Goal: Task Accomplishment & Management: Use online tool/utility

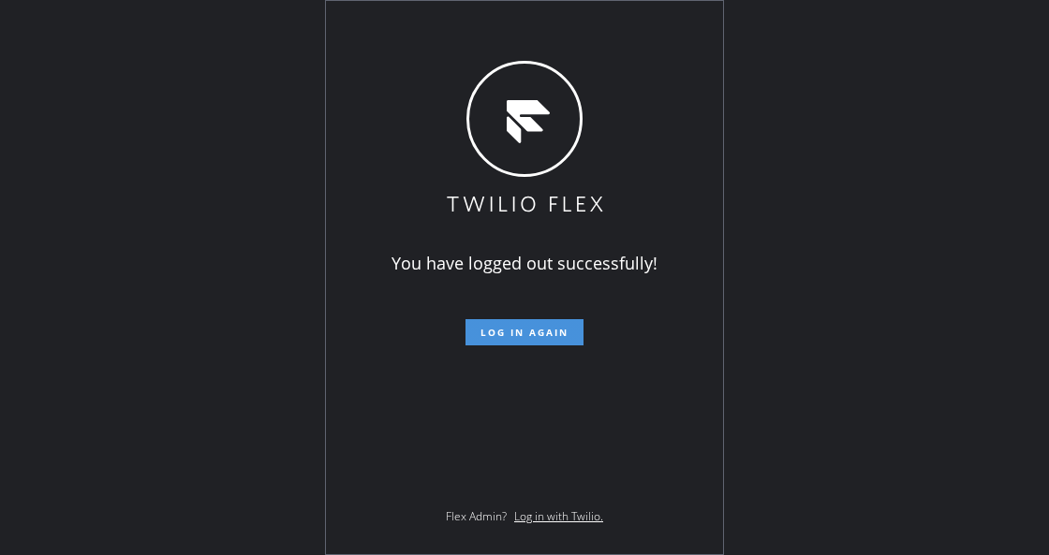
click at [530, 326] on span "Log in again" at bounding box center [524, 332] width 88 height 13
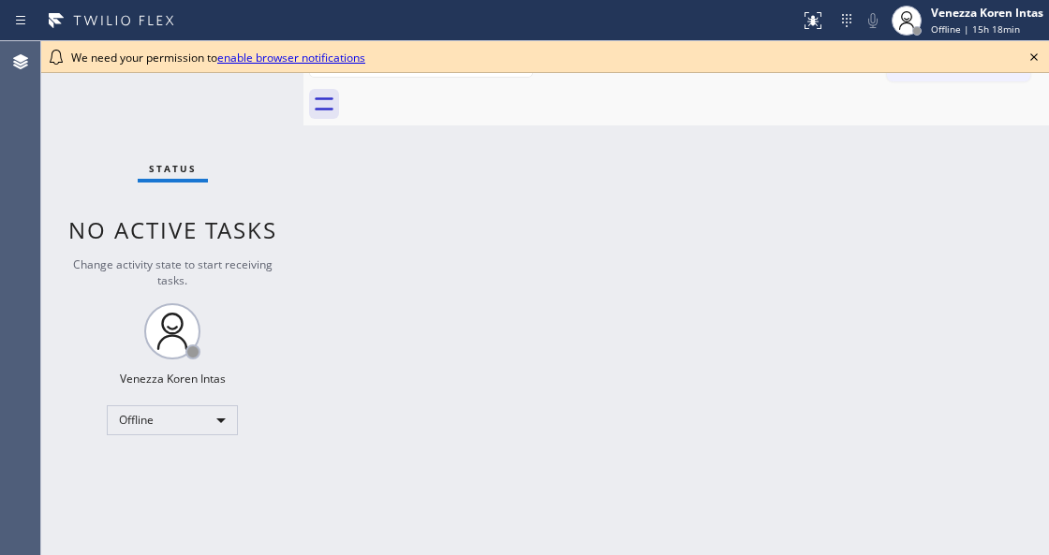
click at [413, 334] on div "Back to Dashboard Change Sender ID Customers Technicians Select a contact Outbo…" at bounding box center [675, 298] width 745 height 514
drag, startPoint x: 1036, startPoint y: 63, endPoint x: 1002, endPoint y: 104, distance: 53.2
click at [1036, 63] on icon at bounding box center [1034, 57] width 22 height 22
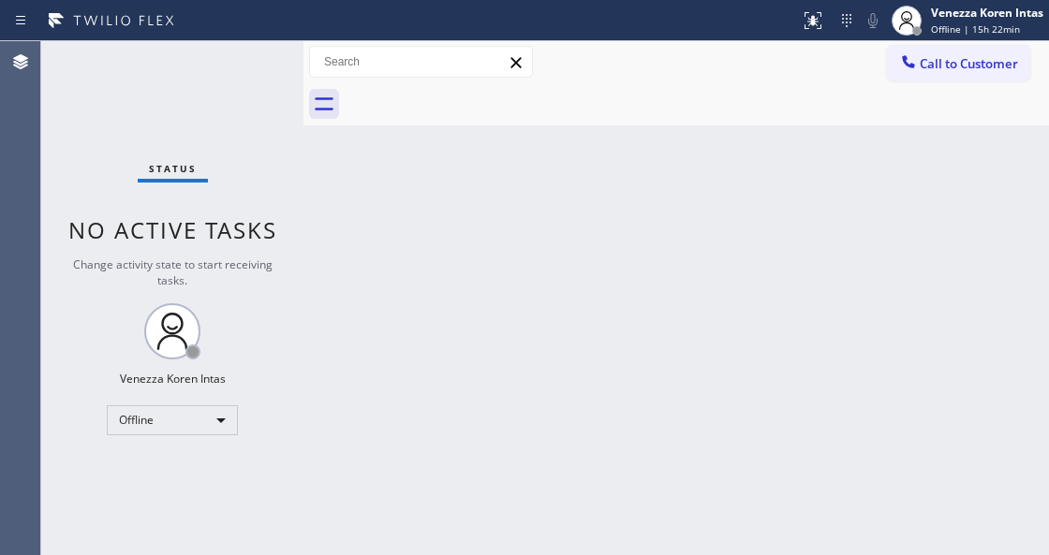
drag, startPoint x: 725, startPoint y: 233, endPoint x: 571, endPoint y: 234, distance: 153.6
click at [717, 234] on div "Back to Dashboard Change Sender ID Customers Technicians Select a contact Outbo…" at bounding box center [675, 298] width 745 height 514
click at [218, 416] on div "Offline" at bounding box center [172, 420] width 131 height 30
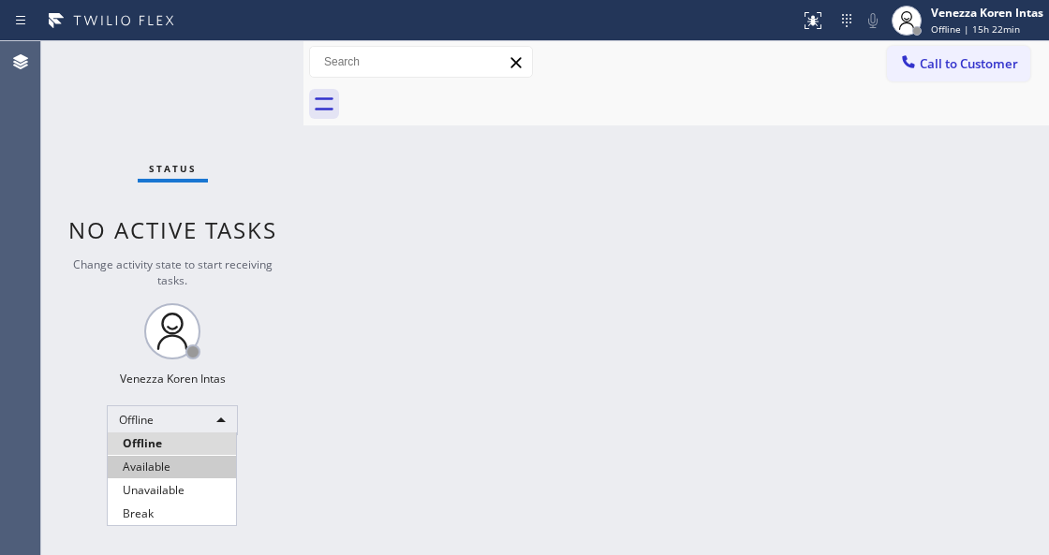
click at [195, 463] on li "Available" at bounding box center [172, 467] width 128 height 22
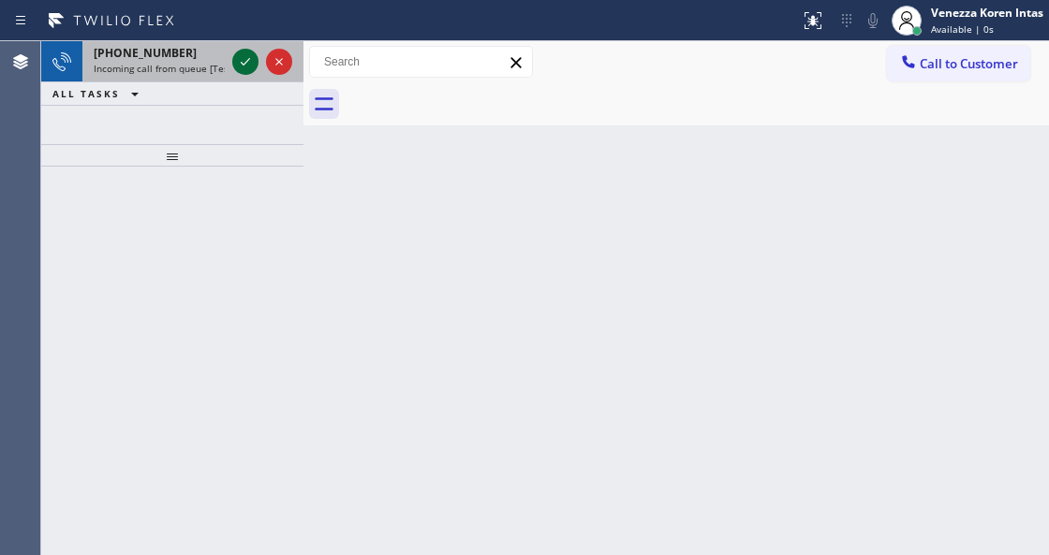
click at [245, 70] on icon at bounding box center [245, 62] width 22 height 22
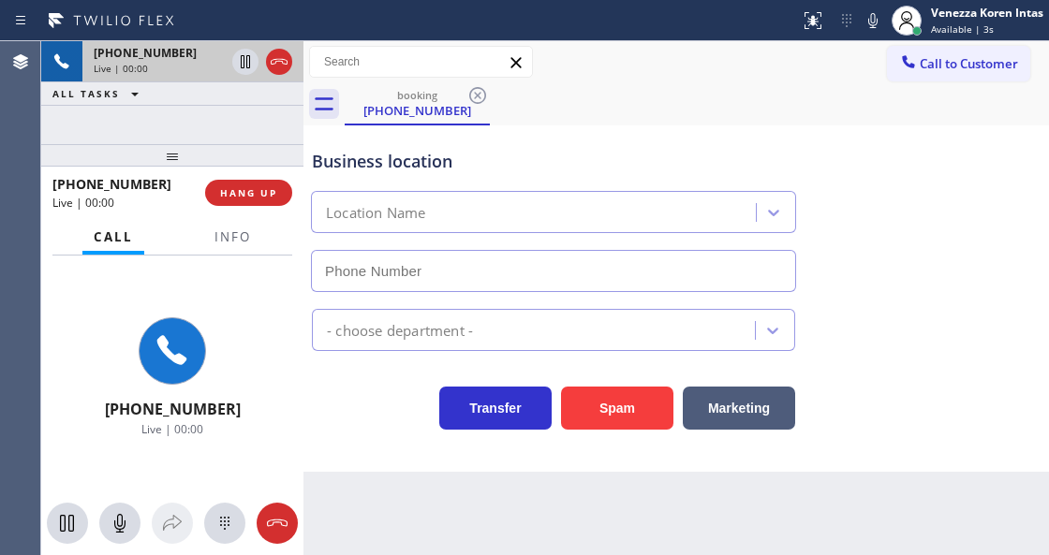
type input "[PHONE_NUMBER]"
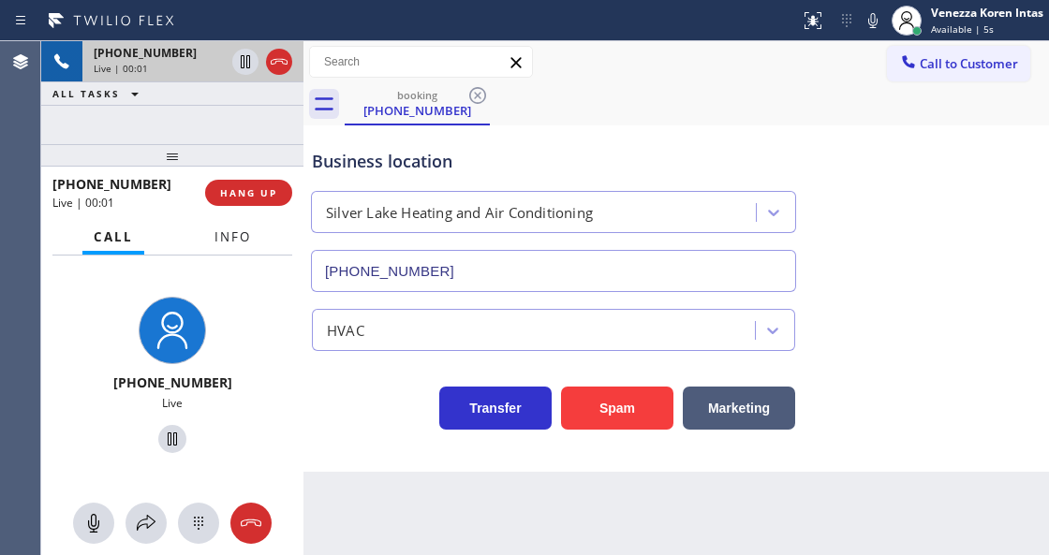
click at [243, 240] on span "Info" at bounding box center [232, 236] width 37 height 17
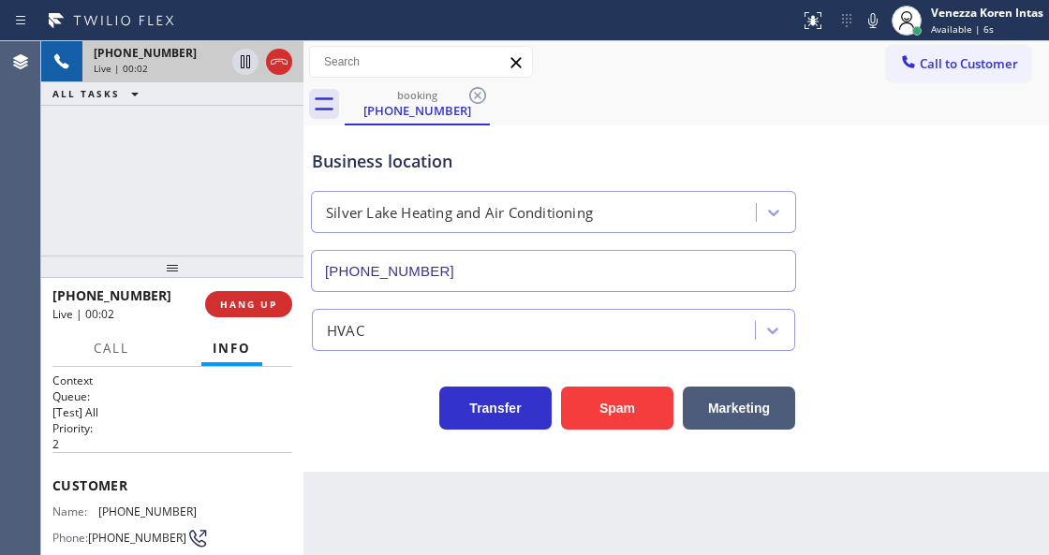
drag, startPoint x: 174, startPoint y: 157, endPoint x: 184, endPoint y: 272, distance: 115.6
click at [184, 272] on div at bounding box center [172, 267] width 262 height 22
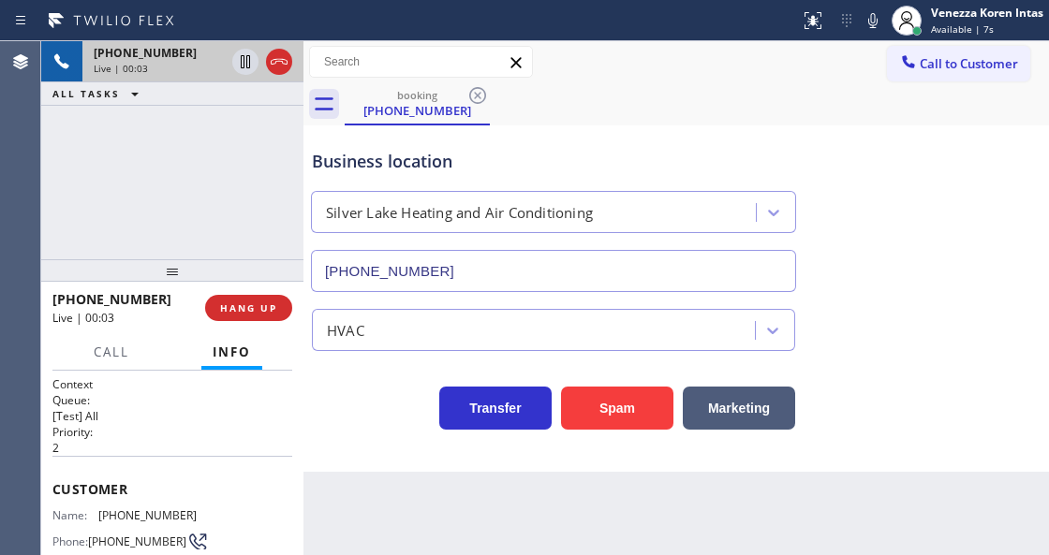
click at [189, 180] on div "[PHONE_NUMBER] Live | 00:03 ALL TASKS ALL TASKS ACTIVE TASKS TASKS IN WRAP UP" at bounding box center [172, 150] width 262 height 218
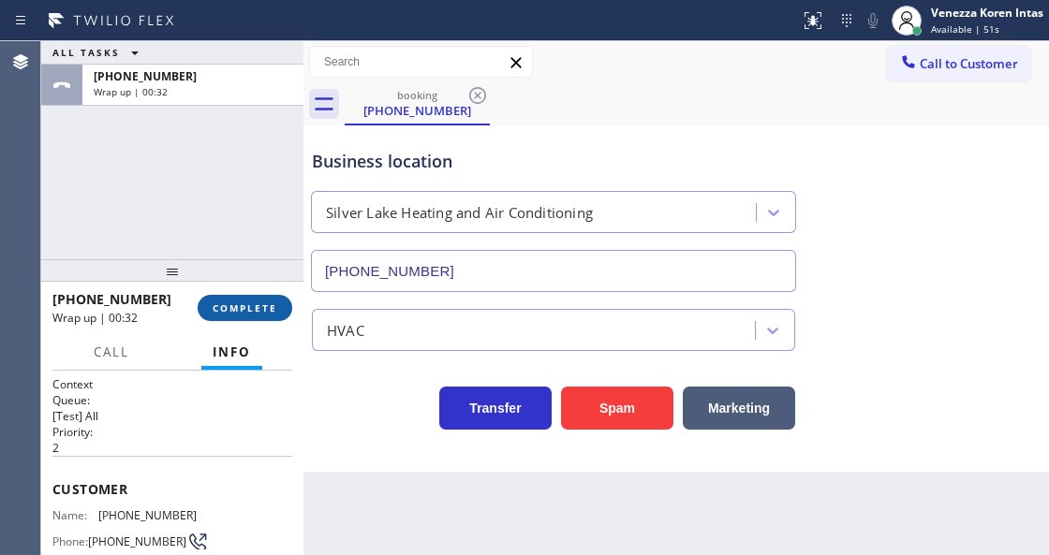
click at [231, 299] on button "COMPLETE" at bounding box center [245, 308] width 95 height 26
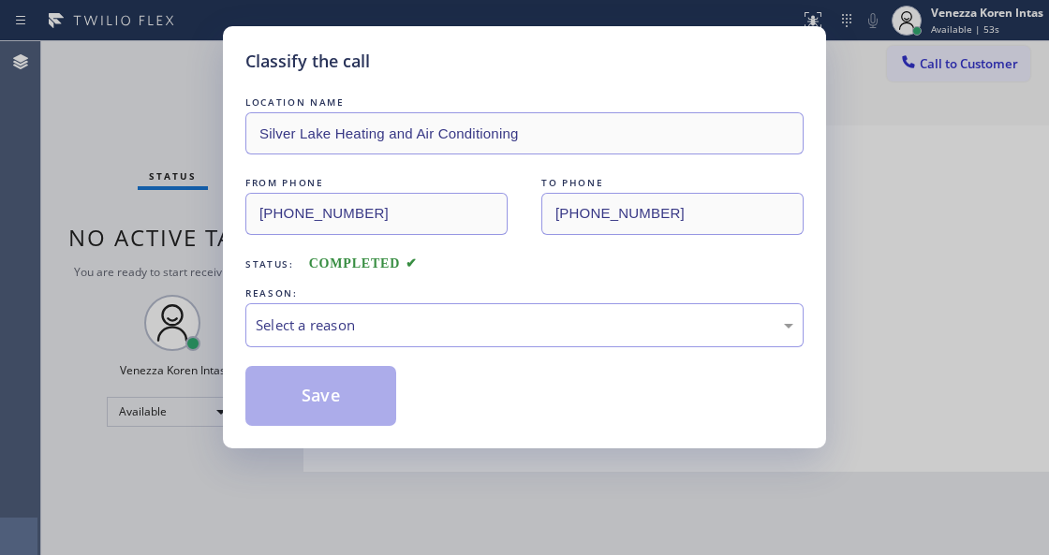
click at [387, 322] on div "Select a reason" at bounding box center [525, 326] width 538 height 22
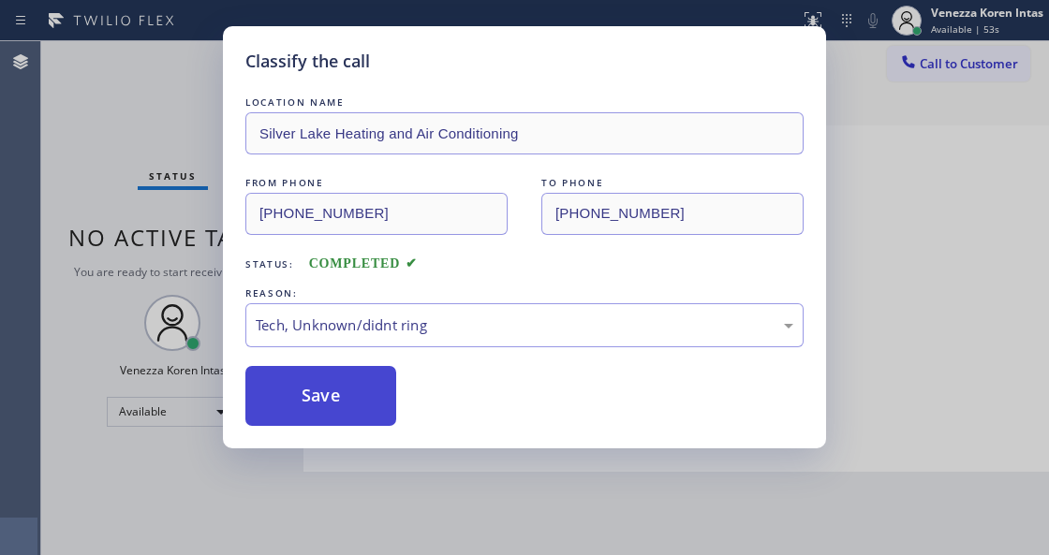
click at [317, 391] on button "Save" at bounding box center [320, 396] width 151 height 60
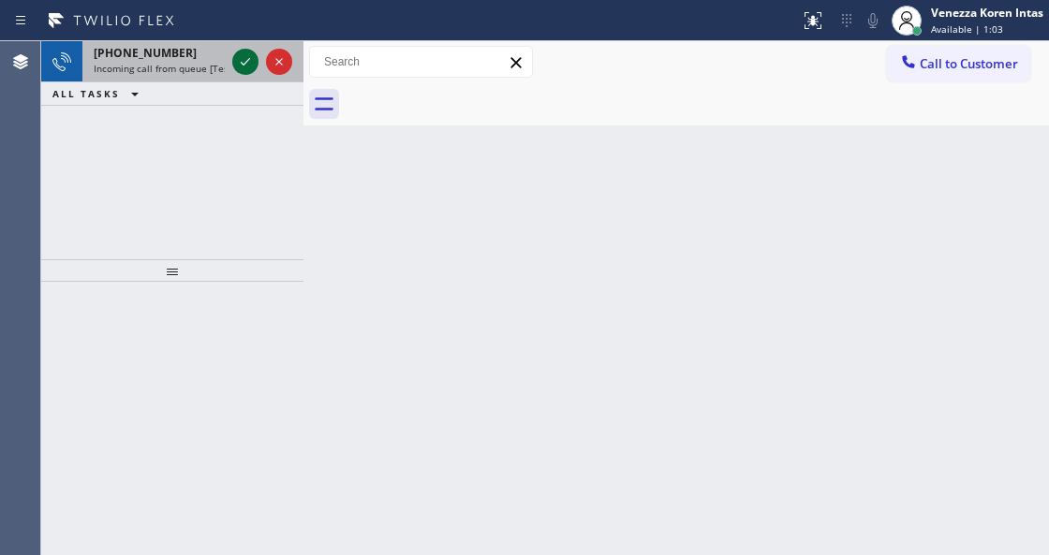
click at [240, 62] on icon at bounding box center [245, 62] width 22 height 22
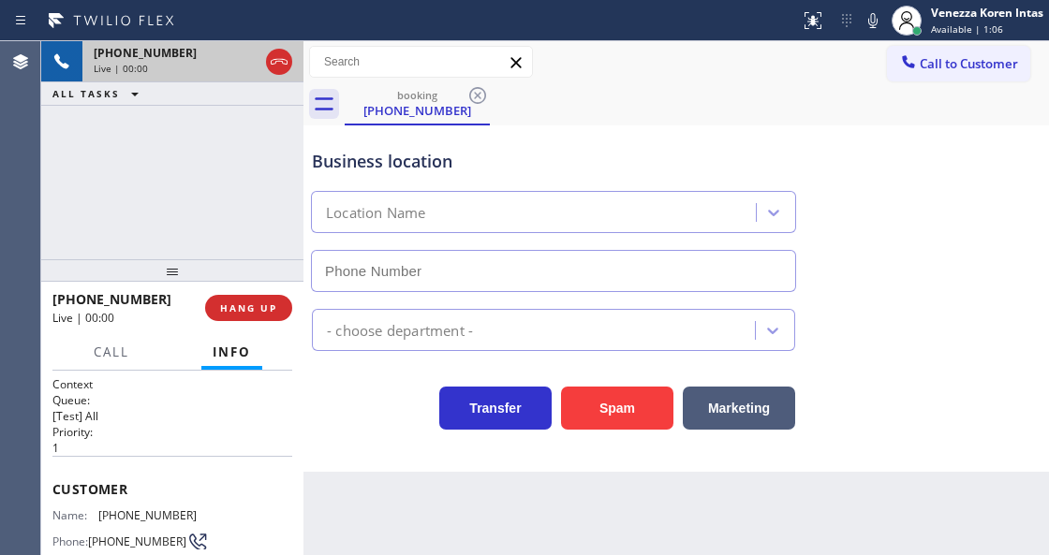
type input "[PHONE_NUMBER]"
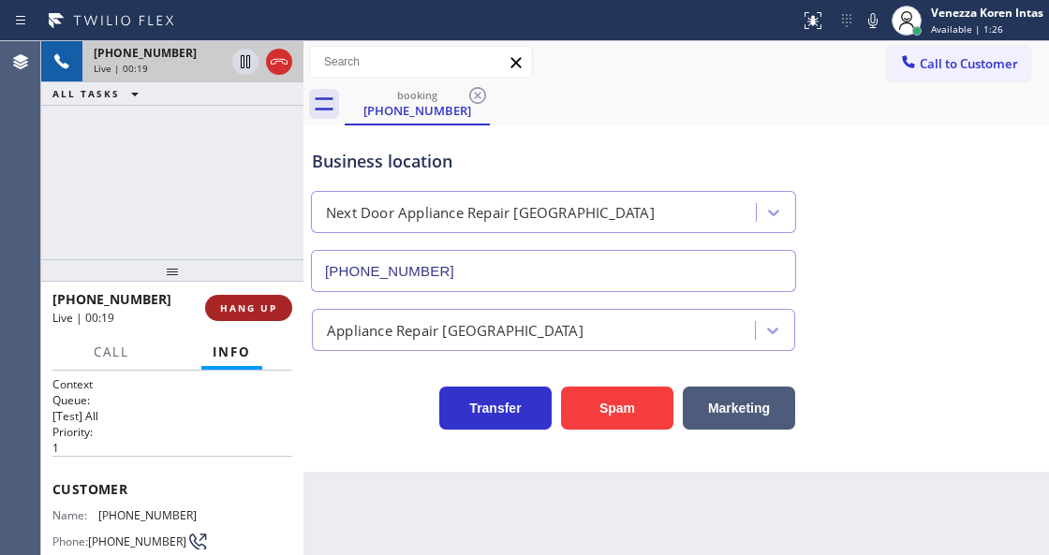
click at [249, 311] on span "HANG UP" at bounding box center [248, 308] width 57 height 13
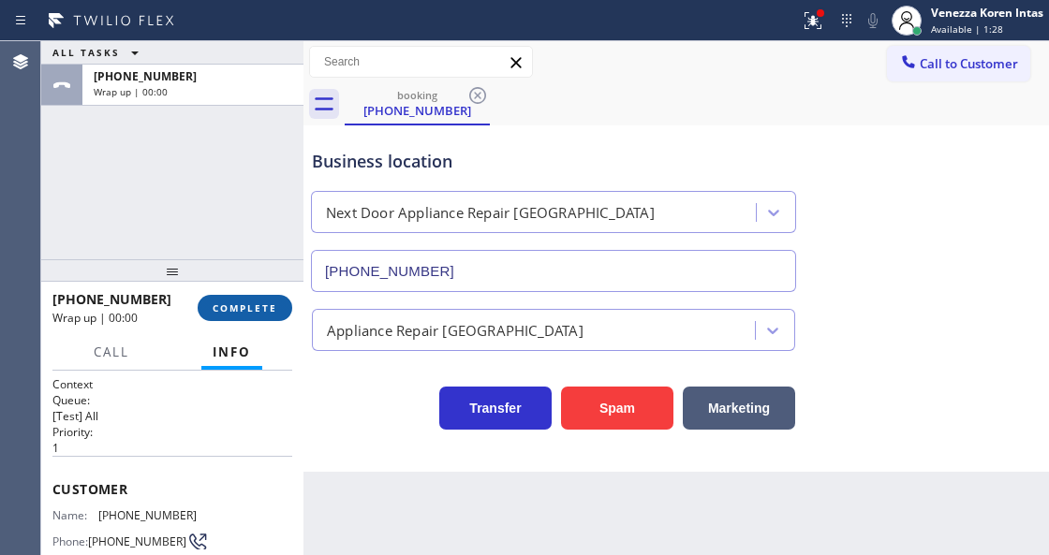
click at [249, 311] on span "COMPLETE" at bounding box center [245, 308] width 65 height 13
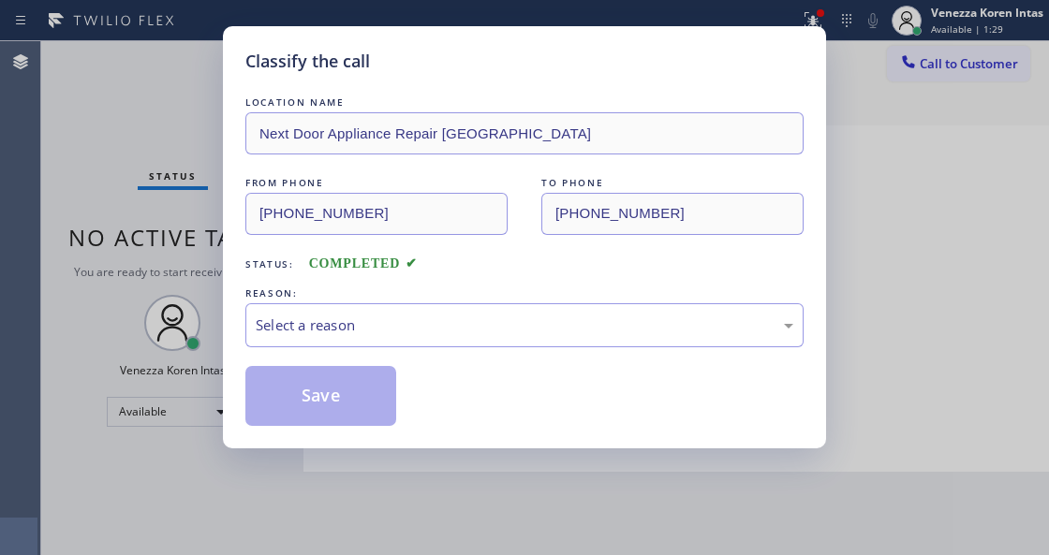
click at [426, 315] on div "Select a reason" at bounding box center [525, 326] width 538 height 22
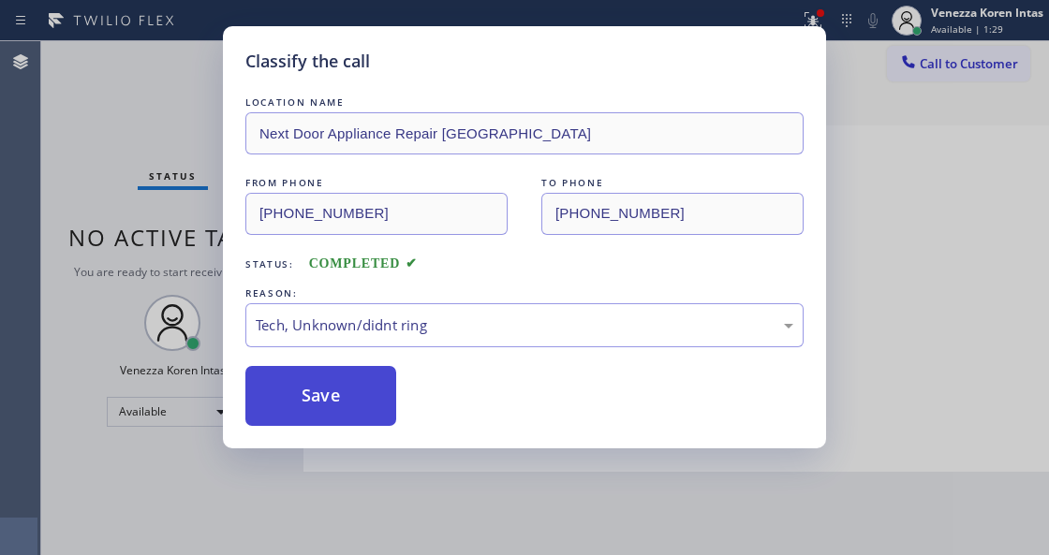
click at [358, 414] on button "Save" at bounding box center [320, 396] width 151 height 60
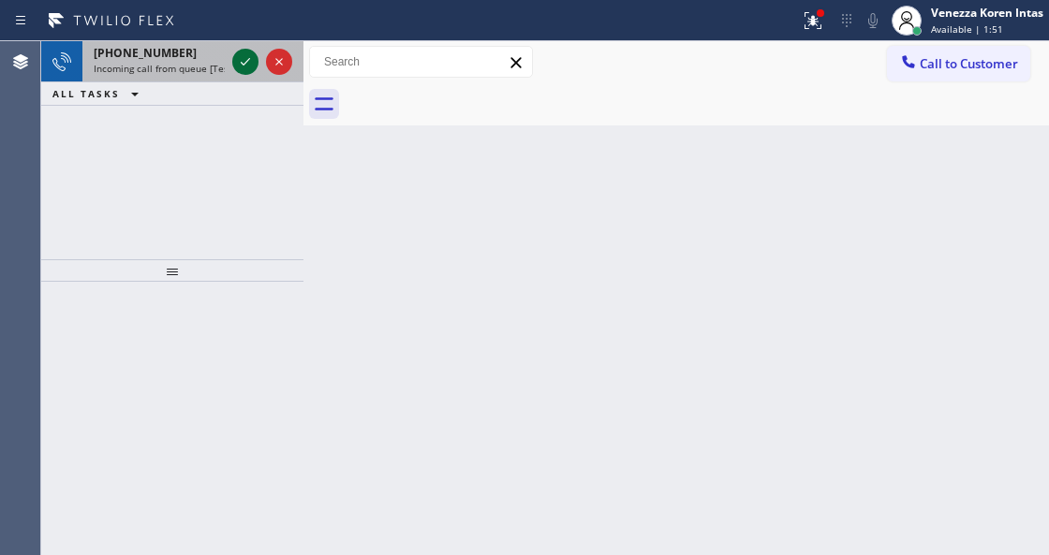
click at [249, 64] on icon at bounding box center [245, 62] width 22 height 22
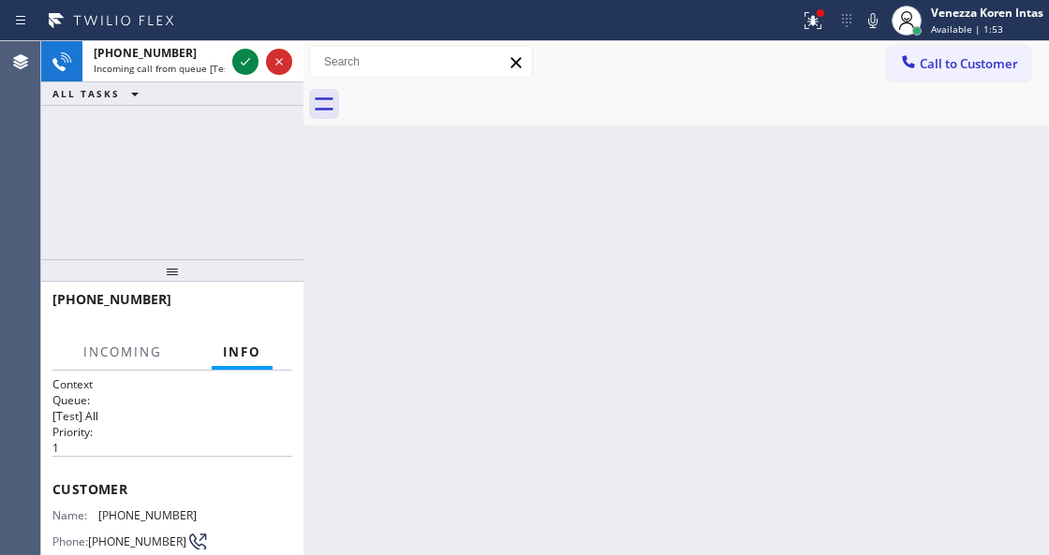
scroll to position [62, 0]
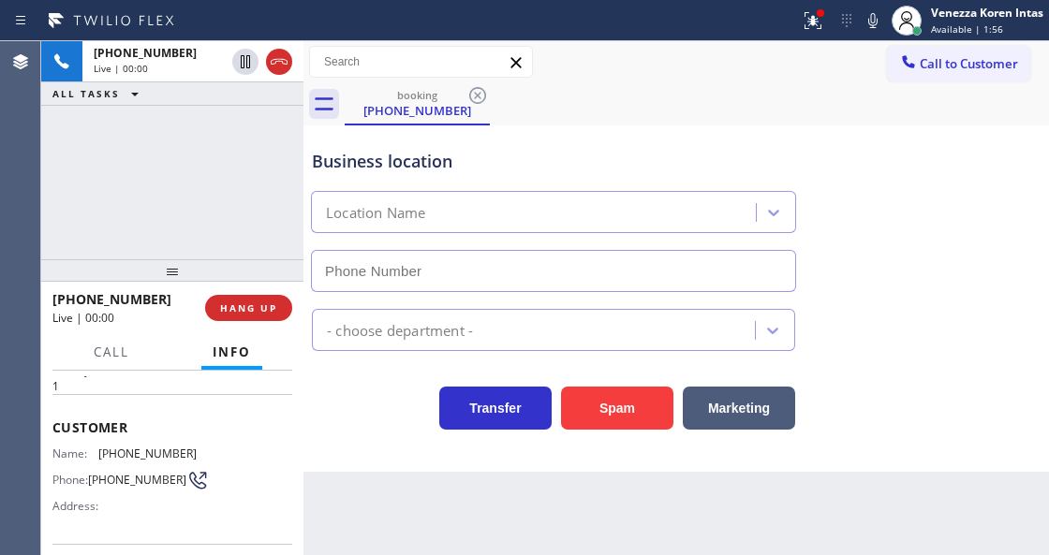
type input "[PHONE_NUMBER]"
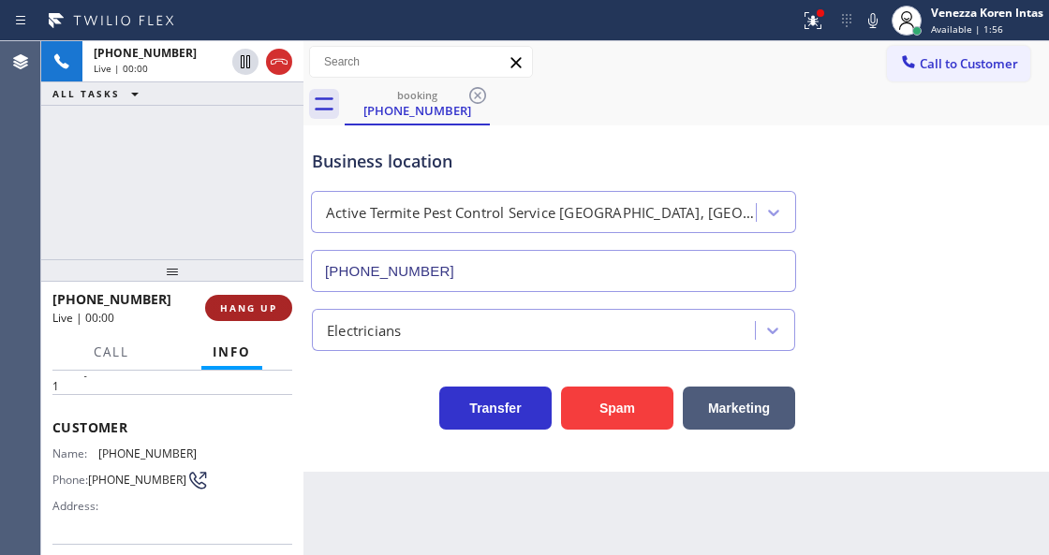
click at [260, 320] on button "HANG UP" at bounding box center [248, 308] width 87 height 26
click at [274, 303] on span "HANG UP" at bounding box center [248, 308] width 57 height 13
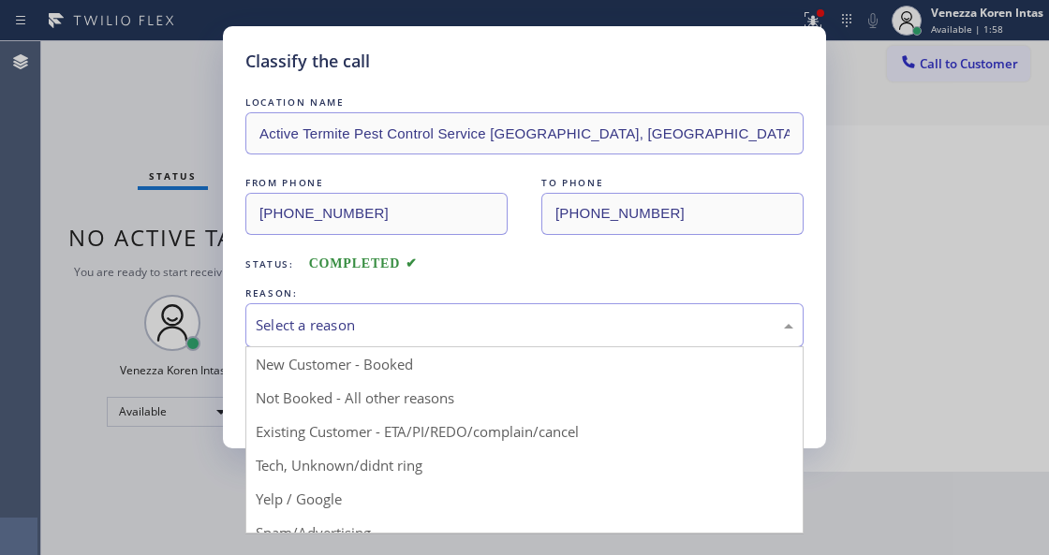
click at [371, 316] on div "Select a reason" at bounding box center [525, 326] width 538 height 22
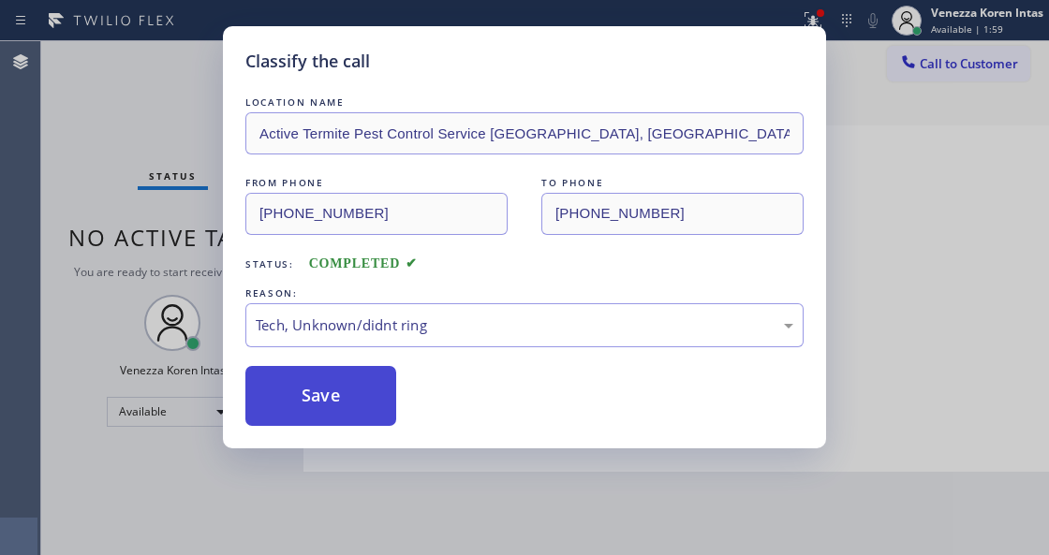
click at [377, 399] on button "Save" at bounding box center [320, 396] width 151 height 60
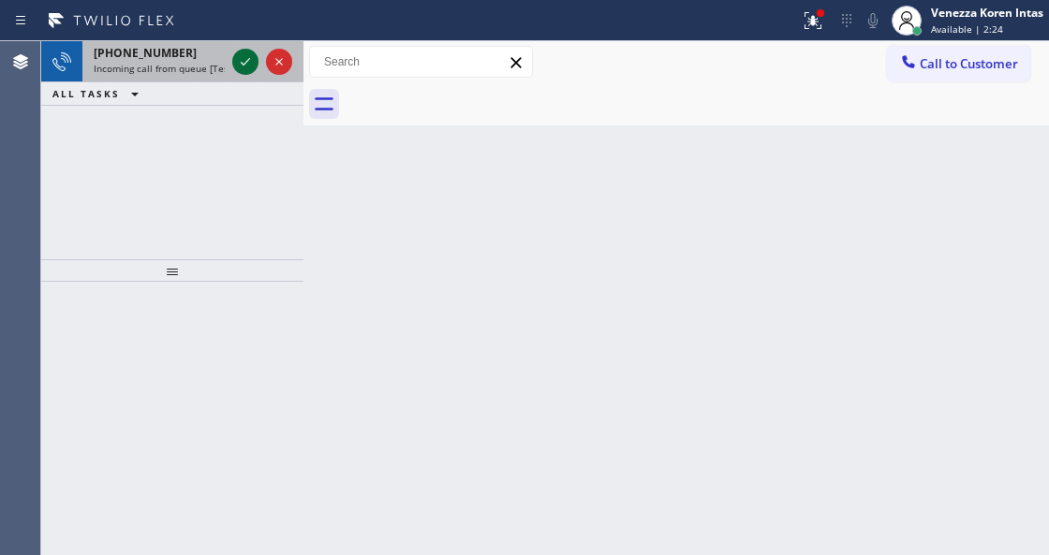
click at [248, 66] on icon at bounding box center [245, 62] width 22 height 22
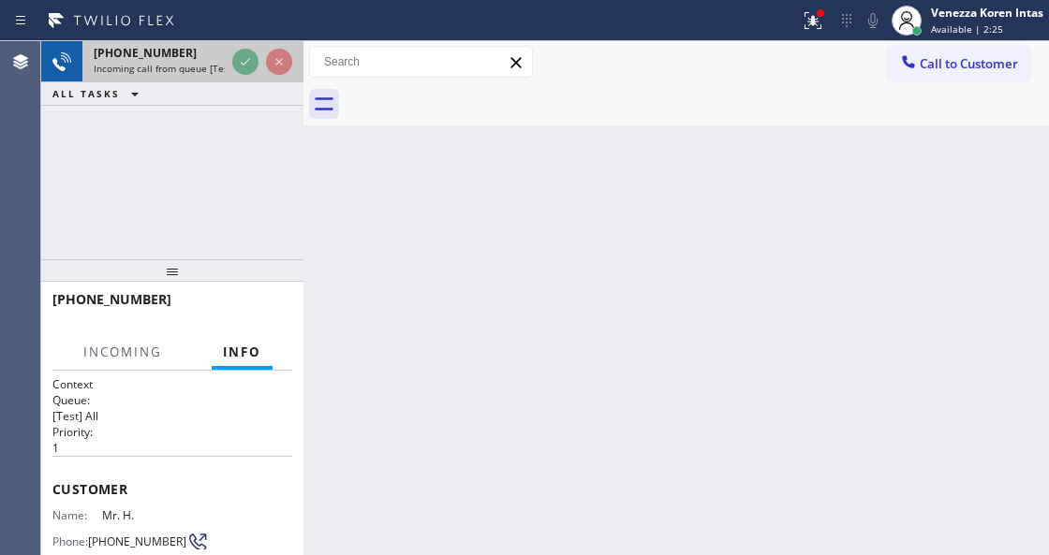
click at [248, 66] on icon at bounding box center [245, 62] width 22 height 22
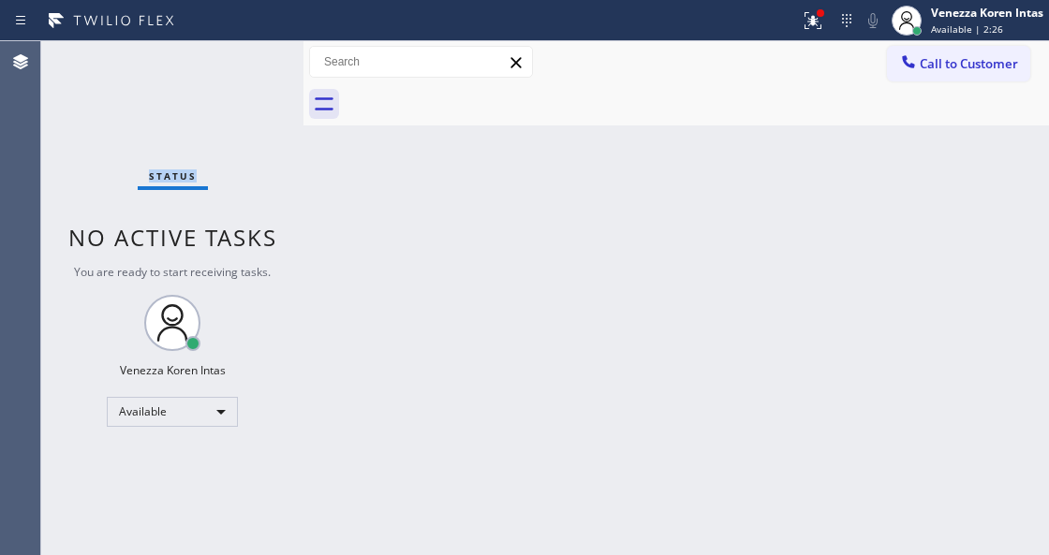
click at [248, 66] on div "Status No active tasks You are ready to start receiving tasks. Venezza Koren In…" at bounding box center [172, 298] width 262 height 514
click at [817, 15] on div at bounding box center [820, 12] width 7 height 7
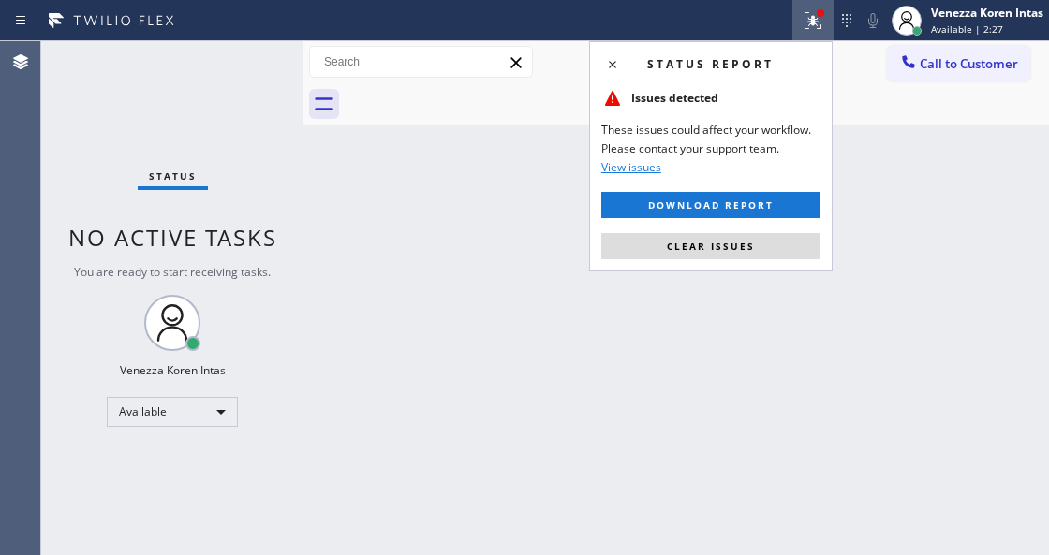
drag, startPoint x: 762, startPoint y: 251, endPoint x: 539, endPoint y: 390, distance: 262.9
click at [762, 251] on button "Clear issues" at bounding box center [710, 246] width 219 height 26
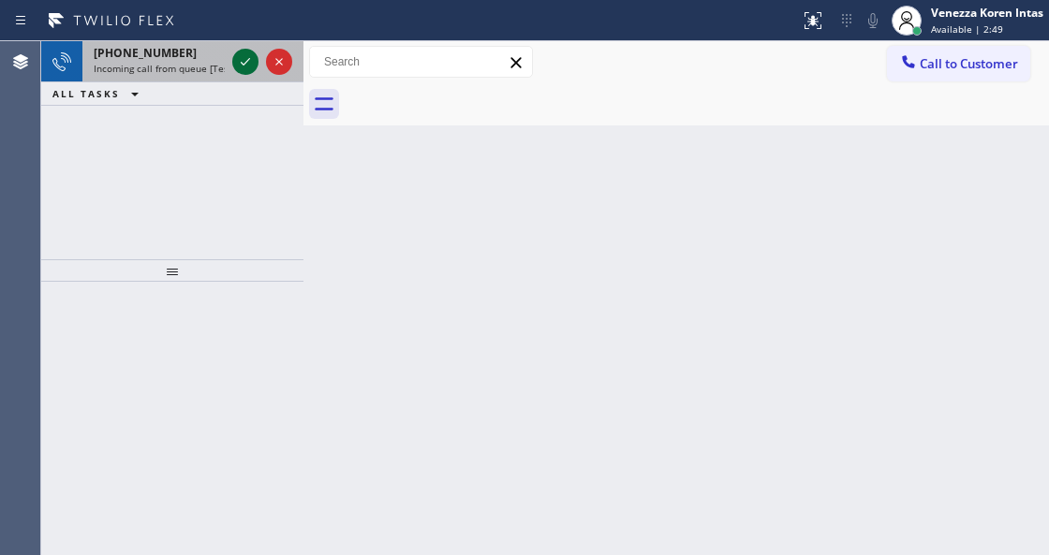
click at [242, 58] on icon at bounding box center [245, 62] width 22 height 22
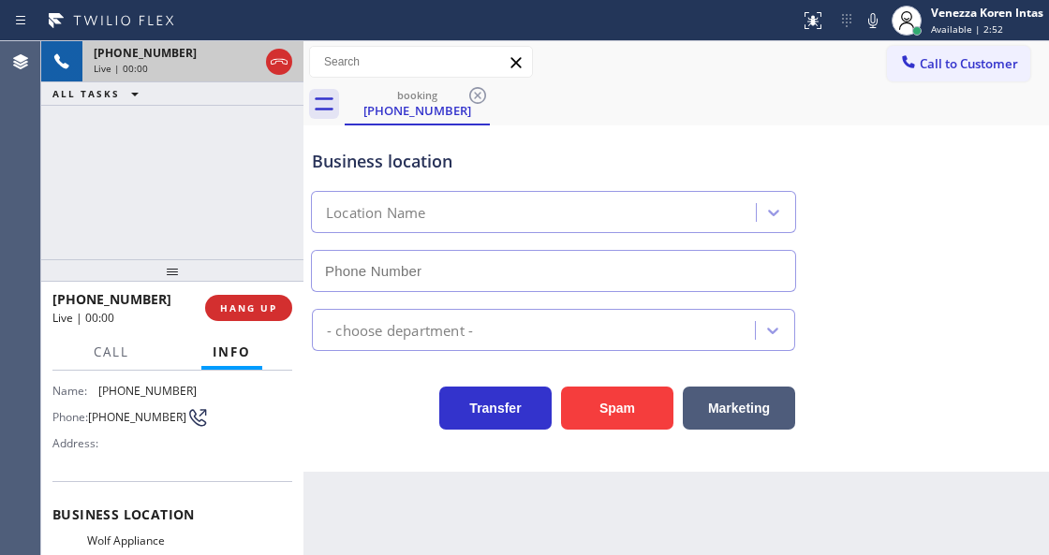
type input "[PHONE_NUMBER]"
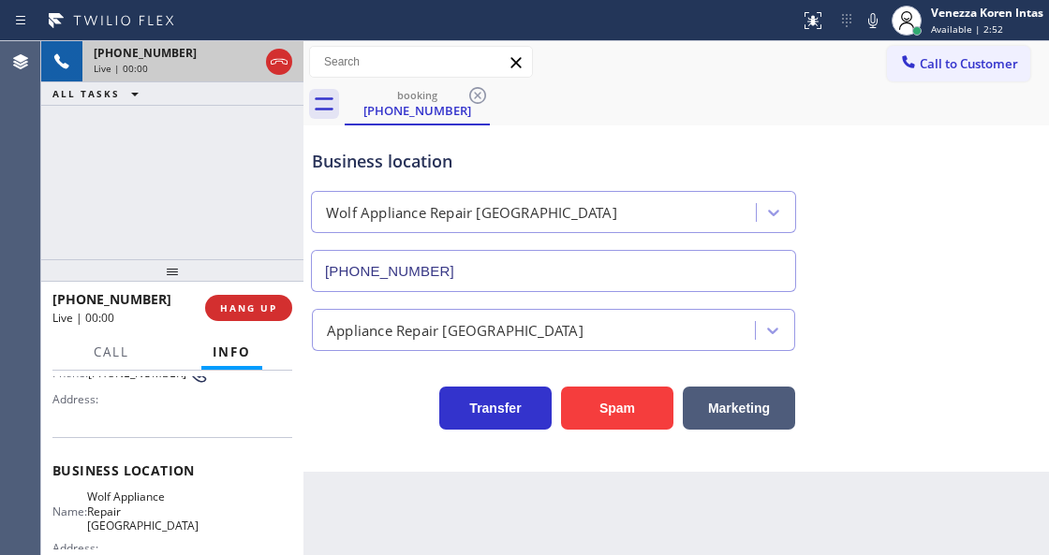
scroll to position [249, 0]
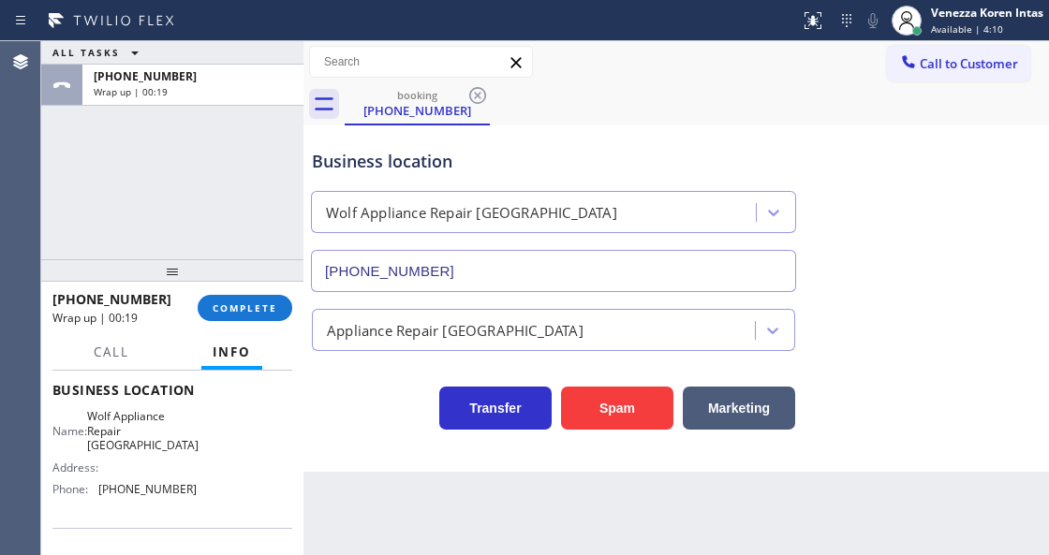
drag, startPoint x: 212, startPoint y: 307, endPoint x: 333, endPoint y: 305, distance: 121.7
click at [212, 307] on button "COMPLETE" at bounding box center [245, 308] width 95 height 26
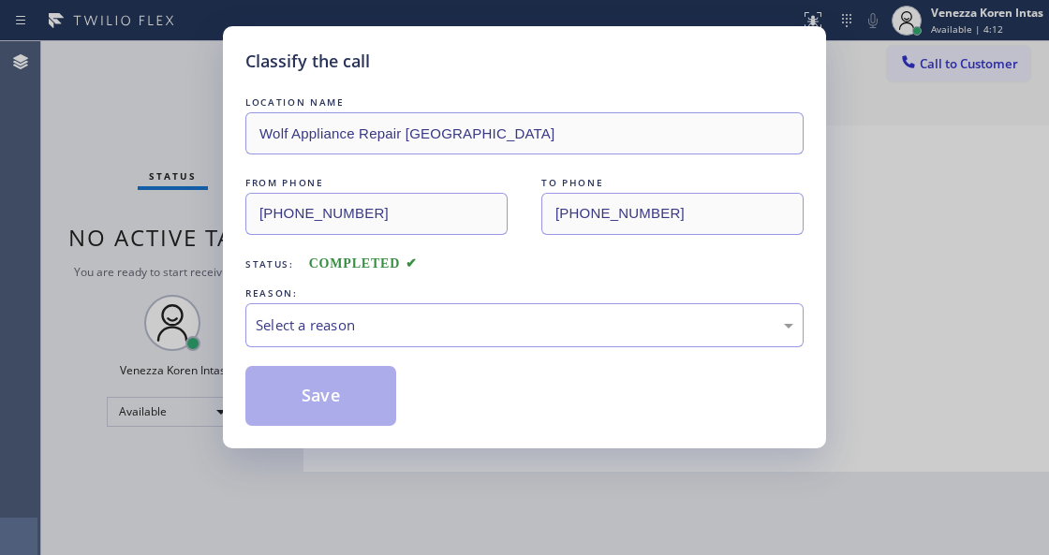
click at [403, 328] on div "Select a reason" at bounding box center [525, 326] width 538 height 22
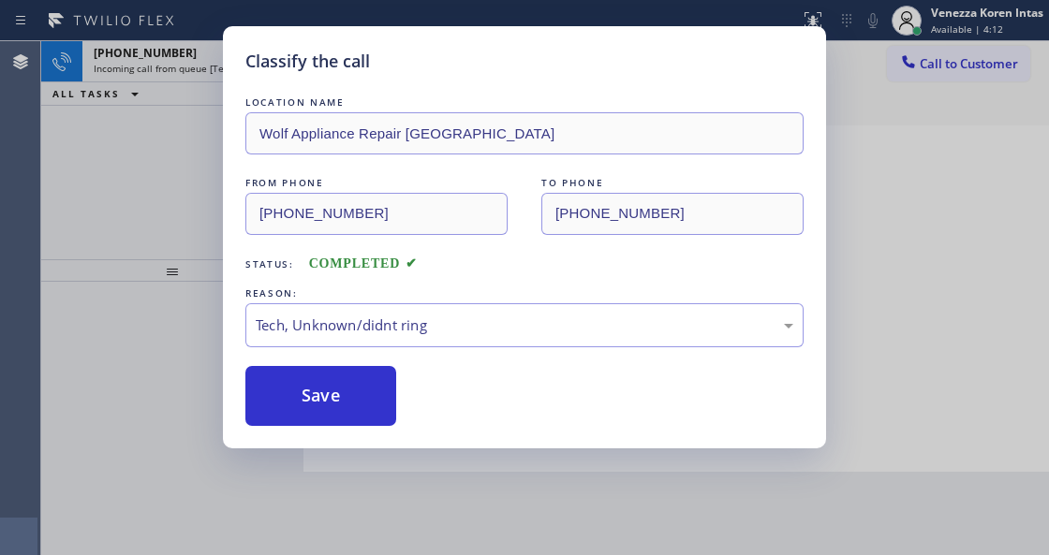
click at [354, 429] on div "Classify the call LOCATION NAME Wolf Appliance Repair Phoenix FROM PHONE [PHONE…" at bounding box center [524, 237] width 603 height 422
click at [354, 414] on button "Save" at bounding box center [320, 396] width 151 height 60
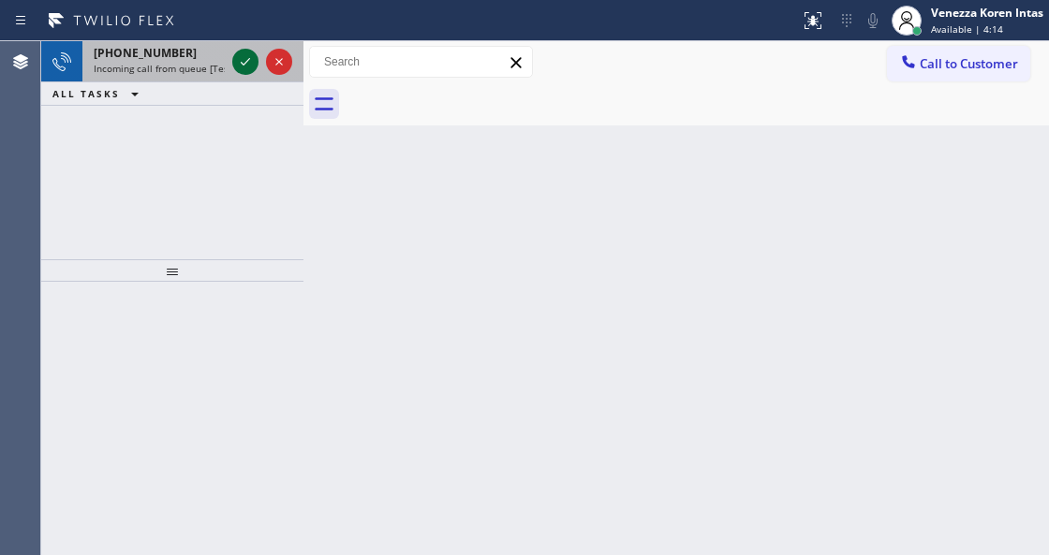
click at [238, 58] on icon at bounding box center [245, 62] width 22 height 22
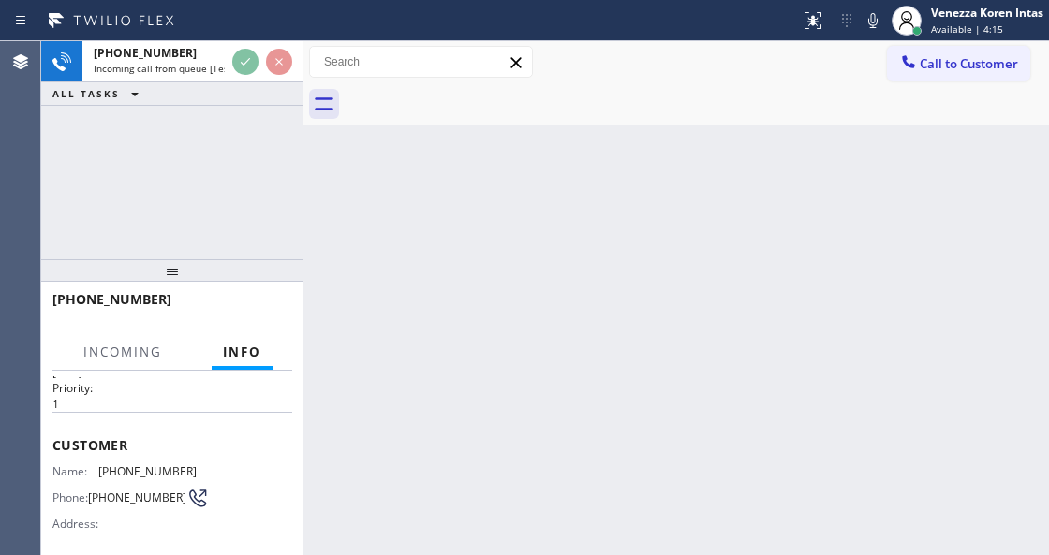
scroll to position [187, 0]
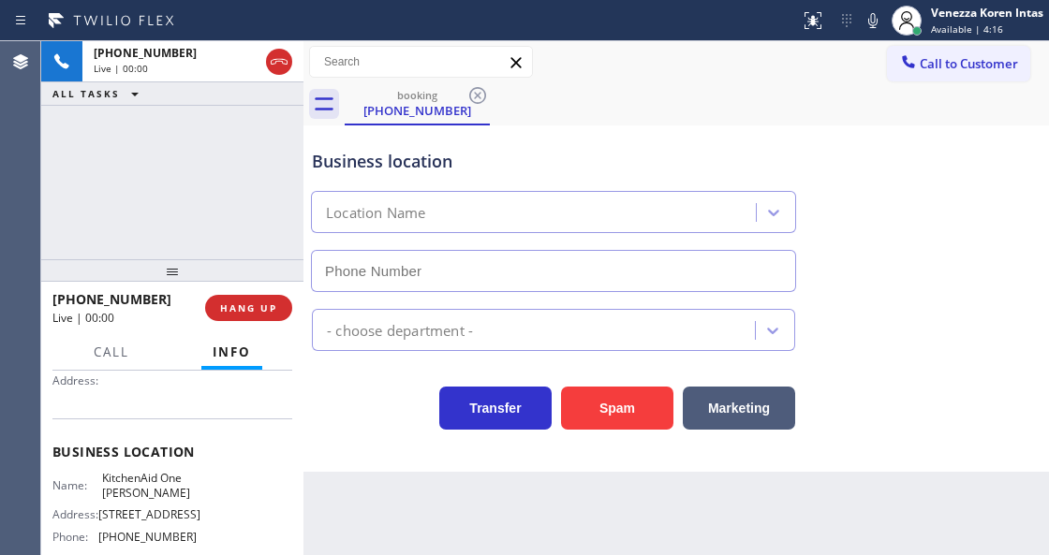
type input "[PHONE_NUMBER]"
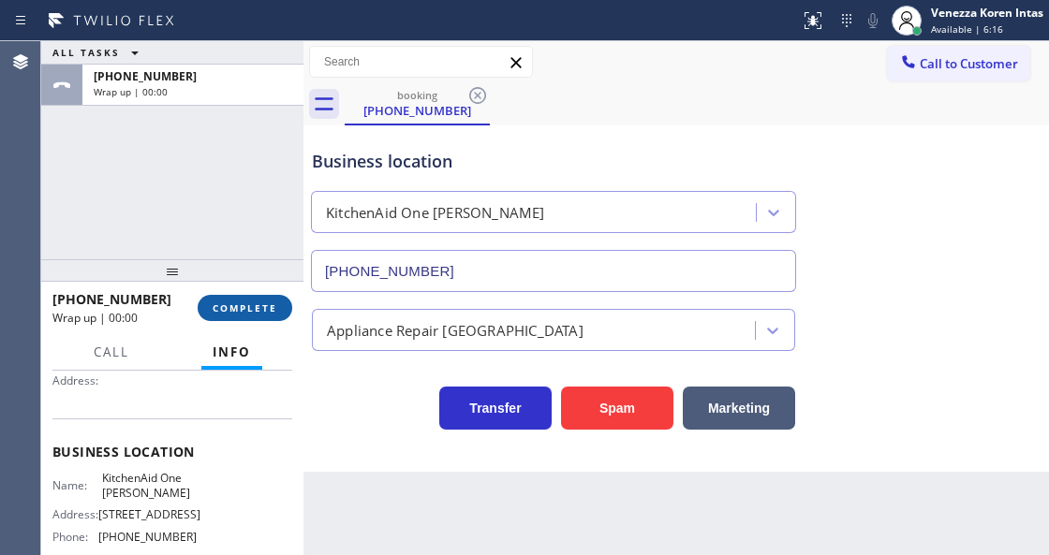
click at [281, 311] on button "COMPLETE" at bounding box center [245, 308] width 95 height 26
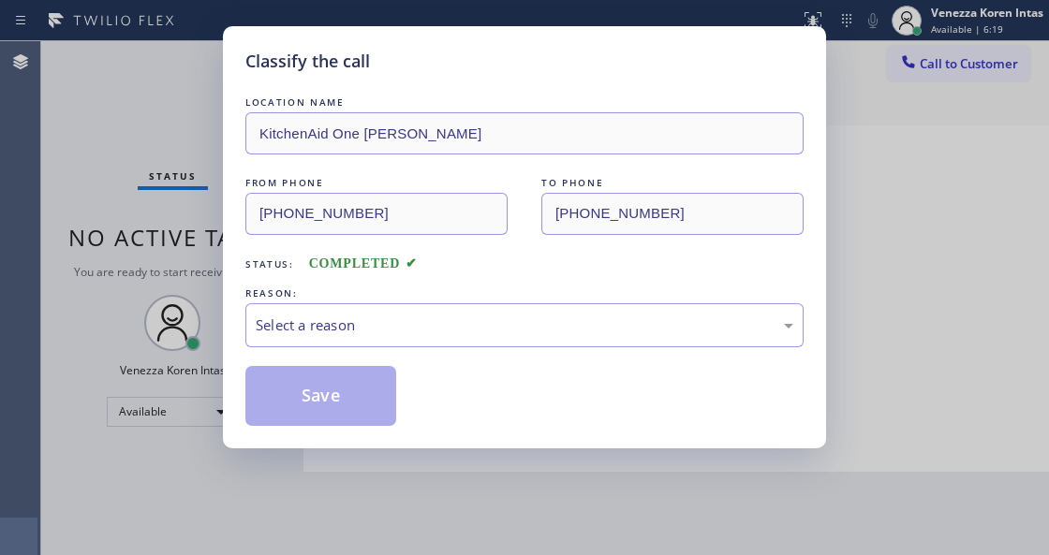
click at [425, 332] on div "Select a reason" at bounding box center [525, 326] width 538 height 22
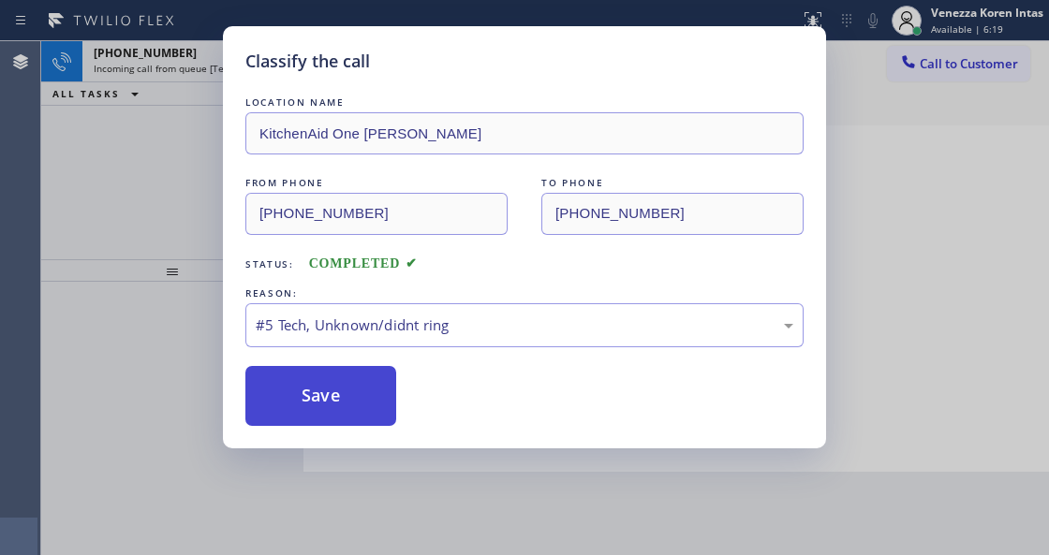
click at [367, 379] on button "Save" at bounding box center [320, 396] width 151 height 60
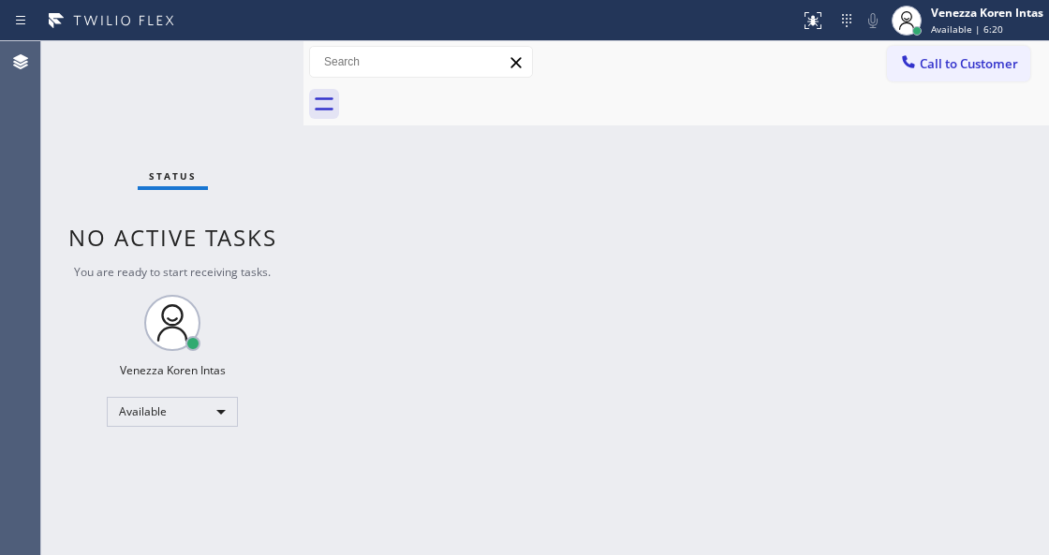
click at [242, 69] on div "Status No active tasks You are ready to start receiving tasks. Venezza Koren In…" at bounding box center [172, 298] width 262 height 514
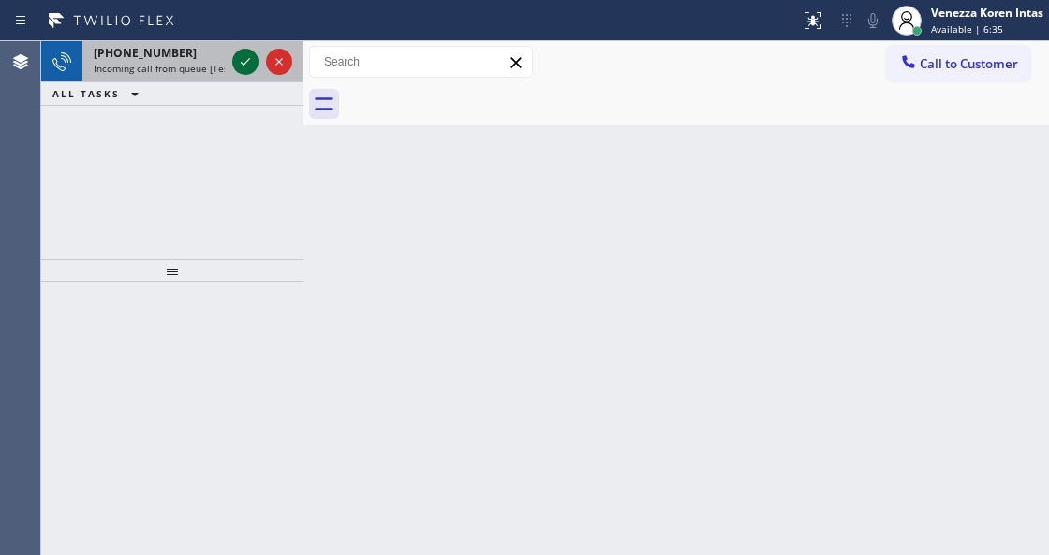
click at [248, 67] on icon at bounding box center [245, 62] width 22 height 22
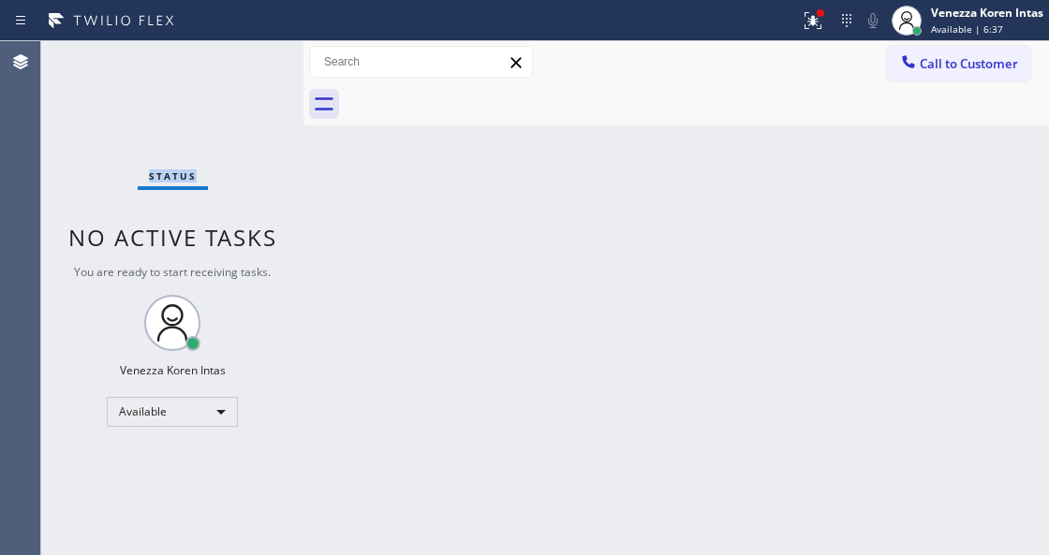
click at [248, 67] on div "Status No active tasks You are ready to start receiving tasks. Venezza Koren In…" at bounding box center [172, 298] width 262 height 514
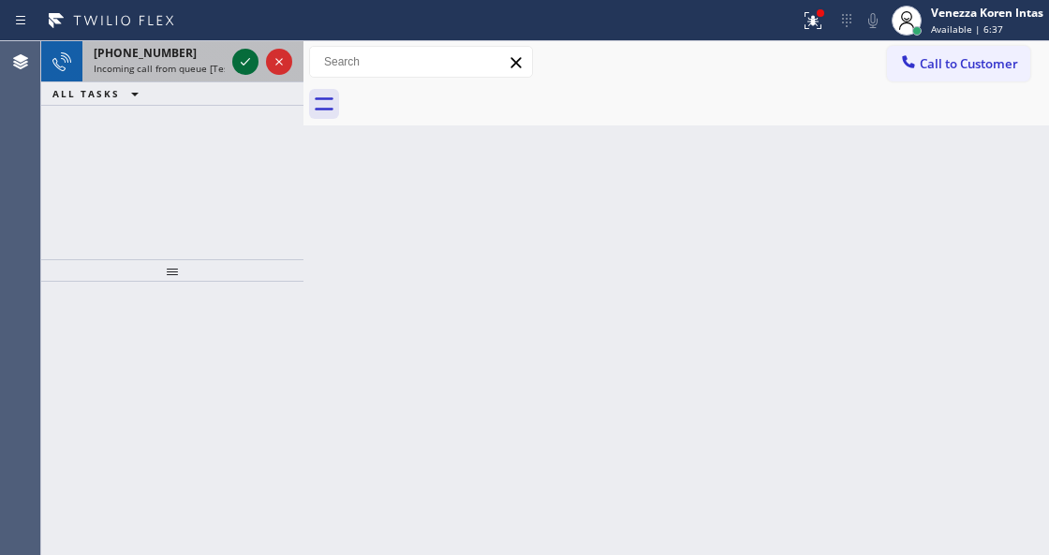
click at [247, 67] on icon at bounding box center [245, 62] width 22 height 22
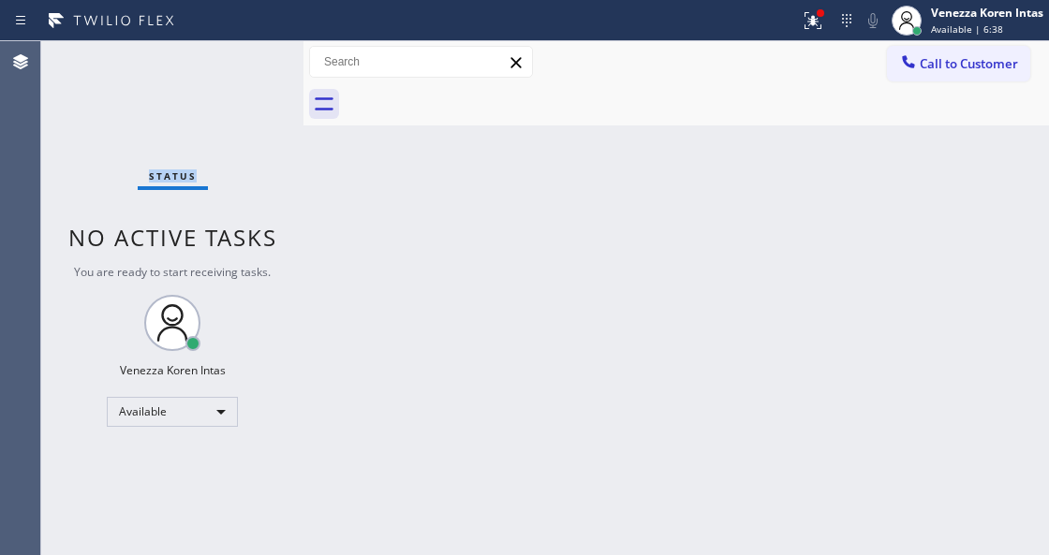
click at [247, 67] on div "Status No active tasks You are ready to start receiving tasks. Venezza Koren In…" at bounding box center [172, 298] width 262 height 514
click at [811, 12] on icon at bounding box center [813, 20] width 22 height 22
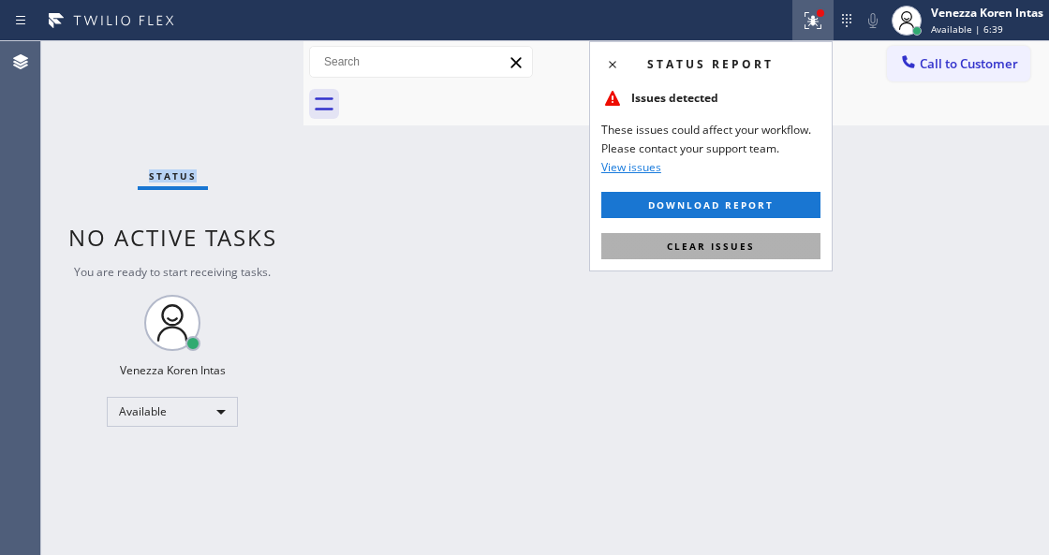
click at [732, 238] on button "Clear issues" at bounding box center [710, 246] width 219 height 26
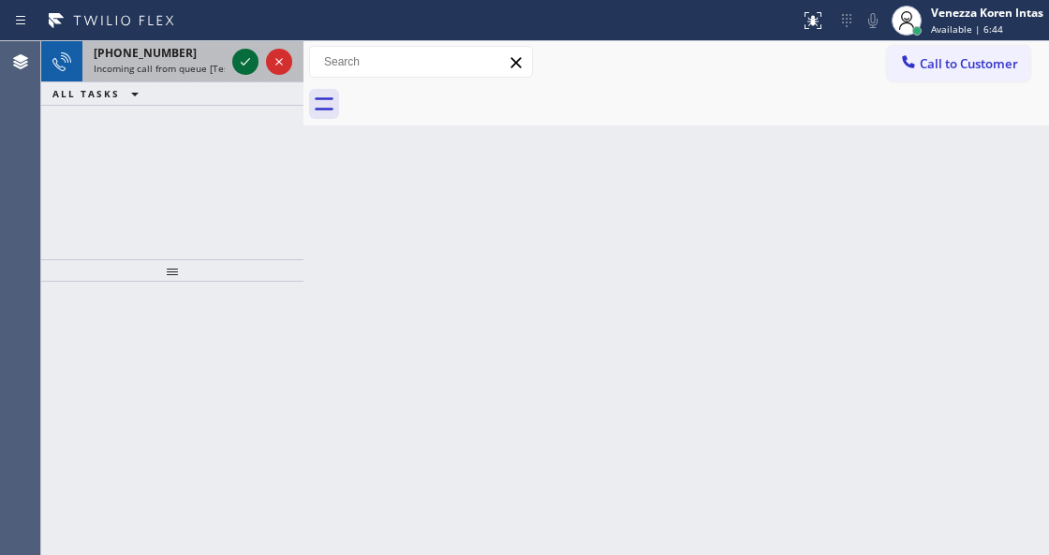
click at [238, 59] on icon at bounding box center [245, 62] width 22 height 22
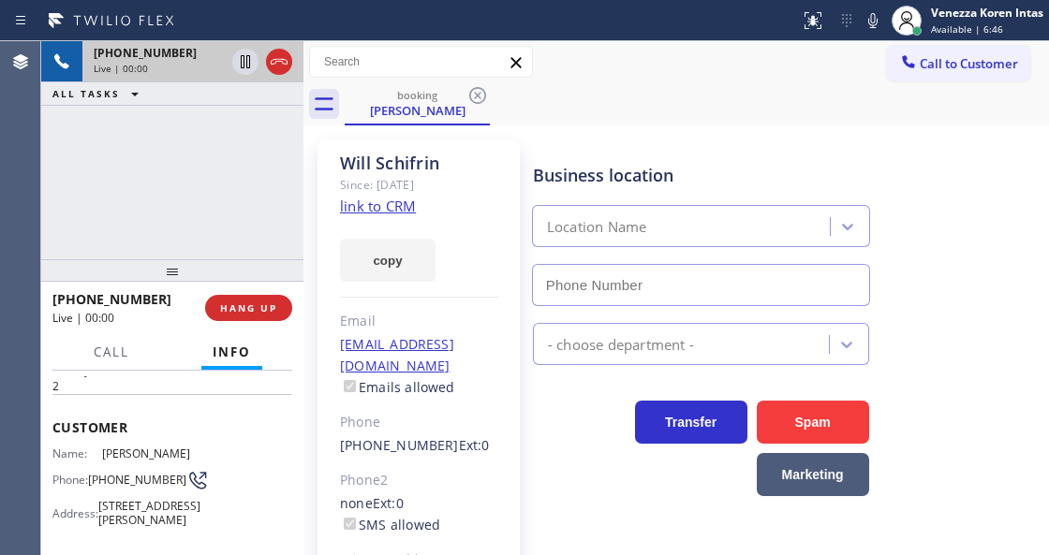
type input "[PHONE_NUMBER]"
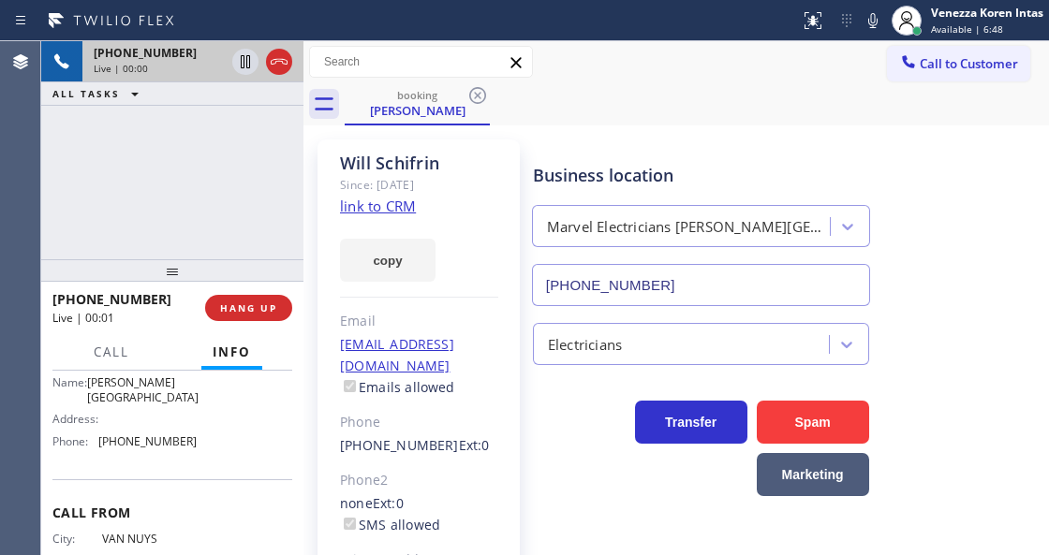
click at [373, 203] on link "link to CRM" at bounding box center [378, 206] width 76 height 19
click at [866, 24] on icon at bounding box center [873, 20] width 22 height 22
click at [244, 58] on icon at bounding box center [245, 62] width 22 height 22
click at [873, 11] on icon at bounding box center [873, 20] width 22 height 22
click at [249, 61] on icon at bounding box center [245, 62] width 22 height 22
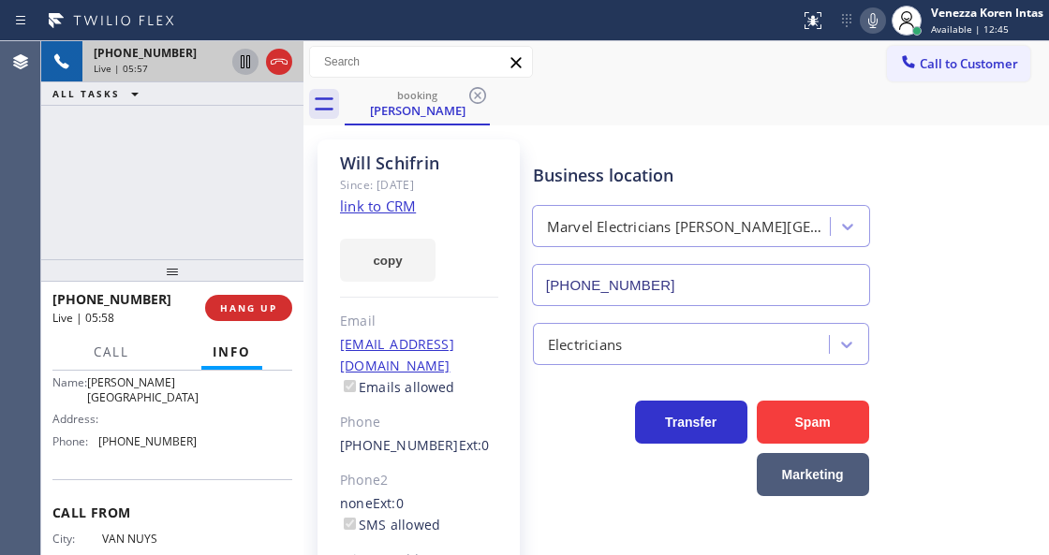
click at [288, 228] on div "[PHONE_NUMBER] Live | 05:57 ALL TASKS ALL TASKS ACTIVE TASKS TASKS IN WRAP UP" at bounding box center [172, 150] width 262 height 218
click at [272, 206] on div "[PHONE_NUMBER] Live | 06:52 ALL TASKS ALL TASKS ACTIVE TASKS TASKS IN WRAP UP" at bounding box center [172, 150] width 262 height 218
click at [725, 41] on div "Call to Customer Outbound call Location Search location Your caller id phone nu…" at bounding box center [675, 62] width 745 height 42
click at [245, 204] on div "[PHONE_NUMBER] Live | 09:01 ALL TASKS ALL TASKS ACTIVE TASKS TASKS IN WRAP UP" at bounding box center [172, 150] width 262 height 218
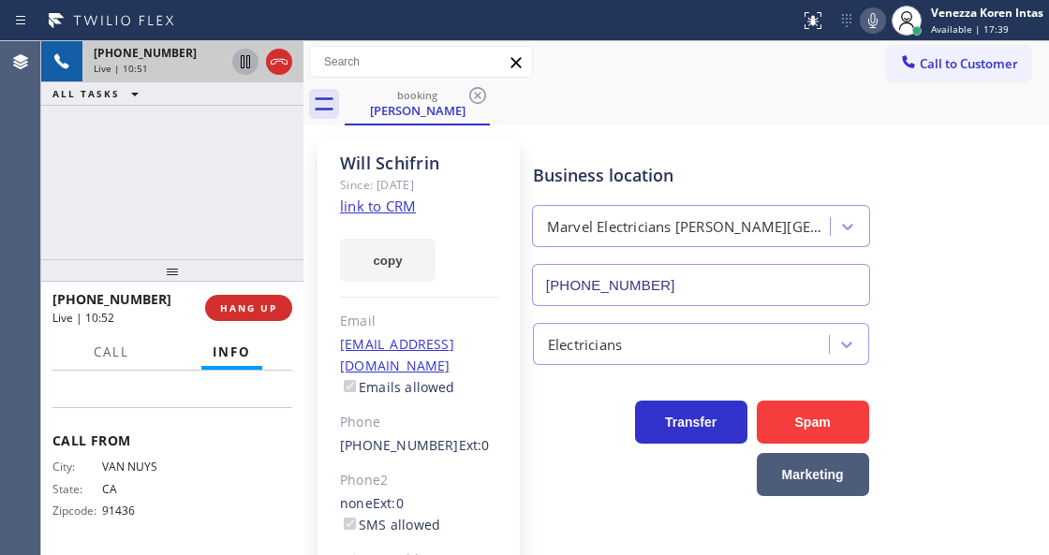
scroll to position [287, 0]
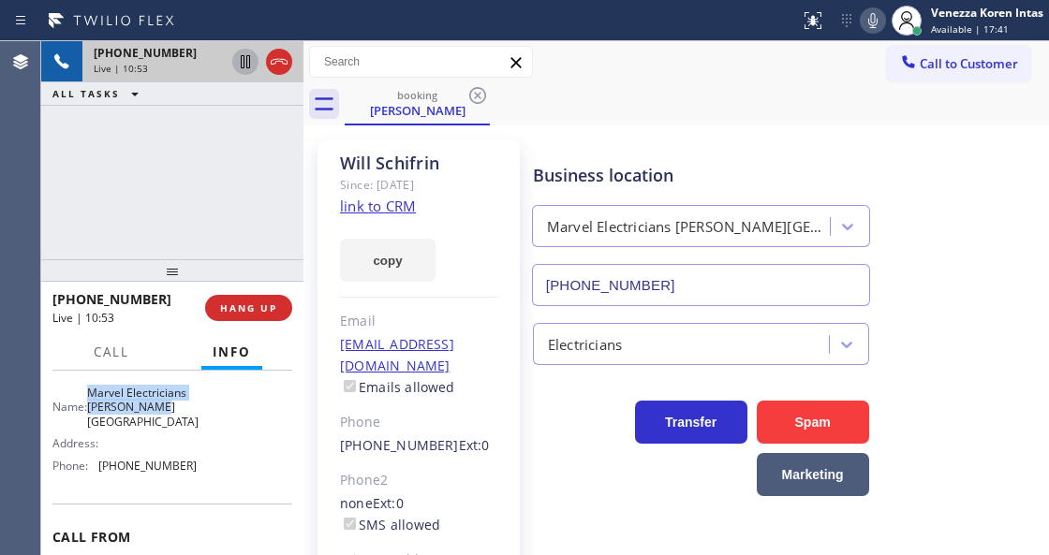
drag, startPoint x: 99, startPoint y: 417, endPoint x: 184, endPoint y: 449, distance: 90.4
click at [184, 429] on div "Name: Marvel Electricians [PERSON_NAME][GEOGRAPHIC_DATA]" at bounding box center [124, 407] width 144 height 43
copy span "Marvel Electricians [PERSON_NAME][GEOGRAPHIC_DATA]"
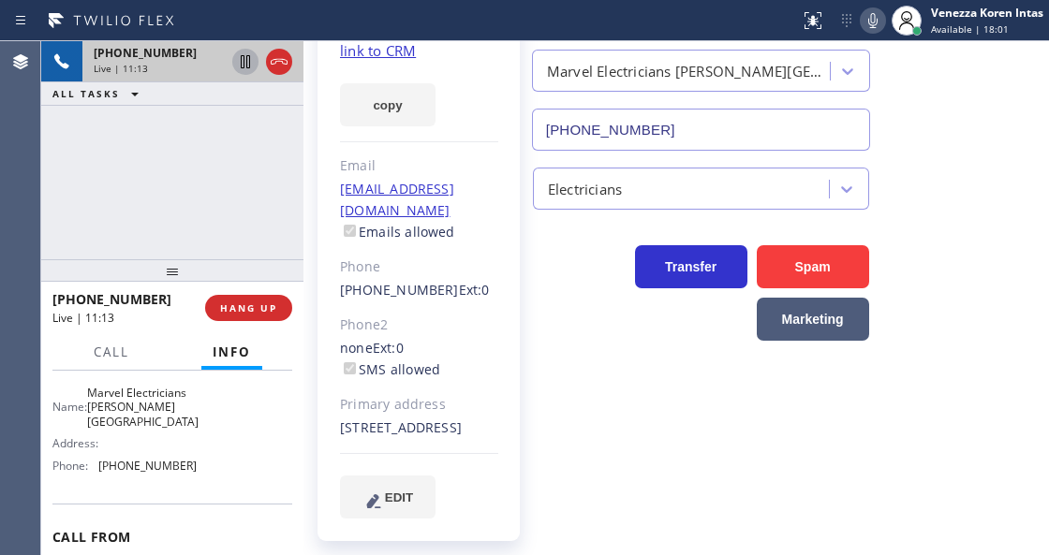
click at [246, 192] on div "[PHONE_NUMBER] Live | 11:13 ALL TASKS ALL TASKS ACTIVE TASKS TASKS IN WRAP UP" at bounding box center [172, 150] width 262 height 218
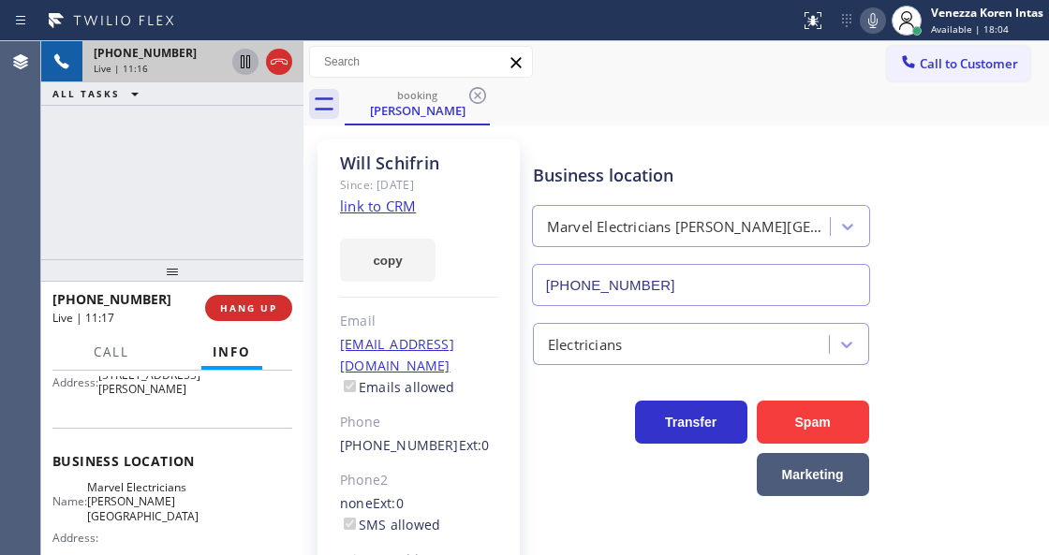
scroll to position [100, 0]
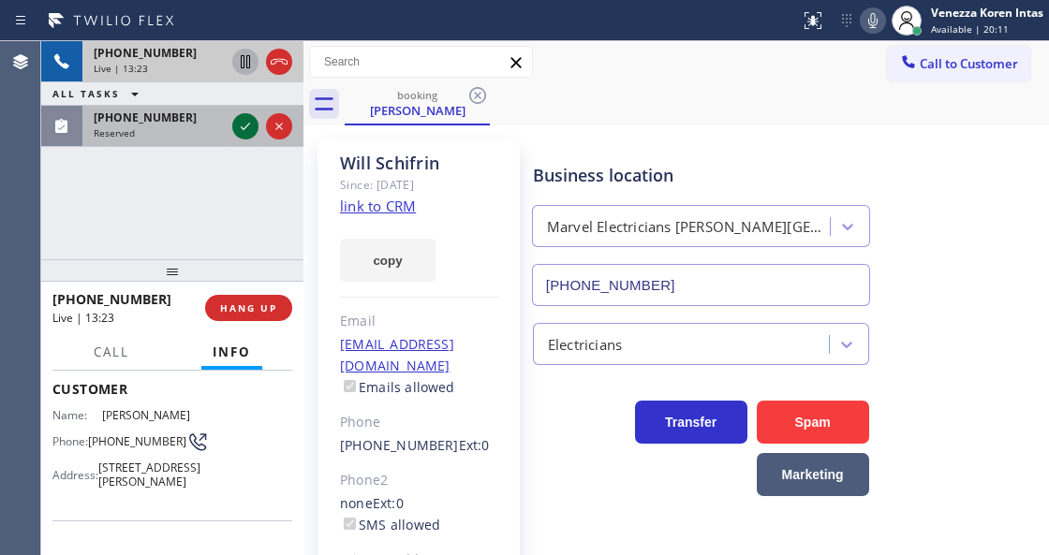
click at [243, 129] on icon at bounding box center [245, 126] width 9 height 7
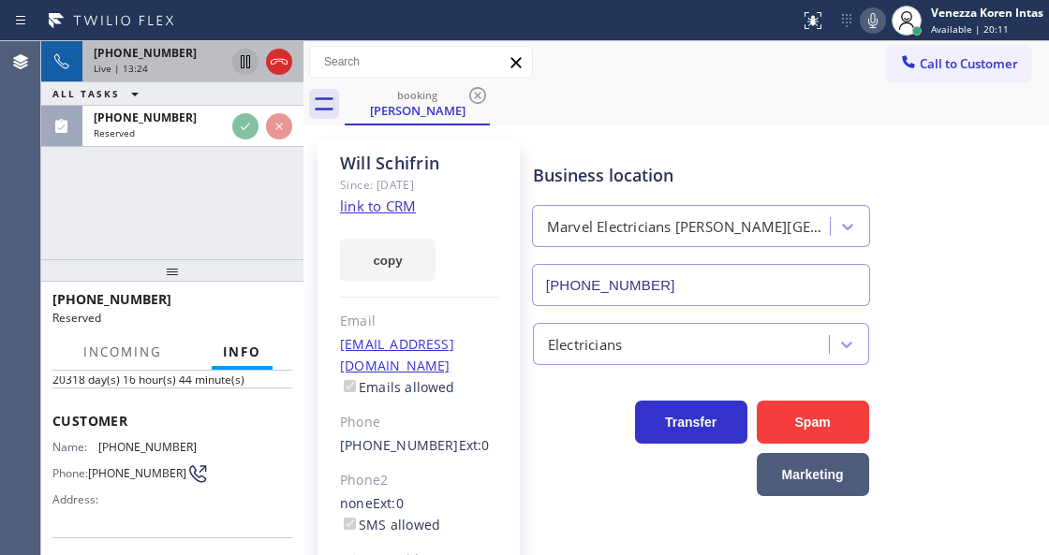
scroll to position [130, 0]
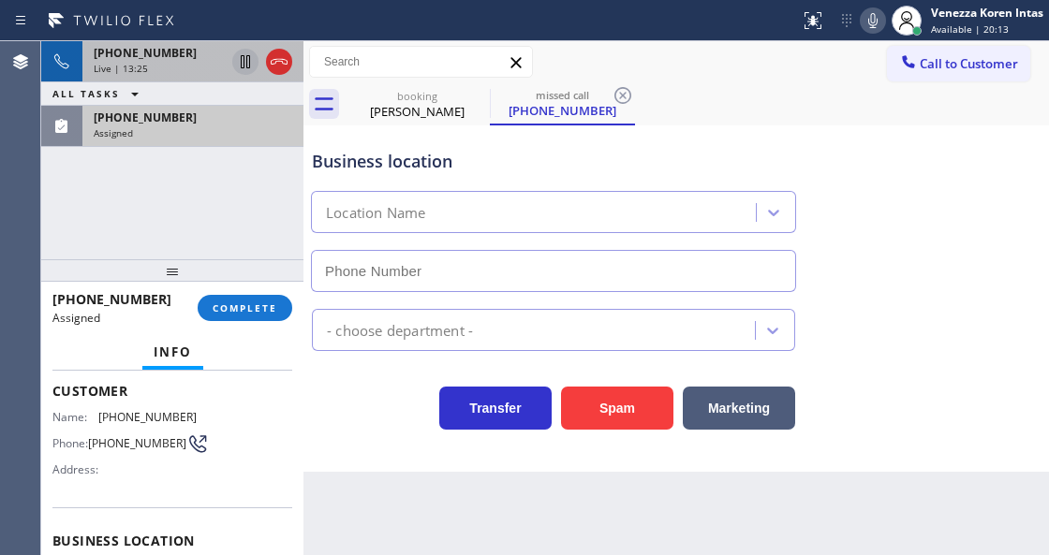
type input "[PHONE_NUMBER]"
click at [215, 129] on div "Assigned" at bounding box center [193, 132] width 199 height 13
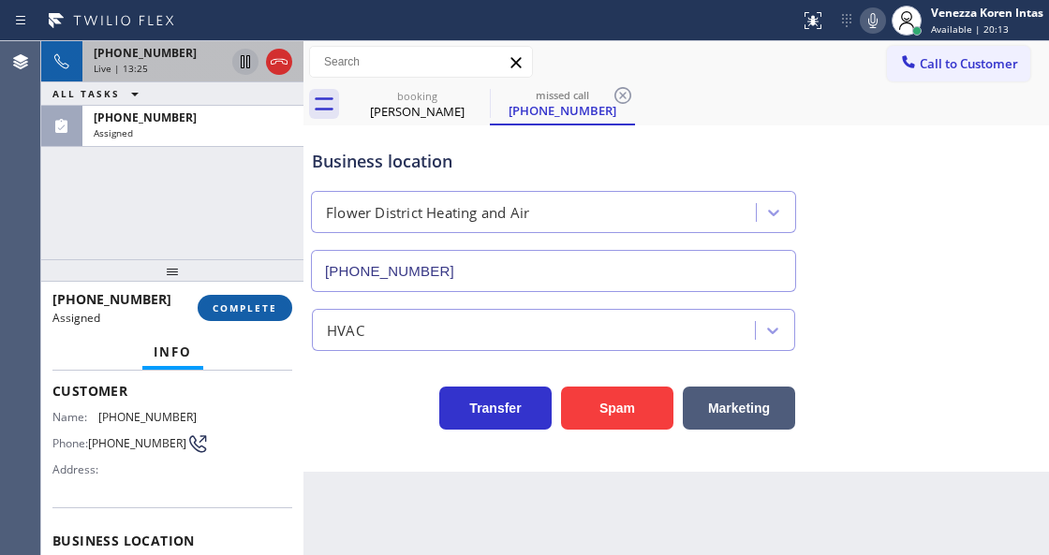
click at [253, 306] on span "COMPLETE" at bounding box center [245, 308] width 65 height 13
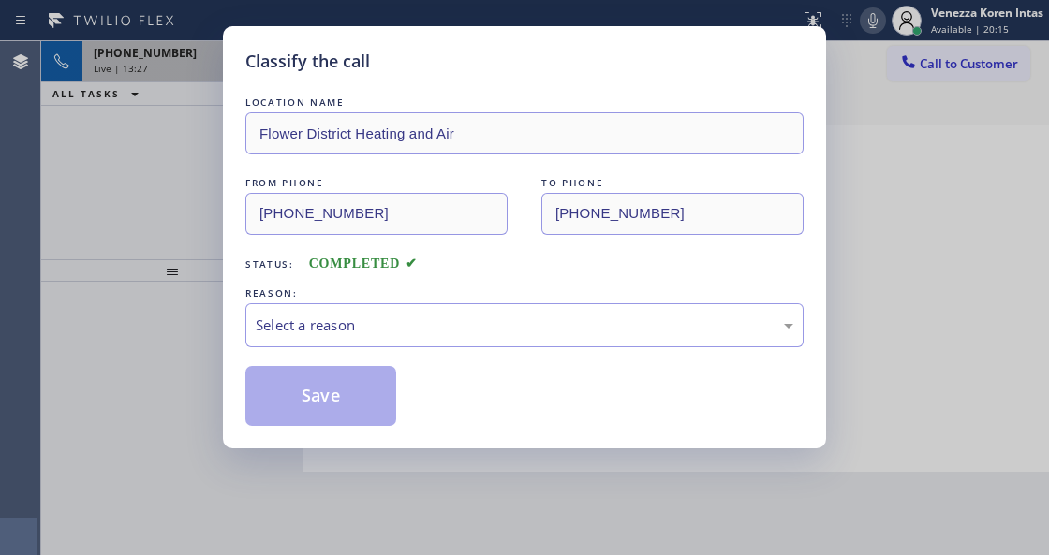
click at [445, 341] on div "Select a reason" at bounding box center [524, 325] width 558 height 44
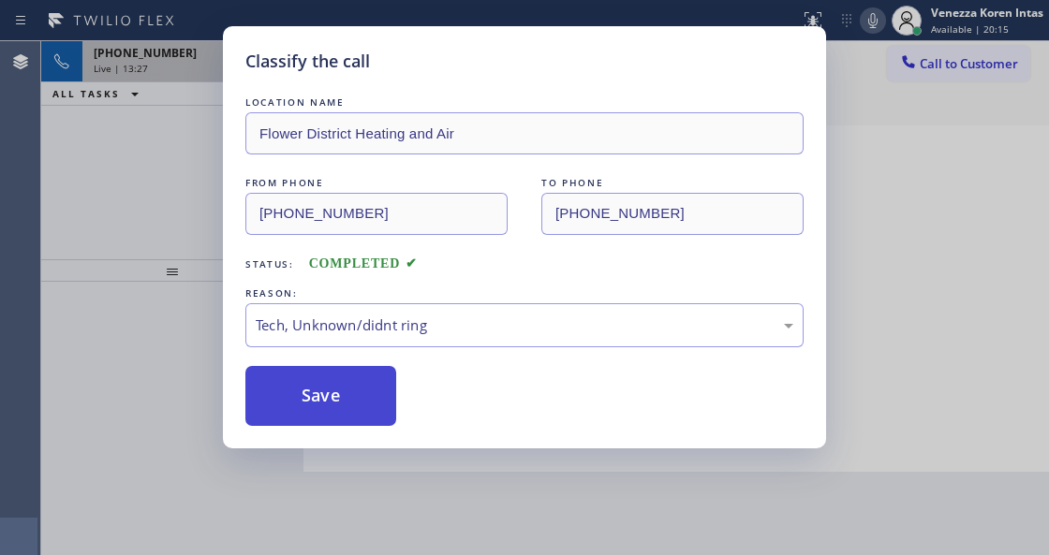
click at [354, 380] on button "Save" at bounding box center [320, 396] width 151 height 60
type input "[PHONE_NUMBER]"
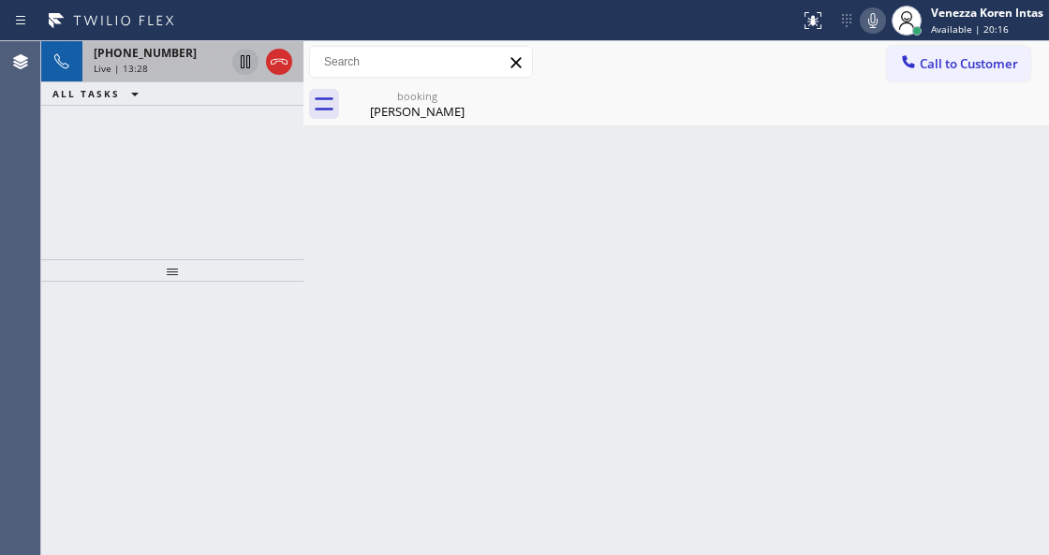
click at [187, 69] on div "Live | 13:28" at bounding box center [159, 68] width 131 height 13
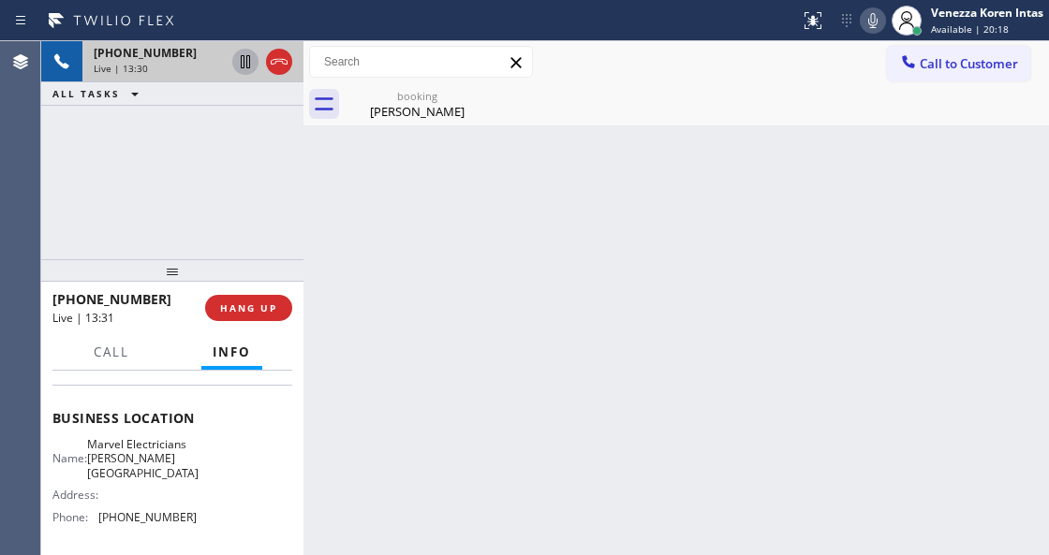
scroll to position [312, 0]
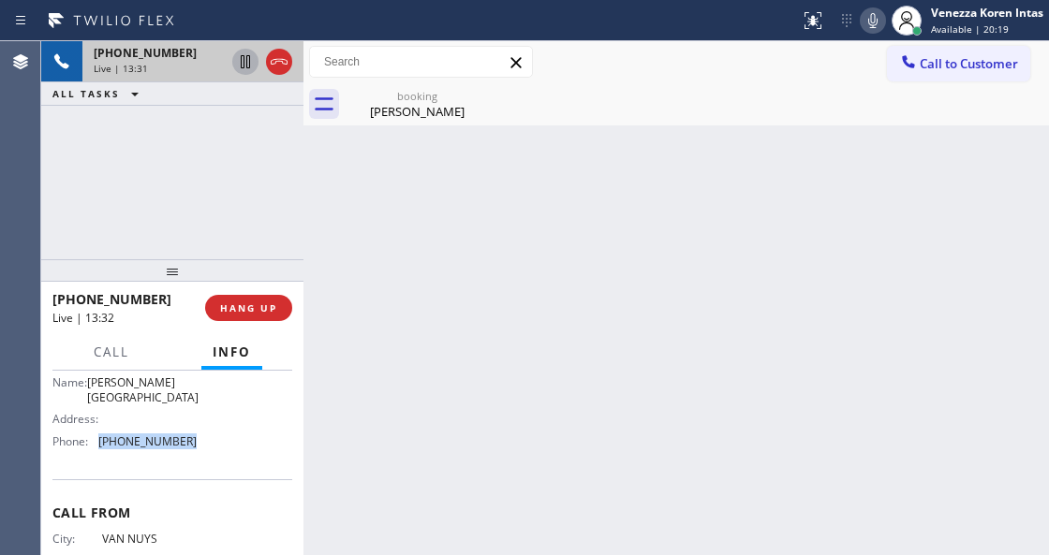
drag, startPoint x: 193, startPoint y: 478, endPoint x: 95, endPoint y: 469, distance: 98.7
click at [95, 456] on div "Name: Marvel Electricians [PERSON_NAME] Oaks Address: Phone: [PHONE_NUMBER]" at bounding box center [172, 408] width 240 height 95
copy div "[PHONE_NUMBER]"
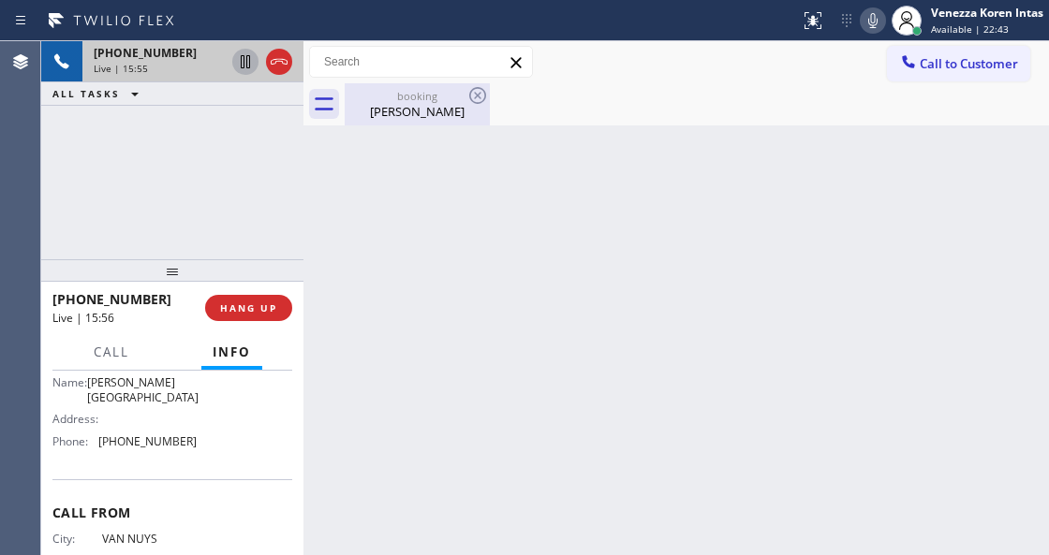
click at [410, 96] on div "booking" at bounding box center [416, 96] width 141 height 14
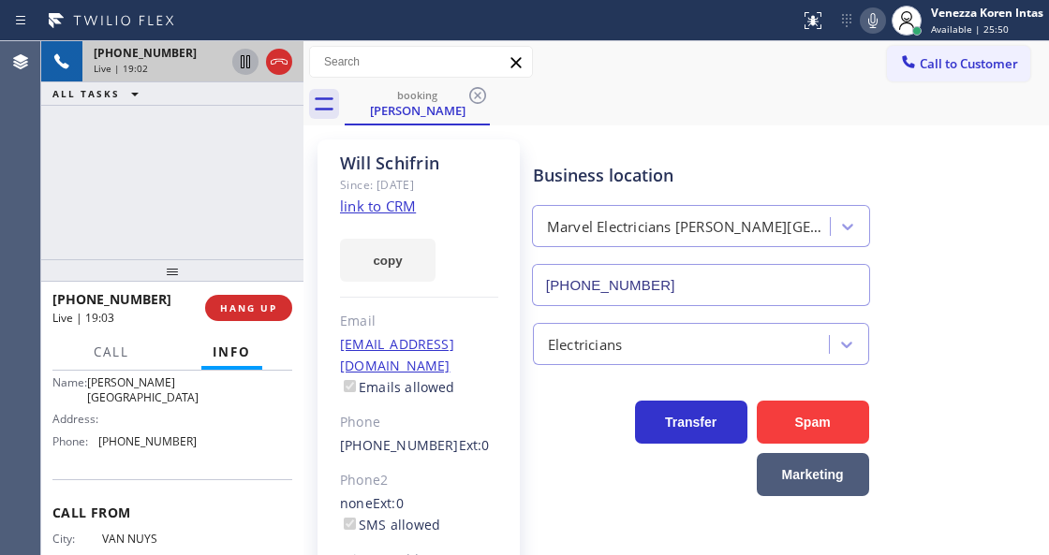
click at [880, 17] on icon at bounding box center [873, 20] width 22 height 22
drag, startPoint x: 871, startPoint y: 17, endPoint x: 904, endPoint y: 140, distance: 127.9
click at [871, 17] on icon at bounding box center [872, 20] width 9 height 15
click at [272, 67] on icon at bounding box center [279, 62] width 22 height 22
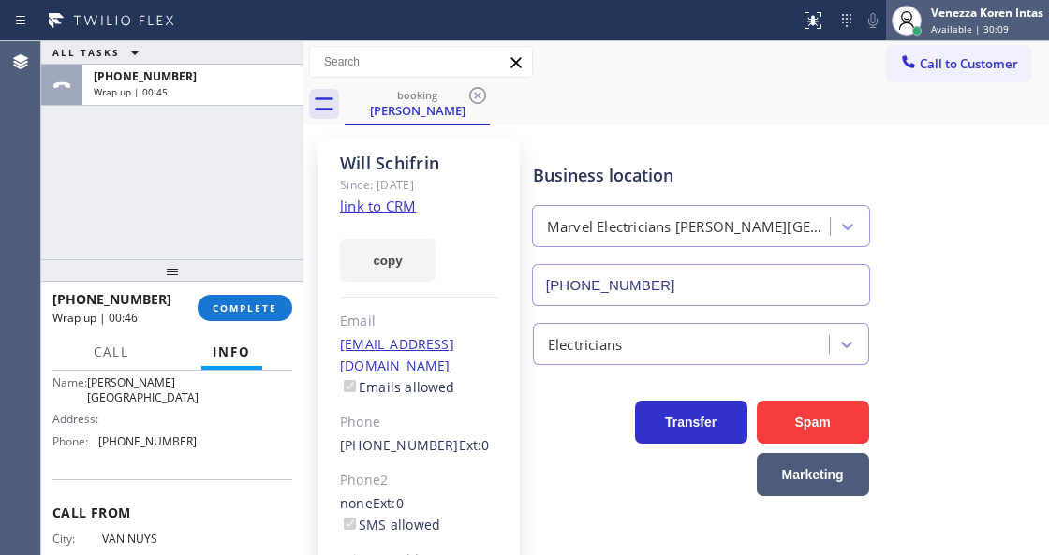
click at [938, 24] on span "Available | 30:09" at bounding box center [970, 28] width 78 height 13
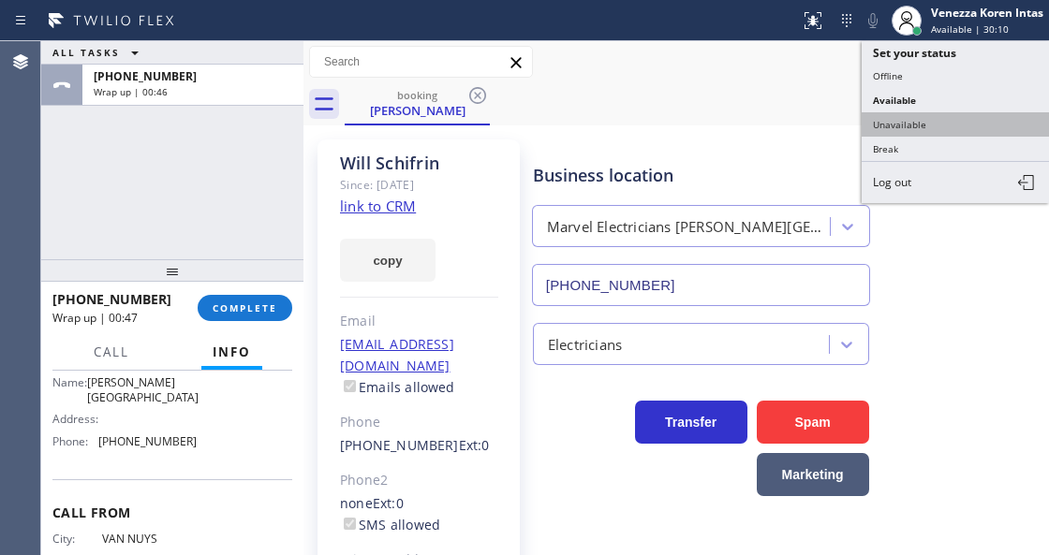
click at [933, 114] on button "Unavailable" at bounding box center [955, 124] width 187 height 24
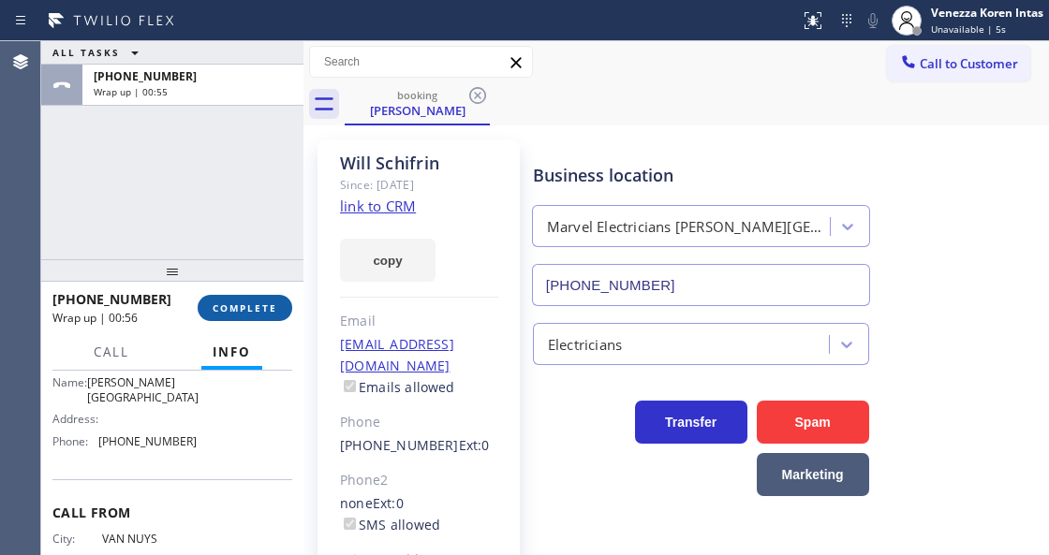
click at [255, 315] on button "COMPLETE" at bounding box center [245, 308] width 95 height 26
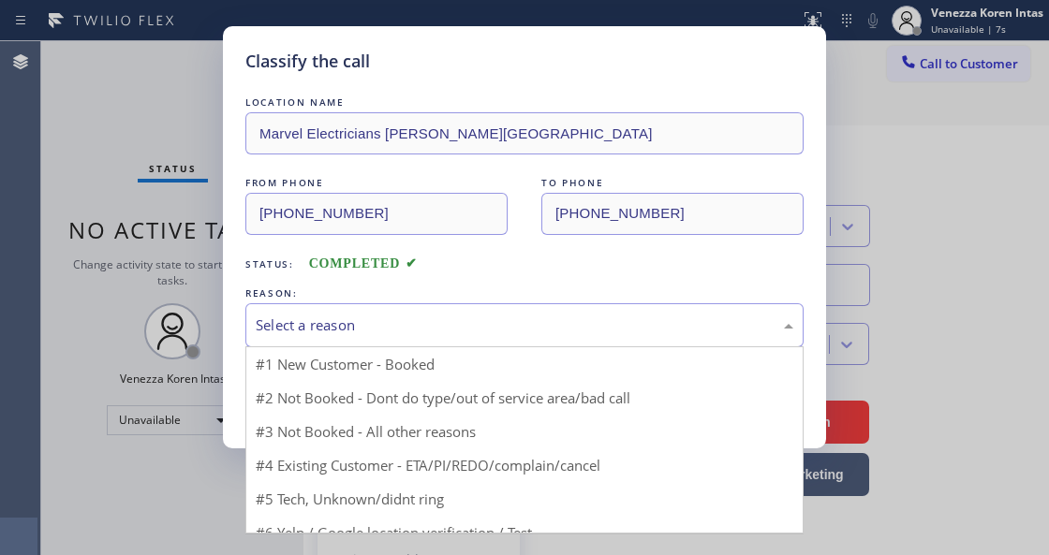
drag, startPoint x: 396, startPoint y: 329, endPoint x: 386, endPoint y: 387, distance: 59.0
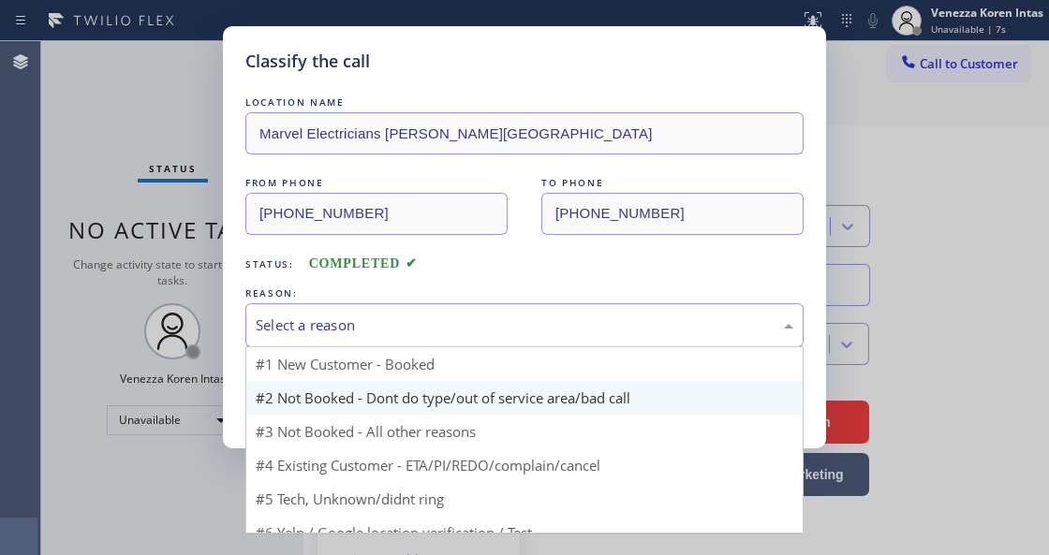
click at [396, 330] on div "Select a reason" at bounding box center [525, 326] width 538 height 22
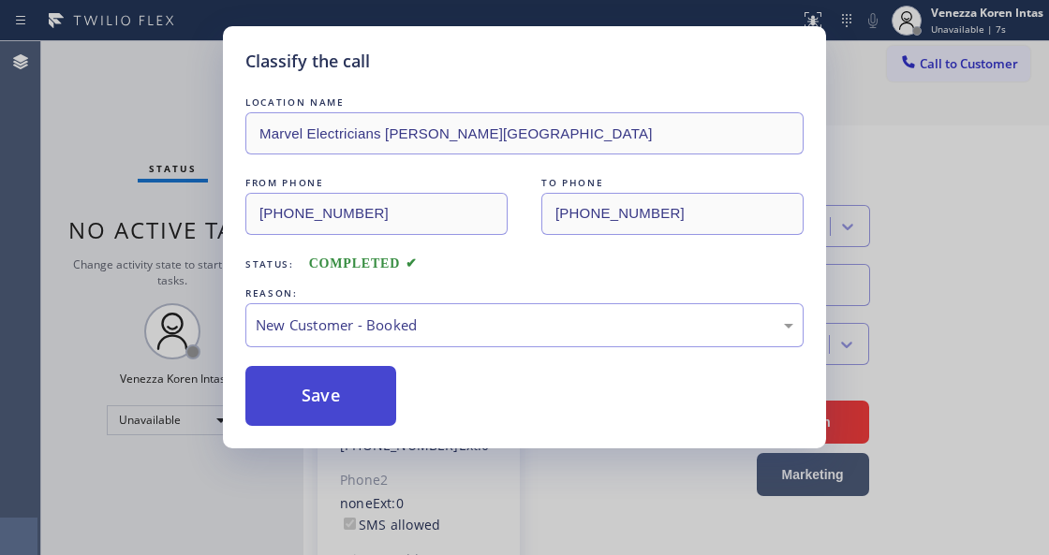
click at [349, 376] on button "Save" at bounding box center [320, 396] width 151 height 60
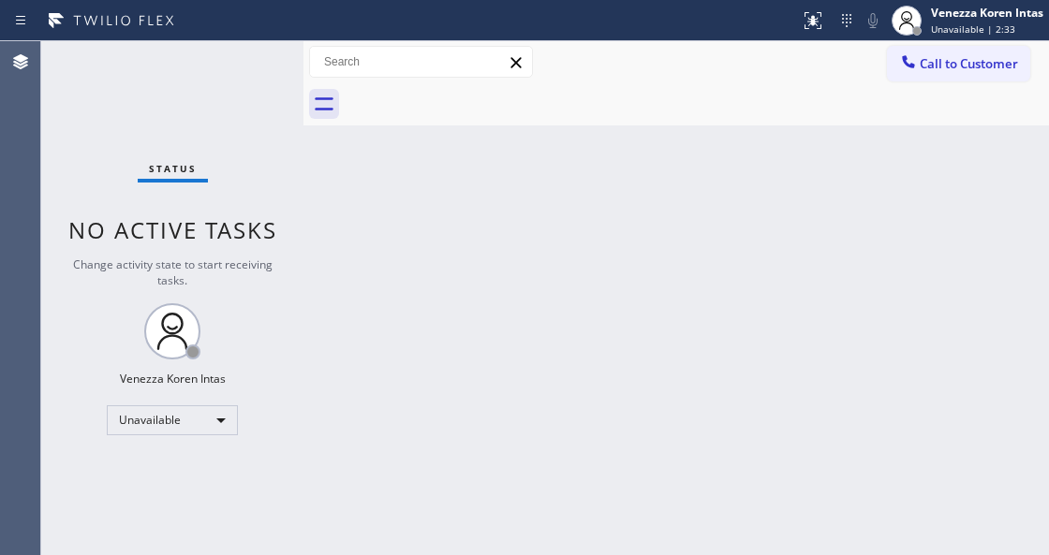
click at [545, 163] on div "Back to Dashboard Change Sender ID Customers Technicians Select a contact Outbo…" at bounding box center [675, 298] width 745 height 514
click at [935, 58] on span "Call to Customer" at bounding box center [969, 63] width 98 height 17
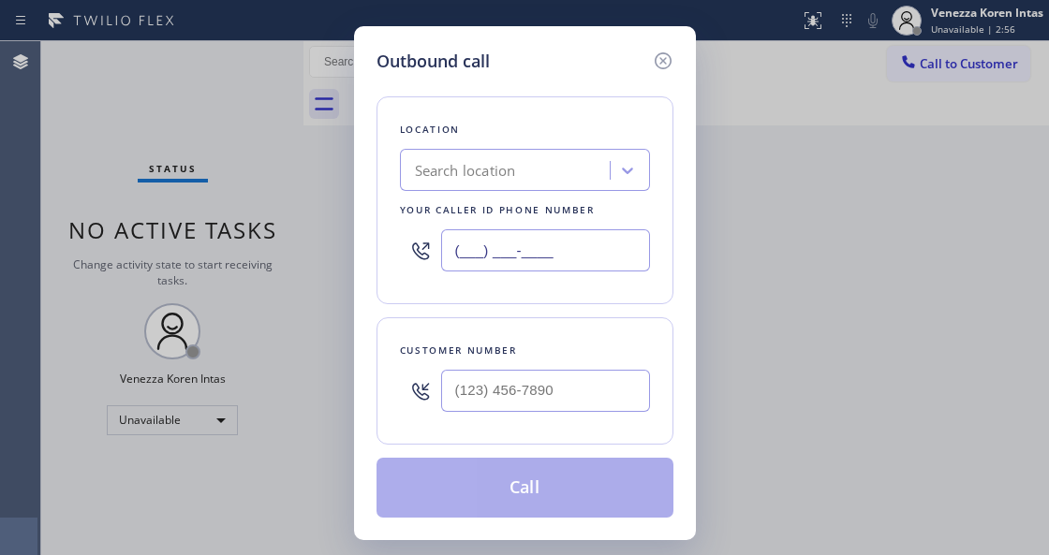
click at [562, 247] on input "(___) ___-____" at bounding box center [545, 250] width 209 height 42
paste input "305) 239-8487"
type input "[PHONE_NUMBER]"
type input "(___) ___-____"
click at [524, 385] on input "(___) ___-____" at bounding box center [545, 391] width 209 height 42
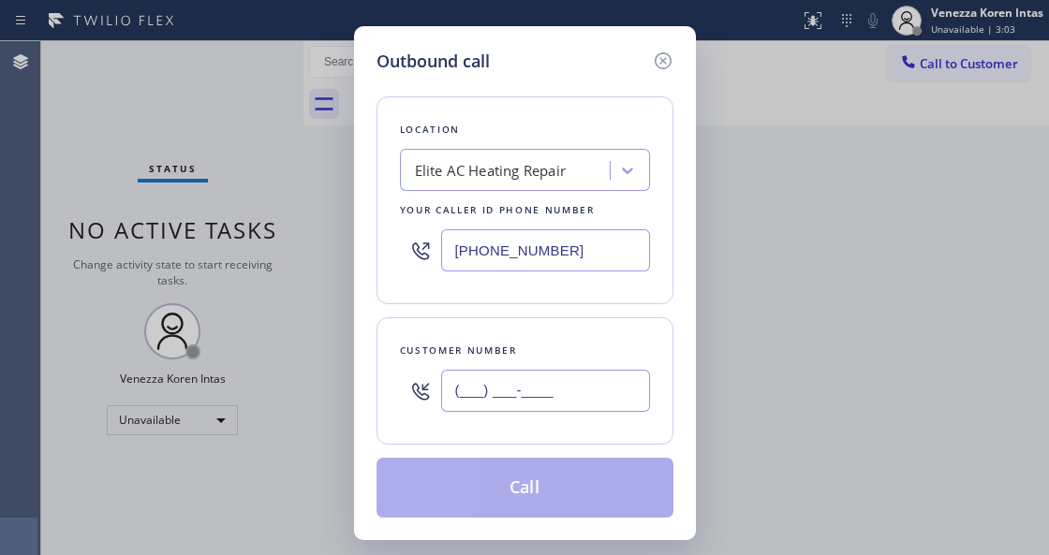
paste input "469) 230-4200"
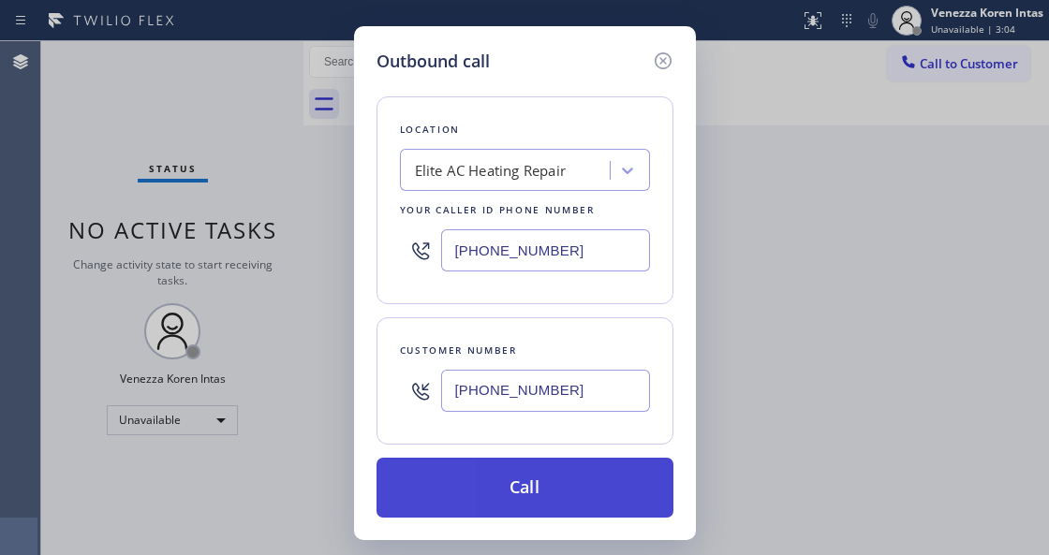
type input "[PHONE_NUMBER]"
click at [530, 459] on button "Call" at bounding box center [524, 488] width 297 height 60
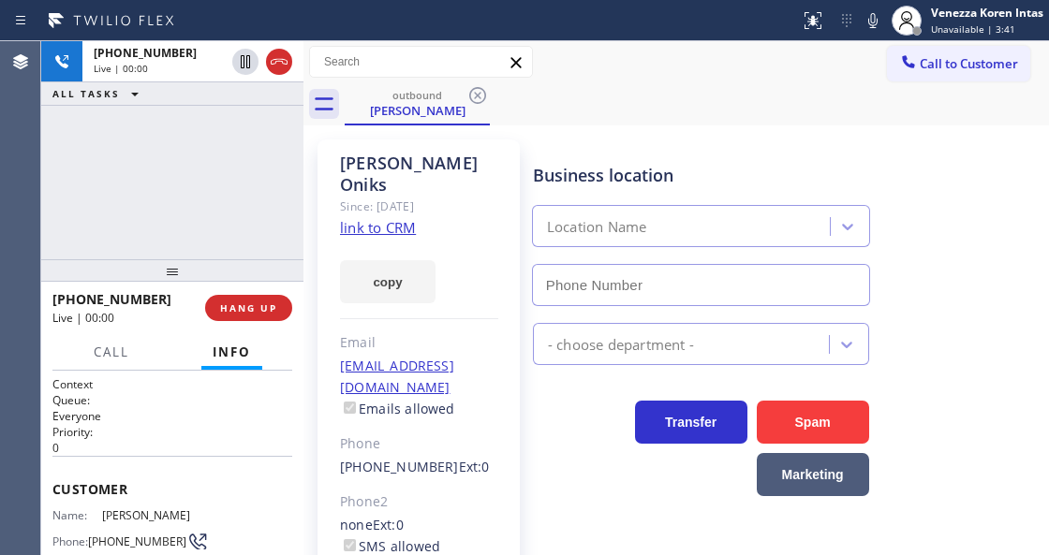
type input "[PHONE_NUMBER]"
click at [620, 145] on div "Business location Elite AC Heating Repair [PHONE_NUMBER]" at bounding box center [701, 225] width 344 height 162
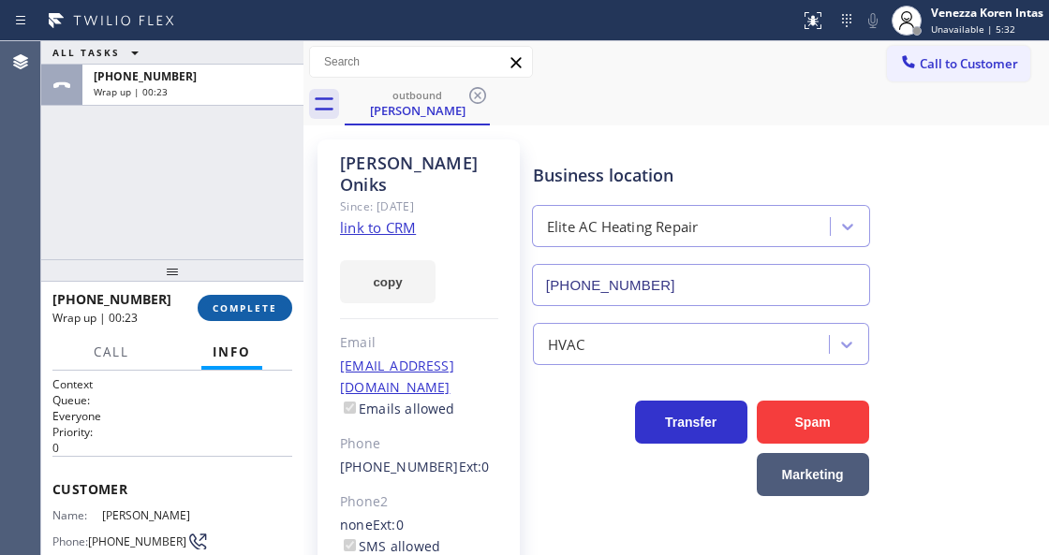
click at [283, 302] on button "COMPLETE" at bounding box center [245, 308] width 95 height 26
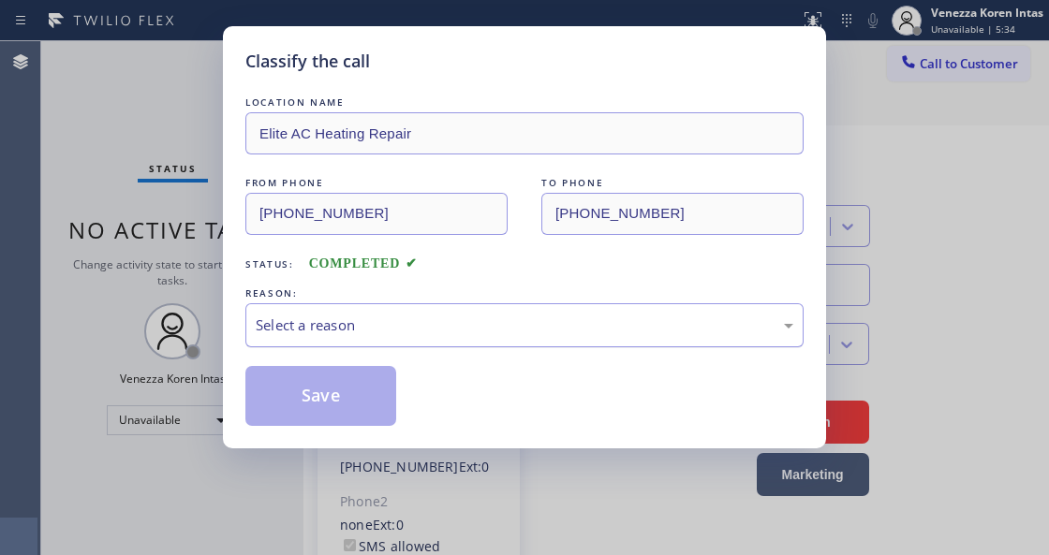
click at [346, 324] on div "Select a reason" at bounding box center [525, 326] width 538 height 22
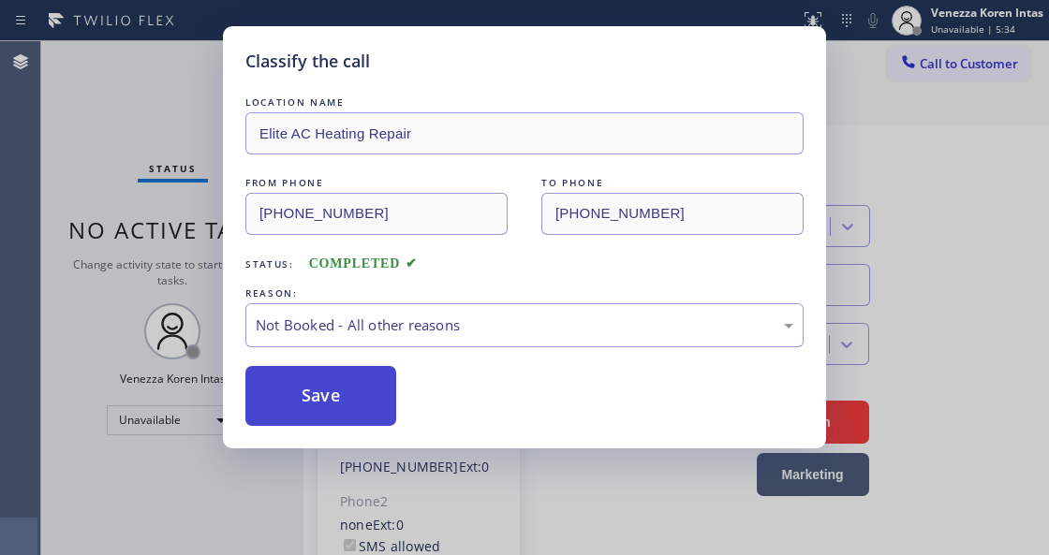
click at [357, 395] on button "Save" at bounding box center [320, 396] width 151 height 60
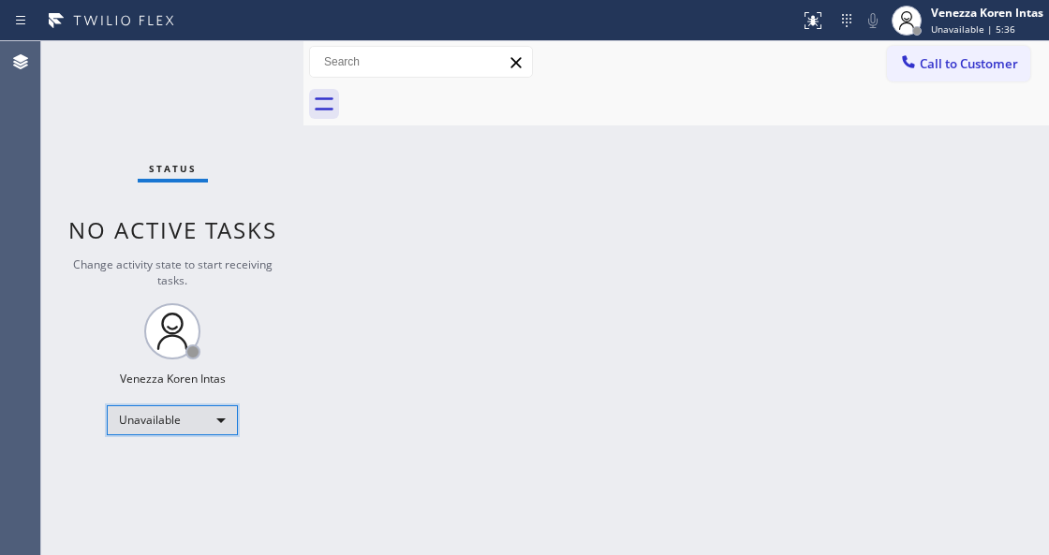
click at [195, 424] on div "Unavailable" at bounding box center [172, 420] width 131 height 30
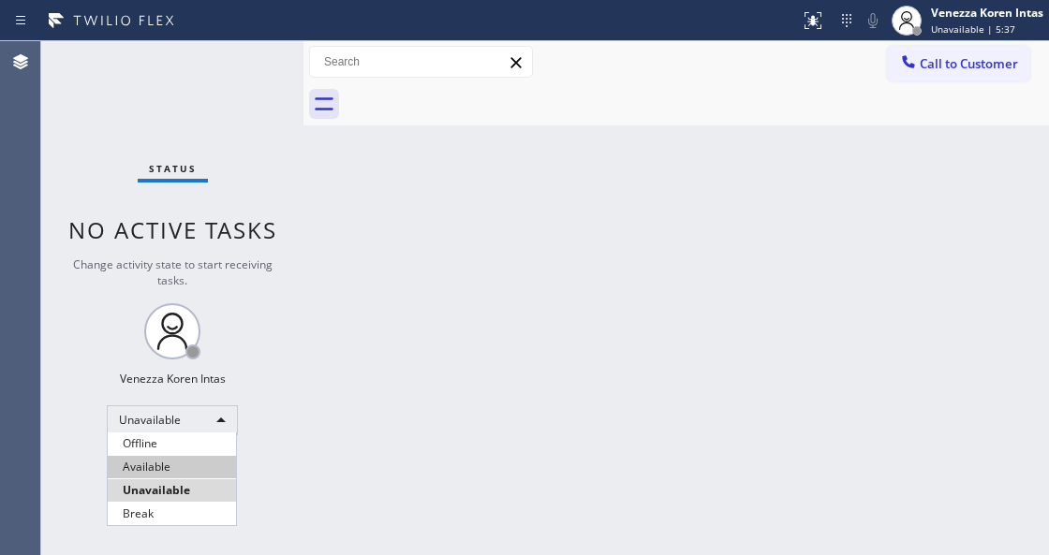
click at [186, 461] on li "Available" at bounding box center [172, 467] width 128 height 22
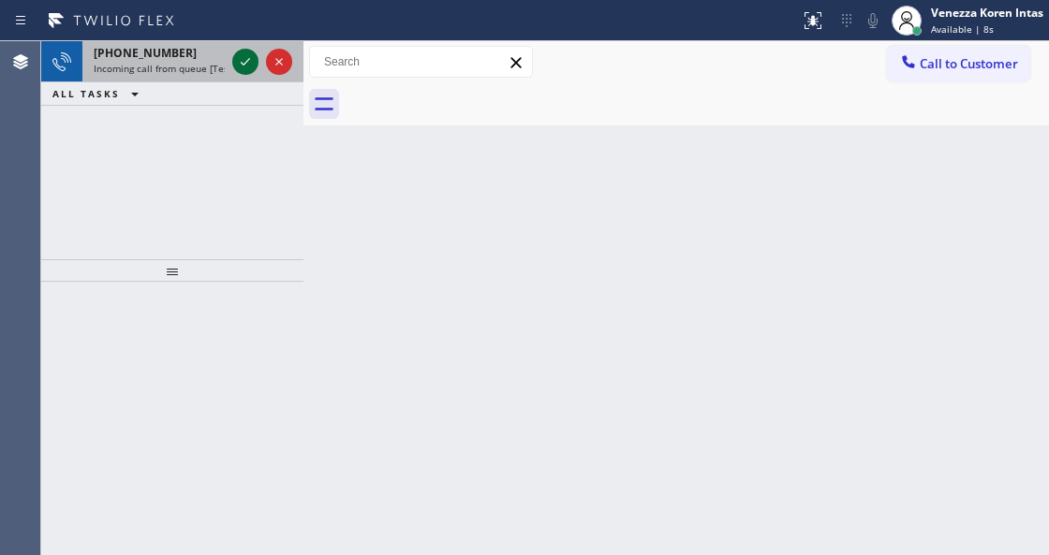
click at [236, 57] on icon at bounding box center [245, 62] width 22 height 22
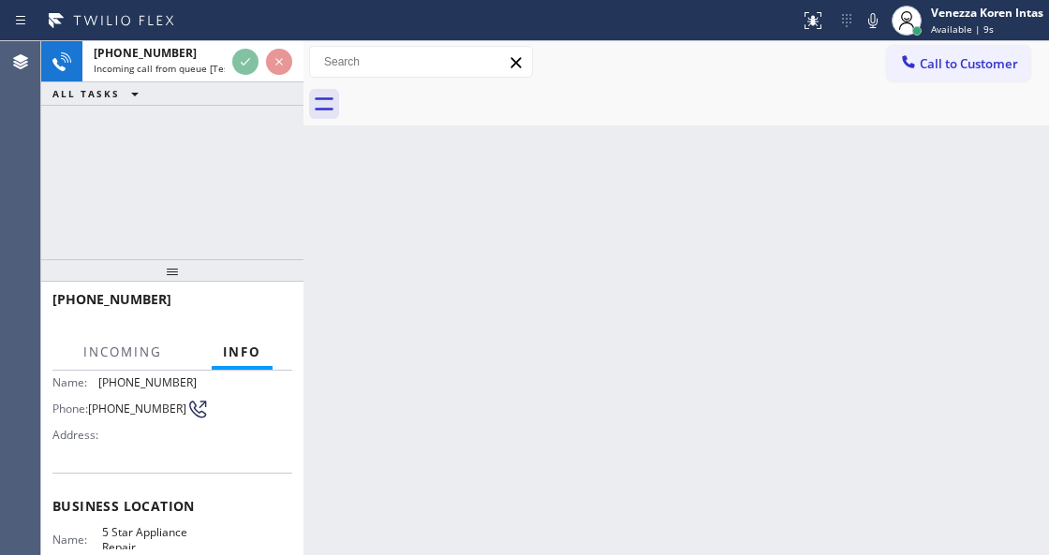
scroll to position [187, 0]
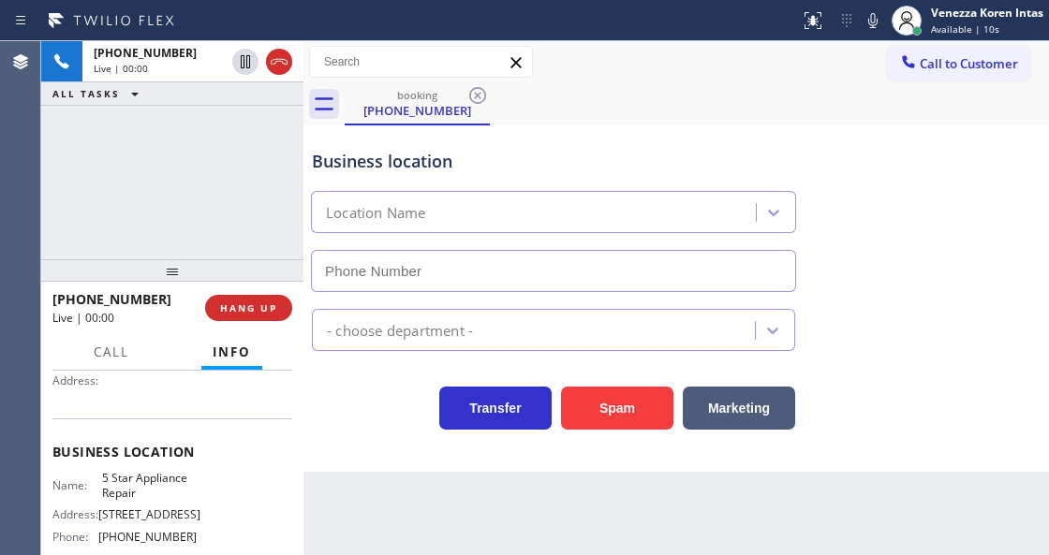
type input "[PHONE_NUMBER]"
click at [864, 22] on icon at bounding box center [873, 20] width 22 height 22
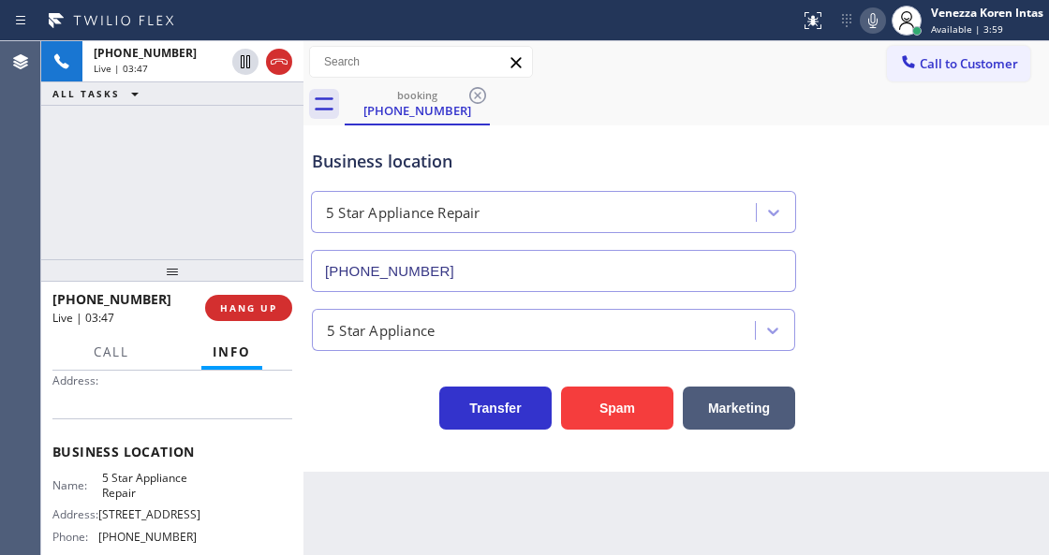
click at [874, 25] on icon at bounding box center [873, 20] width 22 height 22
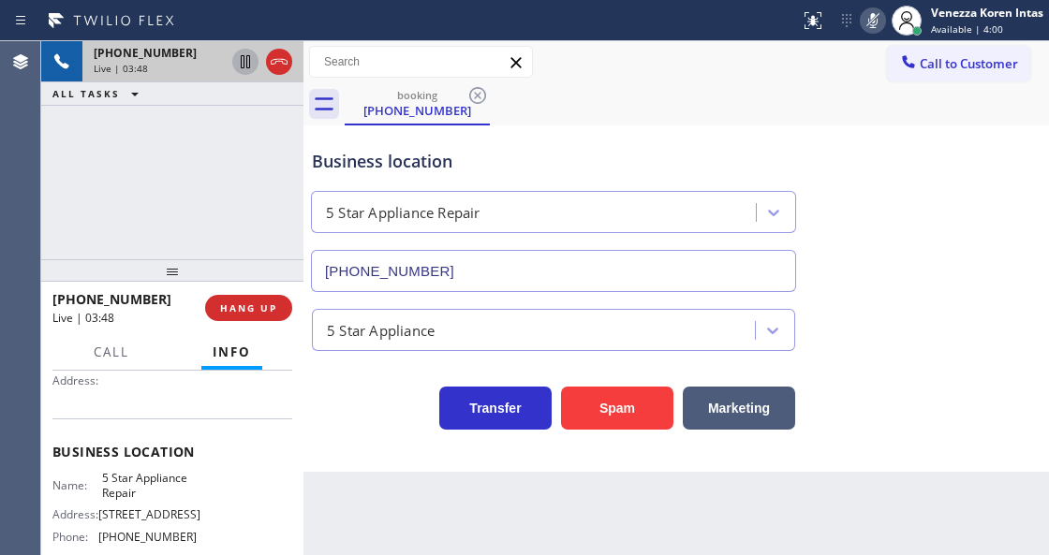
click at [240, 60] on icon at bounding box center [245, 62] width 22 height 22
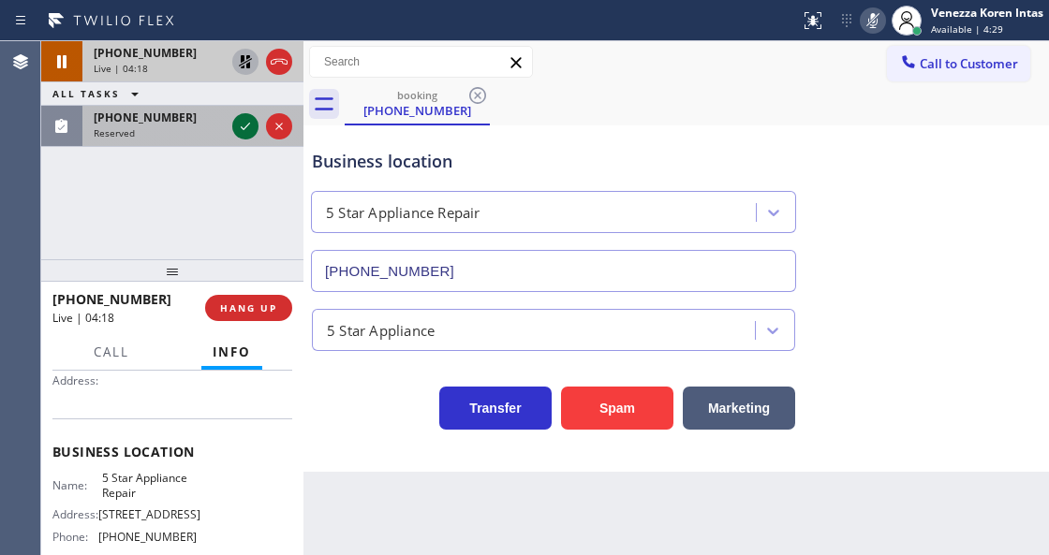
click at [255, 124] on icon at bounding box center [245, 126] width 22 height 22
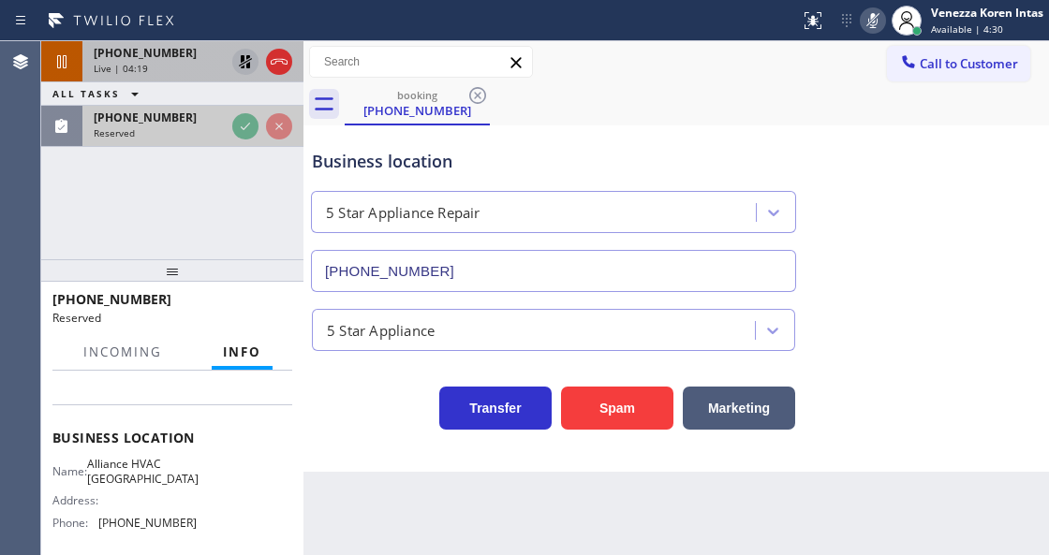
scroll to position [202, 0]
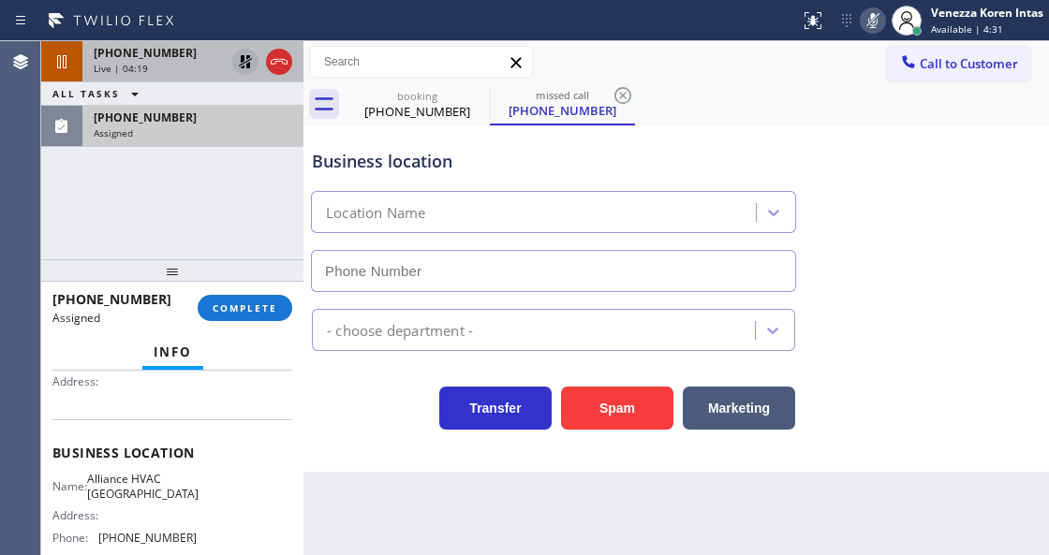
type input "[PHONE_NUMBER]"
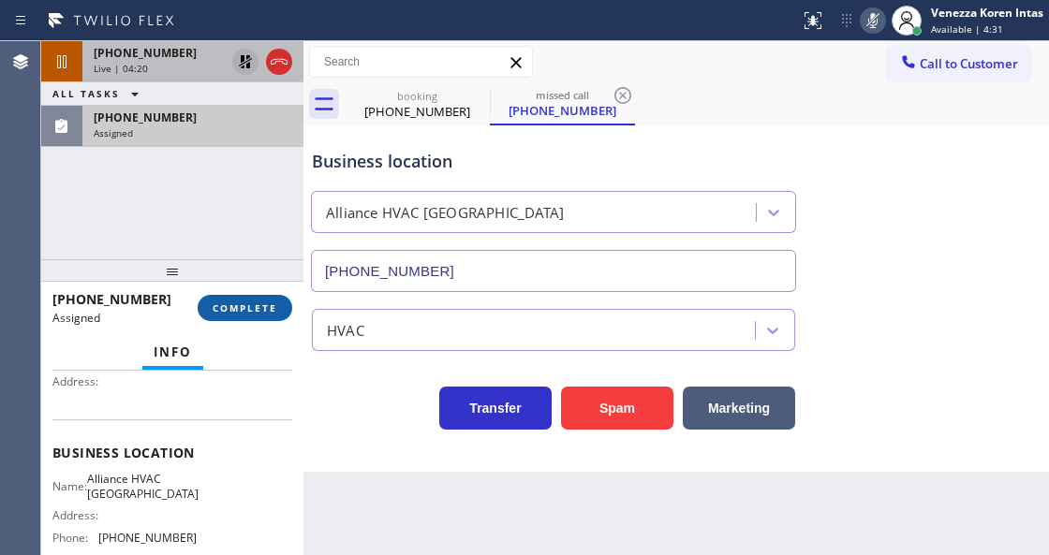
click at [260, 308] on span "COMPLETE" at bounding box center [245, 308] width 65 height 13
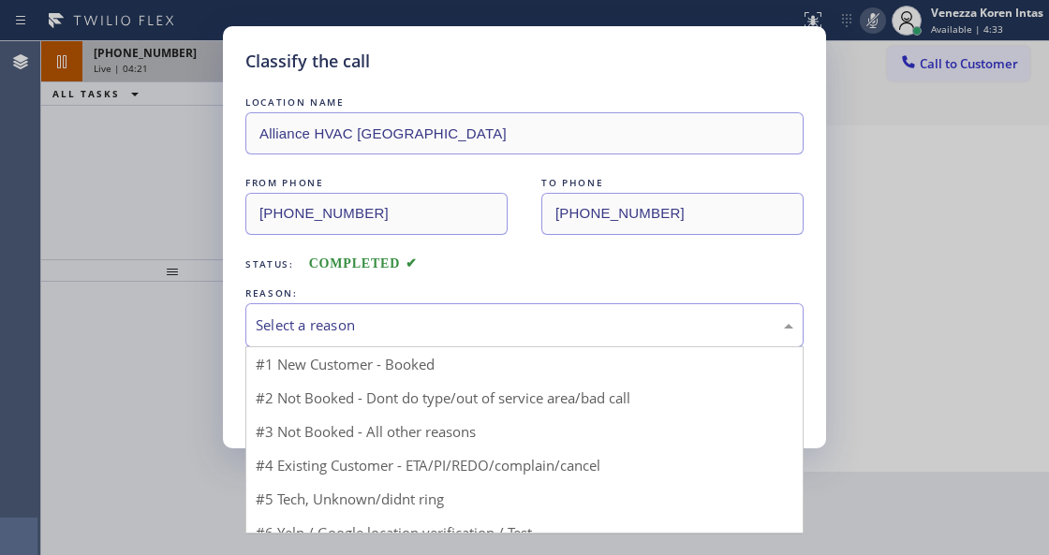
drag, startPoint x: 434, startPoint y: 334, endPoint x: 422, endPoint y: 406, distance: 73.0
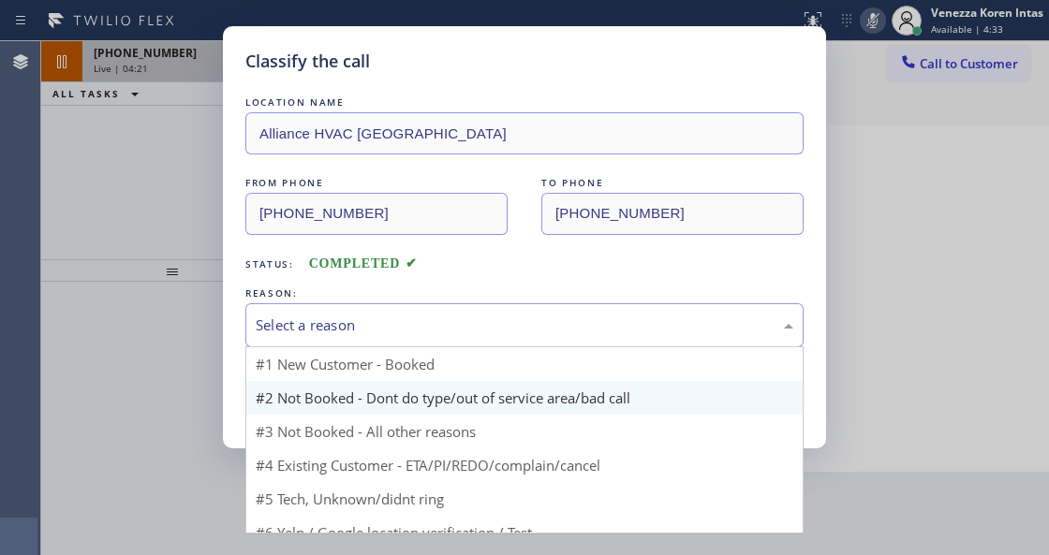
click at [434, 335] on div "Select a reason" at bounding box center [525, 326] width 538 height 22
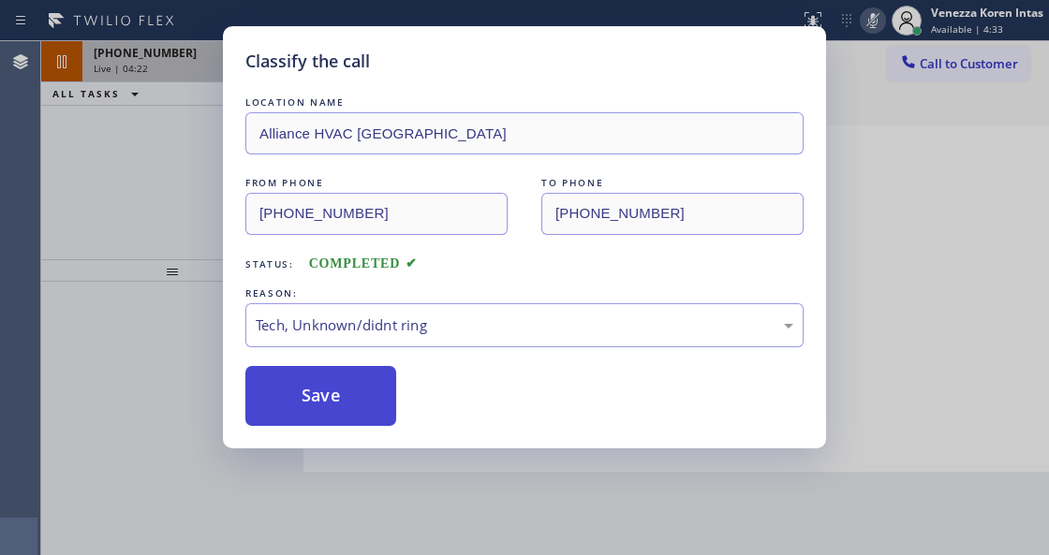
drag, startPoint x: 378, startPoint y: 399, endPoint x: 369, endPoint y: 523, distance: 124.9
click at [377, 399] on button "Save" at bounding box center [320, 396] width 151 height 60
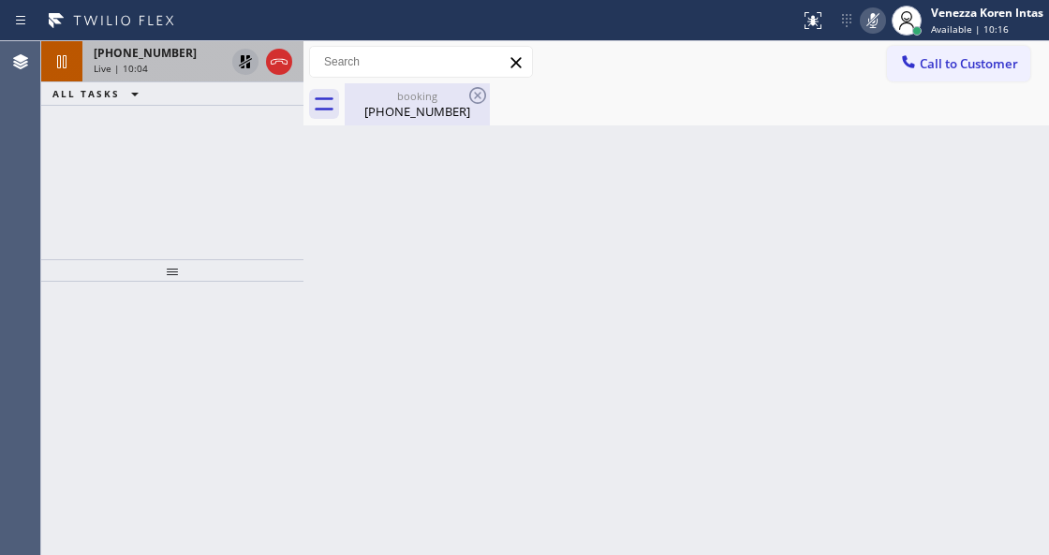
click at [405, 86] on div "booking [PHONE_NUMBER]" at bounding box center [416, 104] width 141 height 42
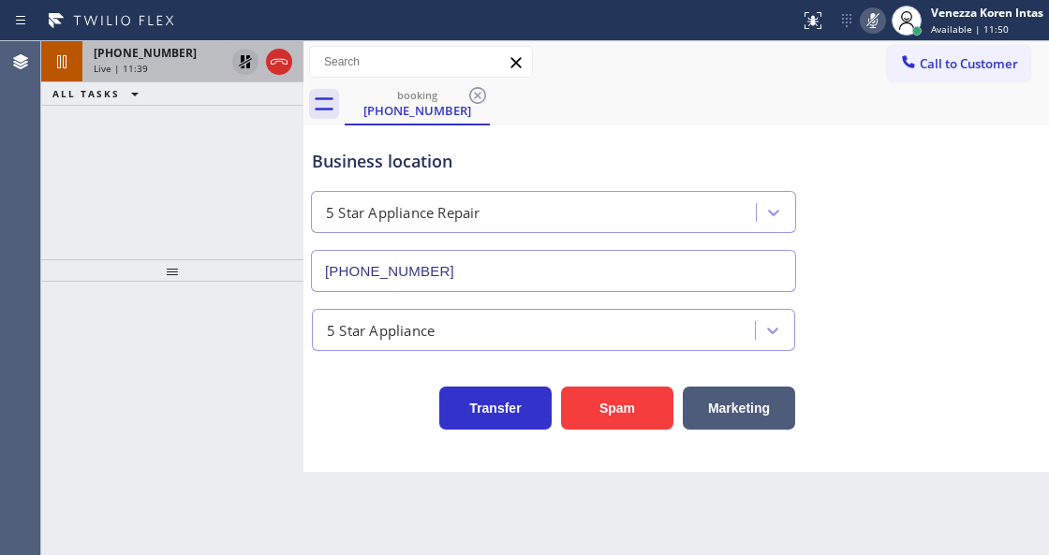
click at [152, 63] on div "Live | 11:39" at bounding box center [159, 68] width 131 height 13
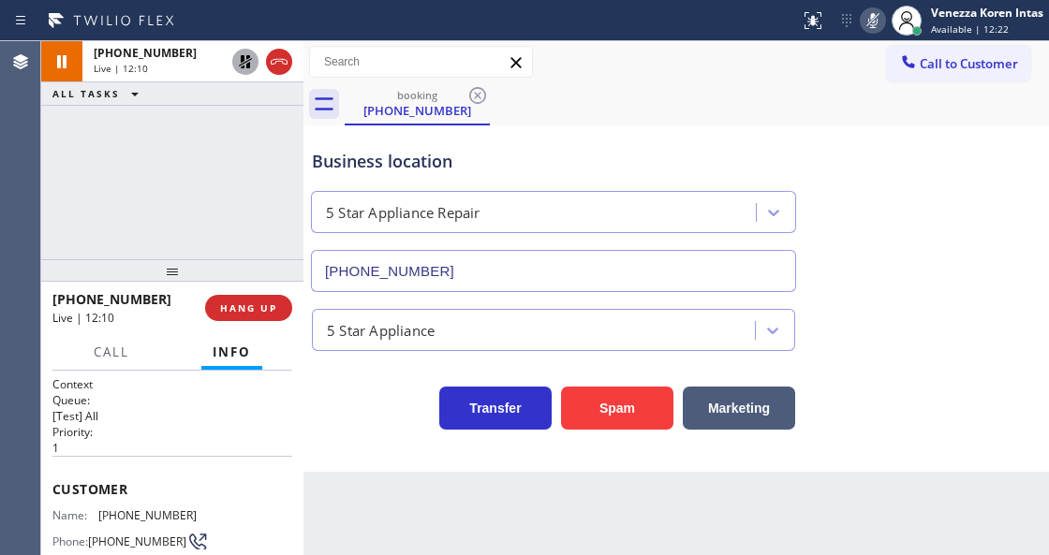
click at [865, 22] on icon at bounding box center [873, 20] width 22 height 22
click at [239, 60] on icon at bounding box center [245, 62] width 22 height 22
drag, startPoint x: 203, startPoint y: 519, endPoint x: 99, endPoint y: 509, distance: 104.4
click at [99, 509] on div "Name: [PHONE_NUMBER] Phone: [PHONE_NUMBER] Address:" at bounding box center [172, 545] width 240 height 74
copy div "[PHONE_NUMBER]"
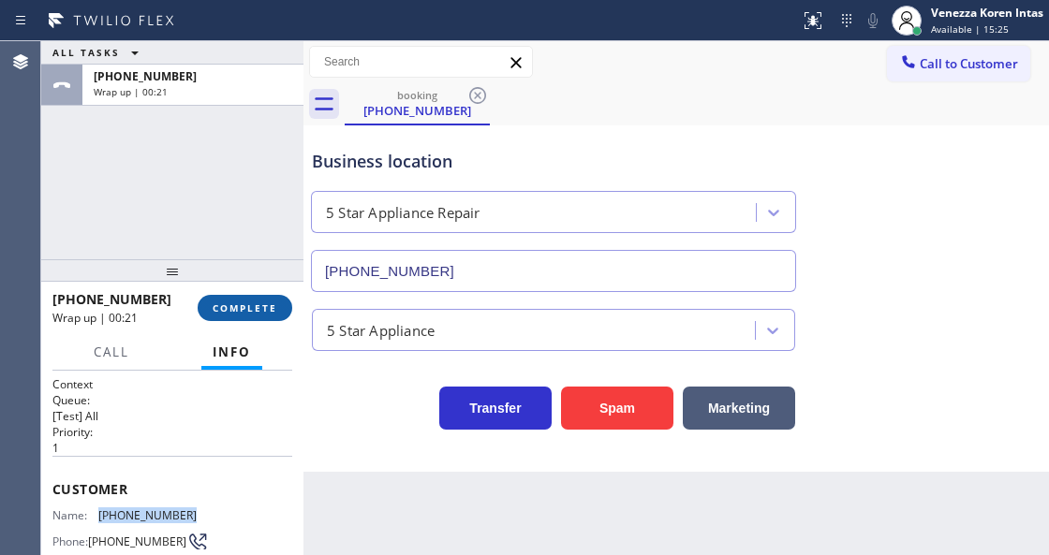
click at [256, 317] on button "COMPLETE" at bounding box center [245, 308] width 95 height 26
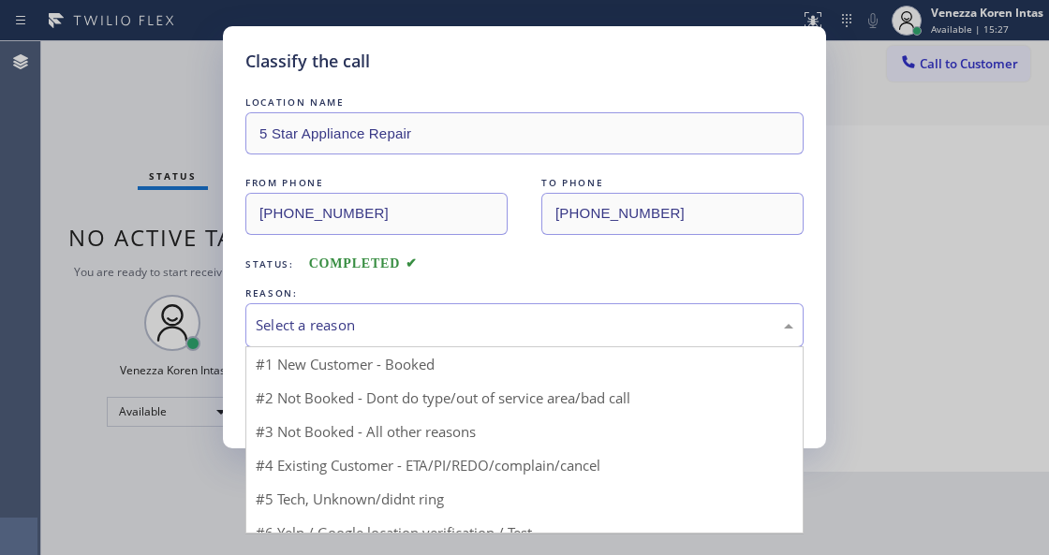
click at [451, 322] on div "Select a reason" at bounding box center [525, 326] width 538 height 22
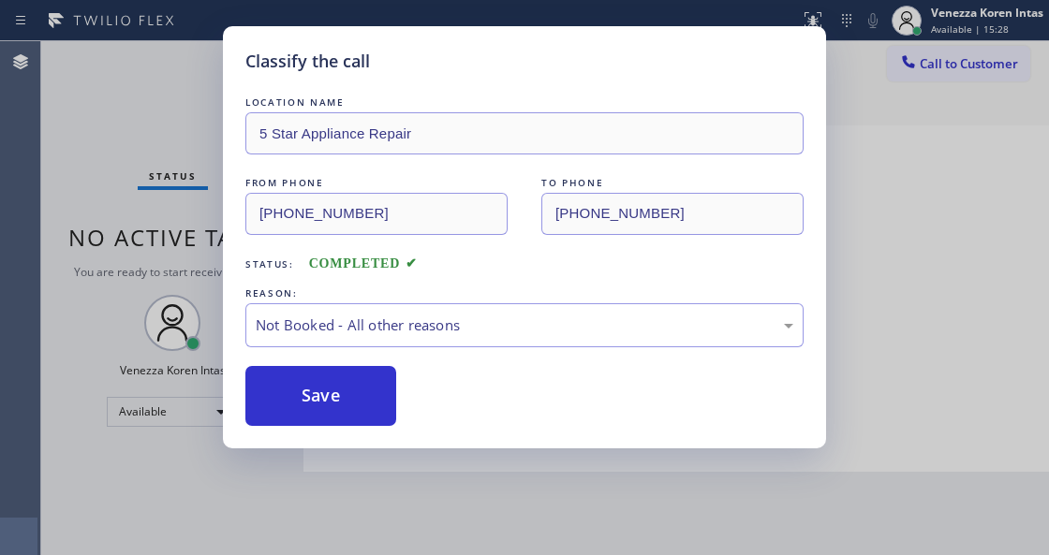
click at [360, 436] on div "Classify the call LOCATION NAME 5 Star Appliance Repair FROM PHONE [PHONE_NUMBE…" at bounding box center [524, 237] width 603 height 422
click at [391, 394] on button "Save" at bounding box center [320, 396] width 151 height 60
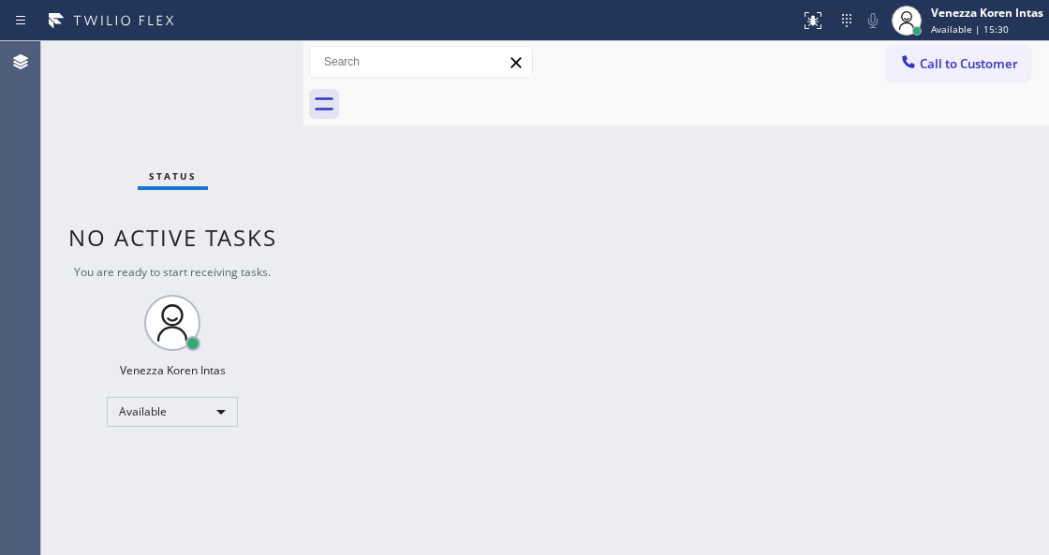
click at [1000, 21] on div "Venezza Koren Intas Available | 15:30" at bounding box center [988, 20] width 122 height 33
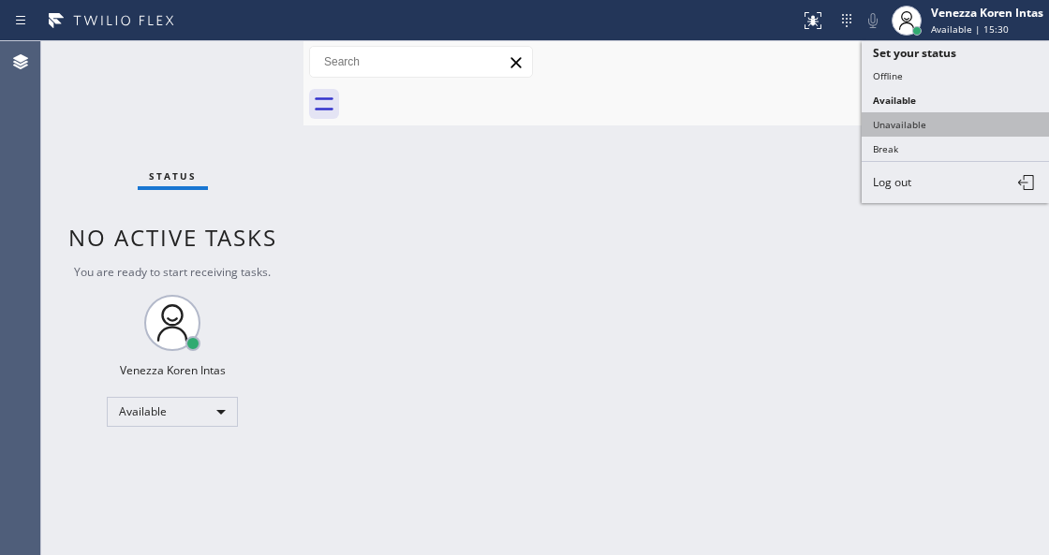
click at [935, 113] on button "Unavailable" at bounding box center [955, 124] width 187 height 24
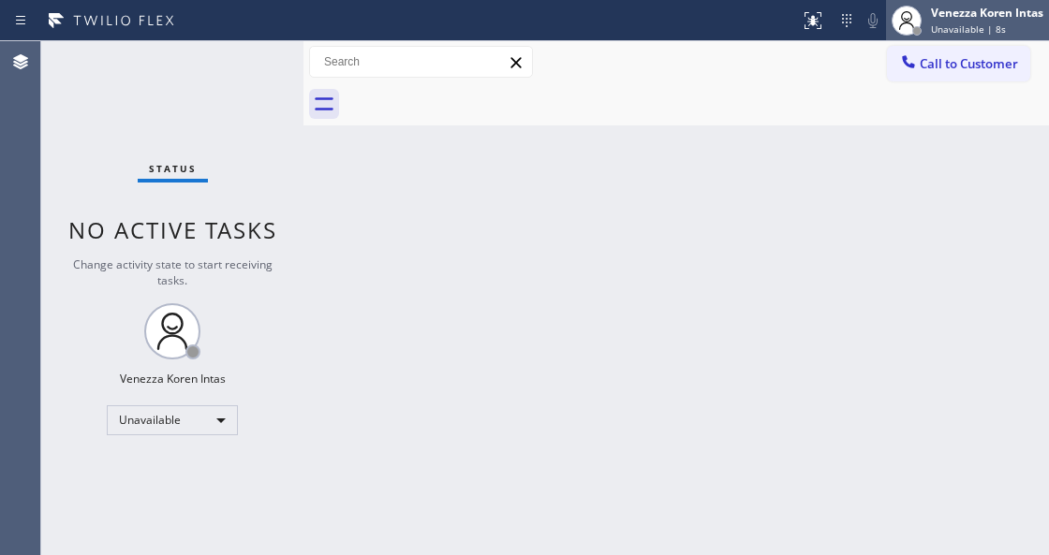
click at [943, 11] on div "Venezza Koren Intas" at bounding box center [987, 13] width 112 height 16
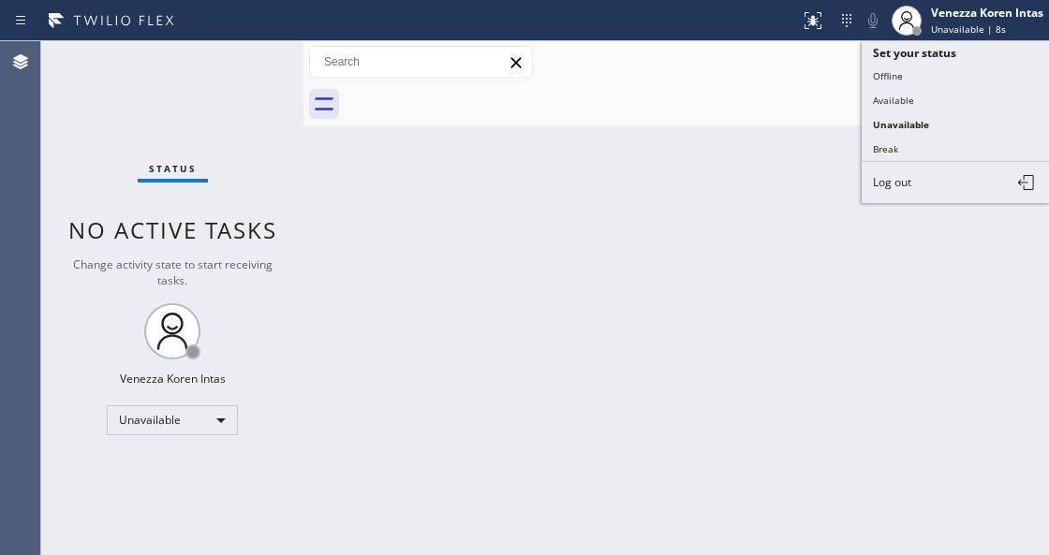
click at [911, 150] on button "Break" at bounding box center [955, 149] width 187 height 24
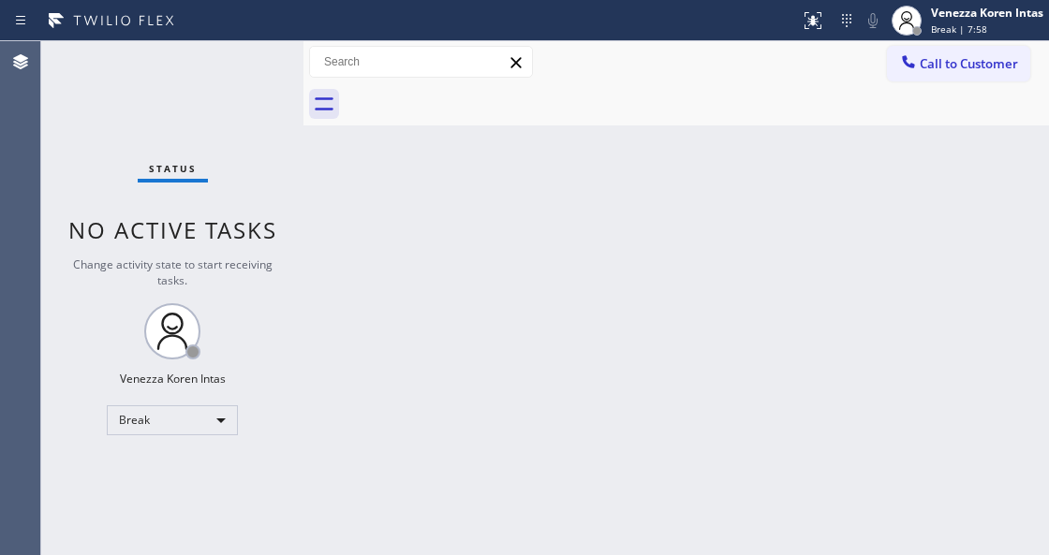
click at [375, 376] on div "Back to Dashboard Change Sender ID Customers Technicians Select a contact Outbo…" at bounding box center [675, 298] width 745 height 514
click at [167, 420] on div "Break" at bounding box center [172, 420] width 131 height 30
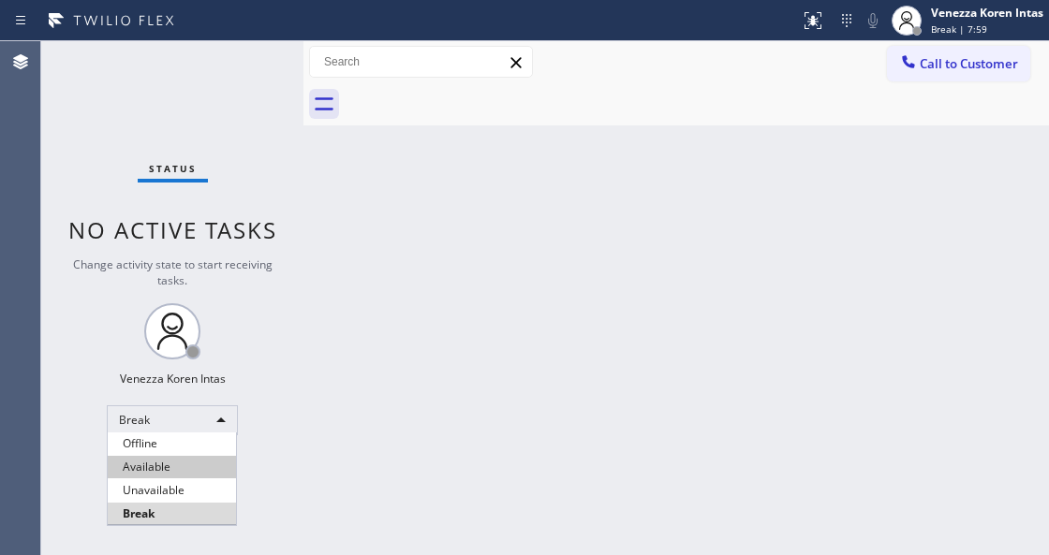
click at [170, 469] on li "Available" at bounding box center [172, 467] width 128 height 22
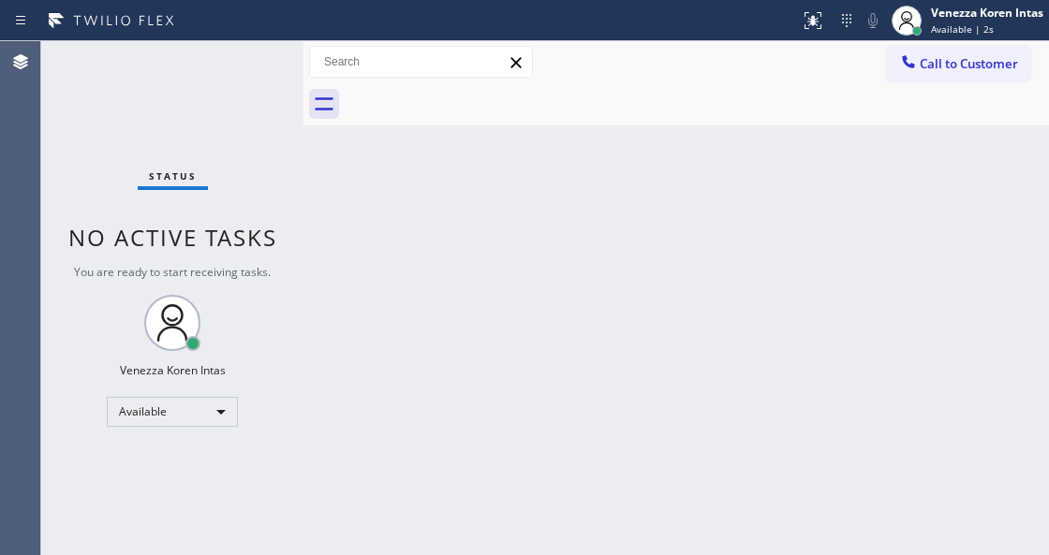
click at [119, 99] on div "Status No active tasks You are ready to start receiving tasks. Venezza Koren In…" at bounding box center [172, 298] width 262 height 514
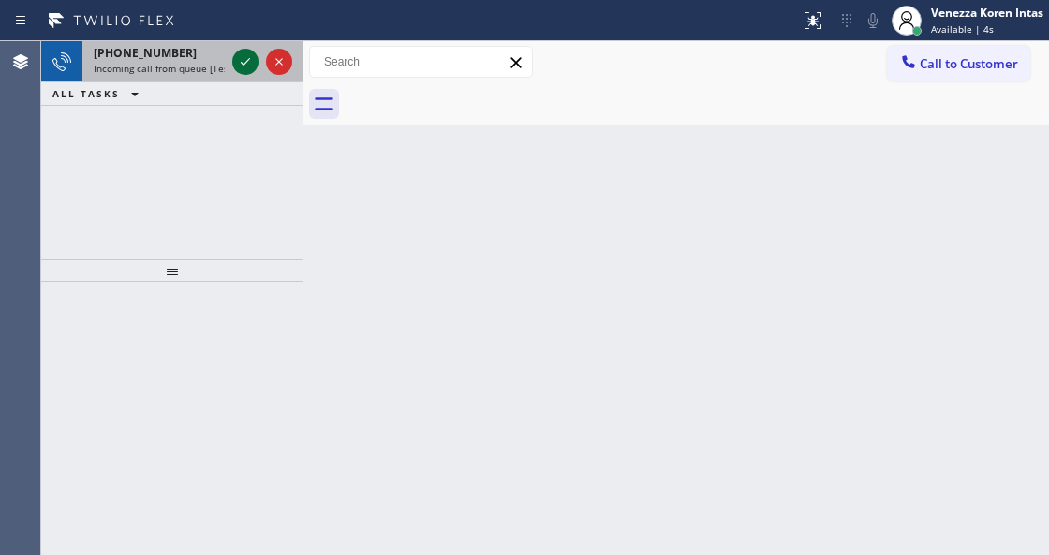
drag, startPoint x: 253, startPoint y: 63, endPoint x: 243, endPoint y: 66, distance: 10.7
click at [251, 63] on icon at bounding box center [245, 62] width 22 height 22
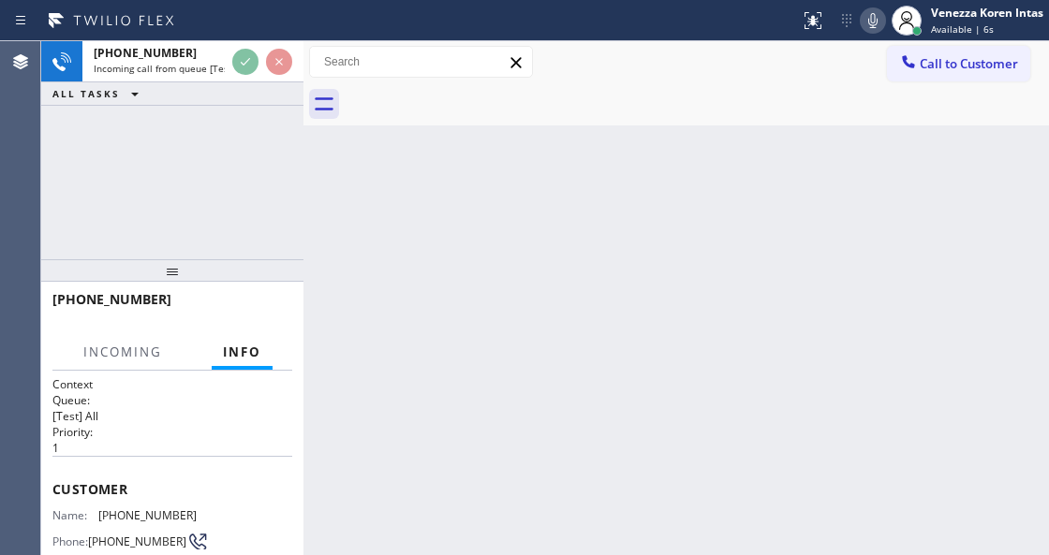
scroll to position [249, 0]
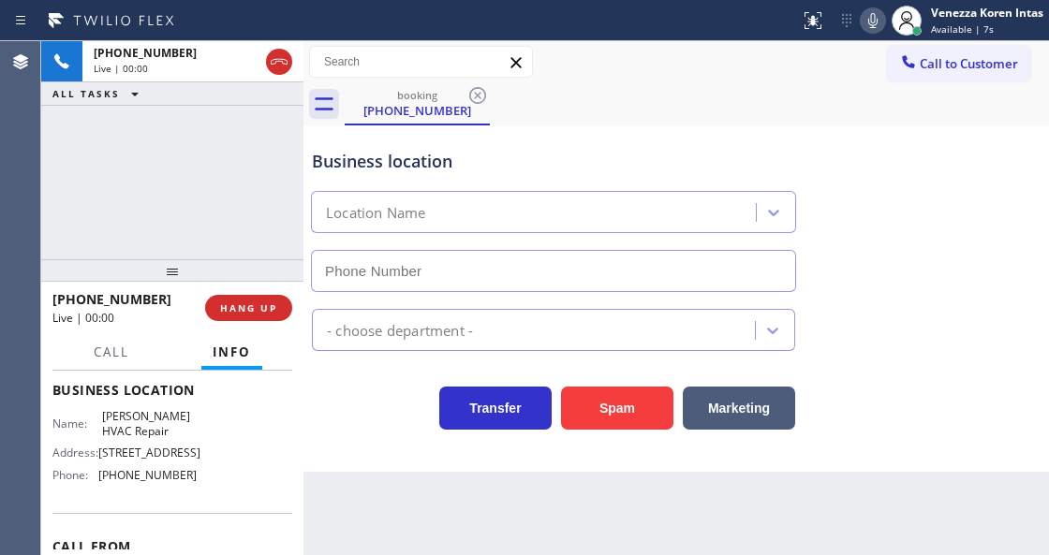
type input "[PHONE_NUMBER]"
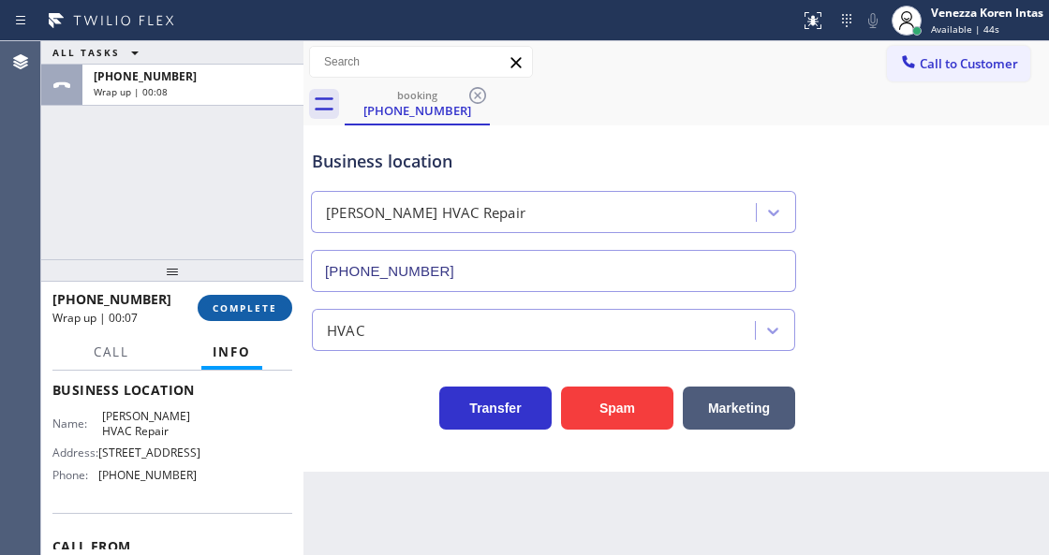
click at [281, 305] on button "COMPLETE" at bounding box center [245, 308] width 95 height 26
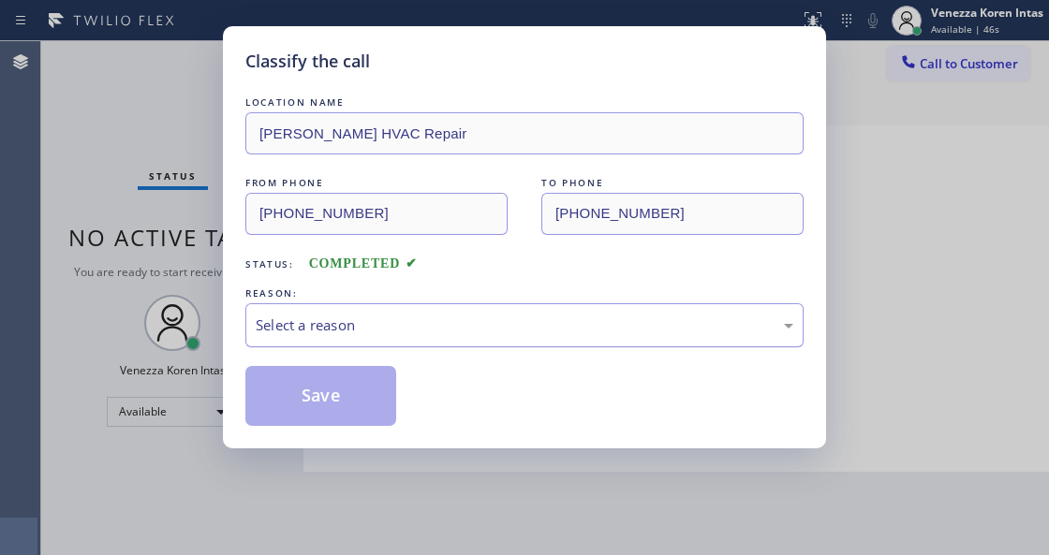
click at [467, 320] on div "Select a reason" at bounding box center [525, 326] width 538 height 22
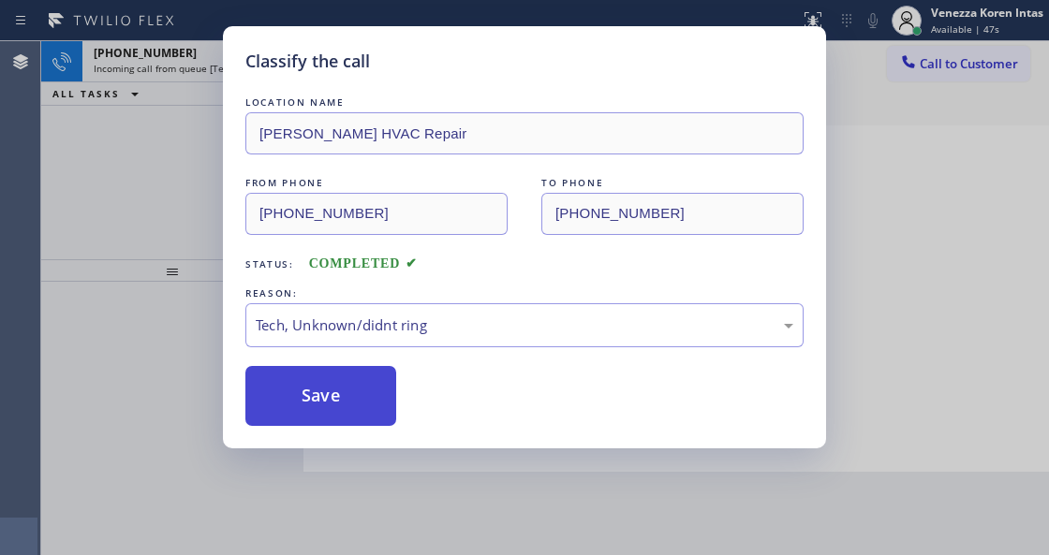
click at [386, 390] on button "Save" at bounding box center [320, 396] width 151 height 60
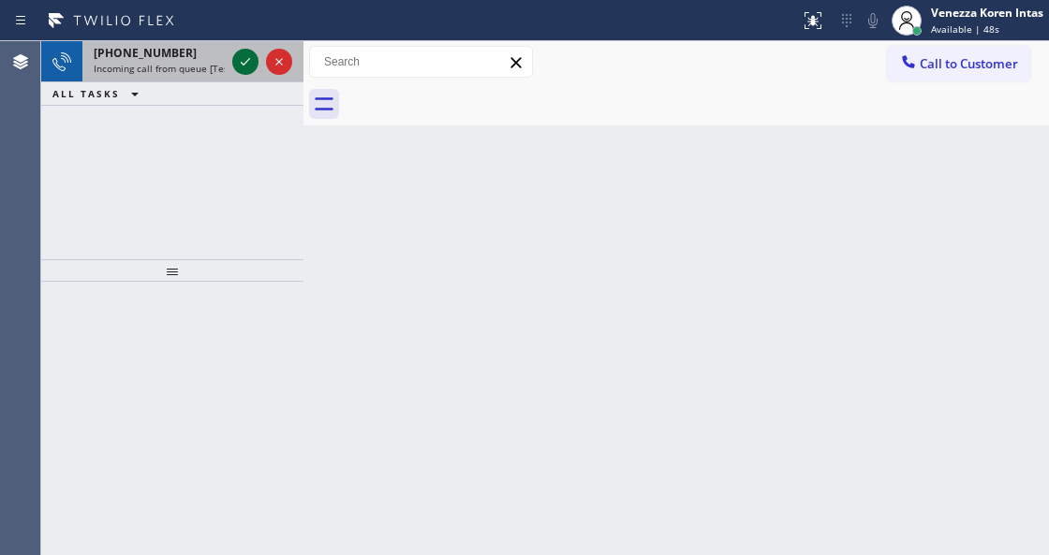
click at [245, 69] on icon at bounding box center [245, 62] width 22 height 22
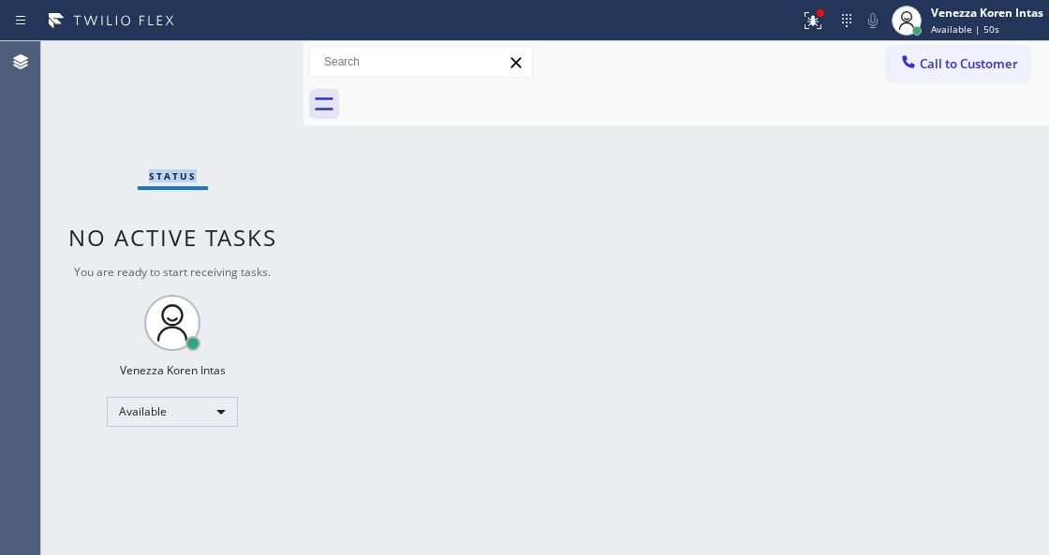
click at [245, 69] on div "Status No active tasks You are ready to start receiving tasks. Venezza Koren In…" at bounding box center [172, 298] width 262 height 514
click at [116, 96] on div "Status No active tasks You are ready to start receiving tasks. Venezza Koren In…" at bounding box center [172, 298] width 262 height 514
click at [812, 26] on icon at bounding box center [813, 20] width 22 height 22
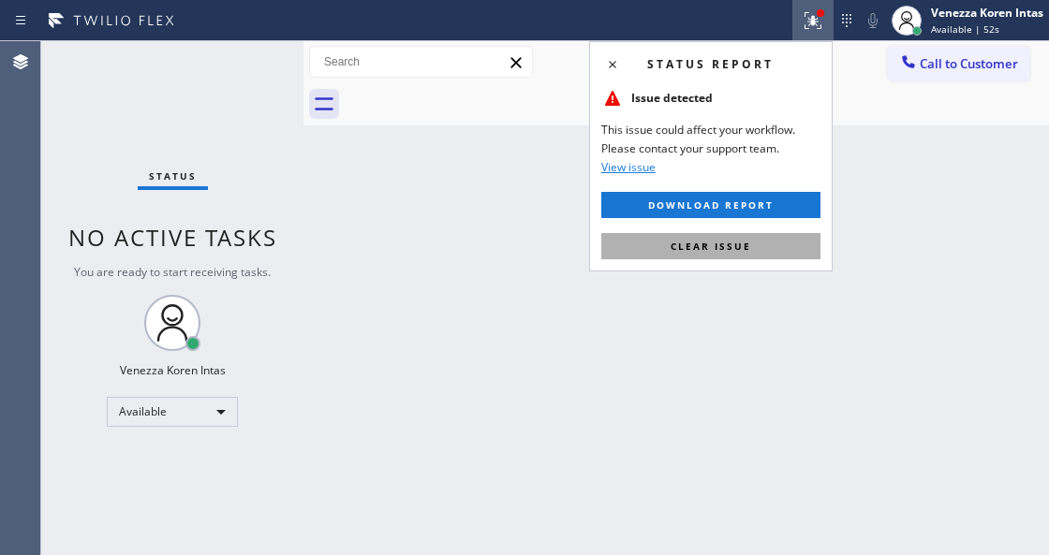
click at [772, 243] on button "Clear issue" at bounding box center [710, 246] width 219 height 26
click at [787, 252] on div "Back to Dashboard Change Sender ID Customers Technicians Select a contact Outbo…" at bounding box center [675, 298] width 745 height 514
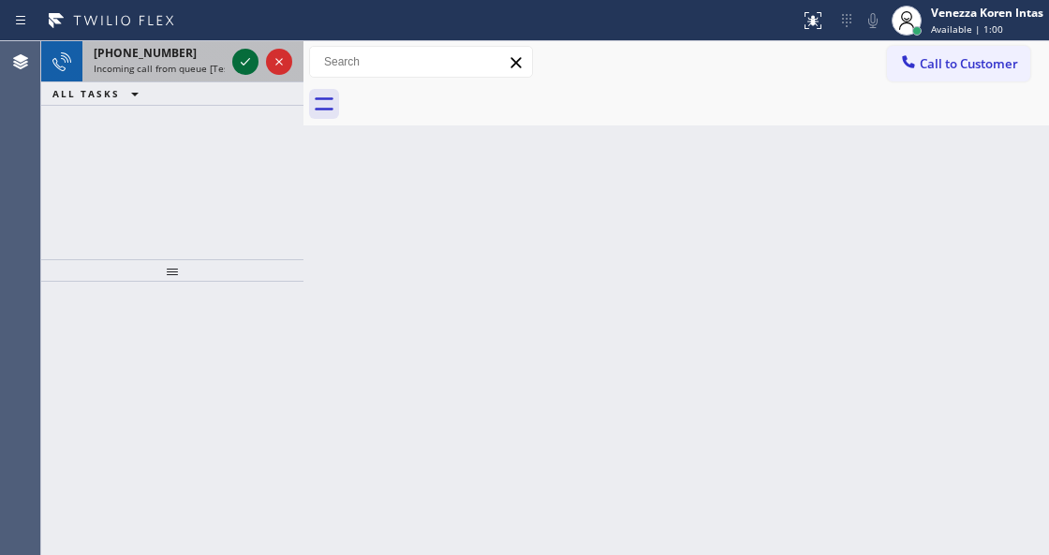
click at [254, 54] on icon at bounding box center [245, 62] width 22 height 22
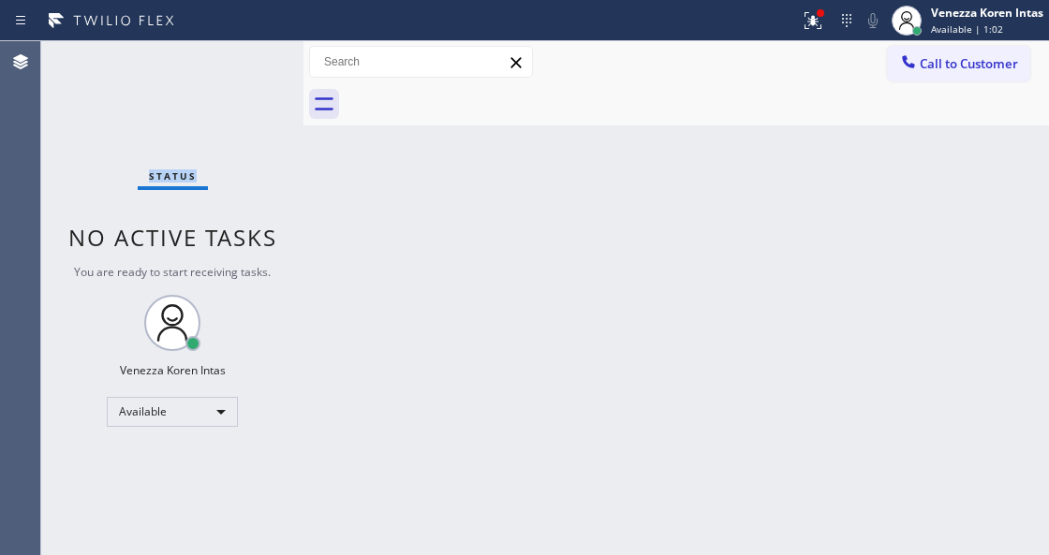
click at [251, 54] on div "Status No active tasks You are ready to start receiving tasks. Venezza Koren In…" at bounding box center [172, 298] width 262 height 514
click at [238, 155] on div "Status No active tasks You are ready to start receiving tasks. Venezza Koren In…" at bounding box center [172, 298] width 262 height 514
click at [386, 244] on div "Back to Dashboard Change Sender ID Customers Technicians Select a contact Outbo…" at bounding box center [675, 298] width 745 height 514
click at [223, 137] on div "Status No active tasks You are ready to start receiving tasks. Venezza Koren In…" at bounding box center [172, 298] width 262 height 514
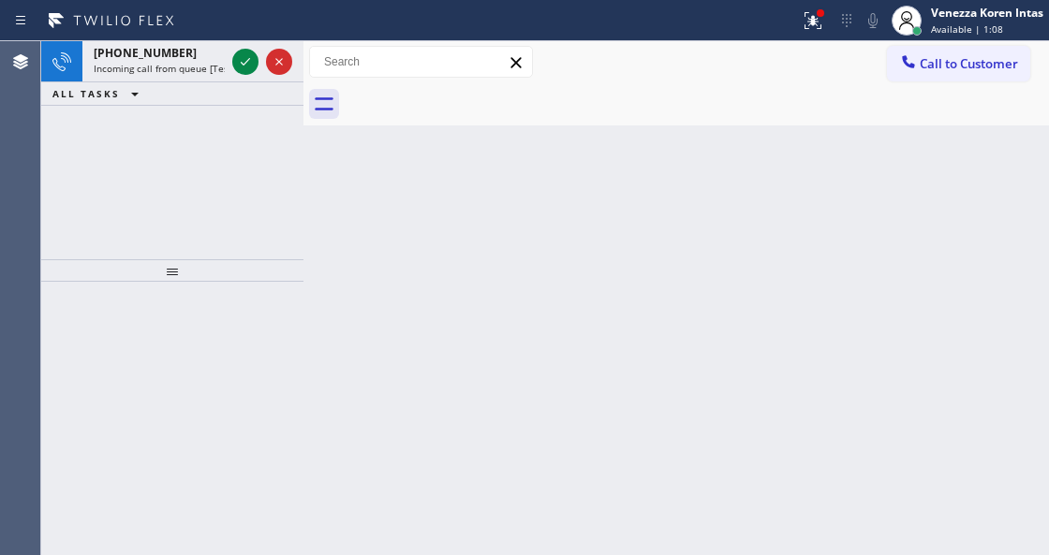
click at [210, 97] on div "ALL TASKS ALL TASKS ACTIVE TASKS TASKS IN WRAP UP" at bounding box center [172, 93] width 262 height 23
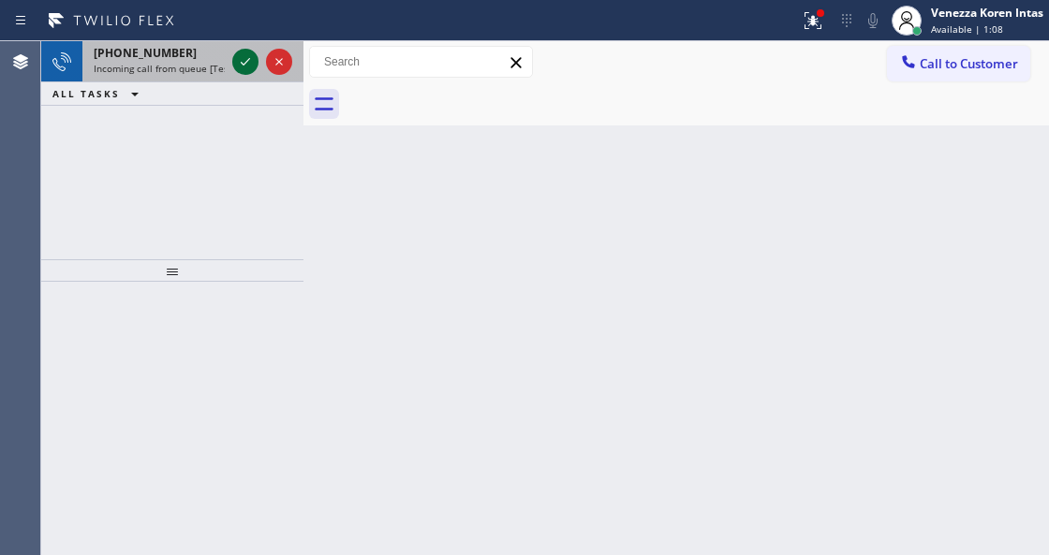
click at [243, 62] on icon at bounding box center [245, 62] width 22 height 22
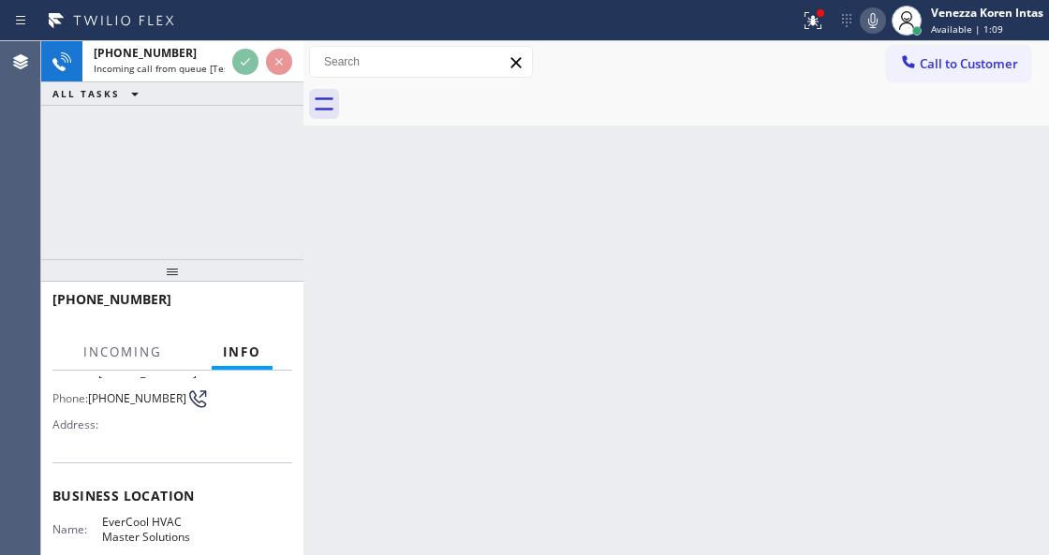
scroll to position [187, 0]
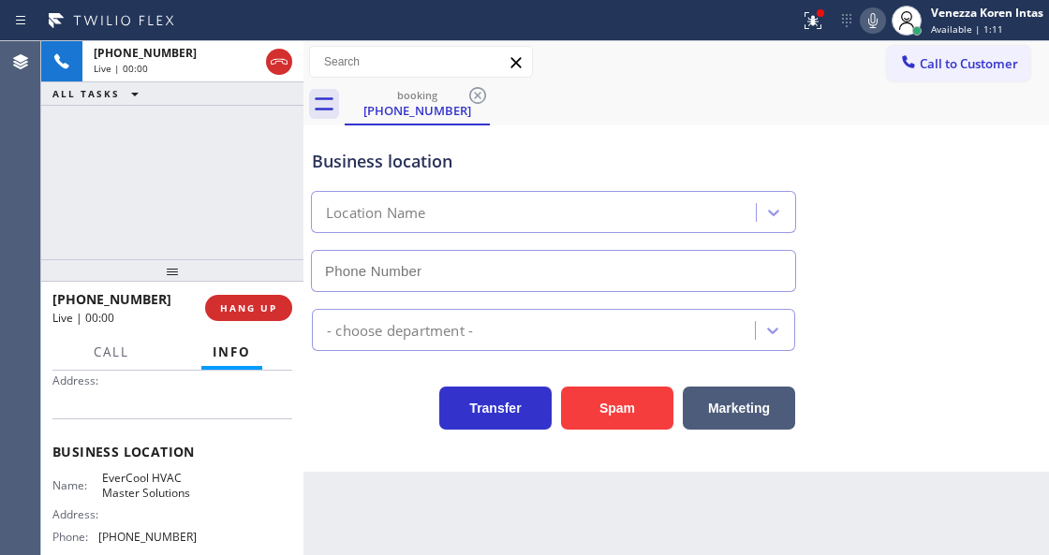
type input "[PHONE_NUMBER]"
click at [817, 10] on div at bounding box center [820, 12] width 7 height 7
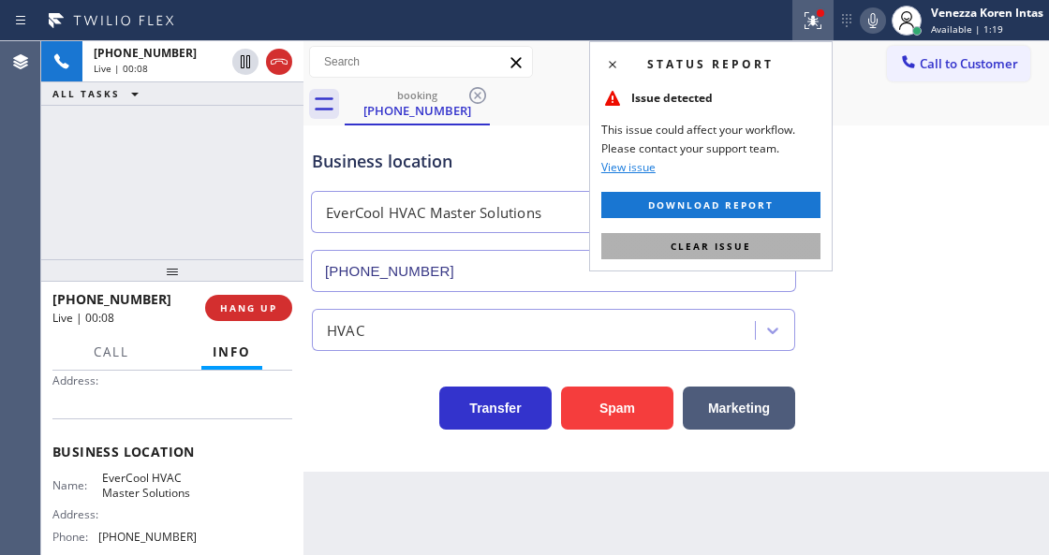
drag, startPoint x: 771, startPoint y: 262, endPoint x: 764, endPoint y: 255, distance: 10.0
click at [770, 262] on div "Status report Issue detected This issue could affect your workflow. Please cont…" at bounding box center [710, 156] width 243 height 230
click at [764, 252] on button "Clear issue" at bounding box center [710, 246] width 219 height 26
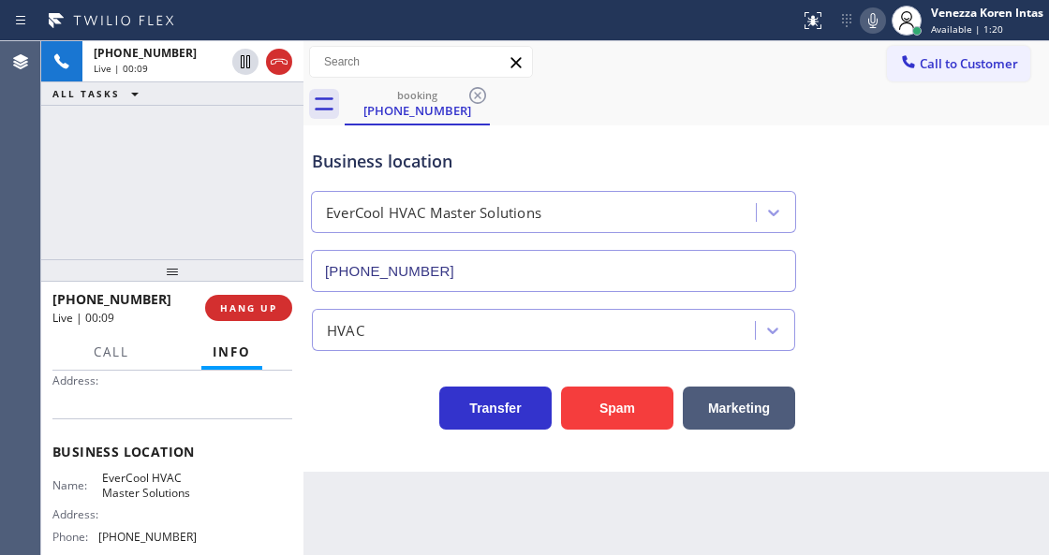
click at [862, 28] on icon at bounding box center [873, 20] width 22 height 22
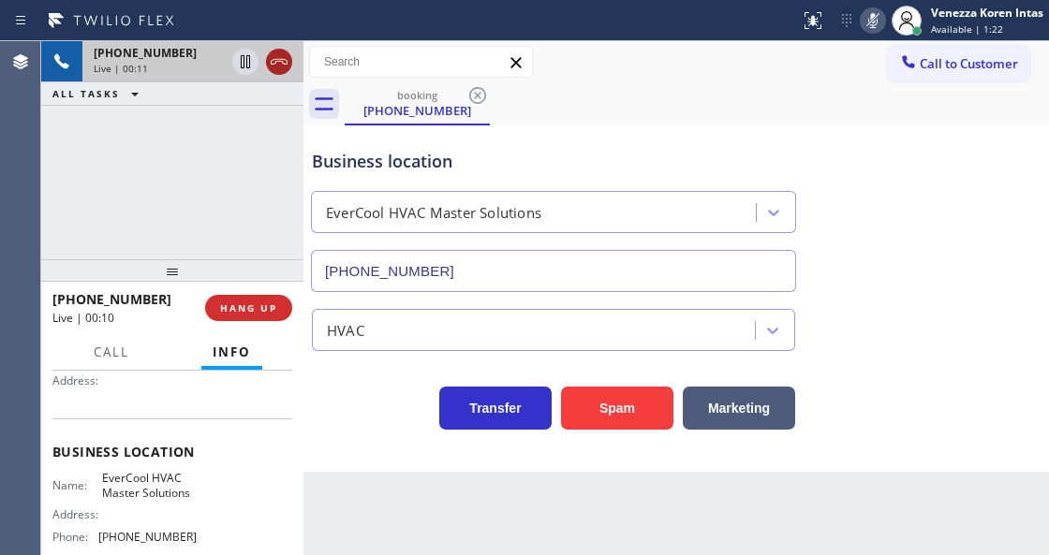
click at [281, 62] on icon at bounding box center [279, 62] width 22 height 22
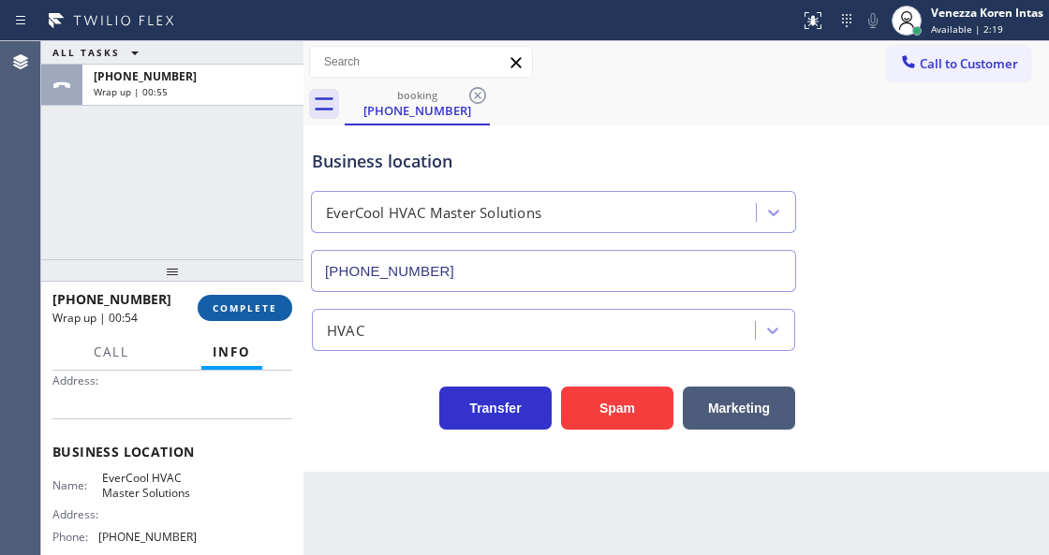
click at [258, 305] on span "COMPLETE" at bounding box center [245, 308] width 65 height 13
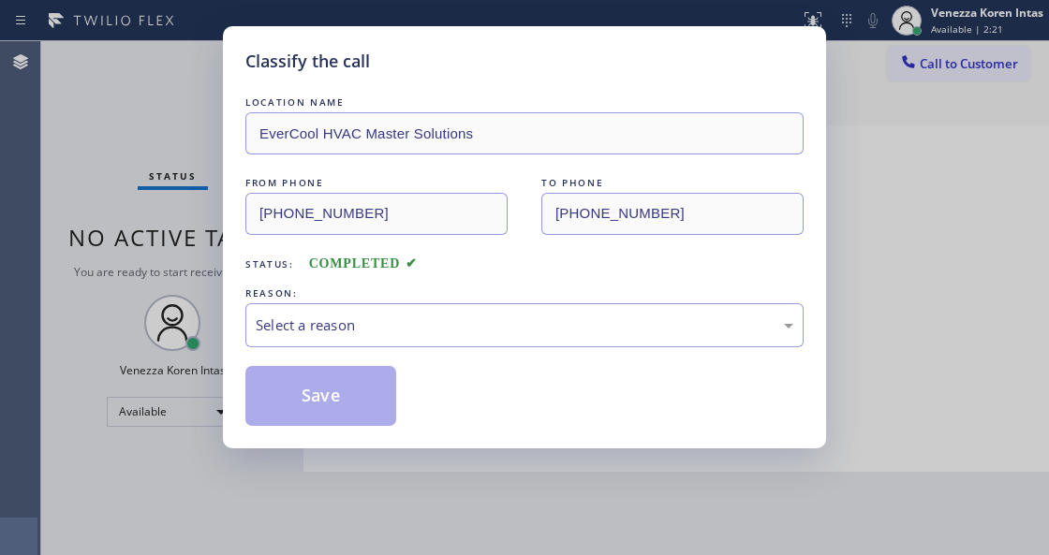
click at [446, 346] on div "Select a reason" at bounding box center [524, 325] width 558 height 44
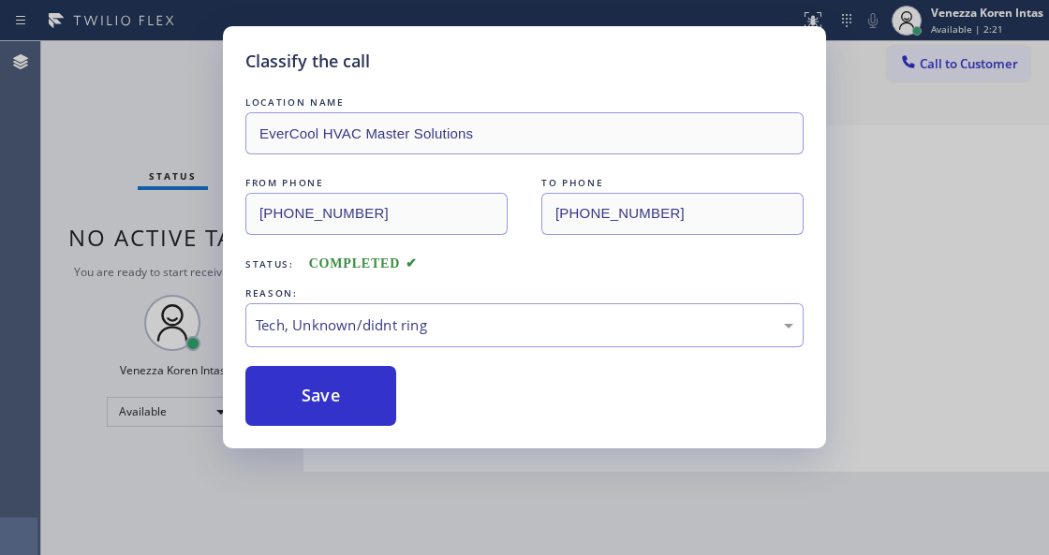
click at [366, 435] on div "Classify the call LOCATION NAME EverCool HVAC Master Solutions FROM PHONE [PHON…" at bounding box center [524, 237] width 603 height 422
click at [371, 393] on button "Save" at bounding box center [320, 396] width 151 height 60
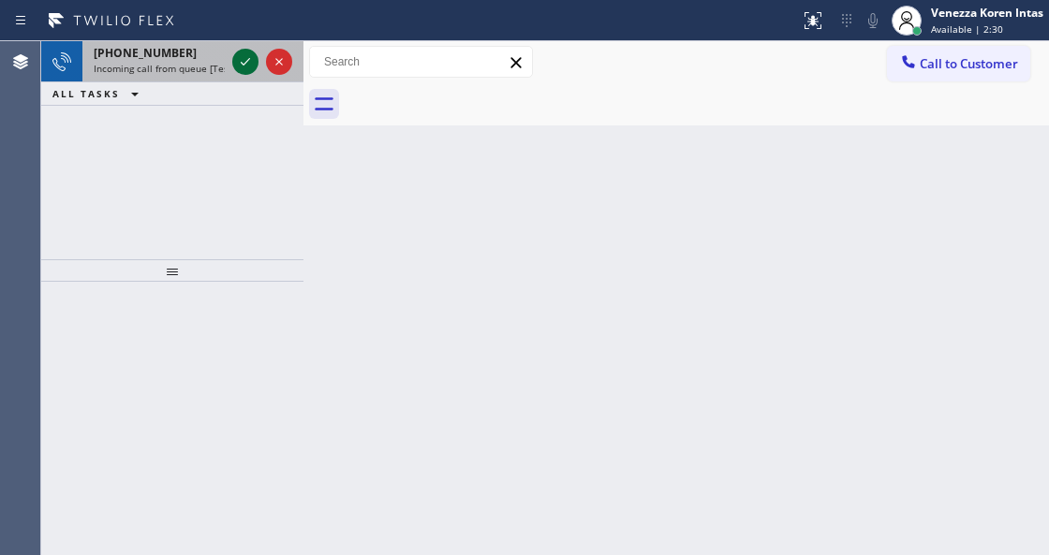
click at [246, 56] on icon at bounding box center [245, 62] width 22 height 22
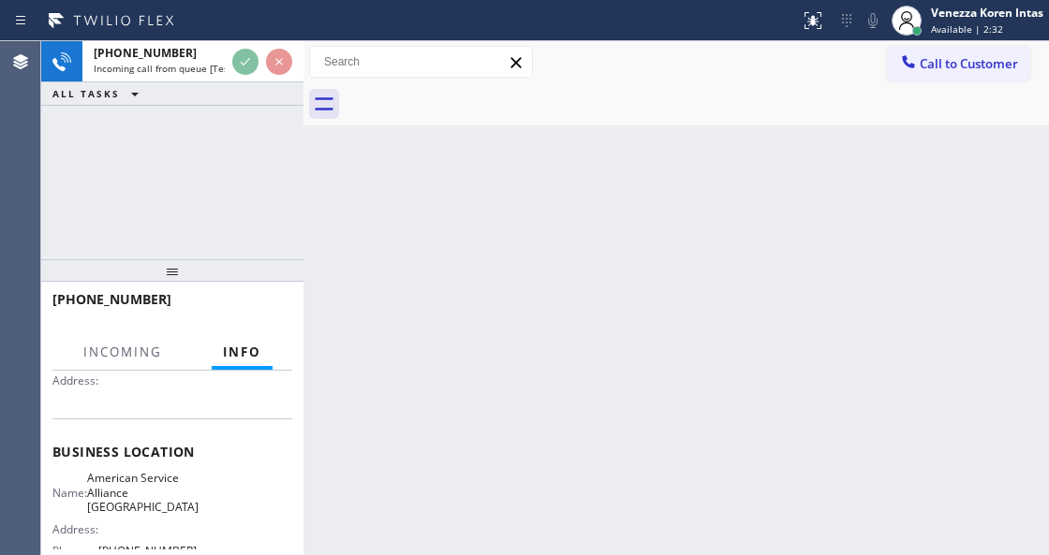
scroll to position [187, 0]
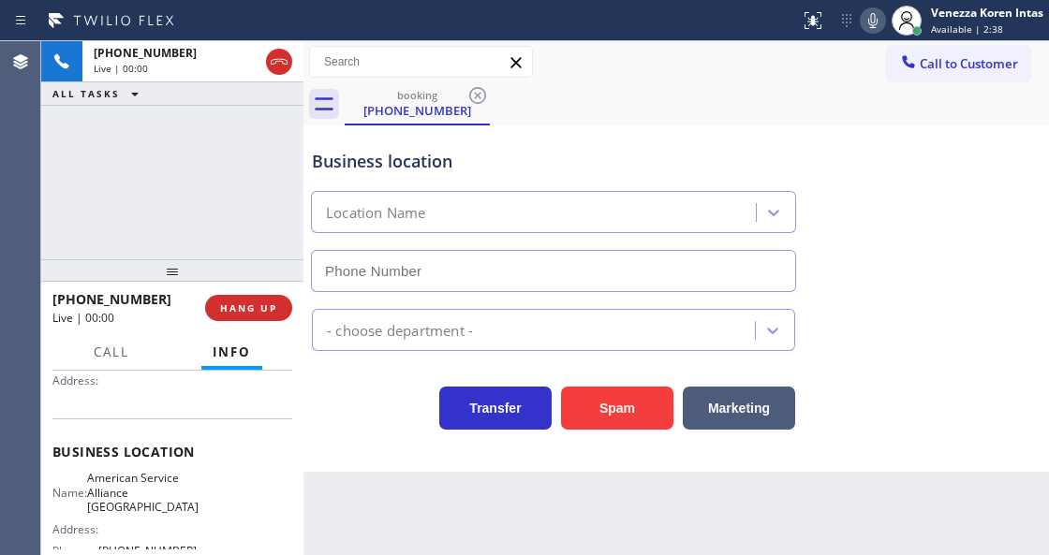
type input "[PHONE_NUMBER]"
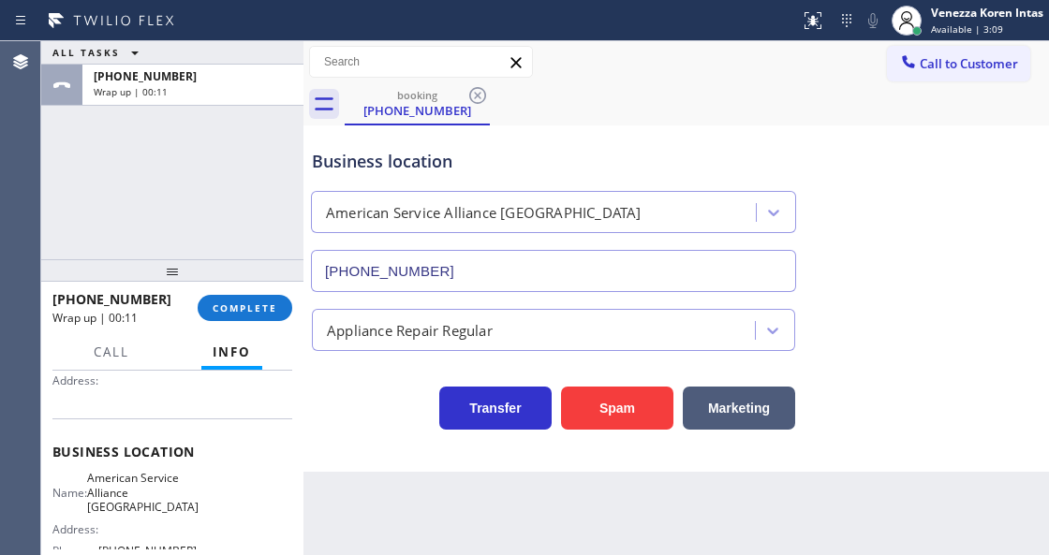
click at [142, 208] on div "ALL TASKS ALL TASKS ACTIVE TASKS TASKS IN WRAP UP [PHONE_NUMBER] Wrap up | 00:11" at bounding box center [172, 150] width 262 height 218
click at [272, 317] on button "COMPLETE" at bounding box center [245, 308] width 95 height 26
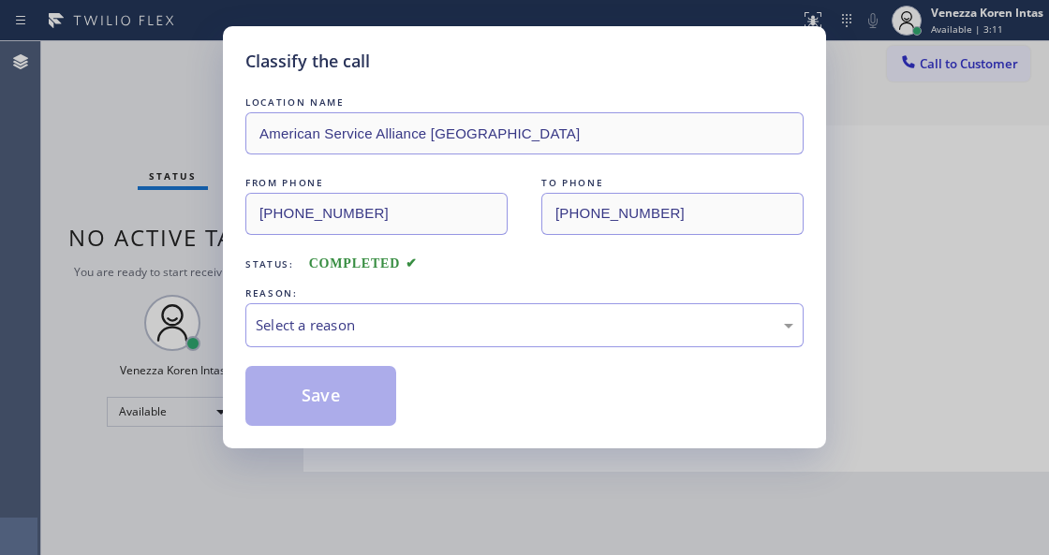
click at [479, 326] on div "Select a reason" at bounding box center [525, 326] width 538 height 22
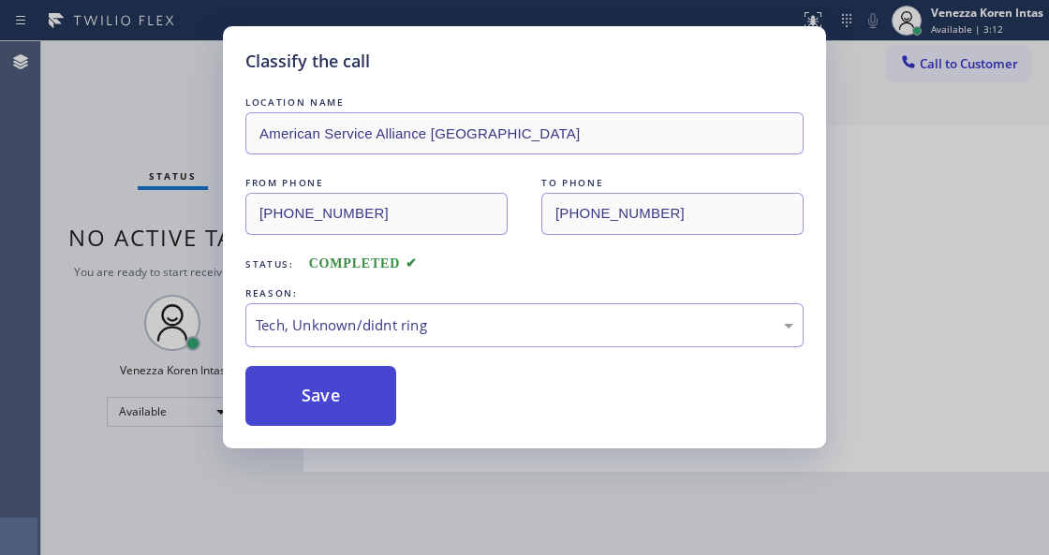
click at [323, 410] on button "Save" at bounding box center [320, 396] width 151 height 60
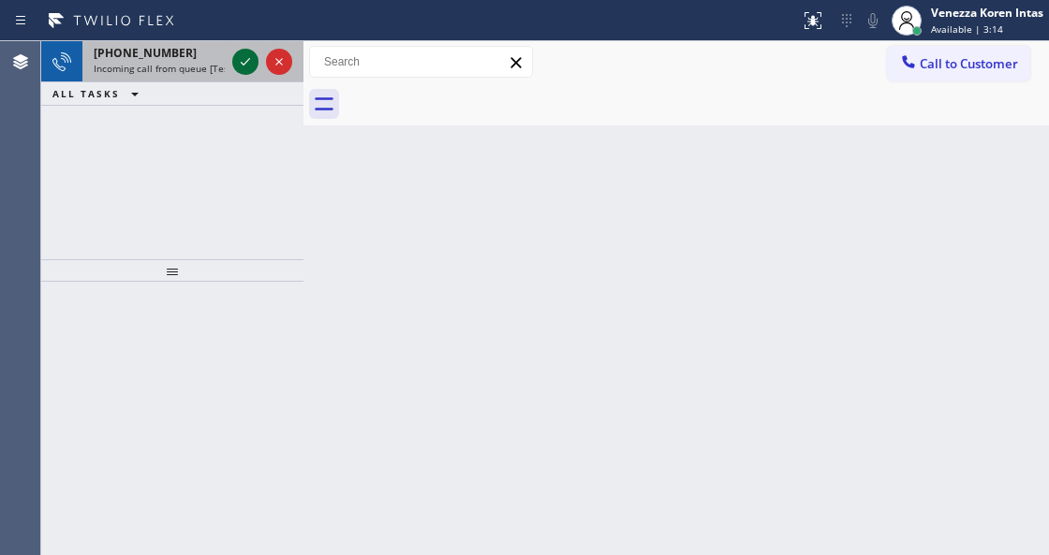
click at [243, 63] on icon at bounding box center [245, 62] width 22 height 22
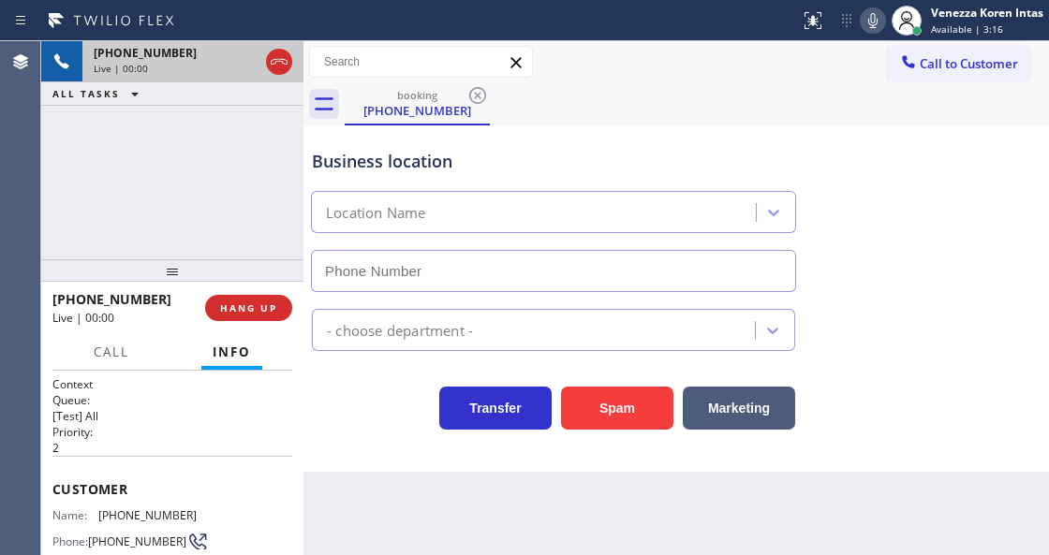
scroll to position [187, 0]
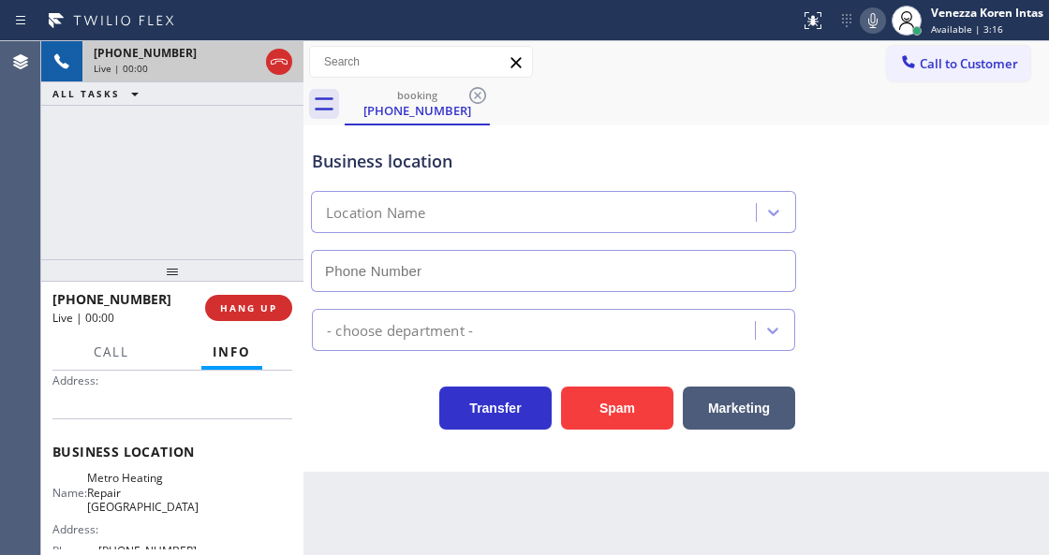
type input "[PHONE_NUMBER]"
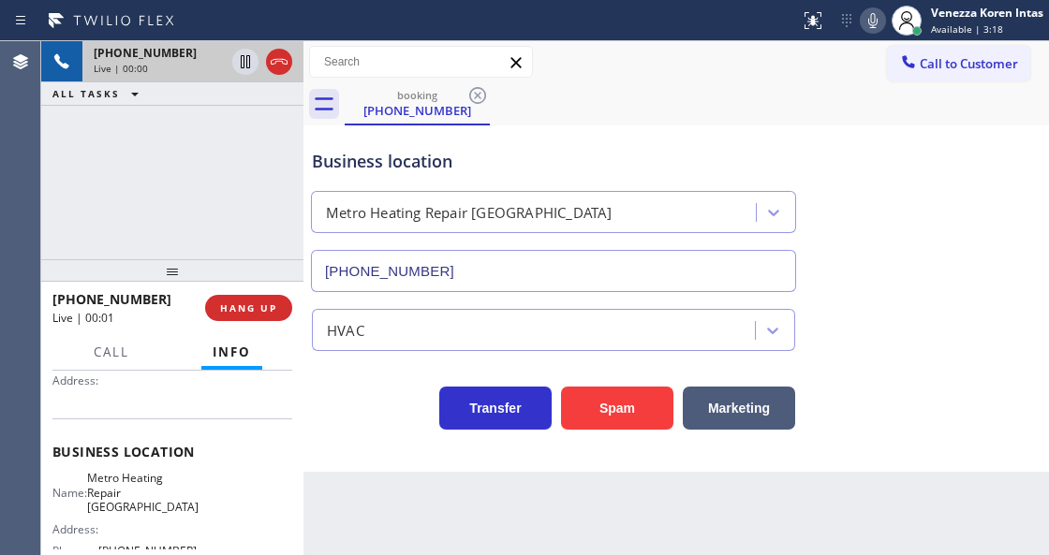
click at [180, 164] on div "[PHONE_NUMBER] Live | 00:00 ALL TASKS ALL TASKS ACTIVE TASKS TASKS IN WRAP UP" at bounding box center [172, 150] width 262 height 218
click at [866, 25] on icon at bounding box center [873, 20] width 22 height 22
click at [863, 11] on icon at bounding box center [873, 20] width 22 height 22
click at [869, 17] on icon at bounding box center [873, 20] width 22 height 22
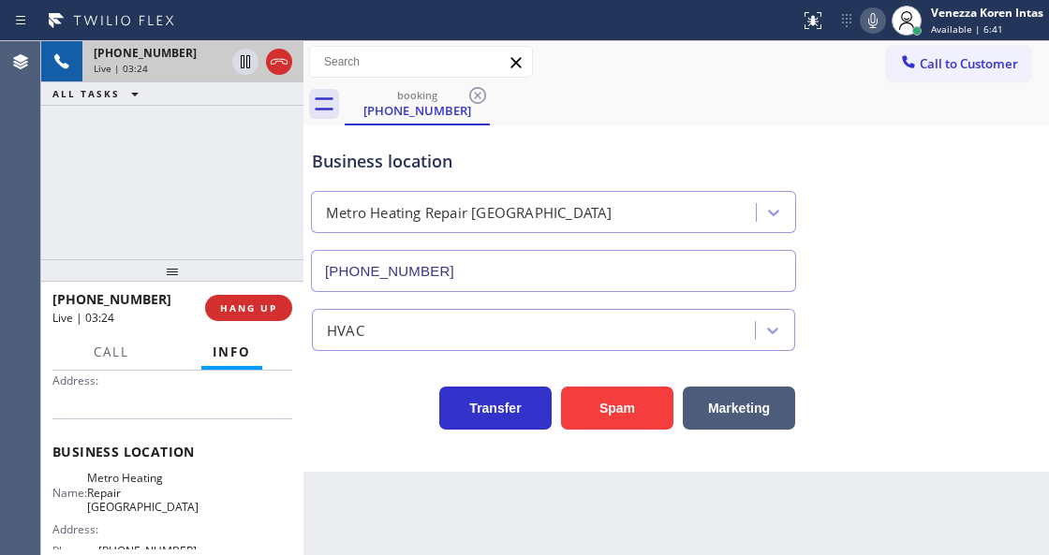
click at [875, 24] on icon at bounding box center [872, 20] width 9 height 15
click at [244, 66] on icon at bounding box center [245, 62] width 22 height 22
click at [103, 475] on span "Metro Heating Repair [GEOGRAPHIC_DATA]" at bounding box center [142, 492] width 111 height 43
click at [104, 476] on span "Metro Heating Repair [GEOGRAPHIC_DATA]" at bounding box center [142, 492] width 111 height 43
click at [104, 477] on span "Metro Heating Repair [GEOGRAPHIC_DATA]" at bounding box center [142, 492] width 111 height 43
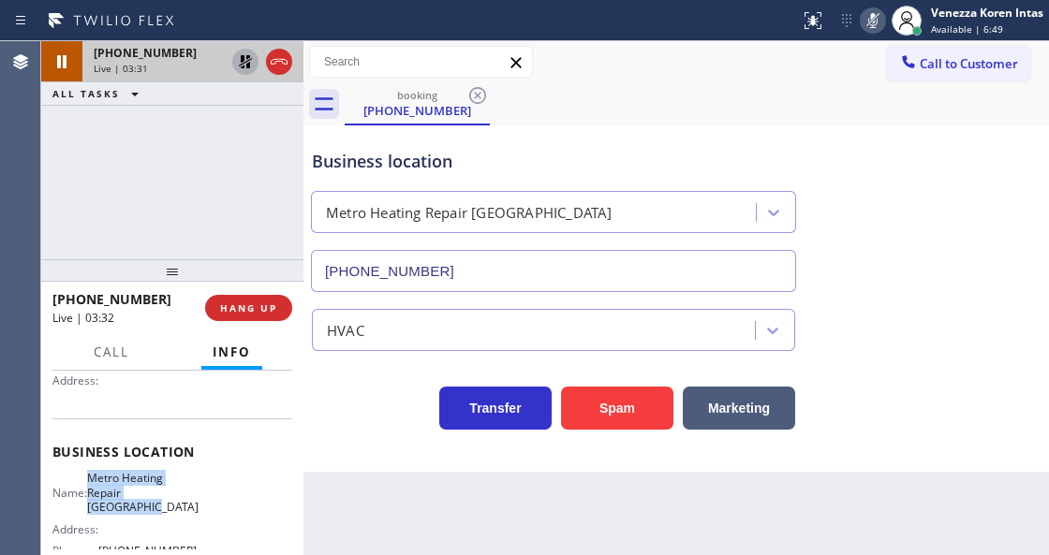
drag, startPoint x: 99, startPoint y: 476, endPoint x: 127, endPoint y: 515, distance: 48.3
click at [127, 514] on div "Name: Metro Heating Repair [GEOGRAPHIC_DATA]" at bounding box center [124, 492] width 144 height 43
copy span "Metro Heating Repair [GEOGRAPHIC_DATA]"
drag, startPoint x: 884, startPoint y: 22, endPoint x: 738, endPoint y: 101, distance: 165.9
click at [884, 22] on div at bounding box center [873, 20] width 26 height 22
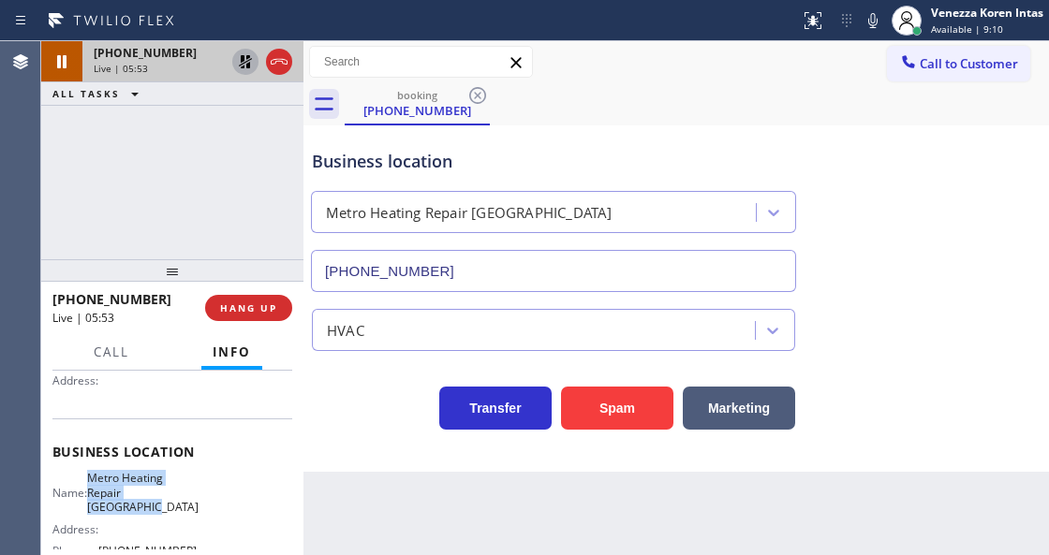
click at [244, 61] on icon at bounding box center [245, 62] width 22 height 22
click at [871, 30] on icon at bounding box center [873, 20] width 22 height 22
click at [867, 11] on icon at bounding box center [873, 20] width 22 height 22
click at [870, 25] on icon at bounding box center [873, 20] width 22 height 22
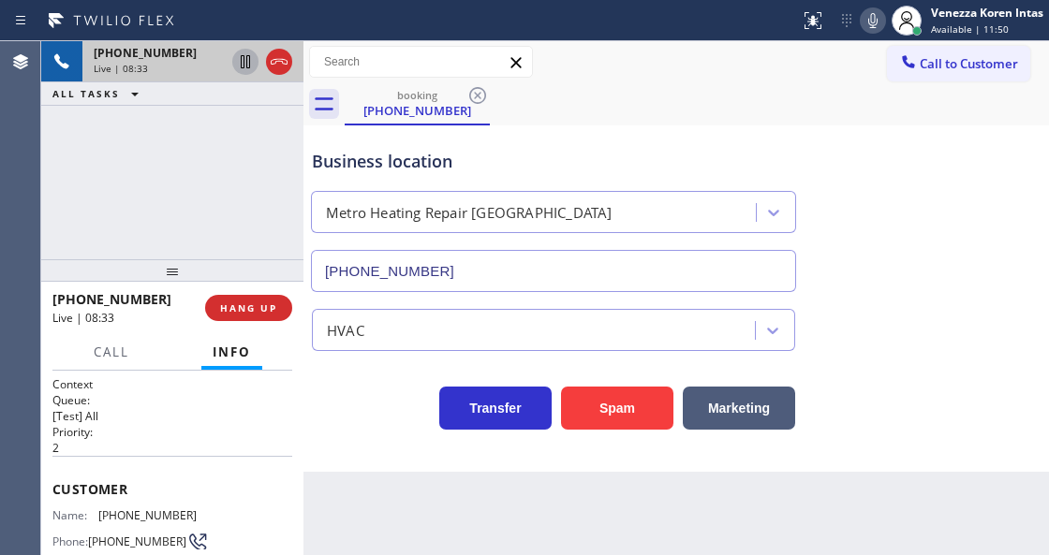
scroll to position [0, 0]
drag, startPoint x: 199, startPoint y: 518, endPoint x: 101, endPoint y: 513, distance: 97.5
click at [101, 513] on div "Name: [PHONE_NUMBER] Phone: [PHONE_NUMBER] Address:" at bounding box center [172, 545] width 240 height 74
copy span "[PHONE_NUMBER]"
click at [875, 17] on icon at bounding box center [873, 20] width 22 height 22
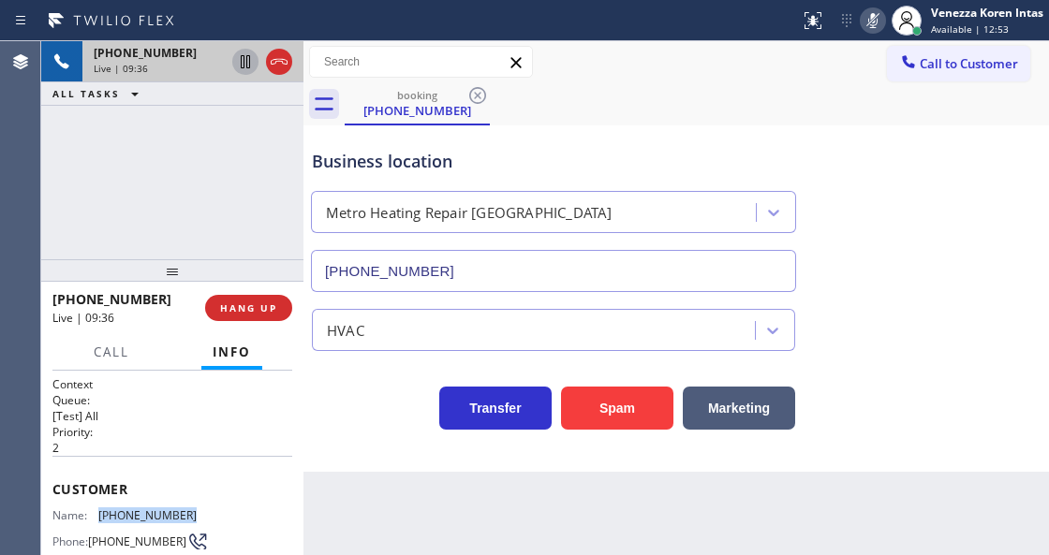
click at [875, 16] on rect at bounding box center [872, 18] width 13 height 13
click at [749, 126] on div "Business location Metro Heating Repair [GEOGRAPHIC_DATA] [PHONE_NUMBER]" at bounding box center [676, 207] width 736 height 169
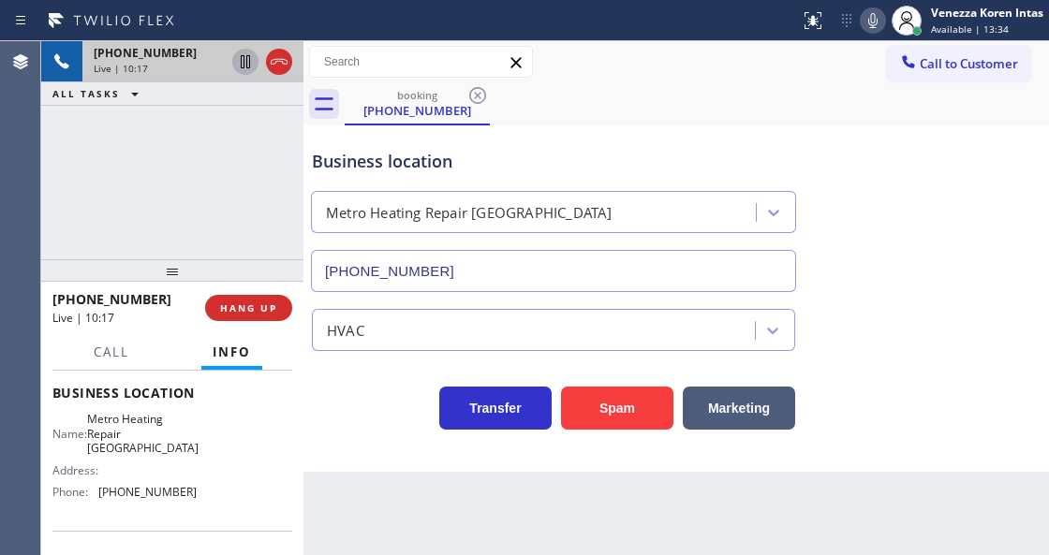
scroll to position [243, 0]
drag, startPoint x: 167, startPoint y: 498, endPoint x: 90, endPoint y: 504, distance: 77.0
click at [90, 504] on div "Name: Metro Heating Repair [GEOGRAPHIC_DATA] Address: Phone: [PHONE_NUMBER]" at bounding box center [172, 462] width 240 height 95
copy div "[PHONE_NUMBER]"
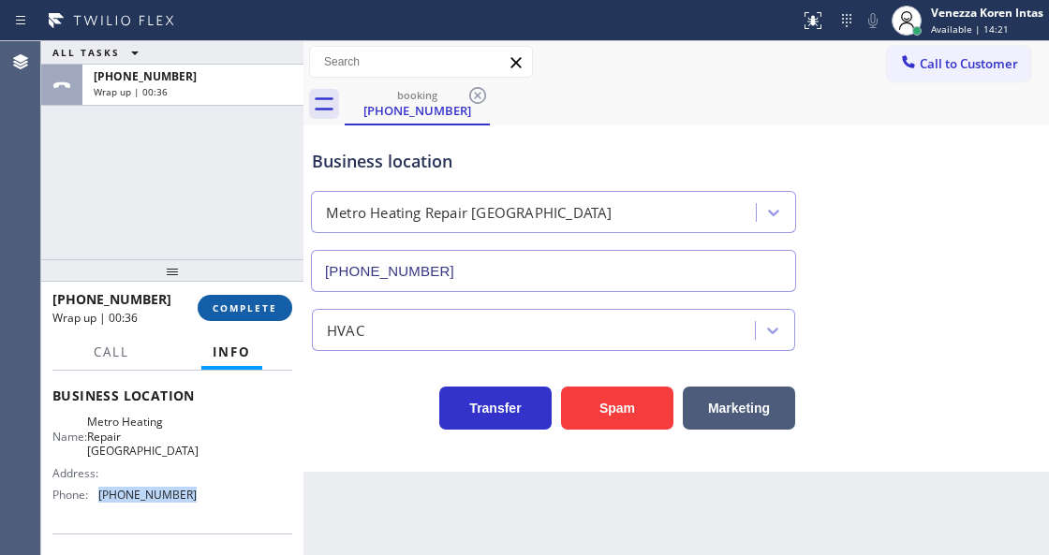
click at [264, 313] on span "COMPLETE" at bounding box center [245, 308] width 65 height 13
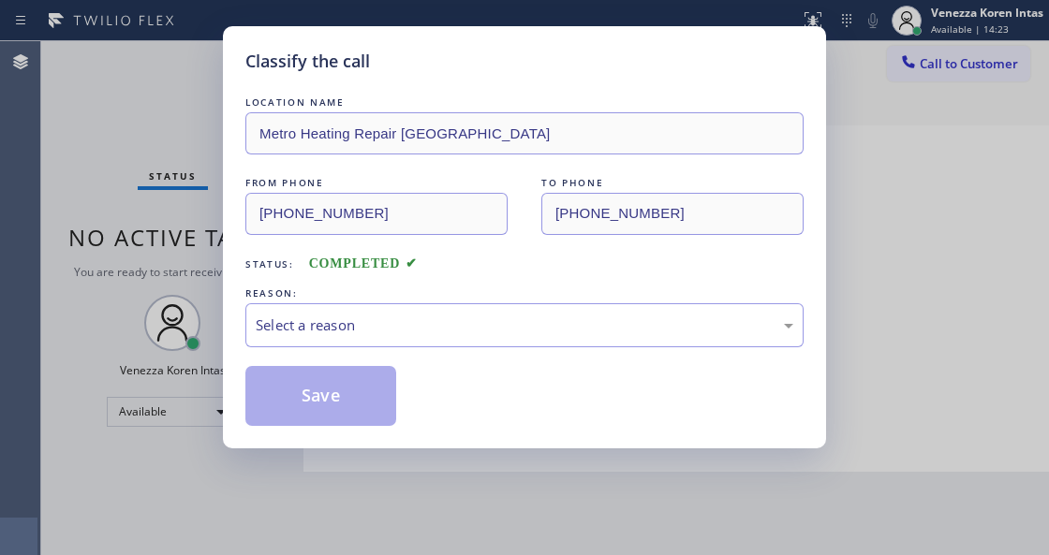
click at [403, 327] on div "Select a reason" at bounding box center [525, 326] width 538 height 22
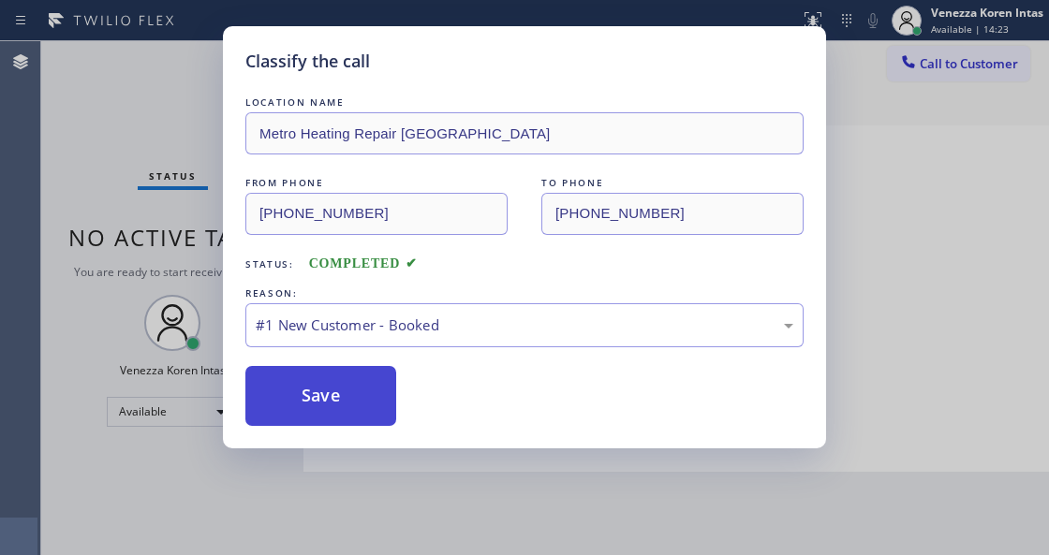
click at [365, 399] on button "Save" at bounding box center [320, 396] width 151 height 60
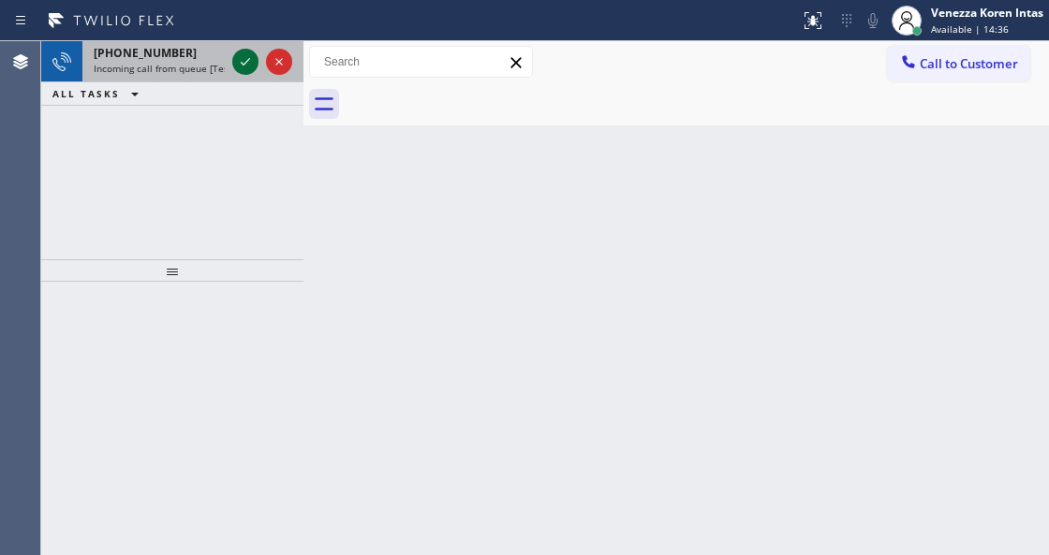
click at [238, 64] on icon at bounding box center [245, 62] width 22 height 22
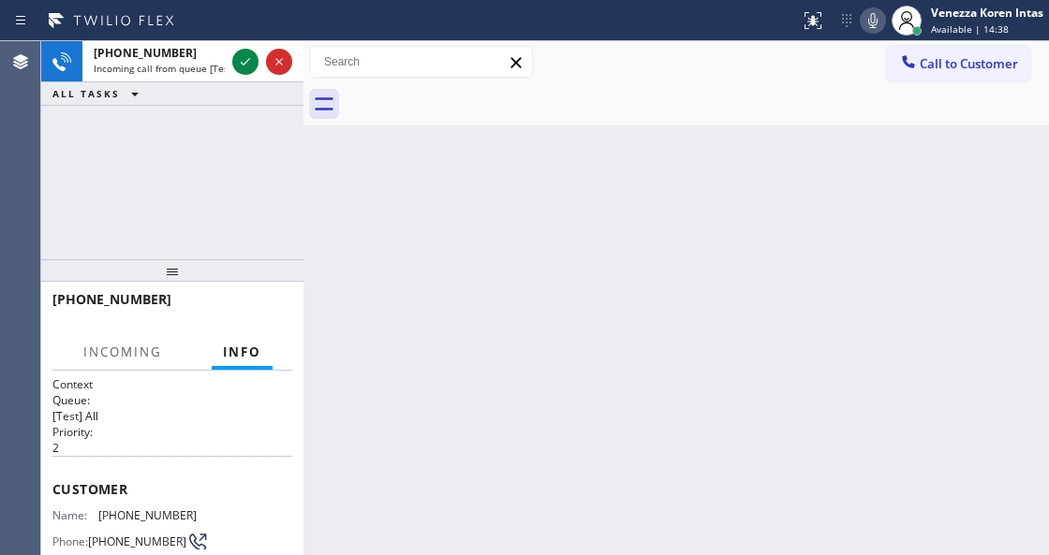
scroll to position [125, 0]
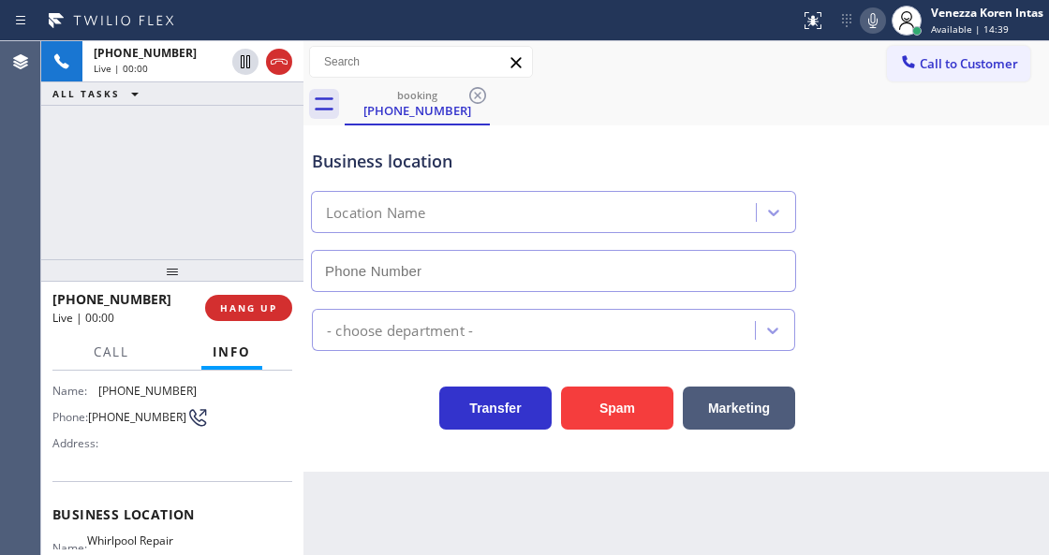
type input "[PHONE_NUMBER]"
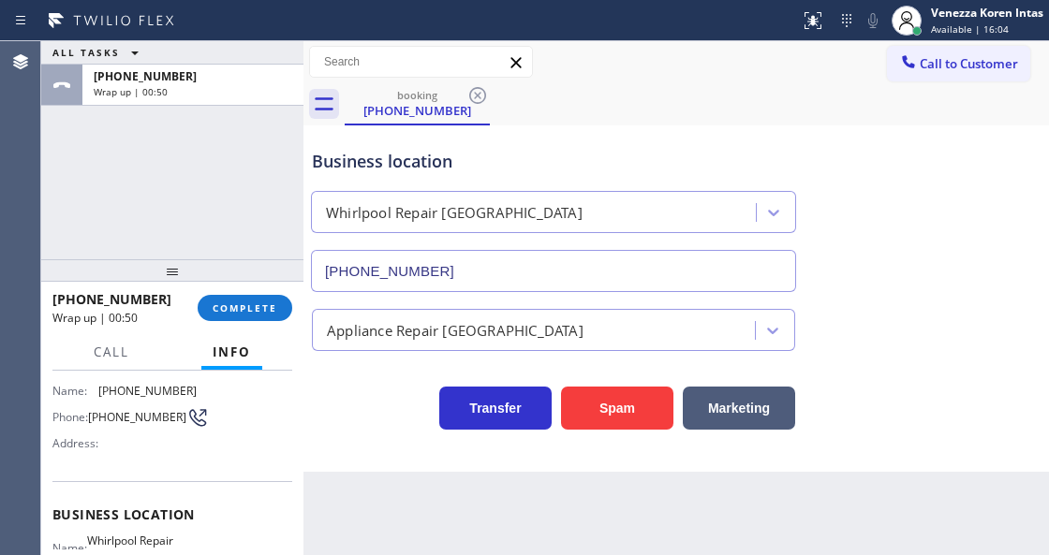
click at [638, 45] on div "Call to Customer Outbound call Location Elite AC Heating Repair Your caller id …" at bounding box center [675, 62] width 745 height 42
click at [274, 298] on button "COMPLETE" at bounding box center [245, 308] width 95 height 26
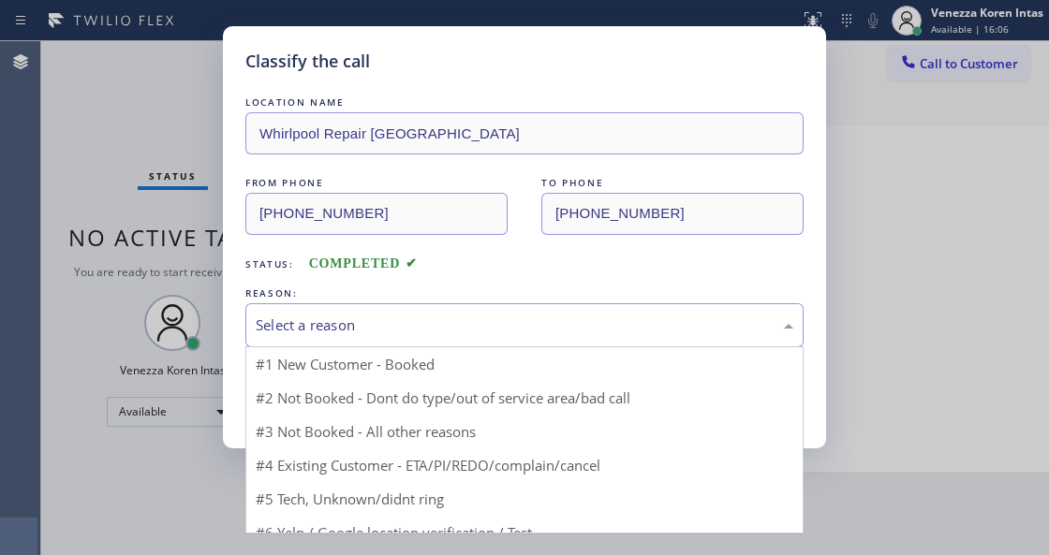
click at [377, 320] on div "Select a reason" at bounding box center [525, 326] width 538 height 22
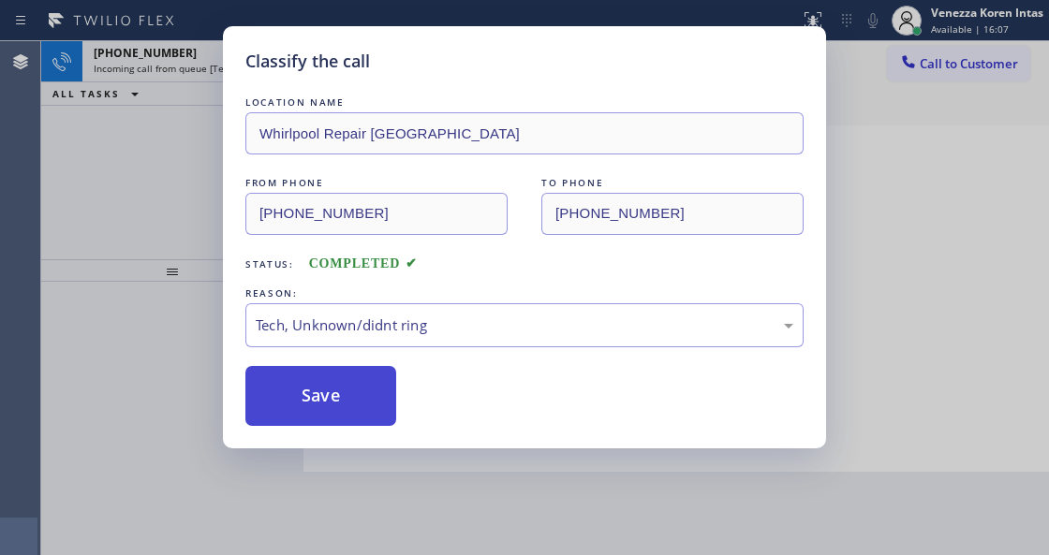
click at [335, 395] on button "Save" at bounding box center [320, 396] width 151 height 60
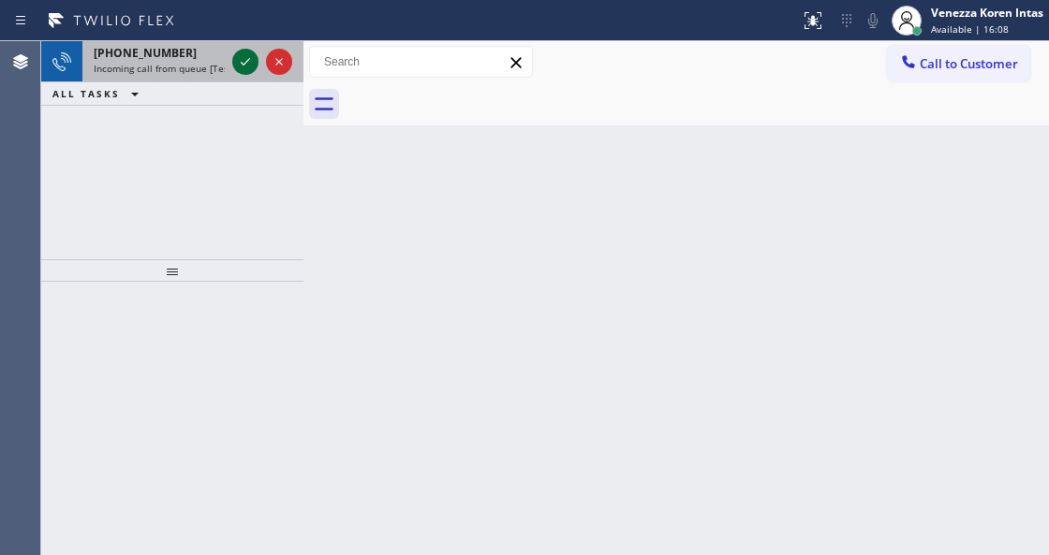
click at [232, 68] on div at bounding box center [245, 62] width 26 height 22
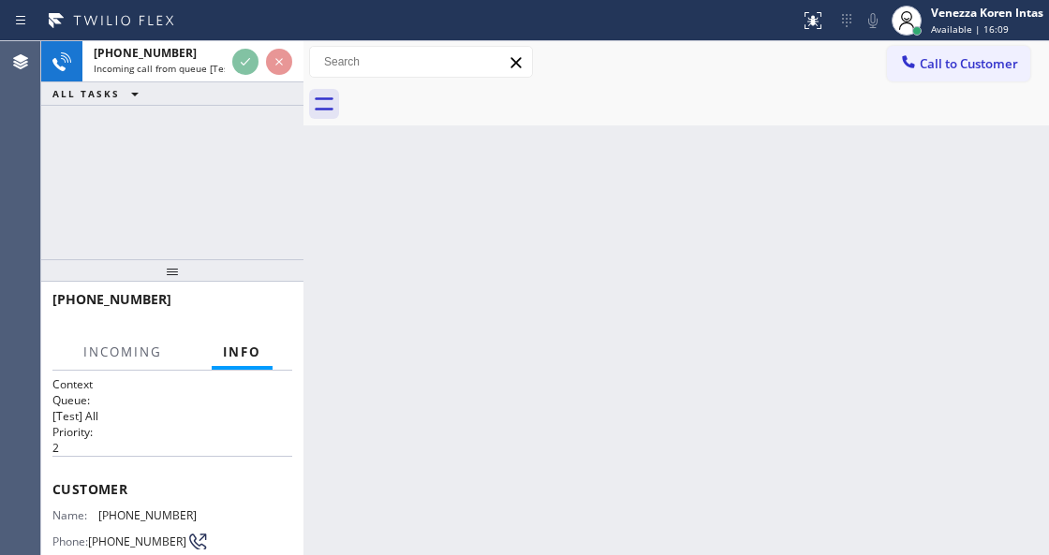
scroll to position [187, 0]
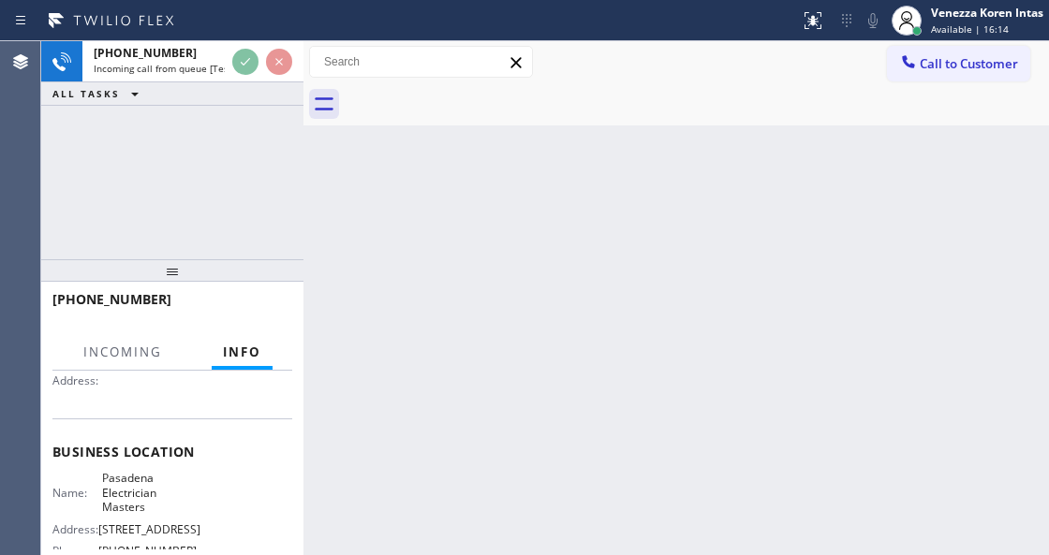
click at [664, 339] on div "Back to Dashboard Change Sender ID Customers Technicians Select a contact Outbo…" at bounding box center [675, 298] width 745 height 514
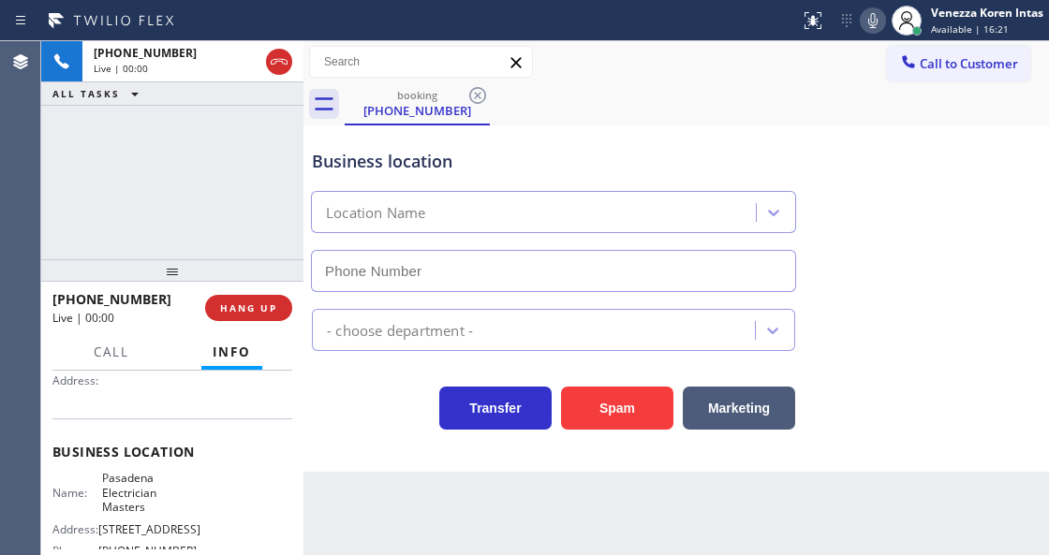
type input "[PHONE_NUMBER]"
click at [871, 22] on icon at bounding box center [873, 20] width 22 height 22
click at [872, 22] on icon at bounding box center [873, 20] width 22 height 22
click at [876, 22] on icon at bounding box center [873, 20] width 22 height 22
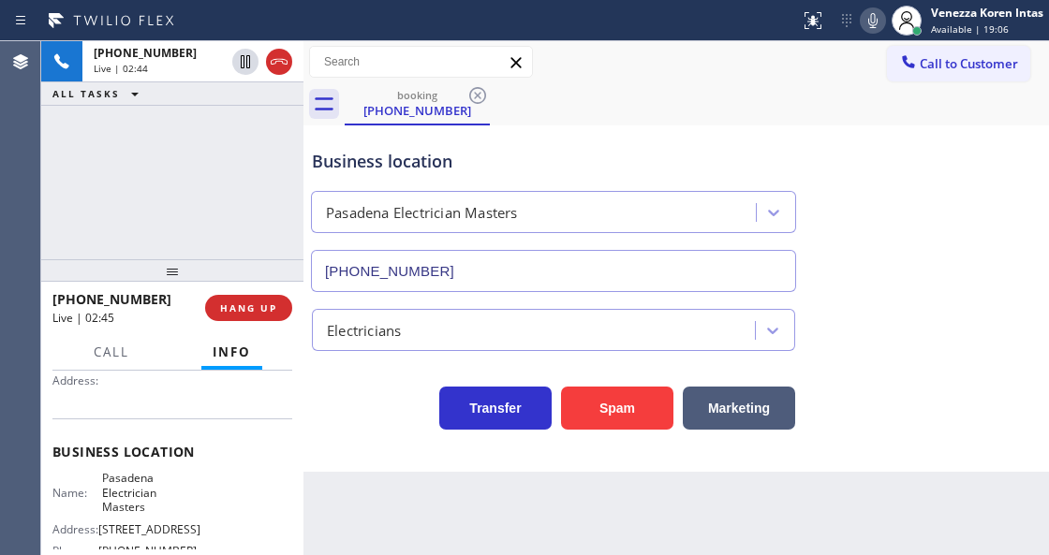
click at [560, 164] on div "Business location" at bounding box center [553, 161] width 483 height 25
click at [867, 29] on icon at bounding box center [873, 20] width 22 height 22
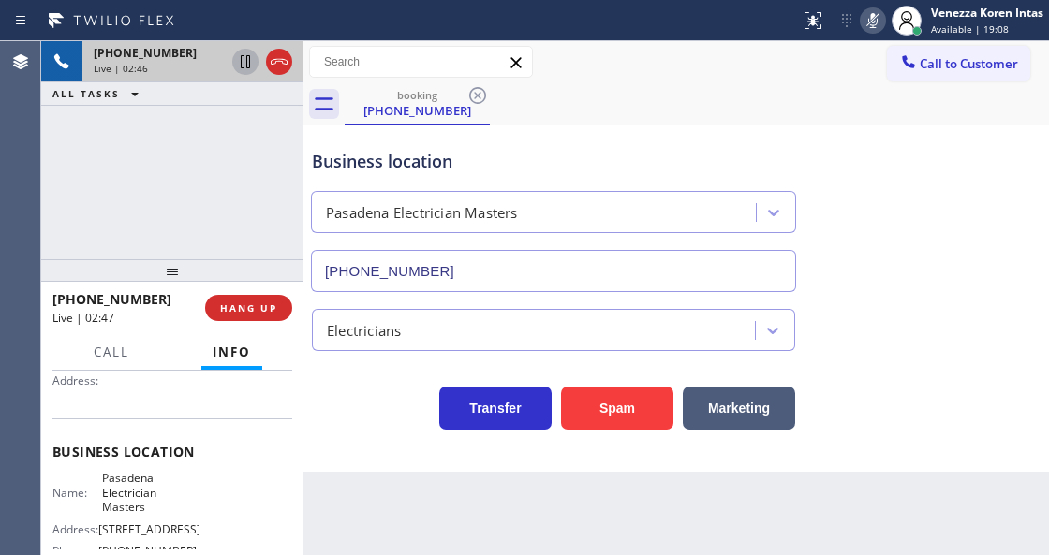
click at [241, 63] on icon at bounding box center [245, 61] width 9 height 13
click at [435, 517] on div "Back to Dashboard Change Sender ID Customers Technicians Select a contact Outbo…" at bounding box center [675, 298] width 745 height 514
drag, startPoint x: 881, startPoint y: 32, endPoint x: 715, endPoint y: 94, distance: 176.9
click at [881, 32] on div "Status report No issues detected If you experience an issue, please download th…" at bounding box center [920, 20] width 257 height 41
click at [871, 24] on icon at bounding box center [873, 20] width 22 height 22
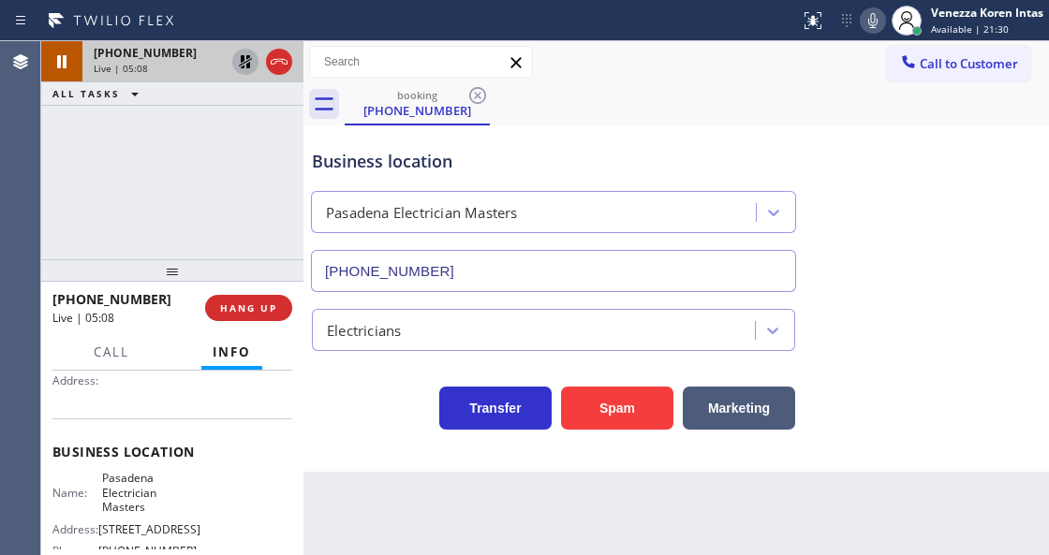
click at [230, 59] on div at bounding box center [261, 61] width 67 height 41
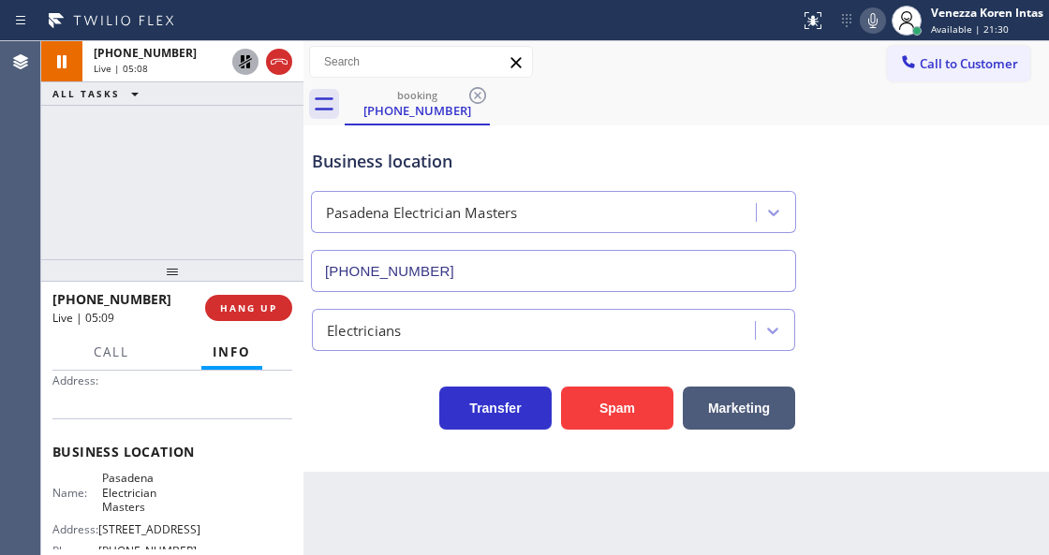
click at [237, 59] on icon at bounding box center [245, 62] width 22 height 22
click at [869, 24] on icon at bounding box center [872, 20] width 9 height 15
click at [251, 69] on icon at bounding box center [245, 62] width 22 height 22
click at [886, 18] on div at bounding box center [906, 20] width 41 height 41
click at [873, 22] on icon at bounding box center [872, 20] width 9 height 15
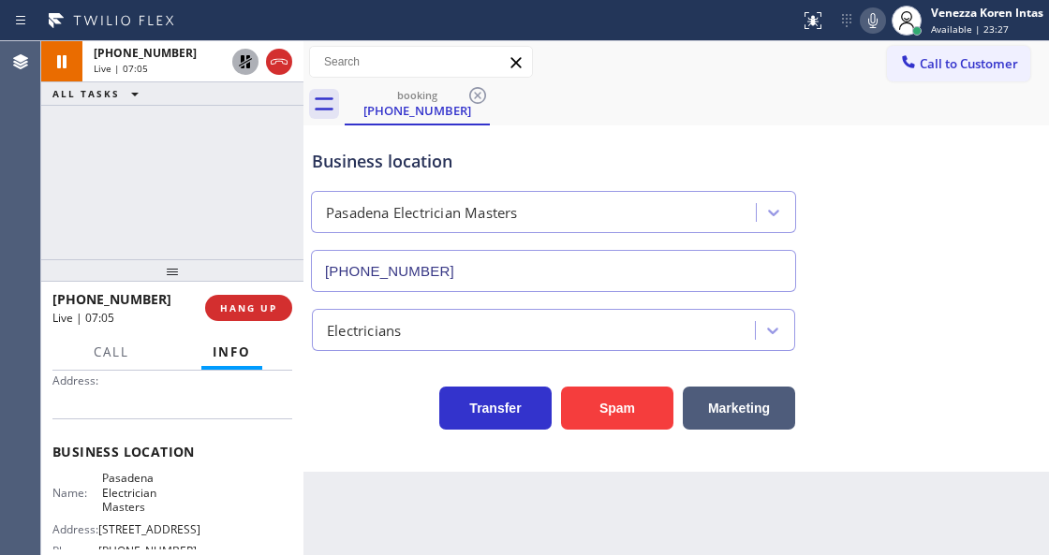
click at [249, 65] on icon at bounding box center [245, 62] width 22 height 22
drag, startPoint x: 235, startPoint y: 180, endPoint x: 261, endPoint y: 208, distance: 38.4
click at [235, 180] on div "[PHONE_NUMBER] Live | 07:07 ALL TASKS ALL TASKS ACTIVE TASKS TASKS IN WRAP UP" at bounding box center [172, 150] width 262 height 218
drag, startPoint x: 98, startPoint y: 474, endPoint x: 169, endPoint y: 518, distance: 82.9
click at [169, 518] on div "Name: Pasadena Electrician Masters Address: [STREET_ADDRESS] Phone: [PHONE_NUMB…" at bounding box center [124, 518] width 144 height 95
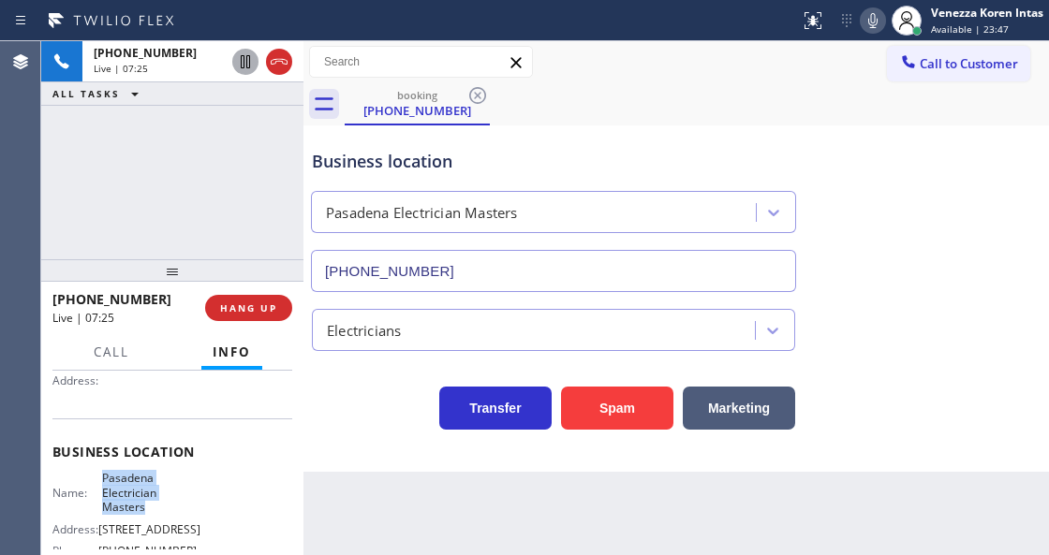
copy span "Pasadena Electrician Masters"
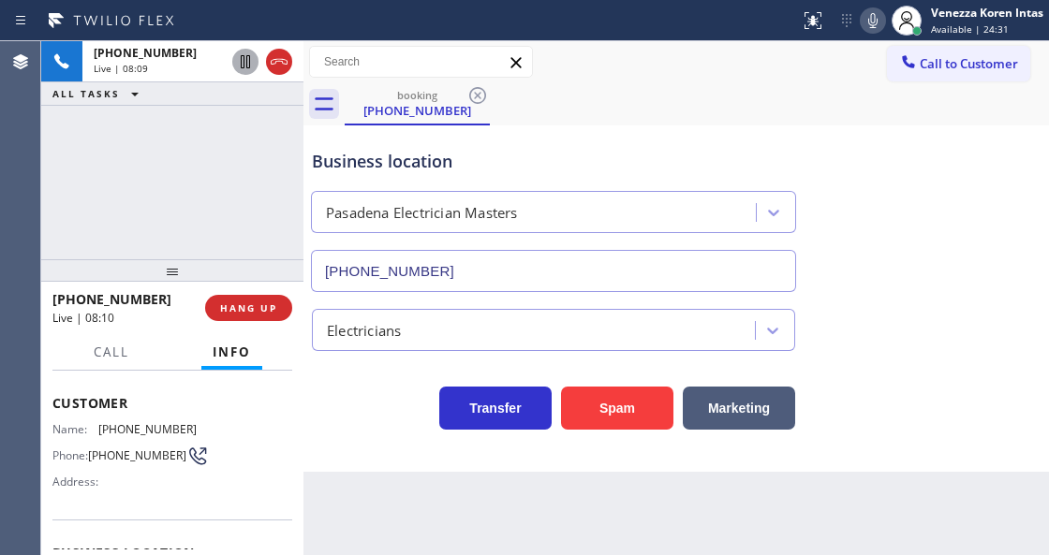
scroll to position [0, 0]
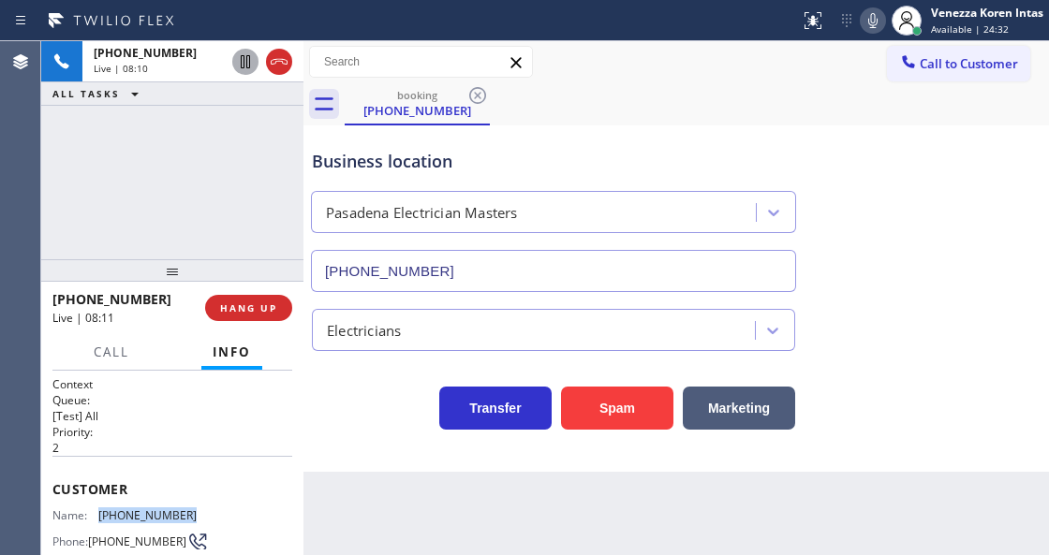
drag, startPoint x: 206, startPoint y: 506, endPoint x: 92, endPoint y: 506, distance: 114.2
click at [92, 508] on div "Name: [PHONE_NUMBER] Phone: [PHONE_NUMBER] Address:" at bounding box center [172, 545] width 240 height 74
copy div "[PHONE_NUMBER]"
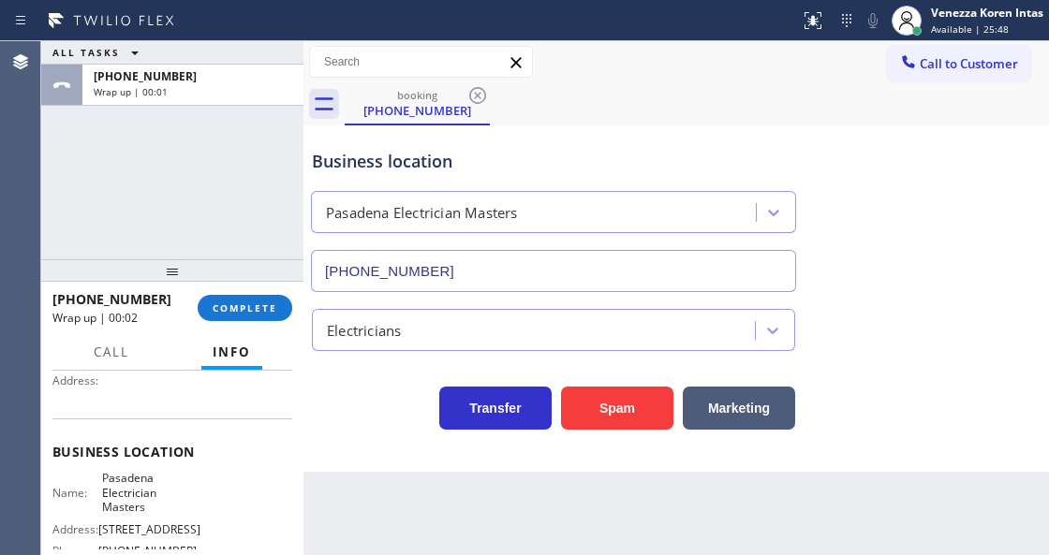
scroll to position [249, 0]
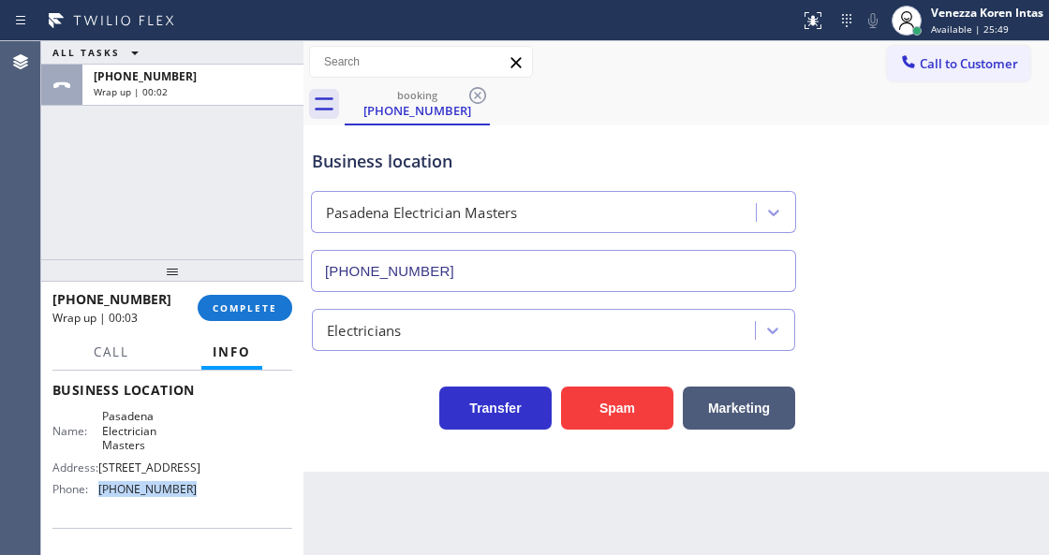
drag, startPoint x: 189, startPoint y: 508, endPoint x: 97, endPoint y: 509, distance: 91.8
click at [97, 496] on div "Phone: [PHONE_NUMBER]" at bounding box center [124, 489] width 144 height 14
copy div "[PHONE_NUMBER]"
click at [258, 313] on span "COMPLETE" at bounding box center [245, 308] width 65 height 13
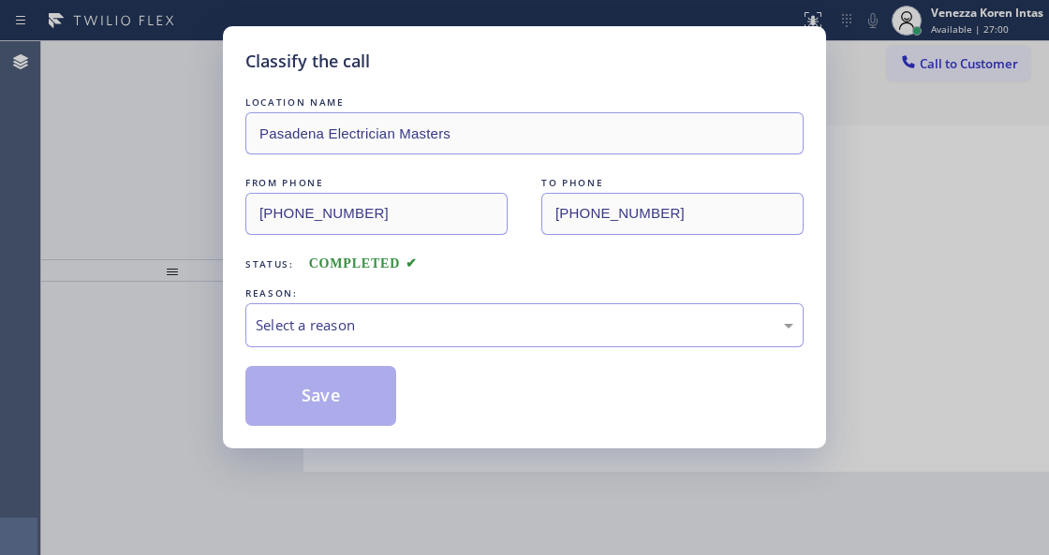
click at [412, 326] on div "Select a reason" at bounding box center [525, 326] width 538 height 22
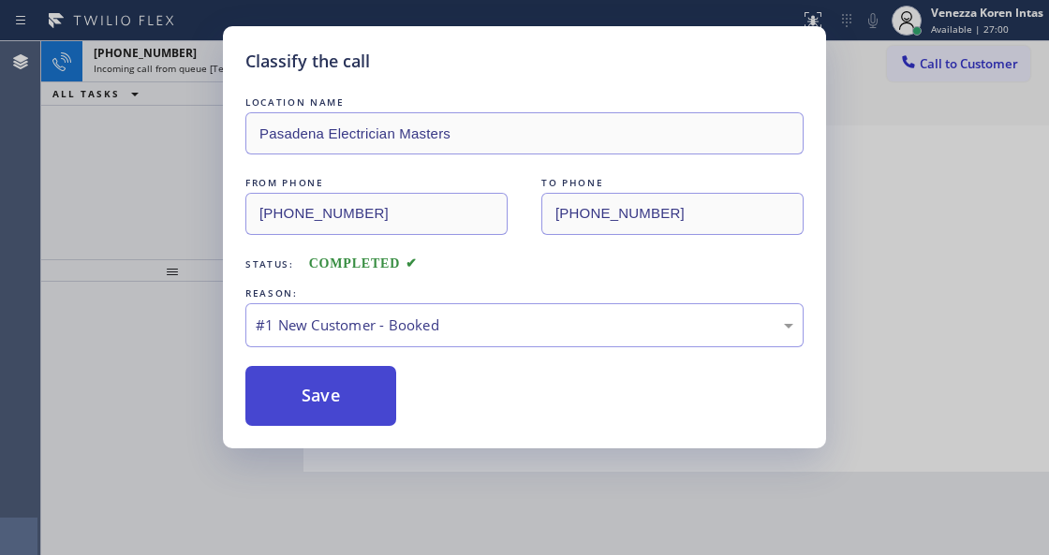
click at [360, 384] on button "Save" at bounding box center [320, 396] width 151 height 60
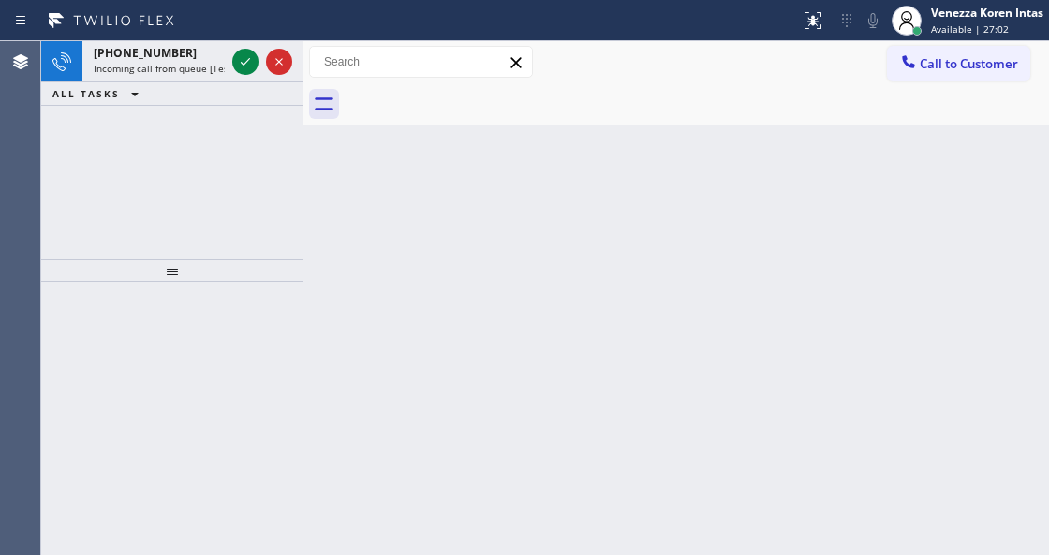
click at [317, 386] on div "Back to Dashboard Change Sender ID Customers Technicians Select a contact Outbo…" at bounding box center [675, 298] width 745 height 514
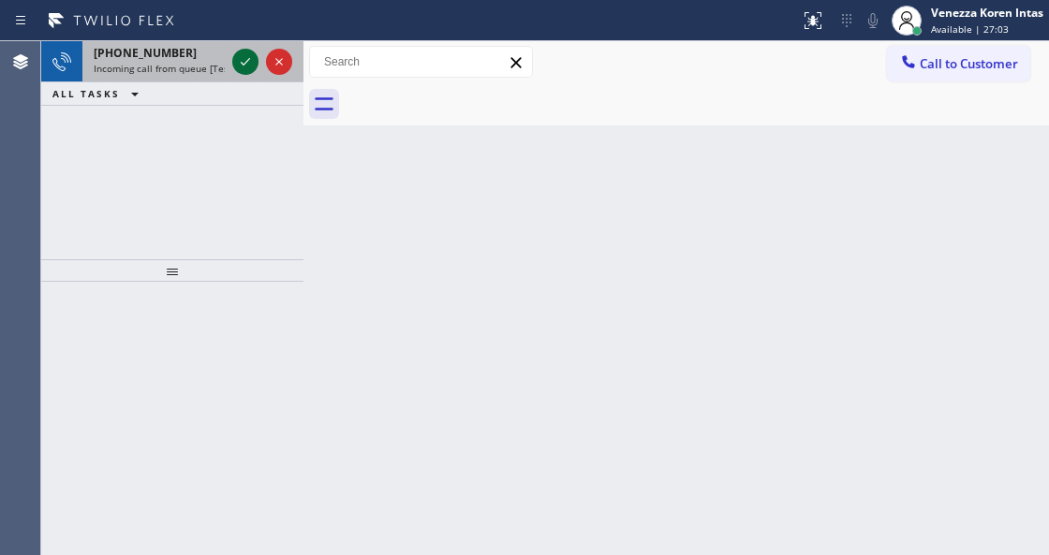
click at [240, 56] on icon at bounding box center [245, 62] width 22 height 22
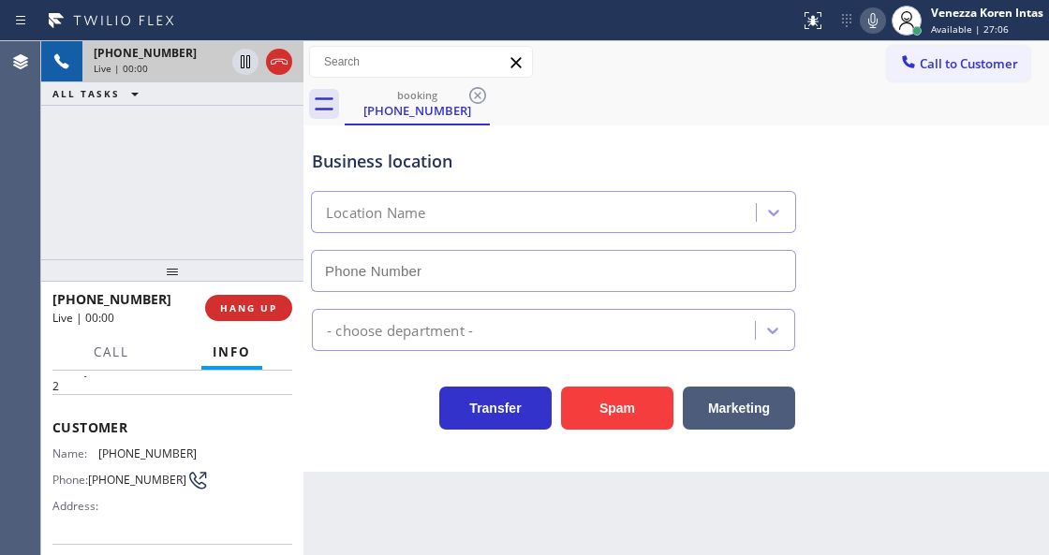
scroll to position [249, 0]
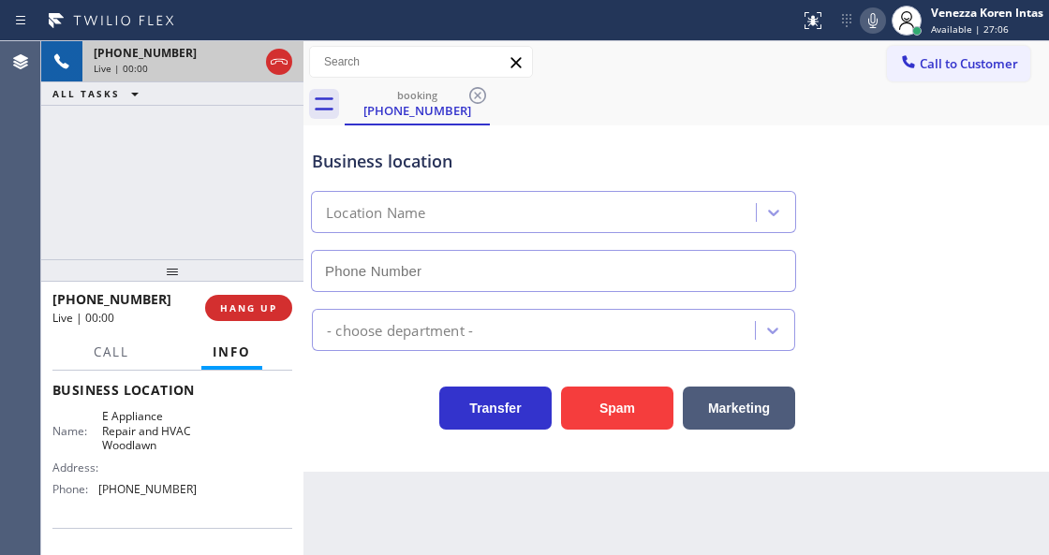
type input "[PHONE_NUMBER]"
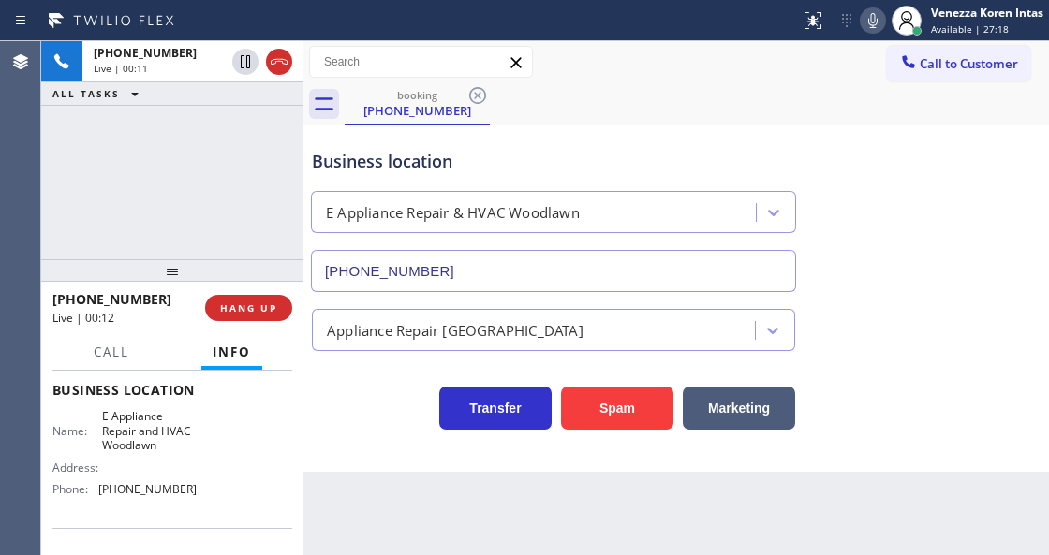
drag, startPoint x: 286, startPoint y: 65, endPoint x: 426, endPoint y: 178, distance: 180.5
click at [286, 65] on icon at bounding box center [279, 62] width 22 height 22
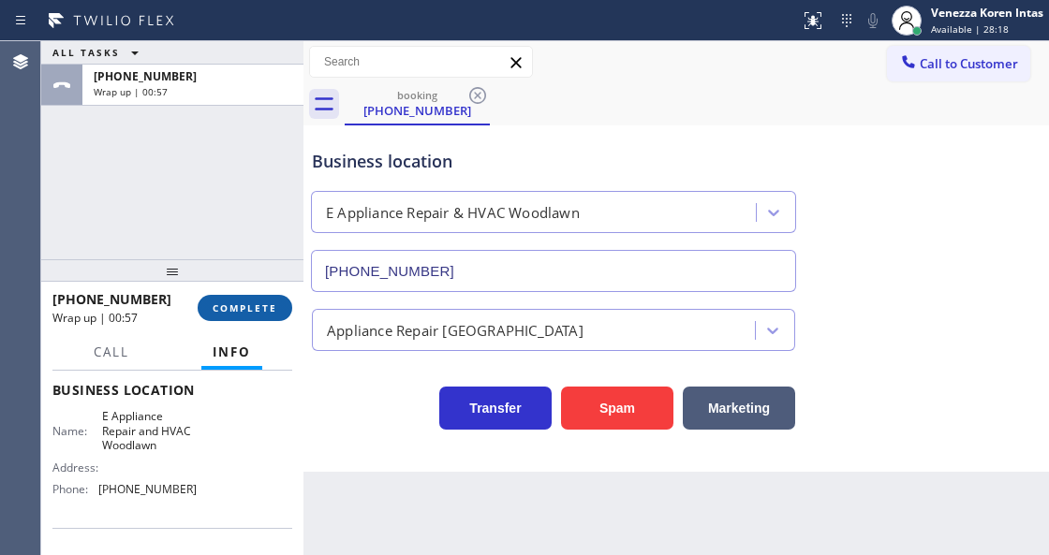
drag, startPoint x: 286, startPoint y: 317, endPoint x: 276, endPoint y: 313, distance: 10.5
click at [284, 317] on button "COMPLETE" at bounding box center [245, 308] width 95 height 26
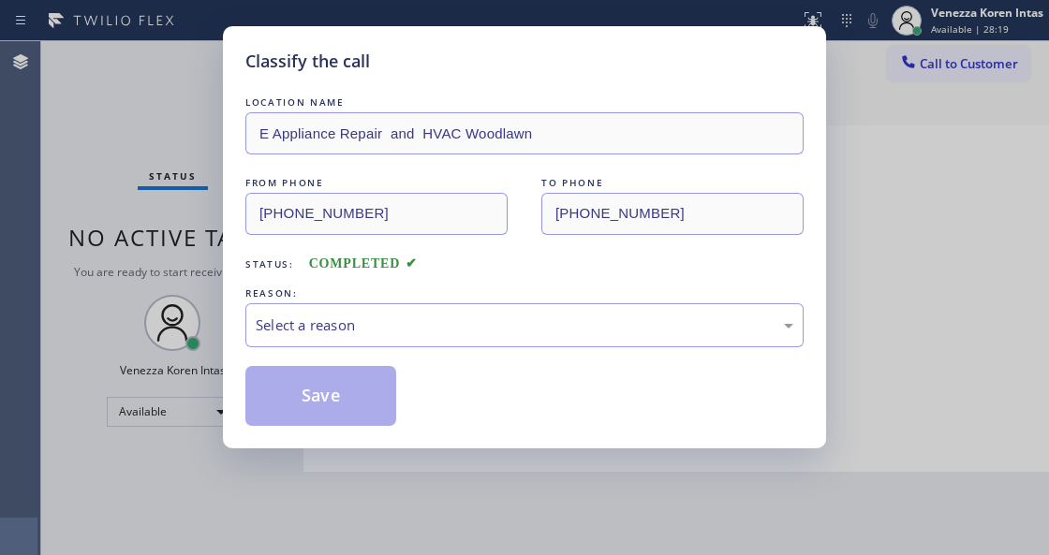
click at [393, 317] on div "Select a reason" at bounding box center [525, 326] width 538 height 22
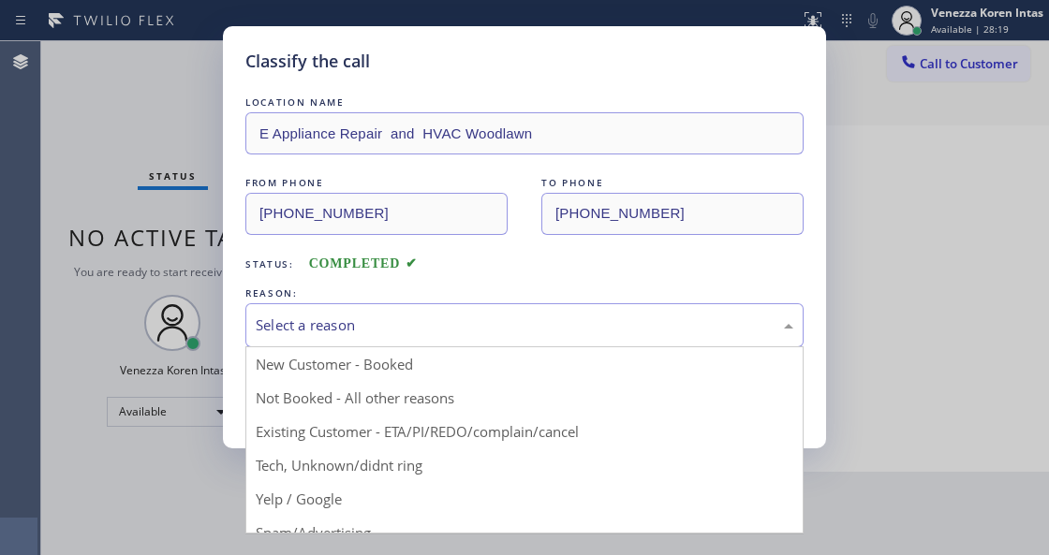
drag, startPoint x: 406, startPoint y: 463, endPoint x: 367, endPoint y: 416, distance: 61.1
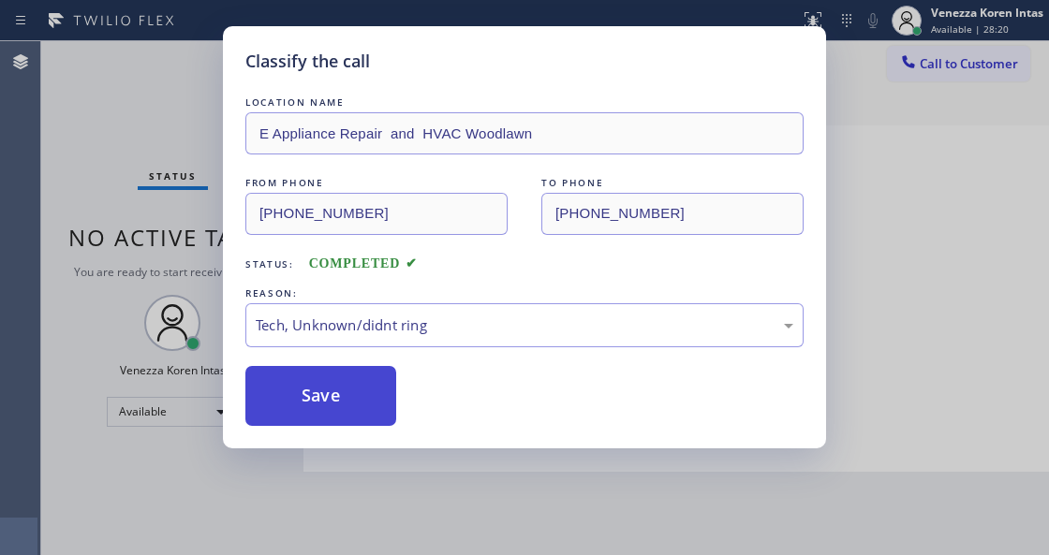
click at [367, 416] on button "Save" at bounding box center [320, 396] width 151 height 60
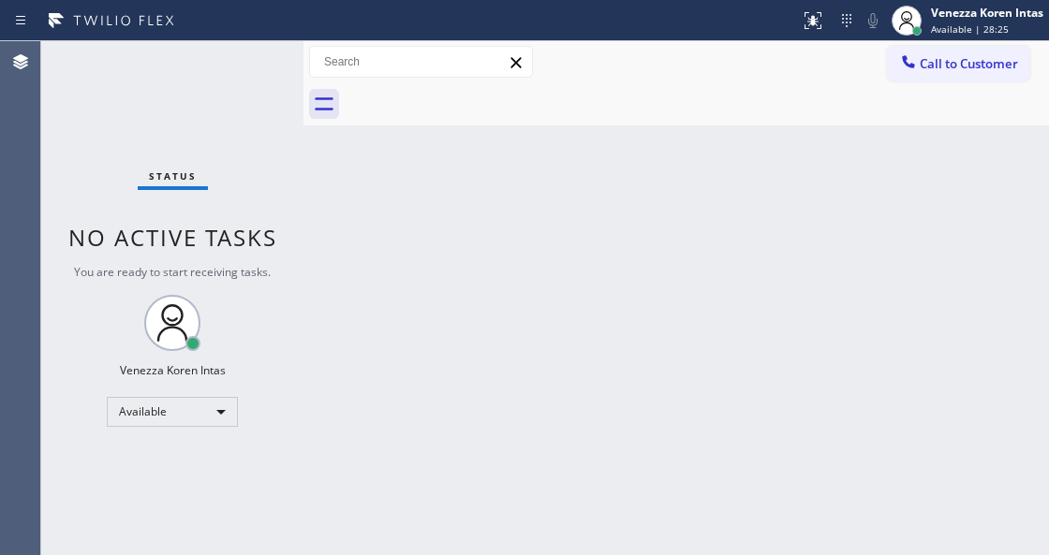
drag, startPoint x: 507, startPoint y: 323, endPoint x: 451, endPoint y: 507, distance: 191.7
click at [507, 326] on div "Back to Dashboard Change Sender ID Customers Technicians Select a contact Outbo…" at bounding box center [675, 298] width 745 height 514
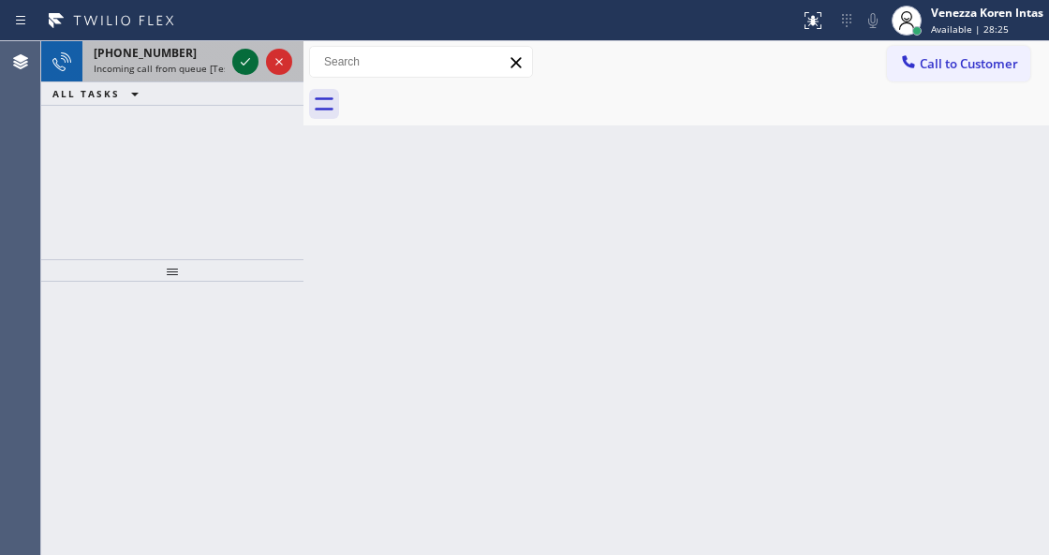
drag, startPoint x: 256, startPoint y: 54, endPoint x: 245, endPoint y: 60, distance: 11.7
click at [251, 55] on icon at bounding box center [245, 62] width 22 height 22
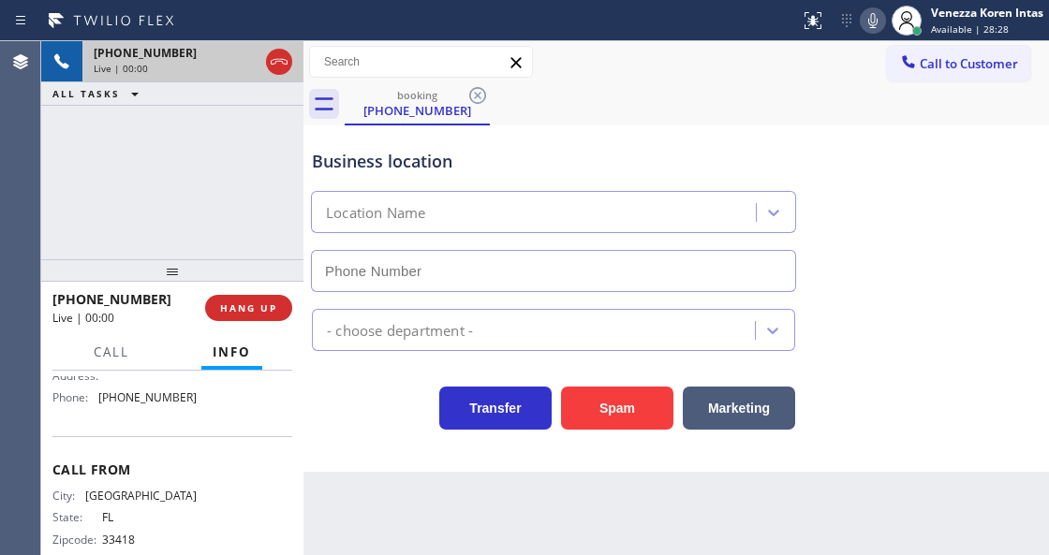
type input "[PHONE_NUMBER]"
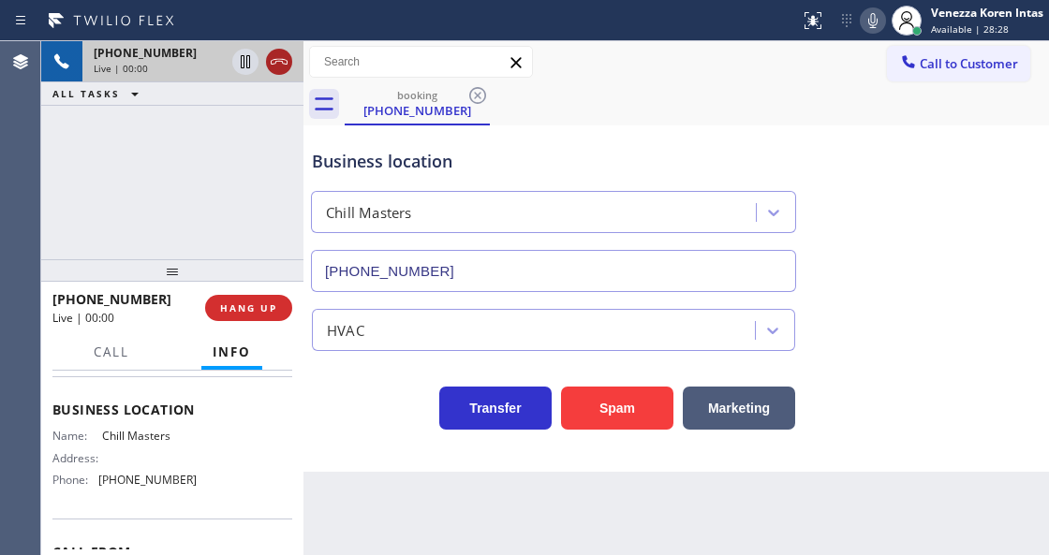
click at [287, 54] on icon at bounding box center [279, 62] width 22 height 22
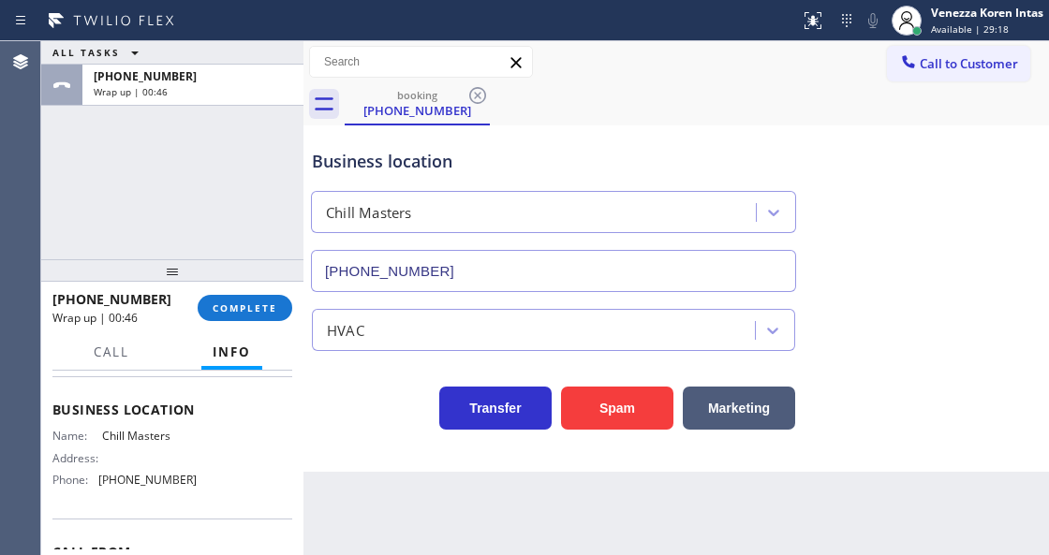
click at [290, 313] on div "[PHONE_NUMBER] Wrap up | 00:46 COMPLETE" at bounding box center [172, 308] width 240 height 49
click at [262, 313] on span "COMPLETE" at bounding box center [245, 308] width 65 height 13
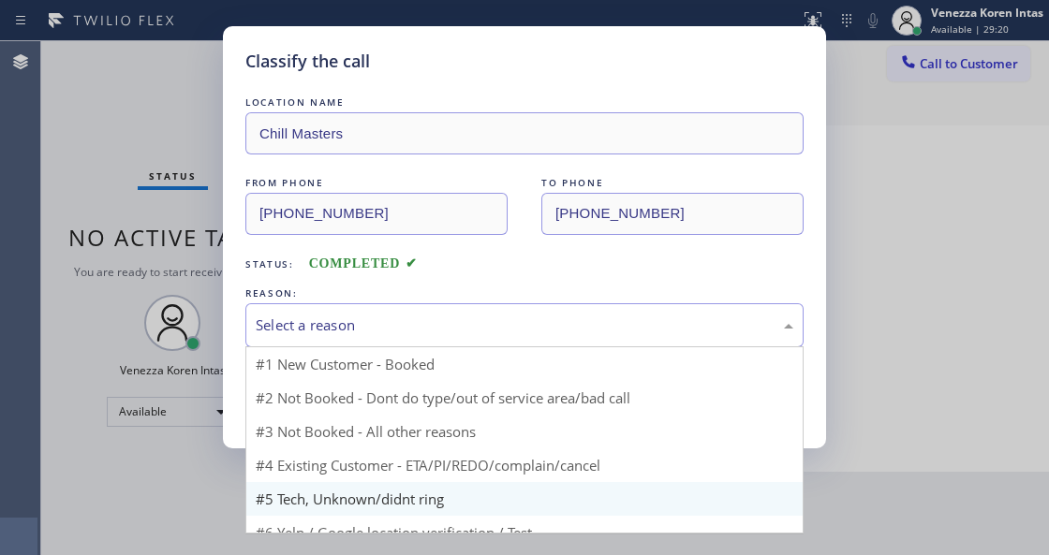
drag, startPoint x: 429, startPoint y: 326, endPoint x: 405, endPoint y: 451, distance: 127.6
click at [429, 327] on div "Select a reason" at bounding box center [525, 326] width 538 height 22
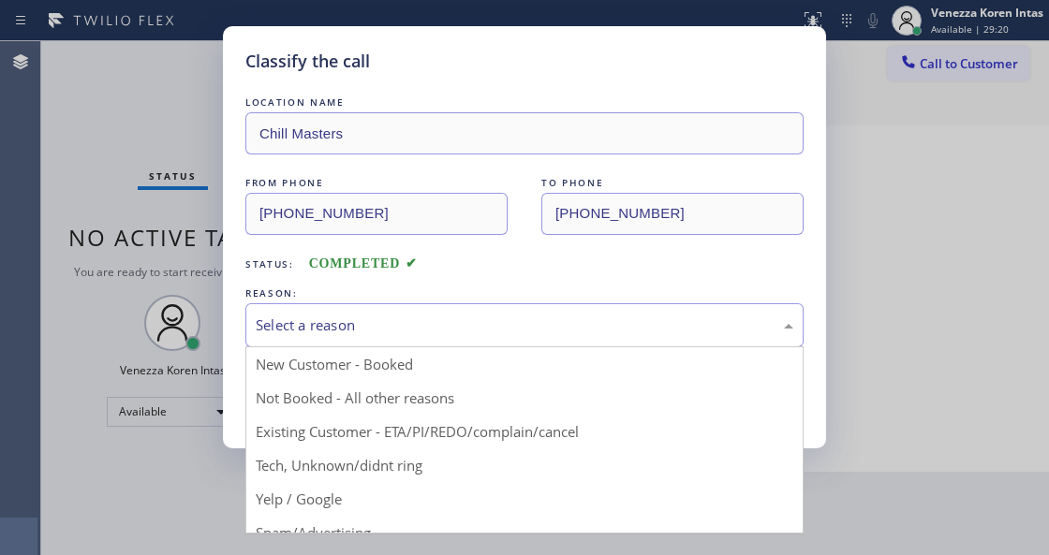
drag, startPoint x: 405, startPoint y: 459, endPoint x: 373, endPoint y: 412, distance: 56.6
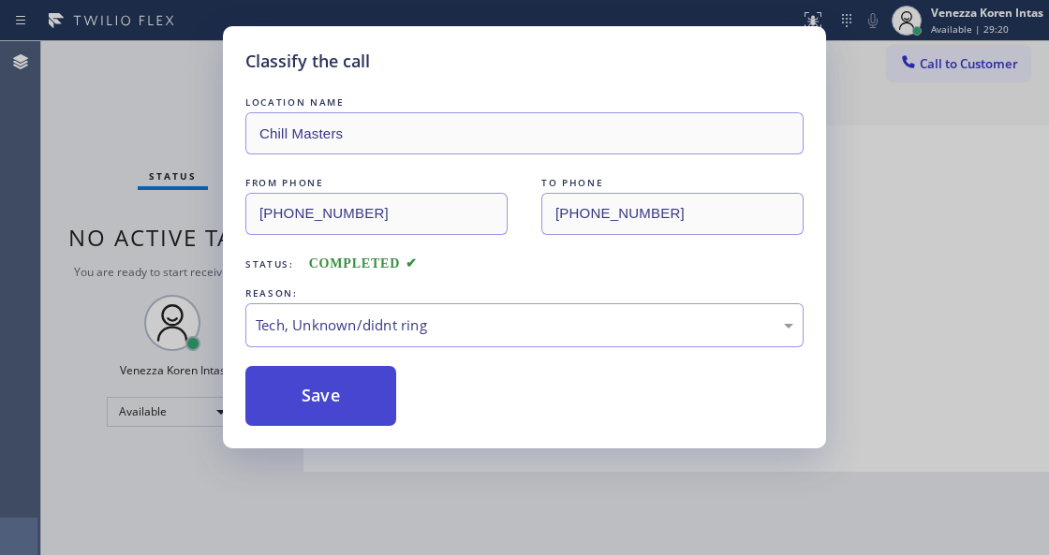
click at [373, 412] on button "Save" at bounding box center [320, 396] width 151 height 60
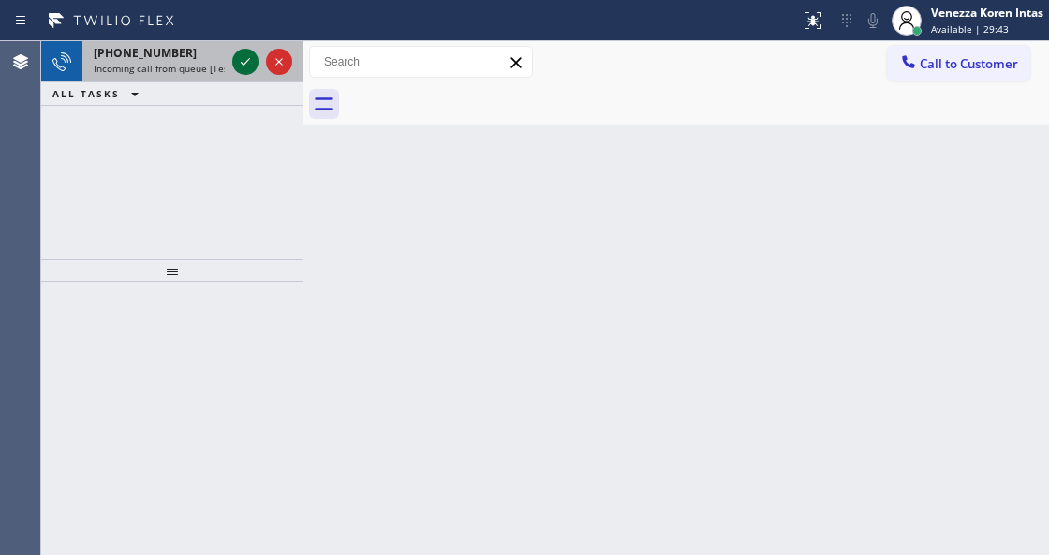
click at [238, 58] on icon at bounding box center [245, 62] width 22 height 22
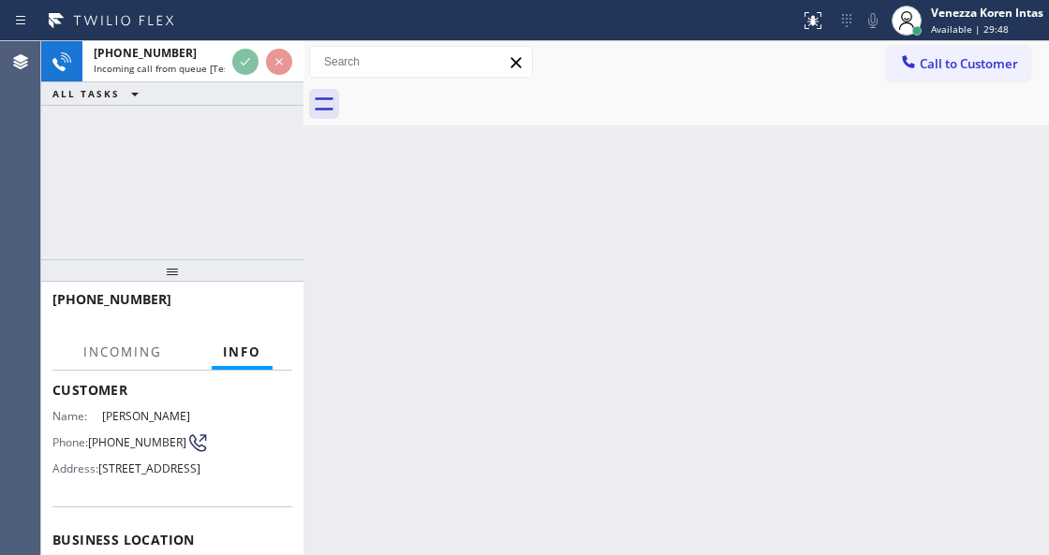
scroll to position [187, 0]
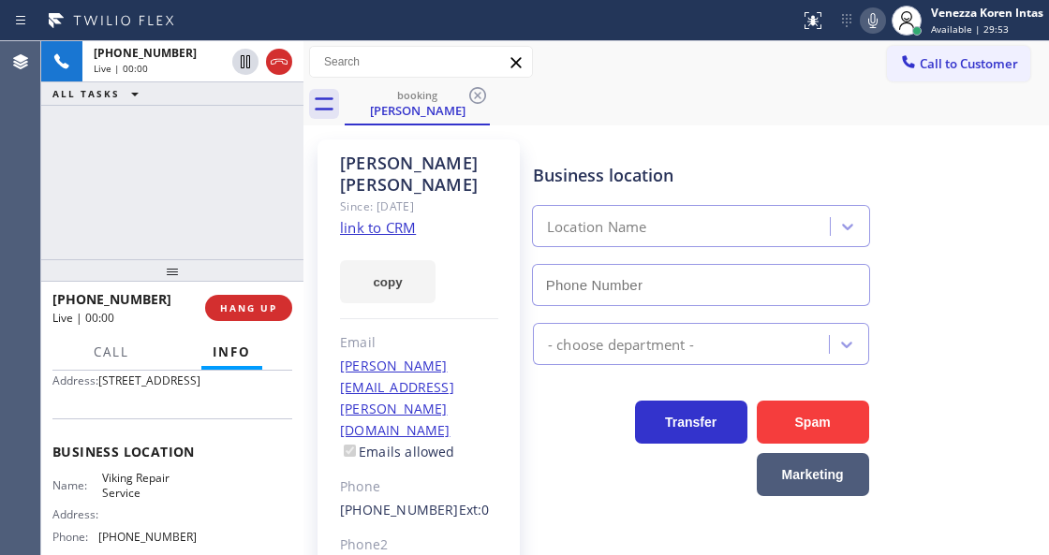
type input "[PHONE_NUMBER]"
click at [241, 468] on div "Business location Name: Viking Repair Service Address: Phone: [PHONE_NUMBER]" at bounding box center [172, 497] width 240 height 156
click at [379, 218] on link "link to CRM" at bounding box center [378, 227] width 76 height 19
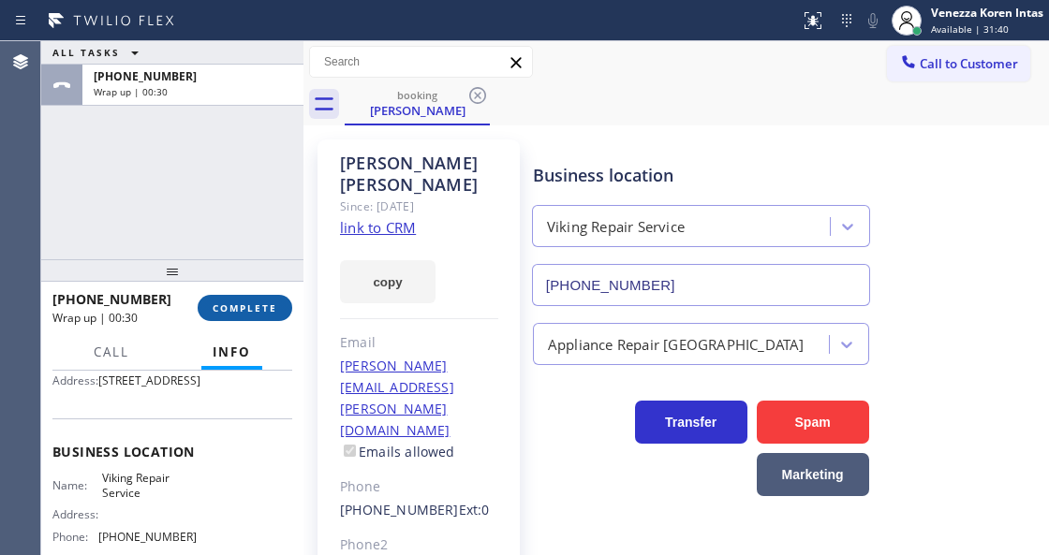
click at [212, 303] on button "COMPLETE" at bounding box center [245, 308] width 95 height 26
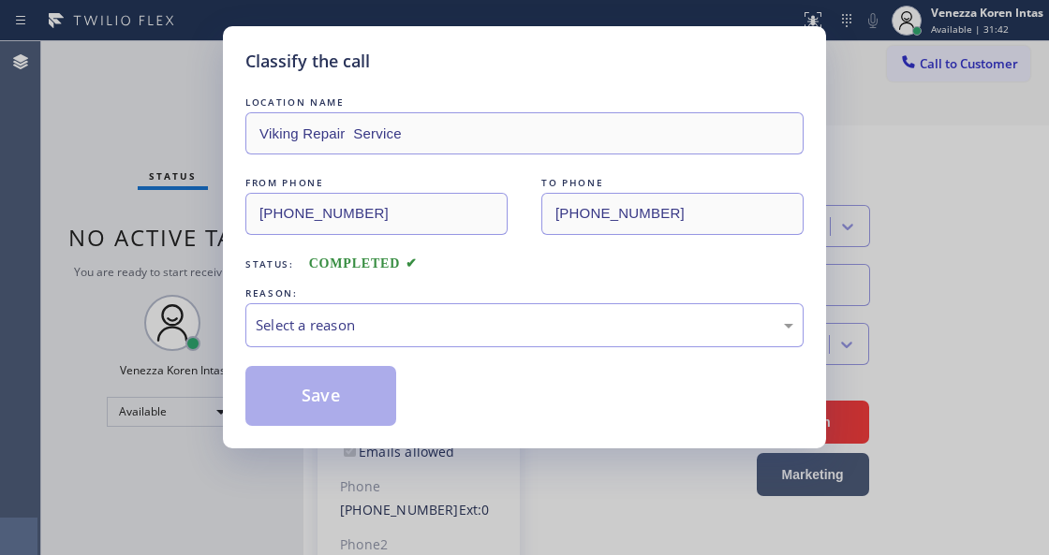
click at [440, 332] on div "Select a reason" at bounding box center [525, 326] width 538 height 22
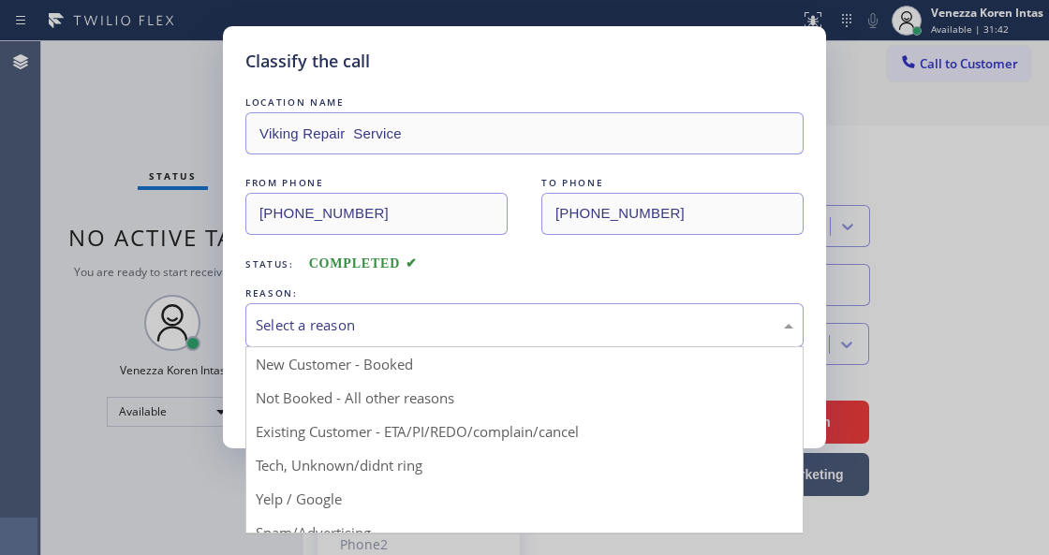
drag, startPoint x: 466, startPoint y: 439, endPoint x: 360, endPoint y: 409, distance: 110.9
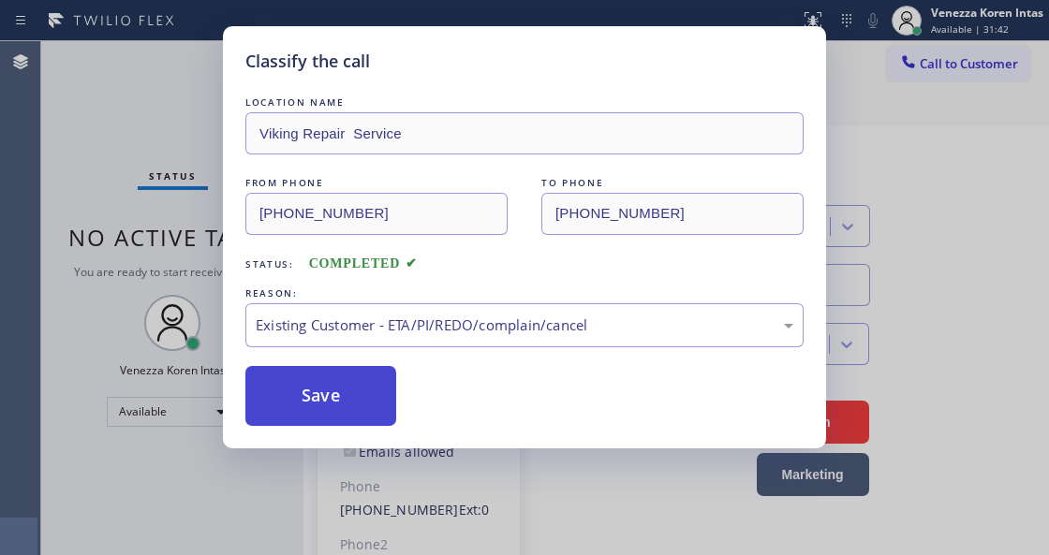
click at [360, 409] on button "Save" at bounding box center [320, 396] width 151 height 60
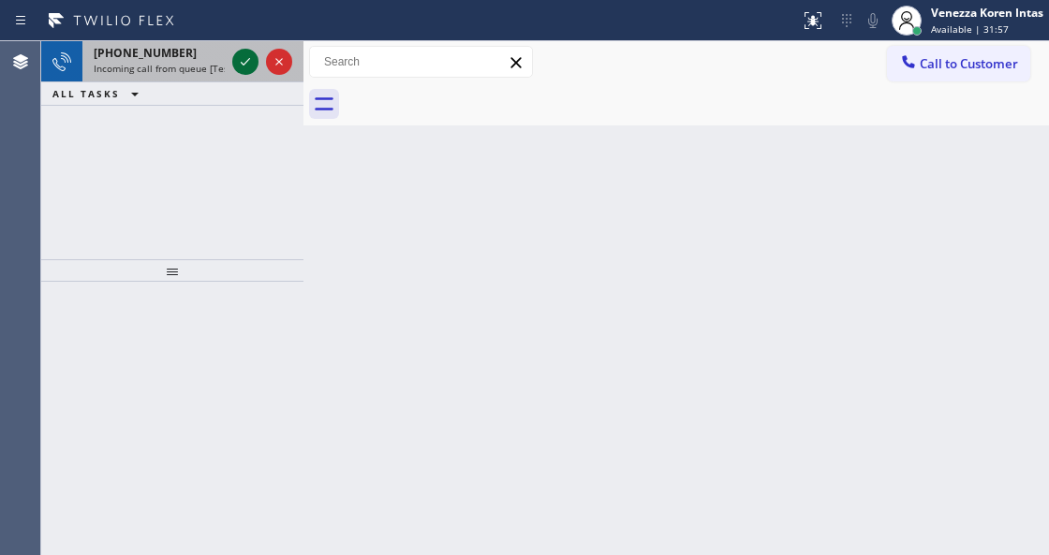
click at [241, 60] on icon at bounding box center [245, 62] width 22 height 22
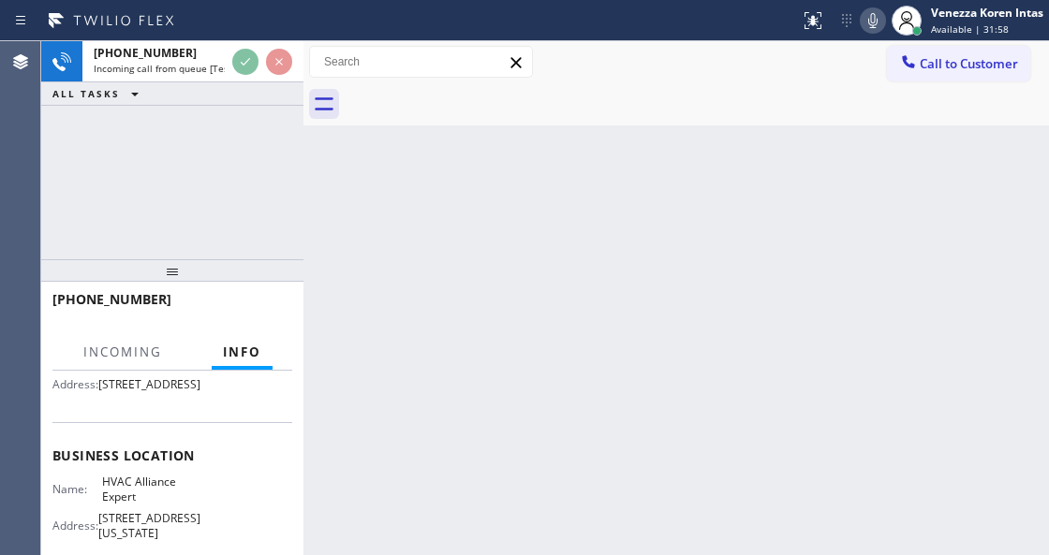
scroll to position [187, 0]
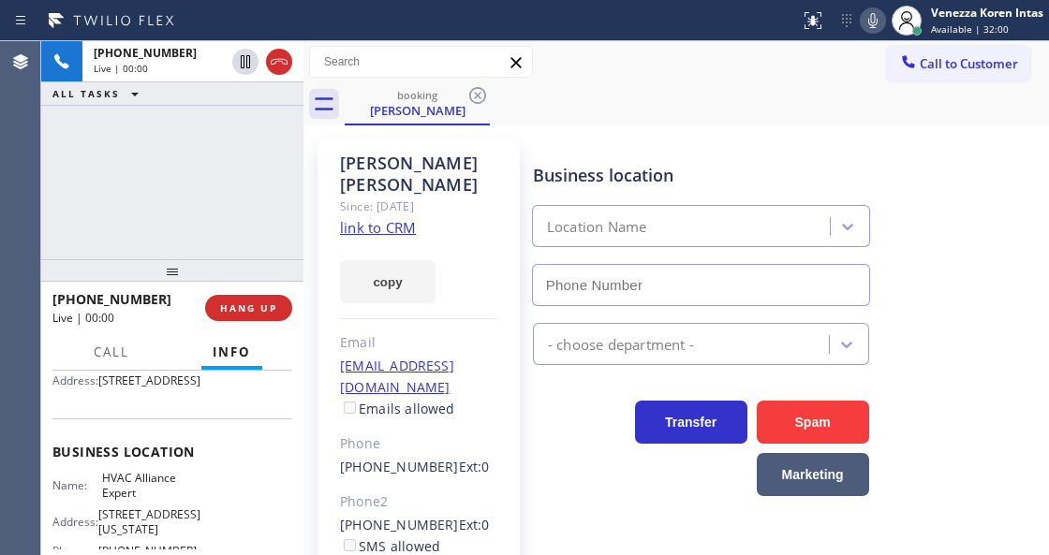
type input "[PHONE_NUMBER]"
click at [391, 218] on link "link to CRM" at bounding box center [378, 227] width 76 height 19
click at [864, 21] on icon at bounding box center [873, 20] width 22 height 22
click at [864, 19] on icon at bounding box center [873, 20] width 22 height 22
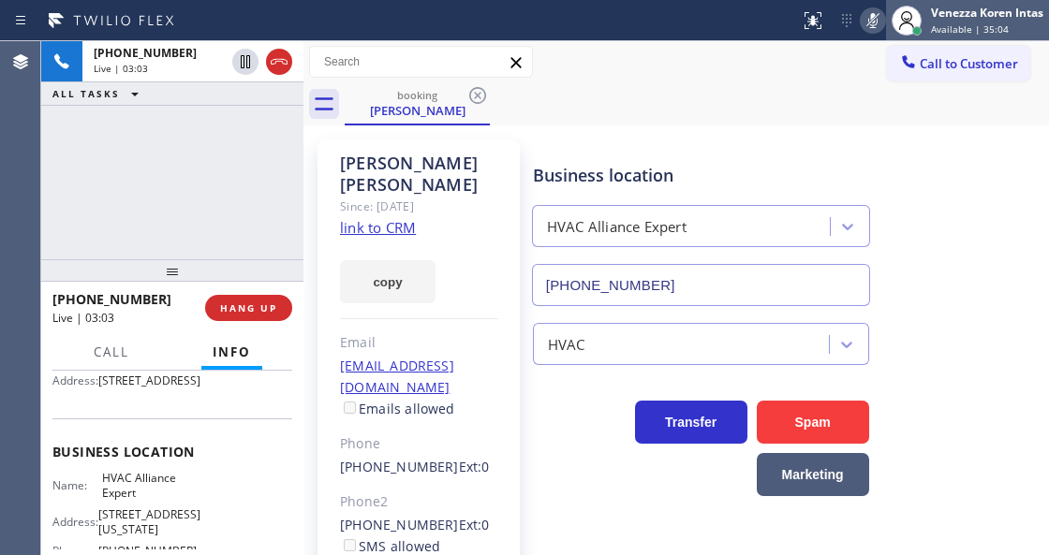
click at [886, 13] on div at bounding box center [906, 20] width 41 height 41
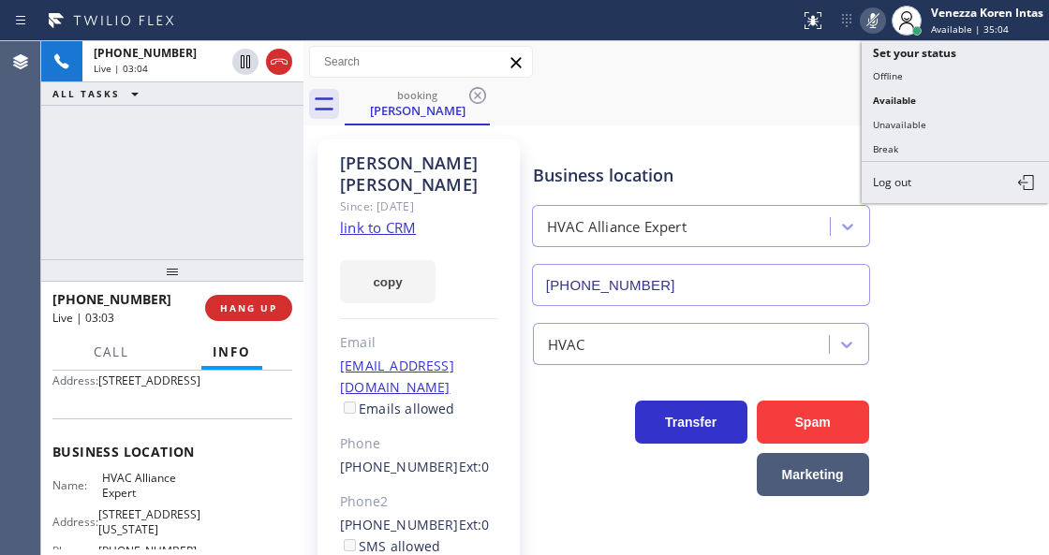
click at [876, 15] on icon at bounding box center [873, 20] width 22 height 22
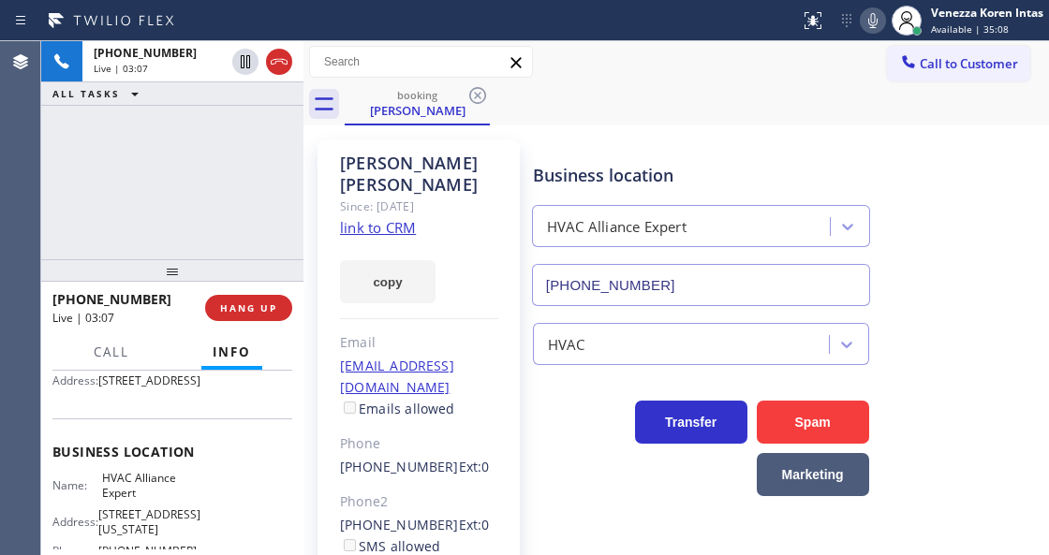
click at [876, 15] on icon at bounding box center [873, 20] width 22 height 22
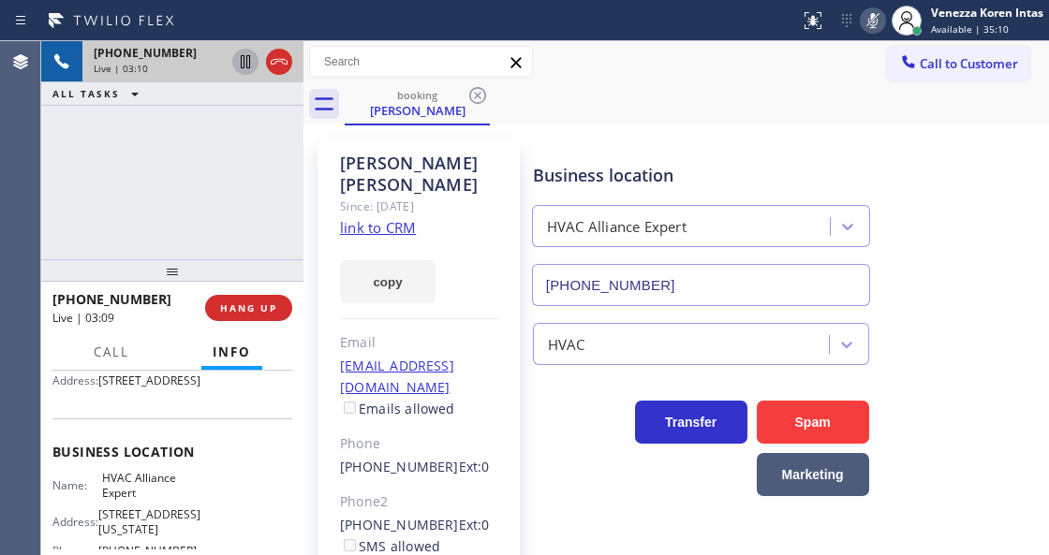
click at [247, 64] on icon at bounding box center [245, 62] width 22 height 22
click at [862, 27] on icon at bounding box center [873, 20] width 22 height 22
click at [254, 64] on icon at bounding box center [245, 62] width 22 height 22
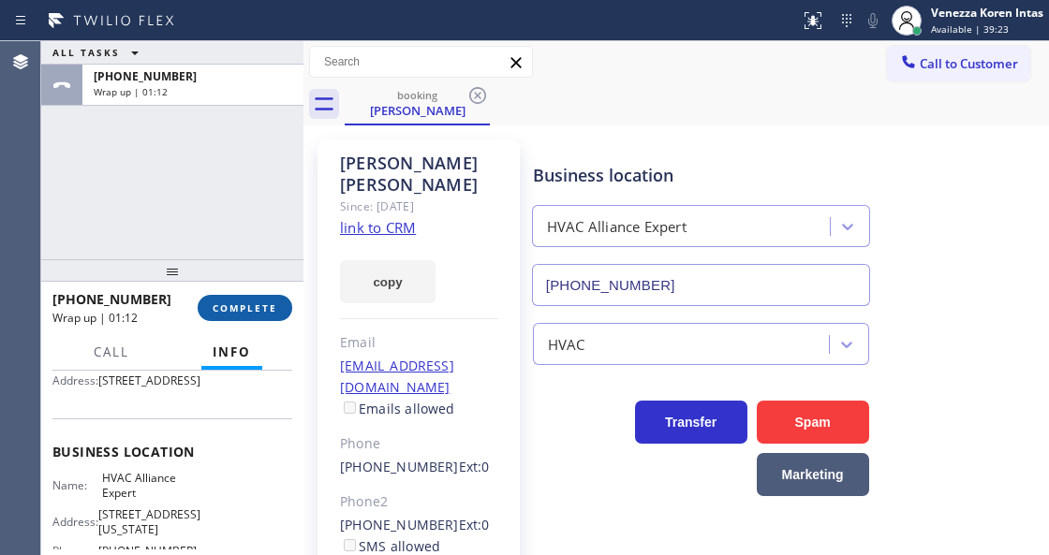
click at [215, 307] on span "COMPLETE" at bounding box center [245, 308] width 65 height 13
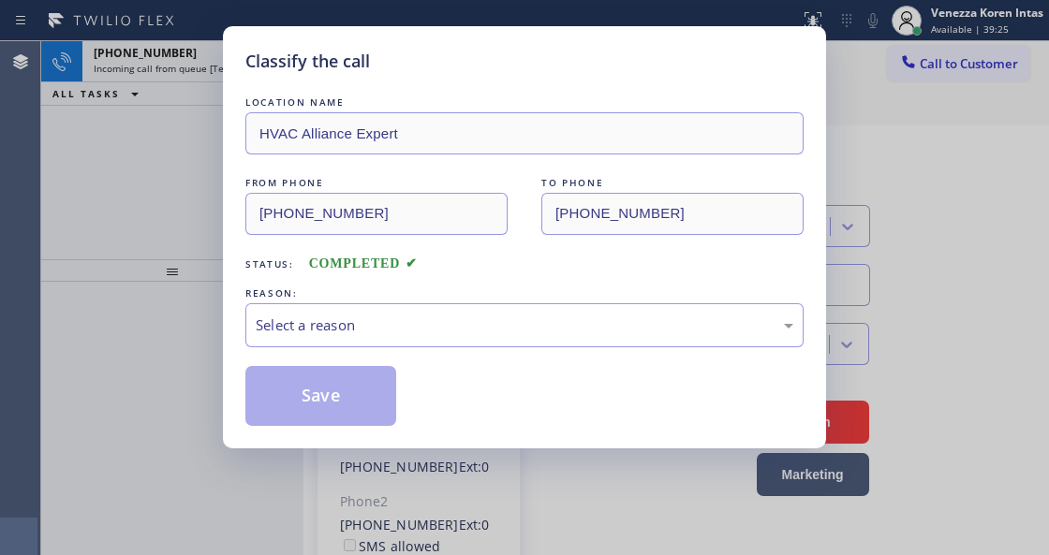
click at [460, 358] on div "LOCATION NAME HVAC Alliance Expert FROM PHONE [PHONE_NUMBER] TO PHONE [PHONE_NU…" at bounding box center [524, 259] width 558 height 333
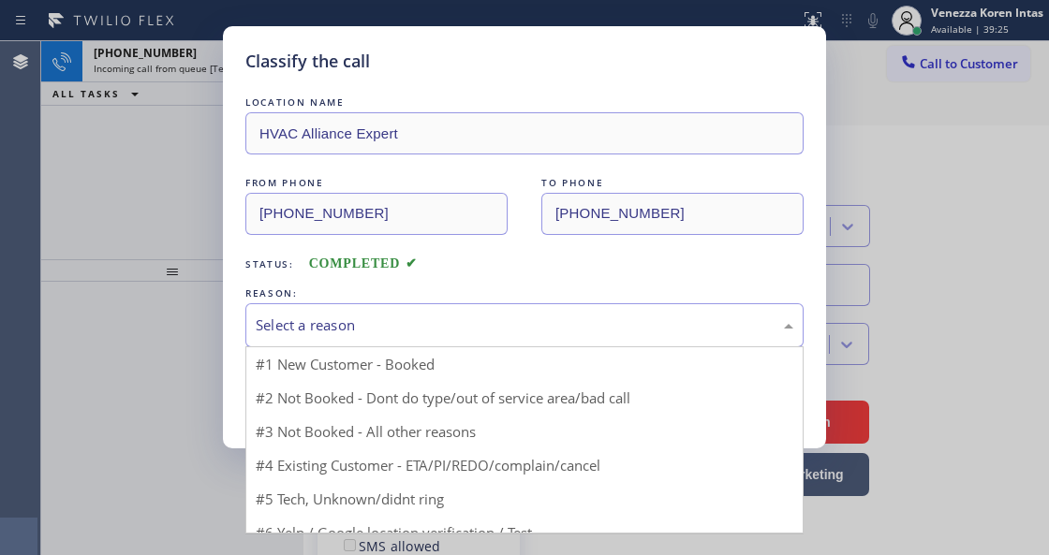
click at [477, 324] on div "Select a reason" at bounding box center [525, 326] width 538 height 22
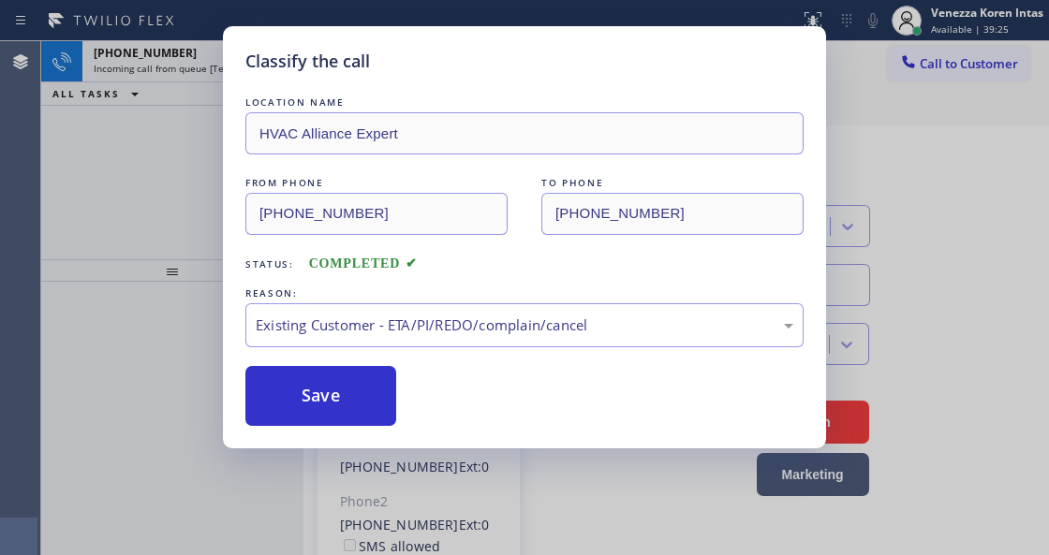
drag, startPoint x: 473, startPoint y: 437, endPoint x: 409, endPoint y: 415, distance: 67.5
drag, startPoint x: 407, startPoint y: 415, endPoint x: 382, endPoint y: 410, distance: 25.7
click at [400, 418] on div "Save" at bounding box center [524, 396] width 558 height 60
click at [372, 399] on button "Save" at bounding box center [320, 396] width 151 height 60
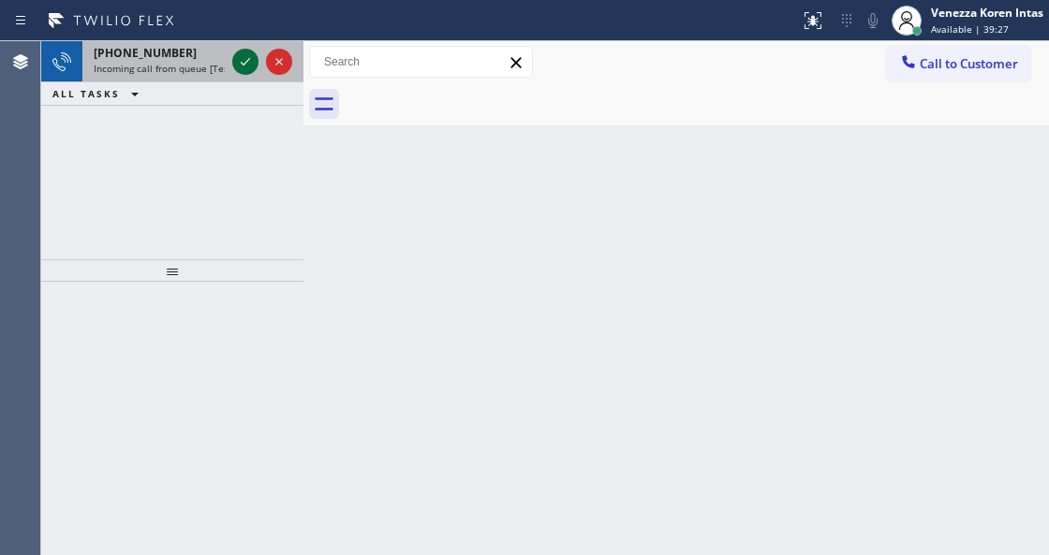
click at [251, 62] on icon at bounding box center [245, 62] width 22 height 22
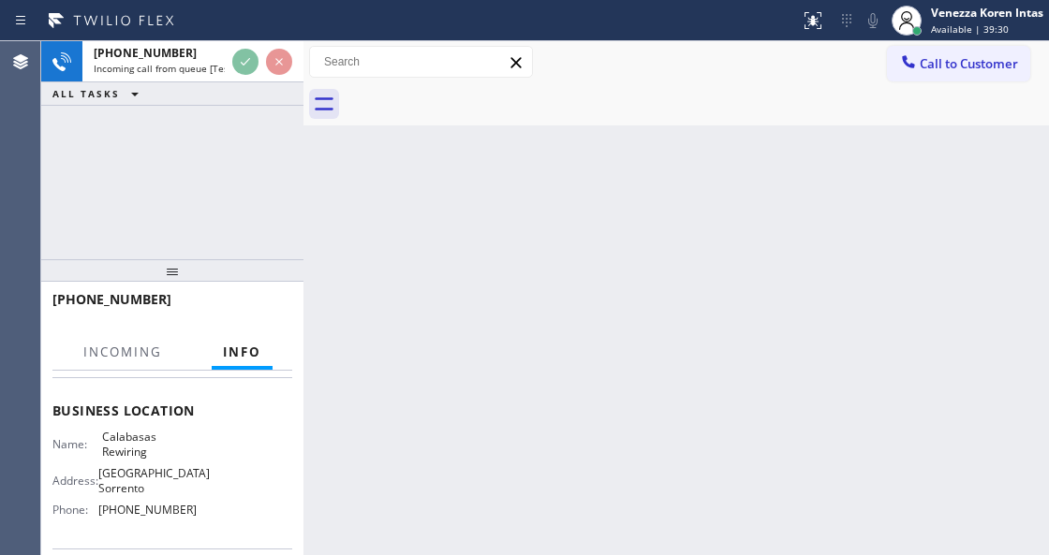
scroll to position [249, 0]
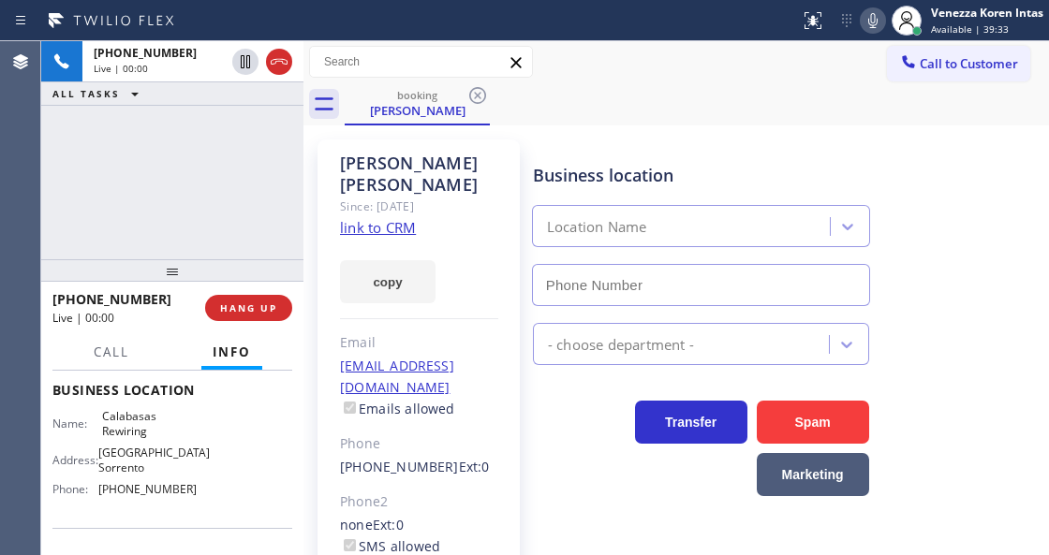
type input "[PHONE_NUMBER]"
click at [381, 218] on link "link to CRM" at bounding box center [378, 227] width 76 height 19
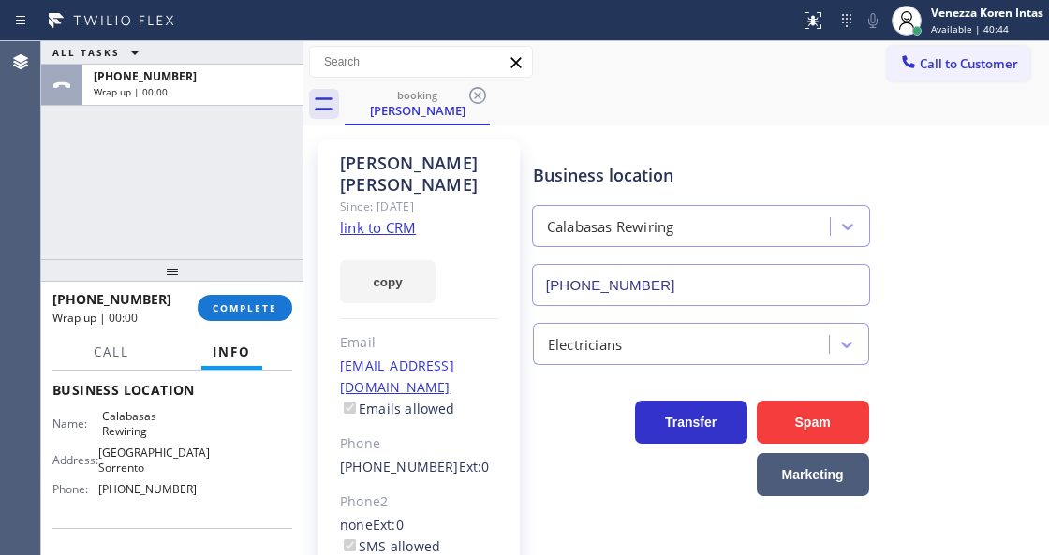
click at [248, 326] on div "[PHONE_NUMBER] Wrap up | 00:00 COMPLETE" at bounding box center [172, 308] width 240 height 49
click at [249, 319] on button "COMPLETE" at bounding box center [245, 308] width 95 height 26
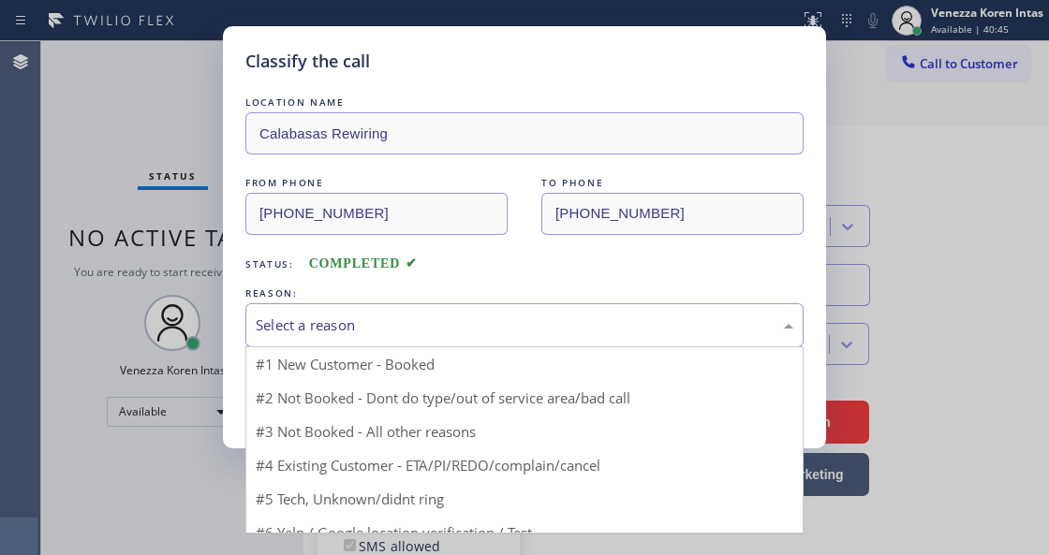
click at [420, 332] on div "Select a reason" at bounding box center [525, 326] width 538 height 22
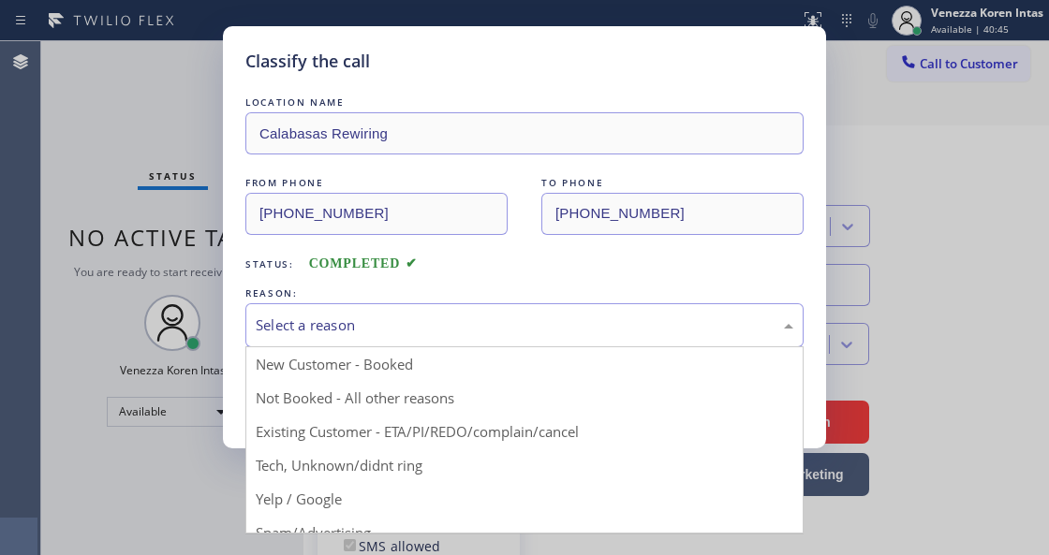
drag, startPoint x: 429, startPoint y: 435, endPoint x: 396, endPoint y: 421, distance: 35.3
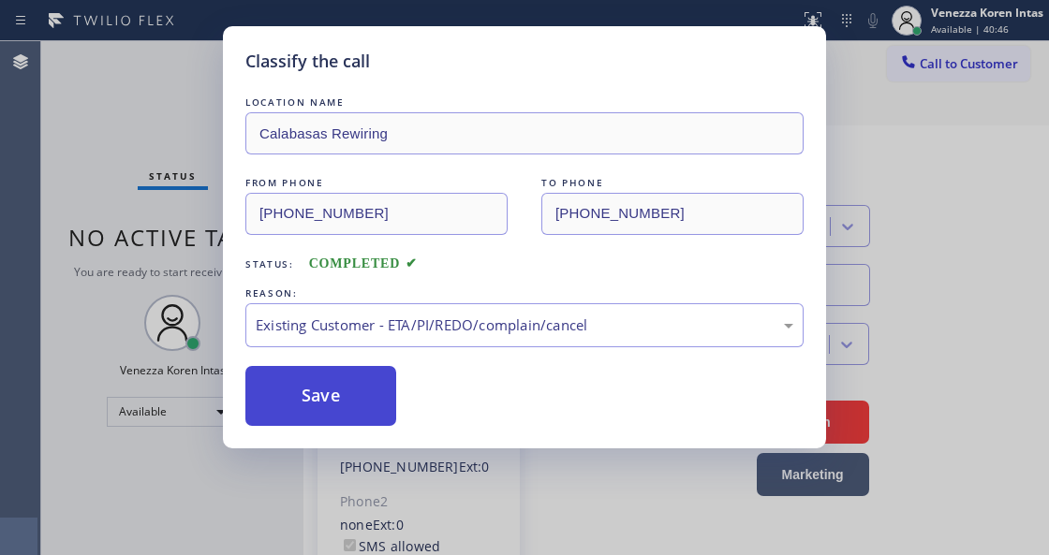
click at [390, 419] on button "Save" at bounding box center [320, 396] width 151 height 60
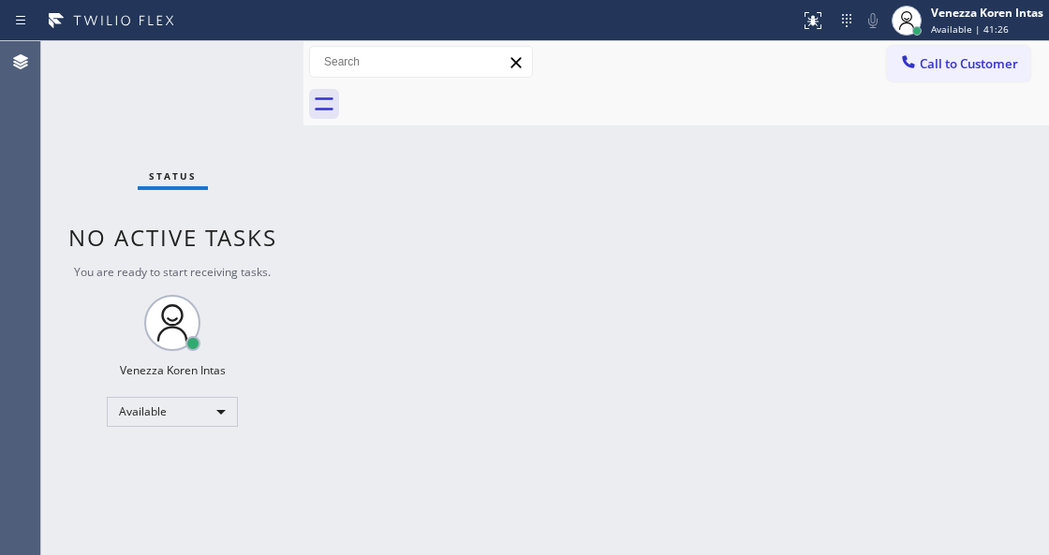
drag, startPoint x: 264, startPoint y: 243, endPoint x: 248, endPoint y: 240, distance: 16.2
click at [264, 243] on span "No active tasks" at bounding box center [172, 237] width 209 height 31
click at [56, 206] on div "Status No active tasks You are ready to start receiving tasks. Venezza Koren In…" at bounding box center [172, 298] width 262 height 514
click at [243, 59] on div "Status No active tasks You are ready to start receiving tasks. Venezza Koren In…" at bounding box center [172, 298] width 262 height 514
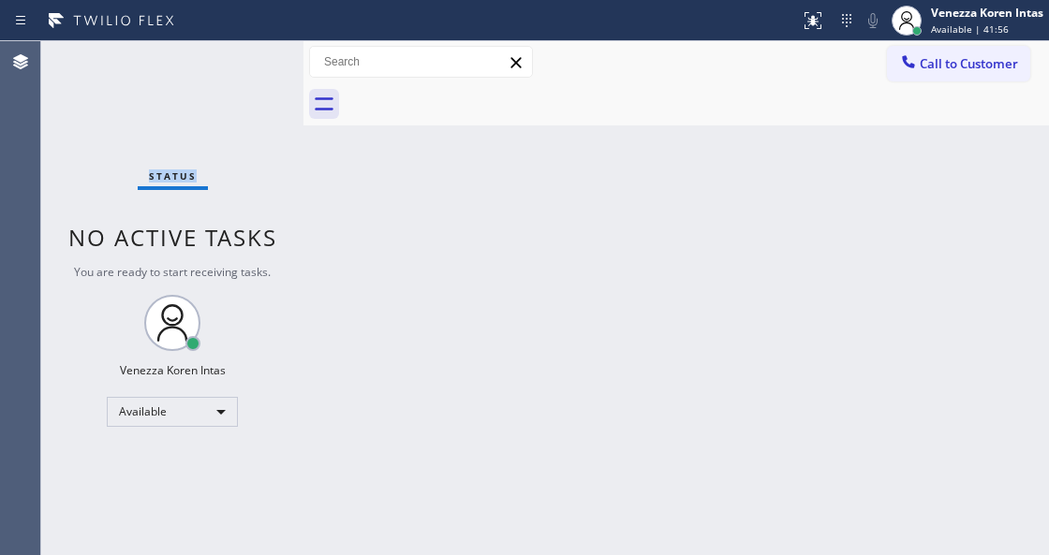
click at [243, 59] on div "Status No active tasks You are ready to start receiving tasks. Venezza Koren In…" at bounding box center [172, 298] width 262 height 514
drag, startPoint x: 186, startPoint y: 189, endPoint x: 305, endPoint y: 353, distance: 202.5
click at [187, 188] on div "Status" at bounding box center [173, 179] width 70 height 21
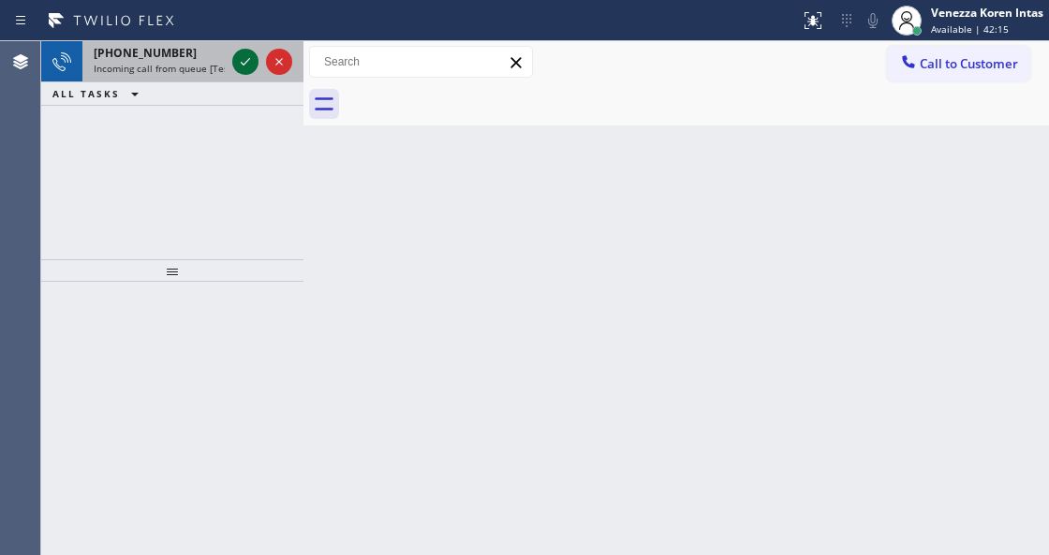
click at [253, 55] on icon at bounding box center [245, 62] width 22 height 22
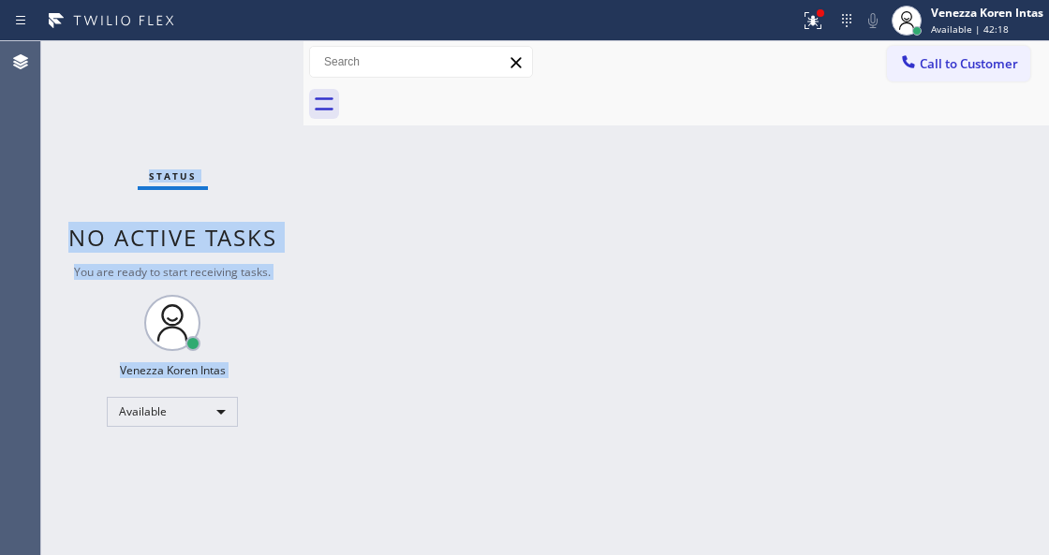
drag, startPoint x: 821, startPoint y: 21, endPoint x: 784, endPoint y: 151, distance: 135.4
click at [821, 21] on icon at bounding box center [813, 20] width 22 height 22
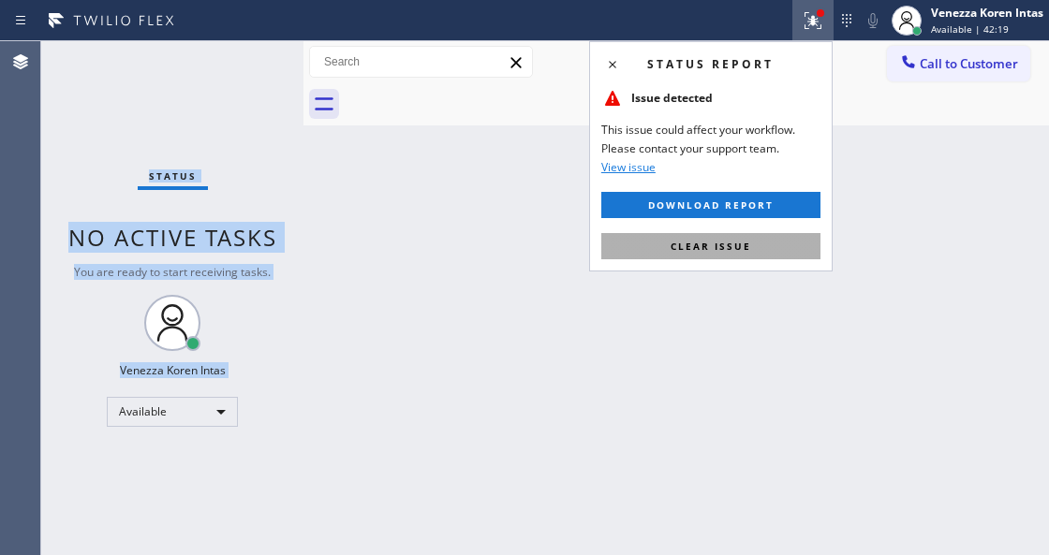
click at [754, 248] on button "Clear issue" at bounding box center [710, 246] width 219 height 26
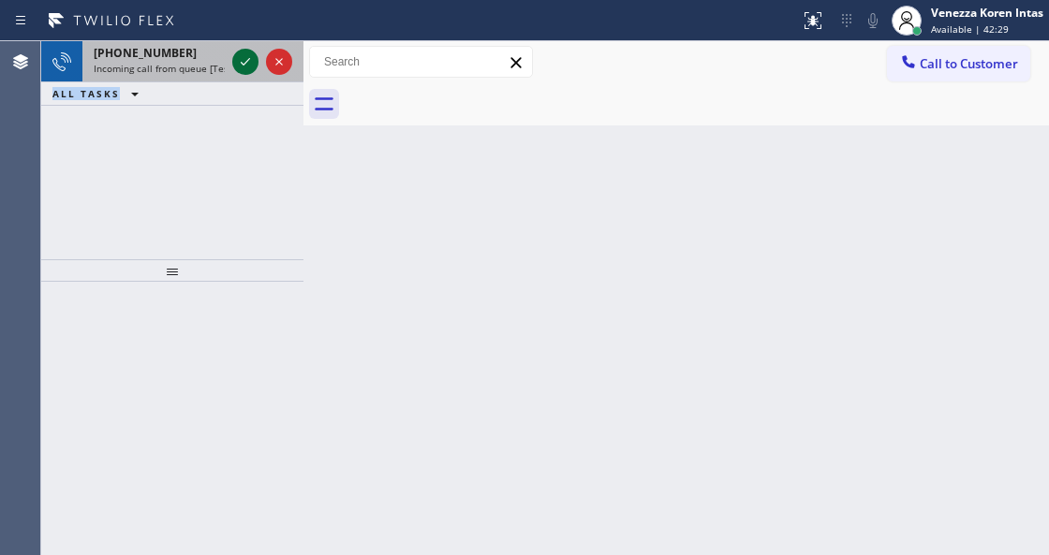
drag, startPoint x: 245, startPoint y: 52, endPoint x: 251, endPoint y: 62, distance: 10.9
click at [245, 52] on icon at bounding box center [245, 62] width 22 height 22
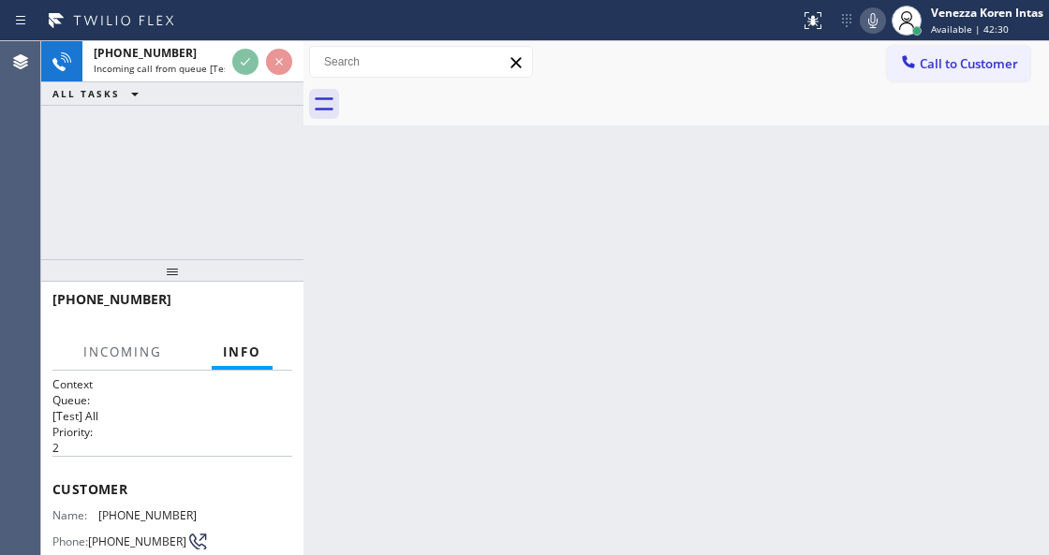
scroll to position [249, 0]
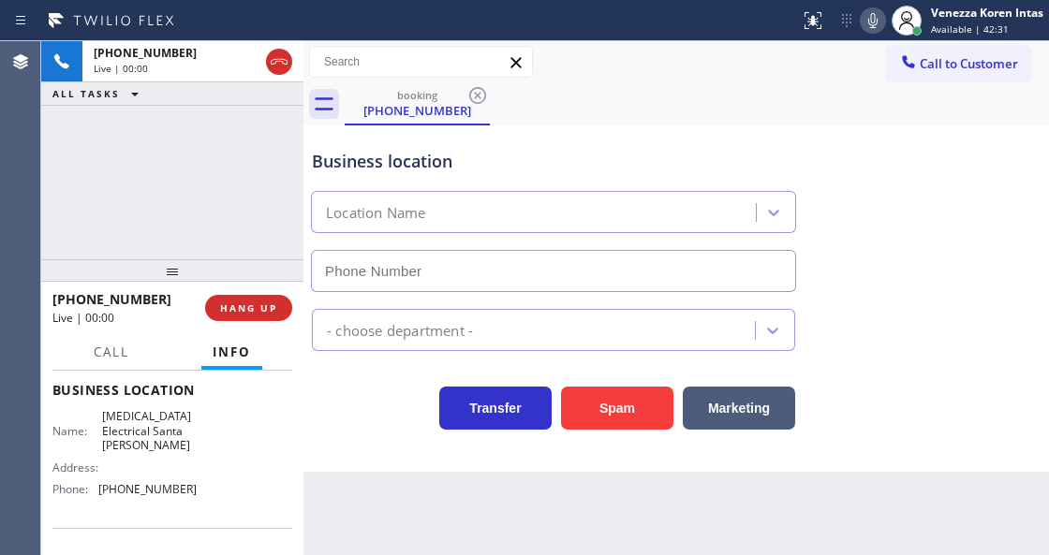
type input "[PHONE_NUMBER]"
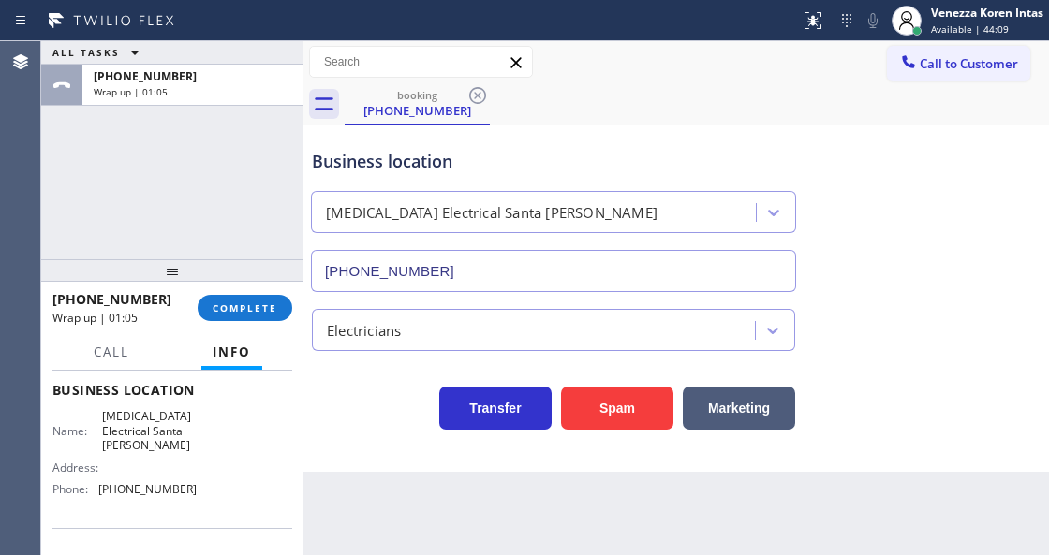
drag, startPoint x: 272, startPoint y: 295, endPoint x: 388, endPoint y: 328, distance: 120.7
click at [272, 295] on button "COMPLETE" at bounding box center [245, 308] width 95 height 26
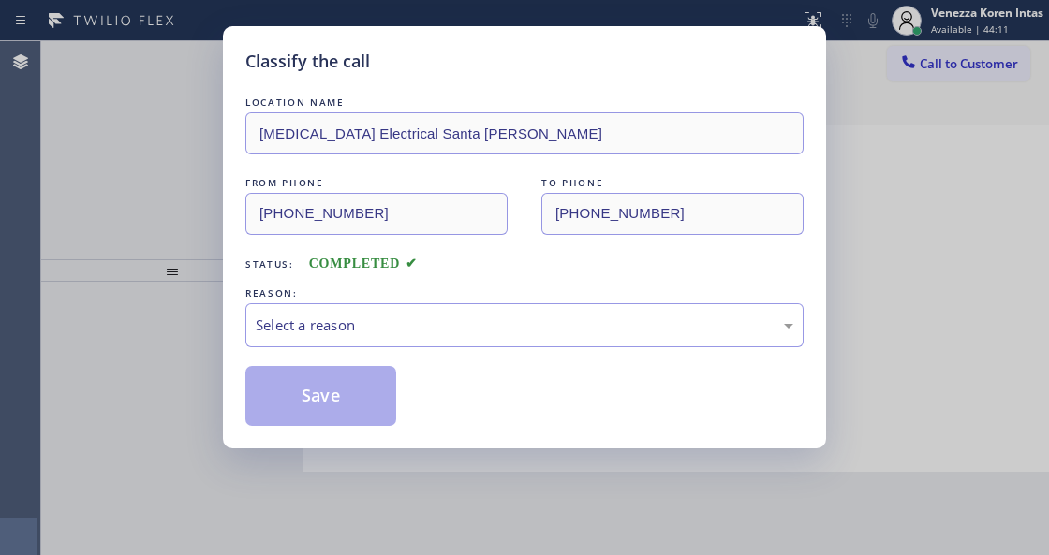
click at [409, 320] on div "Select a reason" at bounding box center [525, 326] width 538 height 22
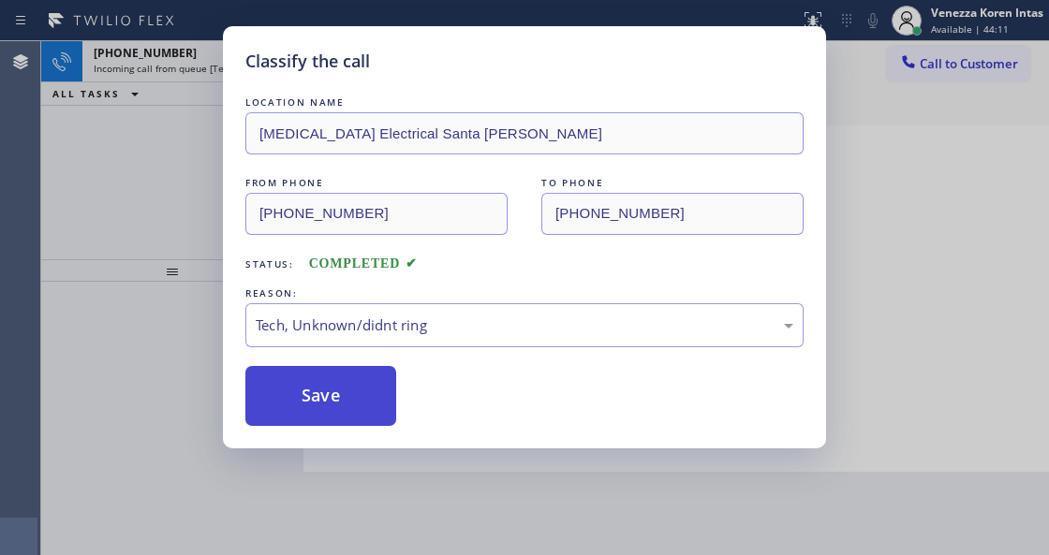
click at [350, 414] on button "Save" at bounding box center [320, 396] width 151 height 60
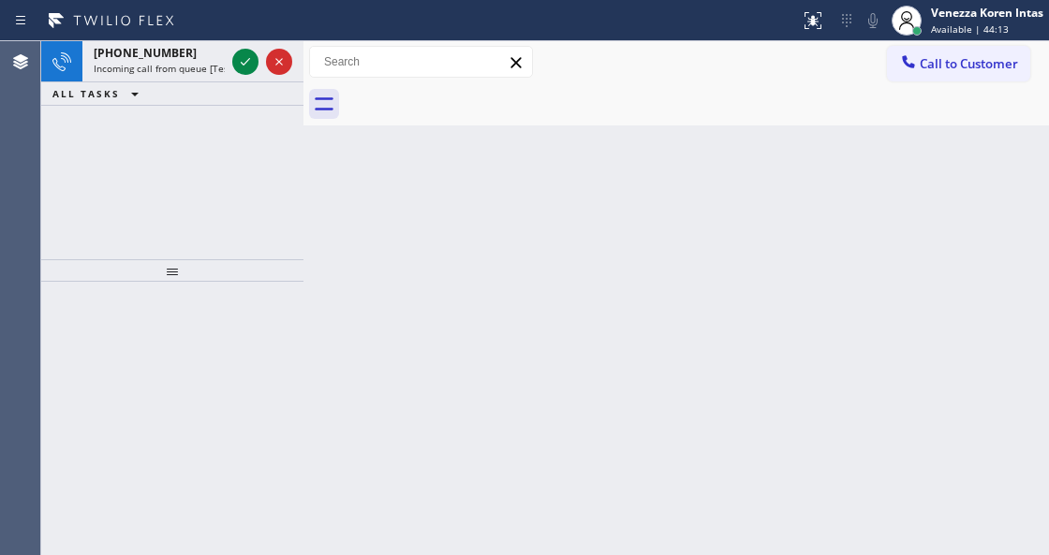
click at [251, 70] on icon at bounding box center [245, 62] width 22 height 22
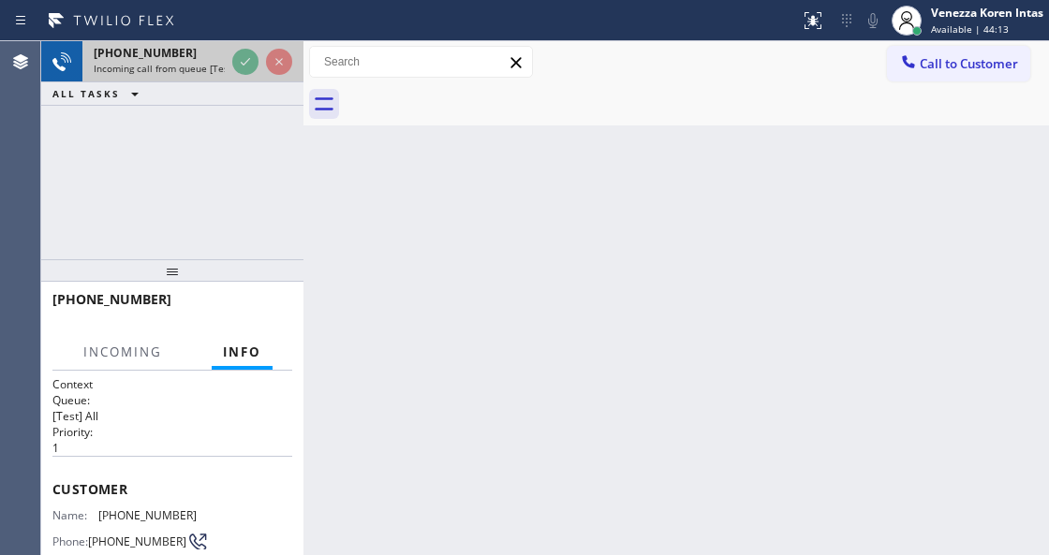
click at [234, 45] on div at bounding box center [261, 61] width 67 height 41
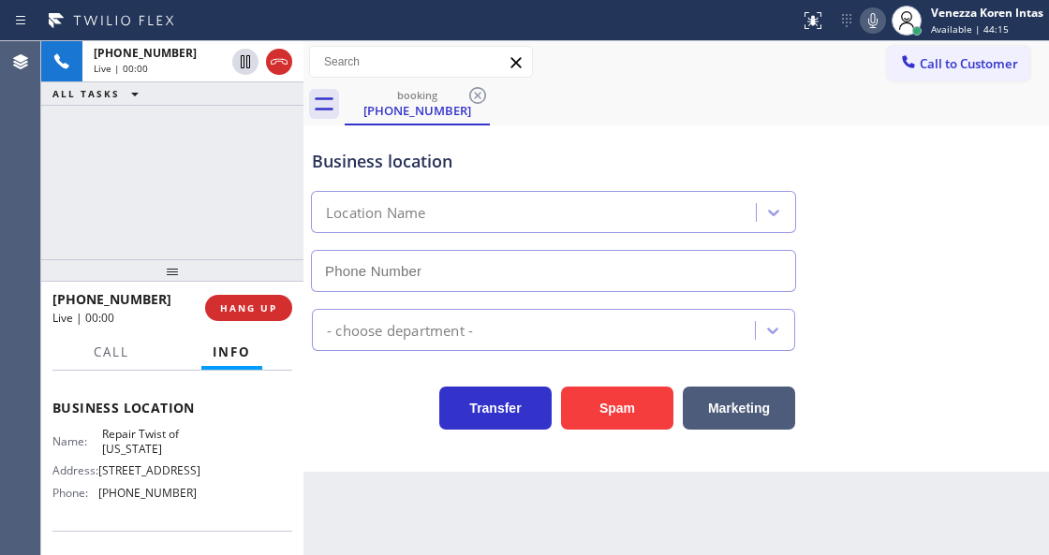
scroll to position [249, 0]
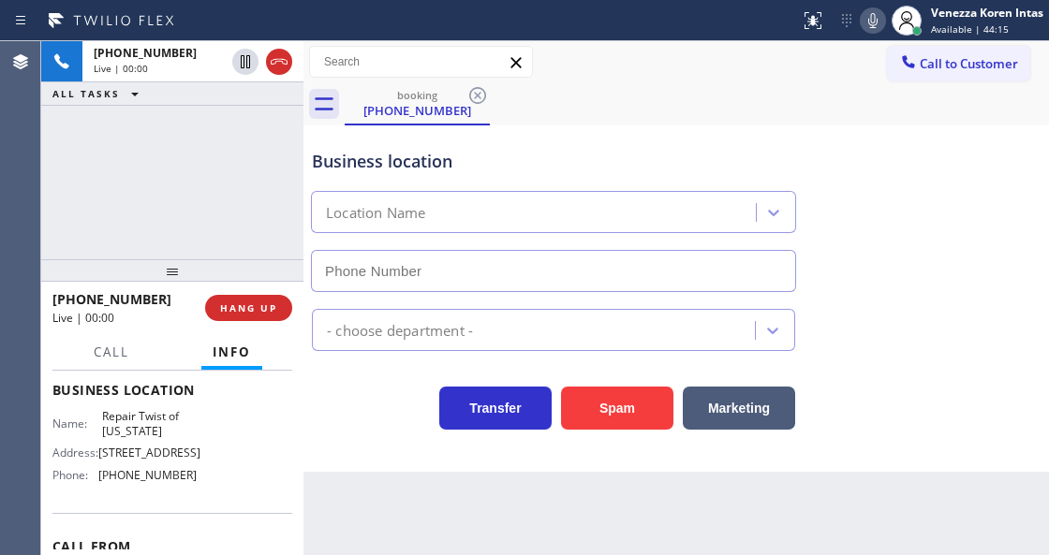
type input "[PHONE_NUMBER]"
click at [687, 142] on div "Business location Repair Twist of [US_STATE] [PHONE_NUMBER]" at bounding box center [553, 211] width 491 height 162
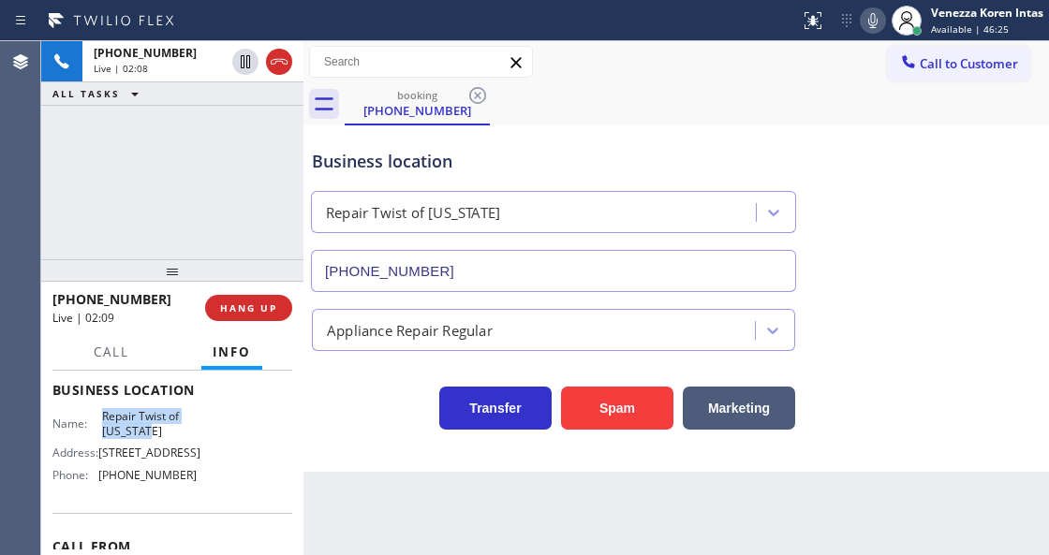
drag, startPoint x: 95, startPoint y: 413, endPoint x: 164, endPoint y: 429, distance: 71.1
click at [164, 429] on div "Name: Repair Twist of [US_STATE]" at bounding box center [124, 423] width 144 height 29
copy div "Repair Twist of [US_STATE]"
click at [882, 21] on icon at bounding box center [873, 20] width 22 height 22
click at [875, 25] on icon at bounding box center [873, 20] width 22 height 22
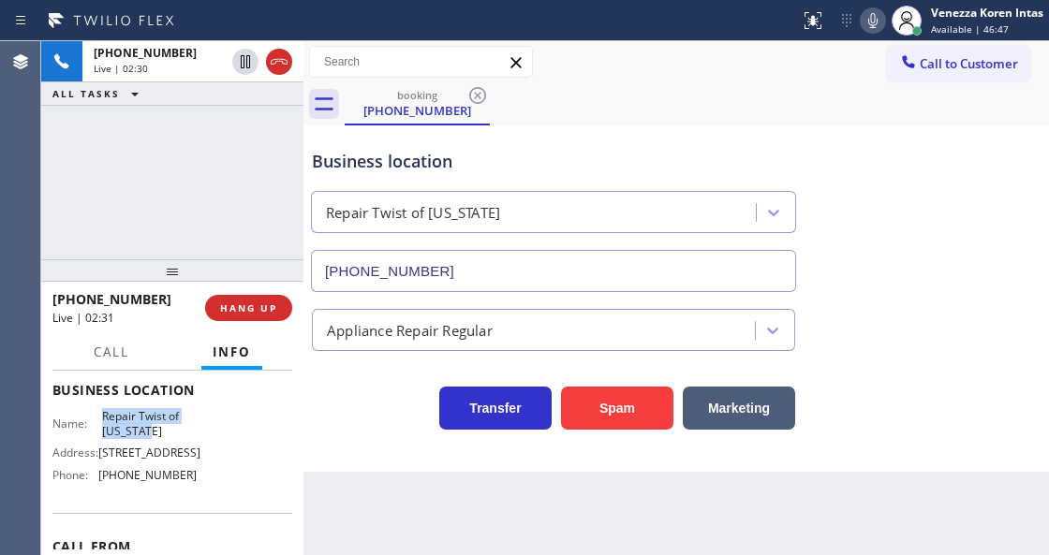
click at [871, 24] on icon at bounding box center [873, 20] width 22 height 22
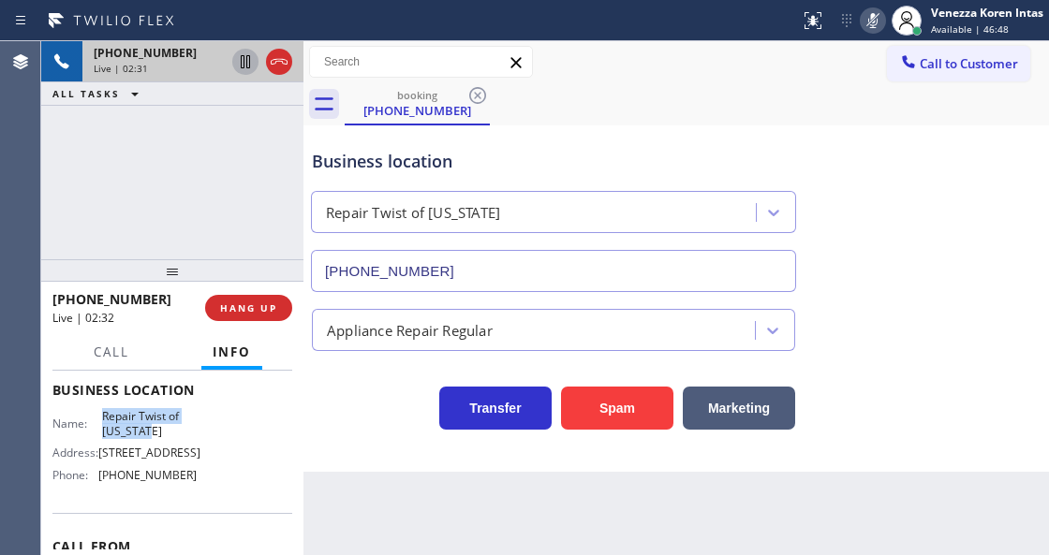
click at [243, 65] on icon at bounding box center [245, 61] width 9 height 13
click at [736, 118] on div "booking [PHONE_NUMBER]" at bounding box center [697, 104] width 704 height 42
click at [868, 24] on icon at bounding box center [873, 20] width 22 height 22
click at [243, 67] on icon at bounding box center [245, 61] width 13 height 13
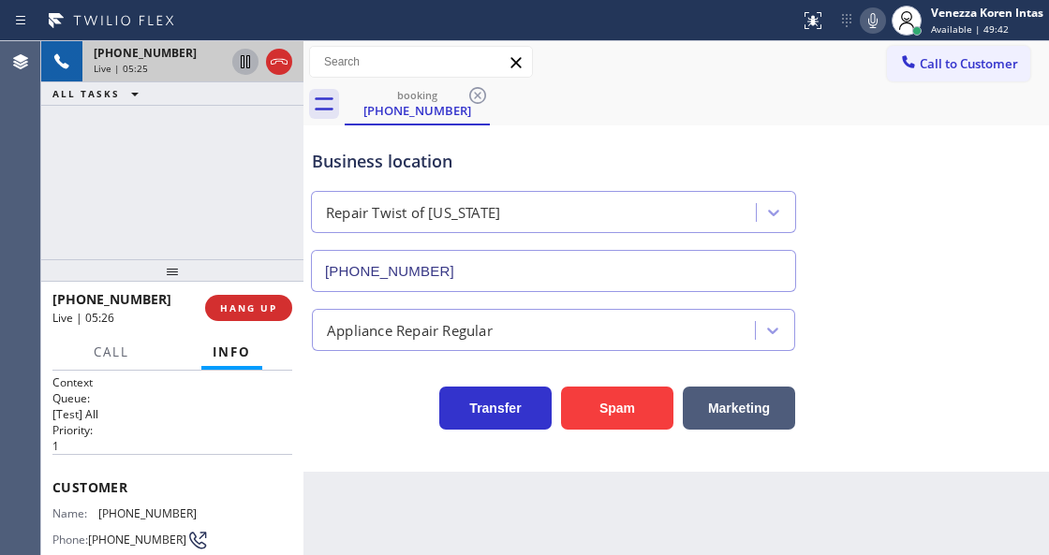
scroll to position [0, 0]
drag, startPoint x: 189, startPoint y: 508, endPoint x: 97, endPoint y: 513, distance: 91.9
click at [97, 513] on div "Name: [PHONE_NUMBER]" at bounding box center [124, 515] width 144 height 14
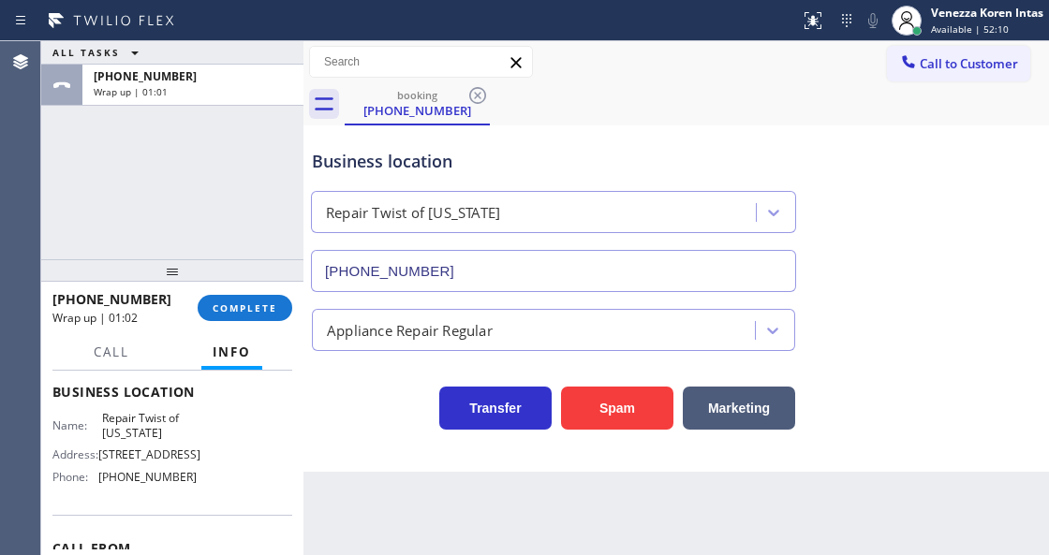
scroll to position [312, 0]
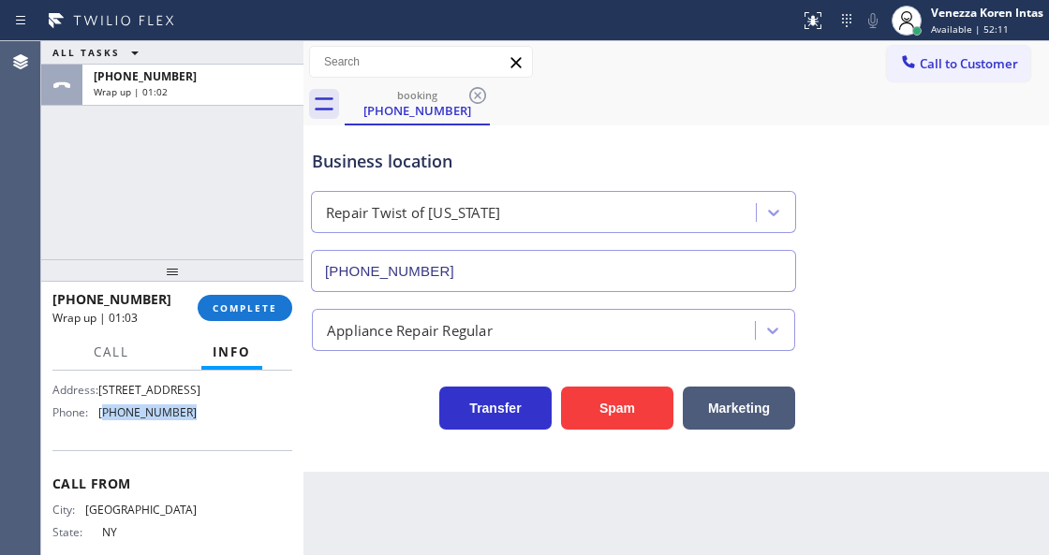
drag, startPoint x: 197, startPoint y: 442, endPoint x: 102, endPoint y: 438, distance: 94.7
click at [102, 427] on div "Name: Repair Twist of [US_STATE] Address: [STREET_ADDRESS] Phone: [PHONE_NUMBER]" at bounding box center [172, 386] width 240 height 81
click at [270, 303] on span "COMPLETE" at bounding box center [245, 308] width 65 height 13
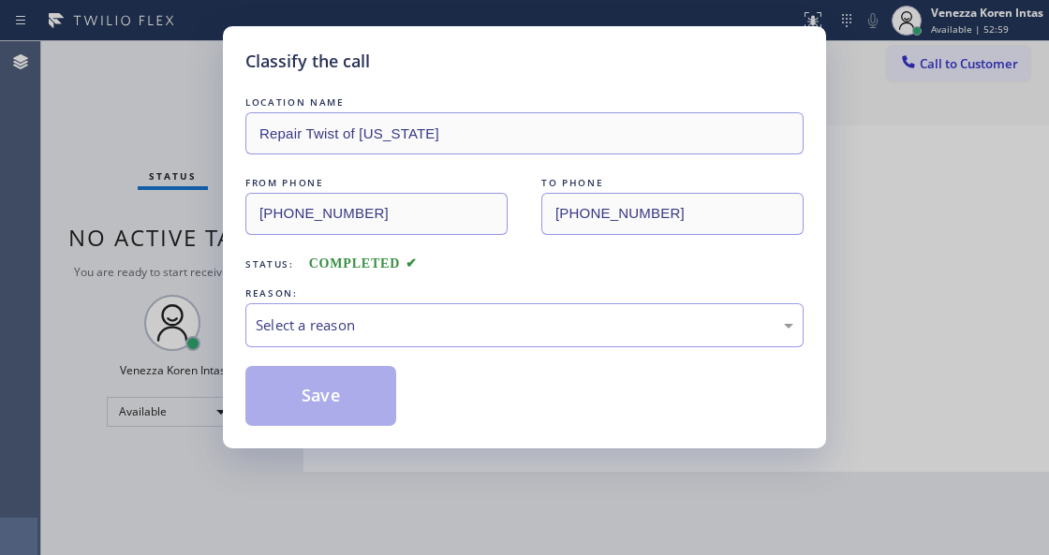
click at [405, 328] on div "Select a reason" at bounding box center [525, 326] width 538 height 22
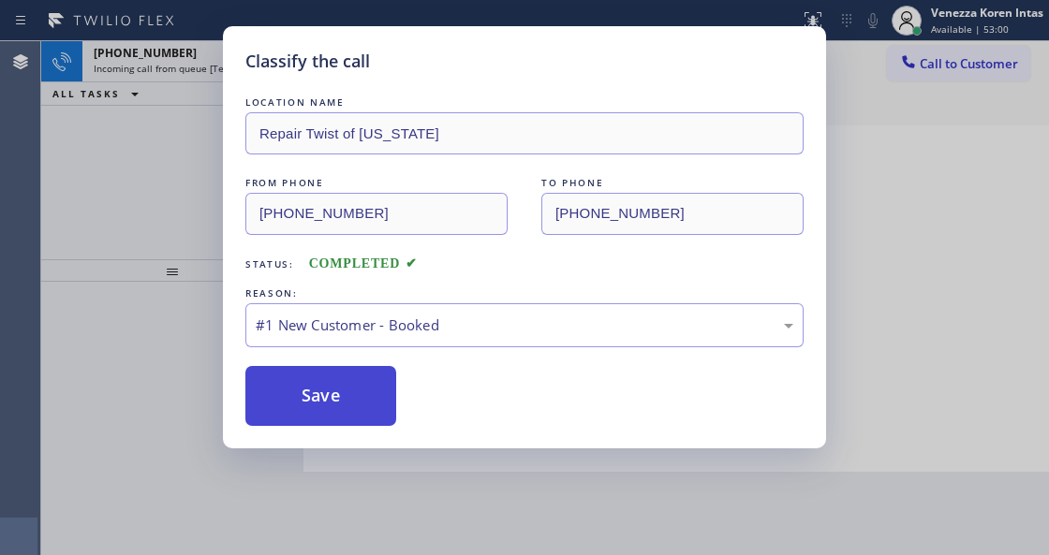
click at [356, 386] on button "Save" at bounding box center [320, 396] width 151 height 60
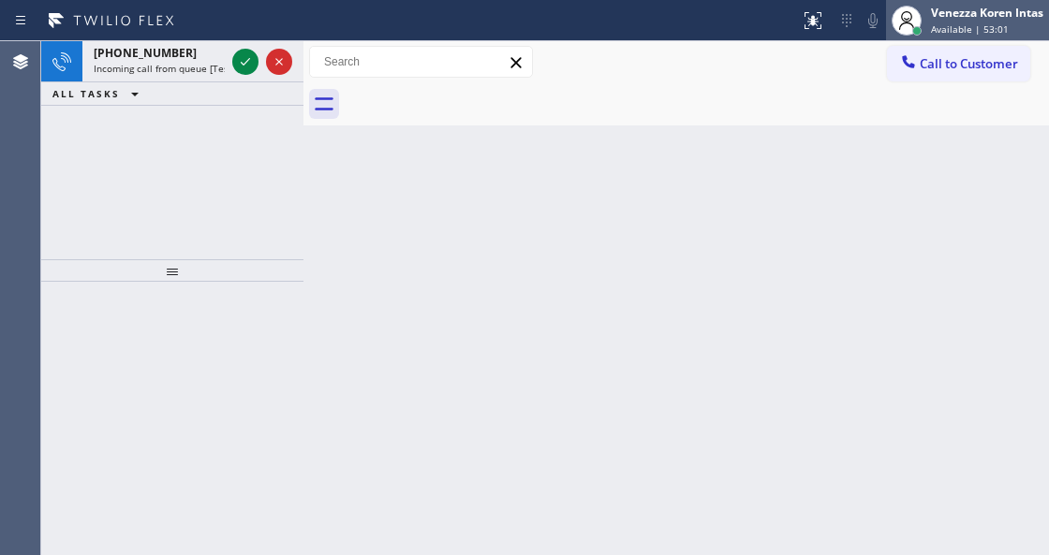
click at [984, 18] on div "Venezza Koren Intas" at bounding box center [987, 13] width 112 height 16
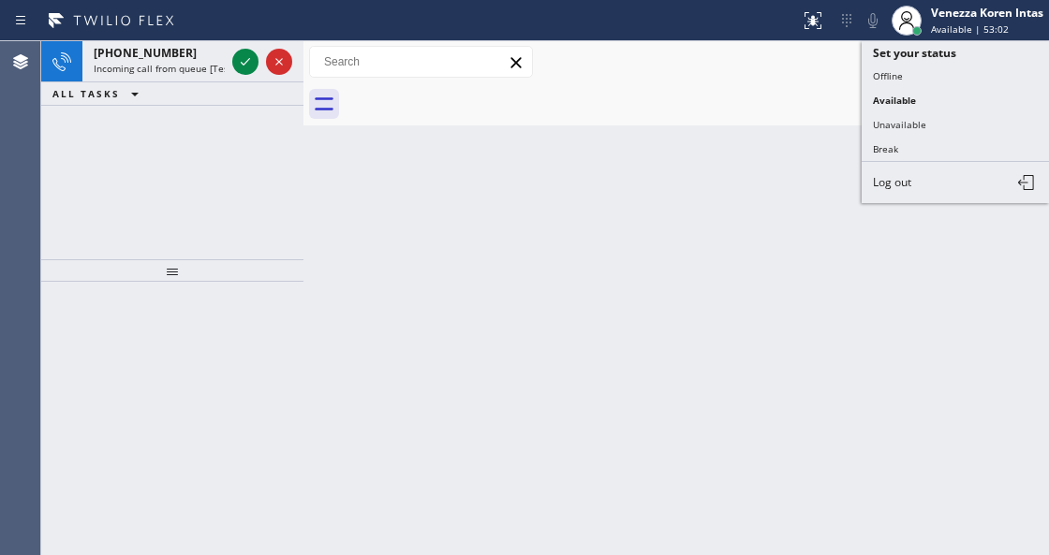
click at [921, 124] on button "Unavailable" at bounding box center [955, 124] width 187 height 24
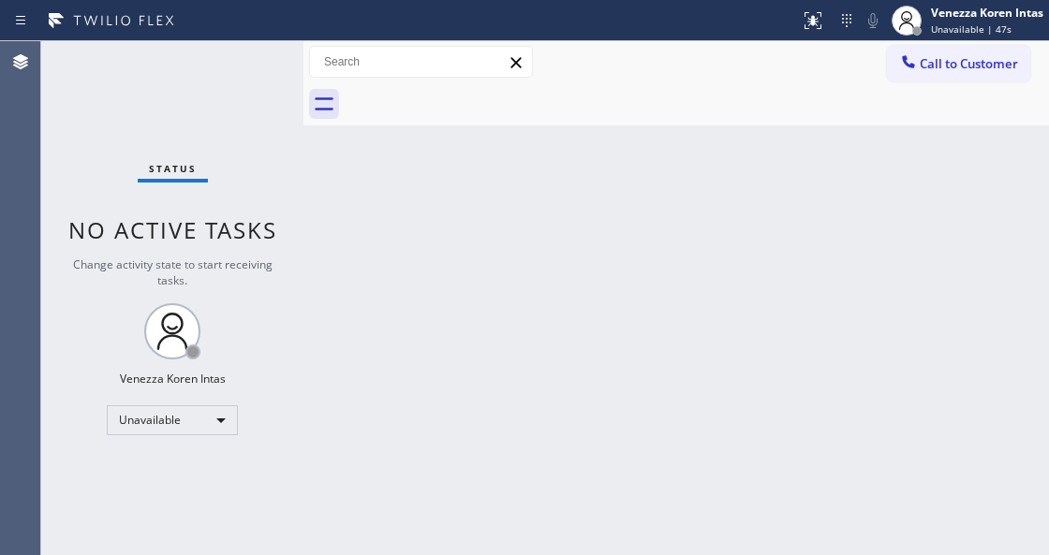
drag, startPoint x: 646, startPoint y: 328, endPoint x: 362, endPoint y: 479, distance: 321.7
click at [646, 329] on div "Back to Dashboard Change Sender ID Customers Technicians Select a contact Outbo…" at bounding box center [675, 298] width 745 height 514
click at [189, 410] on div "Unavailable" at bounding box center [172, 420] width 131 height 30
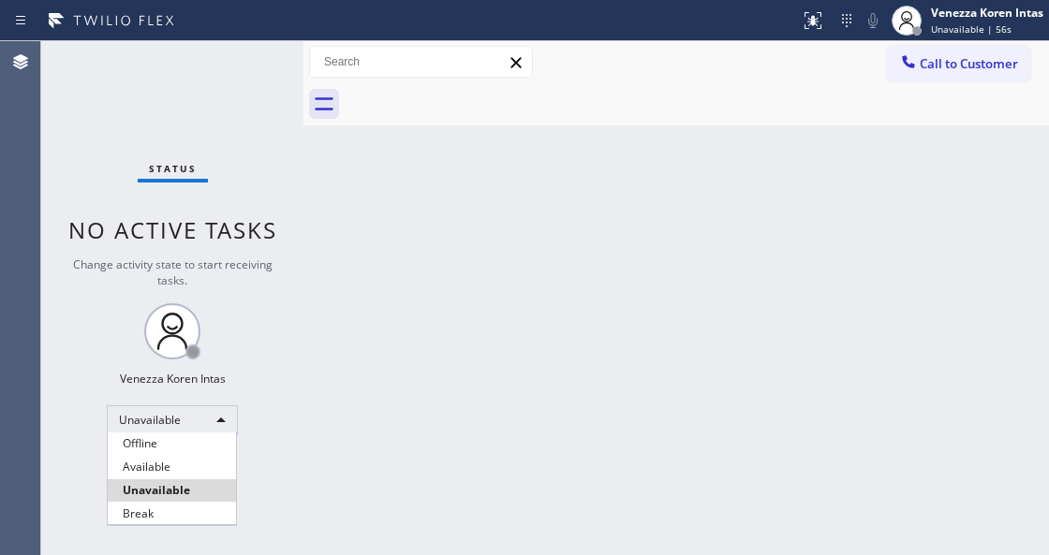
click at [175, 514] on li "Break" at bounding box center [172, 514] width 128 height 22
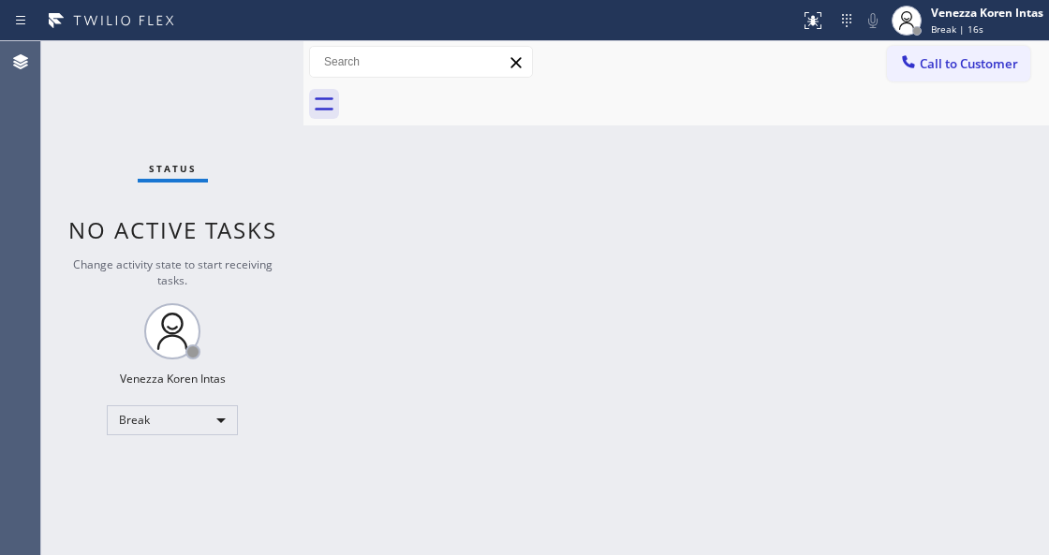
click at [255, 109] on div "Status No active tasks Change activity state to start receiving tasks. Venezza …" at bounding box center [172, 298] width 262 height 514
click at [251, 98] on div "Status No active tasks Change activity state to start receiving tasks. Venezza …" at bounding box center [172, 298] width 262 height 514
click at [671, 118] on div at bounding box center [697, 104] width 704 height 42
click at [661, 283] on div "Back to Dashboard Change Sender ID Customers Technicians Select a contact Outbo…" at bounding box center [675, 298] width 745 height 514
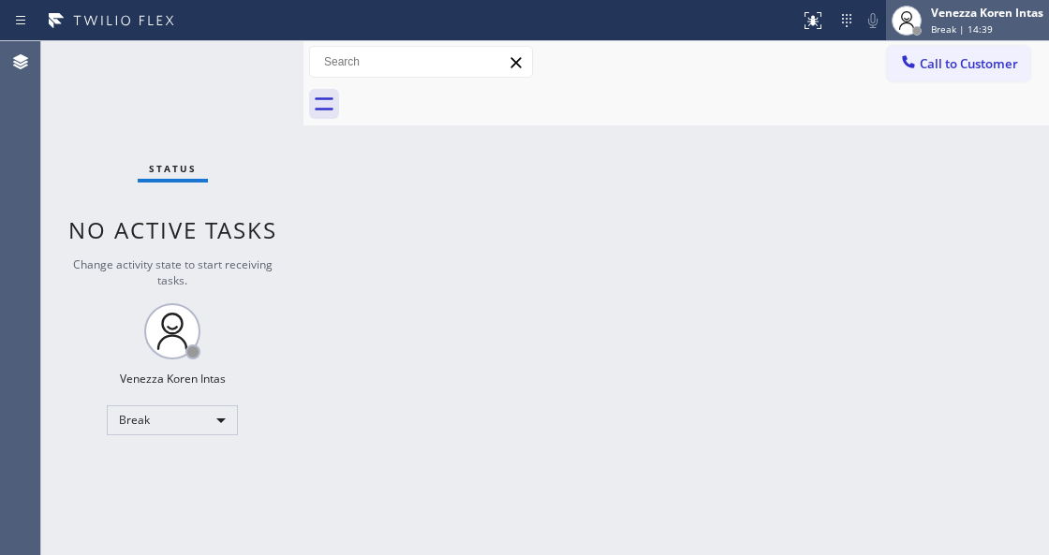
click at [960, 19] on div "Venezza Koren Intas" at bounding box center [987, 13] width 112 height 16
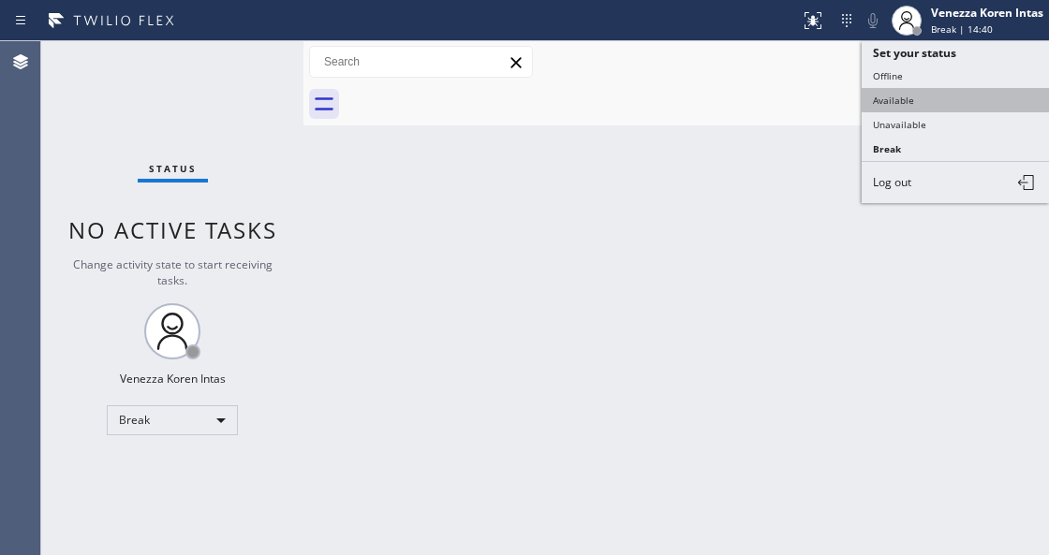
drag, startPoint x: 940, startPoint y: 88, endPoint x: 922, endPoint y: 96, distance: 19.3
click at [940, 88] on button "Available" at bounding box center [955, 100] width 187 height 24
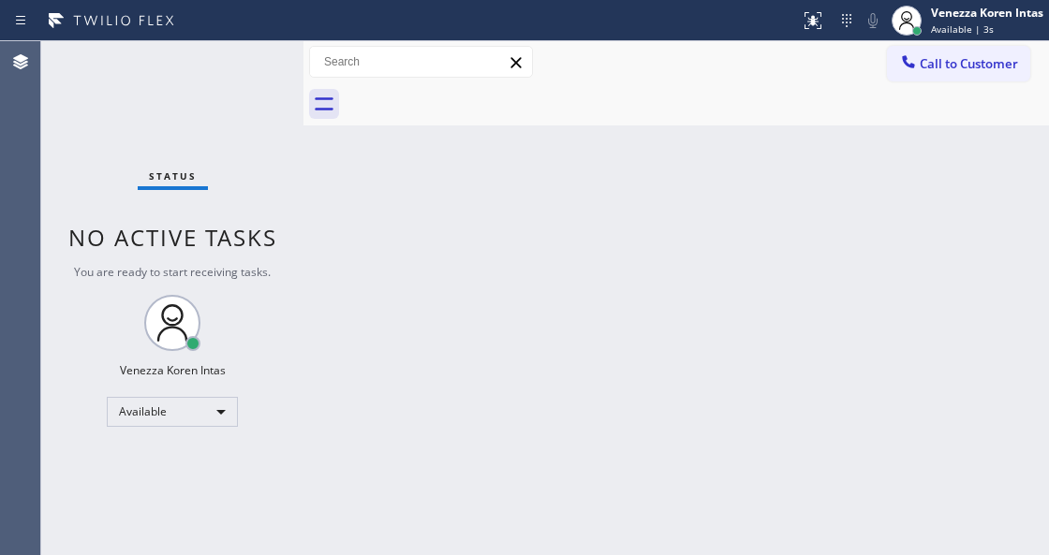
click at [369, 318] on div "Back to Dashboard Change Sender ID Customers Technicians Select a contact Outbo…" at bounding box center [675, 298] width 745 height 514
click at [193, 76] on div "Status No active tasks You are ready to start receiving tasks. Venezza Koren In…" at bounding box center [172, 298] width 262 height 514
click at [208, 81] on div "Status No active tasks You are ready to start receiving tasks. Venezza Koren In…" at bounding box center [172, 298] width 262 height 514
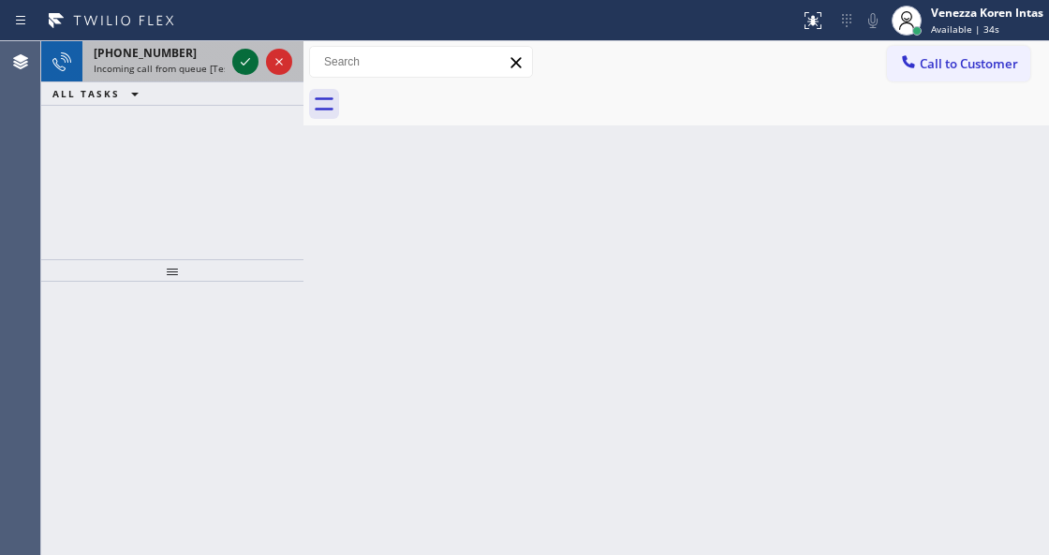
click at [245, 54] on icon at bounding box center [245, 62] width 22 height 22
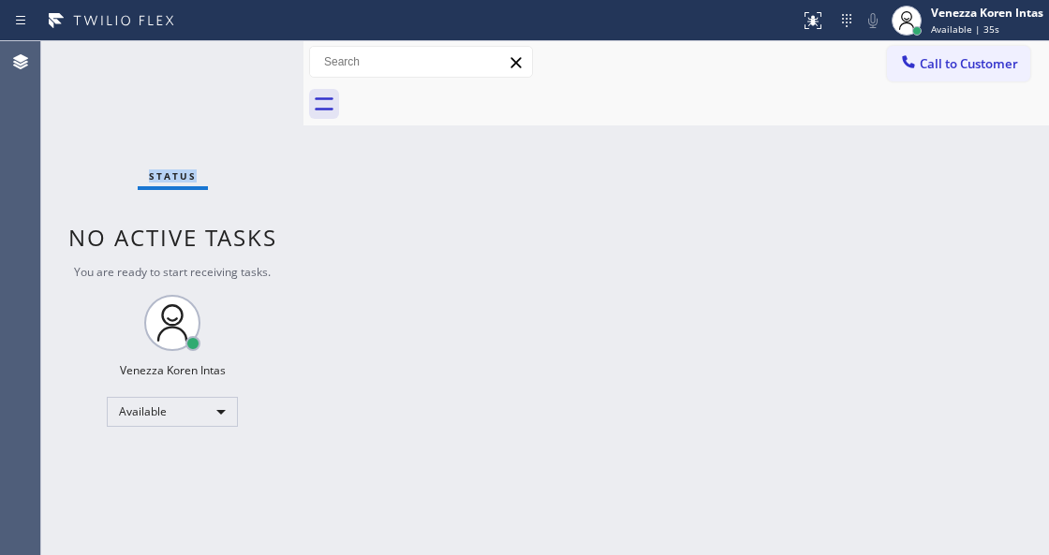
click at [245, 54] on div "Status No active tasks You are ready to start receiving tasks. Venezza Koren In…" at bounding box center [172, 298] width 262 height 514
click at [673, 363] on div "Back to Dashboard Change Sender ID Customers Technicians Select a contact Outbo…" at bounding box center [675, 298] width 745 height 514
click at [266, 116] on div "Status No active tasks You are ready to start receiving tasks. Venezza Koren In…" at bounding box center [172, 298] width 262 height 514
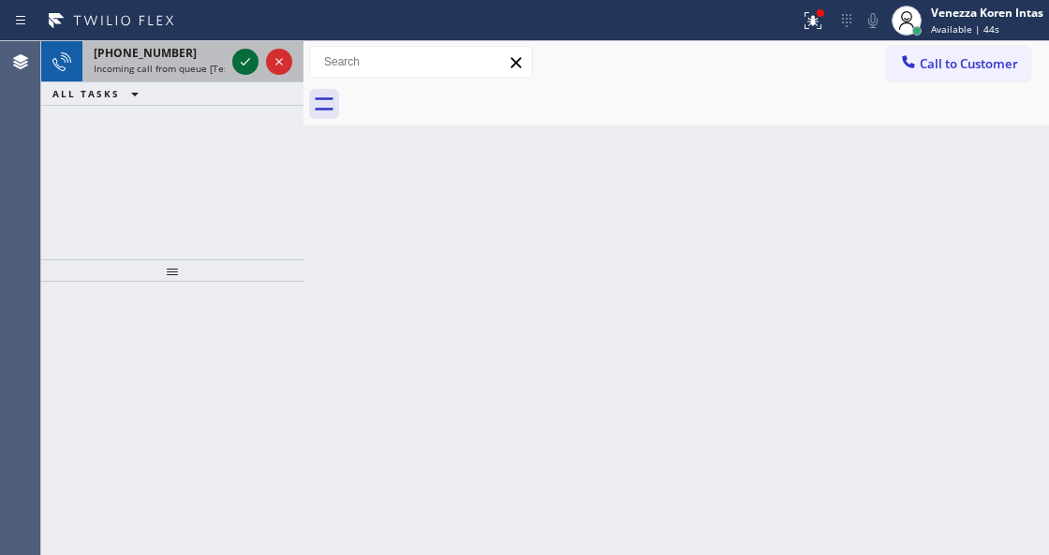
click at [243, 60] on icon at bounding box center [245, 62] width 22 height 22
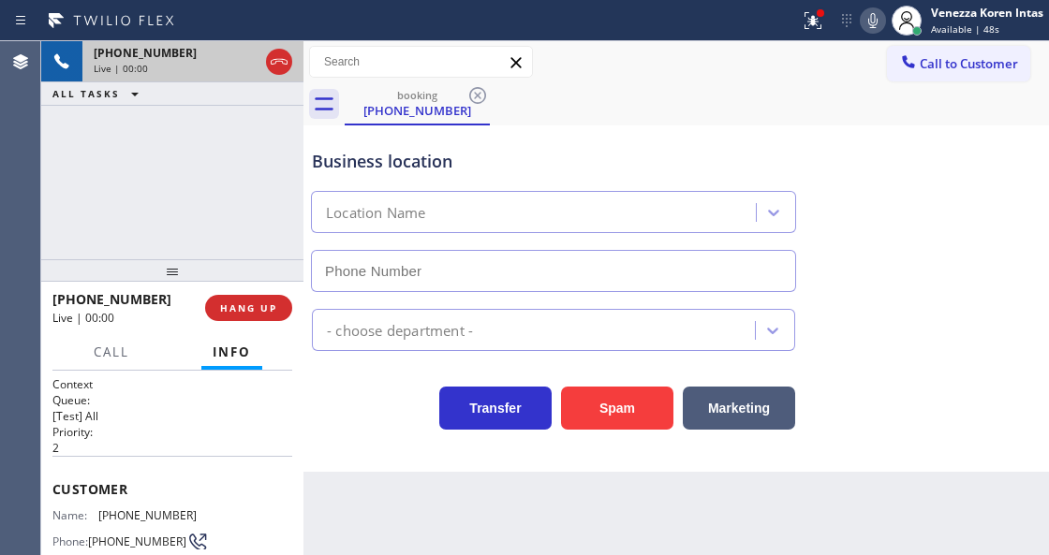
type input "[PHONE_NUMBER]"
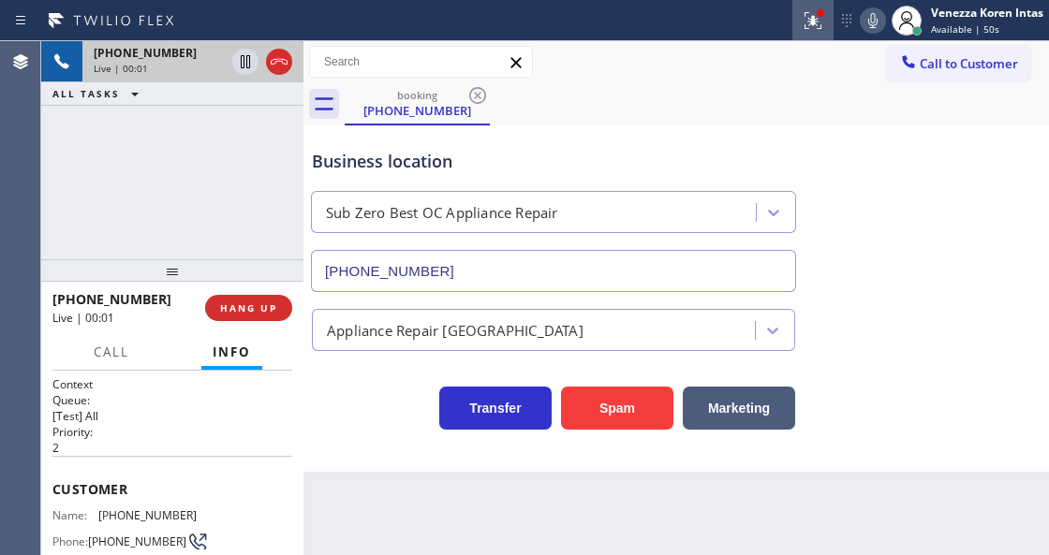
click at [825, 11] on div at bounding box center [812, 20] width 41 height 22
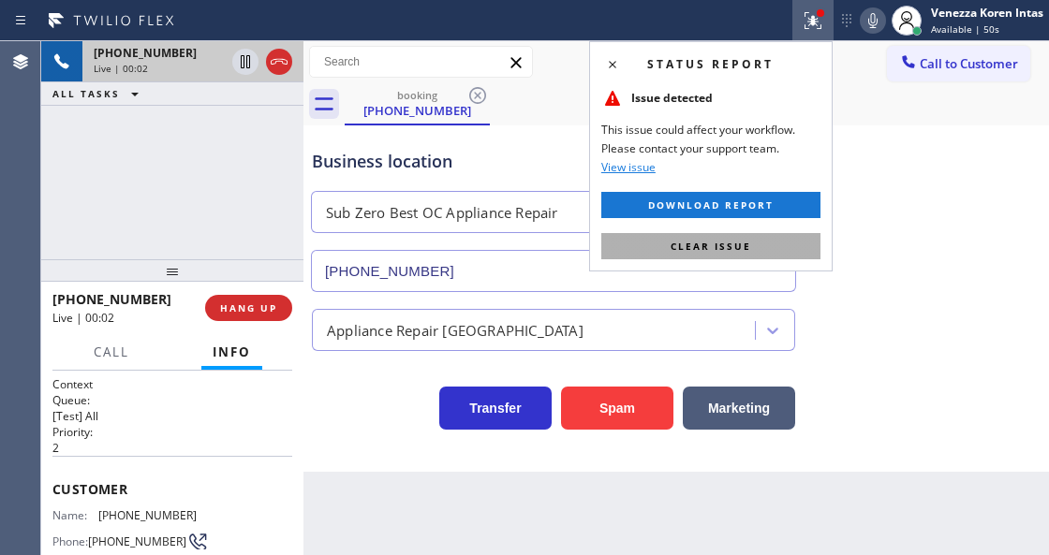
click at [738, 243] on span "Clear issue" at bounding box center [710, 246] width 81 height 13
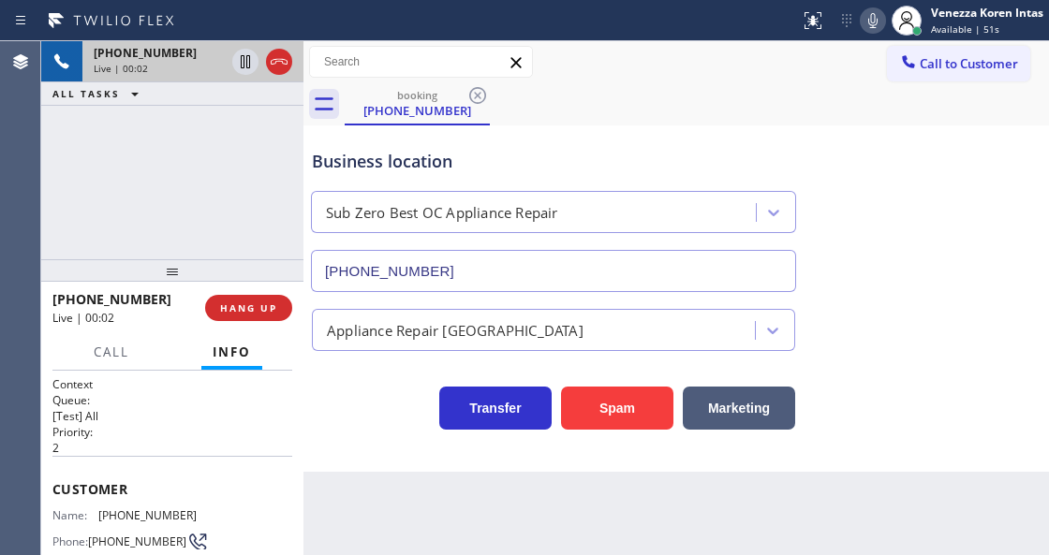
click at [880, 237] on div "Business location Sub Zero Best OC Appliance Repair [PHONE_NUMBER]" at bounding box center [676, 207] width 736 height 169
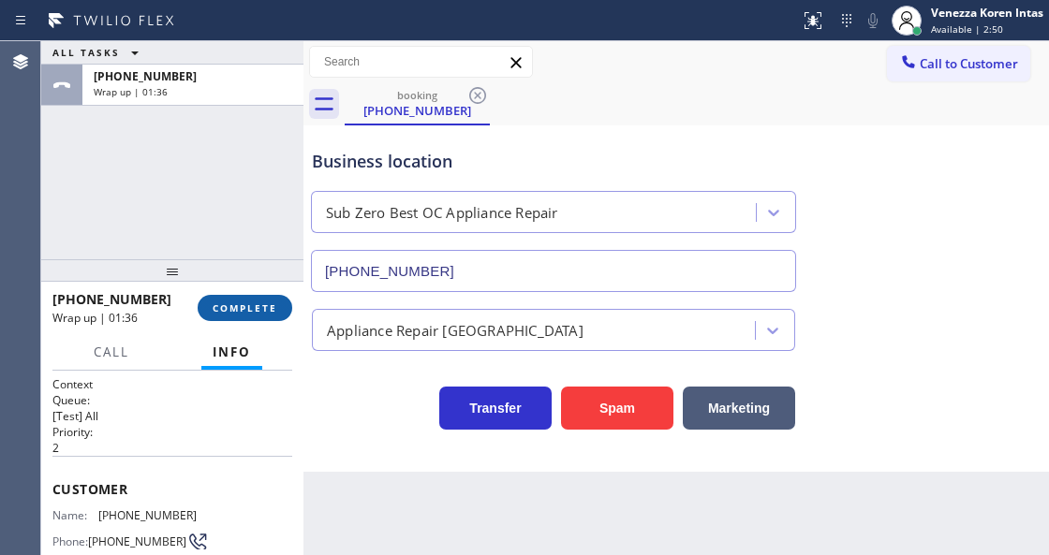
click at [268, 311] on span "COMPLETE" at bounding box center [245, 308] width 65 height 13
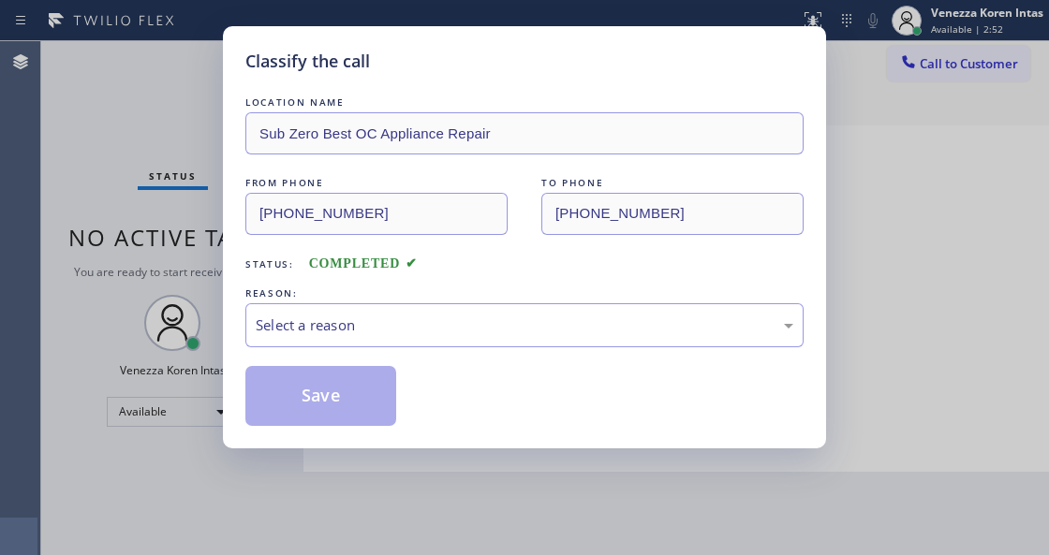
click at [415, 334] on div "Select a reason" at bounding box center [525, 326] width 538 height 22
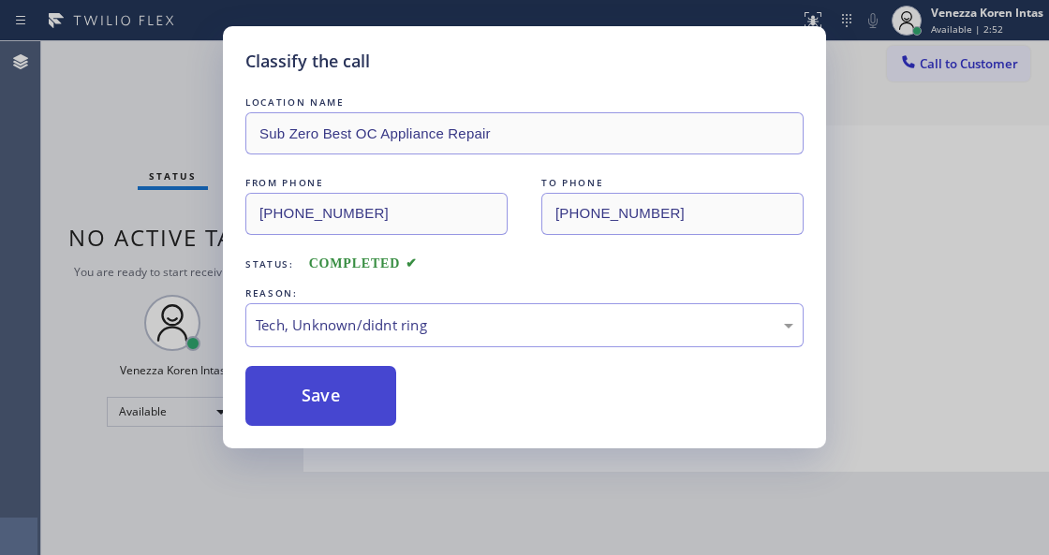
click at [376, 422] on button "Save" at bounding box center [320, 396] width 151 height 60
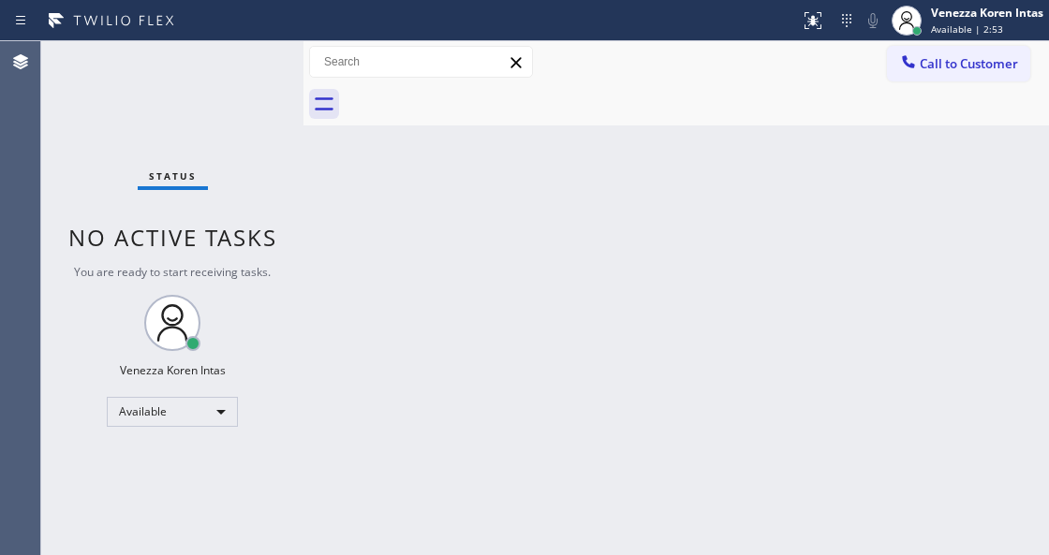
click at [260, 79] on div "Status No active tasks You are ready to start receiving tasks. Venezza Koren In…" at bounding box center [172, 298] width 262 height 514
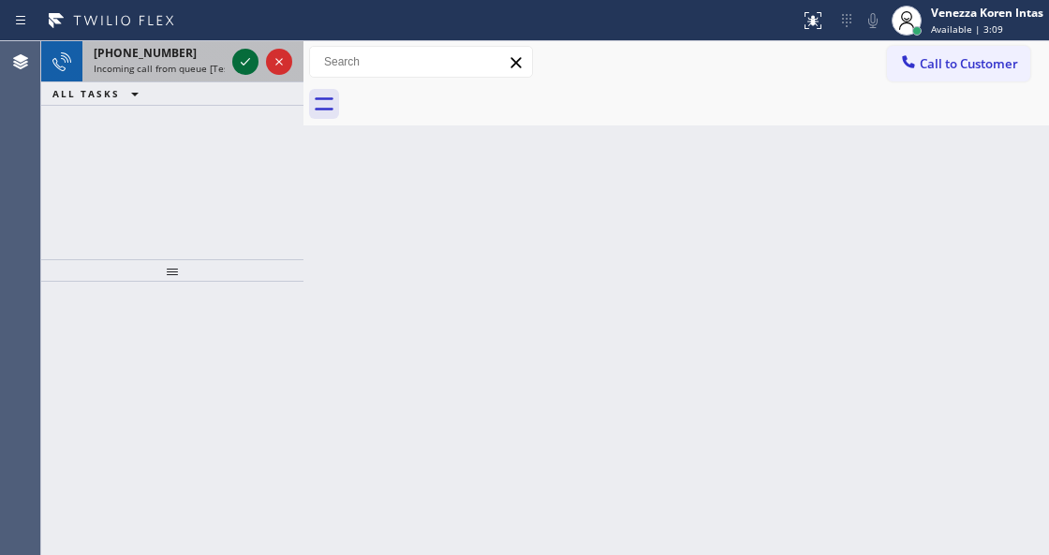
click at [240, 65] on icon at bounding box center [245, 62] width 22 height 22
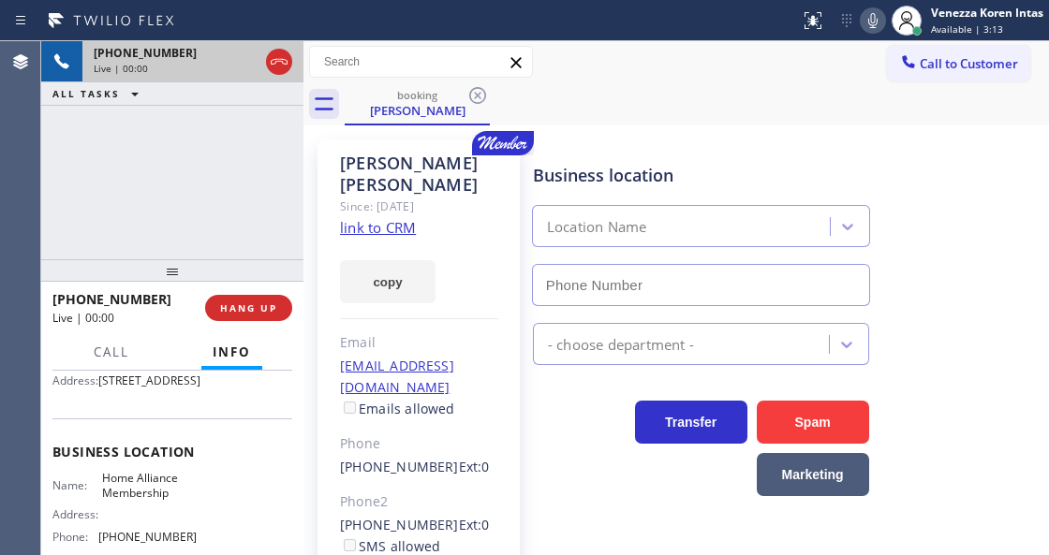
scroll to position [312, 0]
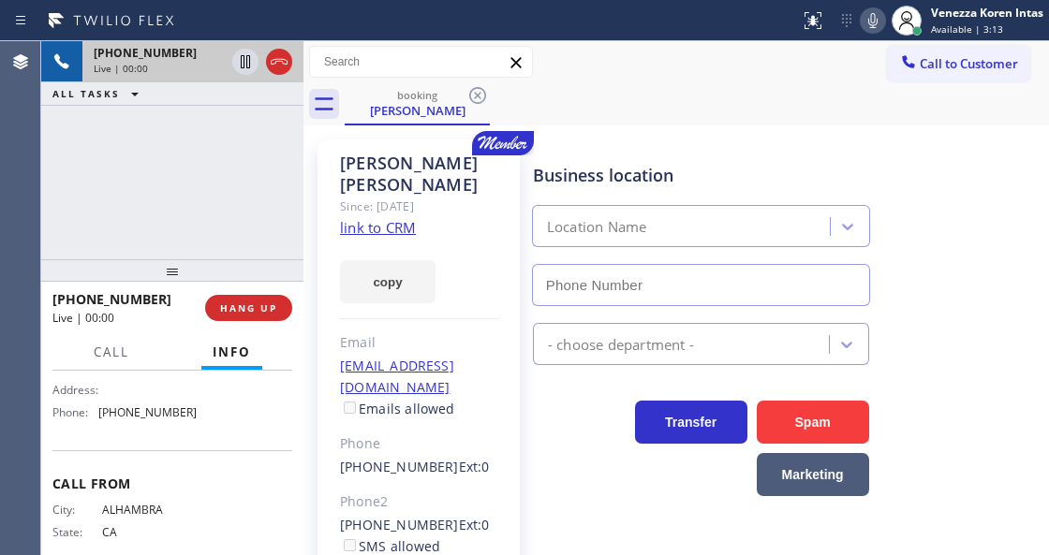
type input "[PHONE_NUMBER]"
click at [393, 218] on link "link to CRM" at bounding box center [378, 227] width 76 height 19
click at [716, 80] on div "Call to Customer Outbound call Location Elite AC Heating Repair Your caller id …" at bounding box center [675, 62] width 745 height 42
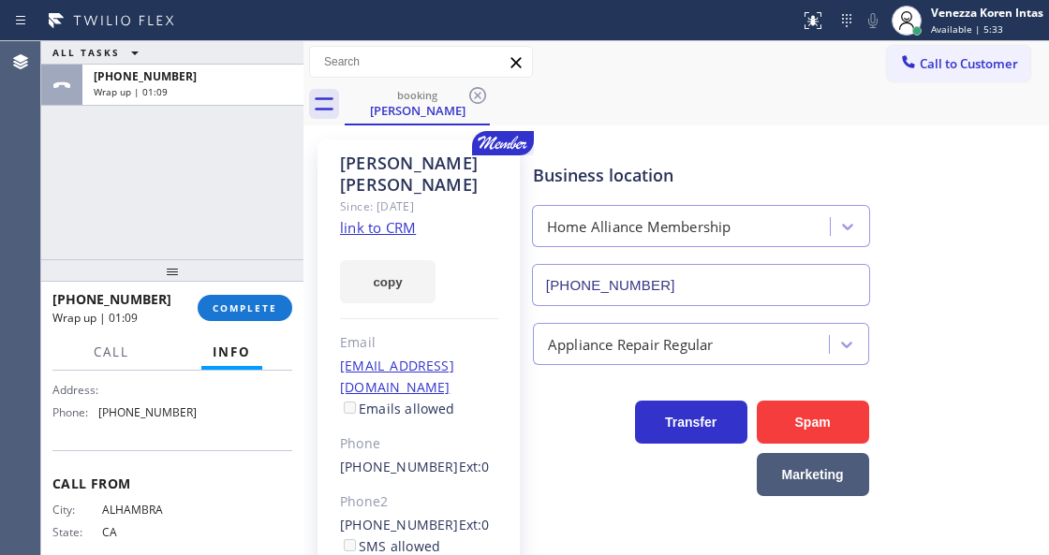
click at [237, 292] on div "[PHONE_NUMBER] Wrap up | 01:09 COMPLETE" at bounding box center [172, 308] width 240 height 49
click at [291, 314] on div "[PHONE_NUMBER] Wrap up | 01:09 COMPLETE" at bounding box center [172, 308] width 240 height 49
click at [291, 314] on div "[PHONE_NUMBER] Wrap up | 01:10 COMPLETE" at bounding box center [172, 308] width 240 height 49
click at [280, 317] on button "COMPLETE" at bounding box center [245, 308] width 95 height 26
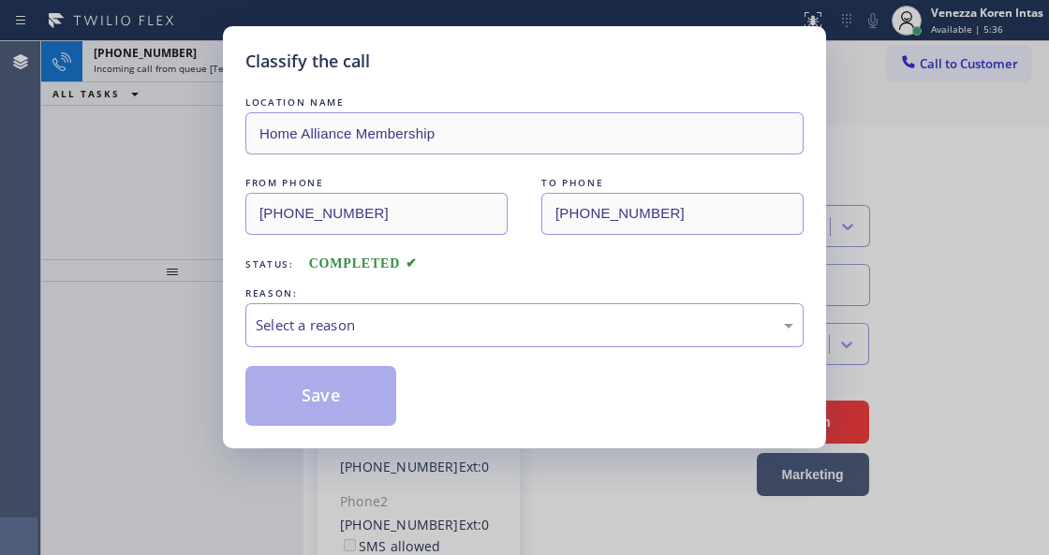
click at [449, 330] on div "Select a reason" at bounding box center [525, 326] width 538 height 22
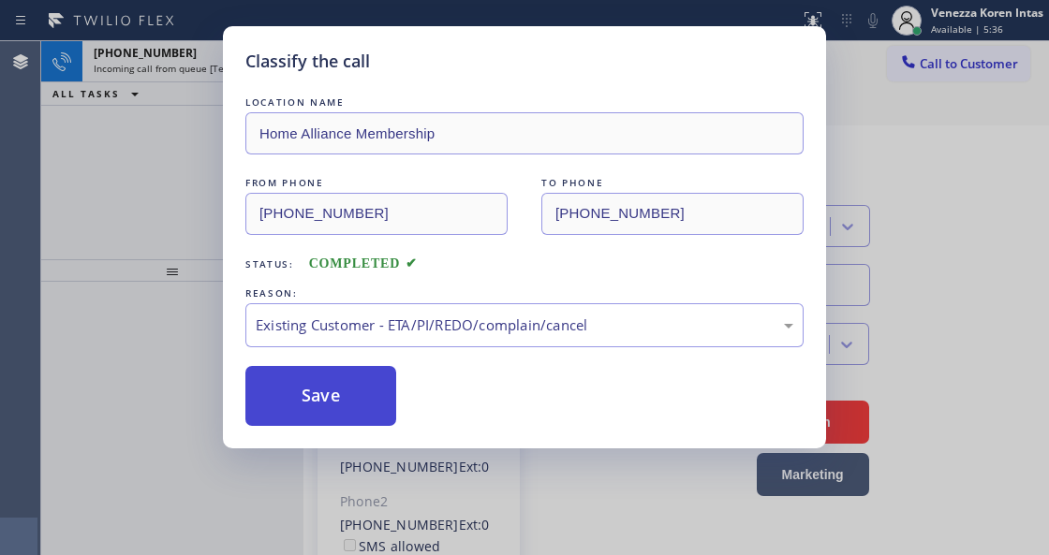
click at [364, 390] on button "Save" at bounding box center [320, 396] width 151 height 60
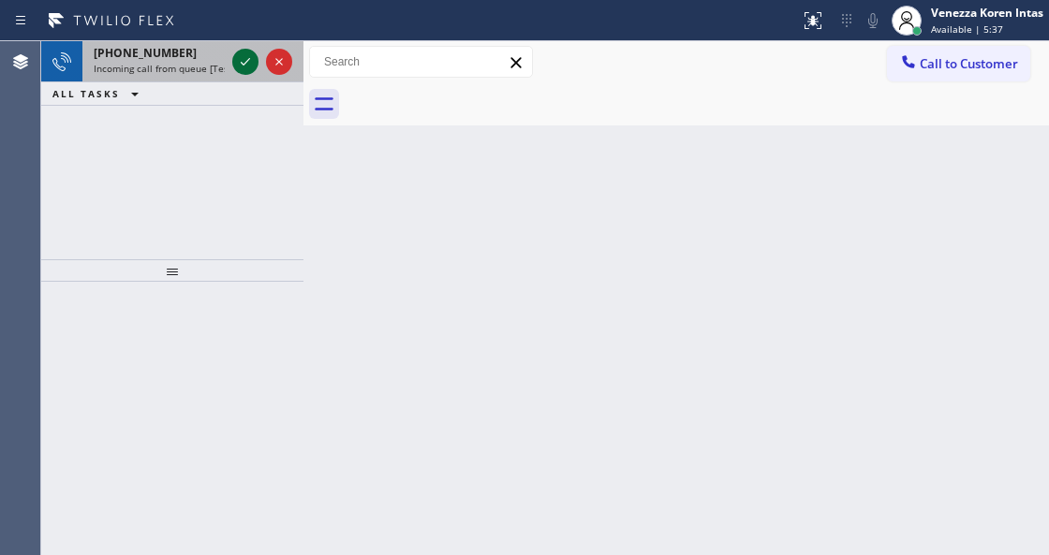
click at [241, 66] on icon at bounding box center [245, 62] width 22 height 22
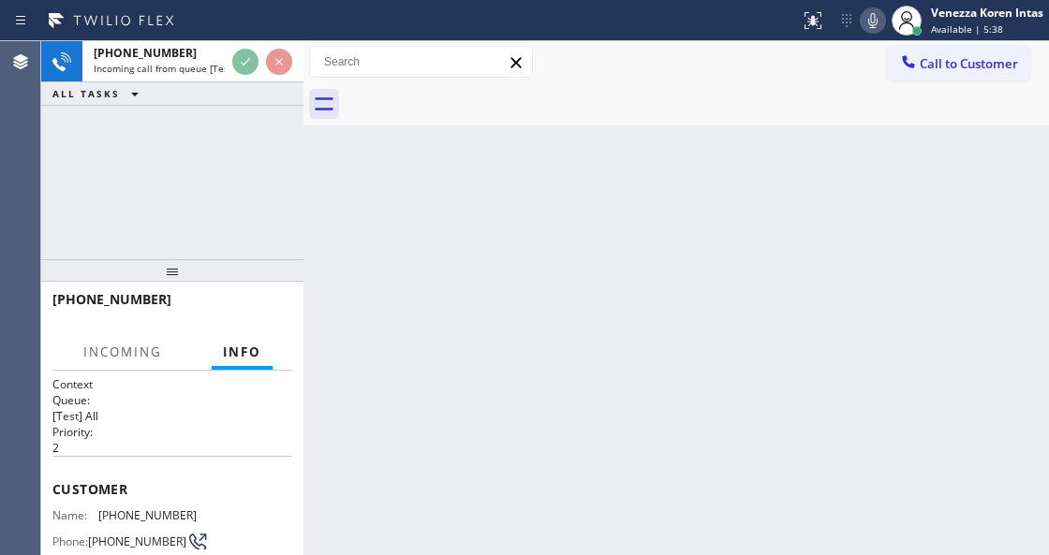
scroll to position [187, 0]
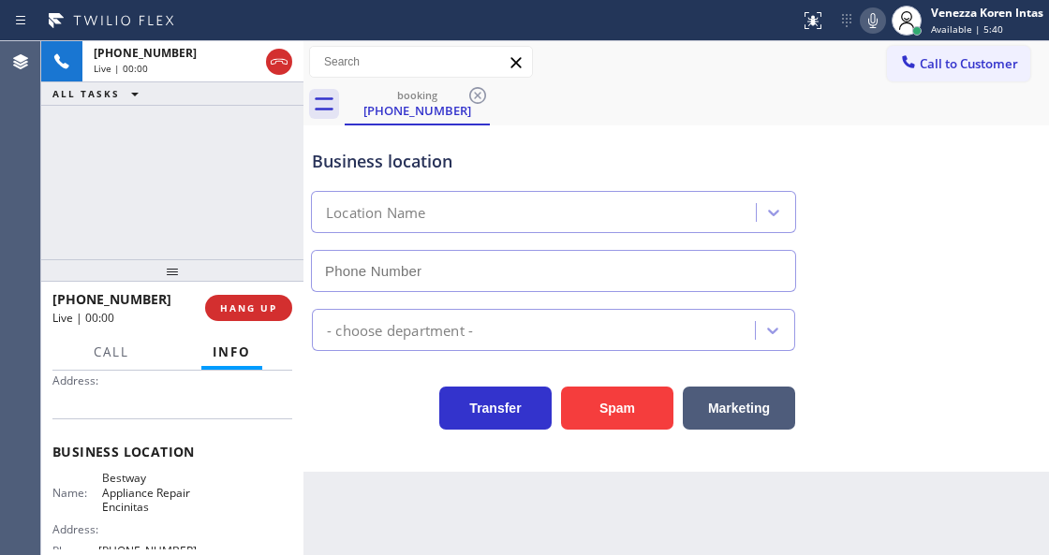
type input "[PHONE_NUMBER]"
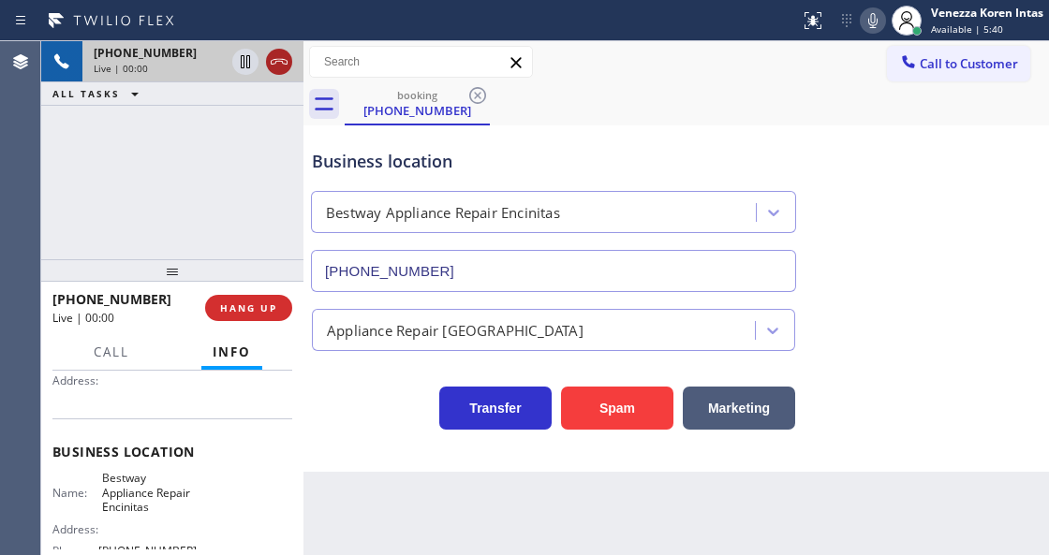
click at [287, 68] on icon at bounding box center [279, 62] width 22 height 22
click at [258, 311] on span "HANG UP" at bounding box center [248, 308] width 57 height 13
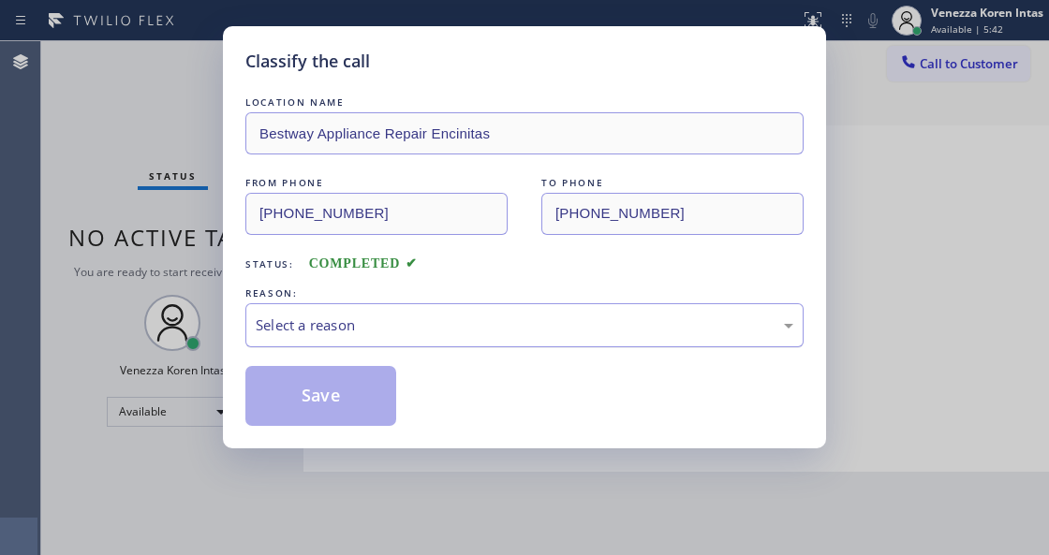
click at [334, 319] on div "Select a reason" at bounding box center [525, 326] width 538 height 22
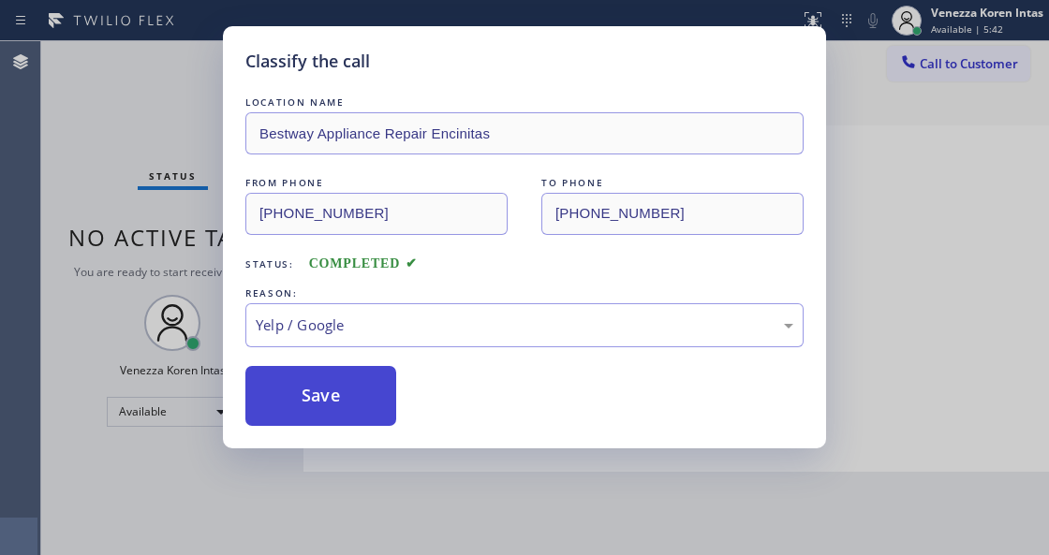
click at [322, 392] on button "Save" at bounding box center [320, 396] width 151 height 60
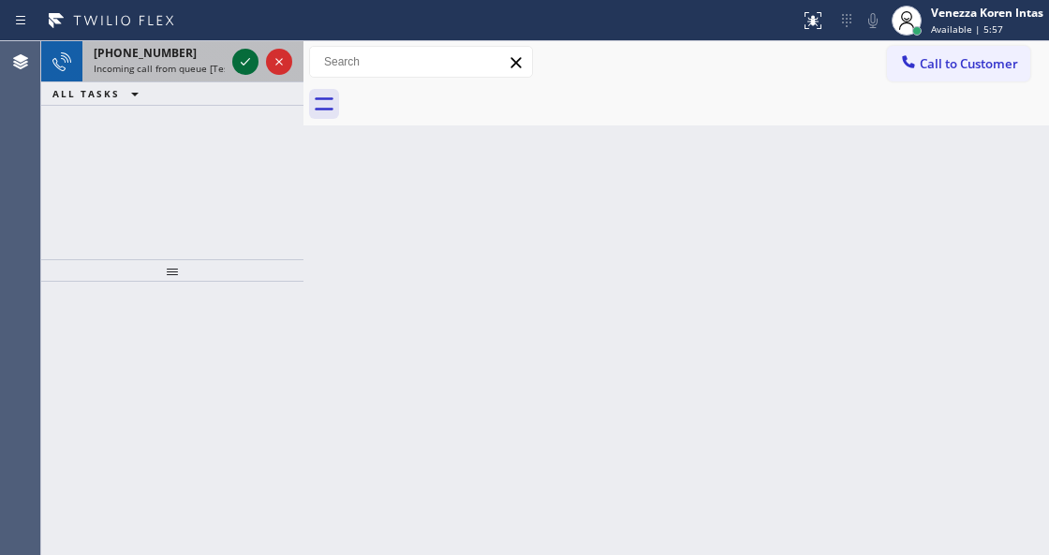
click at [238, 66] on icon at bounding box center [245, 62] width 22 height 22
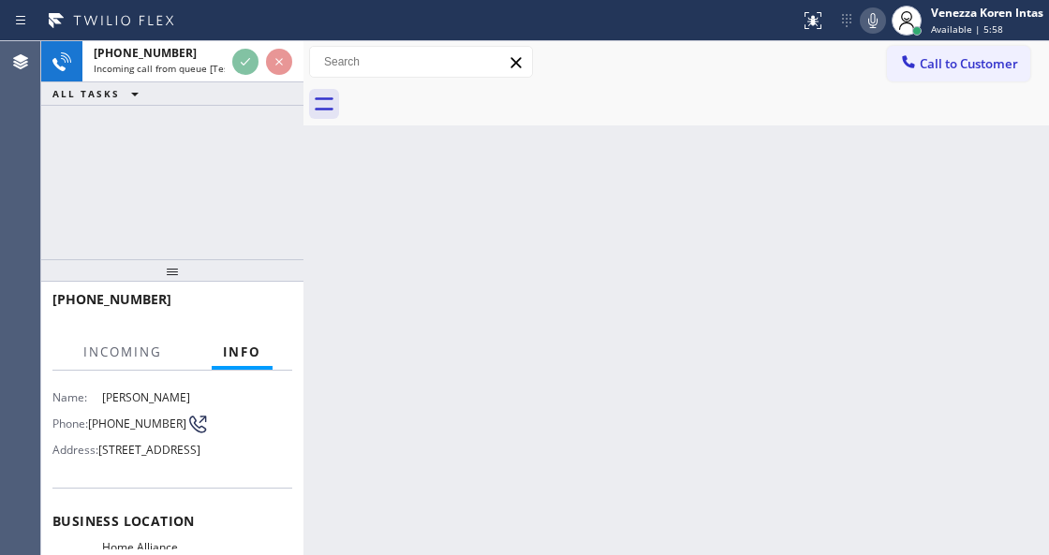
scroll to position [187, 0]
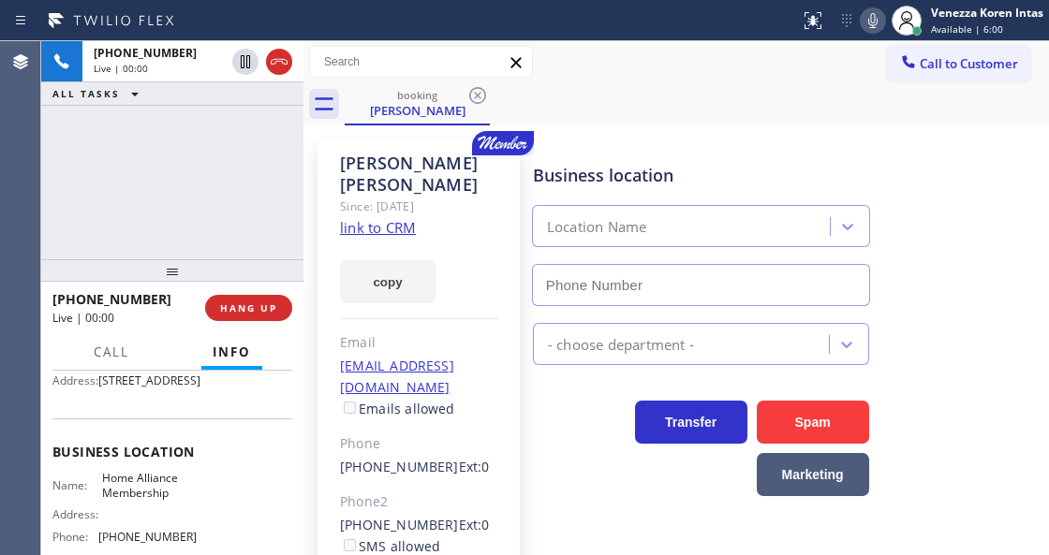
type input "[PHONE_NUMBER]"
click at [415, 218] on link "link to CRM" at bounding box center [378, 227] width 76 height 19
click at [684, 74] on div "Call to Customer Outbound call Location Elite AC Heating Repair Your caller id …" at bounding box center [675, 62] width 745 height 33
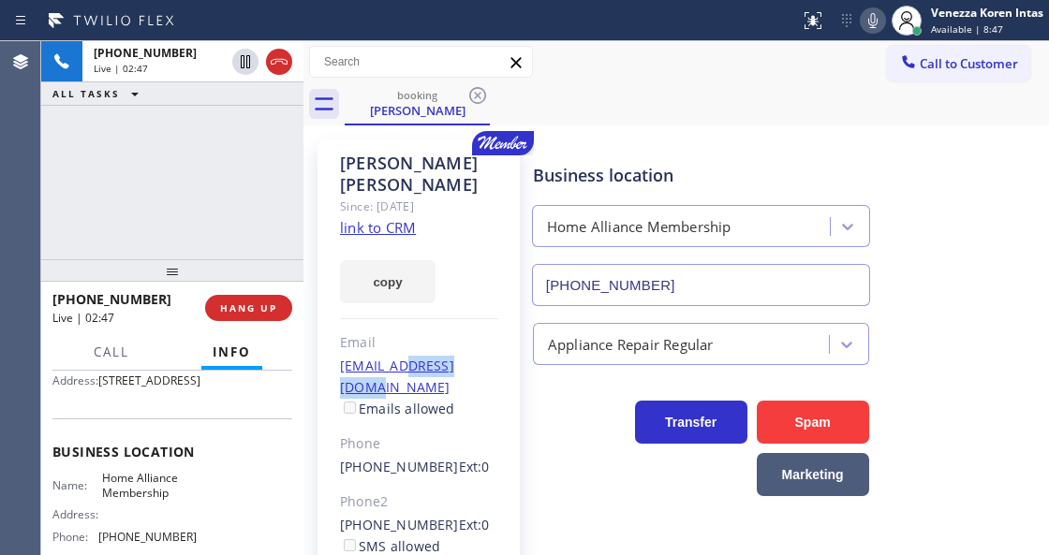
drag, startPoint x: 505, startPoint y: 346, endPoint x: 403, endPoint y: 342, distance: 102.2
click at [403, 342] on div "[PERSON_NAME] Since: [DATE] link to CRM copy Email [EMAIL_ADDRESS][DOMAIN_NAME]…" at bounding box center [418, 440] width 202 height 600
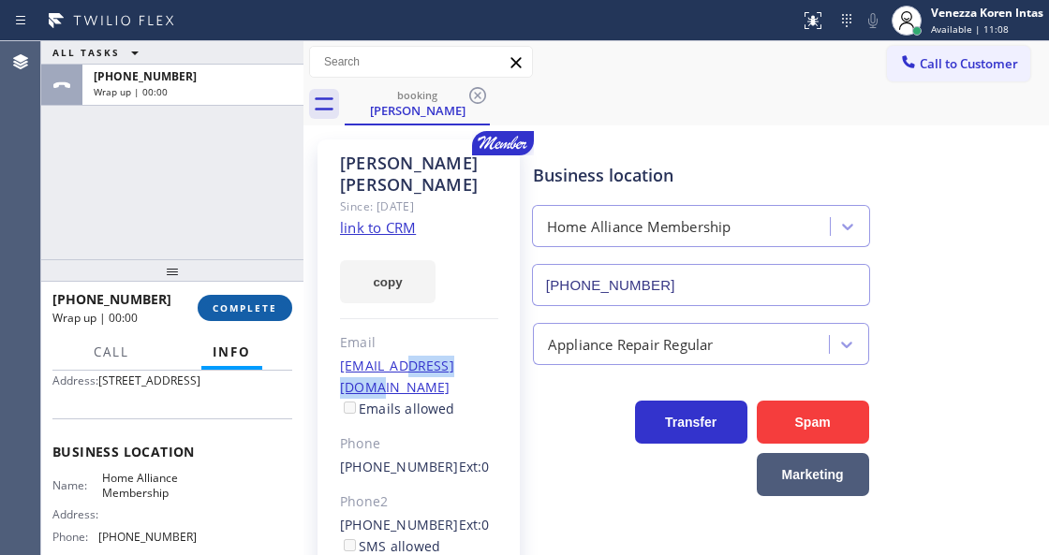
click at [205, 305] on button "COMPLETE" at bounding box center [245, 308] width 95 height 26
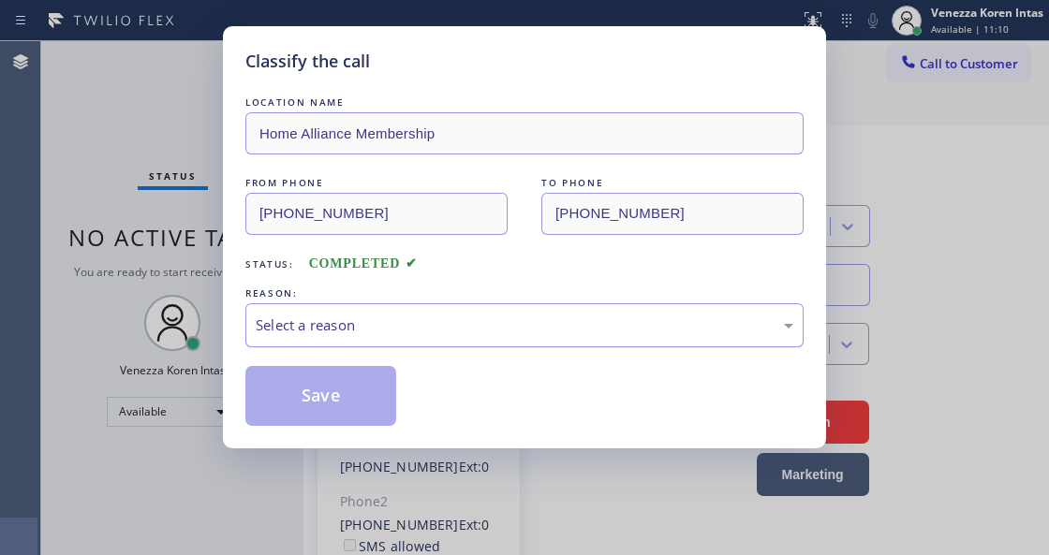
click at [365, 324] on div "Select a reason" at bounding box center [525, 326] width 538 height 22
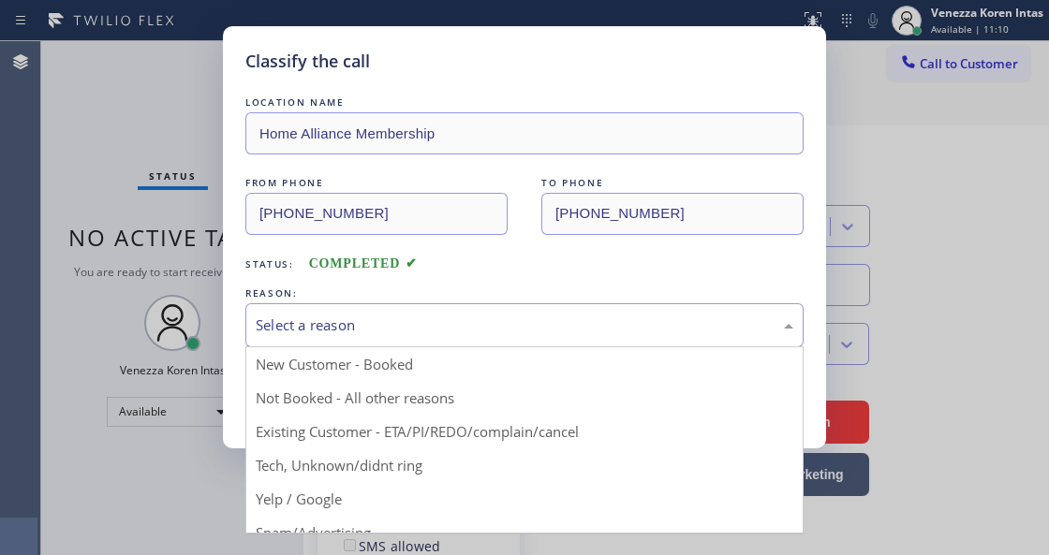
drag, startPoint x: 418, startPoint y: 424, endPoint x: 375, endPoint y: 403, distance: 48.2
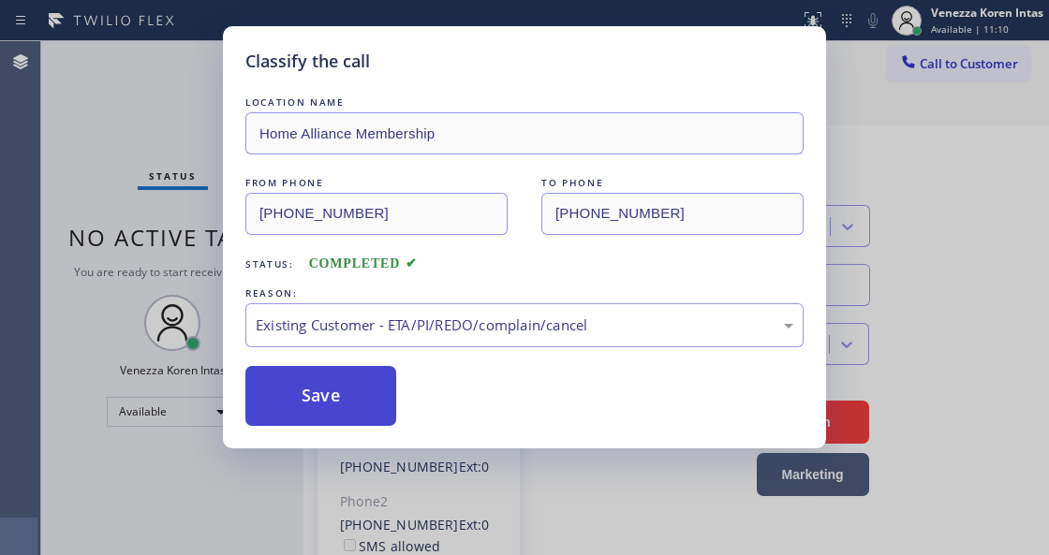
click at [367, 396] on button "Save" at bounding box center [320, 396] width 151 height 60
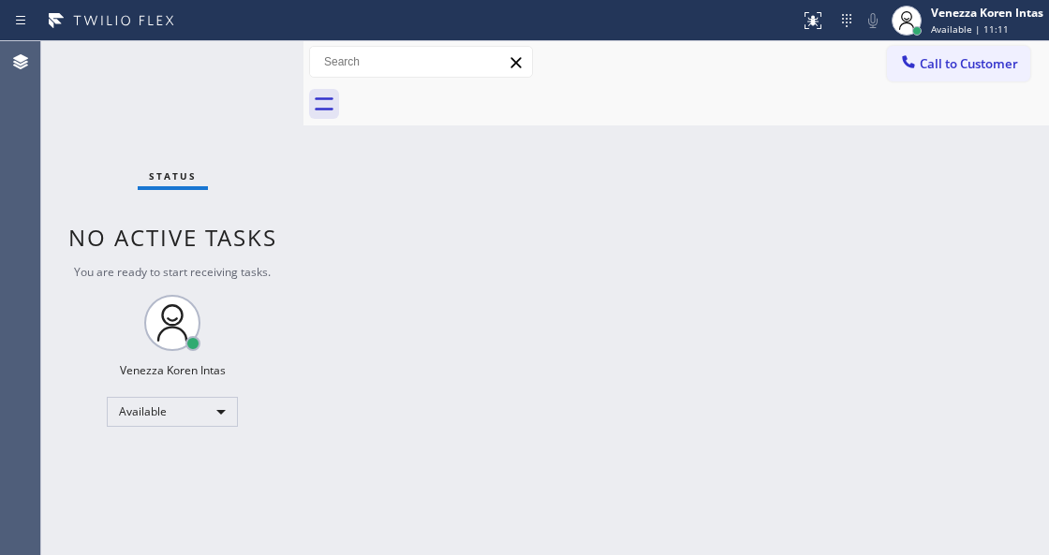
click at [115, 99] on div "Status No active tasks You are ready to start receiving tasks. Venezza Koren In…" at bounding box center [172, 298] width 262 height 514
drag, startPoint x: 508, startPoint y: 279, endPoint x: 642, endPoint y: 54, distance: 261.6
click at [508, 280] on div "Back to Dashboard Change Sender ID Customers Technicians Select a contact Outbo…" at bounding box center [675, 298] width 745 height 514
drag, startPoint x: 627, startPoint y: 178, endPoint x: 611, endPoint y: 358, distance: 180.5
click at [627, 181] on div "Back to Dashboard Change Sender ID Customers Technicians Select a contact Outbo…" at bounding box center [675, 298] width 745 height 514
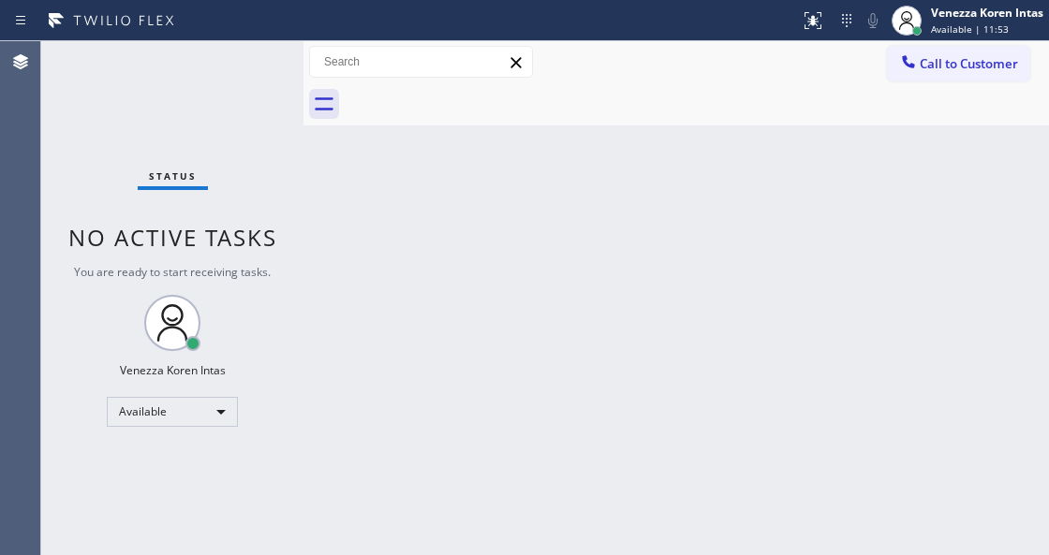
click at [510, 305] on div "Back to Dashboard Change Sender ID Customers Technicians Select a contact Outbo…" at bounding box center [675, 298] width 745 height 514
click at [189, 76] on div "Status No active tasks You are ready to start receiving tasks. Venezza Koren In…" at bounding box center [172, 298] width 262 height 514
drag, startPoint x: 201, startPoint y: 214, endPoint x: 195, endPoint y: 110, distance: 104.1
click at [203, 209] on div "Status No active tasks You are ready to start receiving tasks. Venezza Koren In…" at bounding box center [172, 298] width 262 height 514
drag, startPoint x: 203, startPoint y: 107, endPoint x: 238, endPoint y: 87, distance: 39.8
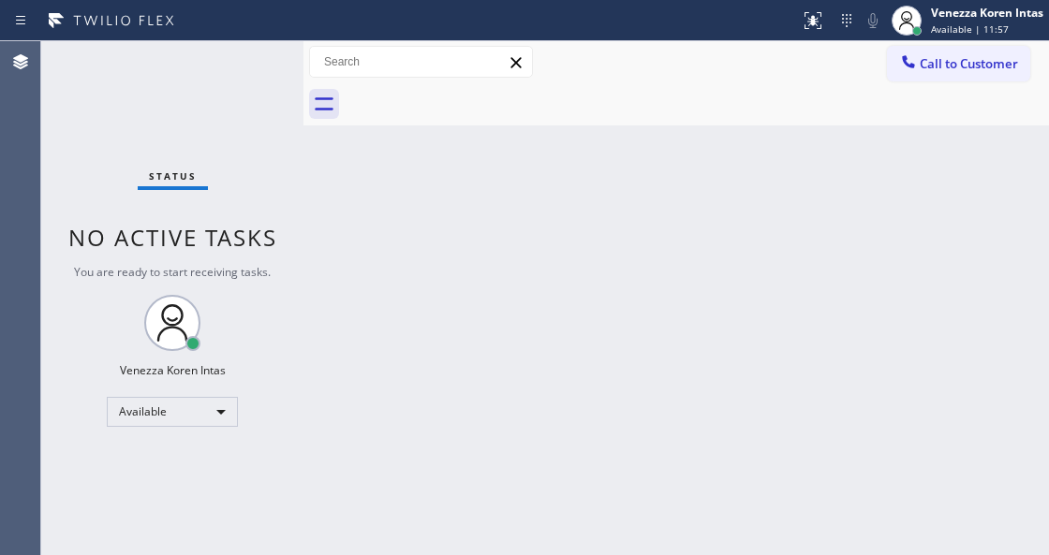
click at [224, 94] on div "Status No active tasks You are ready to start receiving tasks. Venezza Koren In…" at bounding box center [172, 298] width 262 height 514
click at [238, 87] on div "Status No active tasks You are ready to start receiving tasks. Venezza Koren In…" at bounding box center [172, 298] width 262 height 514
click at [242, 83] on div "Status No active tasks You are ready to start receiving tasks. Venezza Koren In…" at bounding box center [172, 298] width 262 height 514
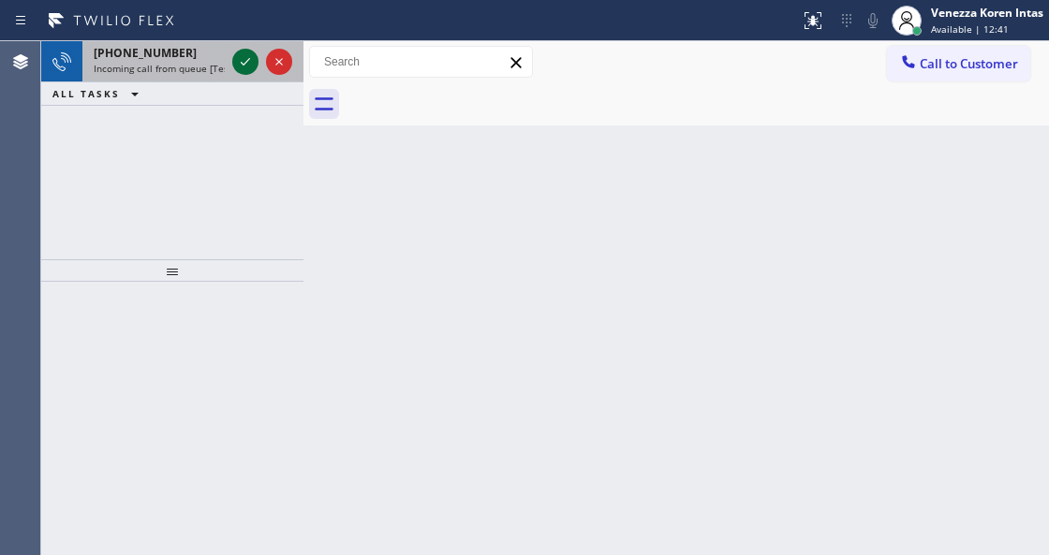
click at [245, 66] on icon at bounding box center [245, 62] width 22 height 22
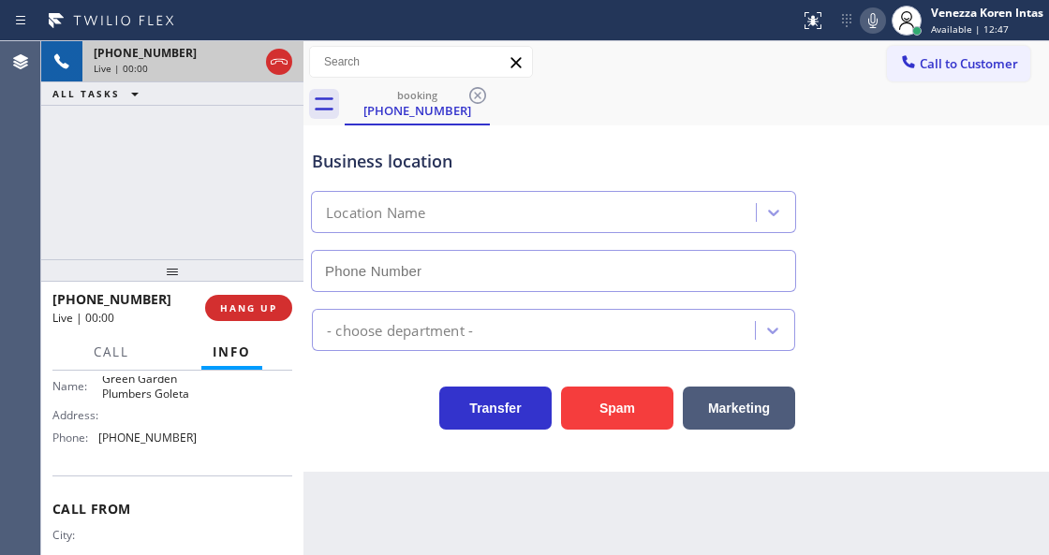
scroll to position [187, 0]
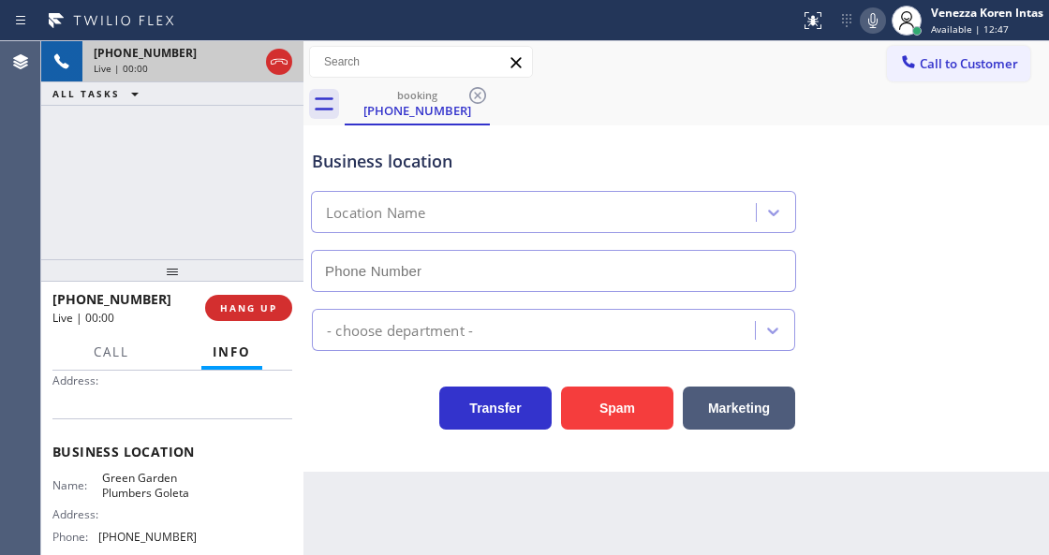
type input "[PHONE_NUMBER]"
click at [287, 55] on icon at bounding box center [279, 62] width 22 height 22
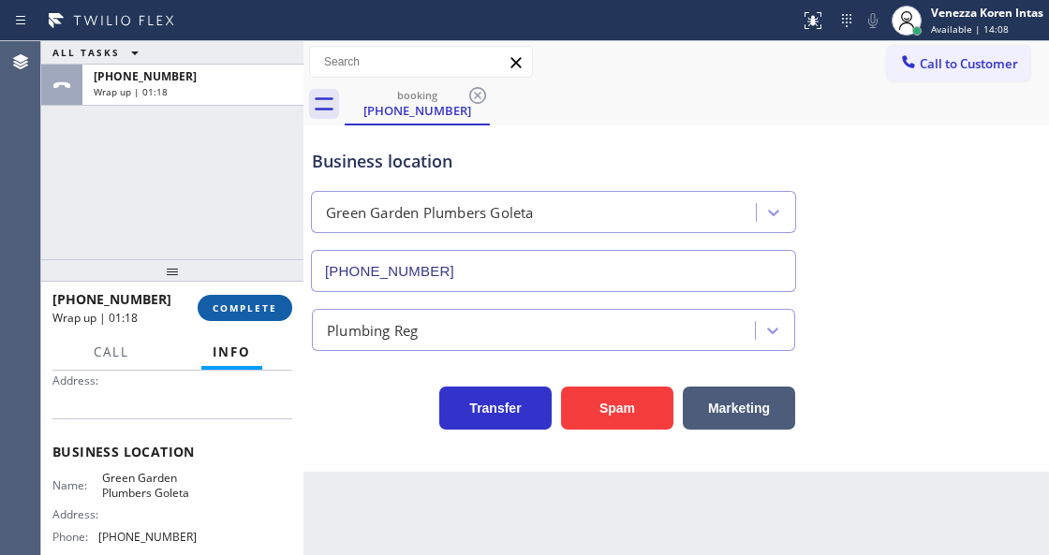
click at [281, 309] on button "COMPLETE" at bounding box center [245, 308] width 95 height 26
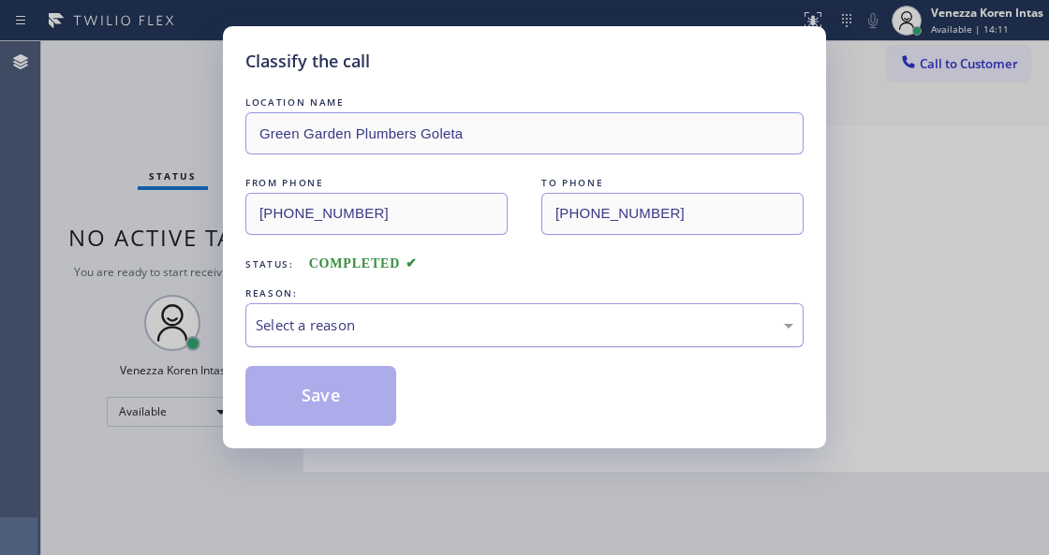
click at [379, 321] on div "Select a reason" at bounding box center [525, 326] width 538 height 22
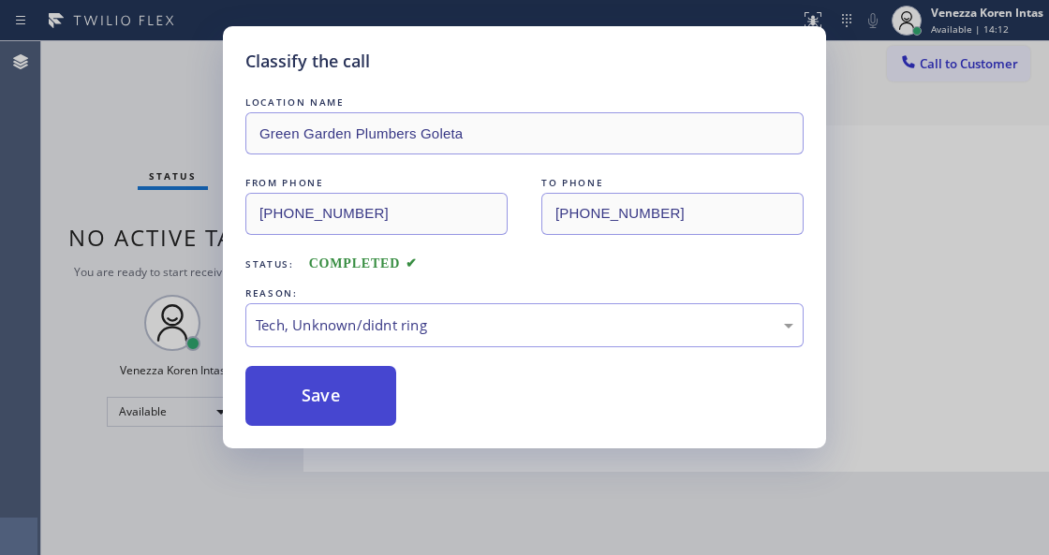
click at [317, 383] on button "Save" at bounding box center [320, 396] width 151 height 60
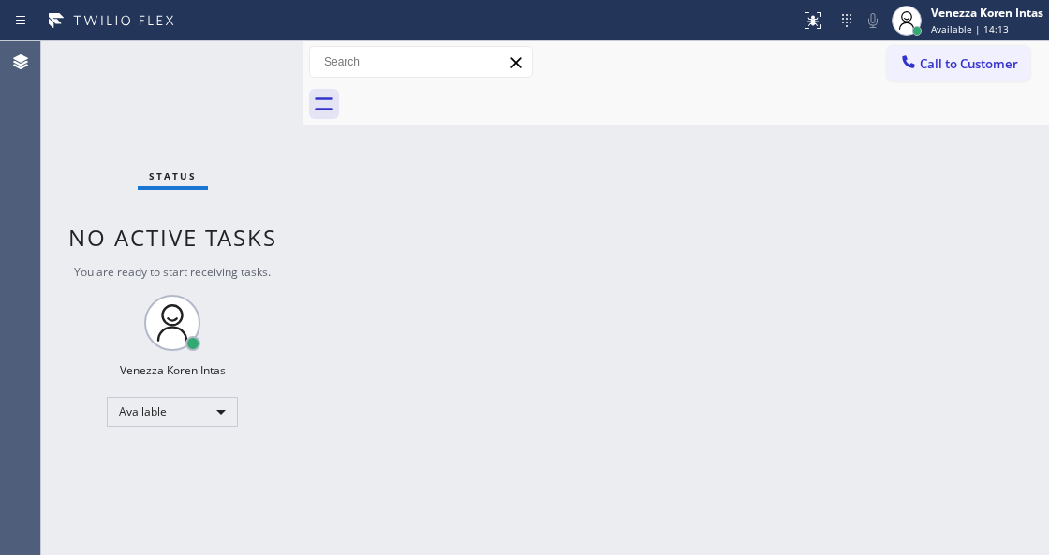
click at [218, 83] on div "Status No active tasks You are ready to start receiving tasks. Venezza Koren In…" at bounding box center [172, 298] width 262 height 514
click at [264, 62] on div "Status No active tasks You are ready to start receiving tasks. Venezza Koren In…" at bounding box center [172, 298] width 262 height 514
click at [249, 64] on div "Status No active tasks You are ready to start receiving tasks. Venezza Koren In…" at bounding box center [172, 298] width 262 height 514
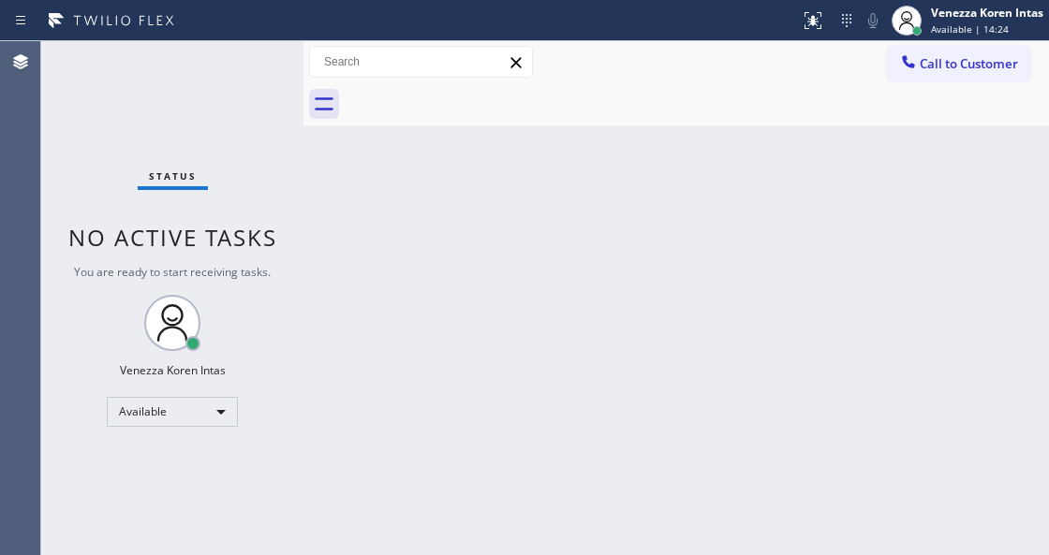
click at [249, 64] on div "Status No active tasks You are ready to start receiving tasks. Venezza Koren In…" at bounding box center [172, 298] width 262 height 514
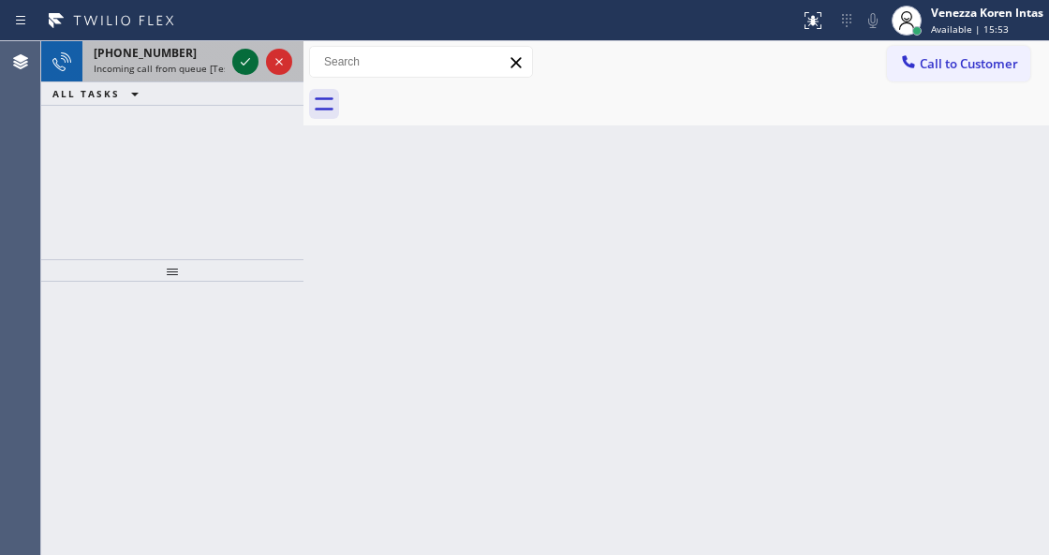
click at [245, 62] on icon at bounding box center [245, 62] width 22 height 22
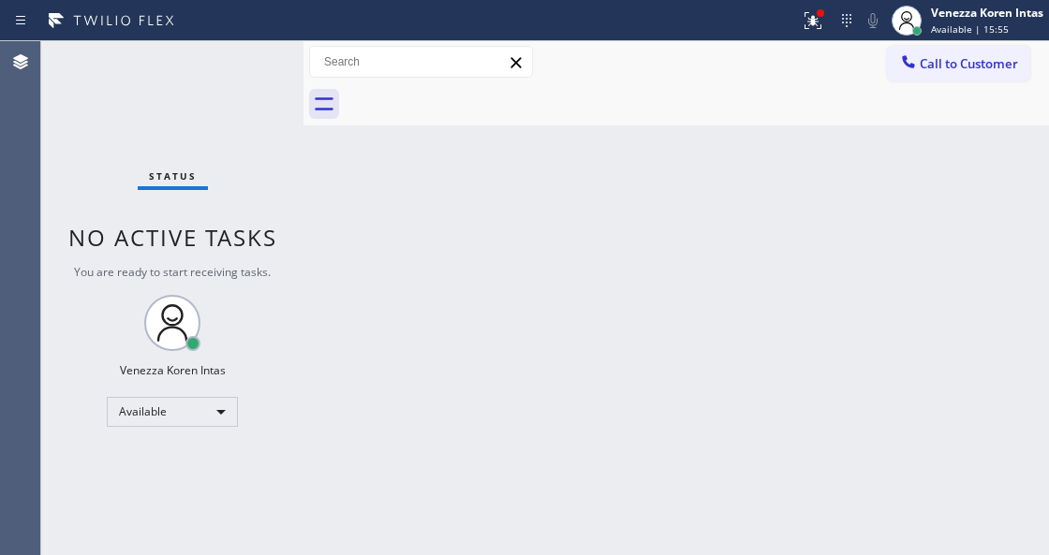
click at [363, 554] on html "Status report Issue detected This issue could affect your workflow. Please cont…" at bounding box center [524, 277] width 1049 height 555
drag, startPoint x: 810, startPoint y: 17, endPoint x: 811, endPoint y: 138, distance: 120.8
click at [810, 17] on icon at bounding box center [812, 18] width 11 height 7
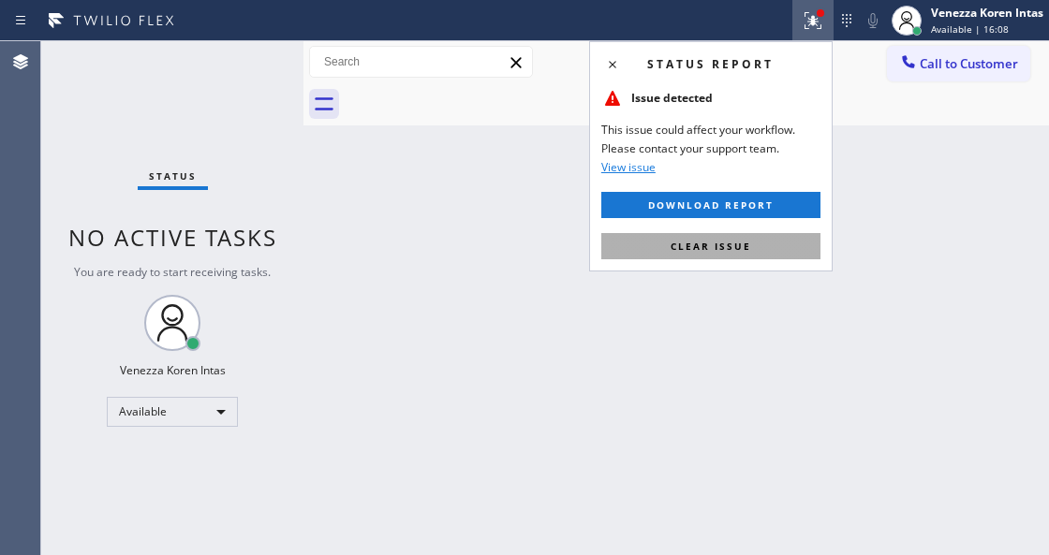
click at [794, 244] on button "Clear issue" at bounding box center [710, 246] width 219 height 26
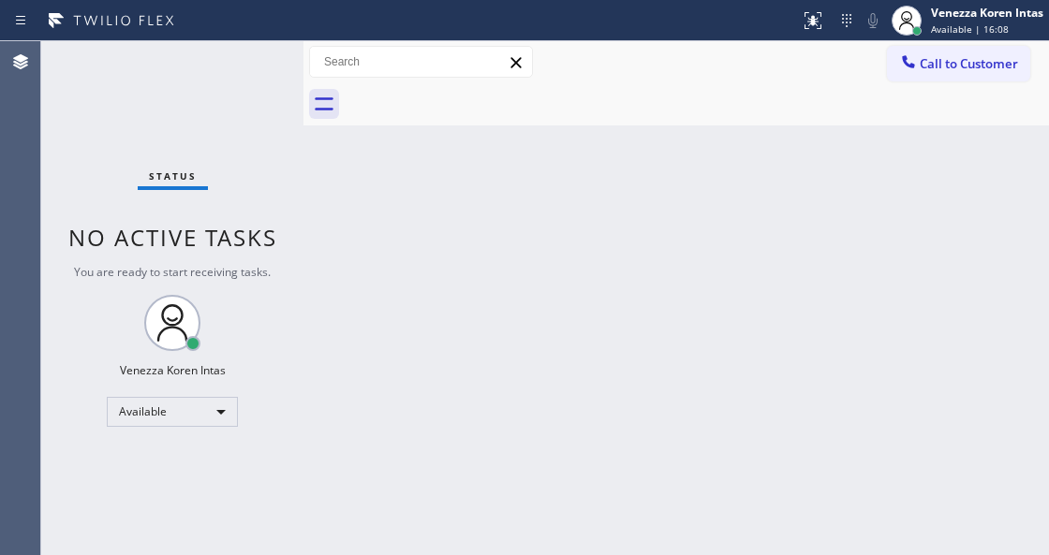
click at [274, 63] on div "Status No active tasks You are ready to start receiving tasks. Venezza Koren In…" at bounding box center [172, 298] width 262 height 514
click at [274, 62] on div "Status No active tasks You are ready to start receiving tasks. Venezza Koren In…" at bounding box center [172, 298] width 262 height 514
click at [200, 88] on div "Status No active tasks You are ready to start receiving tasks. Venezza Koren In…" at bounding box center [172, 298] width 262 height 514
click at [248, 71] on div "Status No active tasks You are ready to start receiving tasks. Venezza Koren In…" at bounding box center [172, 298] width 262 height 514
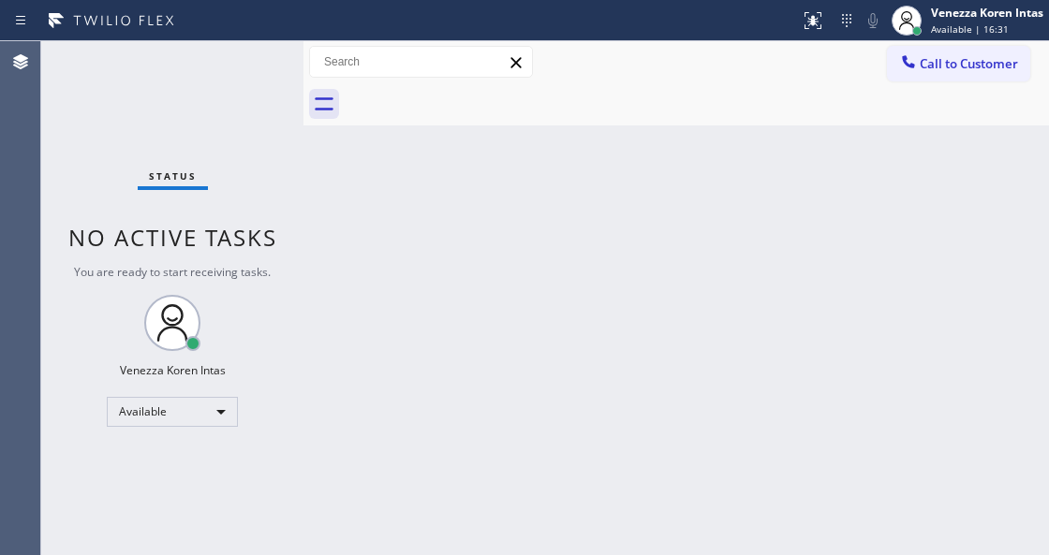
click at [249, 71] on div "Status No active tasks You are ready to start receiving tasks. Venezza Koren In…" at bounding box center [172, 298] width 262 height 514
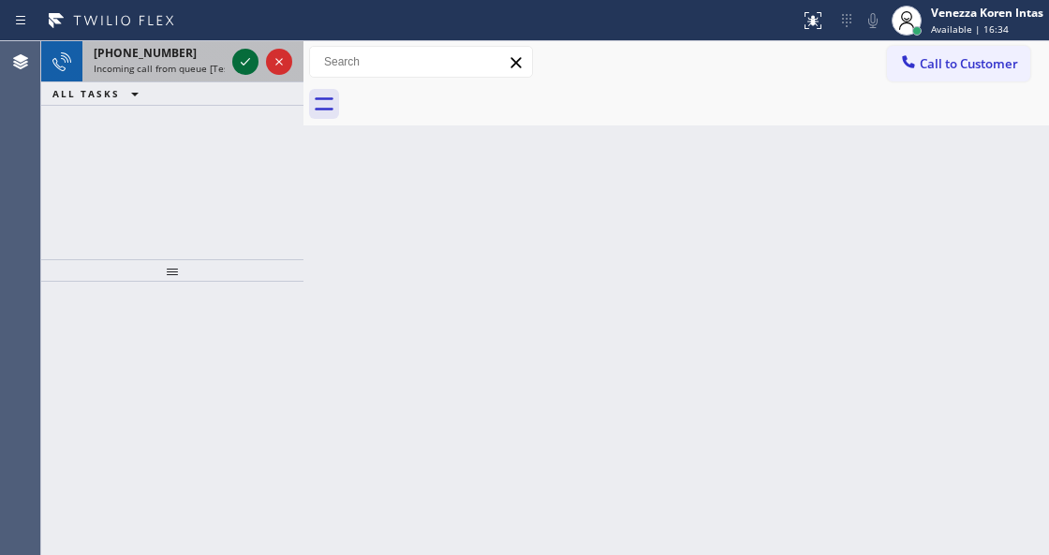
click at [243, 62] on icon at bounding box center [245, 62] width 22 height 22
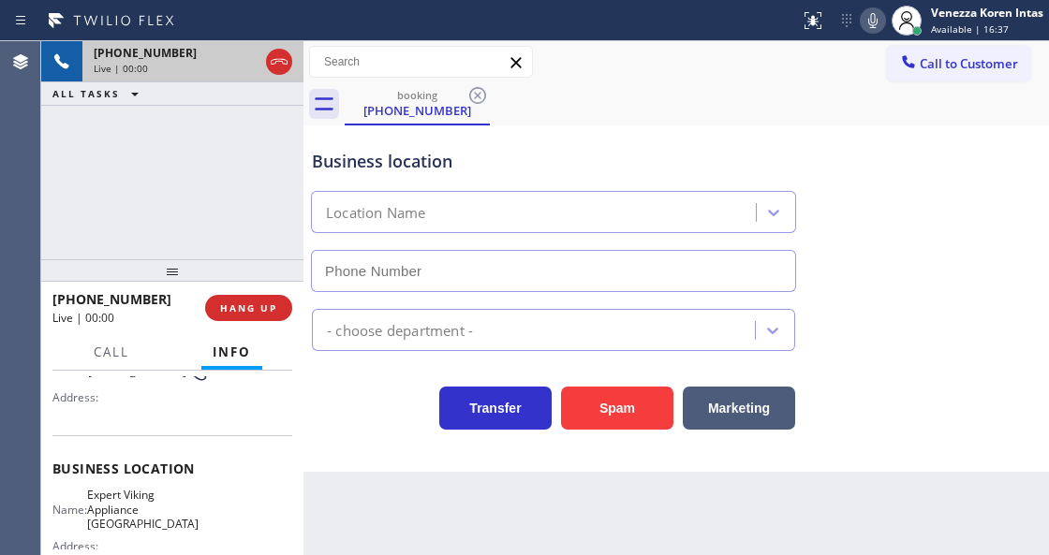
scroll to position [187, 0]
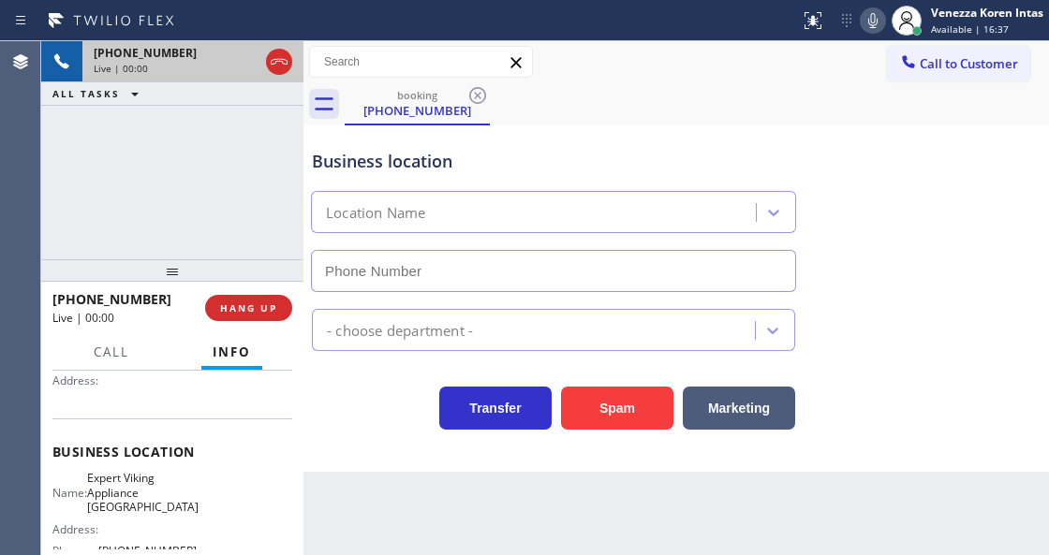
type input "[PHONE_NUMBER]"
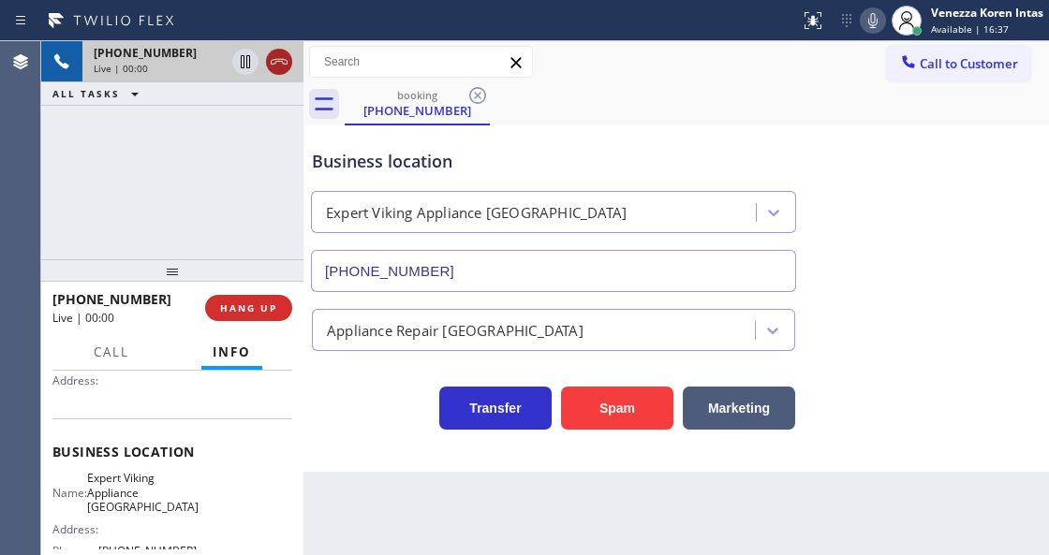
click at [271, 62] on icon at bounding box center [279, 62] width 17 height 6
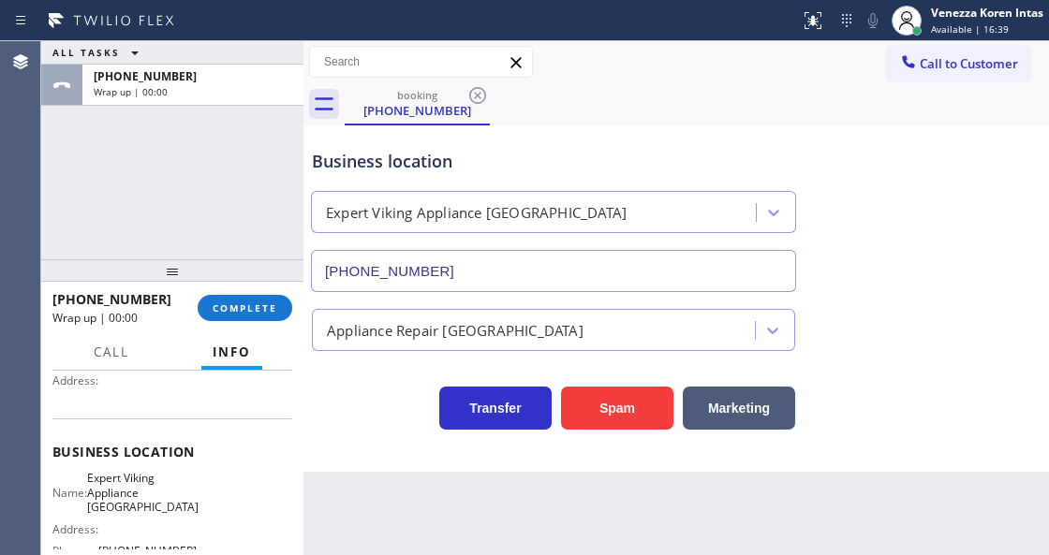
click at [456, 160] on div "Business location" at bounding box center [553, 161] width 483 height 25
click at [523, 198] on div "Expert Viking Appliance [GEOGRAPHIC_DATA]" at bounding box center [536, 213] width 439 height 33
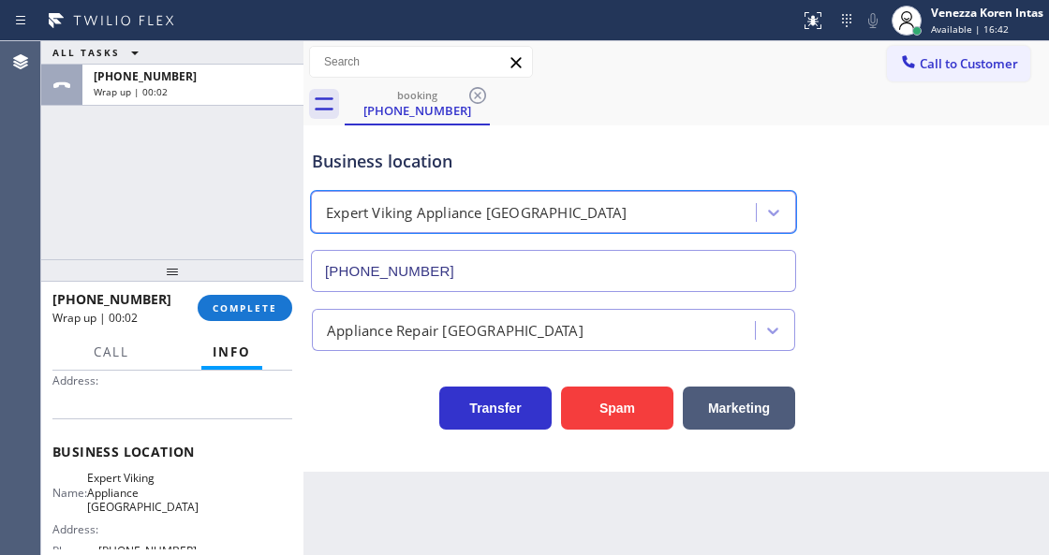
click at [89, 199] on div "ALL TASKS ALL TASKS ACTIVE TASKS TASKS IN WRAP UP [PHONE_NUMBER] Wrap up | 00:02" at bounding box center [172, 150] width 262 height 218
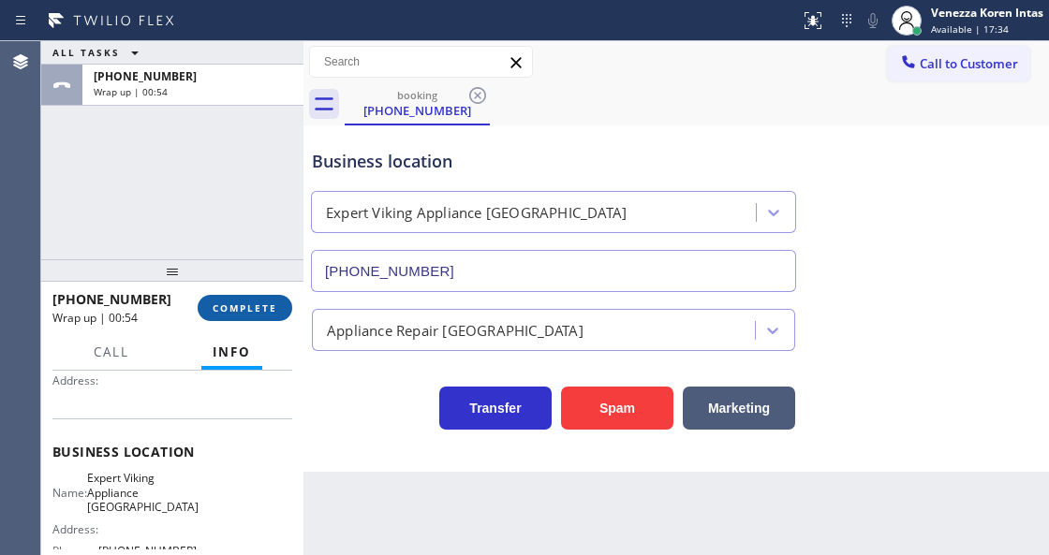
click at [272, 314] on span "COMPLETE" at bounding box center [245, 308] width 65 height 13
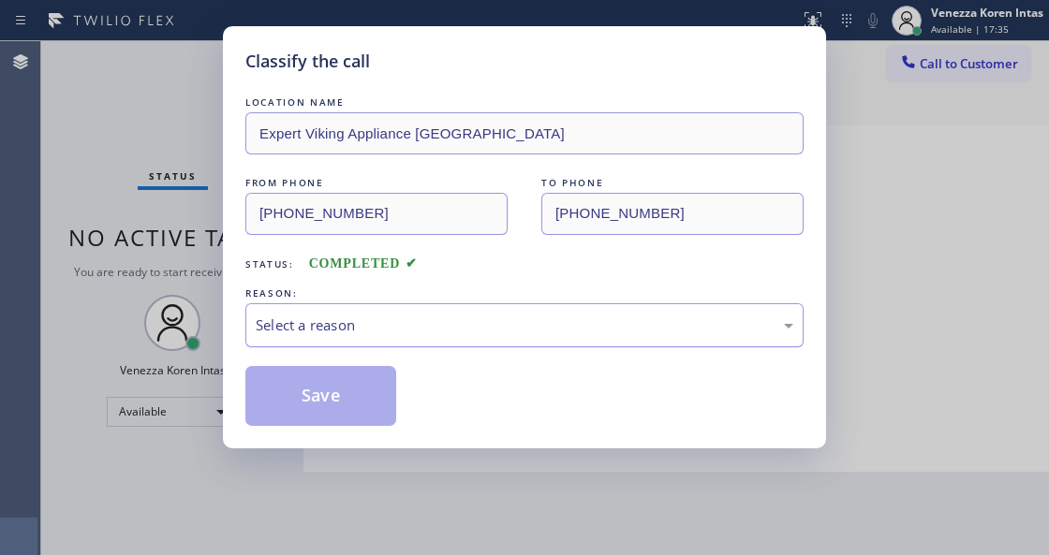
click at [483, 317] on div "Select a reason" at bounding box center [525, 326] width 538 height 22
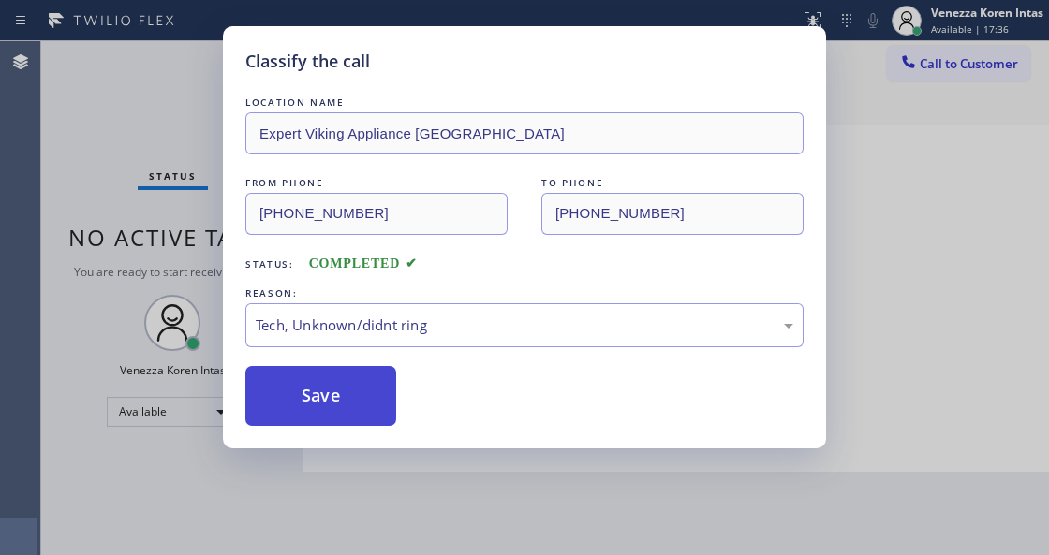
click at [360, 406] on button "Save" at bounding box center [320, 396] width 151 height 60
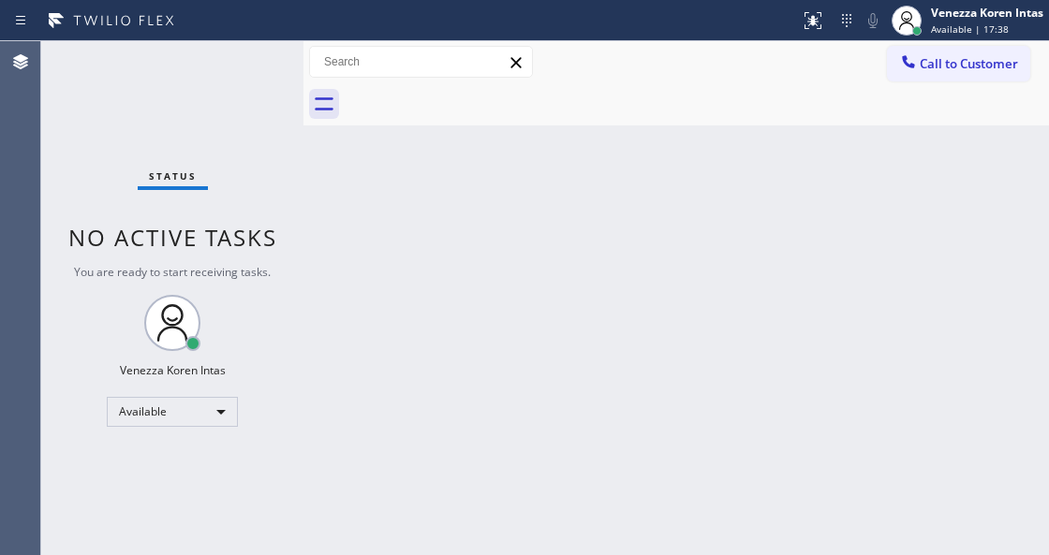
click at [210, 82] on div "Status No active tasks You are ready to start receiving tasks. Venezza Koren In…" at bounding box center [172, 298] width 262 height 514
click at [217, 82] on div "Status No active tasks You are ready to start receiving tasks. Venezza Koren In…" at bounding box center [172, 298] width 262 height 514
click at [242, 78] on div "Status No active tasks You are ready to start receiving tasks. Venezza Koren In…" at bounding box center [172, 298] width 262 height 514
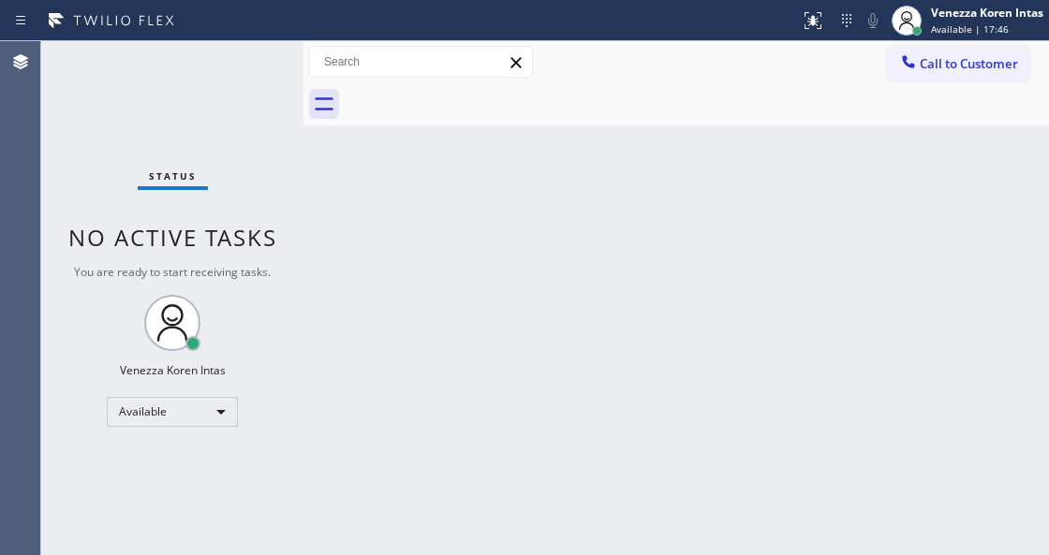
click at [242, 78] on div "Status No active tasks You are ready to start receiving tasks. Venezza Koren In…" at bounding box center [172, 298] width 262 height 514
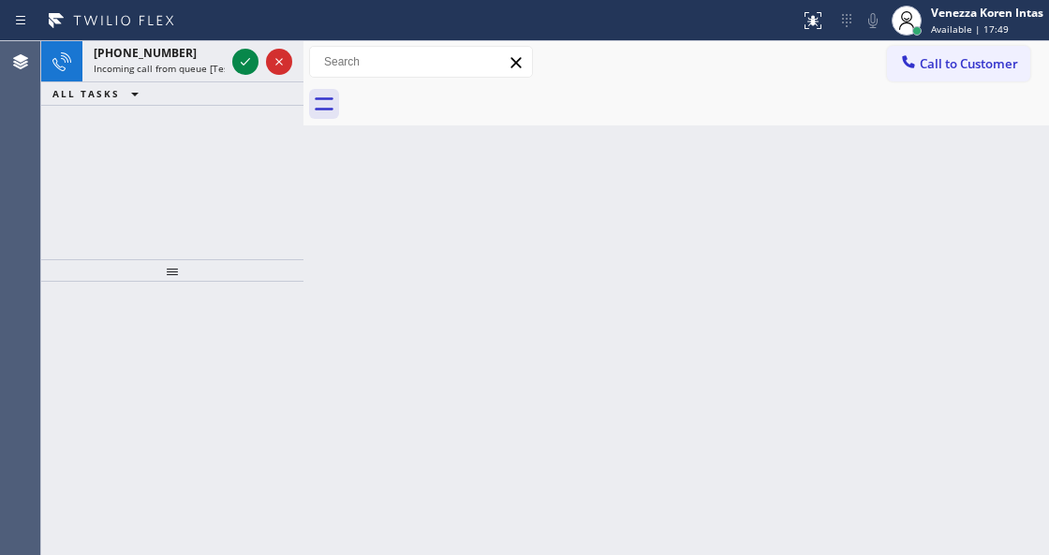
click at [242, 78] on div at bounding box center [261, 61] width 67 height 41
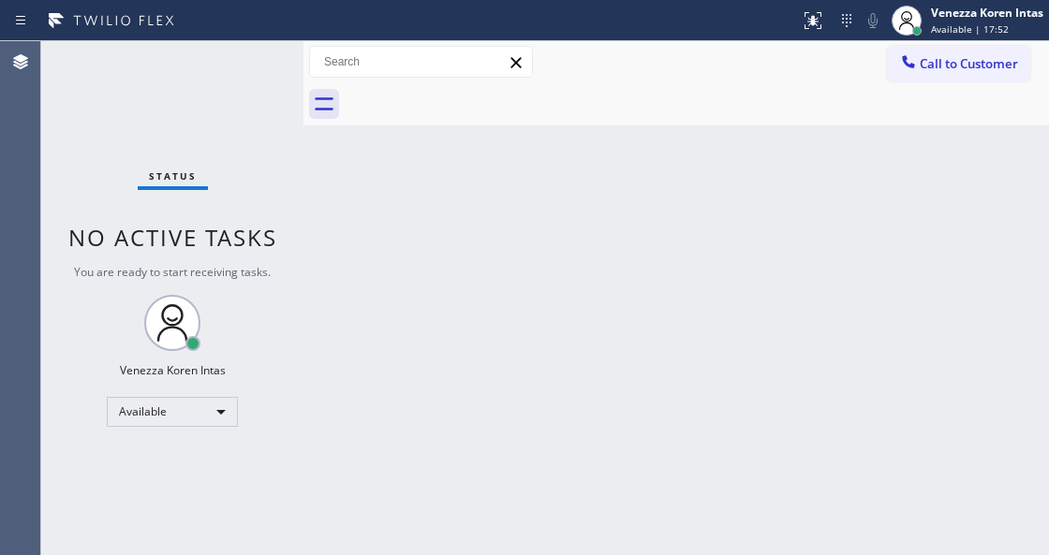
click at [246, 71] on div "Status No active tasks You are ready to start receiving tasks. Venezza Koren In…" at bounding box center [172, 298] width 262 height 514
click at [251, 71] on div "Status No active tasks You are ready to start receiving tasks. Venezza Koren In…" at bounding box center [172, 298] width 262 height 514
drag, startPoint x: 80, startPoint y: 105, endPoint x: 21, endPoint y: 113, distance: 59.6
click at [61, 110] on div "Status No active tasks You are ready to start receiving tasks. Venezza Koren In…" at bounding box center [172, 298] width 262 height 514
click at [266, 60] on div "Status No active tasks You are ready to start receiving tasks. Venezza Koren In…" at bounding box center [172, 298] width 262 height 514
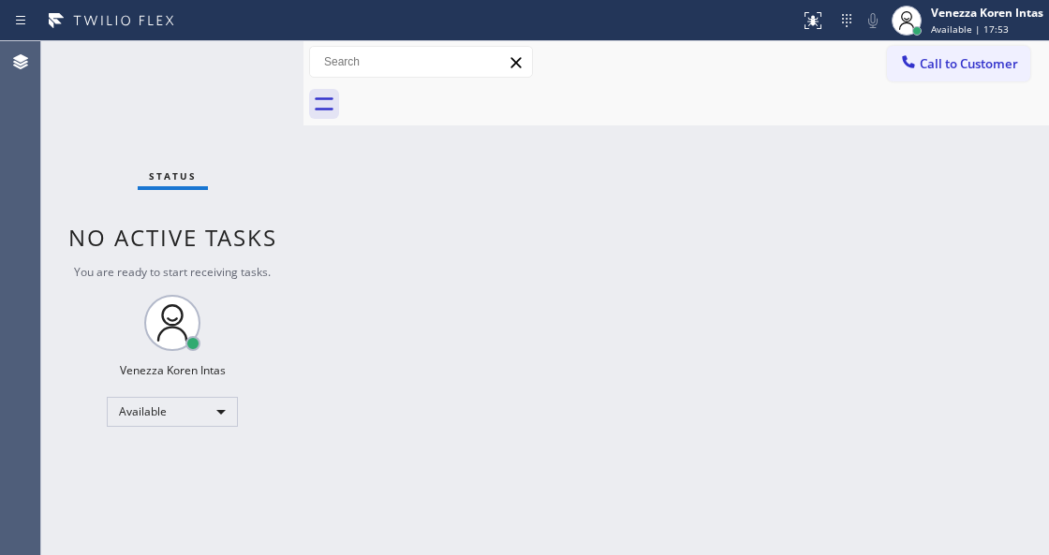
click at [266, 61] on div "Status No active tasks You are ready to start receiving tasks. Venezza Koren In…" at bounding box center [172, 298] width 262 height 514
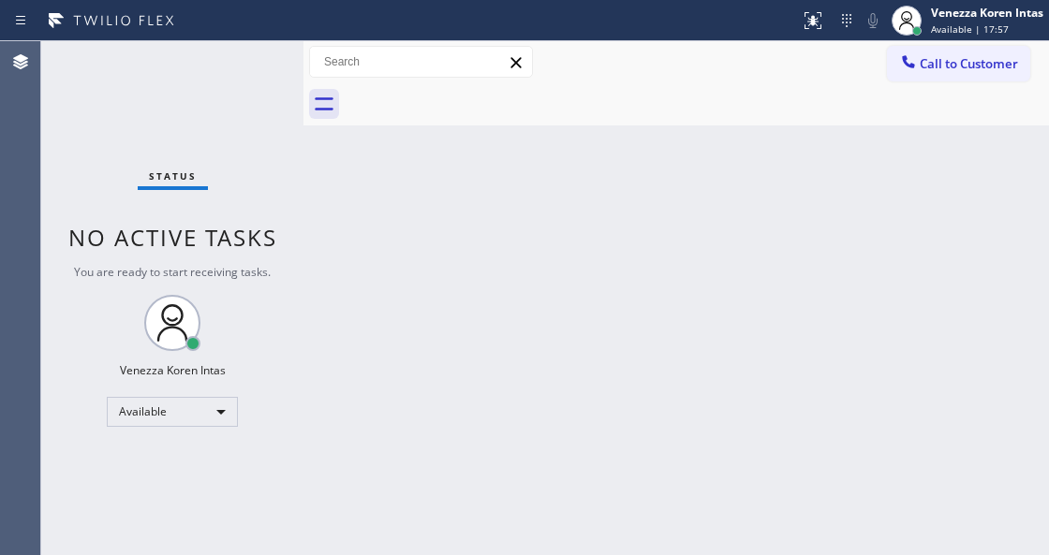
click at [266, 61] on div "Status No active tasks You are ready to start receiving tasks. Venezza Koren In…" at bounding box center [172, 298] width 262 height 514
click at [243, 68] on div "Status No active tasks You are ready to start receiving tasks. Venezza Koren In…" at bounding box center [172, 298] width 262 height 514
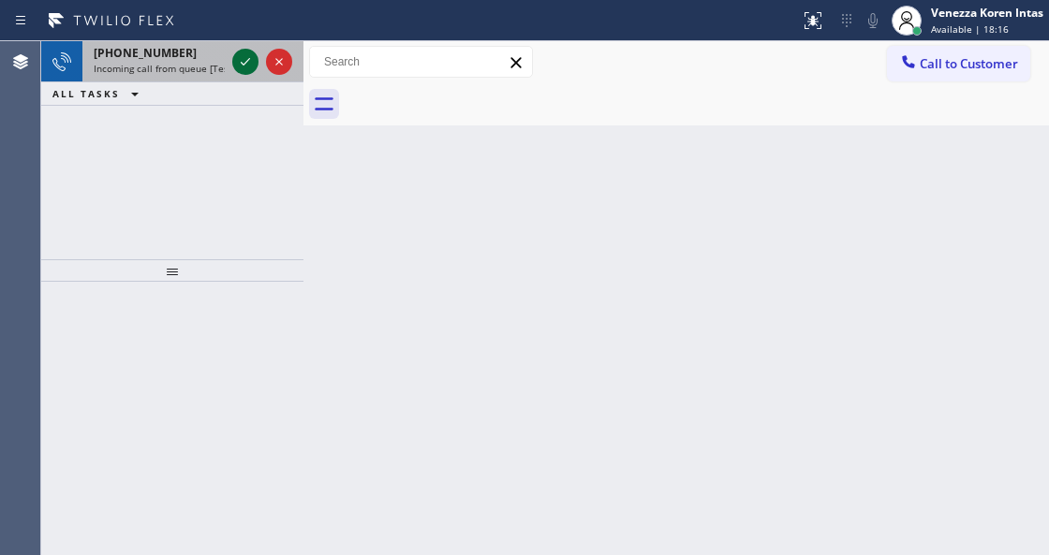
click at [243, 67] on icon at bounding box center [245, 62] width 22 height 22
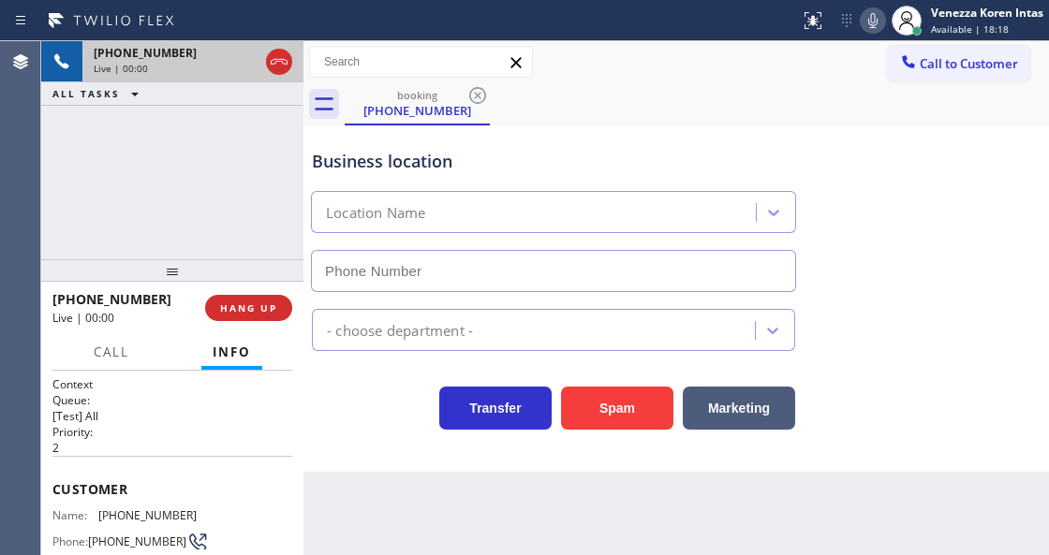
scroll to position [249, 0]
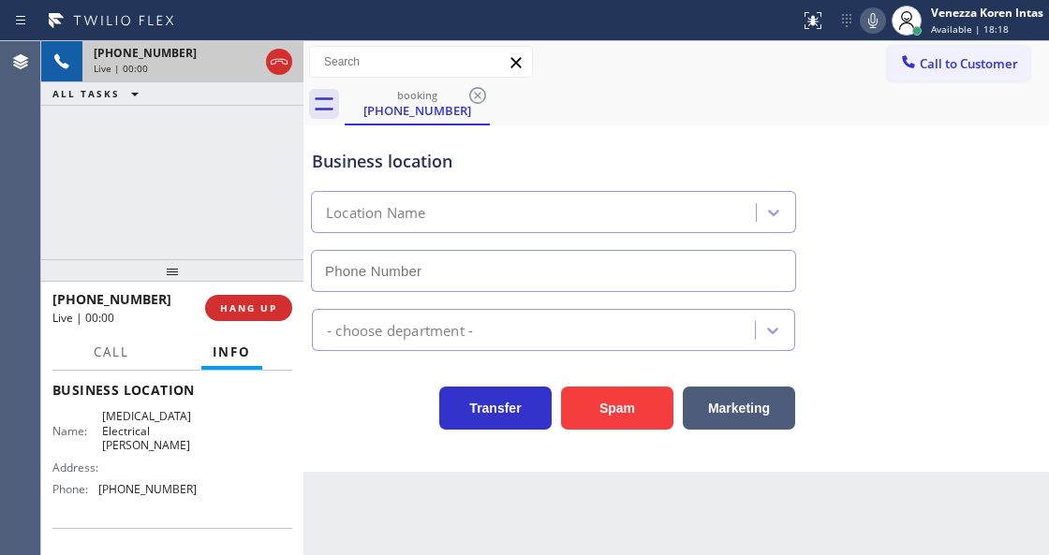
type input "[PHONE_NUMBER]"
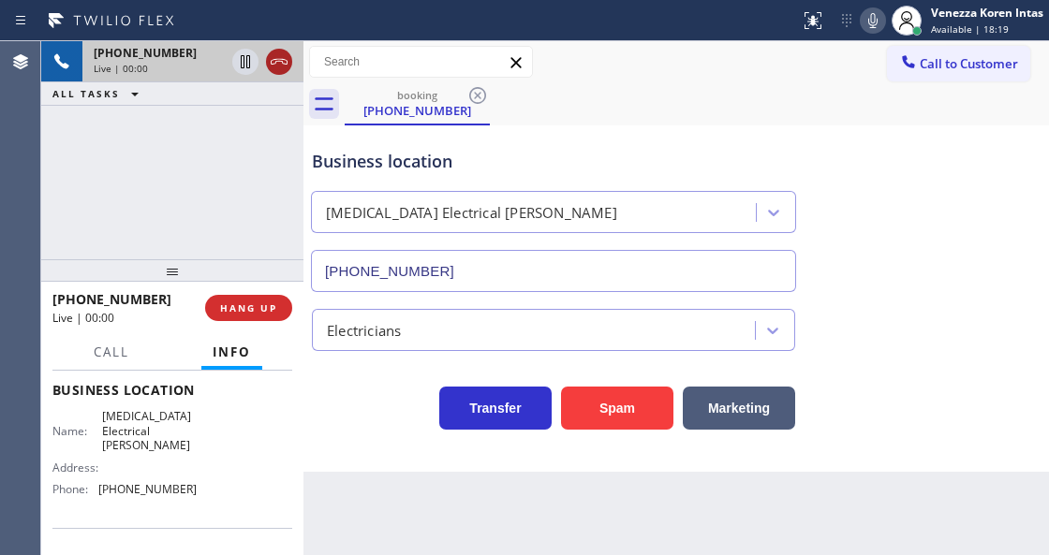
click at [280, 57] on icon at bounding box center [279, 62] width 22 height 22
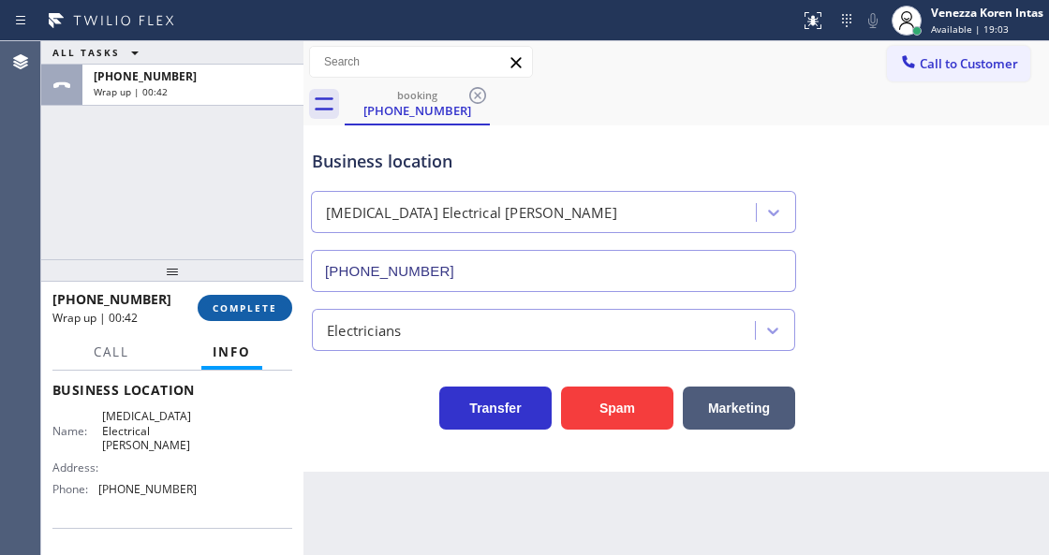
click at [267, 314] on span "COMPLETE" at bounding box center [245, 308] width 65 height 13
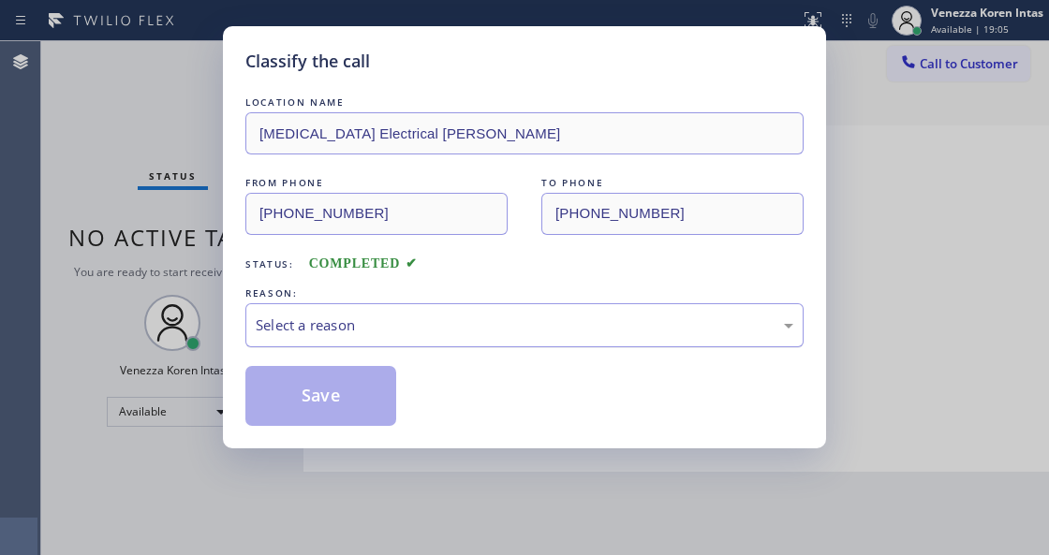
click at [360, 327] on div "Select a reason" at bounding box center [525, 326] width 538 height 22
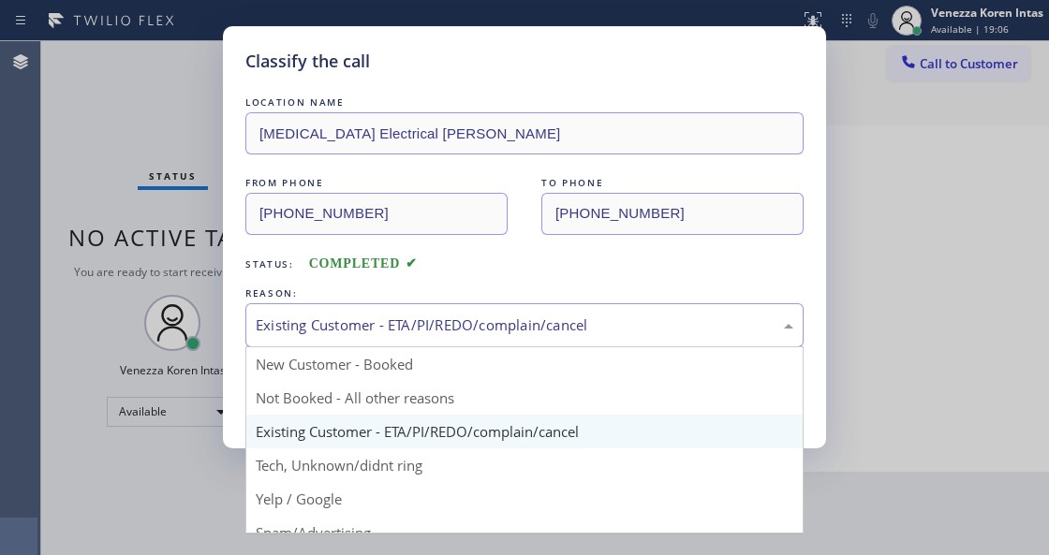
click at [384, 345] on div "Existing Customer - ETA/PI/REDO/complain/cancel" at bounding box center [524, 325] width 558 height 44
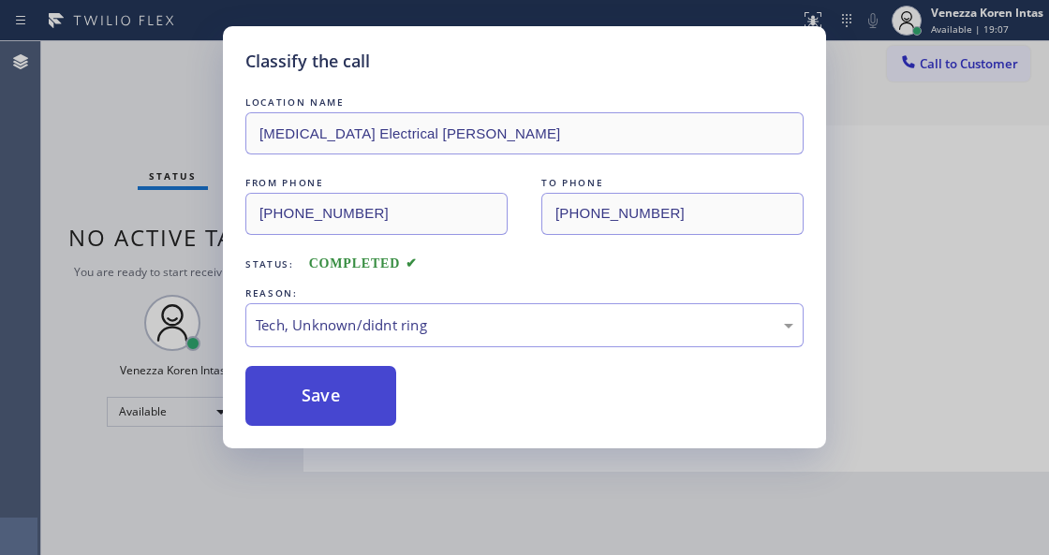
click at [326, 392] on button "Save" at bounding box center [320, 396] width 151 height 60
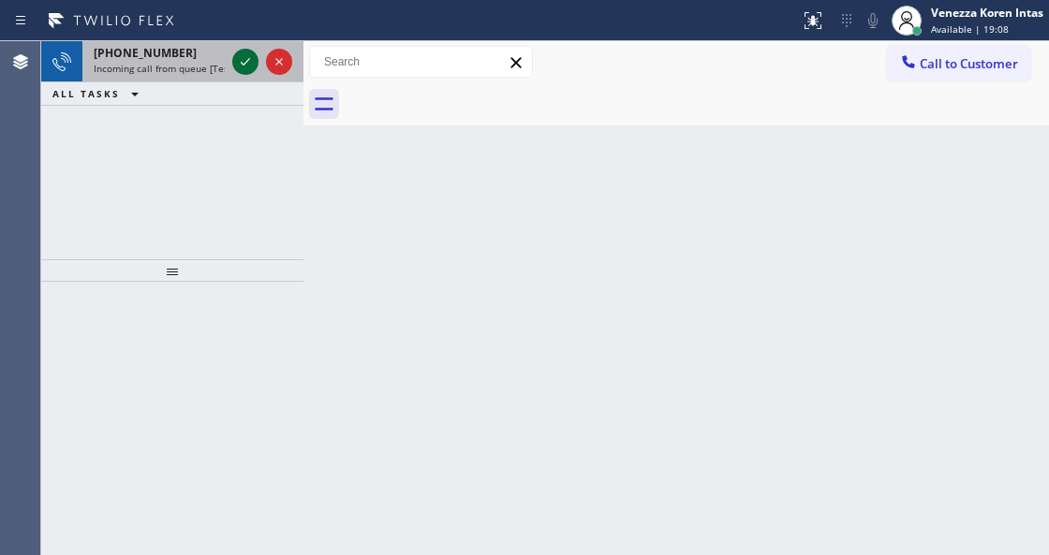
click at [249, 59] on icon at bounding box center [245, 62] width 22 height 22
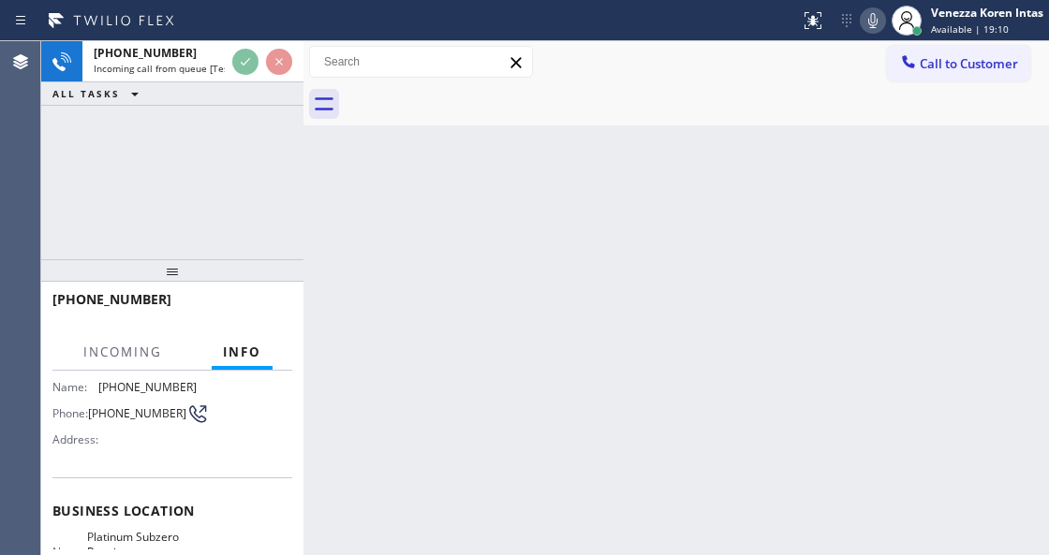
scroll to position [187, 0]
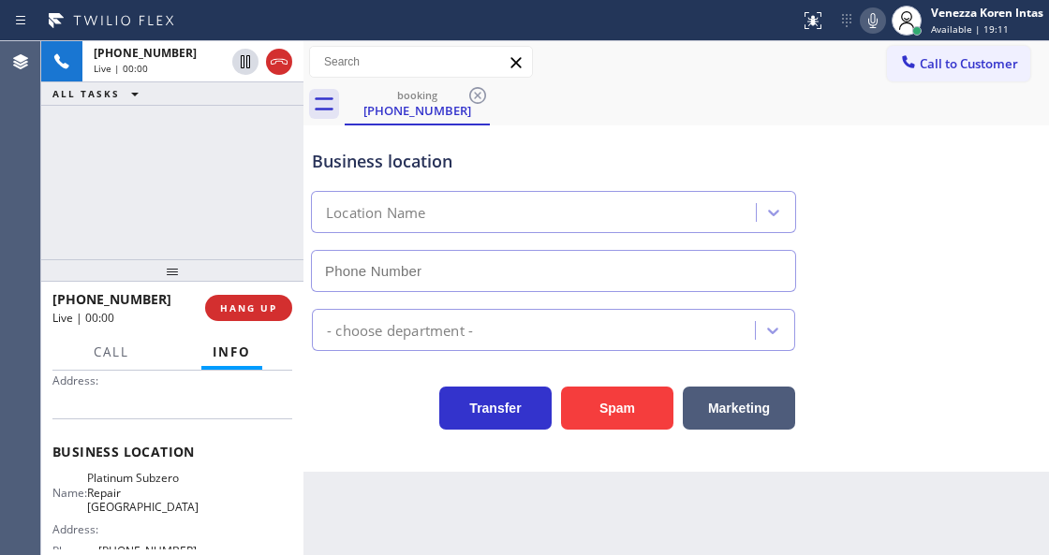
type input "[PHONE_NUMBER]"
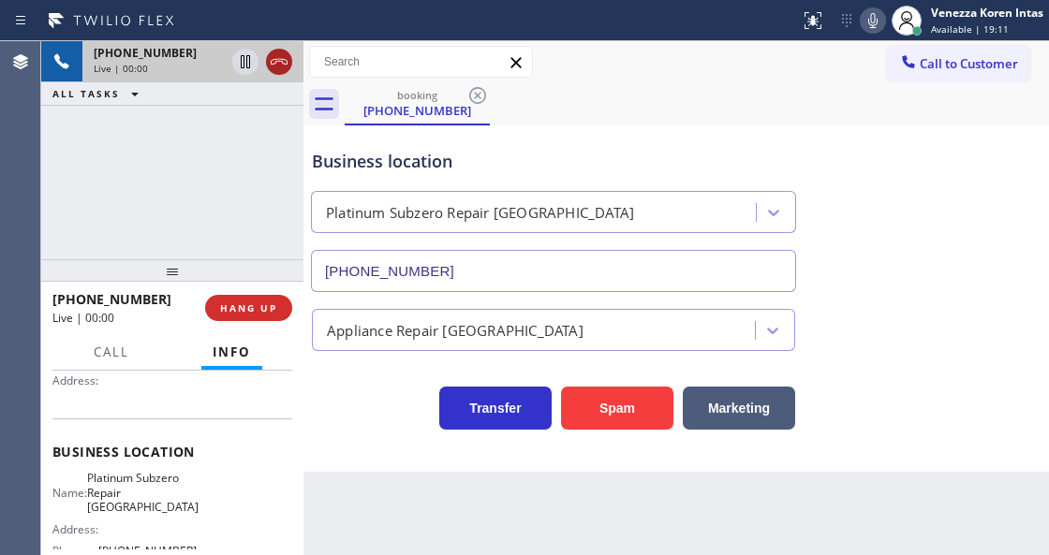
click at [273, 67] on icon at bounding box center [279, 62] width 22 height 22
click at [234, 275] on div at bounding box center [172, 270] width 262 height 22
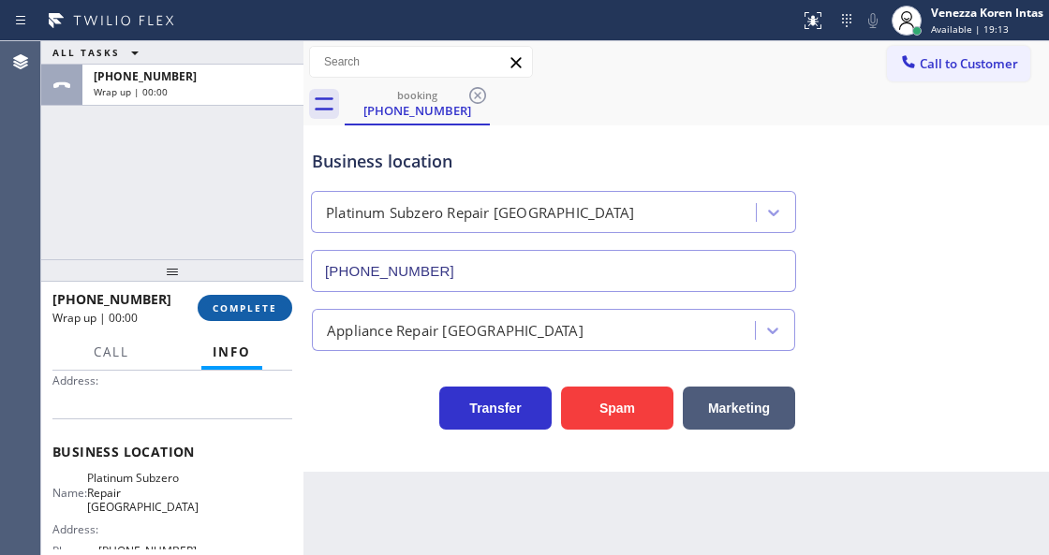
click at [234, 302] on span "COMPLETE" at bounding box center [245, 308] width 65 height 13
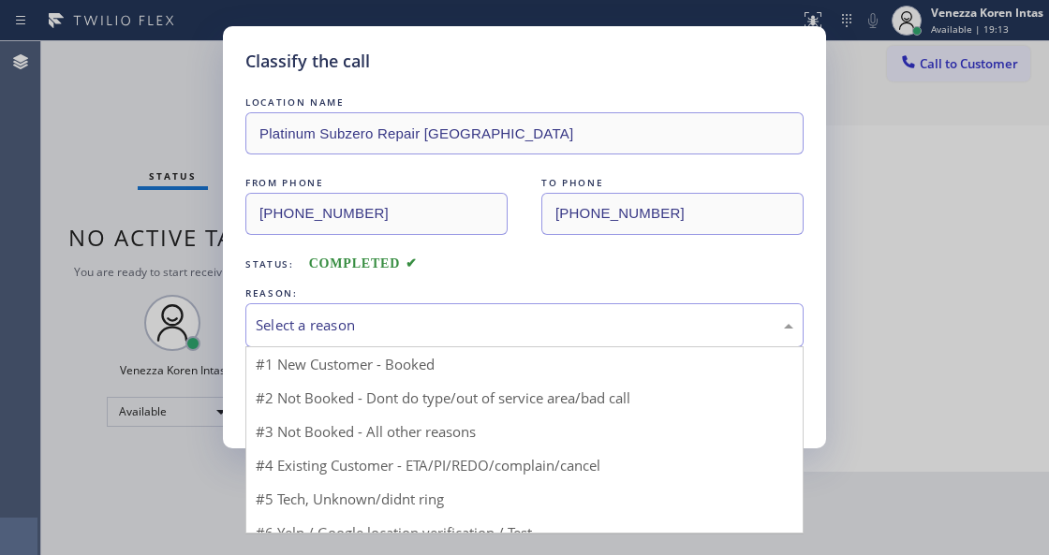
click at [395, 329] on div "Select a reason" at bounding box center [525, 326] width 538 height 22
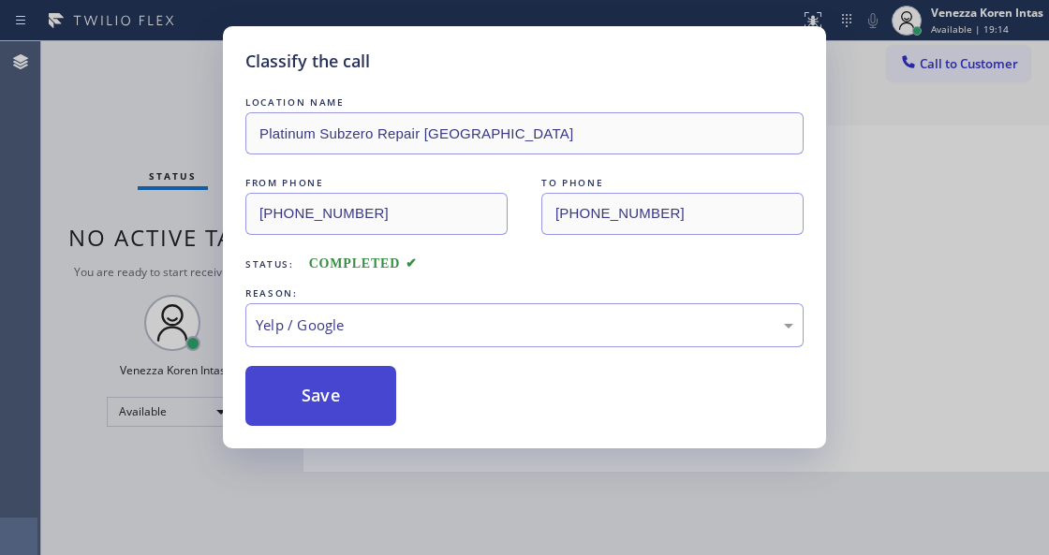
click at [360, 406] on button "Save" at bounding box center [320, 396] width 151 height 60
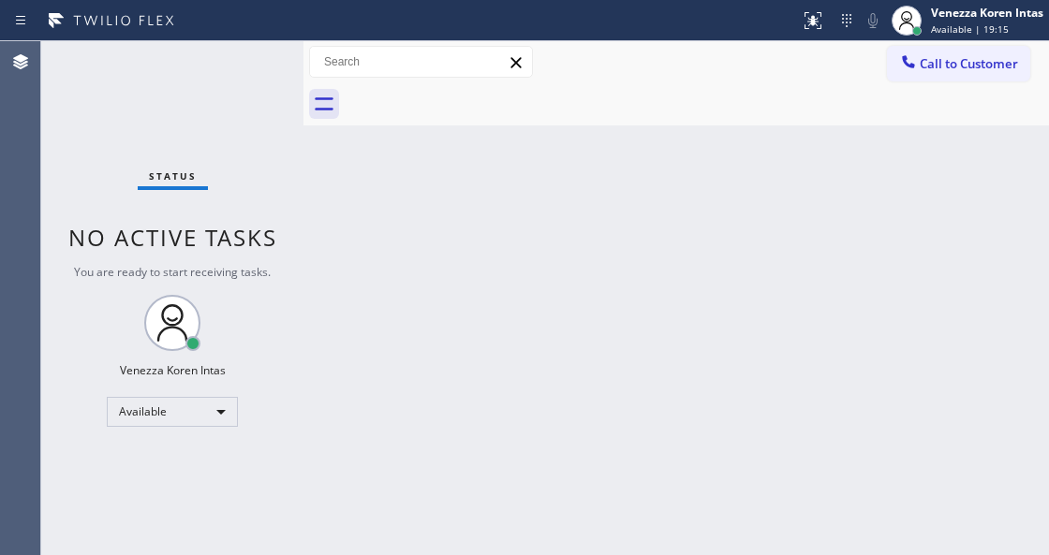
click at [260, 66] on div "Status No active tasks You are ready to start receiving tasks. Venezza Koren In…" at bounding box center [172, 298] width 262 height 514
click at [259, 62] on div "Status No active tasks You are ready to start receiving tasks. Venezza Koren In…" at bounding box center [172, 298] width 262 height 514
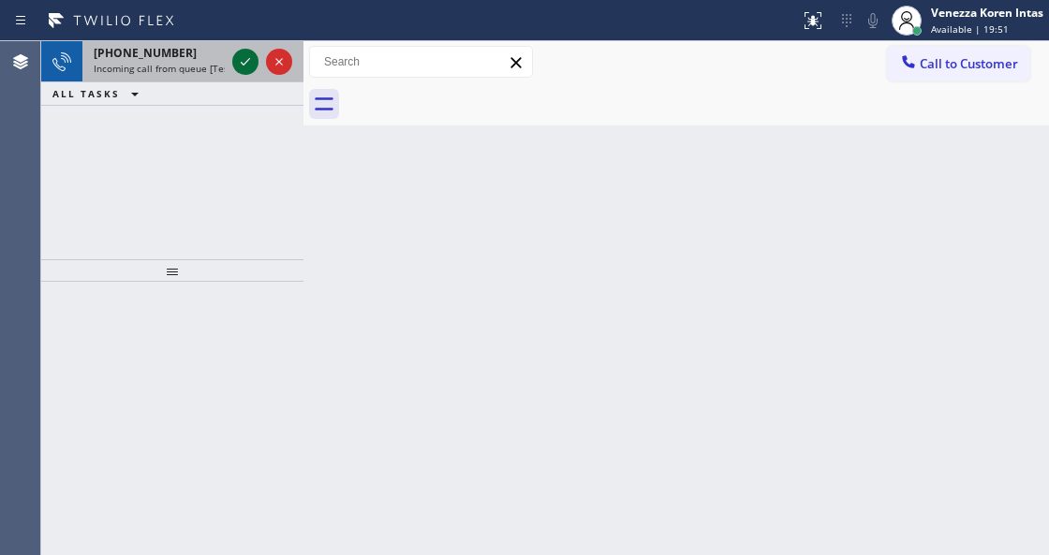
click at [247, 66] on icon at bounding box center [245, 62] width 22 height 22
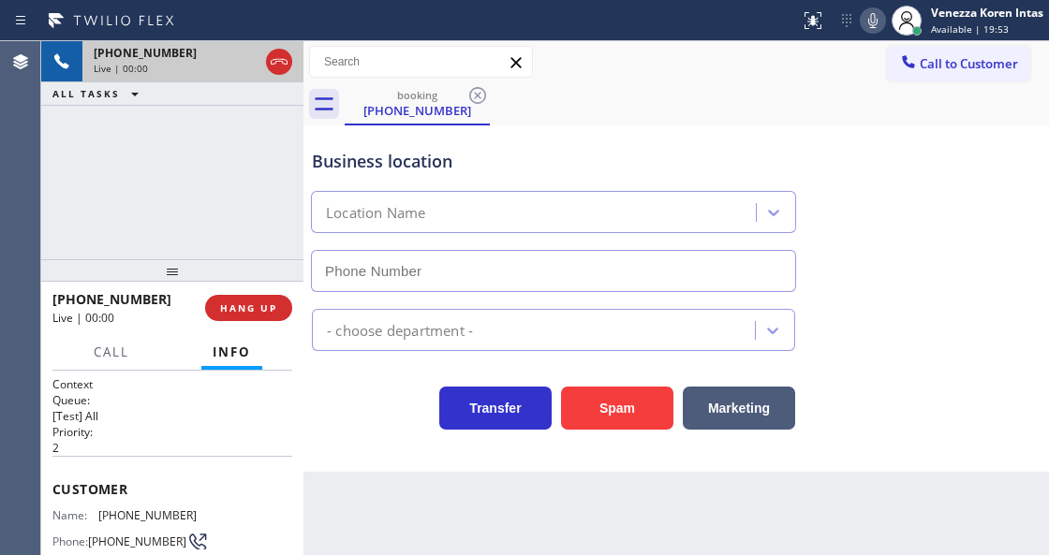
type input "[PHONE_NUMBER]"
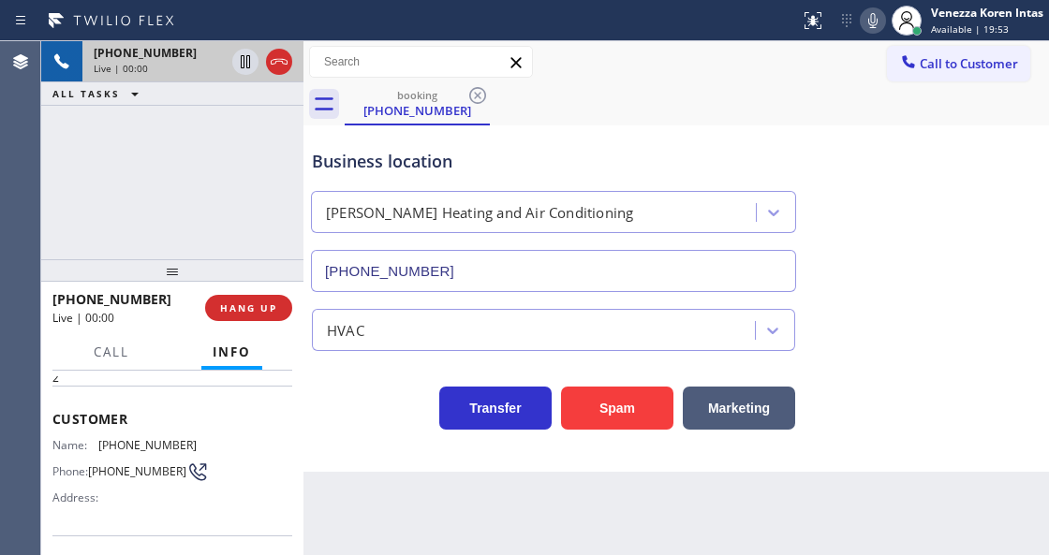
scroll to position [125, 0]
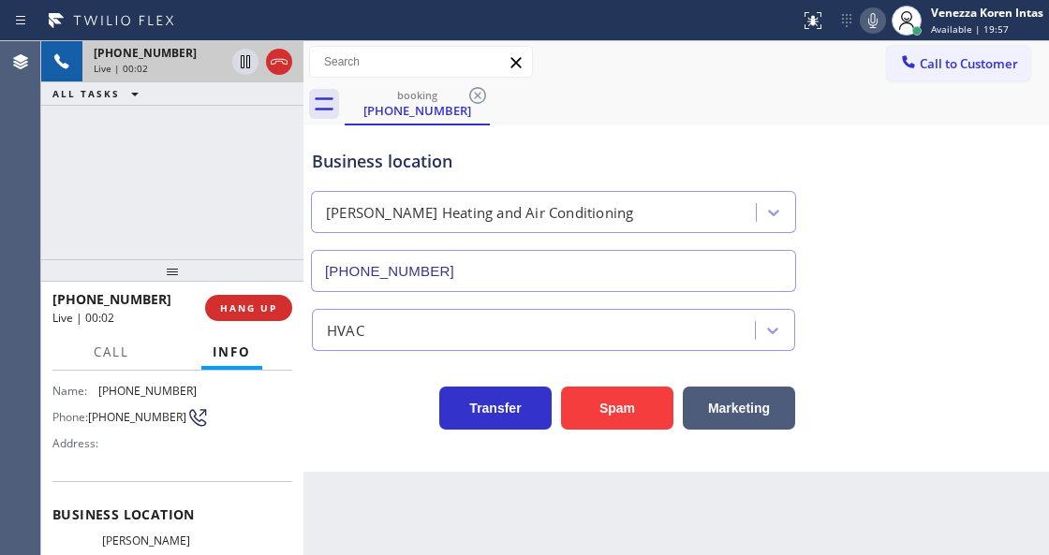
click at [269, 223] on div "[PHONE_NUMBER] Live | 00:02 ALL TASKS ALL TASKS ACTIVE TASKS TASKS IN WRAP UP" at bounding box center [172, 150] width 262 height 218
click at [868, 21] on icon at bounding box center [873, 20] width 22 height 22
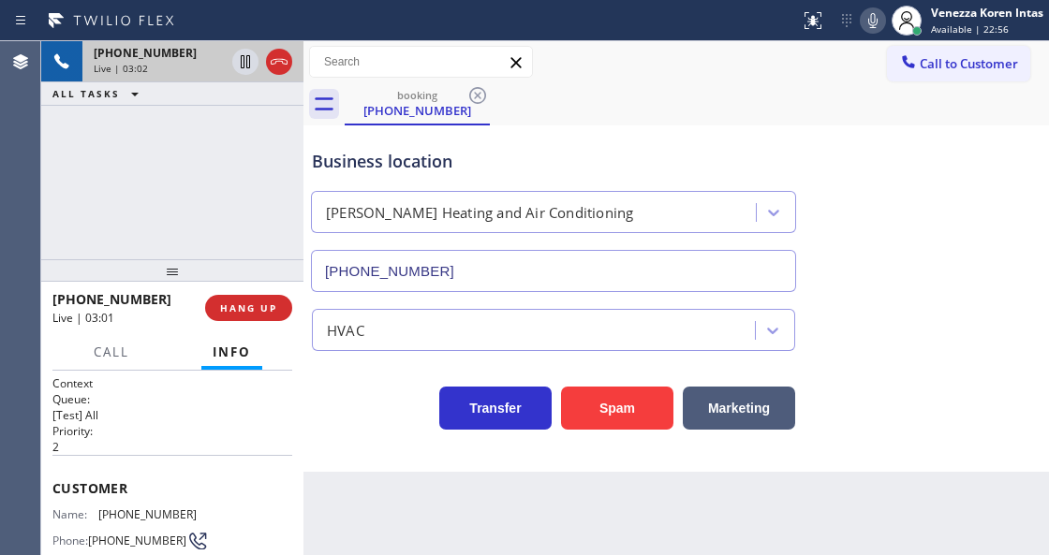
scroll to position [0, 0]
drag, startPoint x: 871, startPoint y: 21, endPoint x: 867, endPoint y: 49, distance: 28.3
click at [871, 21] on icon at bounding box center [873, 20] width 22 height 22
click at [240, 61] on icon at bounding box center [245, 62] width 22 height 22
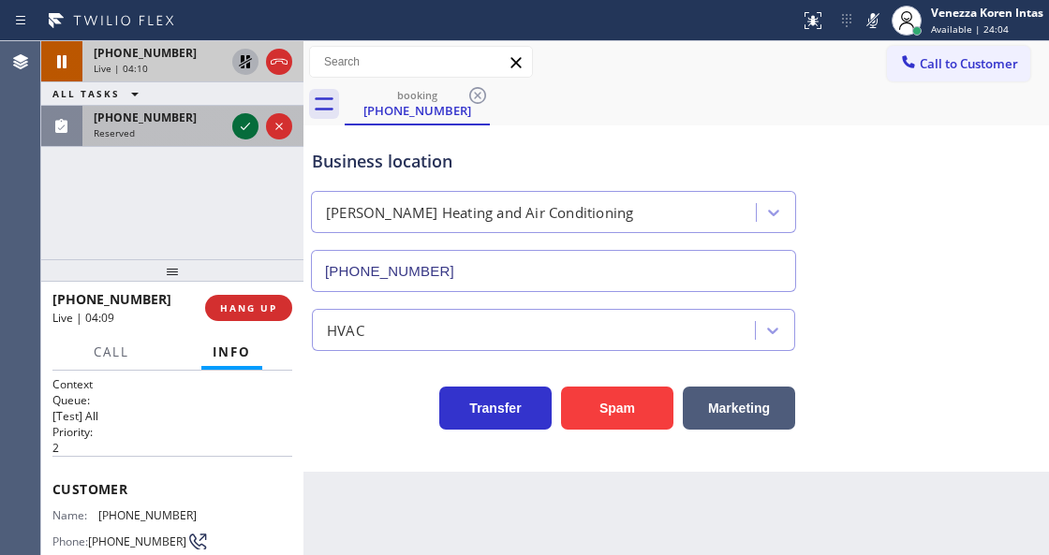
click at [238, 129] on icon at bounding box center [245, 126] width 22 height 22
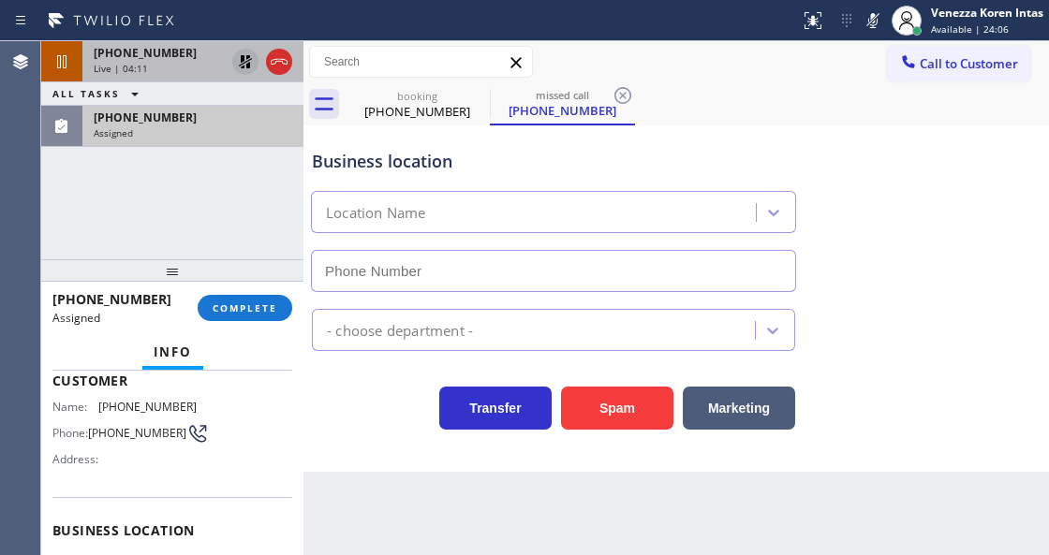
type input "[PHONE_NUMBER]"
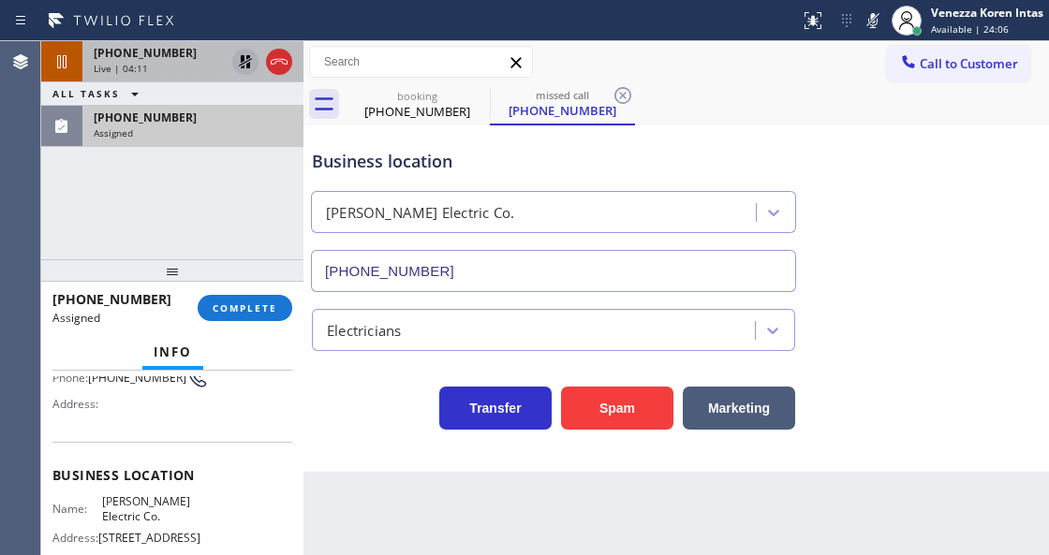
scroll to position [249, 0]
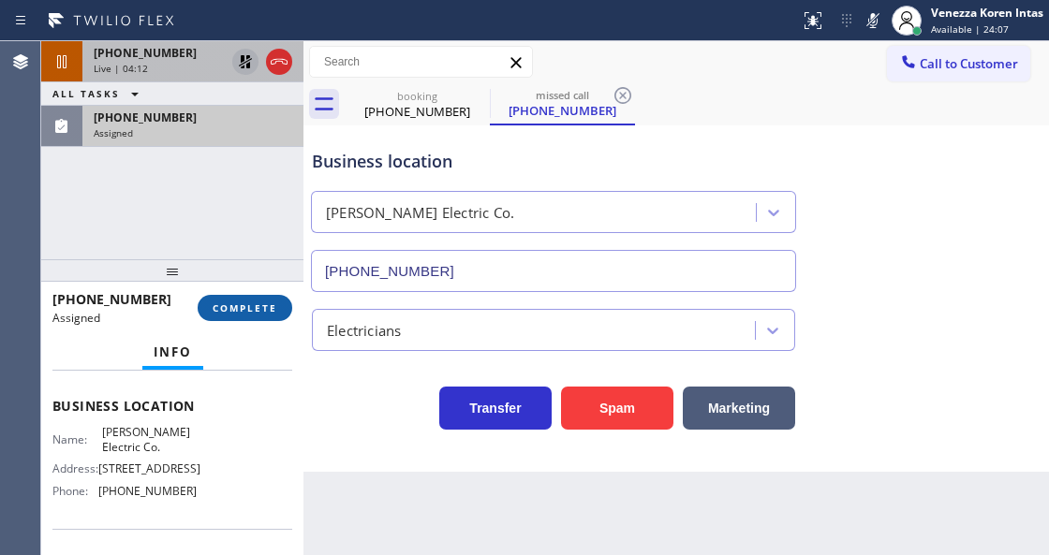
click at [238, 319] on button "COMPLETE" at bounding box center [245, 308] width 95 height 26
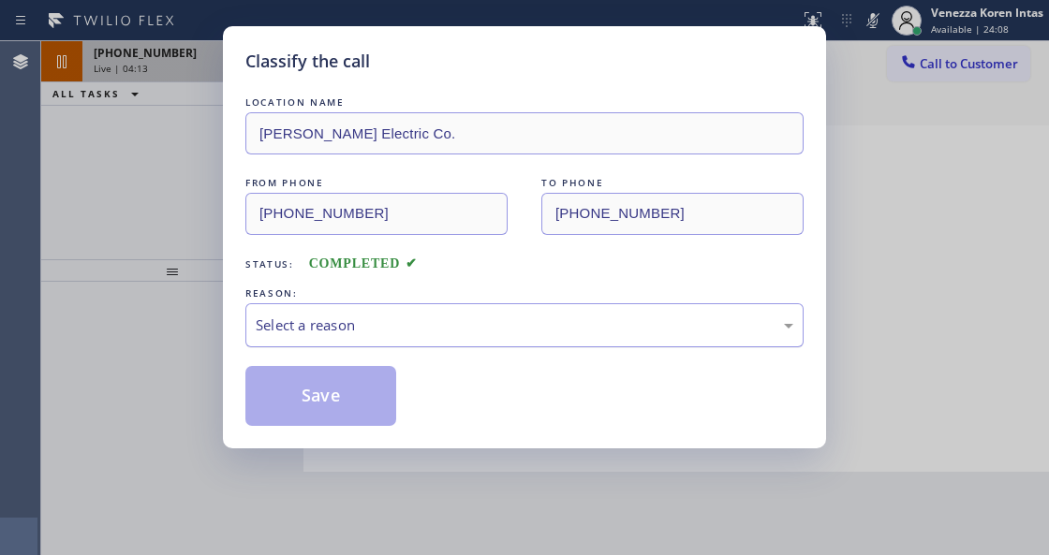
click at [451, 343] on div "Select a reason" at bounding box center [524, 325] width 558 height 44
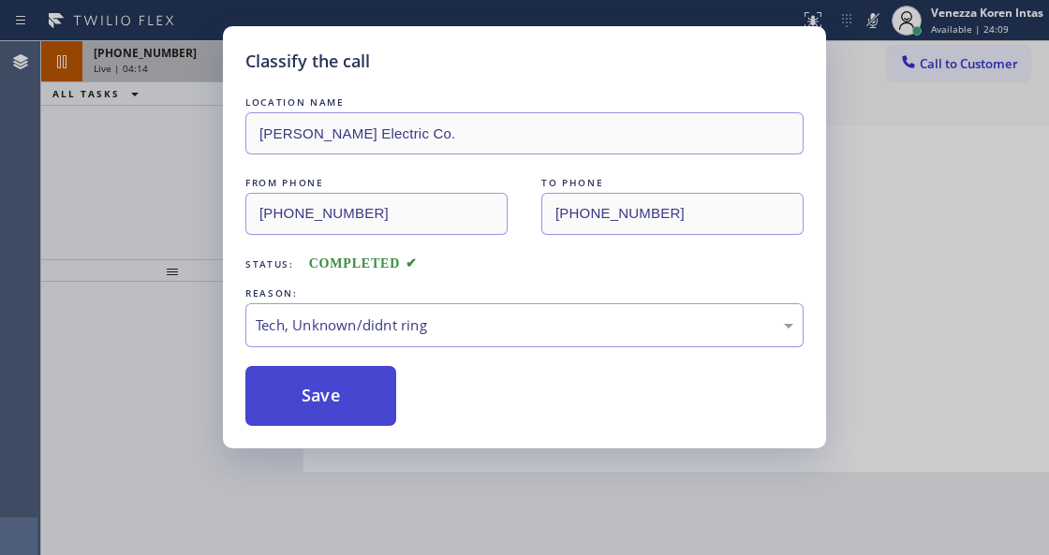
click at [371, 424] on button "Save" at bounding box center [320, 396] width 151 height 60
click at [371, 397] on button "Save" at bounding box center [320, 396] width 151 height 60
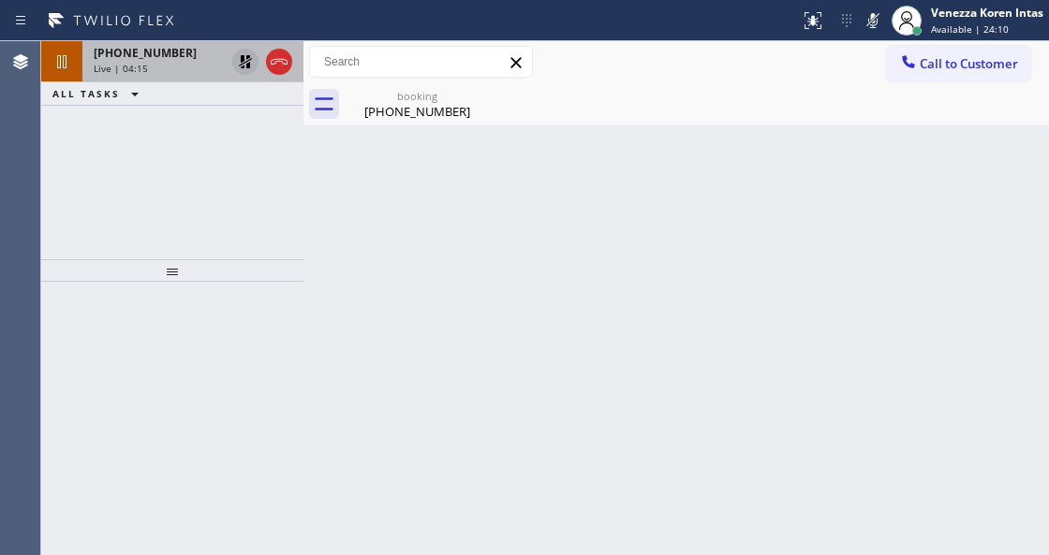
click at [170, 66] on div "Live | 04:15" at bounding box center [159, 68] width 131 height 13
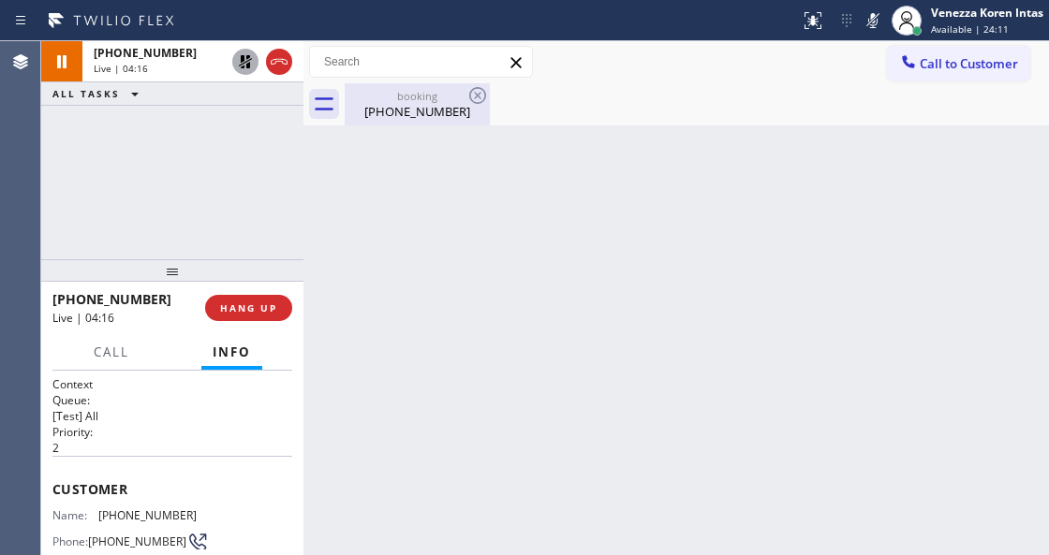
click at [445, 89] on div "booking" at bounding box center [416, 96] width 141 height 14
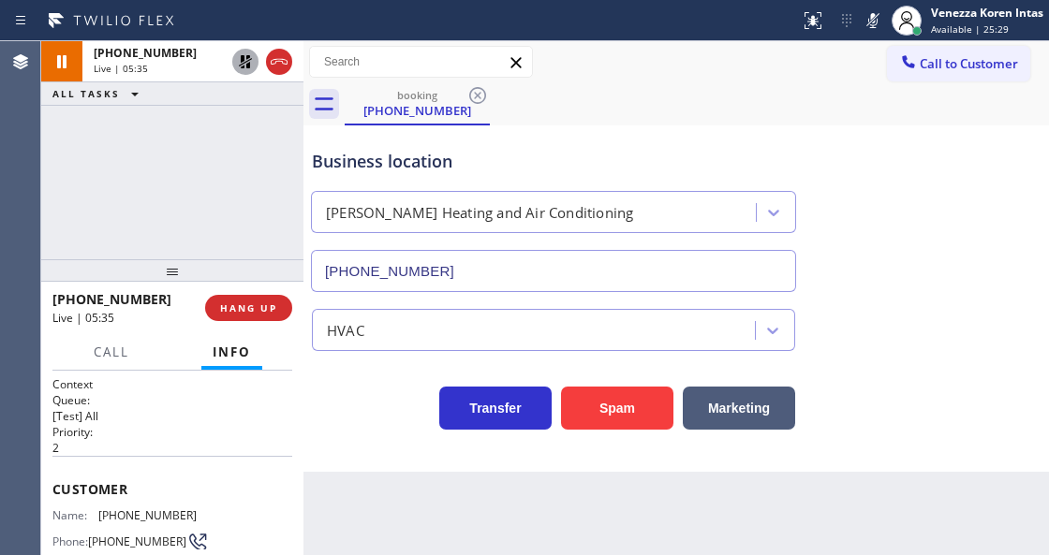
click at [876, 7] on div "Status report No issues detected If you experience an issue, please download th…" at bounding box center [920, 20] width 257 height 41
click at [868, 35] on div "Status report No issues detected If you experience an issue, please download th…" at bounding box center [920, 20] width 257 height 41
click at [871, 30] on icon at bounding box center [873, 20] width 22 height 22
click at [242, 66] on icon at bounding box center [245, 62] width 22 height 22
drag, startPoint x: 187, startPoint y: 509, endPoint x: 96, endPoint y: 512, distance: 91.8
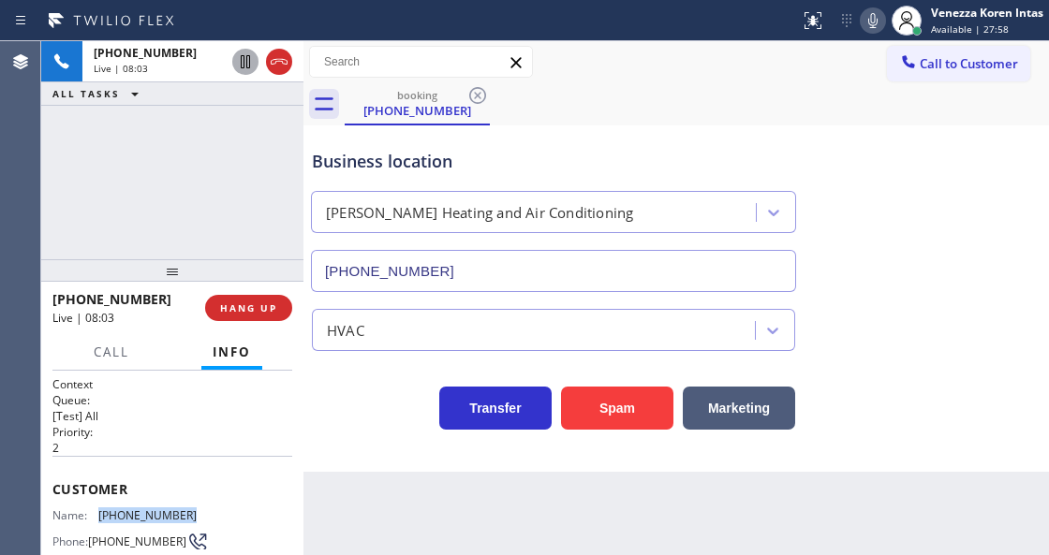
click at [96, 512] on div "Name: [PHONE_NUMBER]" at bounding box center [124, 515] width 144 height 14
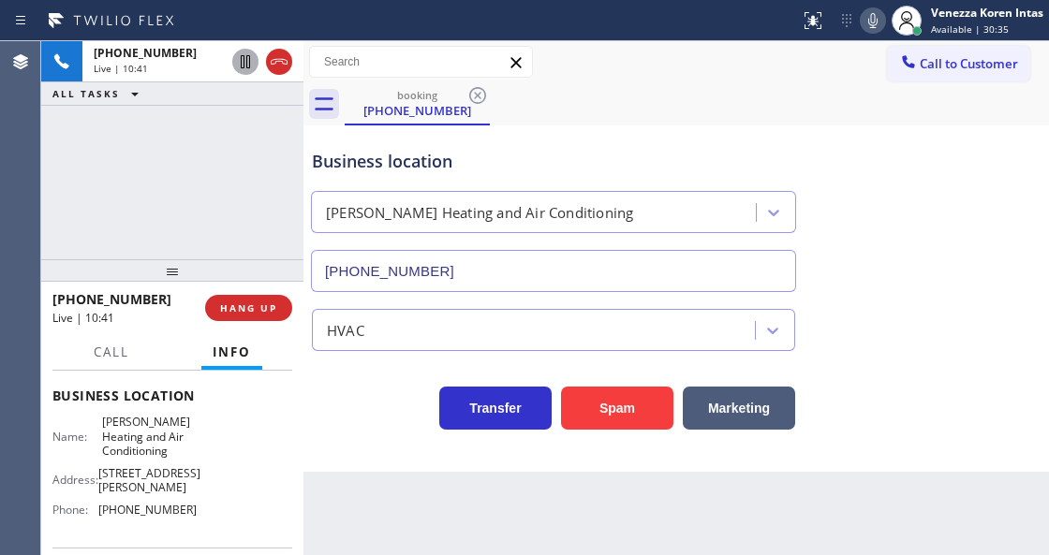
scroll to position [249, 0]
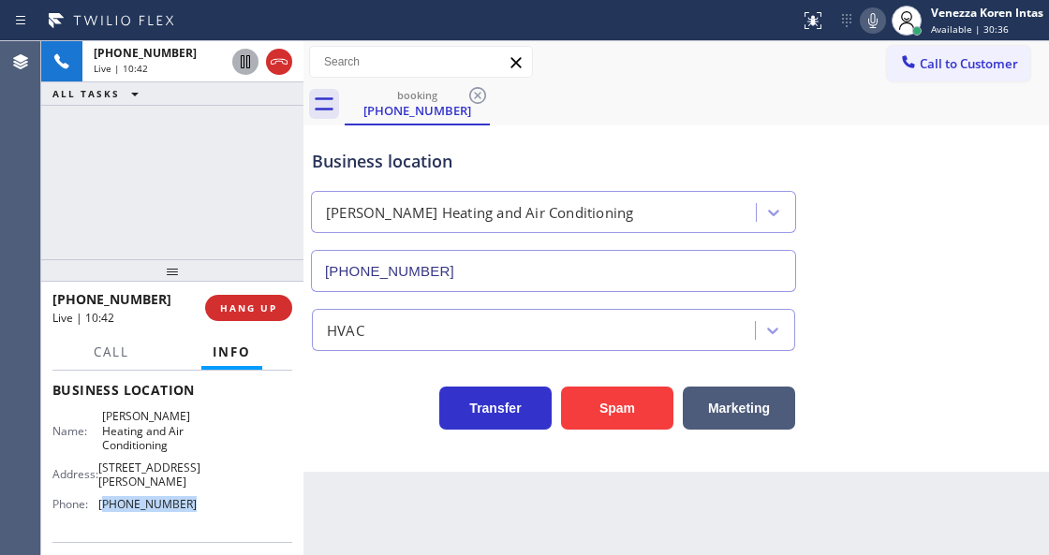
drag, startPoint x: 193, startPoint y: 507, endPoint x: 103, endPoint y: 496, distance: 90.5
click at [103, 496] on div "Name: [PERSON_NAME] Heating and Air Conditioning Address: [STREET_ADDRESS][PERS…" at bounding box center [172, 464] width 240 height 110
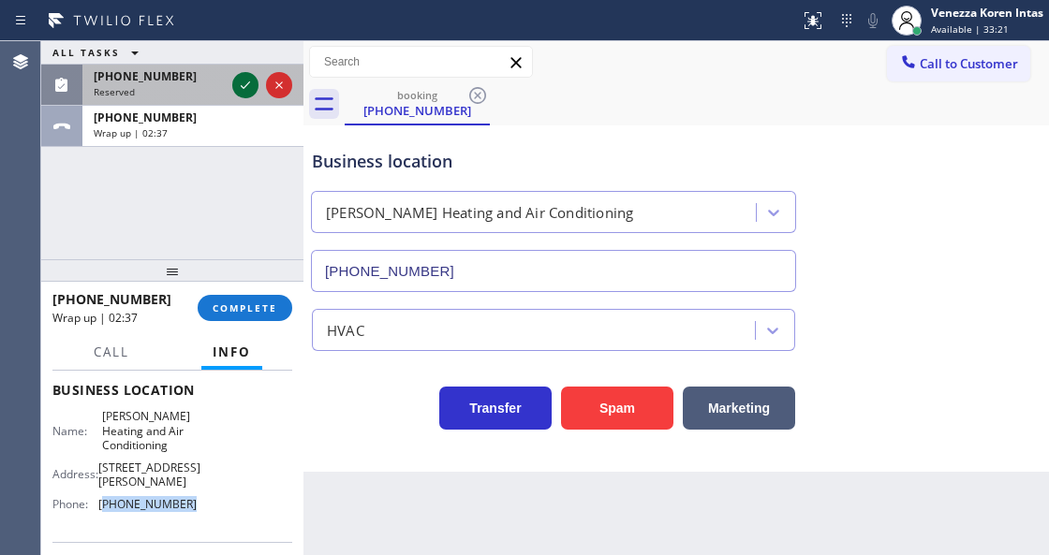
click at [254, 82] on icon at bounding box center [245, 85] width 22 height 22
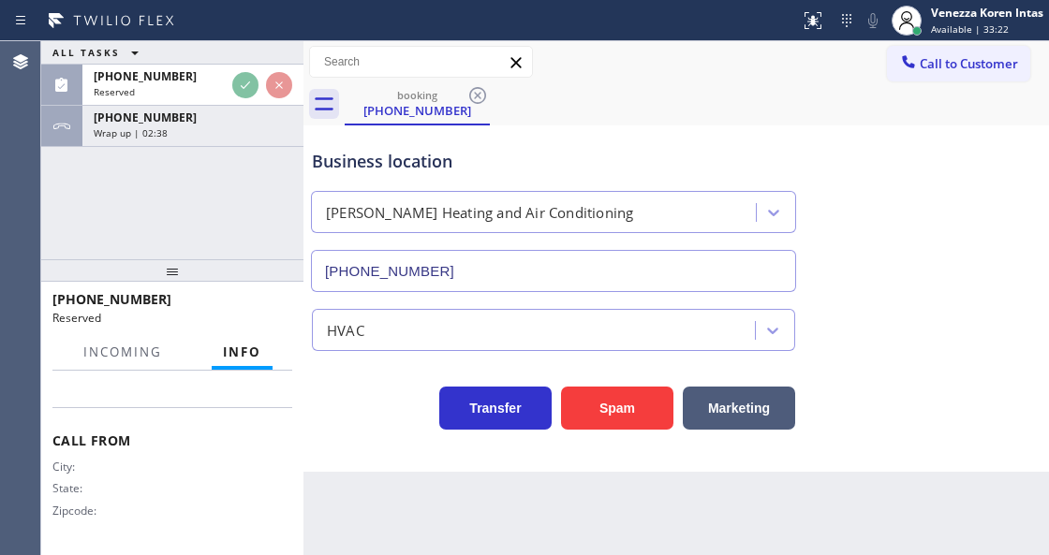
scroll to position [369, 0]
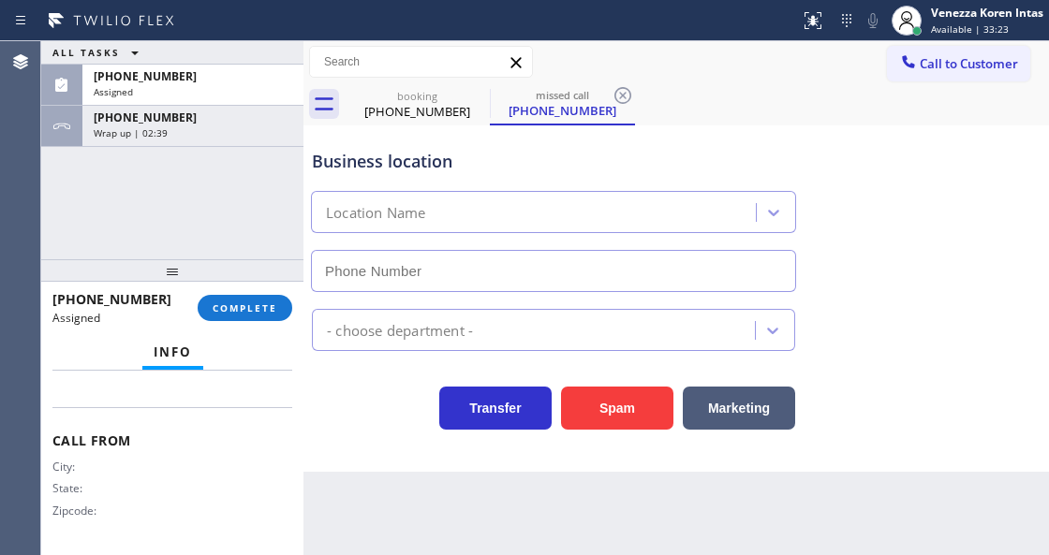
type input "[PHONE_NUMBER]"
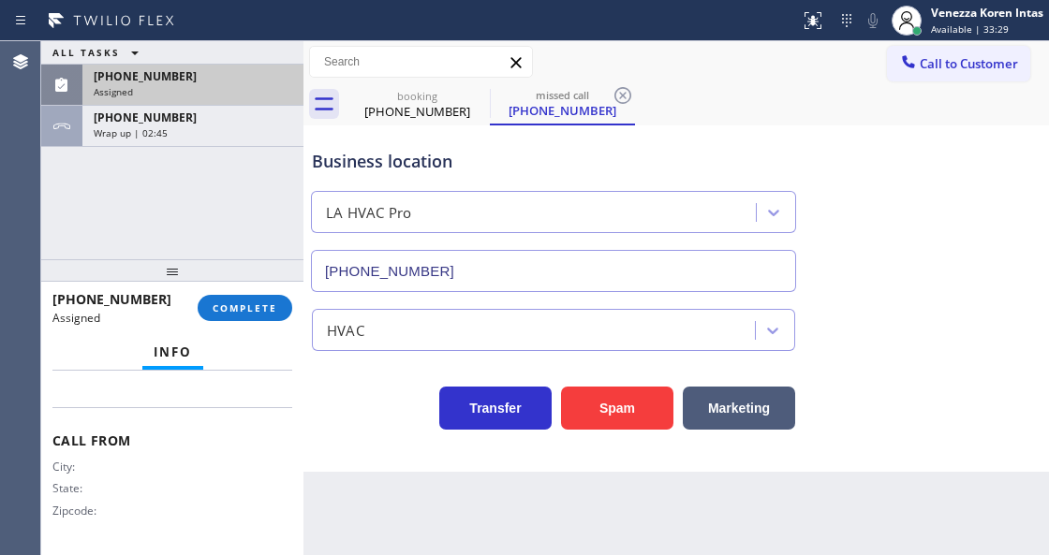
click at [201, 94] on div "Assigned" at bounding box center [193, 91] width 199 height 13
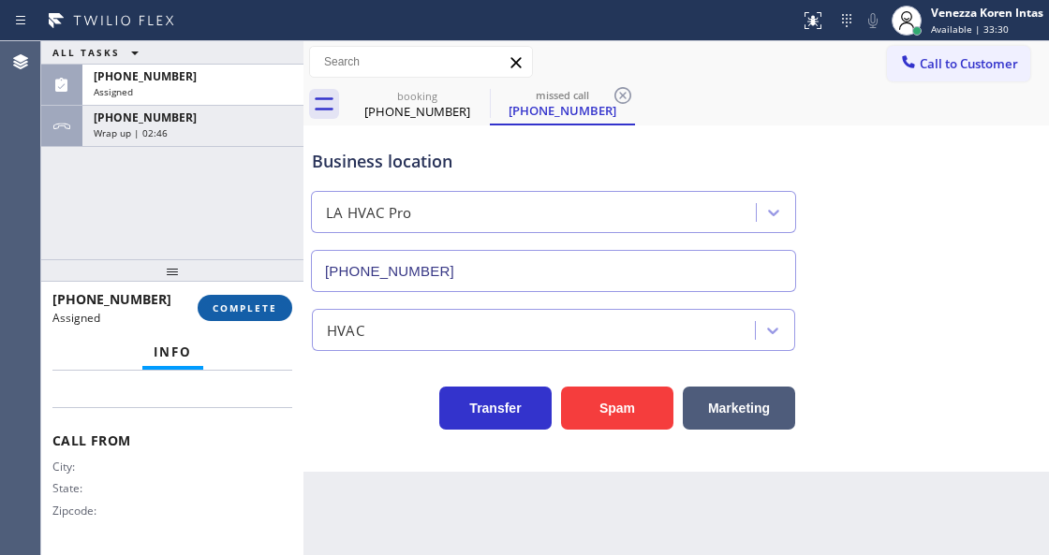
click at [230, 311] on span "COMPLETE" at bounding box center [245, 308] width 65 height 13
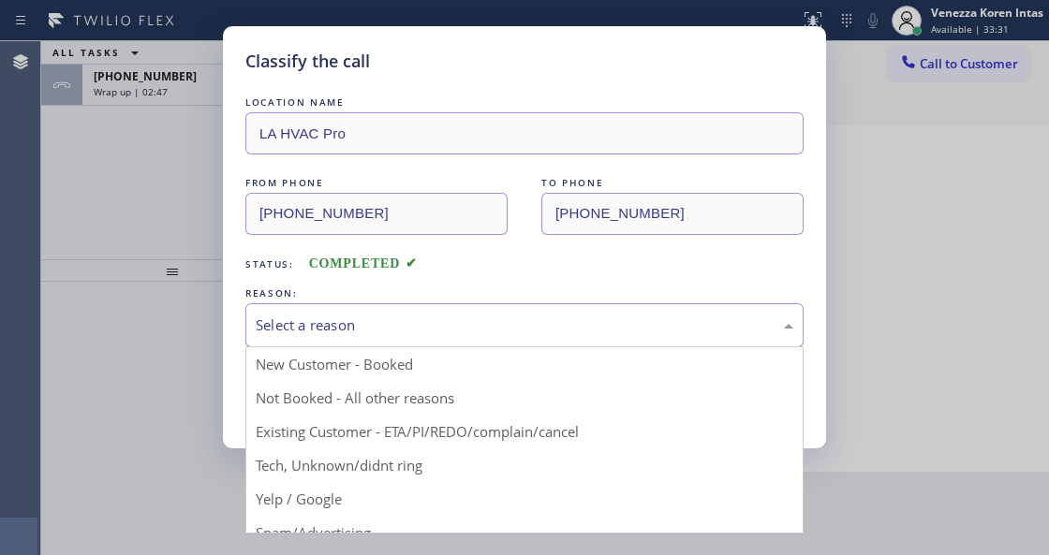
click at [410, 330] on div "Select a reason" at bounding box center [525, 326] width 538 height 22
drag, startPoint x: 388, startPoint y: 474, endPoint x: 365, endPoint y: 410, distance: 67.5
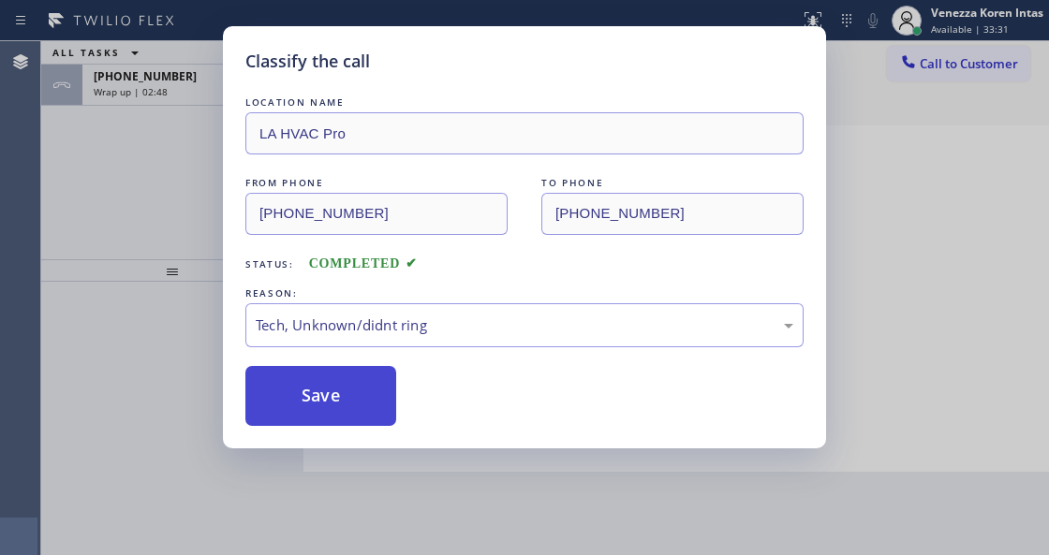
click at [363, 407] on button "Save" at bounding box center [320, 396] width 151 height 60
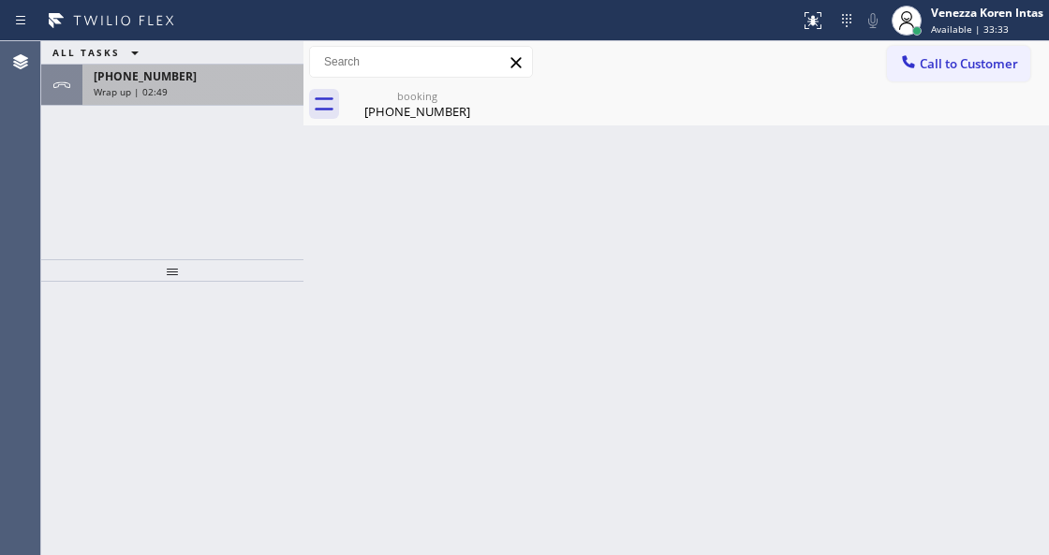
click at [185, 90] on div "Wrap up | 02:49" at bounding box center [193, 91] width 199 height 13
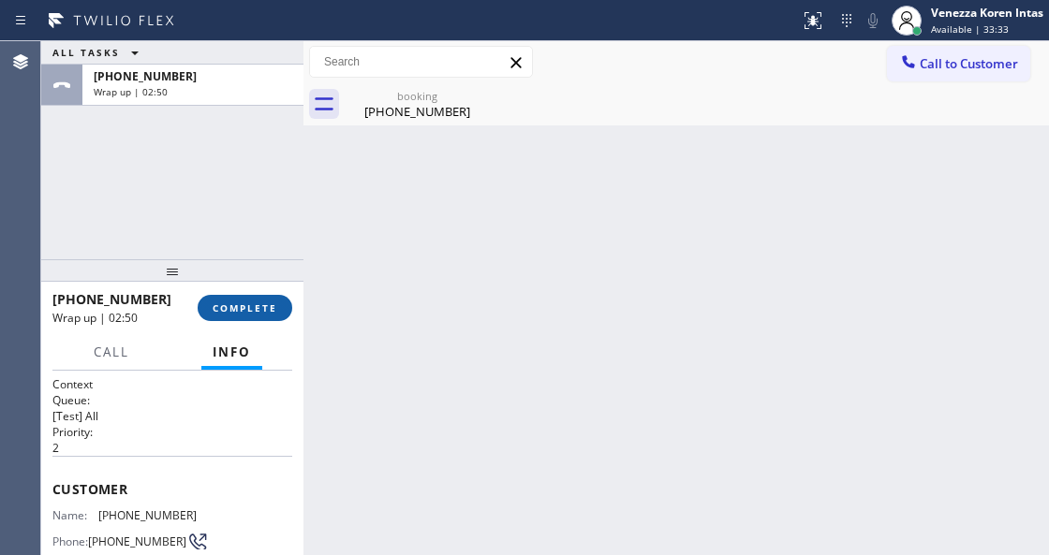
click at [270, 297] on div "[PHONE_NUMBER] Wrap up | 02:50 COMPLETE" at bounding box center [172, 308] width 240 height 49
drag, startPoint x: 270, startPoint y: 307, endPoint x: 440, endPoint y: 350, distance: 175.8
click at [270, 307] on span "COMPLETE" at bounding box center [245, 308] width 65 height 13
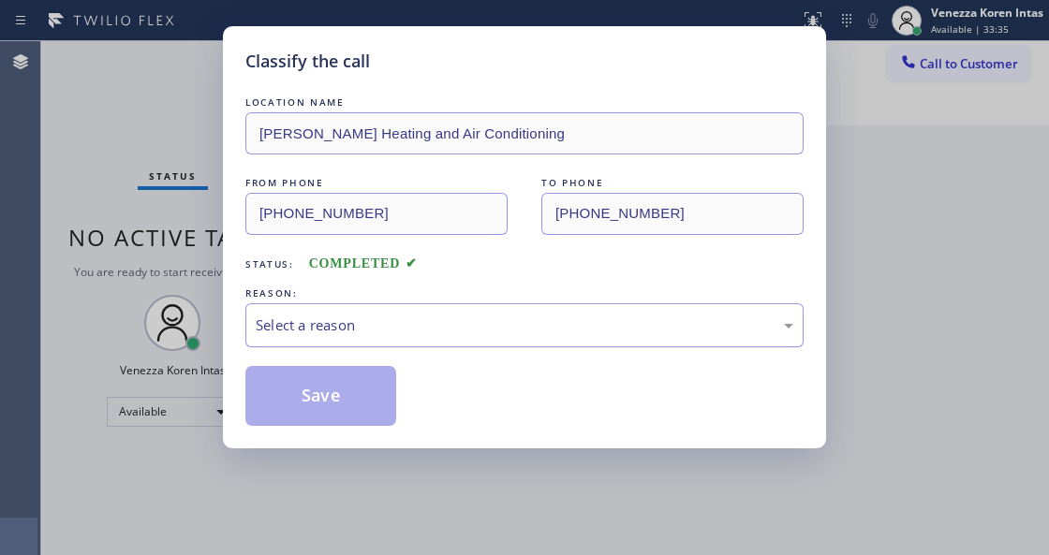
click at [457, 331] on div "Select a reason" at bounding box center [525, 326] width 538 height 22
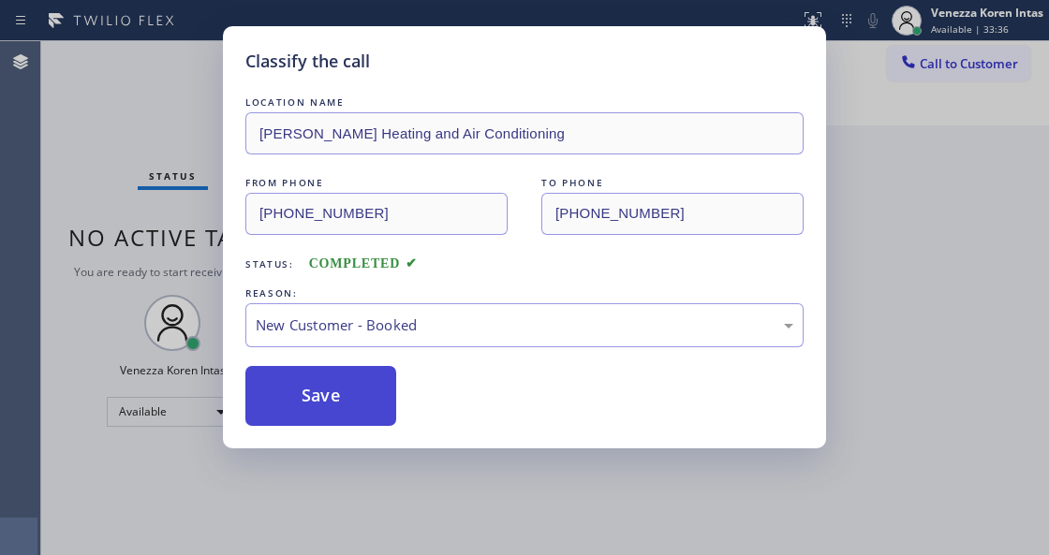
click at [358, 397] on button "Save" at bounding box center [320, 396] width 151 height 60
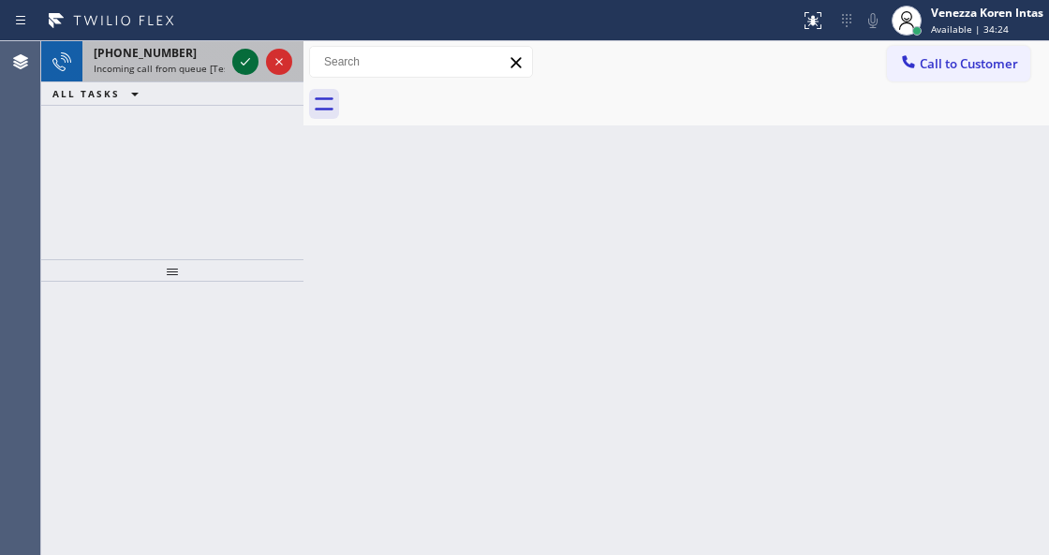
click at [245, 64] on icon at bounding box center [245, 62] width 22 height 22
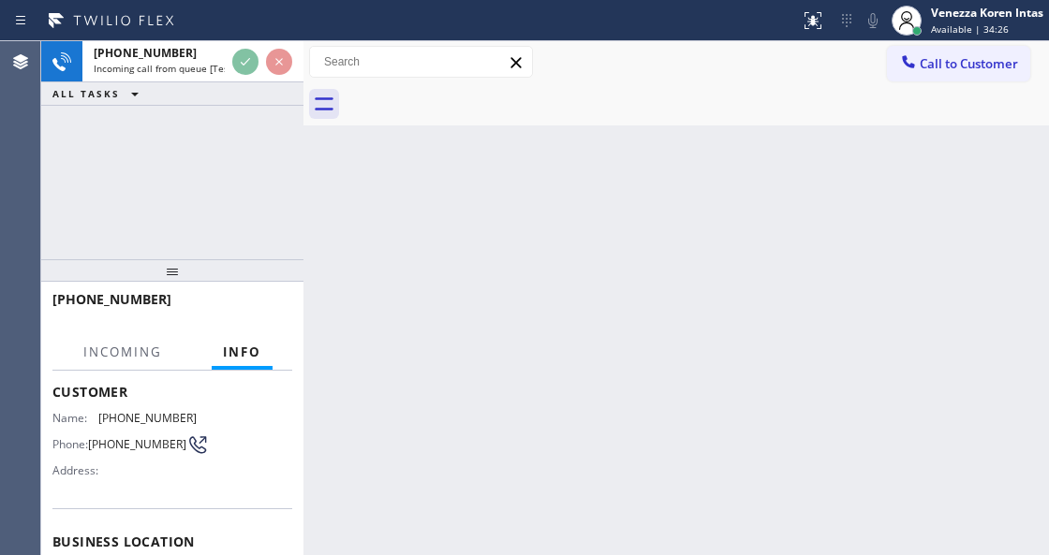
scroll to position [187, 0]
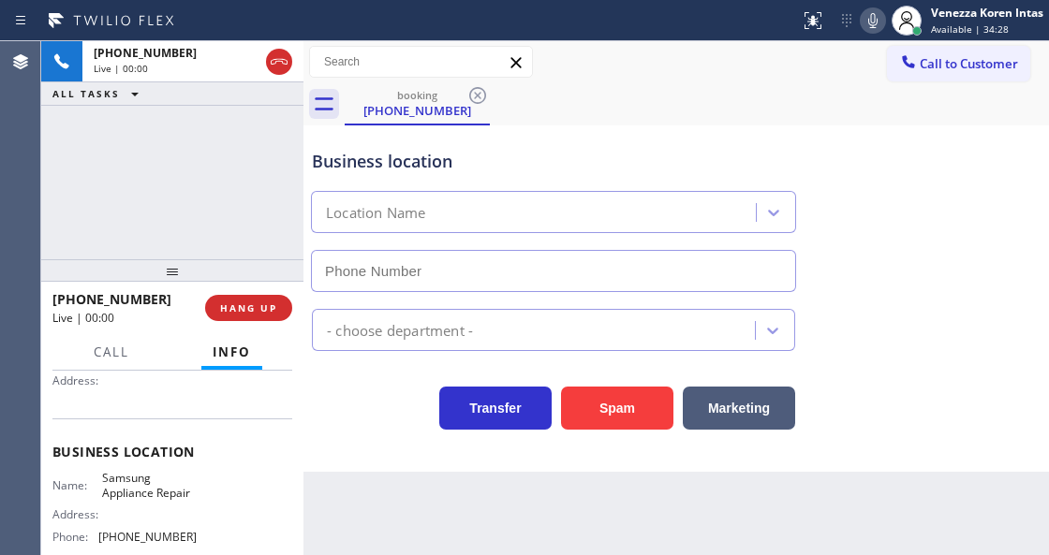
type input "[PHONE_NUMBER]"
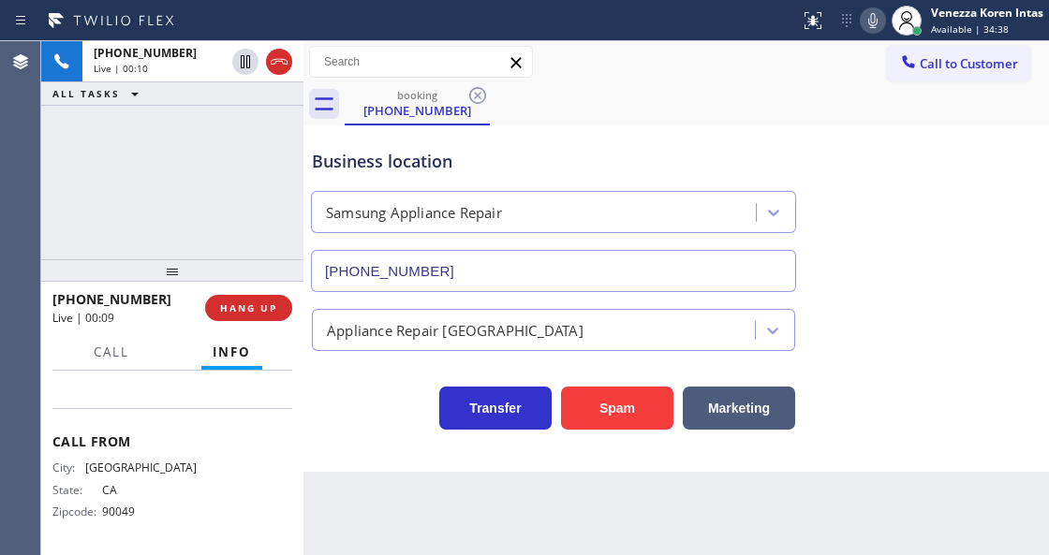
scroll to position [229, 0]
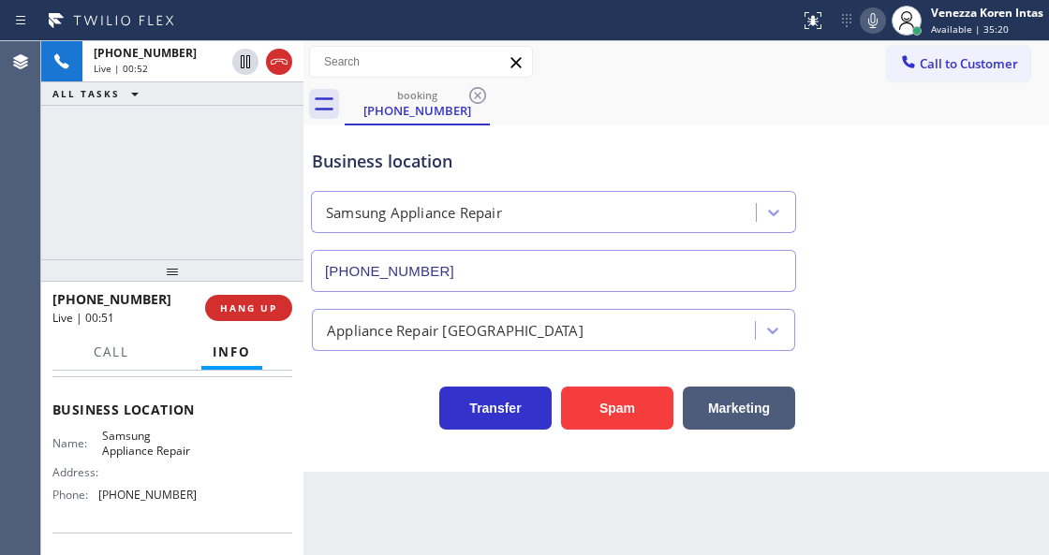
click at [875, 29] on icon at bounding box center [873, 20] width 22 height 22
click at [873, 22] on icon at bounding box center [872, 20] width 9 height 15
click at [873, 21] on icon at bounding box center [872, 20] width 9 height 15
click at [878, 23] on icon at bounding box center [873, 20] width 22 height 22
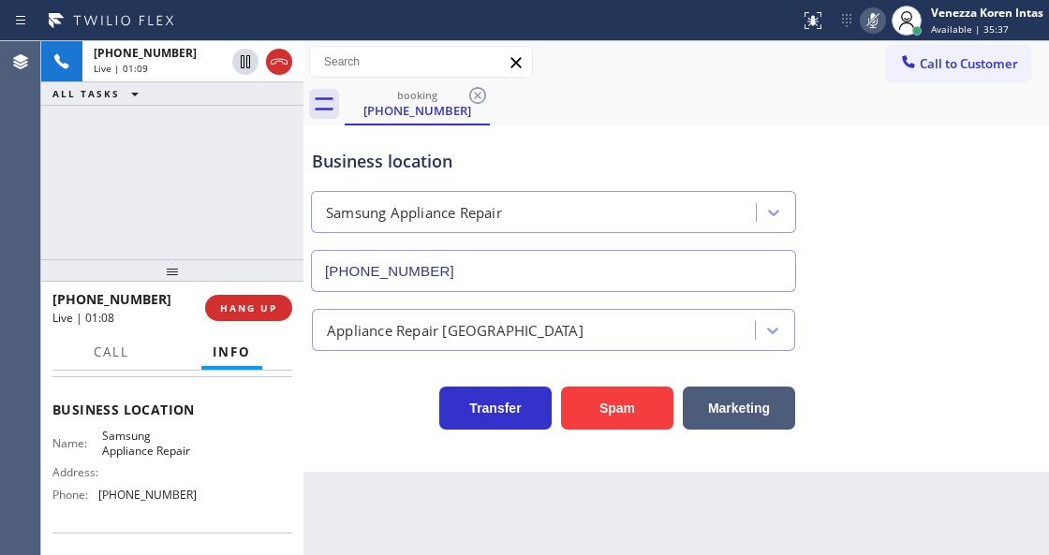
click at [878, 23] on icon at bounding box center [873, 20] width 22 height 22
drag, startPoint x: 98, startPoint y: 433, endPoint x: 218, endPoint y: 450, distance: 121.2
click at [218, 450] on div "Name: Samsung Appliance Repair Address: Phone: [PHONE_NUMBER]" at bounding box center [172, 469] width 240 height 81
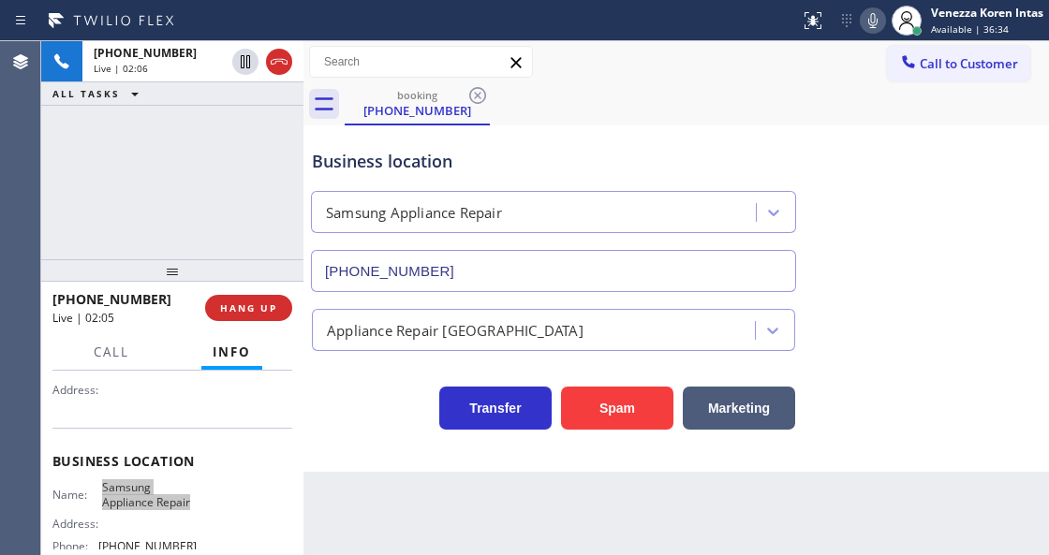
scroll to position [105, 0]
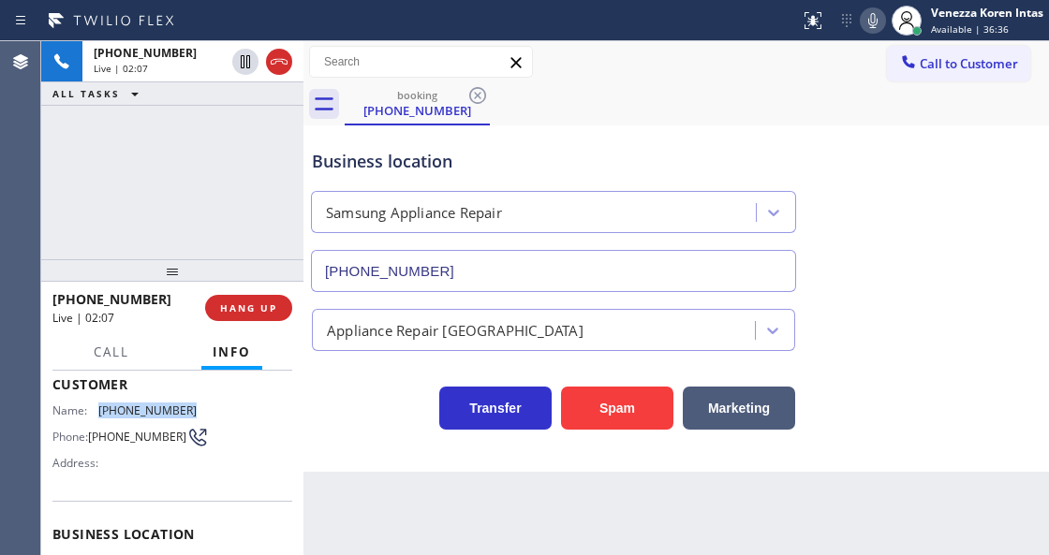
drag, startPoint x: 195, startPoint y: 404, endPoint x: 96, endPoint y: 403, distance: 98.3
click at [96, 404] on div "Name: [PHONE_NUMBER] Phone: [PHONE_NUMBER] Address:" at bounding box center [172, 441] width 240 height 74
click at [876, 25] on icon at bounding box center [873, 20] width 22 height 22
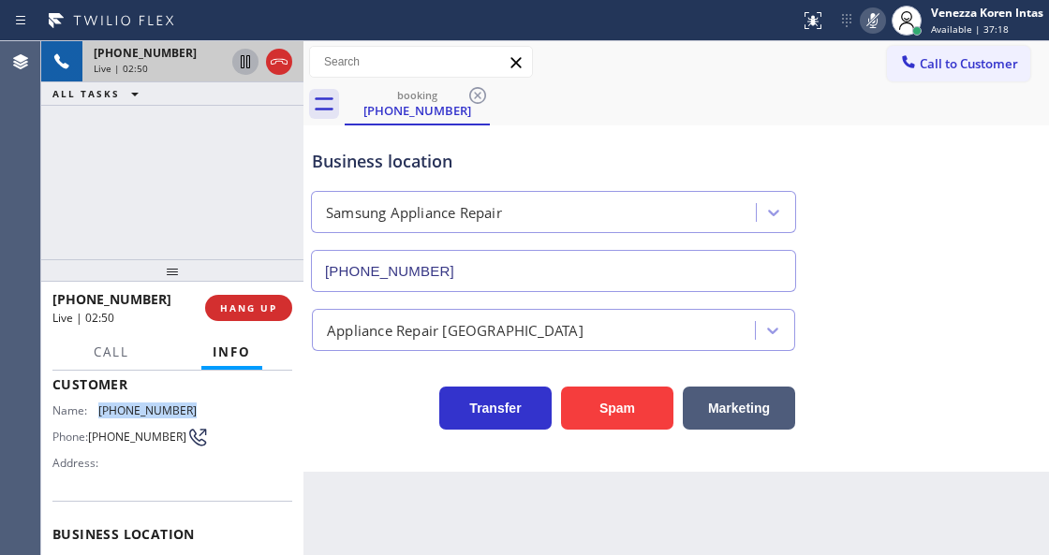
click at [243, 64] on icon at bounding box center [245, 61] width 9 height 13
click at [875, 24] on icon at bounding box center [873, 20] width 22 height 22
click at [248, 62] on icon at bounding box center [245, 62] width 22 height 22
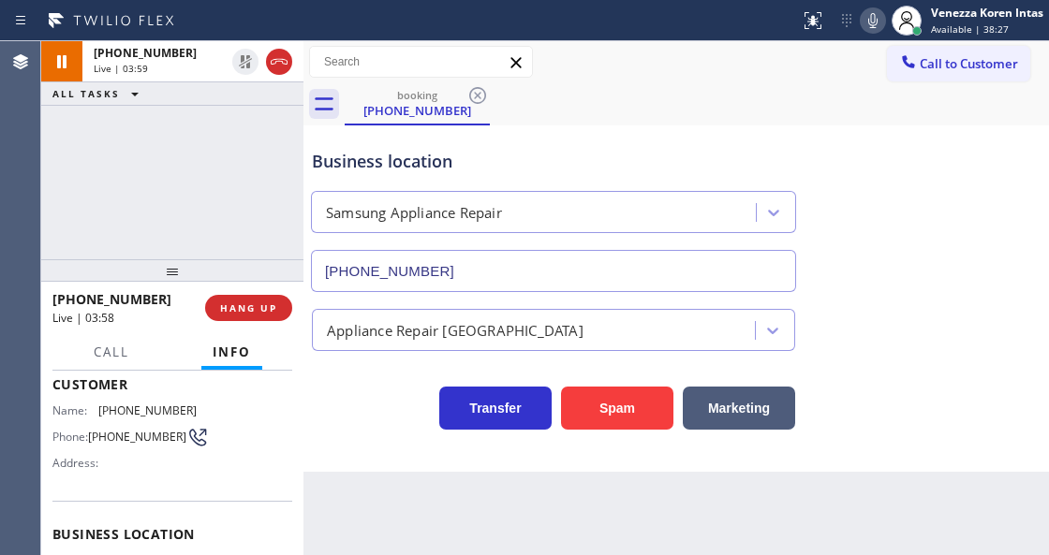
click at [806, 159] on div "Business location Samsung Appliance Repair [PHONE_NUMBER]" at bounding box center [676, 207] width 736 height 169
click at [813, 147] on div "Business location Samsung Appliance Repair [PHONE_NUMBER]" at bounding box center [676, 207] width 736 height 169
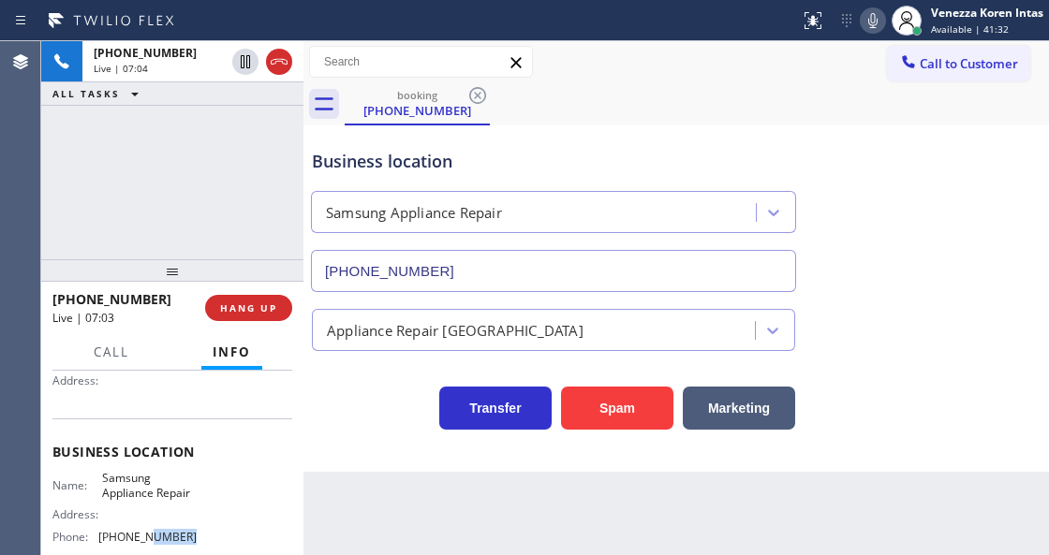
scroll to position [190, 0]
drag, startPoint x: 193, startPoint y: 539, endPoint x: 101, endPoint y: 526, distance: 92.7
click at [101, 526] on div "Name: Samsung Appliance Repair Address: Phone: [PHONE_NUMBER]" at bounding box center [172, 508] width 240 height 81
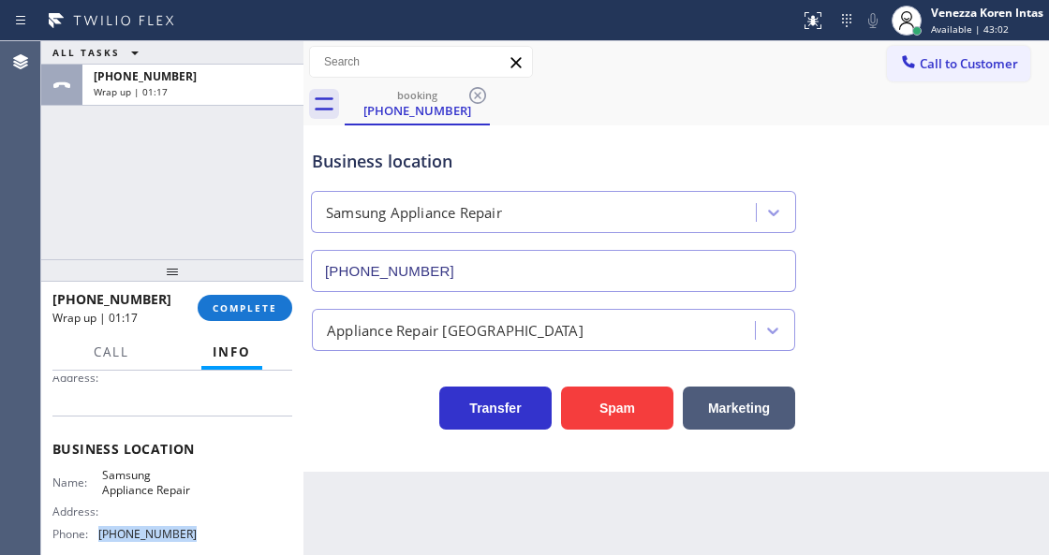
drag, startPoint x: 249, startPoint y: 305, endPoint x: 264, endPoint y: 322, distance: 22.6
click at [249, 305] on span "COMPLETE" at bounding box center [245, 308] width 65 height 13
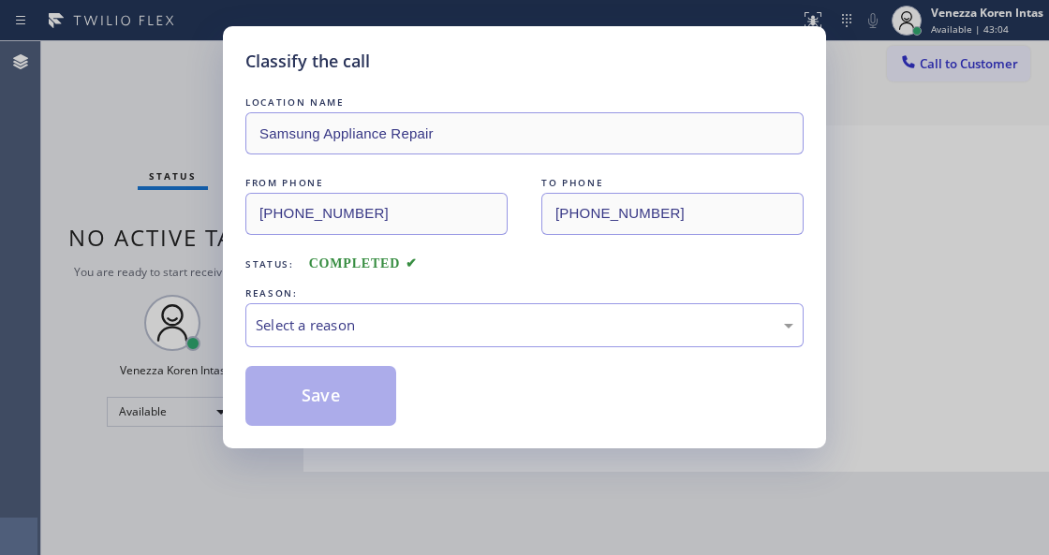
click at [462, 324] on div "Select a reason" at bounding box center [525, 326] width 538 height 22
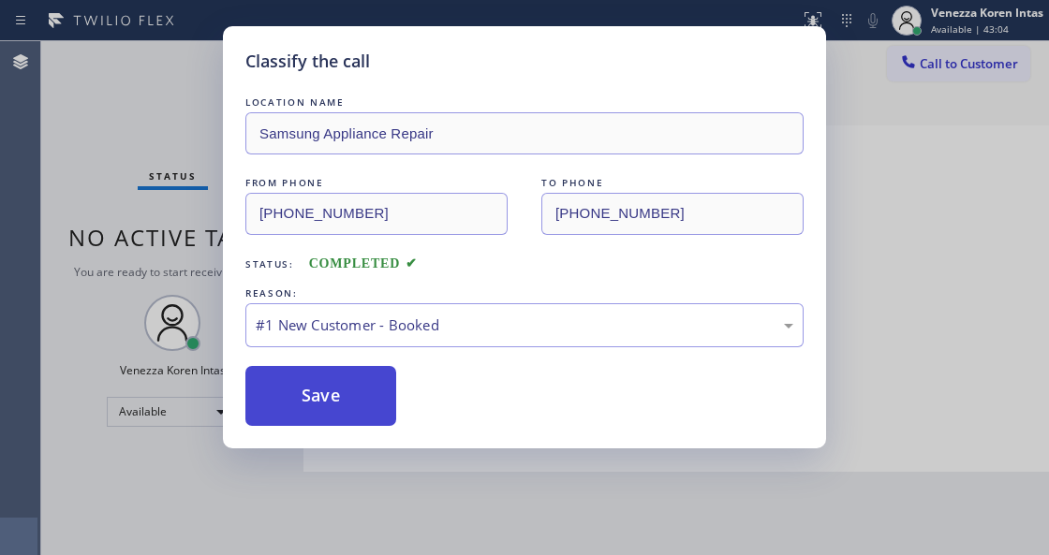
click at [361, 380] on button "Save" at bounding box center [320, 396] width 151 height 60
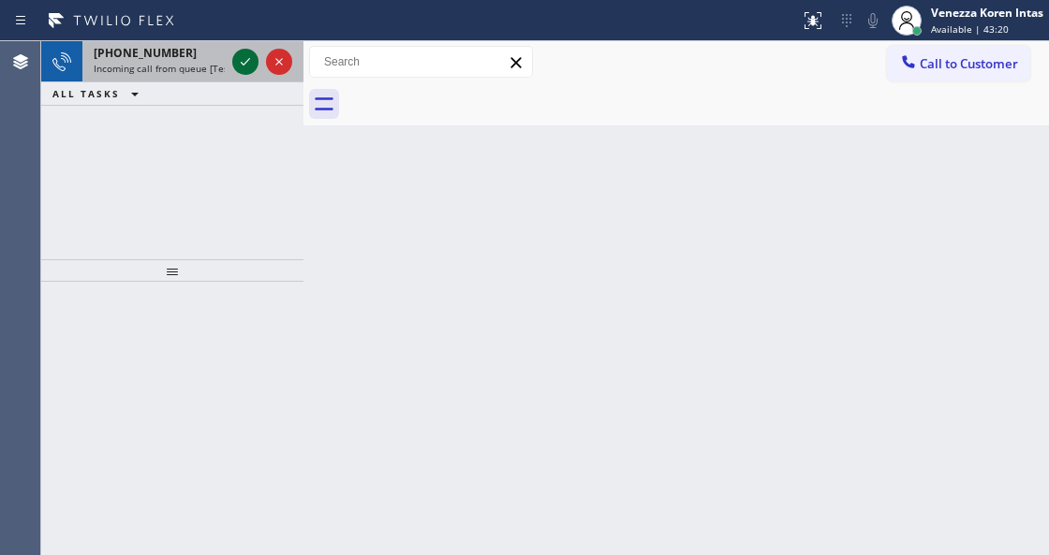
click at [240, 54] on icon at bounding box center [245, 62] width 22 height 22
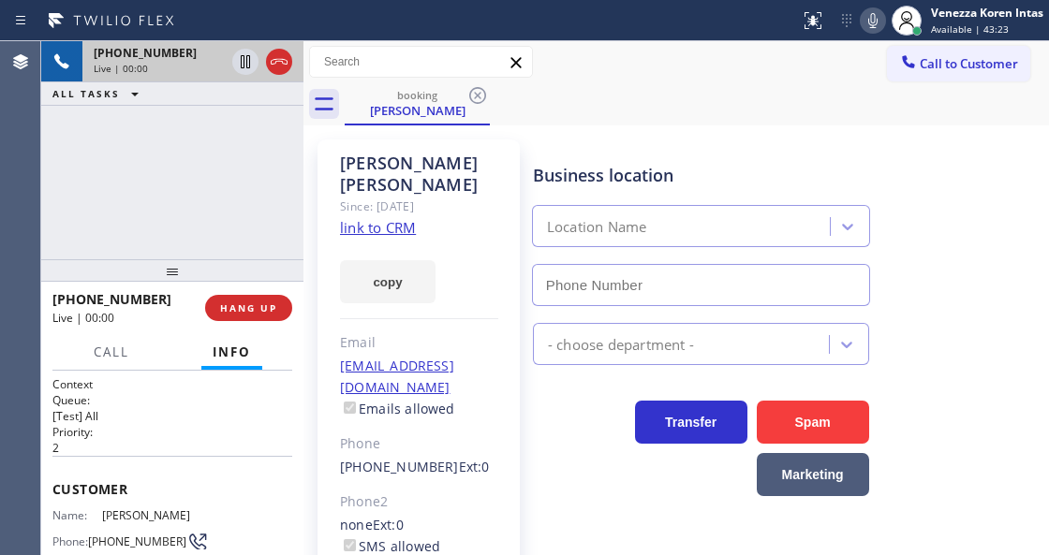
type input "[PHONE_NUMBER]"
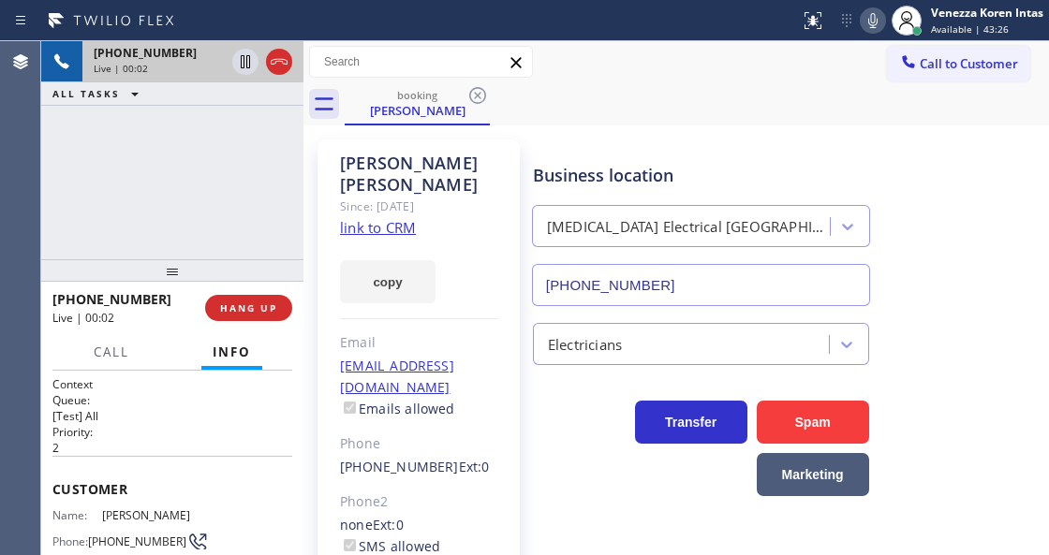
click at [403, 218] on link "link to CRM" at bounding box center [378, 227] width 76 height 19
click at [114, 358] on span "Call" at bounding box center [112, 352] width 36 height 17
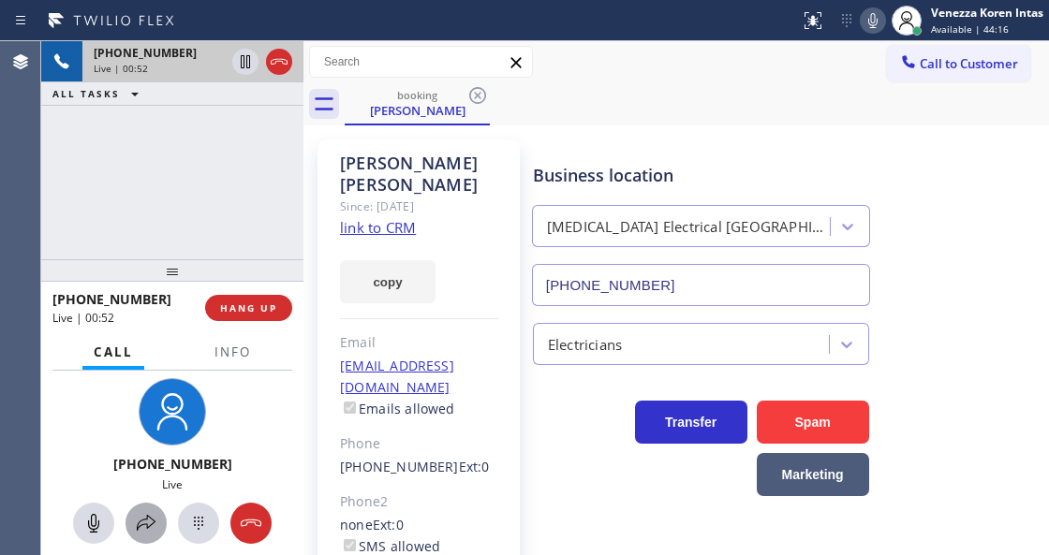
click at [150, 515] on icon at bounding box center [146, 523] width 22 height 22
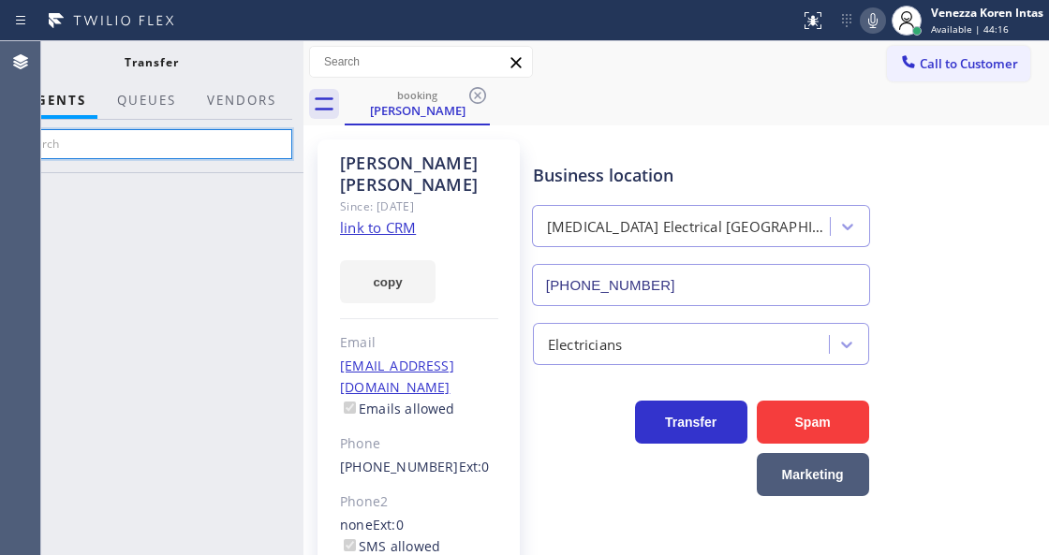
click at [208, 133] on input "text" at bounding box center [151, 144] width 282 height 30
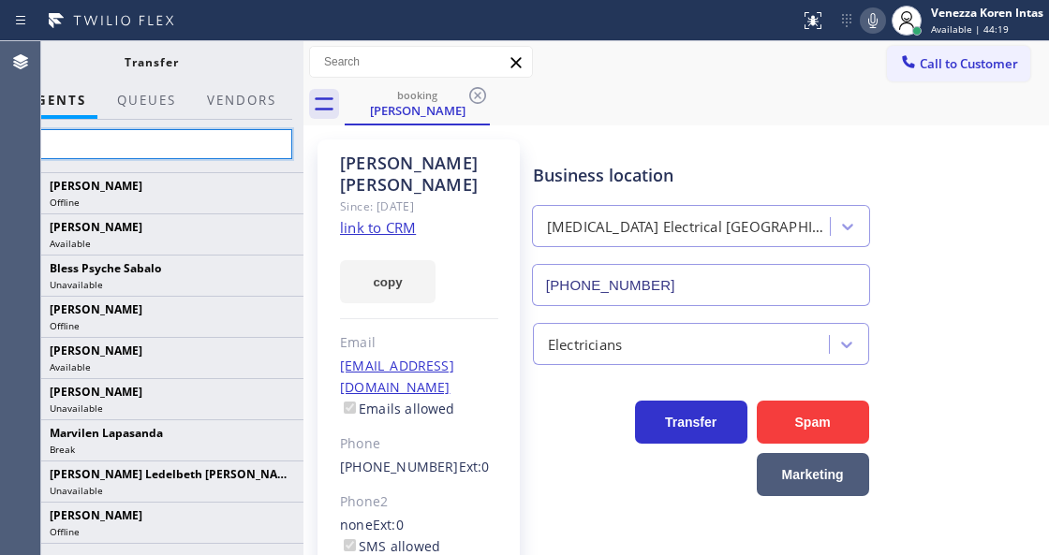
type input "s"
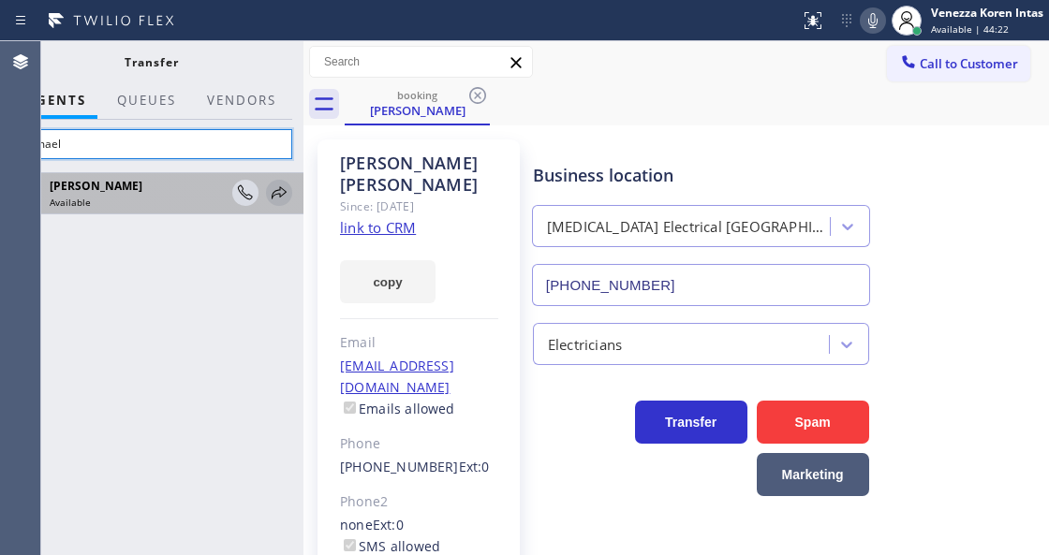
type input "esmael"
click at [275, 191] on icon at bounding box center [279, 193] width 22 height 22
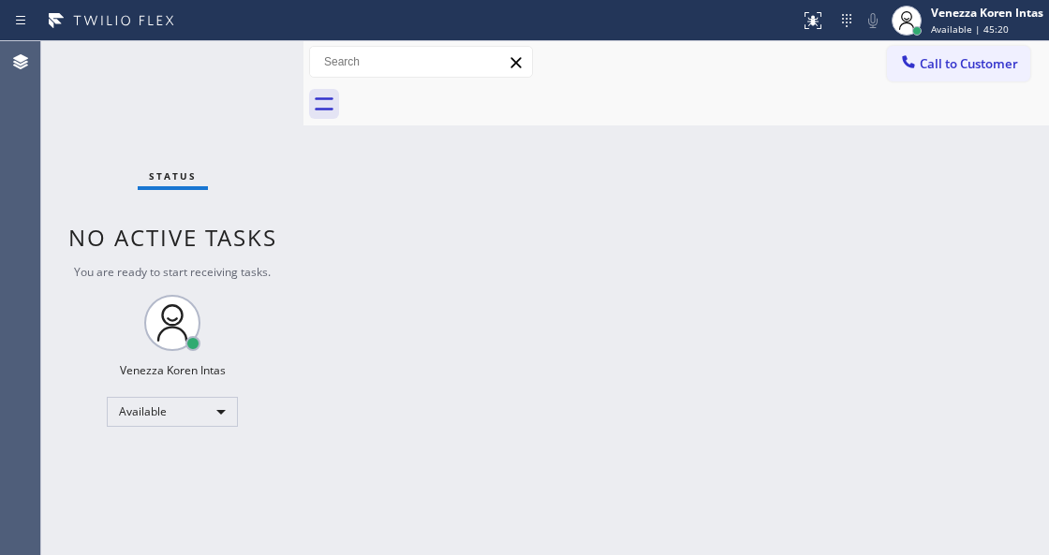
click at [227, 55] on div "Status No active tasks You are ready to start receiving tasks. Venezza Koren In…" at bounding box center [172, 298] width 262 height 514
click at [234, 68] on div "Status No active tasks You are ready to start receiving tasks. Venezza Koren In…" at bounding box center [172, 298] width 262 height 514
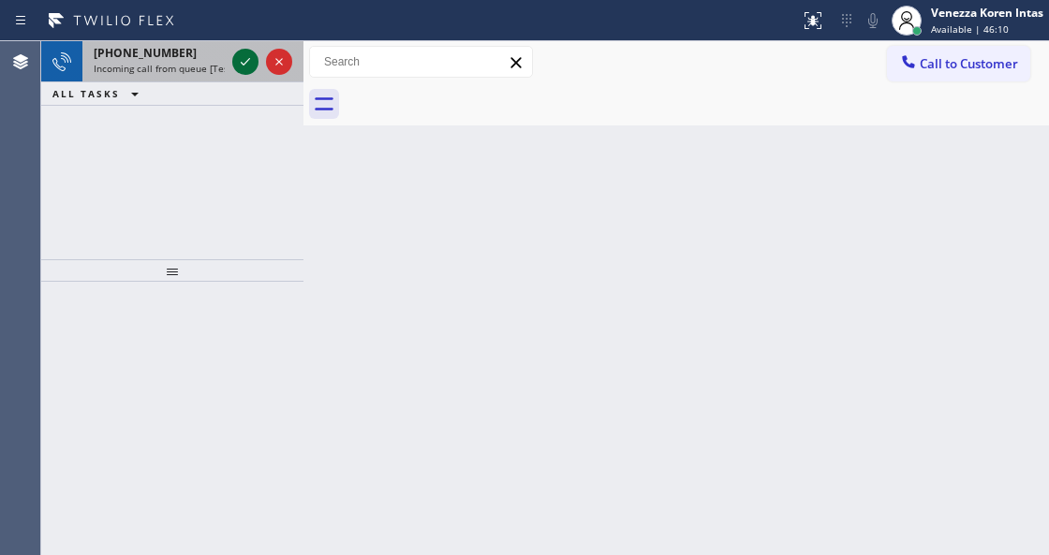
click at [251, 61] on icon at bounding box center [245, 62] width 22 height 22
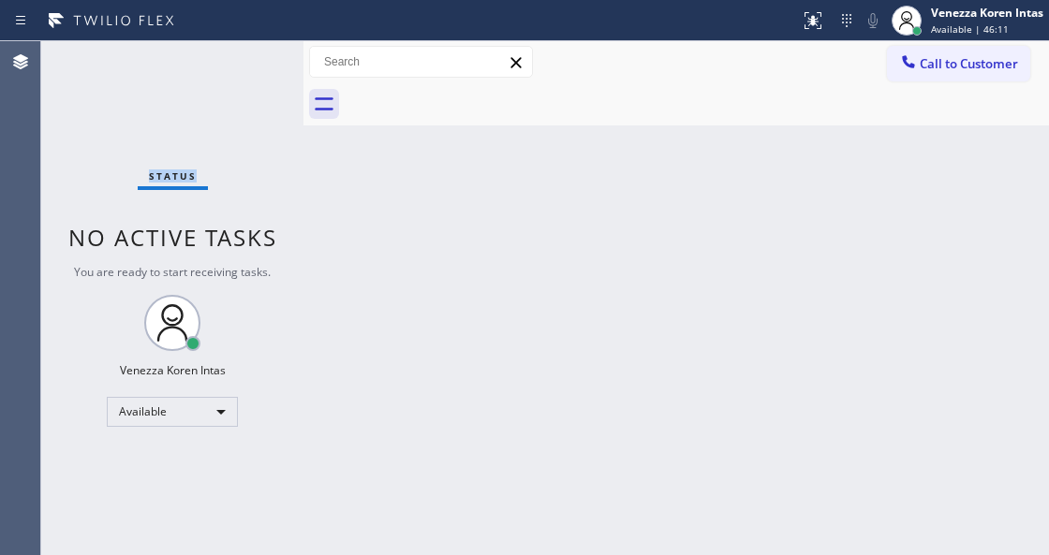
click at [250, 61] on div "Status No active tasks You are ready to start receiving tasks. Venezza Koren In…" at bounding box center [172, 298] width 262 height 514
click at [933, 20] on div "Venezza Koren Intas" at bounding box center [987, 13] width 112 height 16
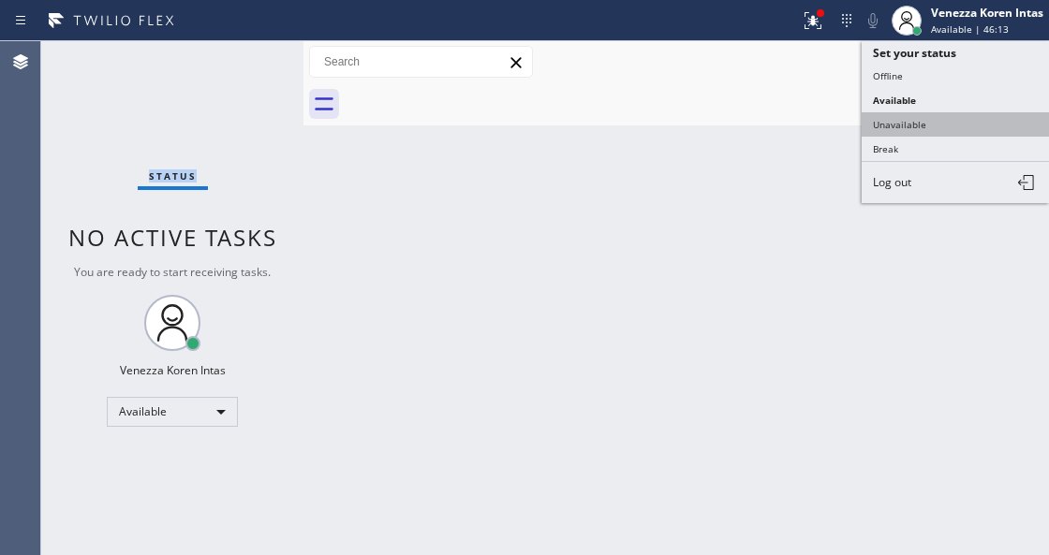
click at [915, 123] on button "Unavailable" at bounding box center [955, 124] width 187 height 24
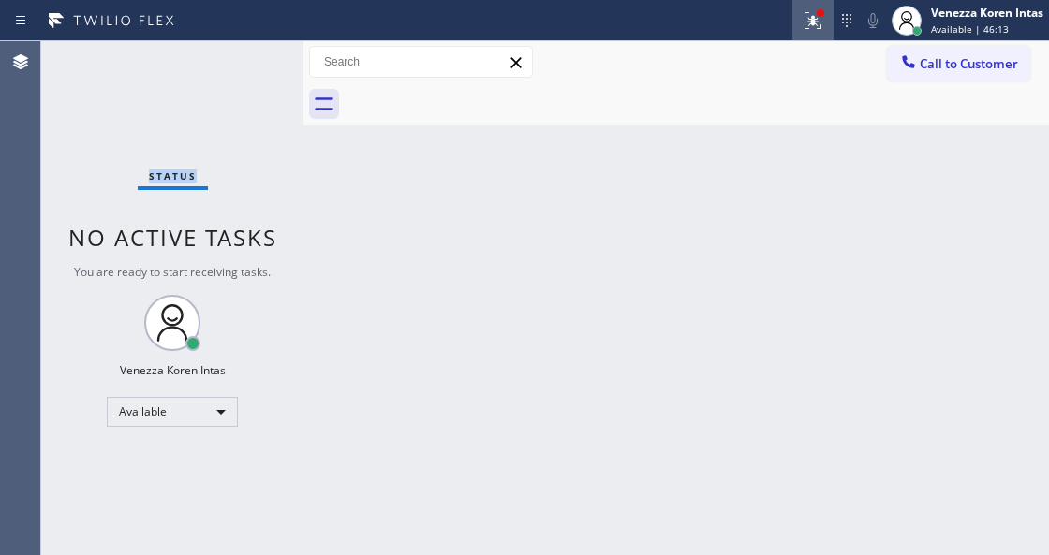
click at [818, 28] on icon at bounding box center [812, 20] width 17 height 17
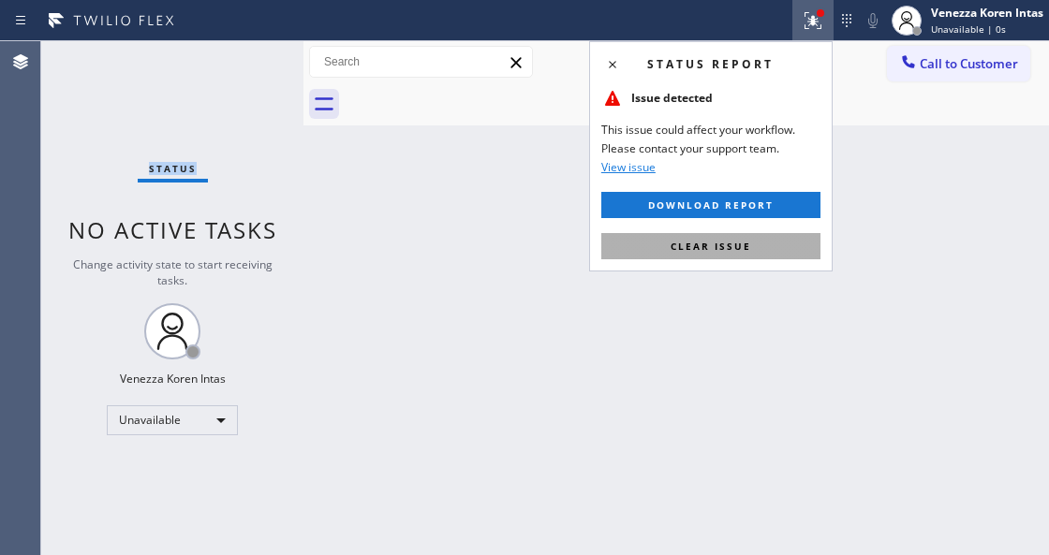
drag, startPoint x: 712, startPoint y: 257, endPoint x: 680, endPoint y: 245, distance: 33.8
click at [711, 257] on button "Clear issue" at bounding box center [710, 246] width 219 height 26
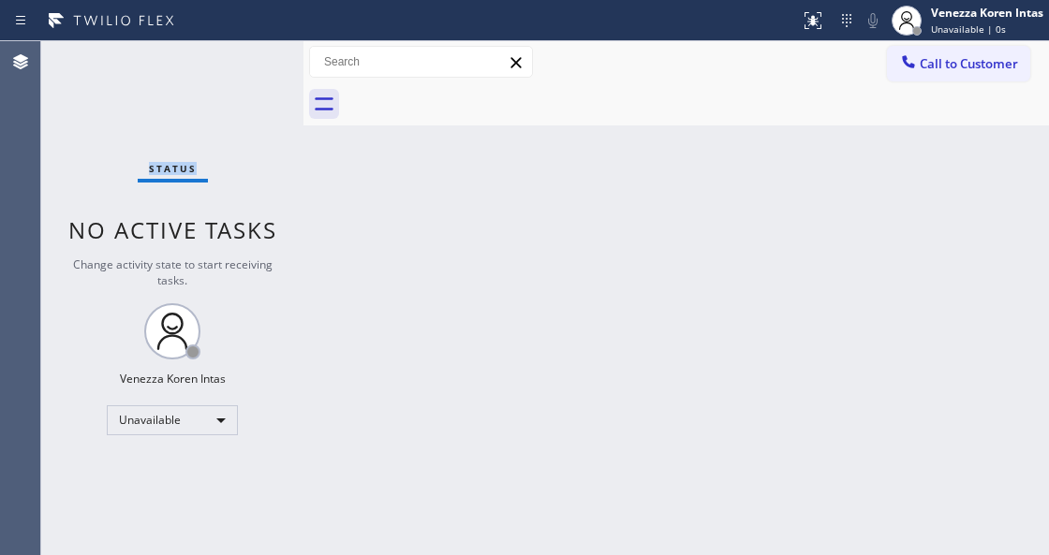
click at [279, 55] on div "Status No active tasks Change activity state to start receiving tasks. Venezza …" at bounding box center [172, 298] width 262 height 514
click at [998, 23] on span "Unavailable | 10s" at bounding box center [971, 28] width 81 height 13
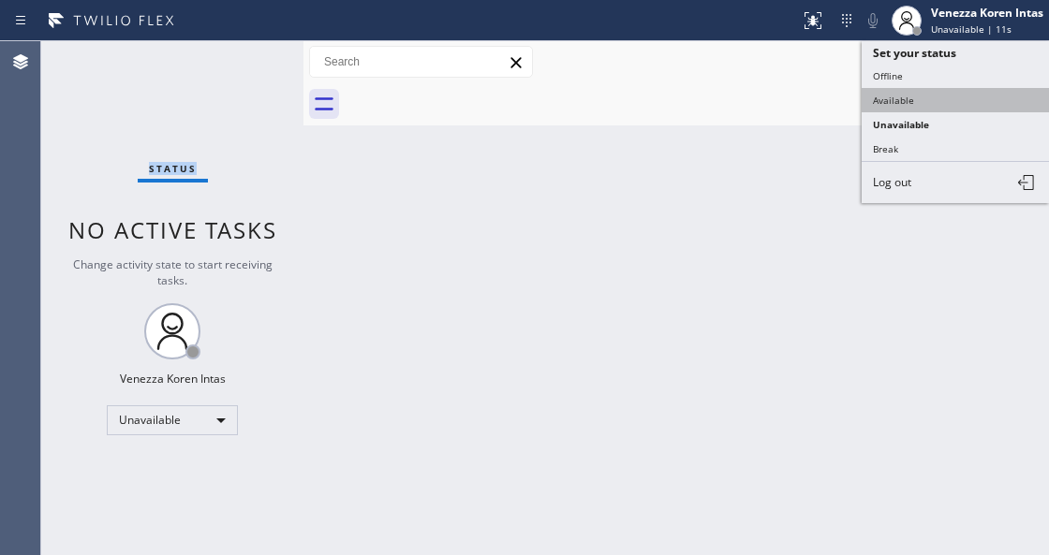
click at [933, 99] on button "Available" at bounding box center [955, 100] width 187 height 24
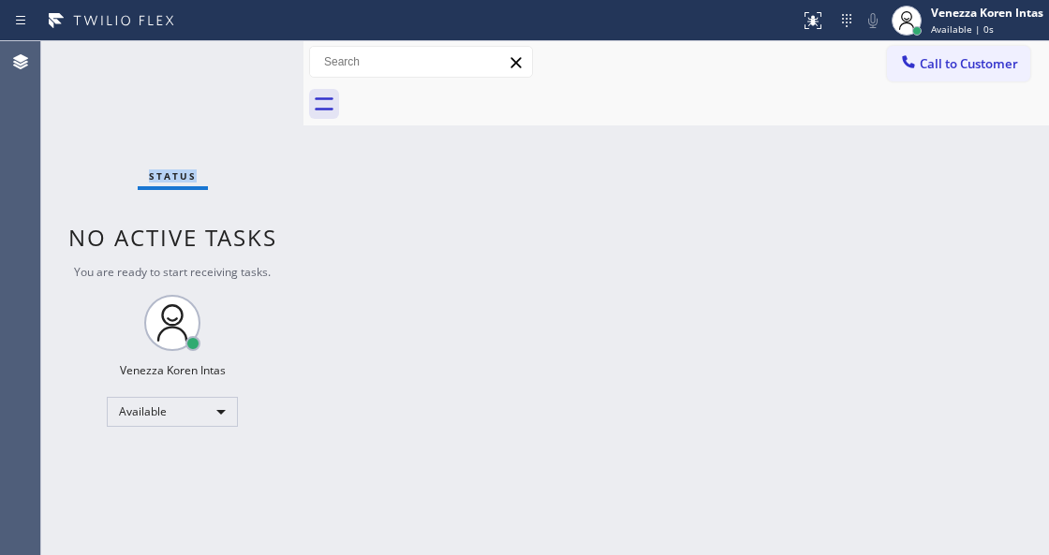
click at [256, 78] on div "Status No active tasks You are ready to start receiving tasks. Venezza Koren In…" at bounding box center [172, 298] width 262 height 514
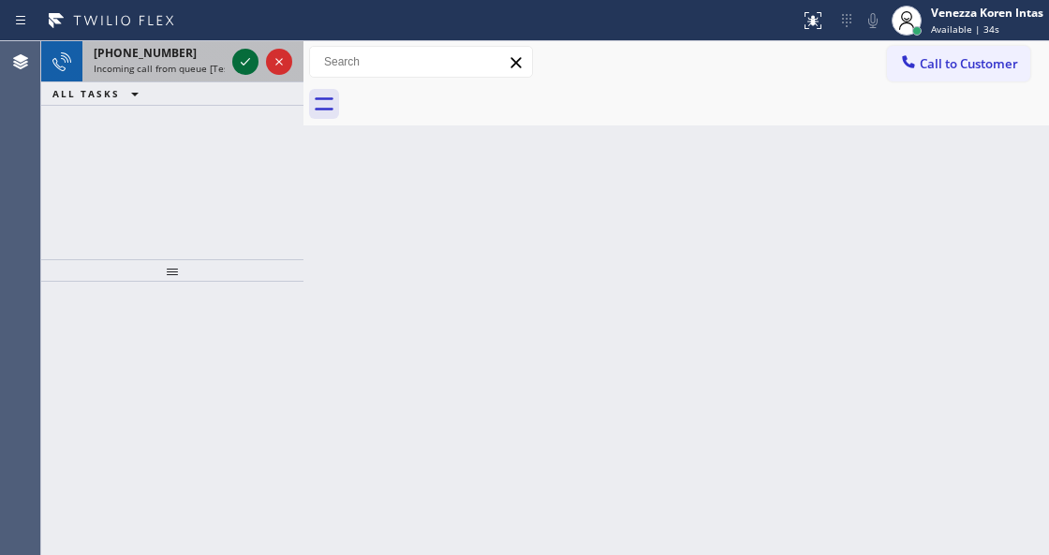
click at [245, 62] on icon at bounding box center [245, 61] width 9 height 7
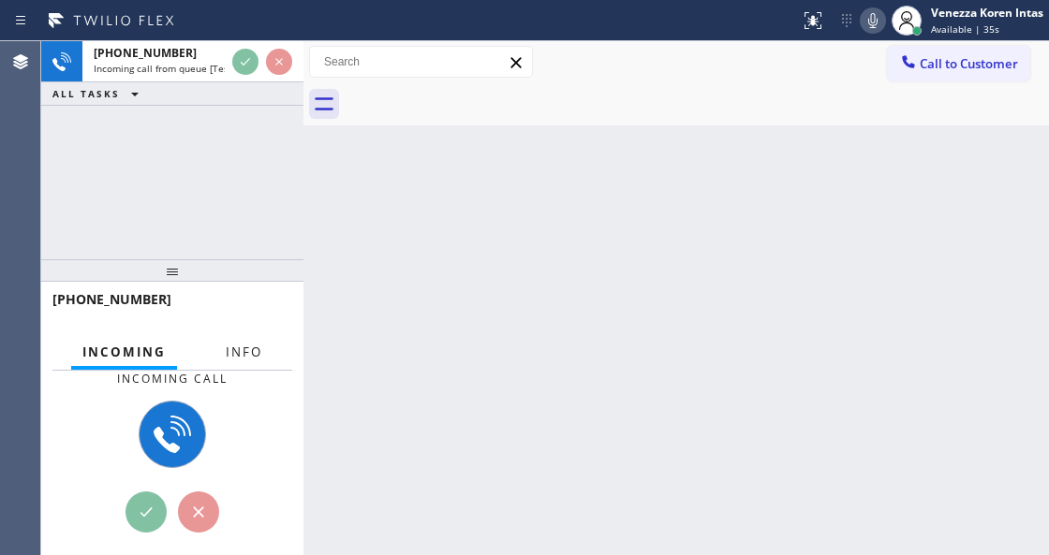
click at [255, 350] on span "Info" at bounding box center [244, 352] width 37 height 17
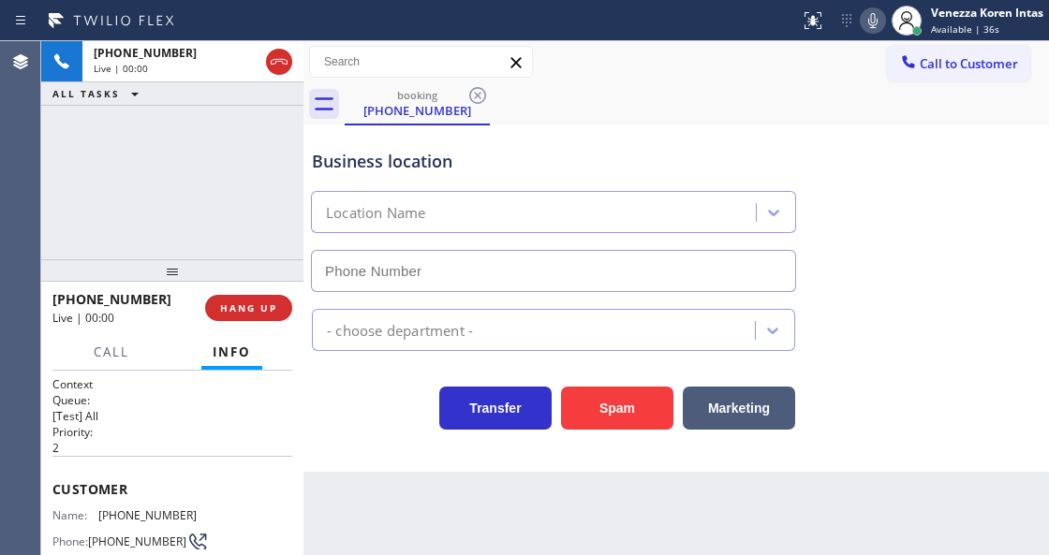
type input "[PHONE_NUMBER]"
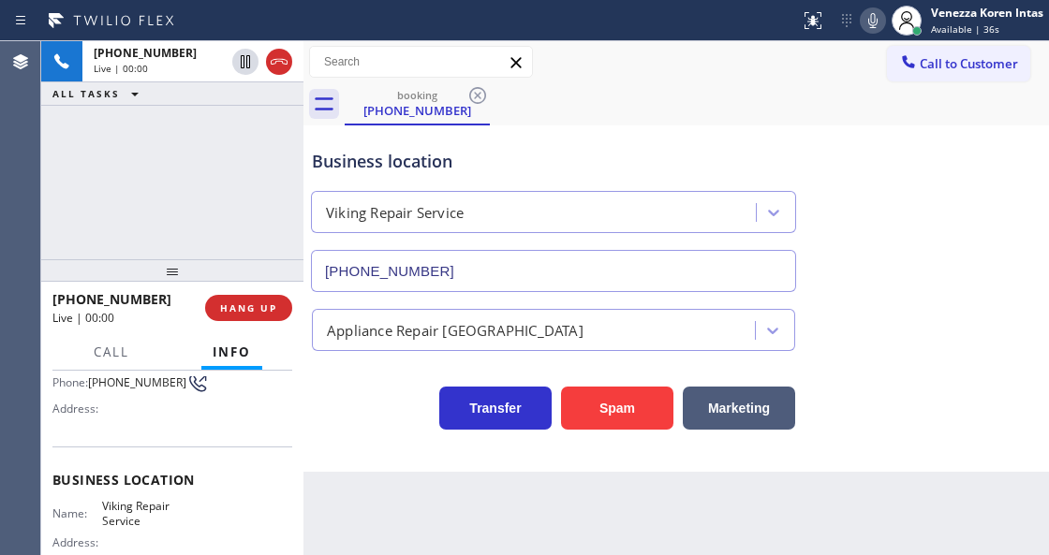
scroll to position [249, 0]
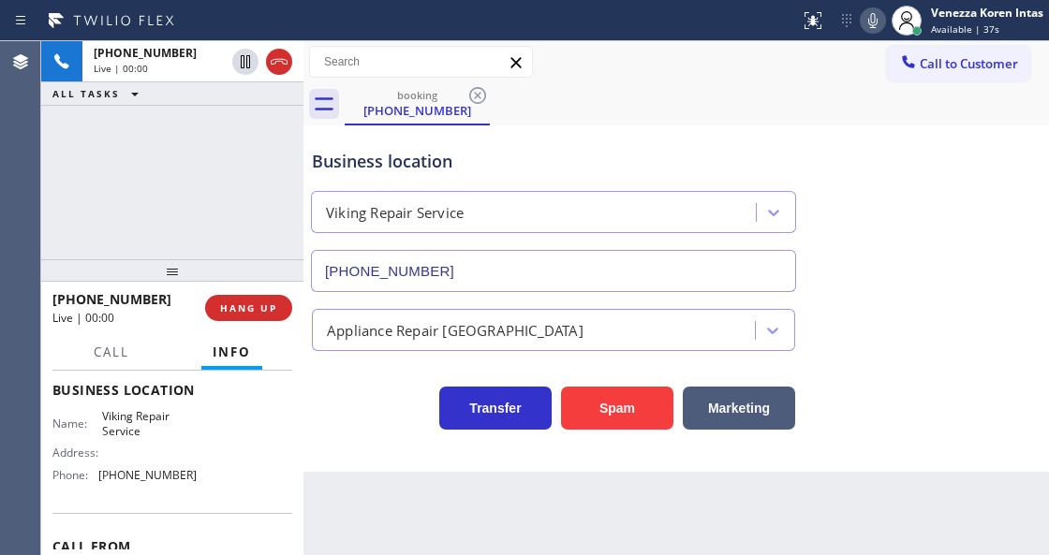
click at [508, 159] on div "Business location" at bounding box center [553, 161] width 483 height 25
click at [868, 21] on icon at bounding box center [872, 20] width 9 height 15
click at [876, 16] on icon at bounding box center [873, 20] width 22 height 22
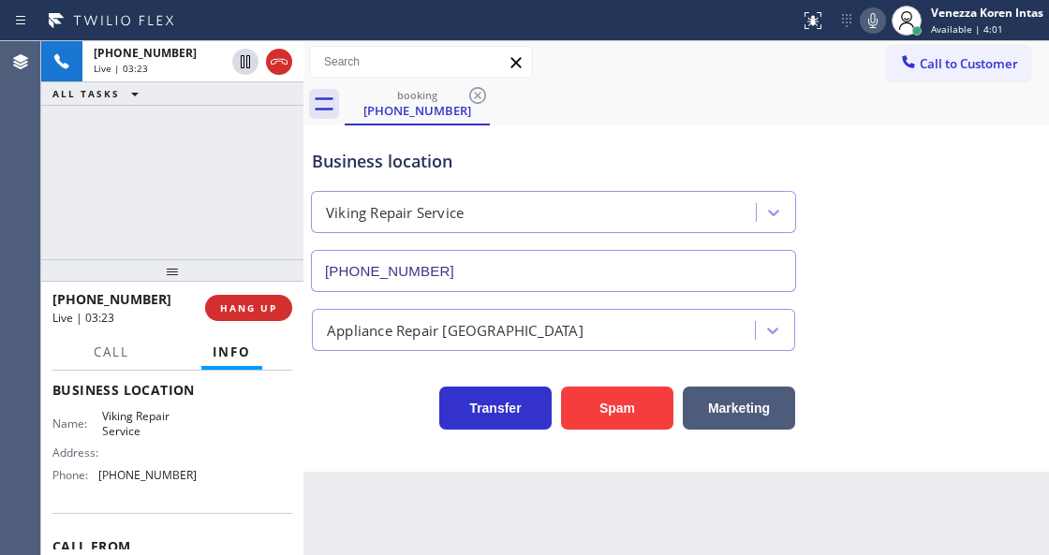
click at [876, 16] on icon at bounding box center [873, 20] width 22 height 22
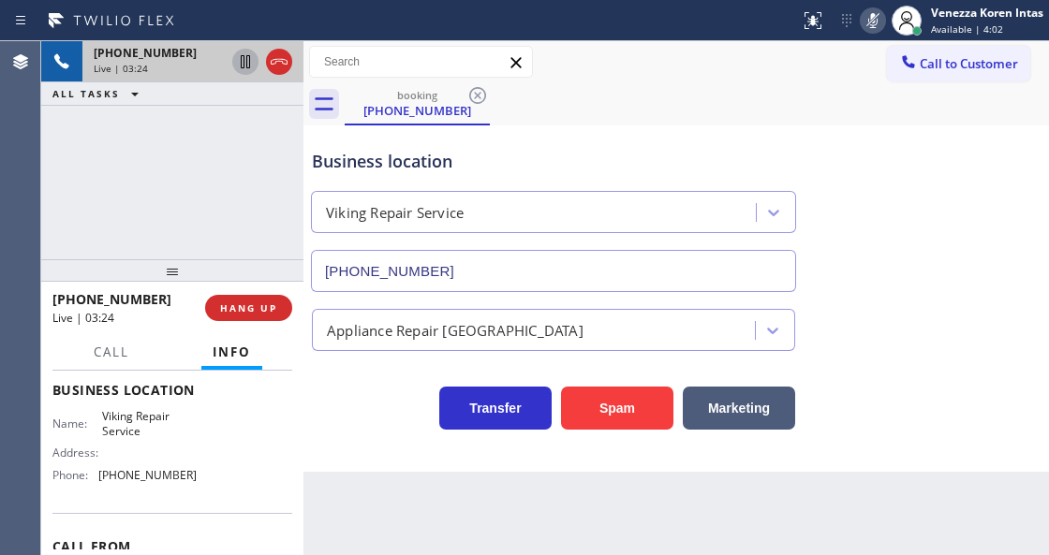
click at [246, 64] on icon at bounding box center [245, 61] width 9 height 13
click at [637, 94] on div "booking [PHONE_NUMBER]" at bounding box center [697, 104] width 704 height 42
click at [875, 26] on icon at bounding box center [873, 20] width 22 height 22
click at [250, 66] on icon at bounding box center [245, 62] width 22 height 22
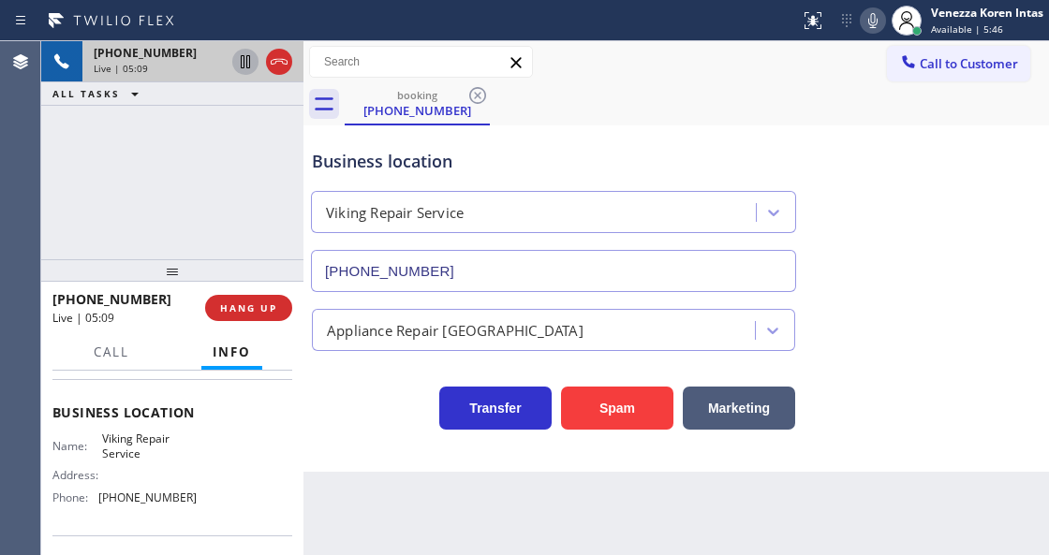
scroll to position [187, 0]
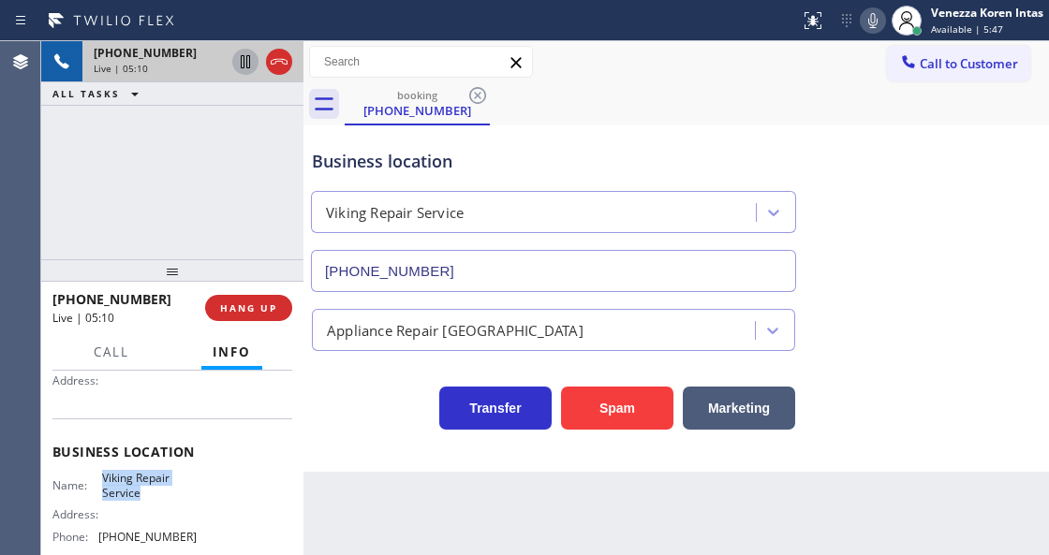
drag, startPoint x: 94, startPoint y: 477, endPoint x: 159, endPoint y: 494, distance: 67.9
click at [159, 494] on div "Name: Viking Repair Service" at bounding box center [124, 485] width 144 height 29
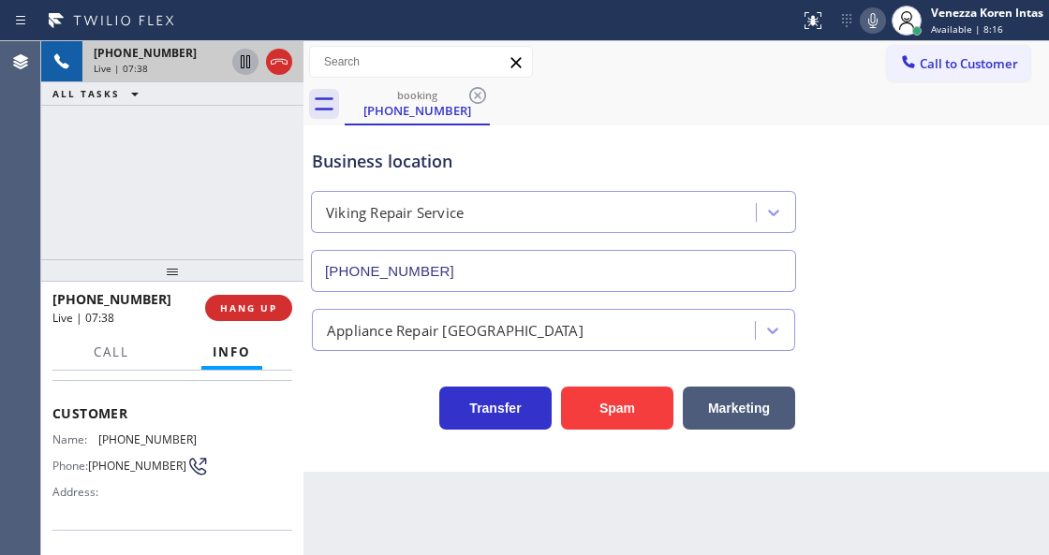
scroll to position [62, 0]
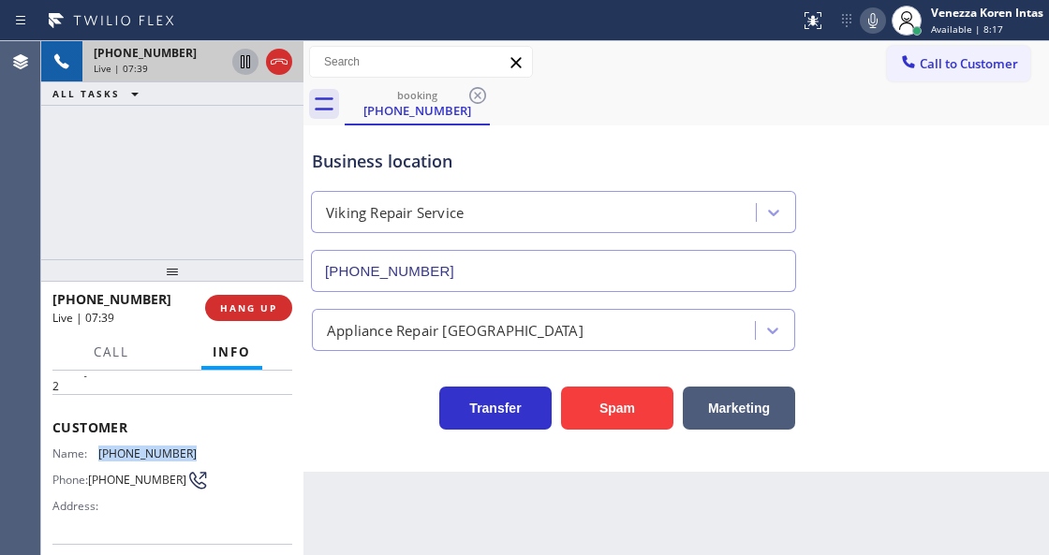
drag, startPoint x: 205, startPoint y: 448, endPoint x: 96, endPoint y: 449, distance: 109.6
click at [96, 449] on div "Name: [PHONE_NUMBER] Phone: [PHONE_NUMBER] Address:" at bounding box center [172, 484] width 240 height 74
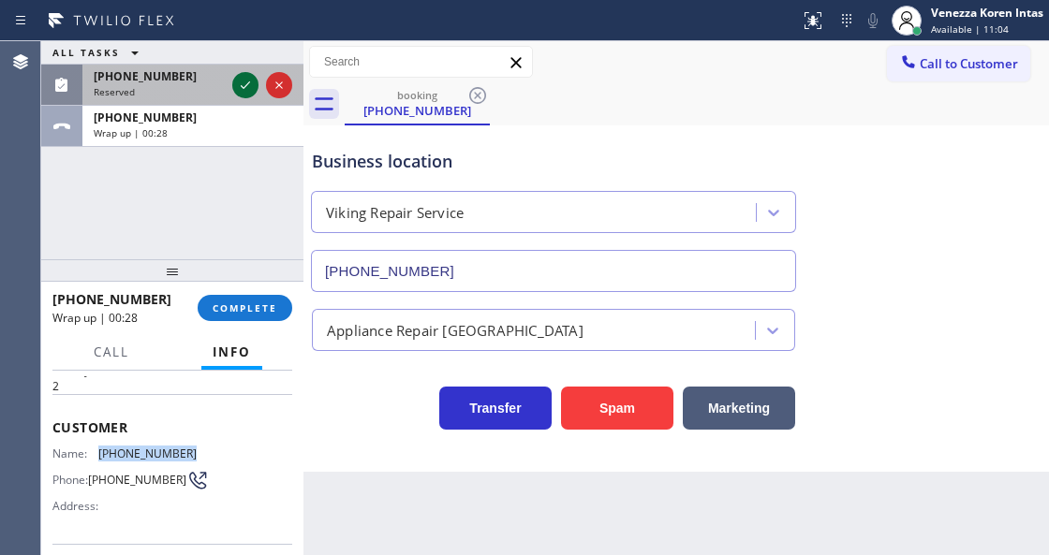
click at [243, 92] on icon at bounding box center [245, 85] width 22 height 22
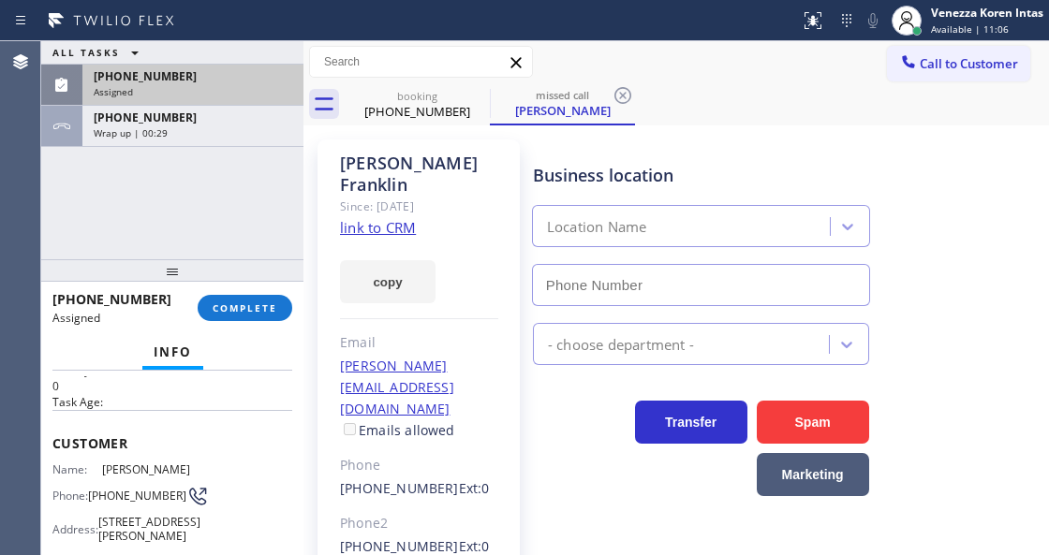
click at [223, 68] on div "[PHONE_NUMBER]" at bounding box center [193, 76] width 199 height 16
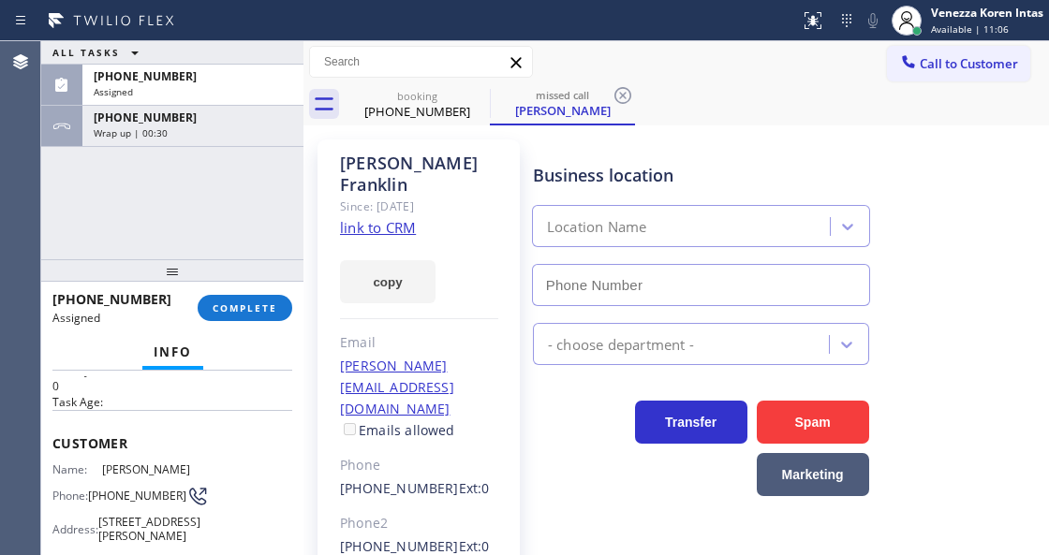
type input "[PHONE_NUMBER]"
click at [242, 288] on div "[PHONE_NUMBER] Assigned COMPLETE" at bounding box center [172, 308] width 240 height 49
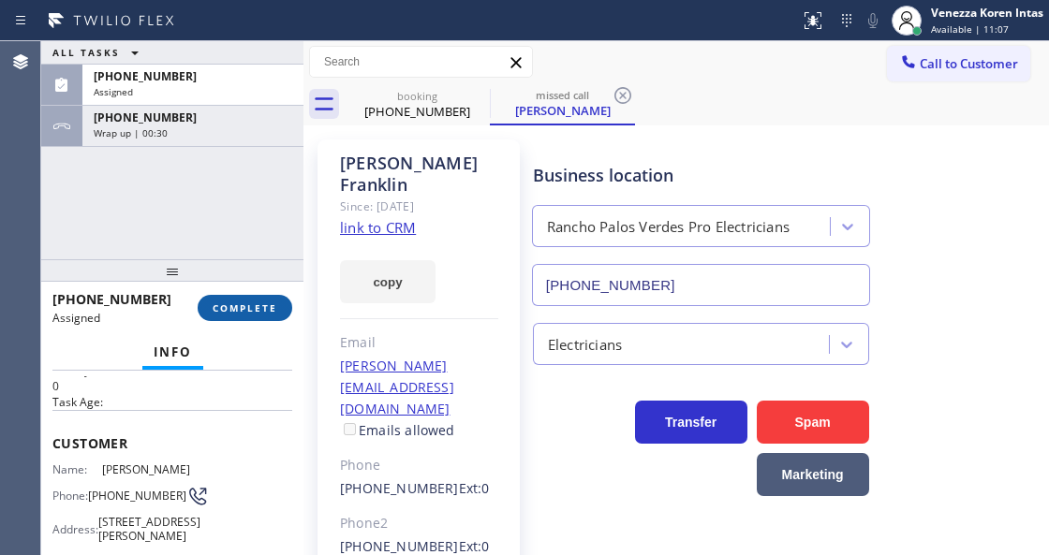
click at [255, 315] on button "COMPLETE" at bounding box center [245, 308] width 95 height 26
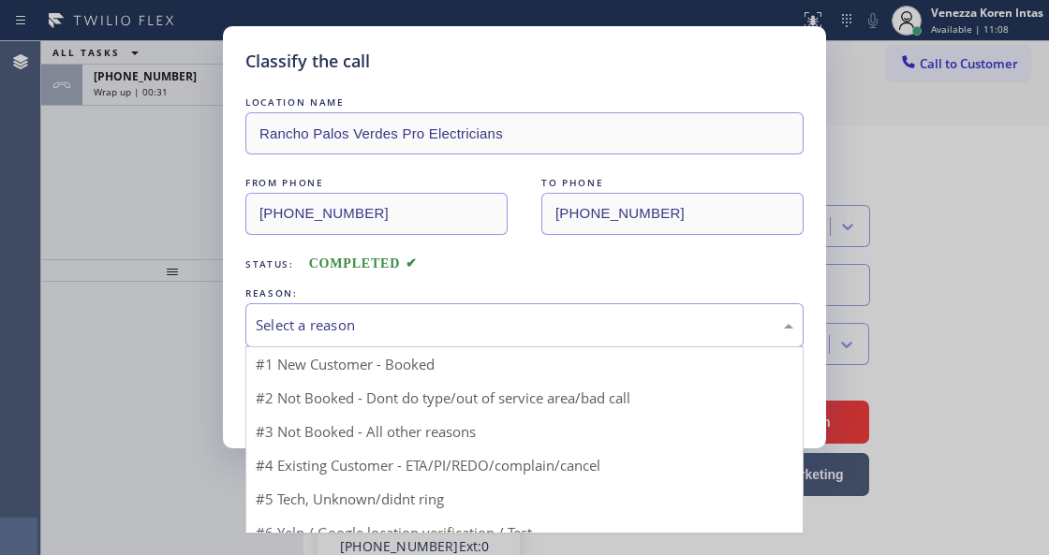
click at [458, 341] on div "Select a reason" at bounding box center [524, 325] width 558 height 44
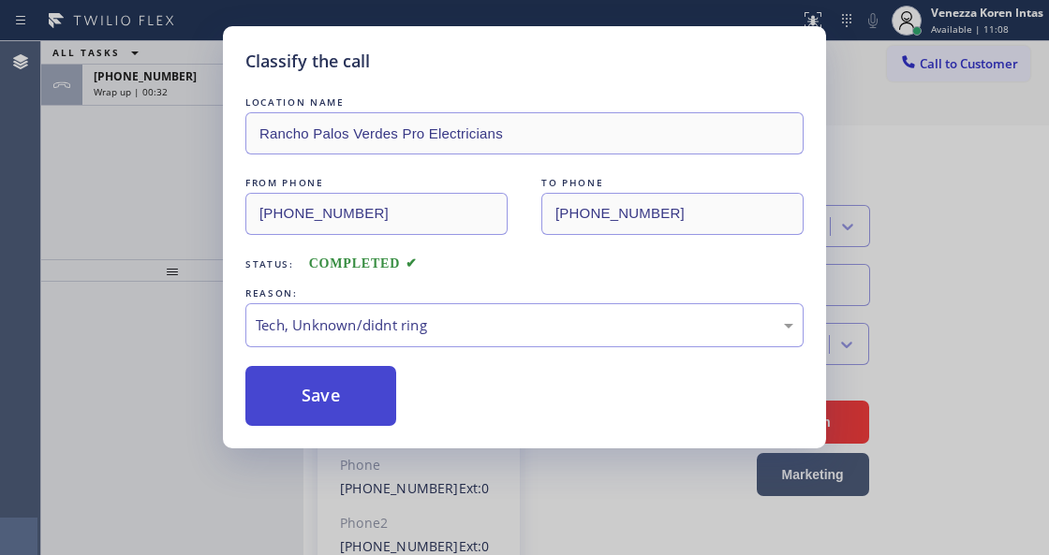
drag, startPoint x: 443, startPoint y: 464, endPoint x: 365, endPoint y: 412, distance: 93.8
click at [365, 410] on button "Save" at bounding box center [320, 396] width 151 height 60
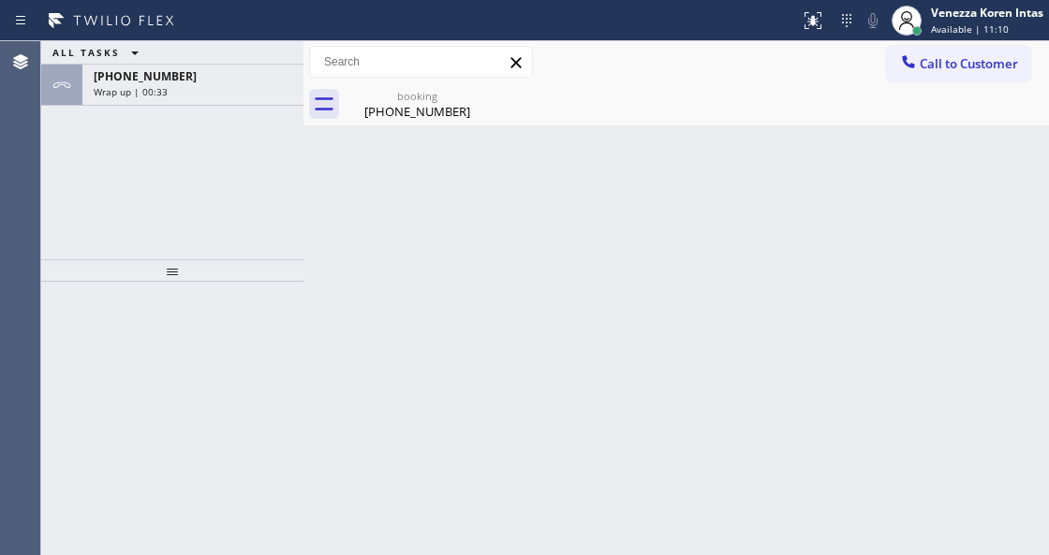
click at [169, 81] on span "[PHONE_NUMBER]" at bounding box center [145, 76] width 103 height 16
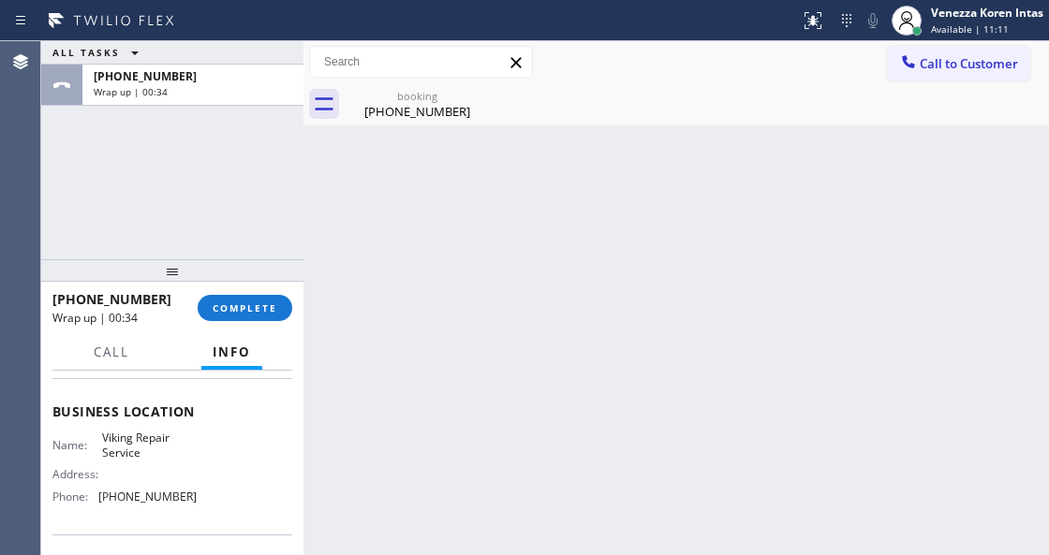
scroll to position [249, 0]
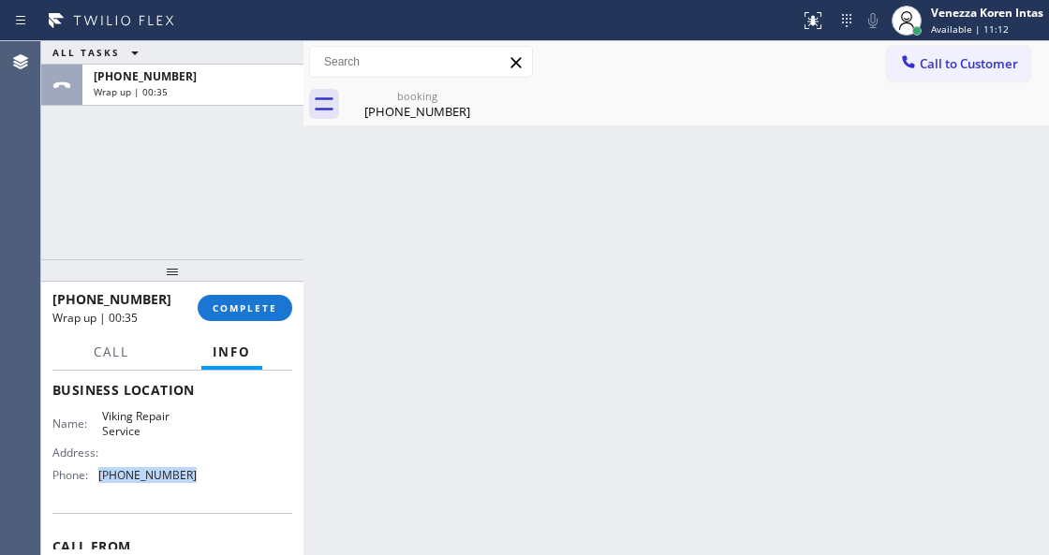
drag, startPoint x: 184, startPoint y: 474, endPoint x: 97, endPoint y: 472, distance: 86.2
click at [97, 472] on div "Phone: [PHONE_NUMBER]" at bounding box center [124, 475] width 144 height 14
click at [271, 309] on span "COMPLETE" at bounding box center [245, 308] width 65 height 13
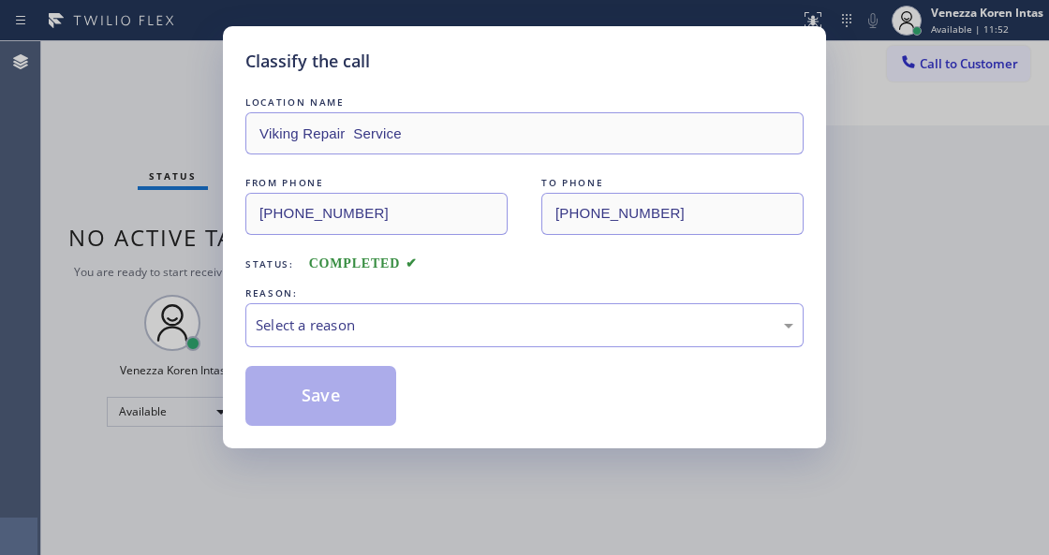
click at [414, 325] on div "Select a reason" at bounding box center [525, 326] width 538 height 22
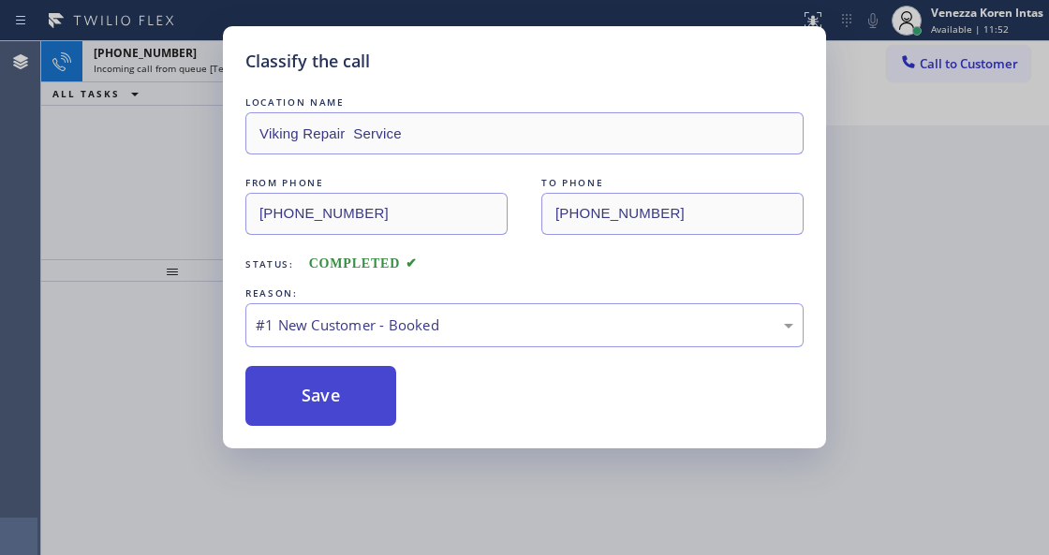
click at [387, 390] on button "Save" at bounding box center [320, 396] width 151 height 60
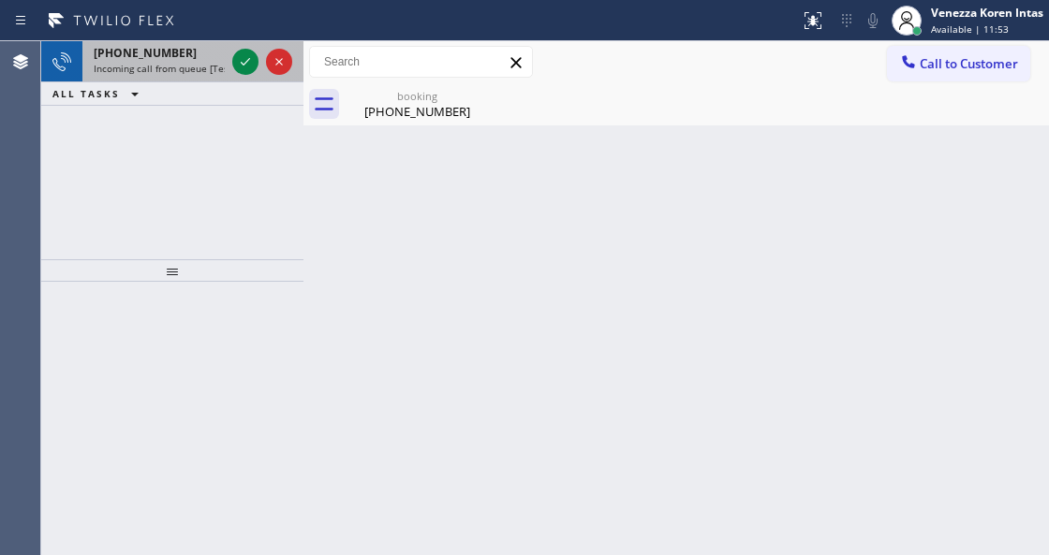
click at [211, 68] on span "Incoming call from queue [Test] All" at bounding box center [171, 68] width 155 height 13
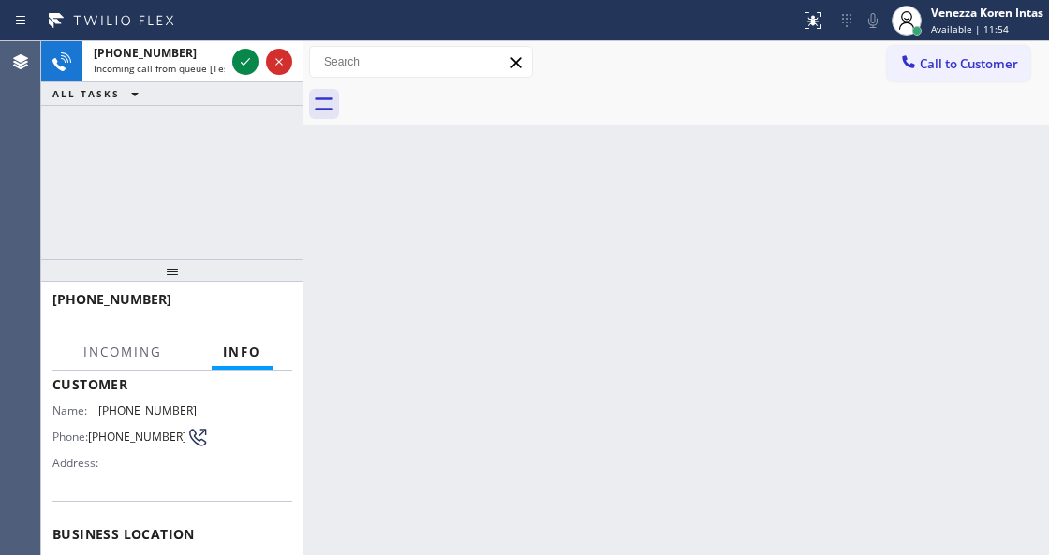
scroll to position [187, 0]
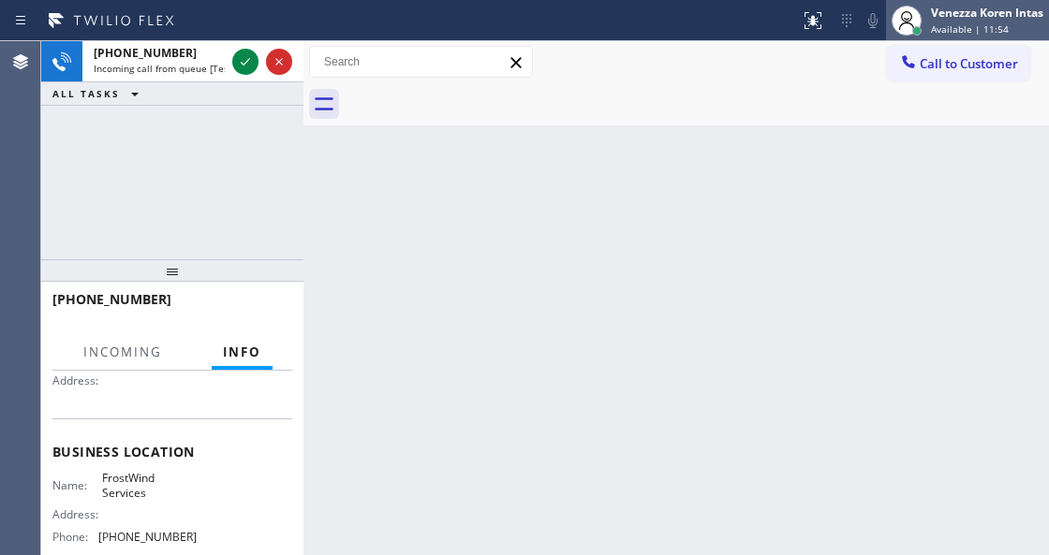
click at [938, 21] on div "Venezza Koren Intas Available | 11:54" at bounding box center [988, 20] width 122 height 33
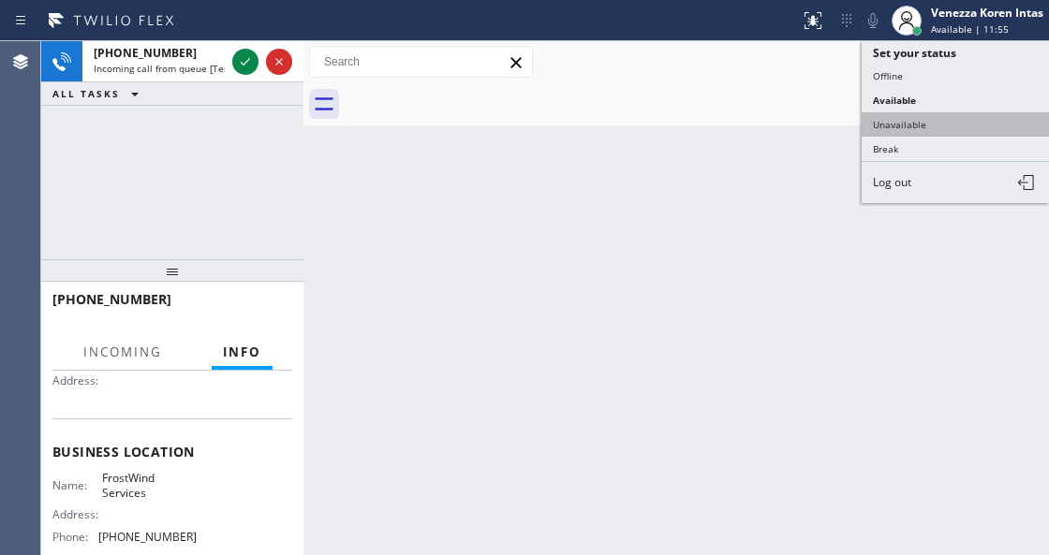
click at [942, 131] on button "Unavailable" at bounding box center [955, 124] width 187 height 24
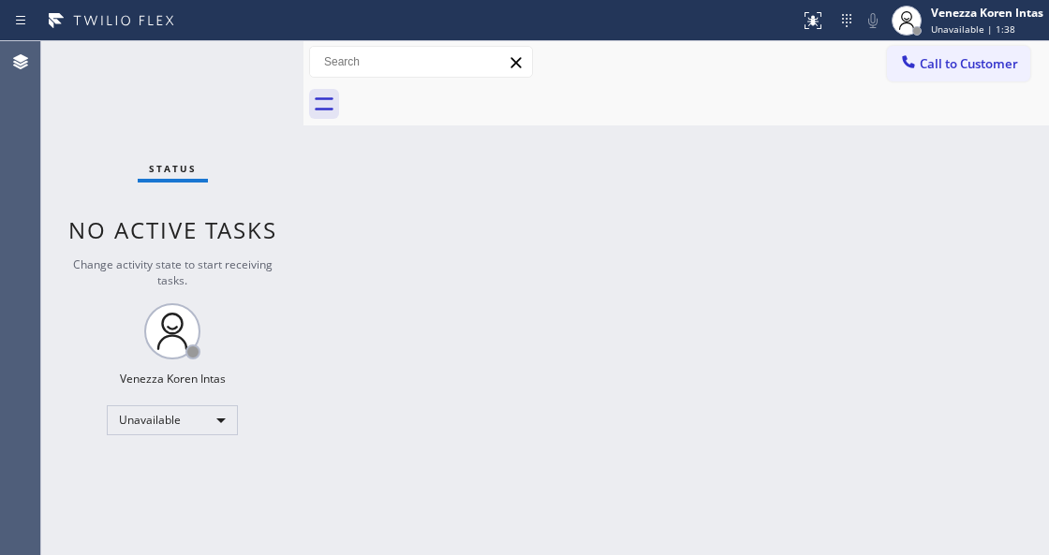
drag, startPoint x: 333, startPoint y: 286, endPoint x: 601, endPoint y: 305, distance: 268.5
click at [337, 286] on div "Back to Dashboard Change Sender ID Customers Technicians Select a contact Outbo…" at bounding box center [675, 298] width 745 height 514
drag, startPoint x: 313, startPoint y: 298, endPoint x: 303, endPoint y: 326, distance: 29.6
click at [313, 298] on div "Back to Dashboard Change Sender ID Customers Technicians Select a contact Outbo…" at bounding box center [675, 298] width 745 height 514
click at [197, 416] on div "Unavailable" at bounding box center [172, 420] width 131 height 30
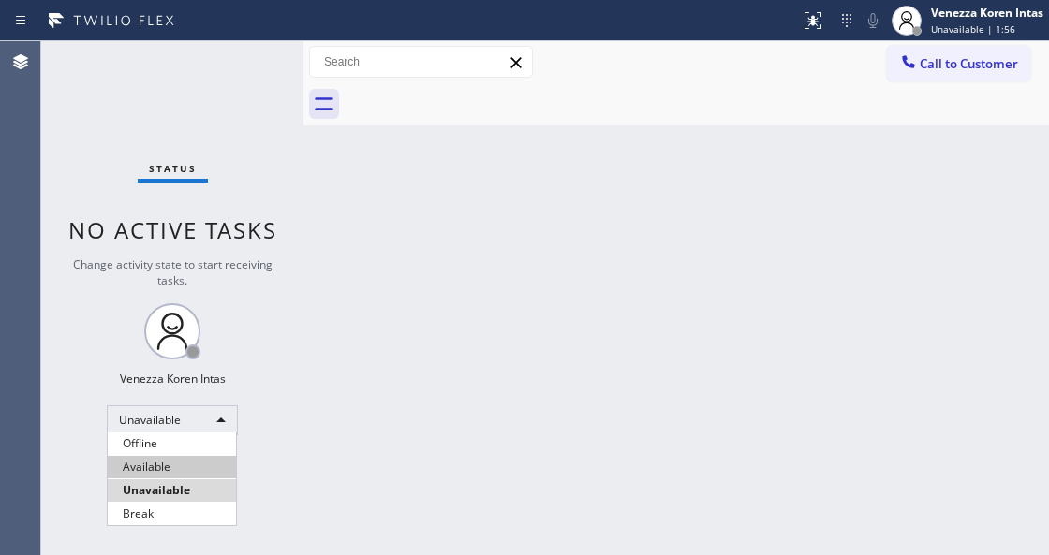
click at [185, 459] on li "Available" at bounding box center [172, 467] width 128 height 22
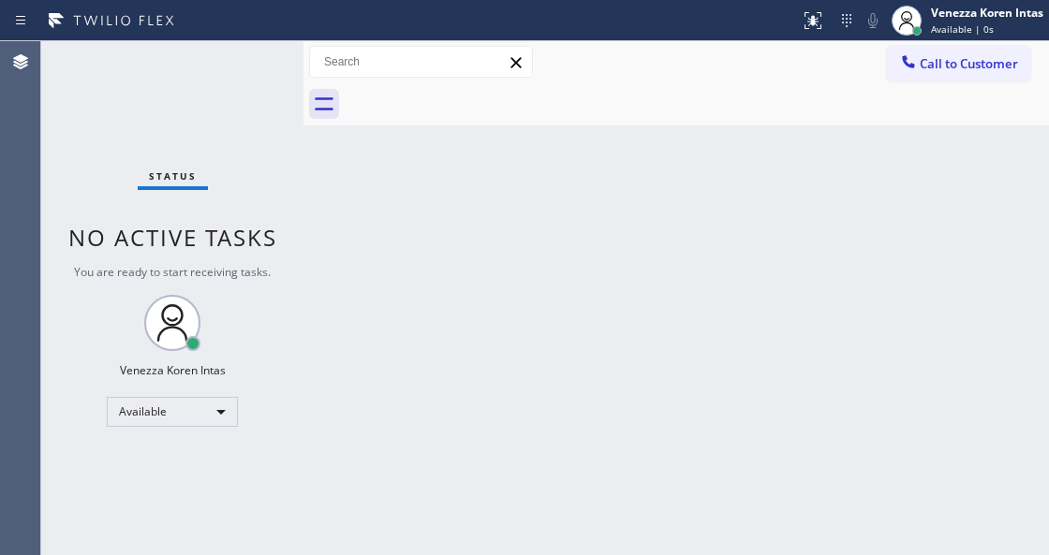
click at [189, 193] on div "Status No active tasks You are ready to start receiving tasks. Venezza Koren In…" at bounding box center [172, 298] width 262 height 514
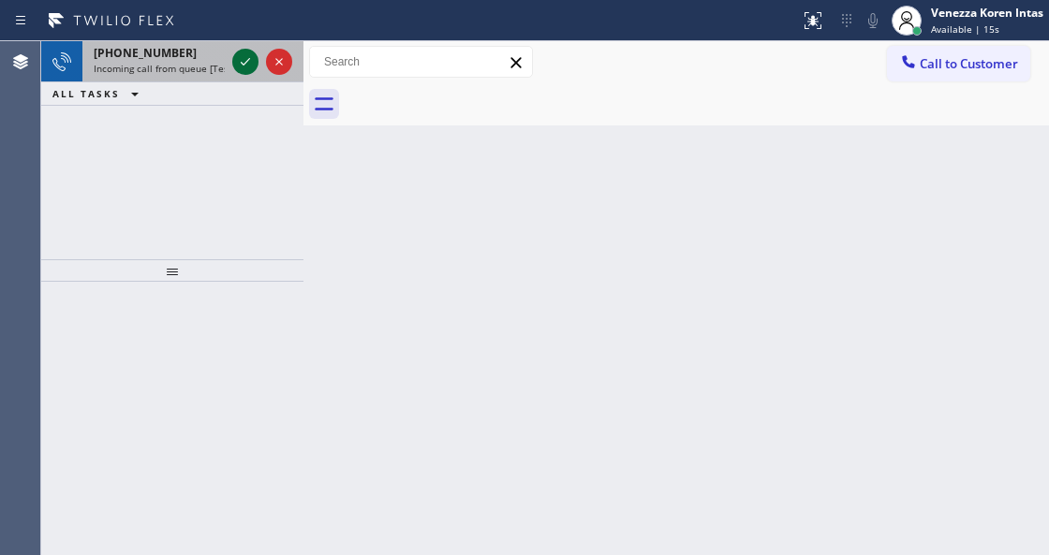
click at [243, 65] on icon at bounding box center [245, 61] width 9 height 7
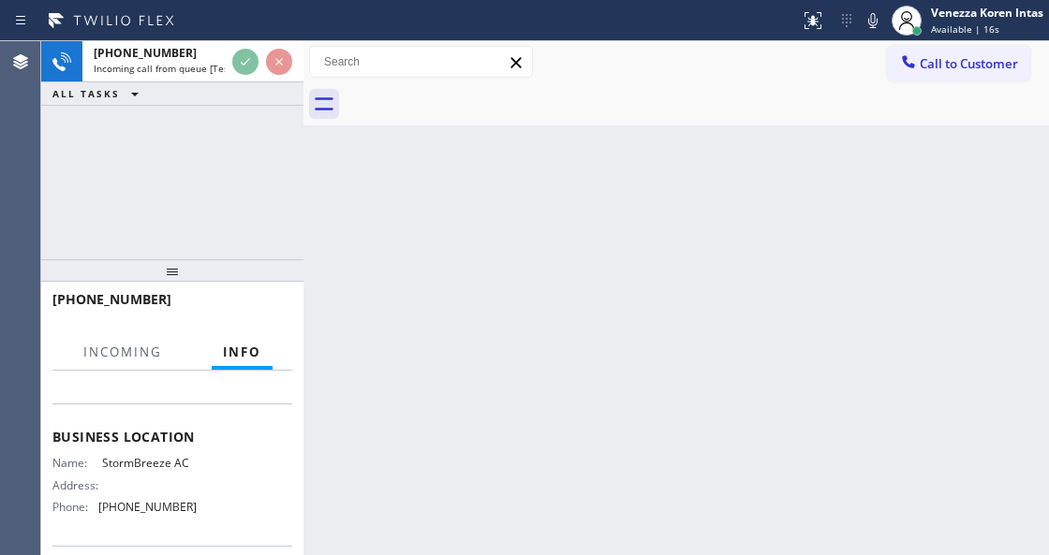
scroll to position [249, 0]
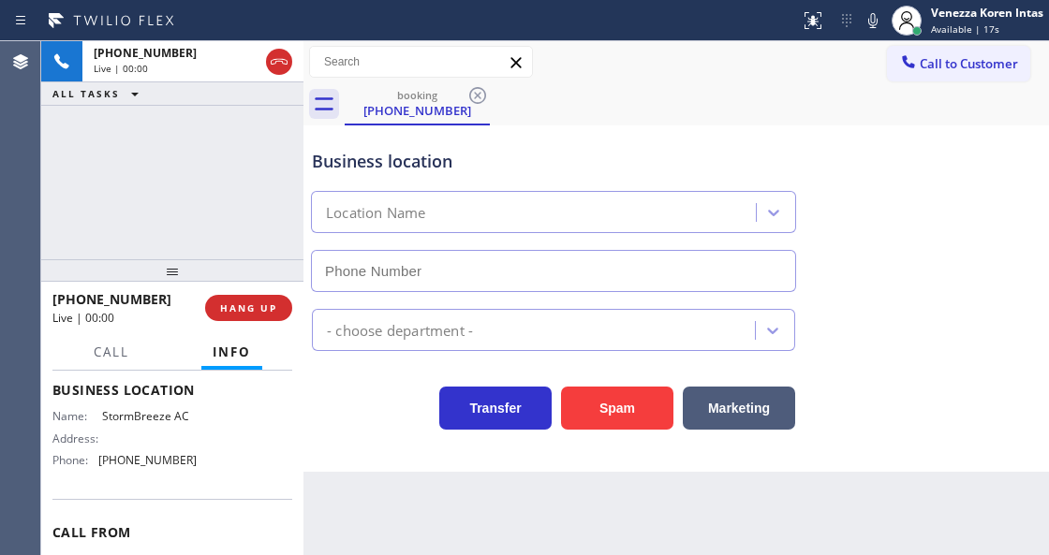
type input "(954) 902-5023"
click at [270, 317] on button "HANG UP" at bounding box center [248, 308] width 87 height 26
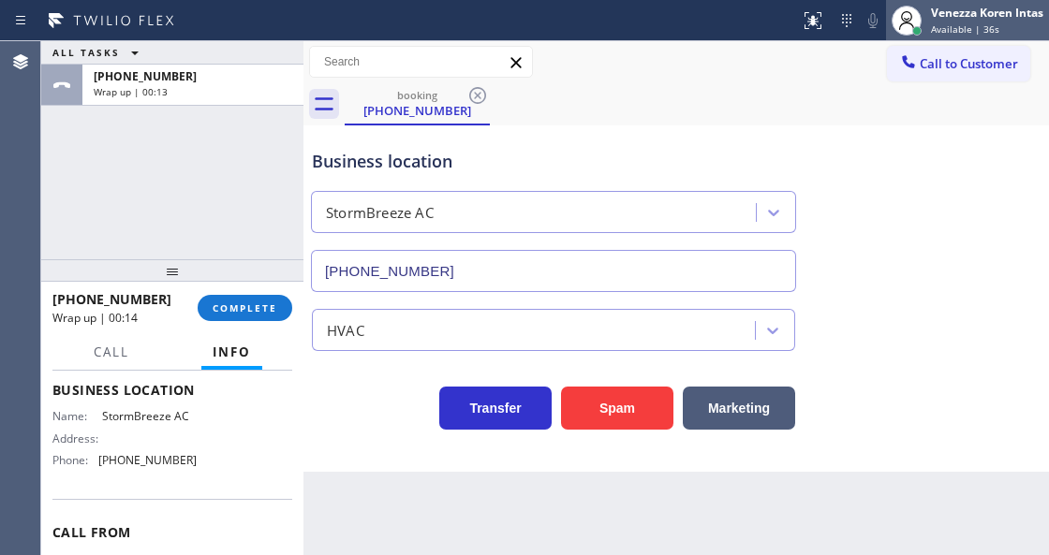
drag, startPoint x: 954, startPoint y: 5, endPoint x: 956, endPoint y: 19, distance: 14.2
click at [954, 5] on div "Venezza Koren Intas Available | 36s" at bounding box center [988, 20] width 122 height 33
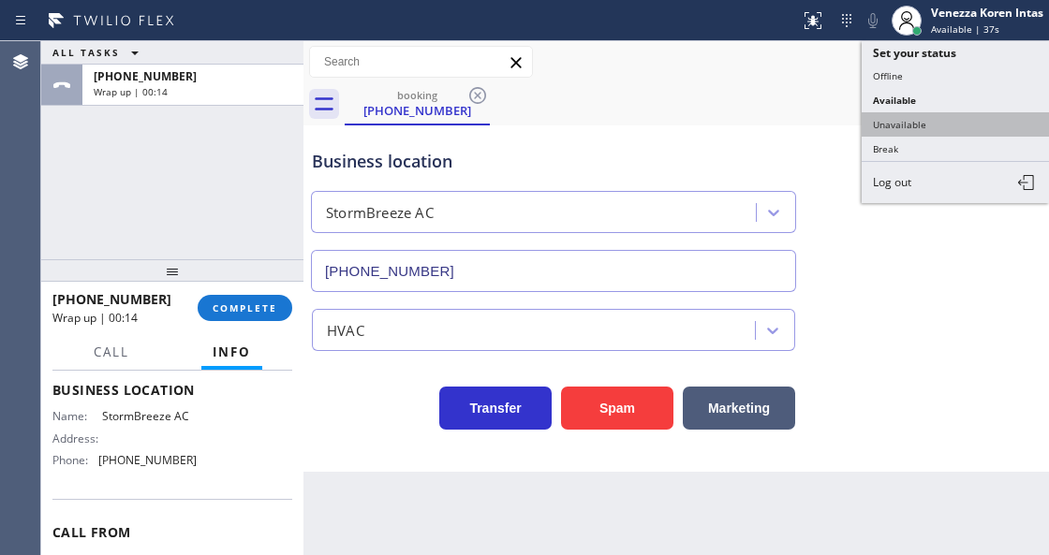
click at [935, 112] on button "Unavailable" at bounding box center [955, 124] width 187 height 24
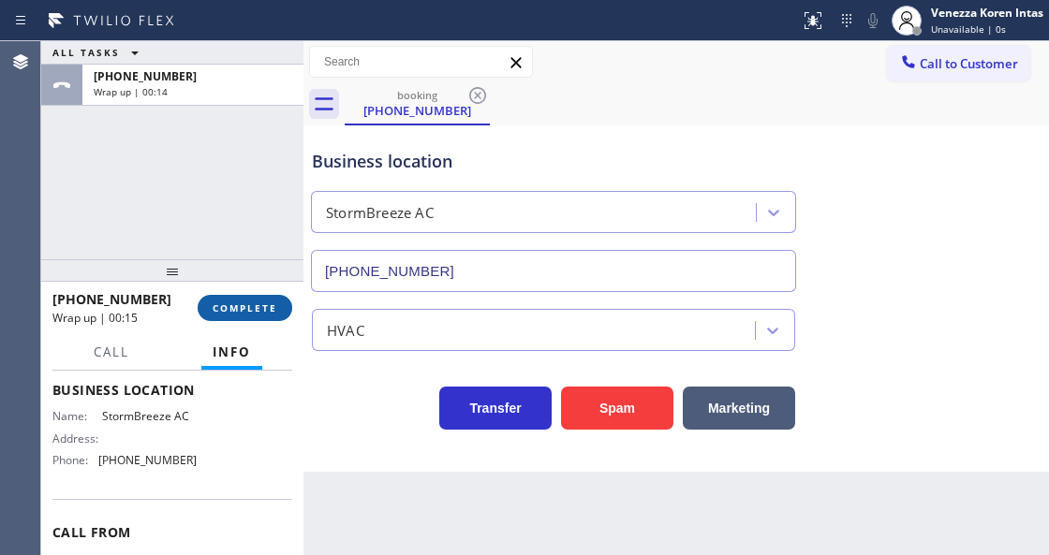
click at [272, 307] on span "COMPLETE" at bounding box center [245, 308] width 65 height 13
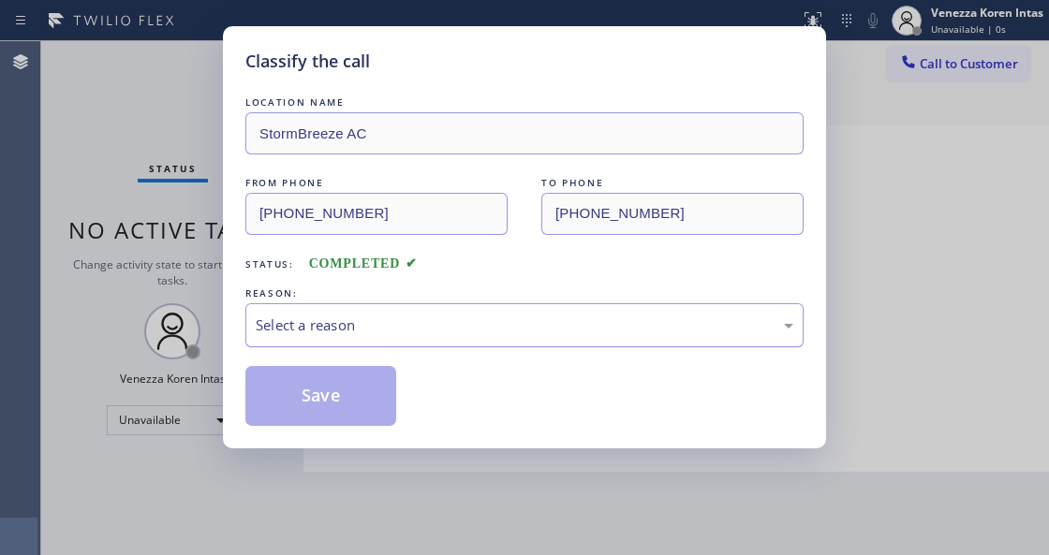
click at [452, 330] on div "Select a reason" at bounding box center [525, 326] width 538 height 22
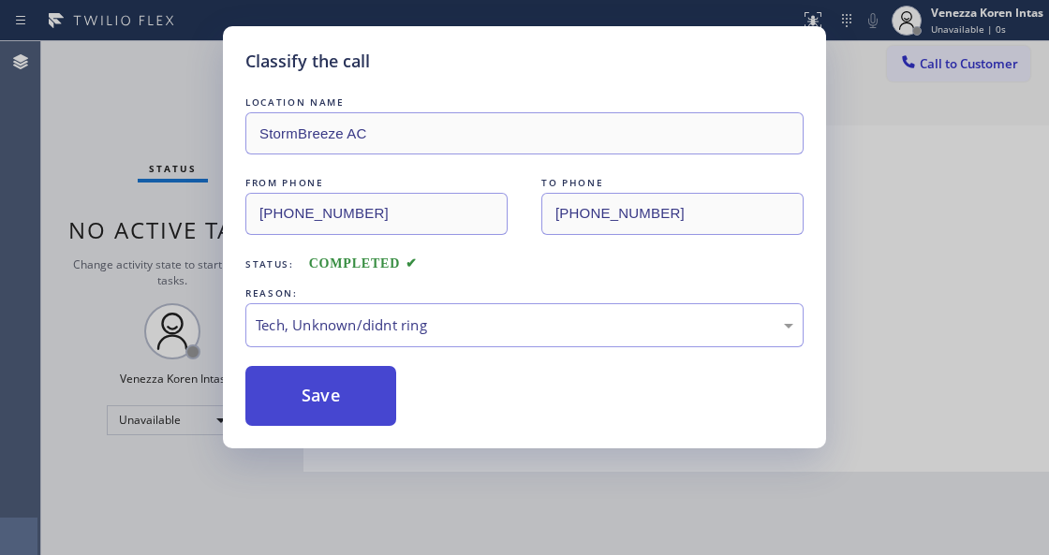
click at [356, 393] on button "Save" at bounding box center [320, 396] width 151 height 60
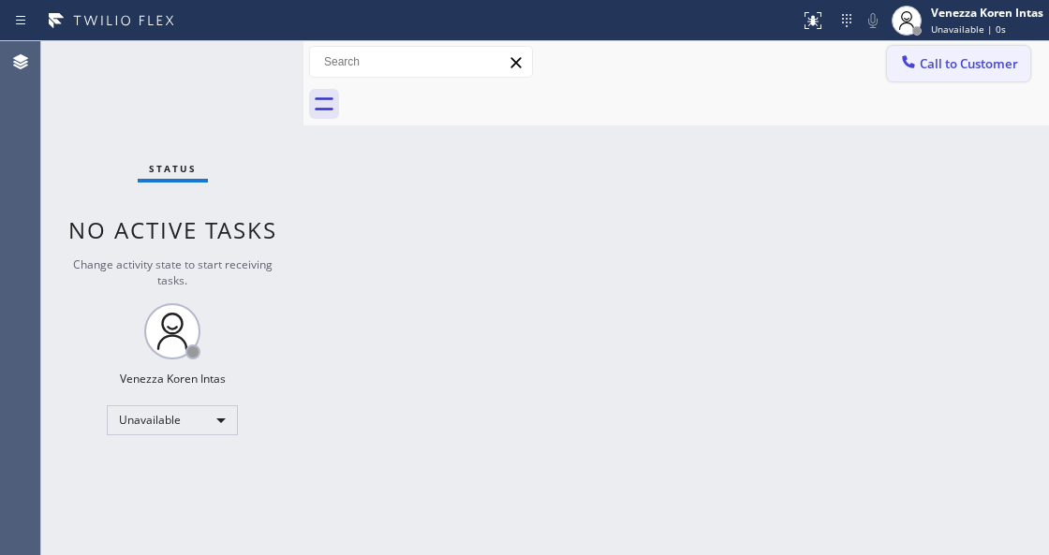
click at [959, 62] on span "Call to Customer" at bounding box center [969, 63] width 98 height 17
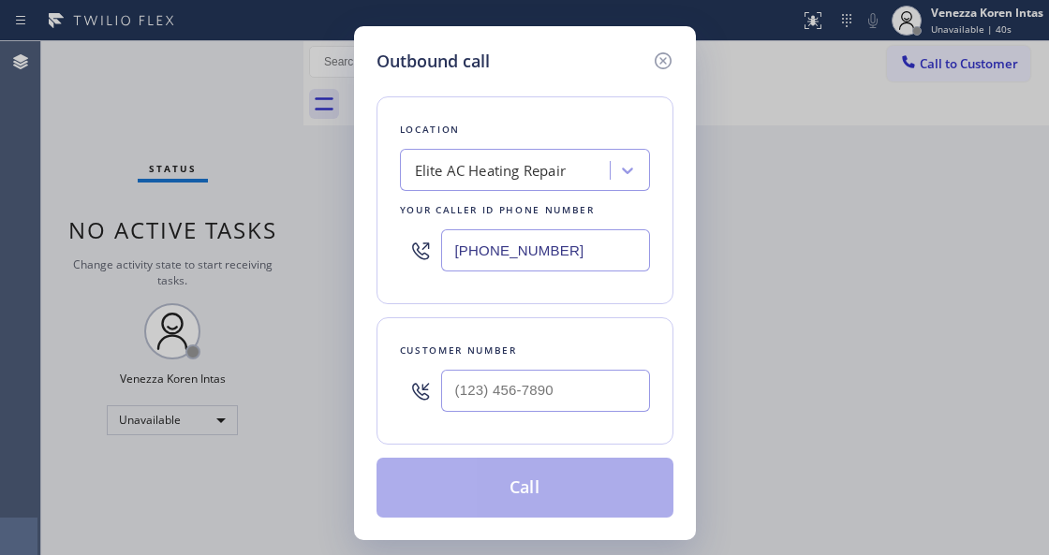
drag, startPoint x: 581, startPoint y: 266, endPoint x: 382, endPoint y: 243, distance: 199.8
click at [382, 243] on div "Location Elite AC Heating Repair Your caller id phone number (305) 239-8487" at bounding box center [524, 200] width 297 height 208
paste input "text"
type input "[PHONE_NUMBER]"
type input "(___) ___-____"
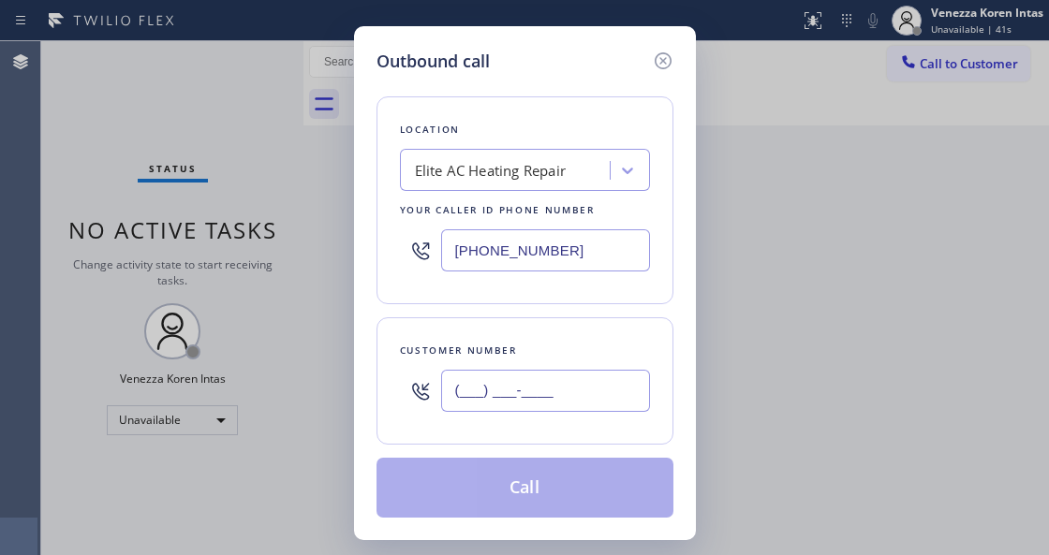
click at [508, 392] on input "(___) ___-____" at bounding box center [545, 391] width 209 height 42
paste input "469) 230-4200"
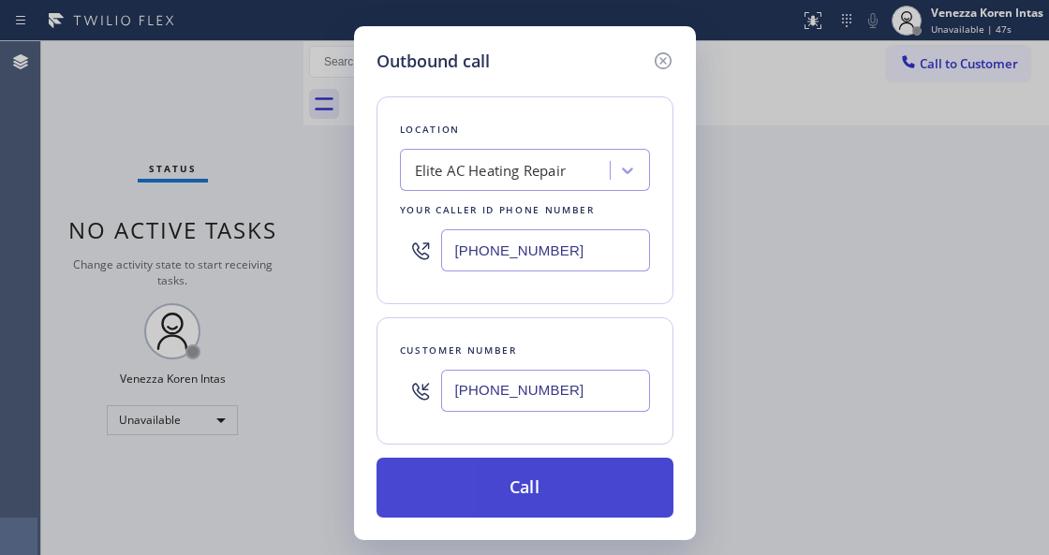
type input "[PHONE_NUMBER]"
click at [548, 493] on button "Call" at bounding box center [524, 488] width 297 height 60
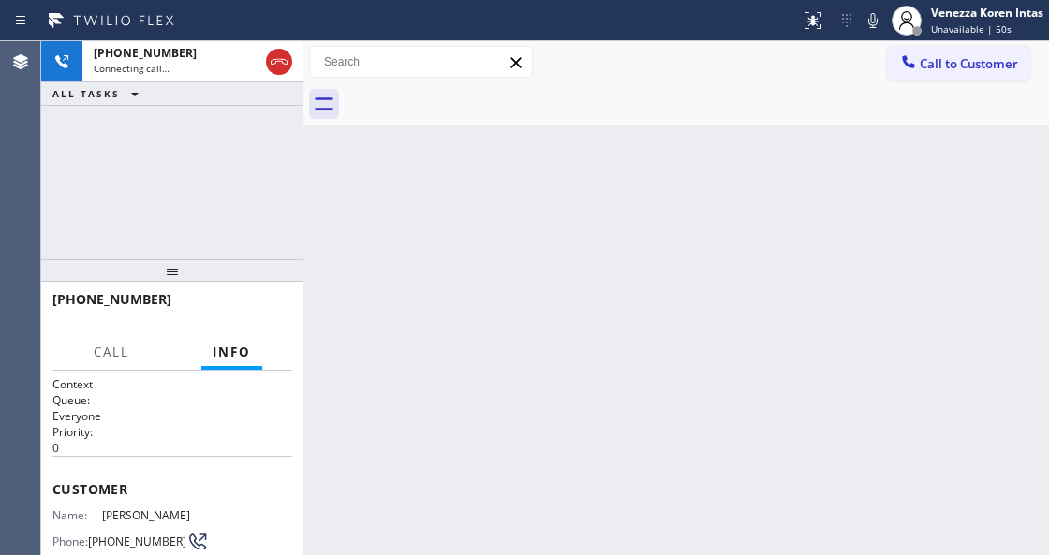
click at [339, 242] on div "Back to Dashboard Change Sender ID Customers Technicians Select a contact Outbo…" at bounding box center [675, 298] width 745 height 514
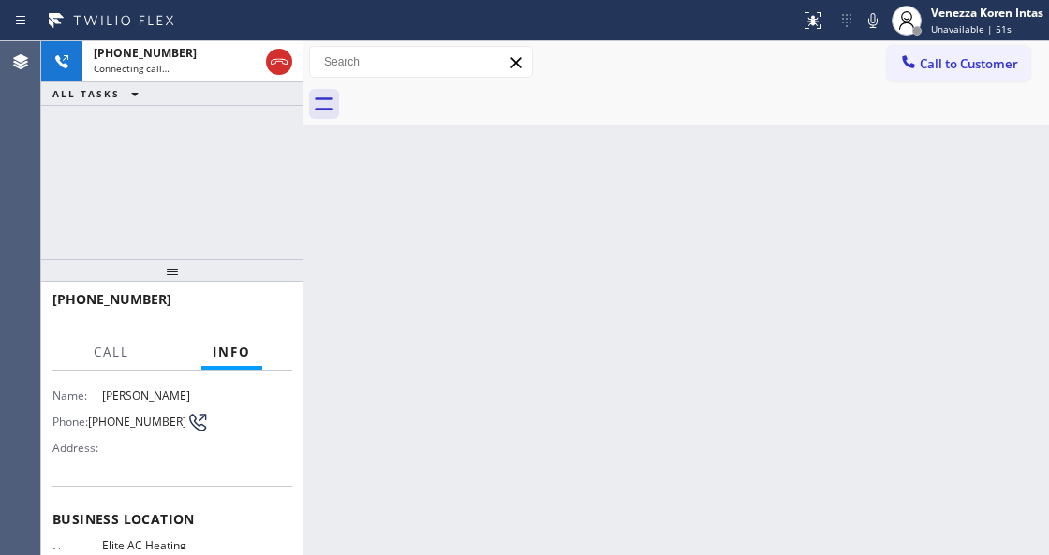
scroll to position [249, 0]
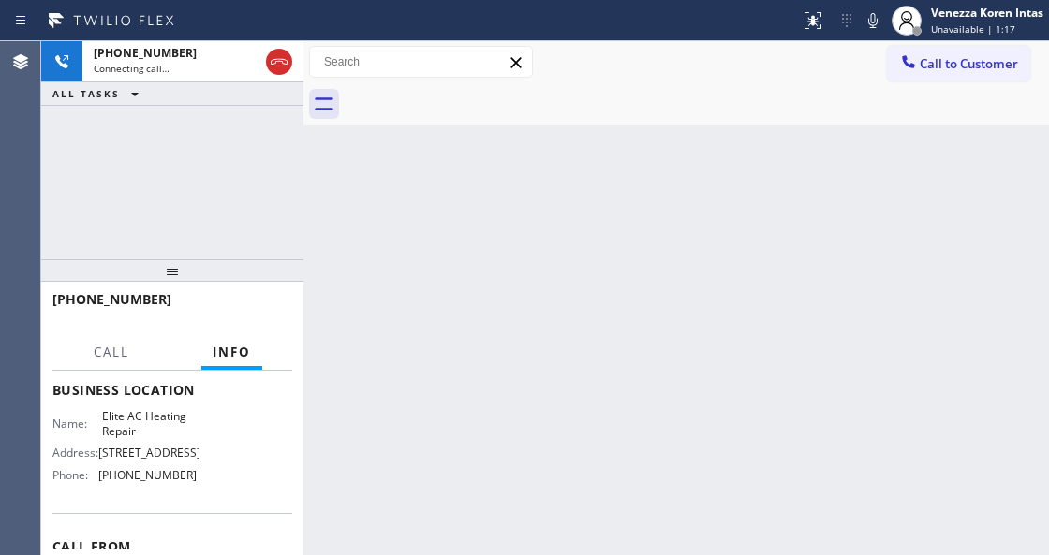
click at [377, 420] on div "Back to Dashboard Change Sender ID Customers Technicians Select a contact Outbo…" at bounding box center [675, 298] width 745 height 514
click at [196, 422] on div "Name: Elite AC Heating Repair Address: 2955 SW 8th St Phone: (305) 239-8487" at bounding box center [172, 449] width 240 height 81
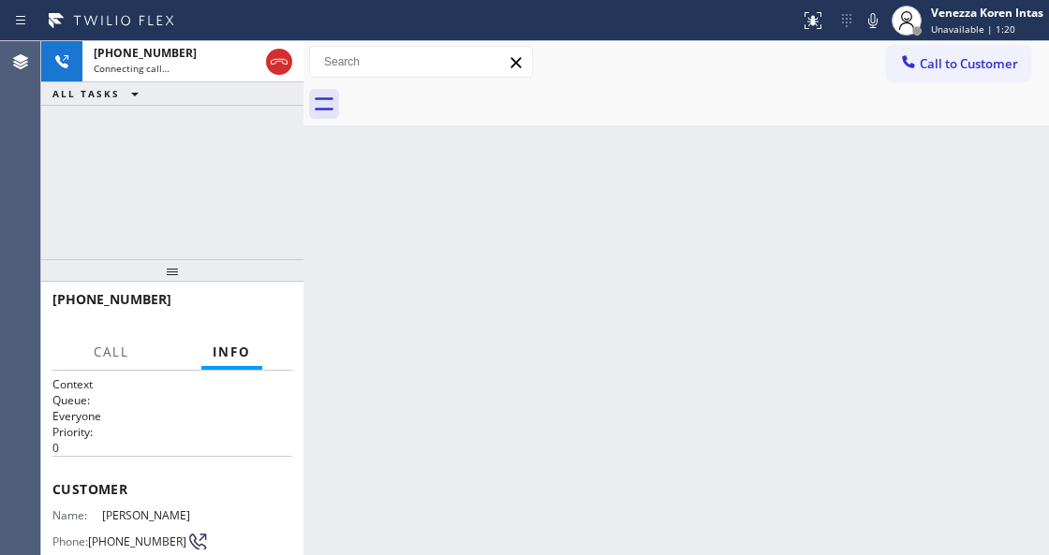
scroll to position [0, 0]
click at [216, 450] on p "0" at bounding box center [172, 448] width 240 height 16
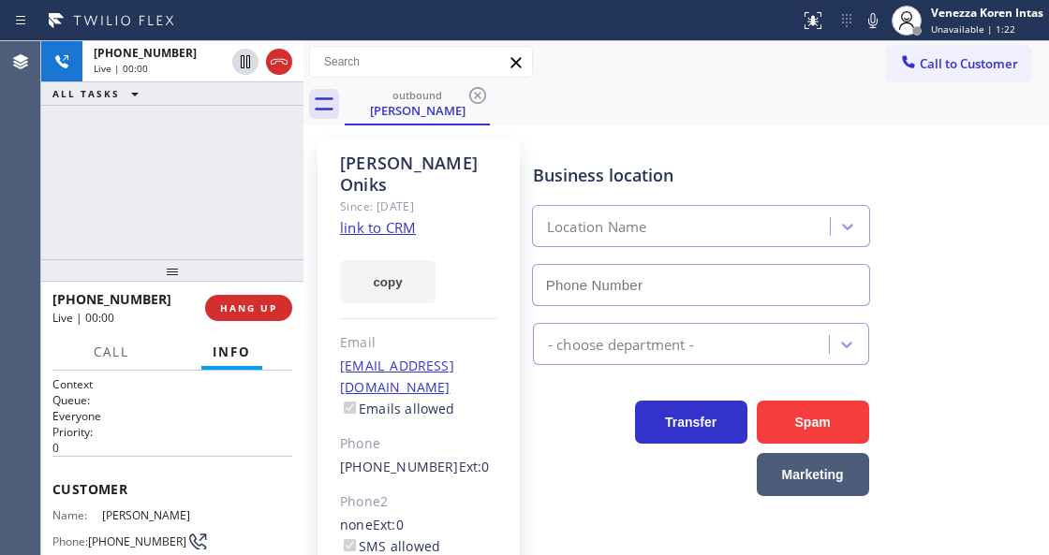
type input "[PHONE_NUMBER]"
click at [485, 268] on div "copy" at bounding box center [419, 271] width 158 height 65
click at [451, 332] on div "Email" at bounding box center [419, 343] width 158 height 22
click at [494, 332] on div "Email" at bounding box center [419, 343] width 158 height 22
click at [496, 297] on div "Emmanuel Oniks Since: 20 may 2020 link to CRM copy Email oniksemmanuel@gmail.co…" at bounding box center [418, 430] width 202 height 580
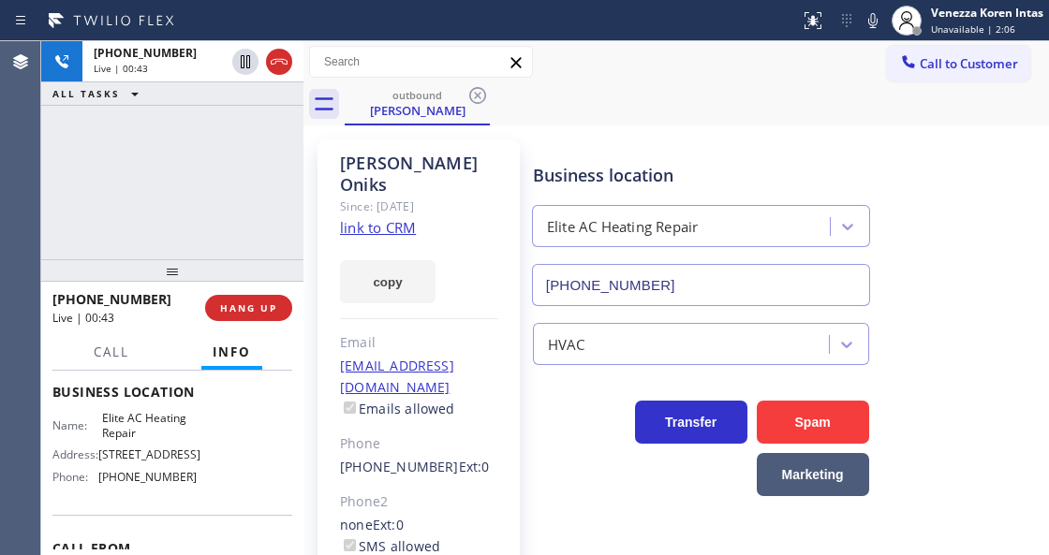
scroll to position [249, 0]
click at [508, 293] on div "Emmanuel Oniks Since: 20 may 2020 link to CRM copy Email oniksemmanuel@gmail.co…" at bounding box center [418, 430] width 202 height 580
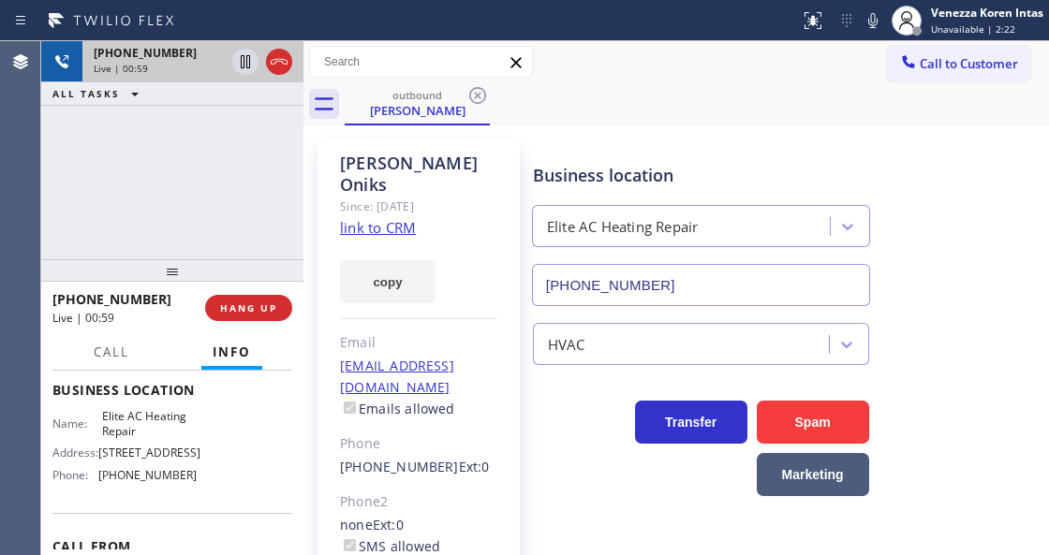
click at [294, 65] on div at bounding box center [261, 61] width 67 height 41
click at [283, 65] on icon at bounding box center [279, 62] width 22 height 22
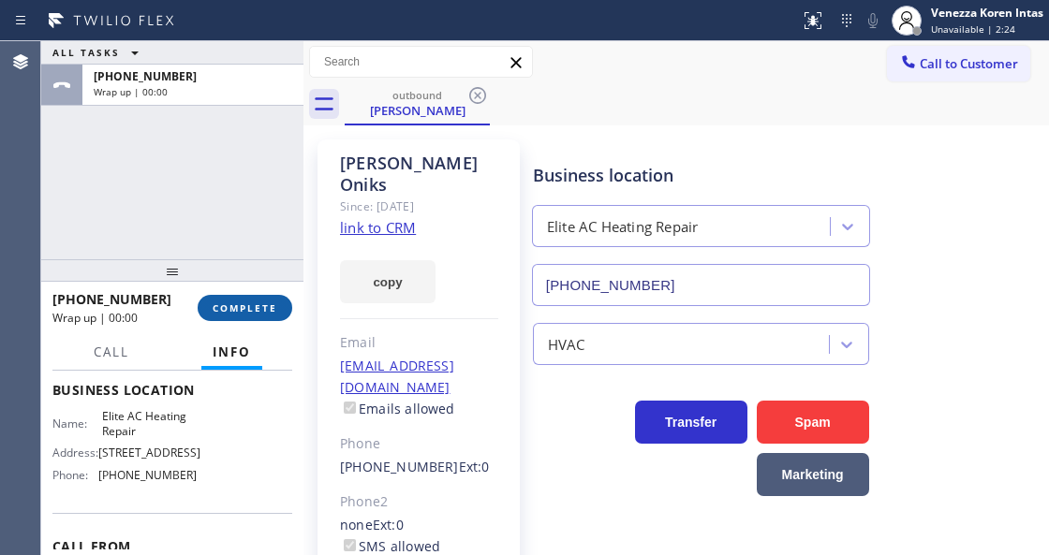
click at [258, 303] on span "COMPLETE" at bounding box center [245, 308] width 65 height 13
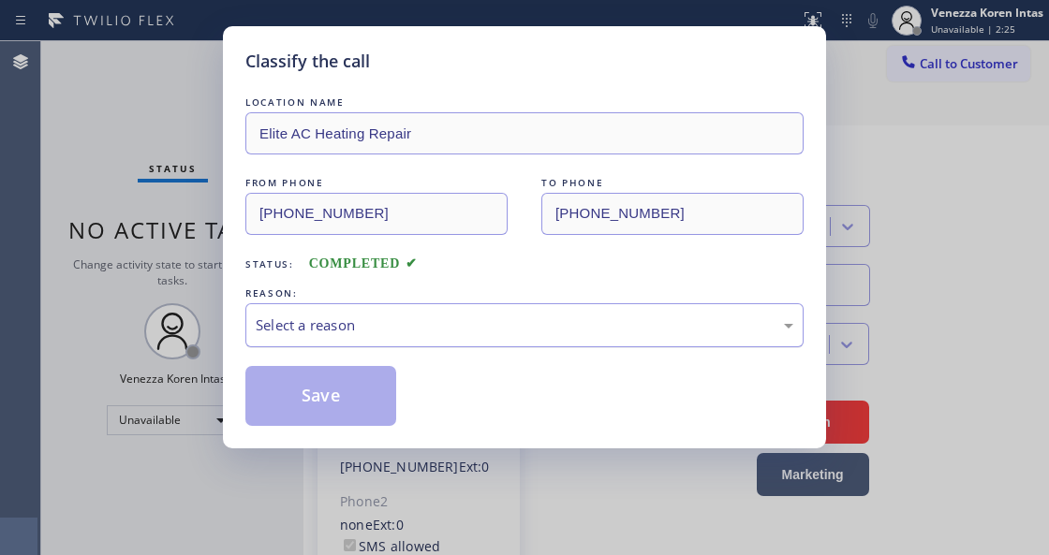
click at [479, 337] on div "Select a reason" at bounding box center [524, 325] width 558 height 44
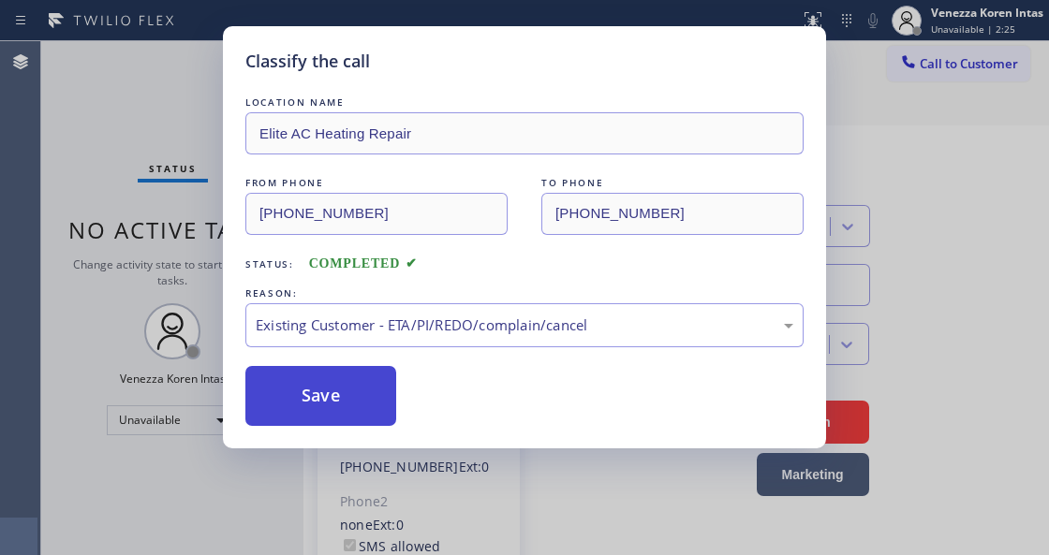
click at [325, 389] on button "Save" at bounding box center [320, 396] width 151 height 60
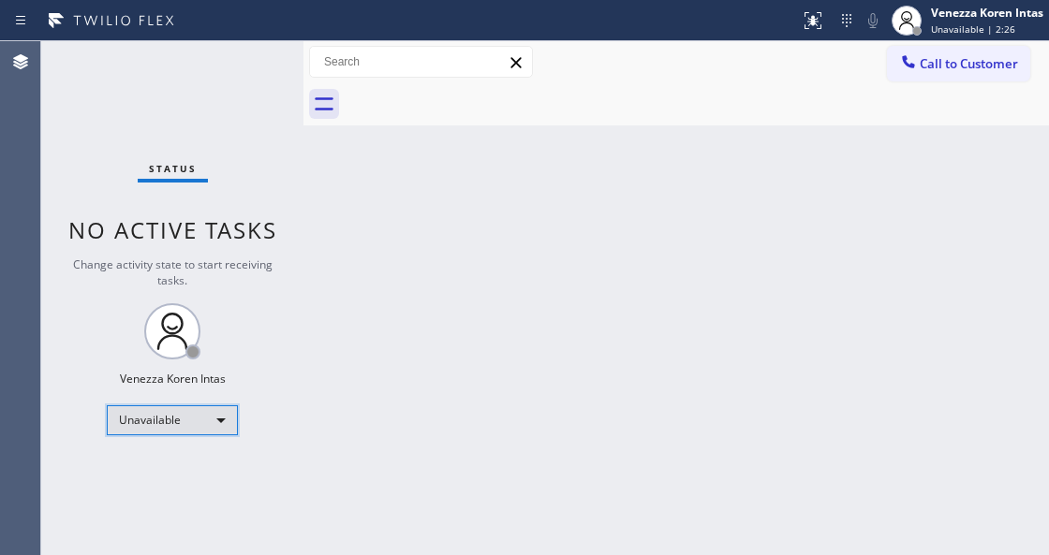
click at [178, 418] on div "Unavailable" at bounding box center [172, 420] width 131 height 30
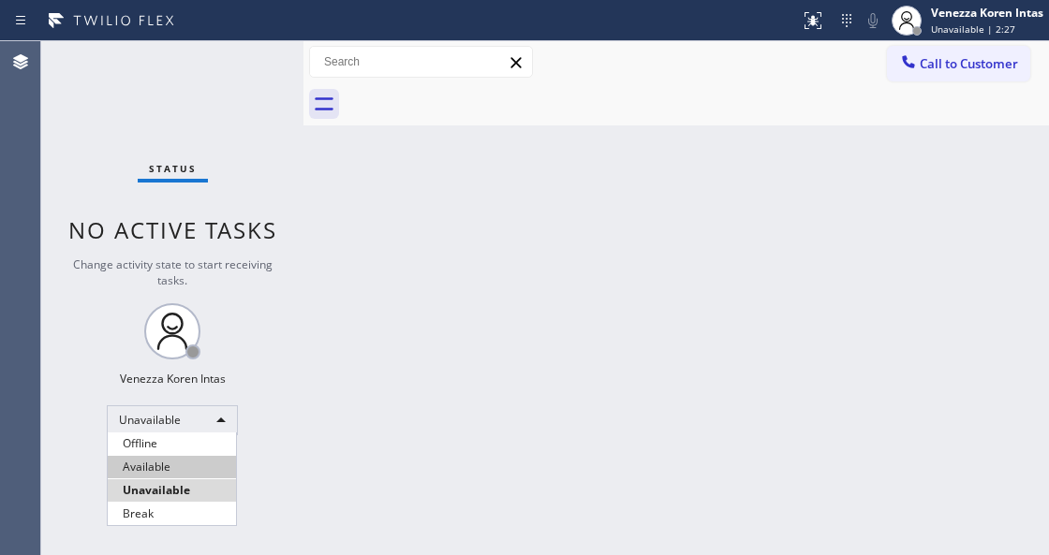
click at [186, 459] on li "Available" at bounding box center [172, 467] width 128 height 22
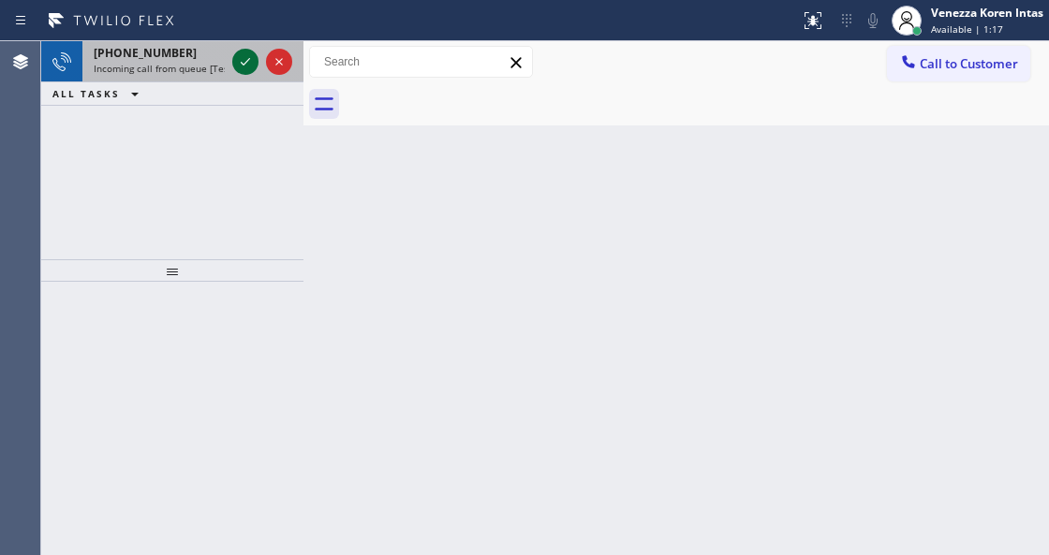
click at [248, 55] on icon at bounding box center [245, 62] width 22 height 22
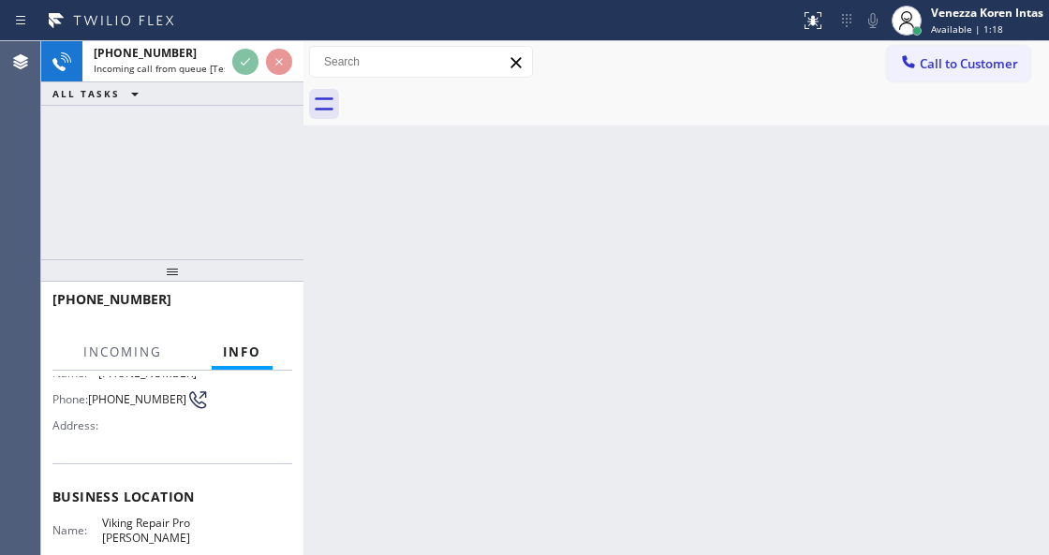
scroll to position [249, 0]
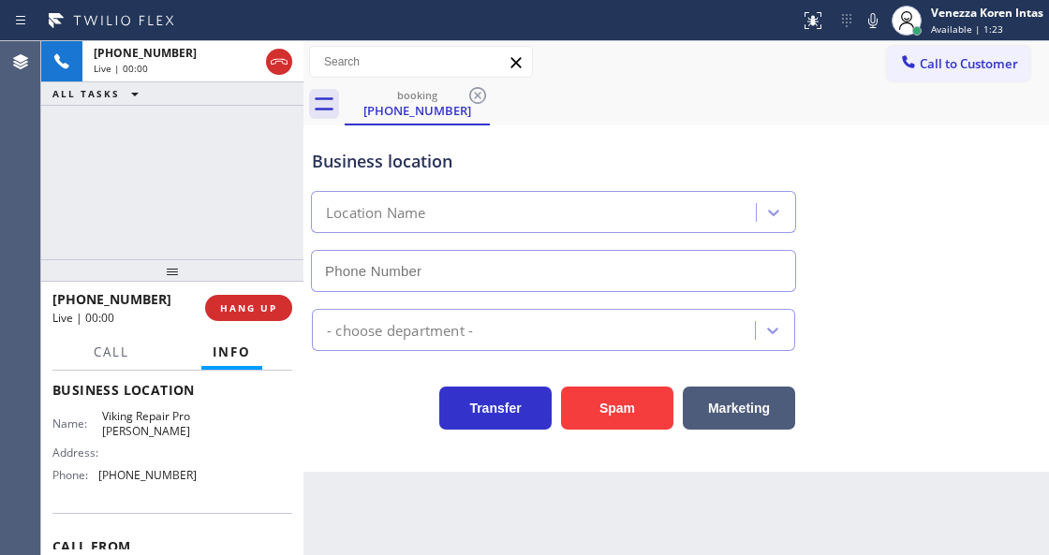
type input "(503) 694-4818"
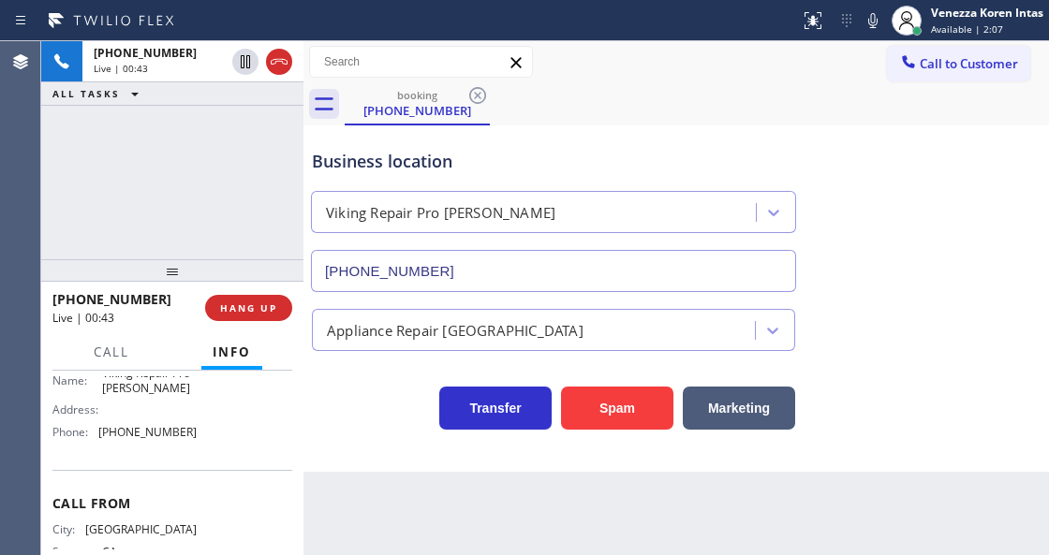
scroll to position [229, 0]
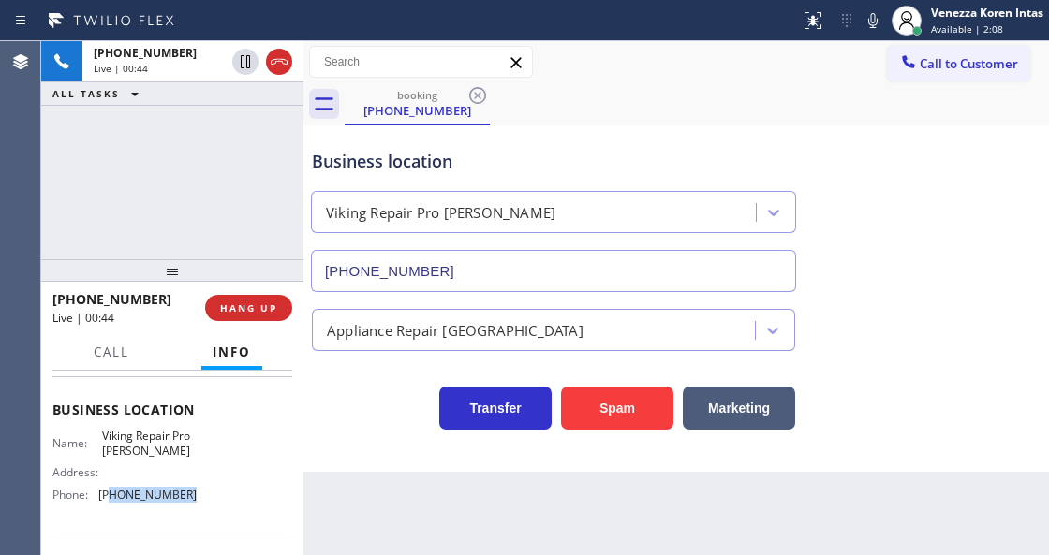
drag, startPoint x: 195, startPoint y: 495, endPoint x: 108, endPoint y: 493, distance: 87.1
click at [108, 493] on div "Name: Viking Repair Pro Gresham Address: Phone: (503) 694-4818" at bounding box center [172, 469] width 240 height 81
click at [118, 493] on span "(503) 694-4818" at bounding box center [147, 495] width 98 height 14
drag, startPoint x: 120, startPoint y: 494, endPoint x: 102, endPoint y: 493, distance: 17.8
click at [102, 493] on span "(503) 694-4818" at bounding box center [147, 495] width 98 height 14
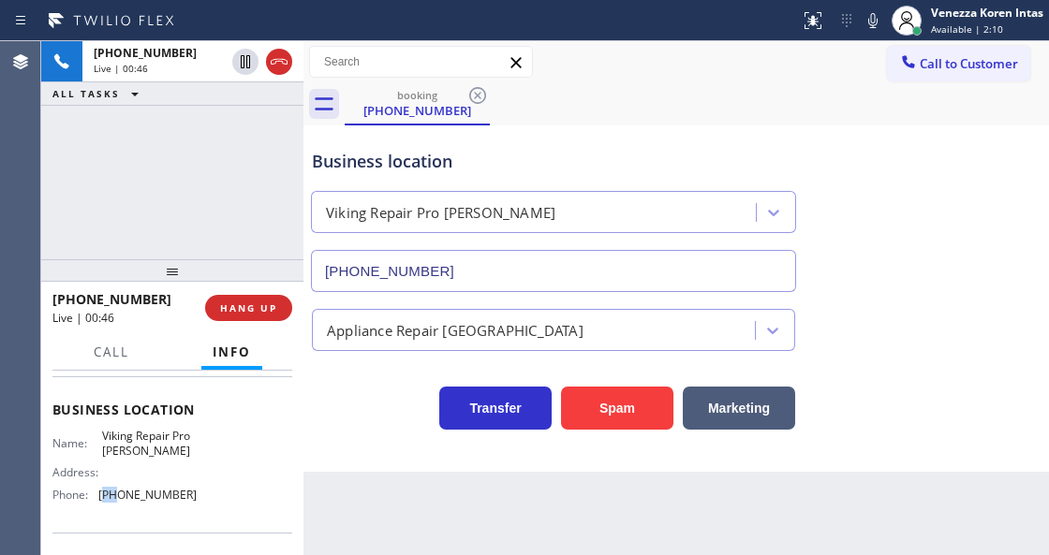
click at [110, 493] on span "(503) 694-4818" at bounding box center [147, 495] width 98 height 14
drag, startPoint x: 124, startPoint y: 494, endPoint x: 105, endPoint y: 496, distance: 18.8
click at [105, 496] on span "(503) 694-4818" at bounding box center [147, 495] width 98 height 14
copy span "503"
click at [815, 171] on div "Business location Viking Repair Pro Gresham (503) 694-4818" at bounding box center [676, 207] width 736 height 169
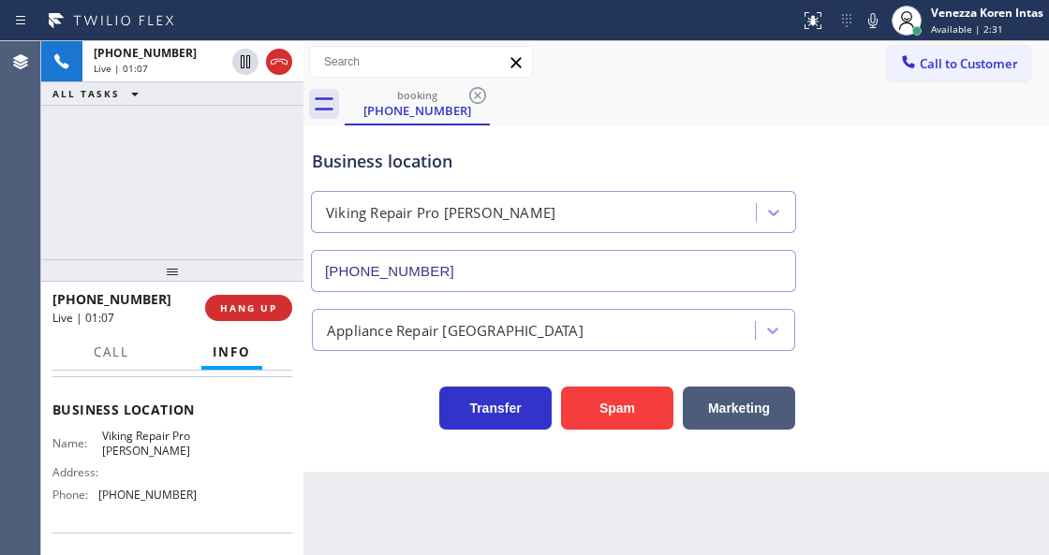
click at [612, 102] on div "booking (760) 567-5856" at bounding box center [697, 104] width 704 height 42
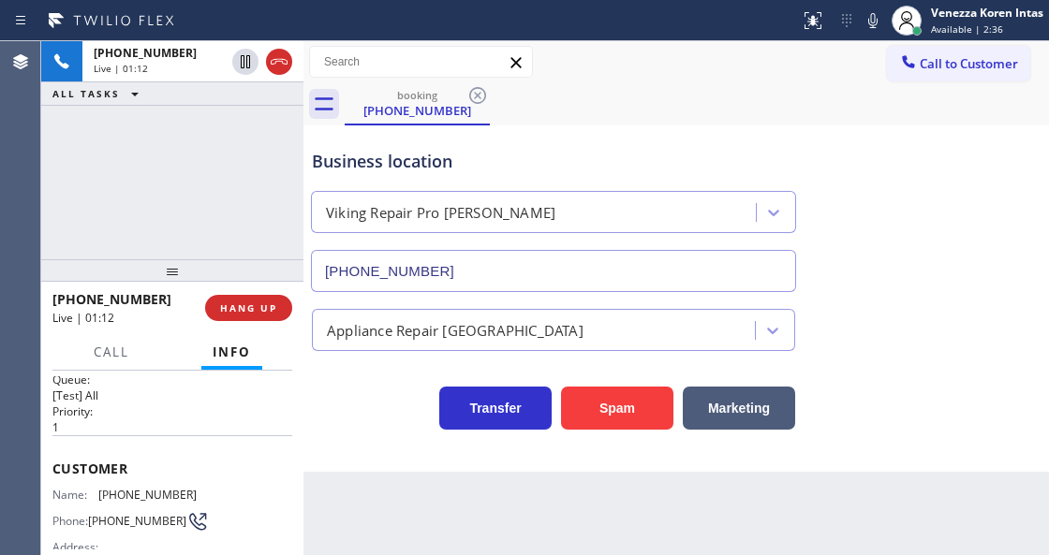
scroll to position [0, 0]
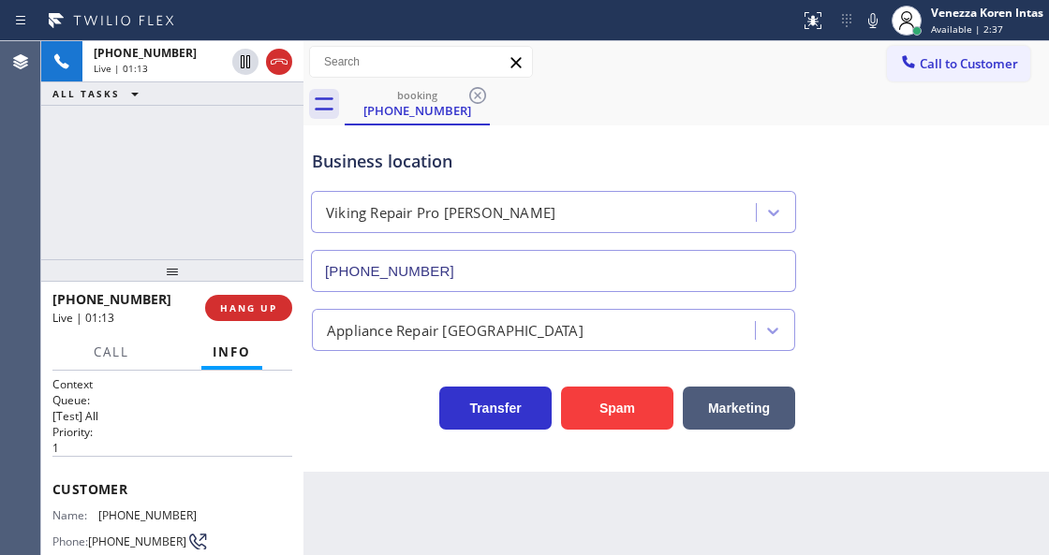
click at [341, 502] on div "Back to Dashboard Change Sender ID Customers Technicians Select a contact Outbo…" at bounding box center [675, 298] width 745 height 514
click at [755, 165] on div "Business location" at bounding box center [553, 161] width 483 height 25
click at [722, 52] on div "Call to Customer Outbound call Location Elite AC Heating Repair Your caller id …" at bounding box center [675, 62] width 745 height 33
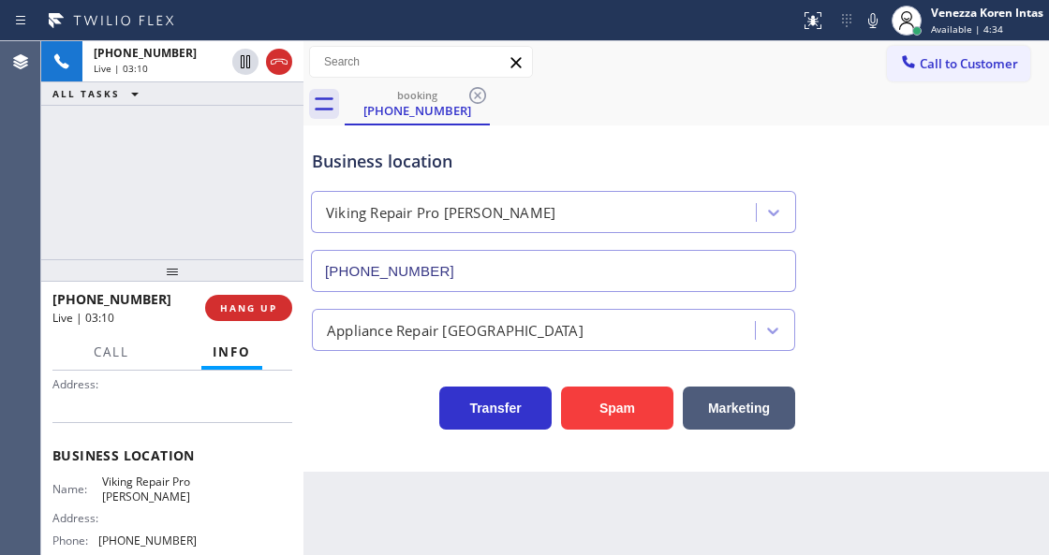
scroll to position [187, 0]
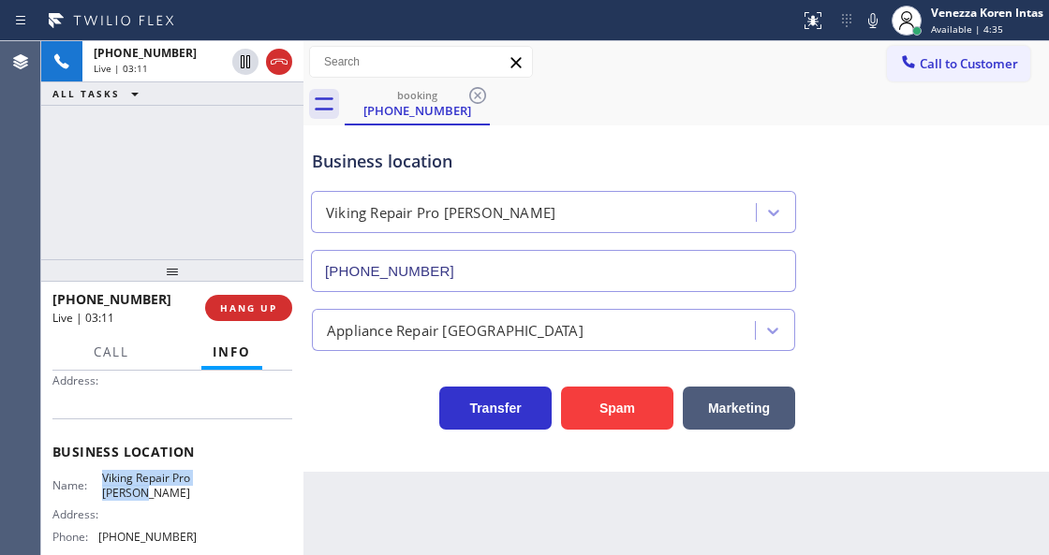
drag, startPoint x: 98, startPoint y: 474, endPoint x: 154, endPoint y: 491, distance: 57.8
click at [154, 491] on div "Name: Viking Repair Pro Gresham" at bounding box center [124, 485] width 144 height 29
copy span "Viking Repair Pro Gresham"
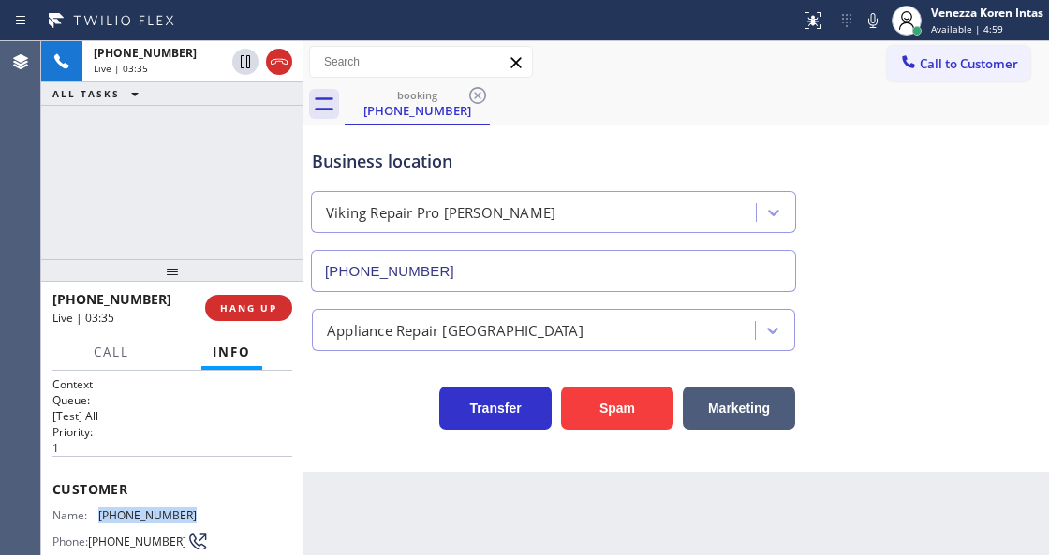
drag, startPoint x: 199, startPoint y: 509, endPoint x: 99, endPoint y: 511, distance: 99.3
click at [99, 511] on div "Name: (760) 567-5856 Phone: (760) 567-5856 Address:" at bounding box center [172, 545] width 240 height 74
copy div "(760) 567-5856"
click at [876, 11] on icon at bounding box center [873, 20] width 22 height 22
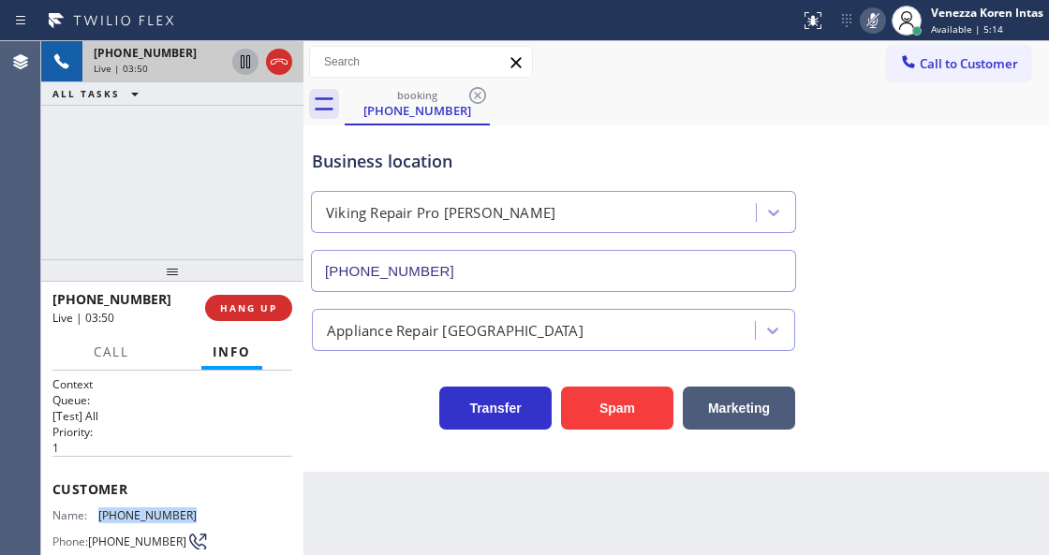
click at [245, 64] on icon at bounding box center [245, 62] width 22 height 22
click at [245, 58] on icon at bounding box center [245, 62] width 22 height 22
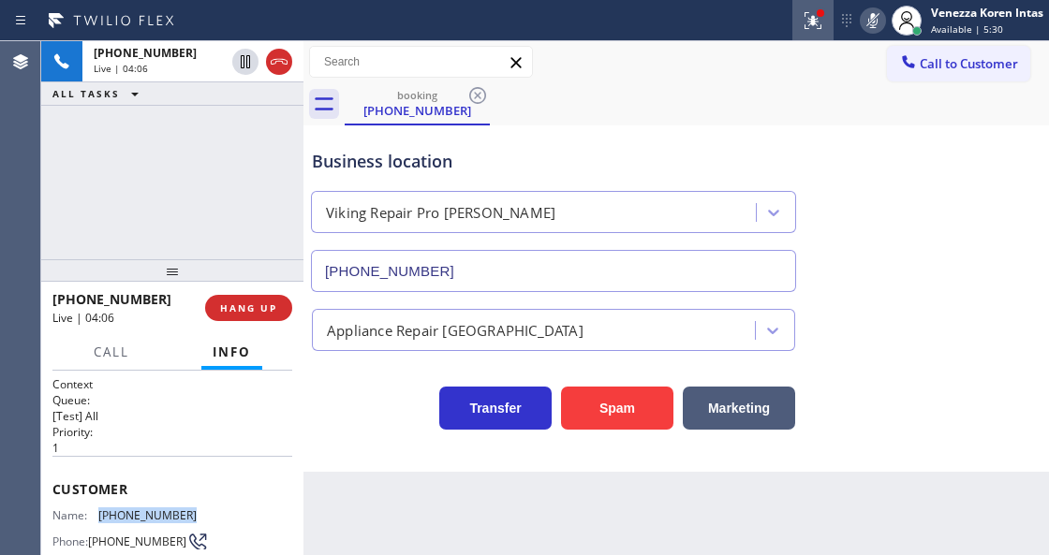
click at [803, 22] on icon at bounding box center [813, 20] width 22 height 22
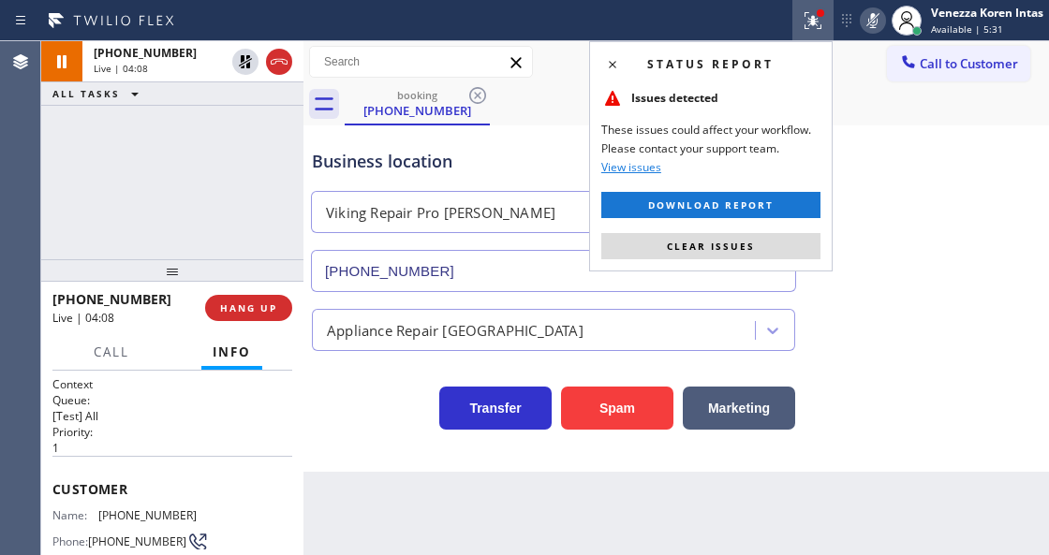
click at [792, 225] on div "Status report Issues detected These issues could affect your workflow. Please c…" at bounding box center [710, 156] width 243 height 230
click at [792, 231] on div "Status report Issues detected These issues could affect your workflow. Please c…" at bounding box center [710, 156] width 243 height 230
click at [817, 249] on button "Clear issues" at bounding box center [710, 246] width 219 height 26
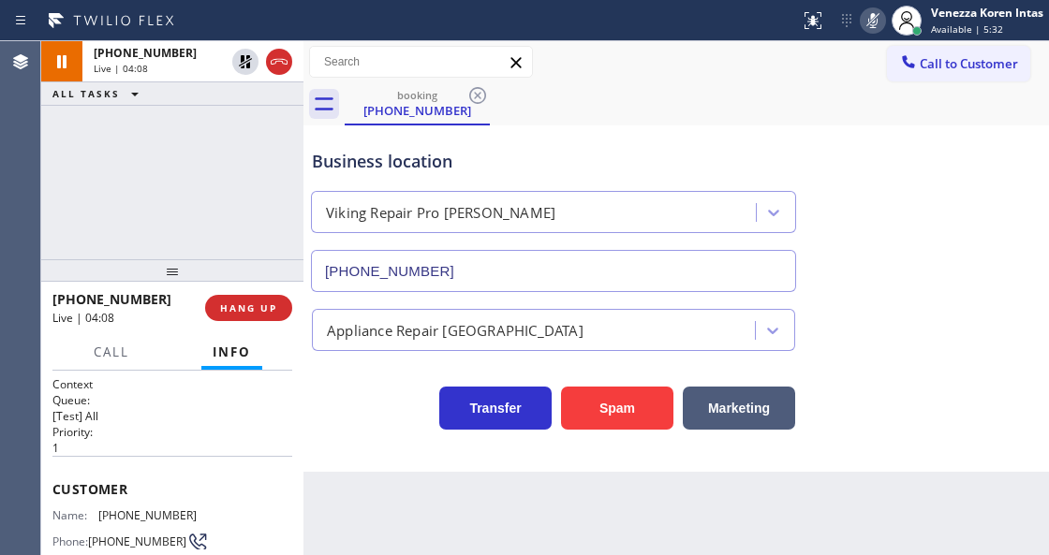
click at [974, 306] on div "Appliance Repair [GEOGRAPHIC_DATA]" at bounding box center [676, 327] width 736 height 50
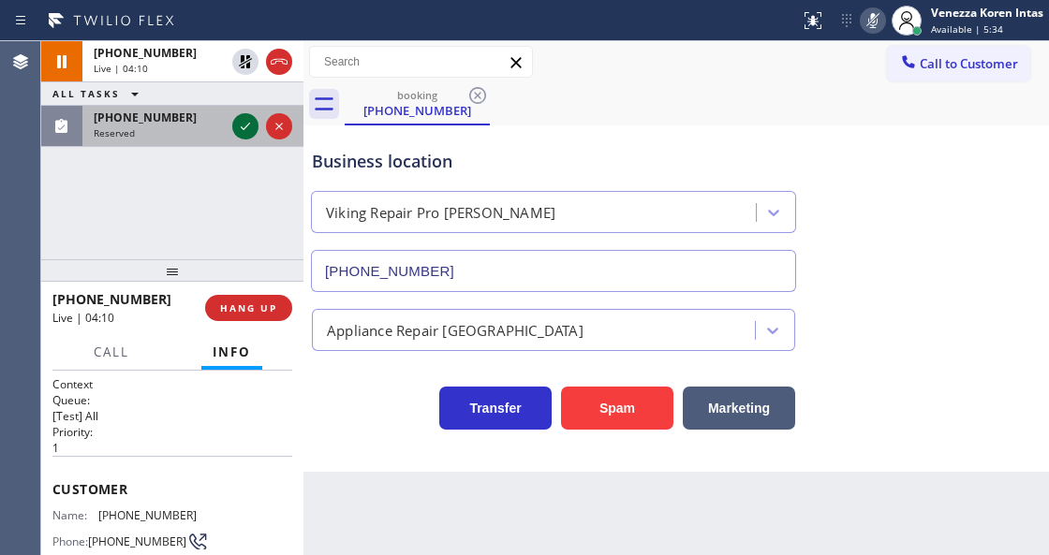
click at [246, 130] on icon at bounding box center [245, 126] width 22 height 22
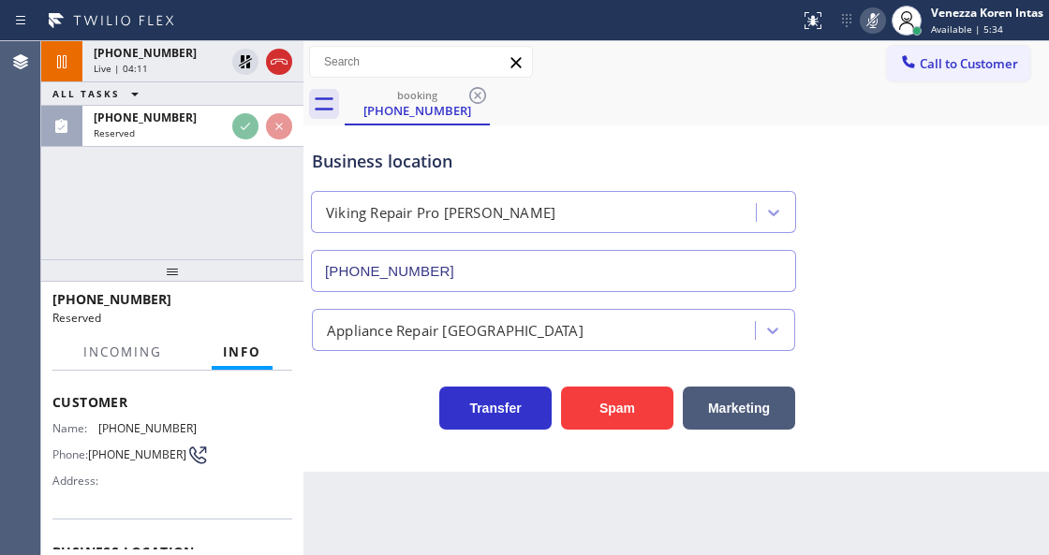
scroll to position [172, 0]
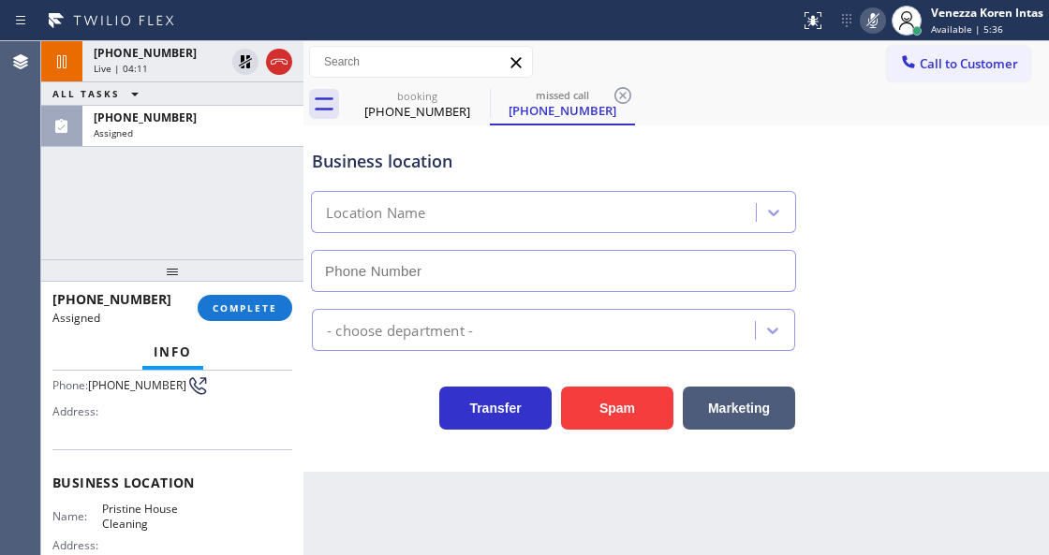
type input "(626) 548-3326"
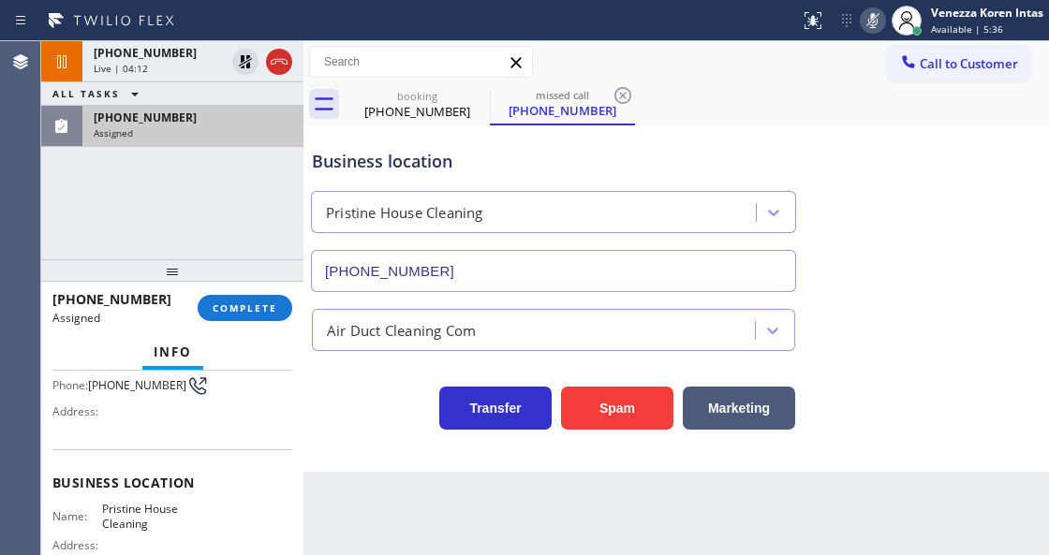
drag, startPoint x: 259, startPoint y: 142, endPoint x: 280, endPoint y: 183, distance: 45.2
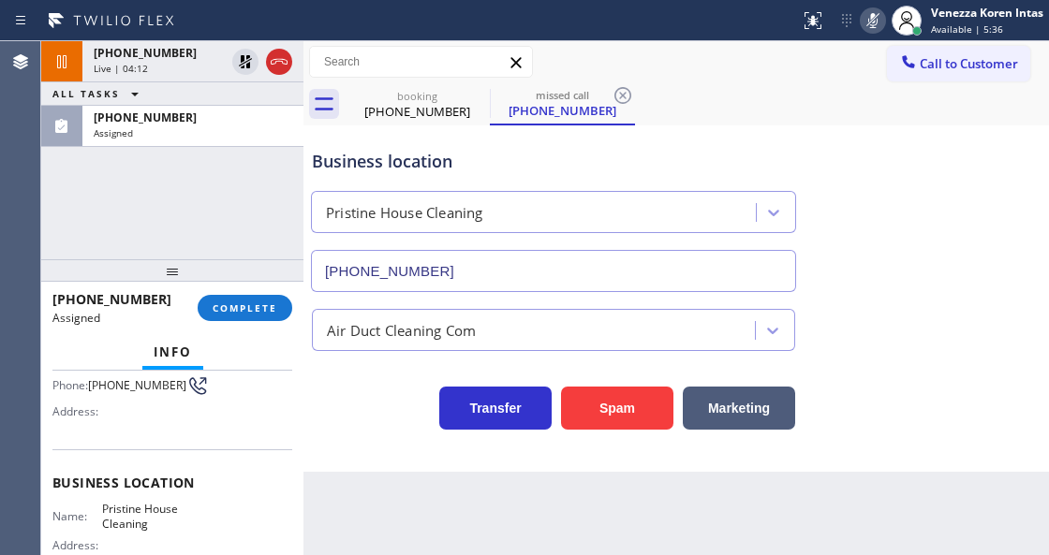
click at [260, 141] on div "(971) 336-4465 Assigned" at bounding box center [189, 126] width 214 height 41
click at [270, 300] on button "COMPLETE" at bounding box center [245, 308] width 95 height 26
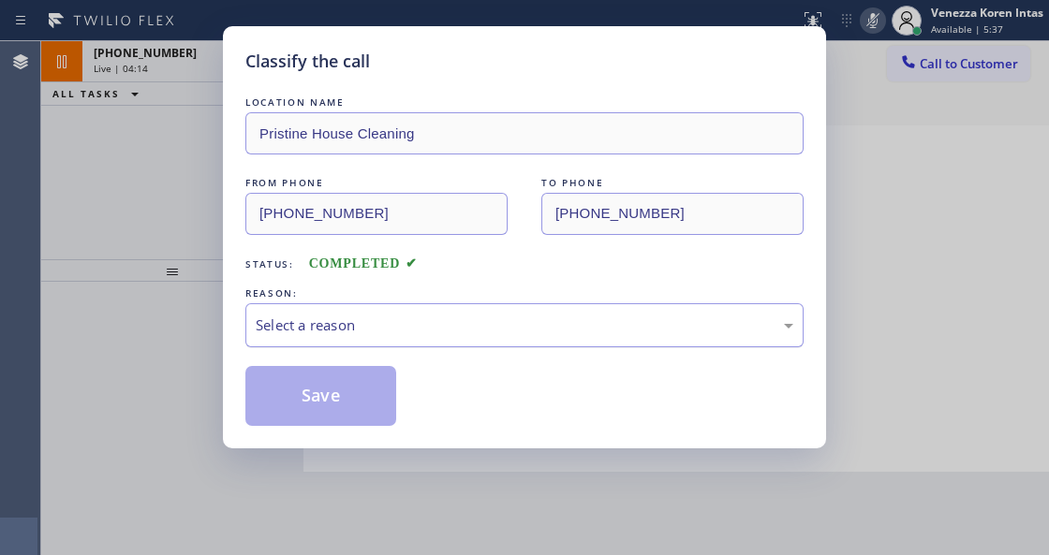
click at [435, 328] on div "Select a reason" at bounding box center [525, 326] width 538 height 22
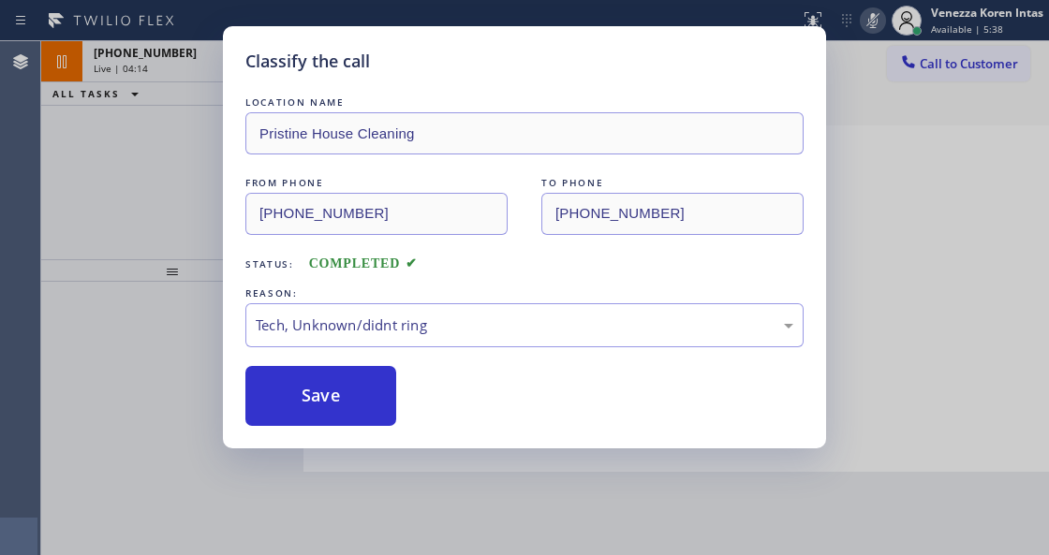
click at [358, 438] on div "Classify the call LOCATION NAME Pristine House Cleaning FROM PHONE (971) 336-44…" at bounding box center [524, 237] width 603 height 422
click at [351, 403] on button "Save" at bounding box center [320, 396] width 151 height 60
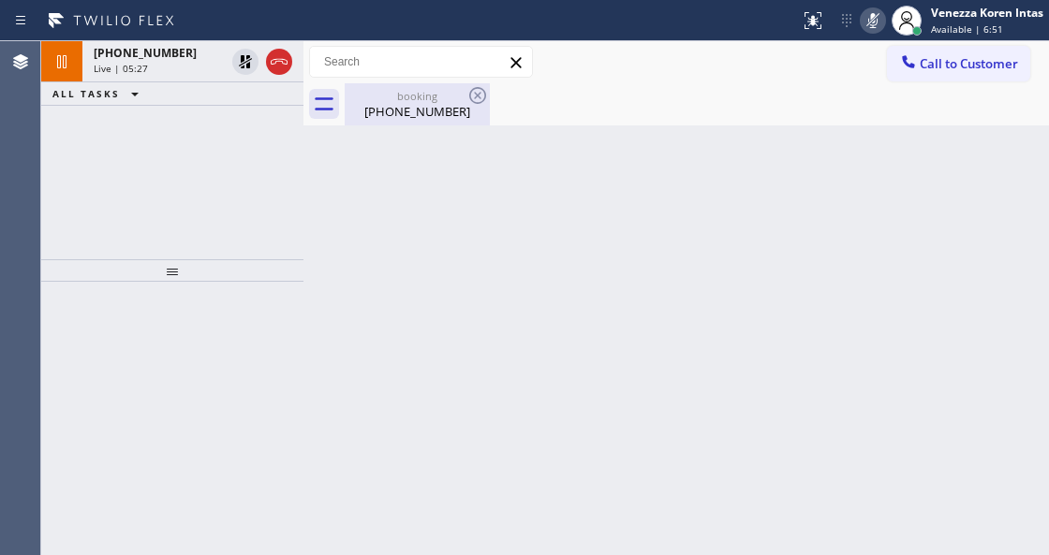
click at [388, 96] on div "booking" at bounding box center [416, 96] width 141 height 14
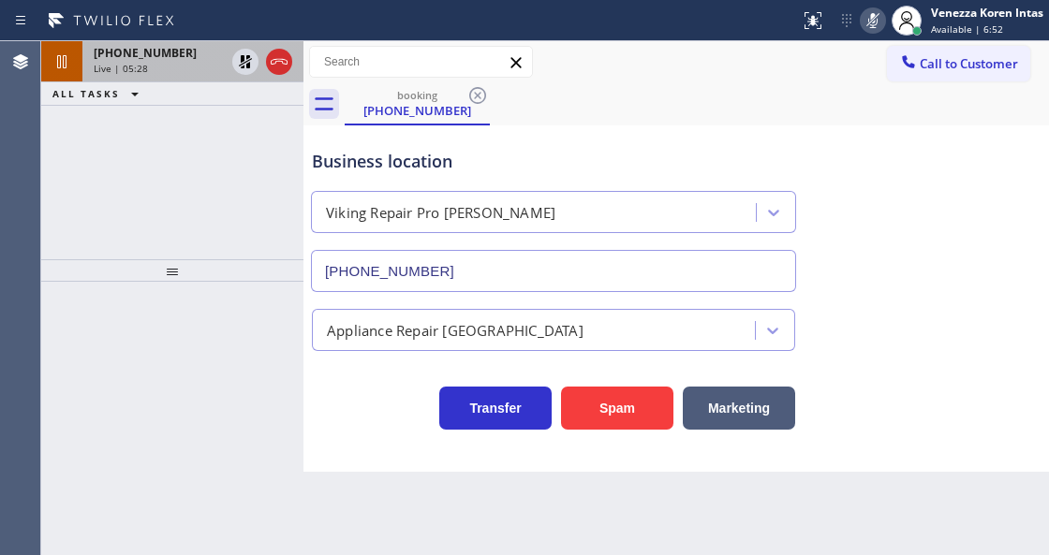
click at [129, 43] on div "+17605675856 Live | 05:28" at bounding box center [155, 61] width 146 height 41
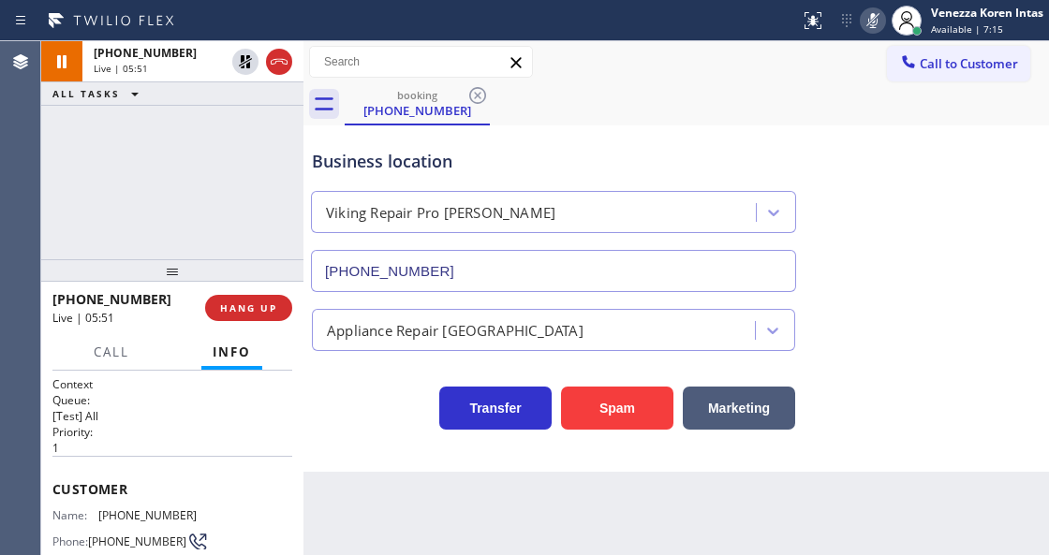
click at [876, 19] on icon at bounding box center [873, 20] width 22 height 22
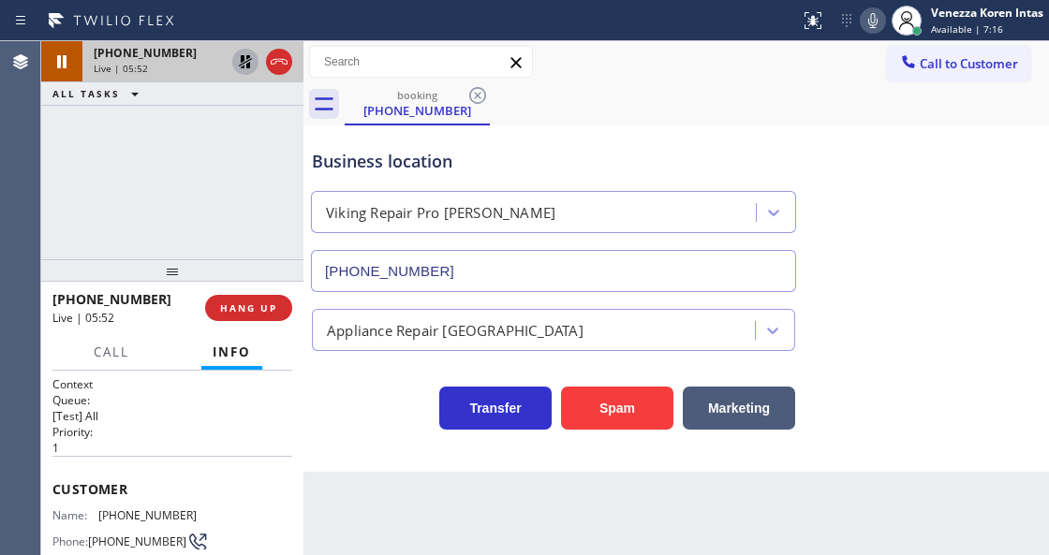
click at [244, 64] on icon at bounding box center [245, 62] width 22 height 22
click at [673, 167] on div "Business location" at bounding box center [553, 161] width 483 height 25
click at [863, 16] on icon at bounding box center [873, 20] width 22 height 22
drag, startPoint x: 190, startPoint y: 513, endPoint x: 101, endPoint y: 517, distance: 89.0
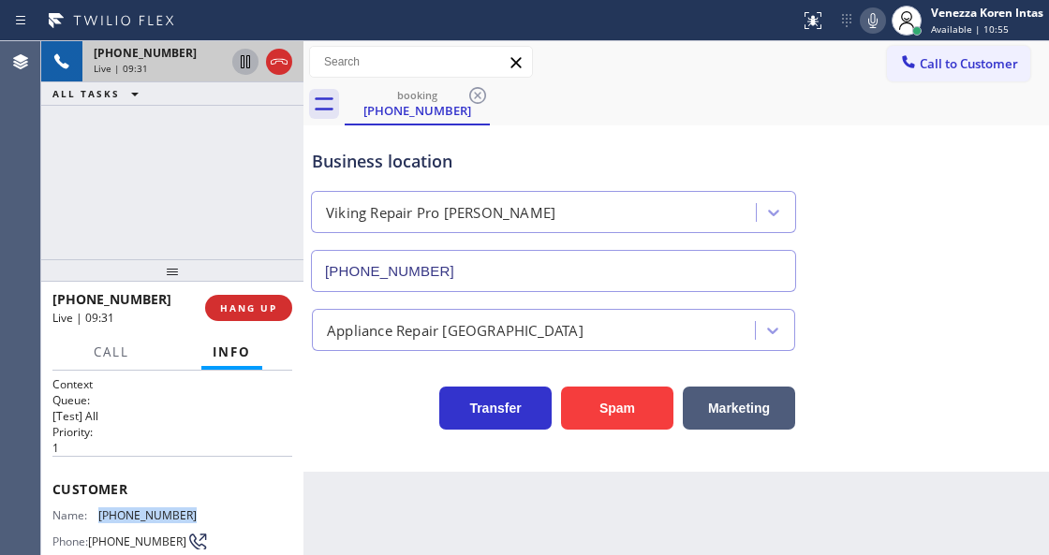
click at [101, 517] on div "Name: (760) 567-5856 Phone: (760) 567-5856 Address:" at bounding box center [172, 545] width 240 height 74
copy span "(760) 567-5856"
click at [763, 97] on div "booking (760) 567-5856" at bounding box center [697, 104] width 704 height 42
click at [588, 81] on div "Call to Customer Outbound call Location Elite AC Heating Repair Your caller id …" at bounding box center [675, 62] width 745 height 42
click at [860, 56] on div "Call to Customer Outbound call Location Elite AC Heating Repair Your caller id …" at bounding box center [675, 62] width 745 height 33
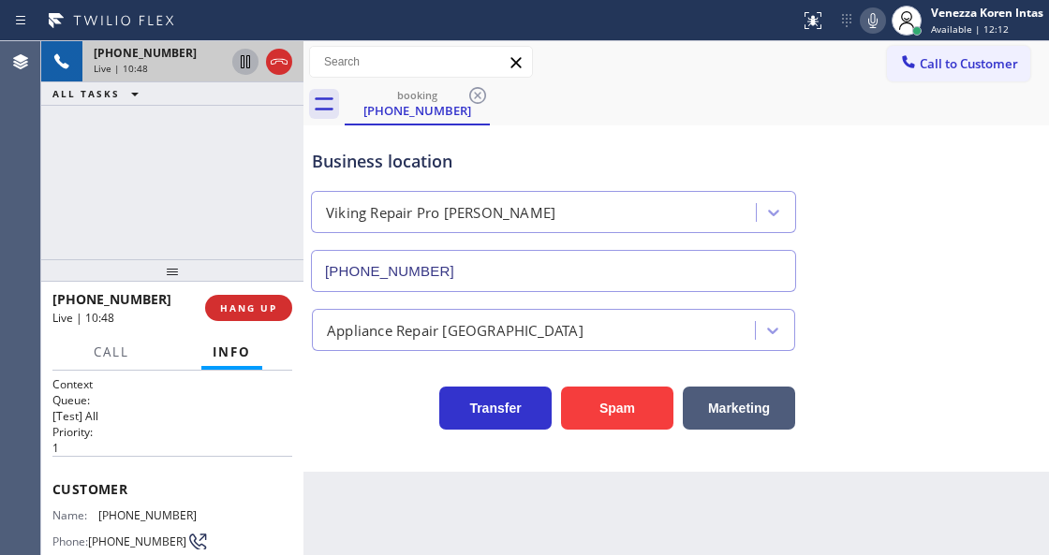
click at [872, 30] on icon at bounding box center [873, 20] width 22 height 22
click at [607, 99] on div "booking (760) 567-5856" at bounding box center [697, 104] width 704 height 42
click at [622, 82] on div "Call to Customer Outbound call Location Elite AC Heating Repair Your caller id …" at bounding box center [675, 62] width 745 height 42
click at [589, 30] on div at bounding box center [399, 21] width 785 height 30
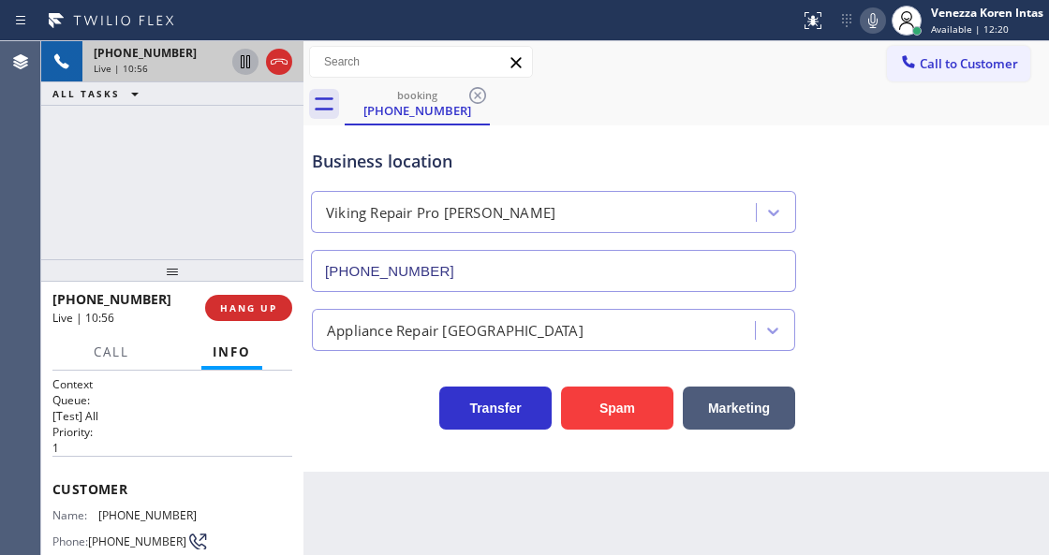
click at [665, 33] on div at bounding box center [399, 21] width 785 height 30
click at [869, 30] on icon at bounding box center [873, 20] width 22 height 22
click at [245, 70] on icon at bounding box center [245, 62] width 22 height 22
click at [250, 120] on div "+17605675856 Live | 11:21 ALL TASKS ALL TASKS ACTIVE TASKS TASKS IN WRAP UP" at bounding box center [172, 150] width 262 height 218
click at [248, 66] on icon at bounding box center [245, 61] width 13 height 13
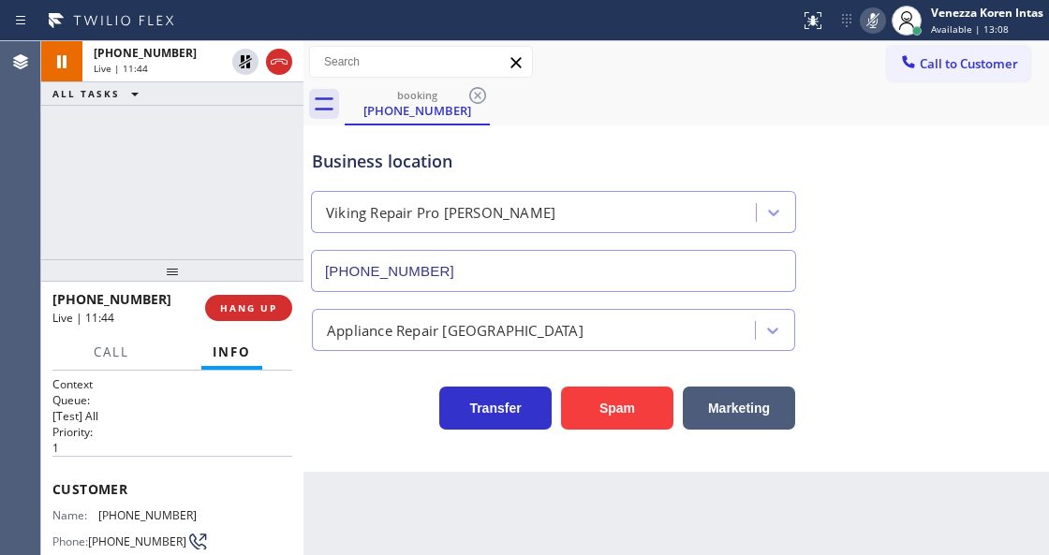
click at [866, 21] on icon at bounding box center [873, 20] width 22 height 22
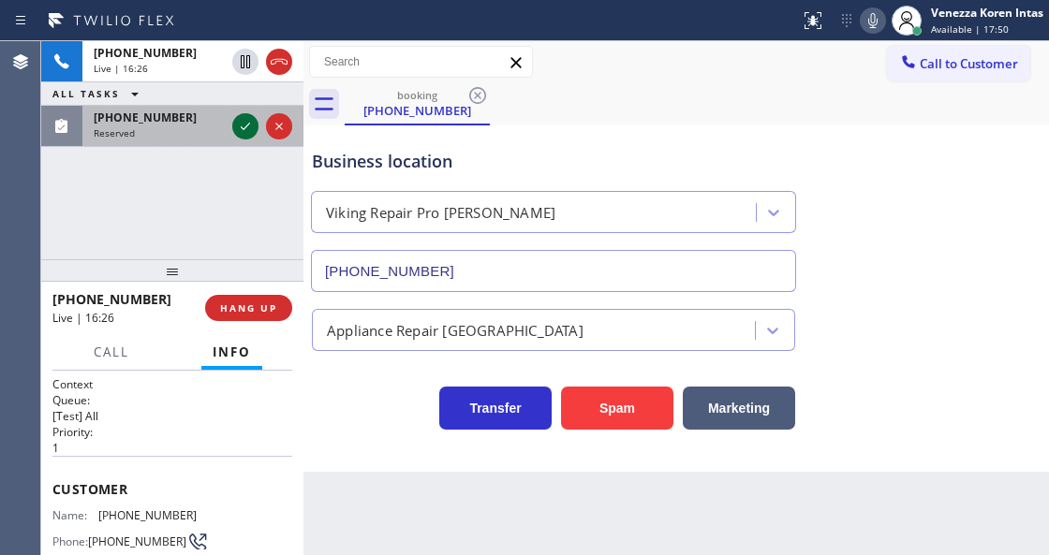
click at [243, 131] on icon at bounding box center [245, 126] width 22 height 22
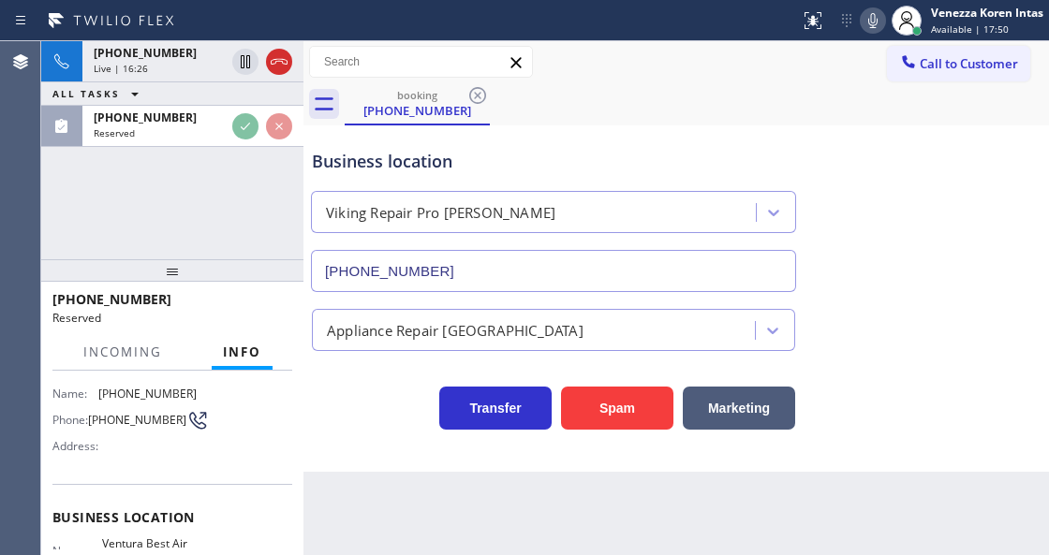
scroll to position [249, 0]
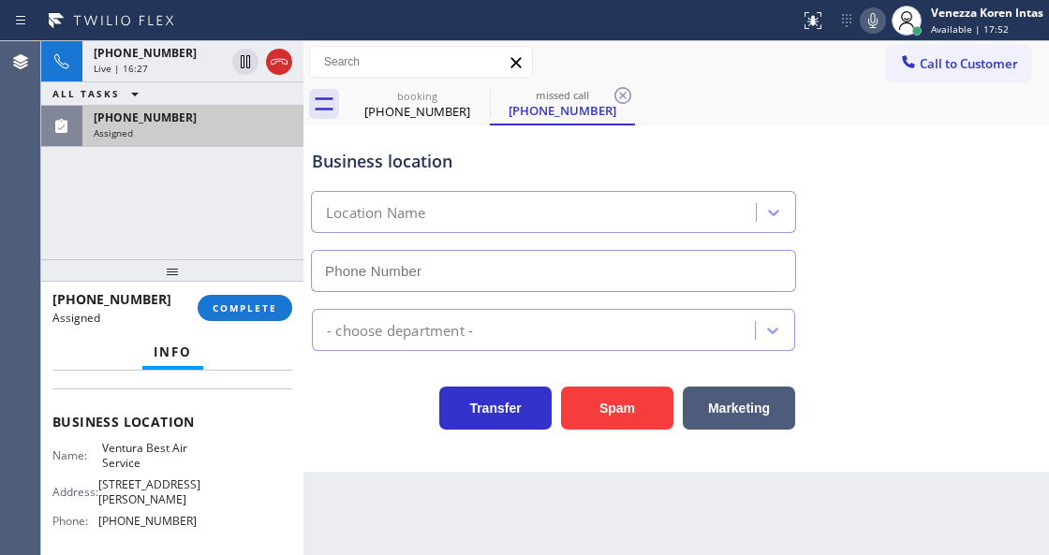
type input "(805) 321-6695"
click at [214, 127] on div "Assigned" at bounding box center [193, 132] width 199 height 13
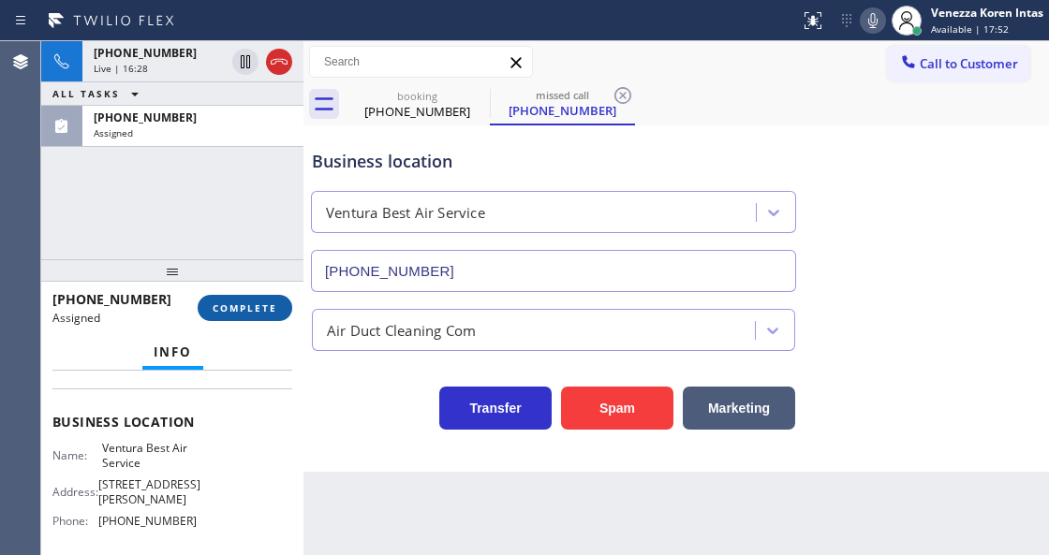
click at [272, 302] on span "COMPLETE" at bounding box center [245, 308] width 65 height 13
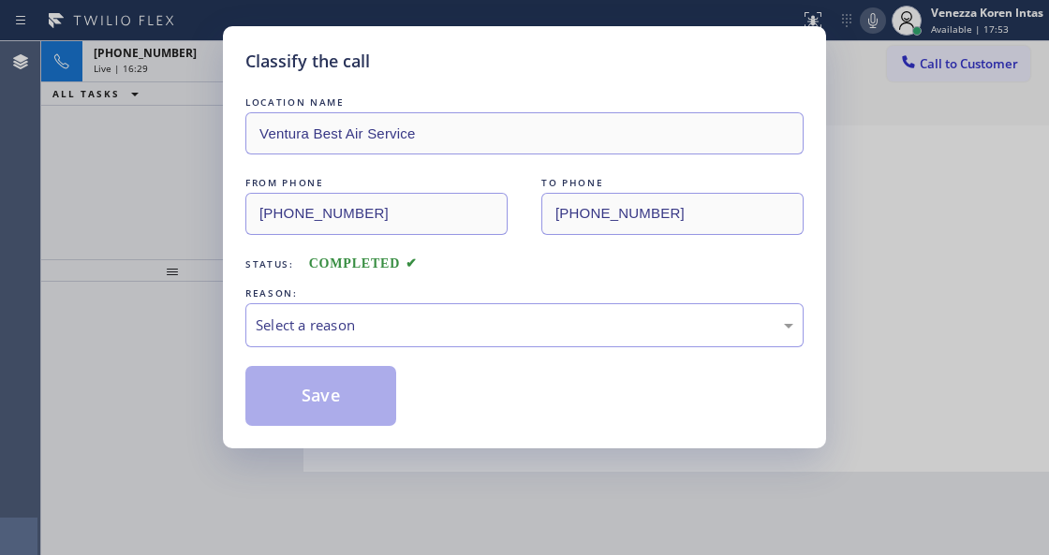
click at [403, 301] on div "REASON:" at bounding box center [524, 294] width 558 height 20
click at [405, 312] on div "Select a reason" at bounding box center [524, 325] width 558 height 44
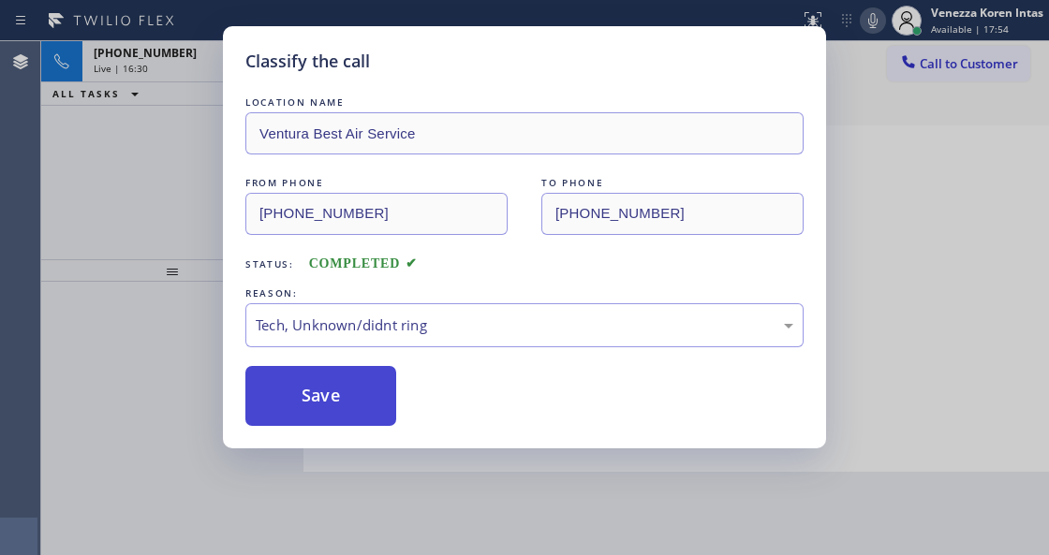
click at [394, 424] on button "Save" at bounding box center [320, 396] width 151 height 60
click at [380, 405] on button "Save" at bounding box center [320, 396] width 151 height 60
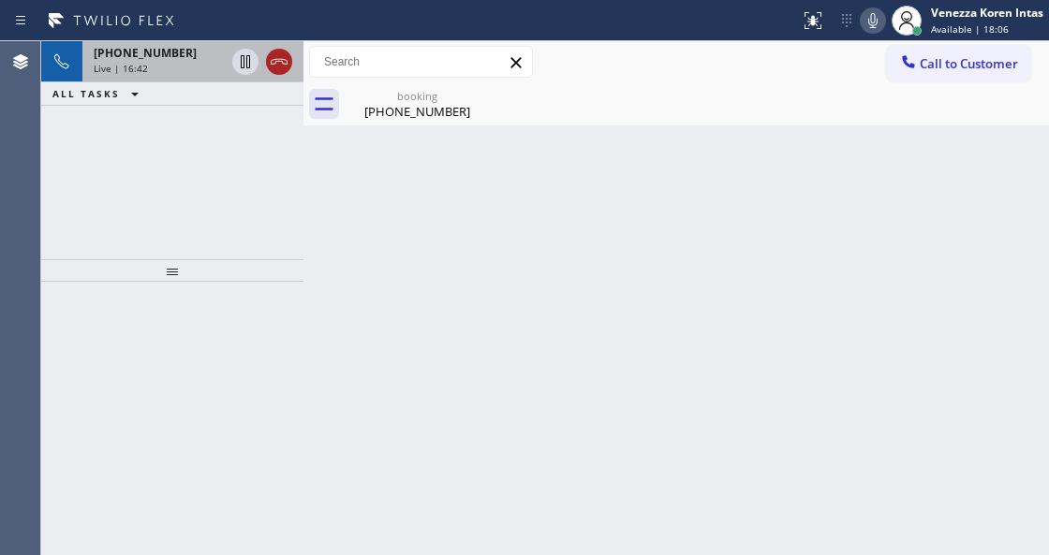
click at [284, 60] on icon at bounding box center [279, 62] width 17 height 6
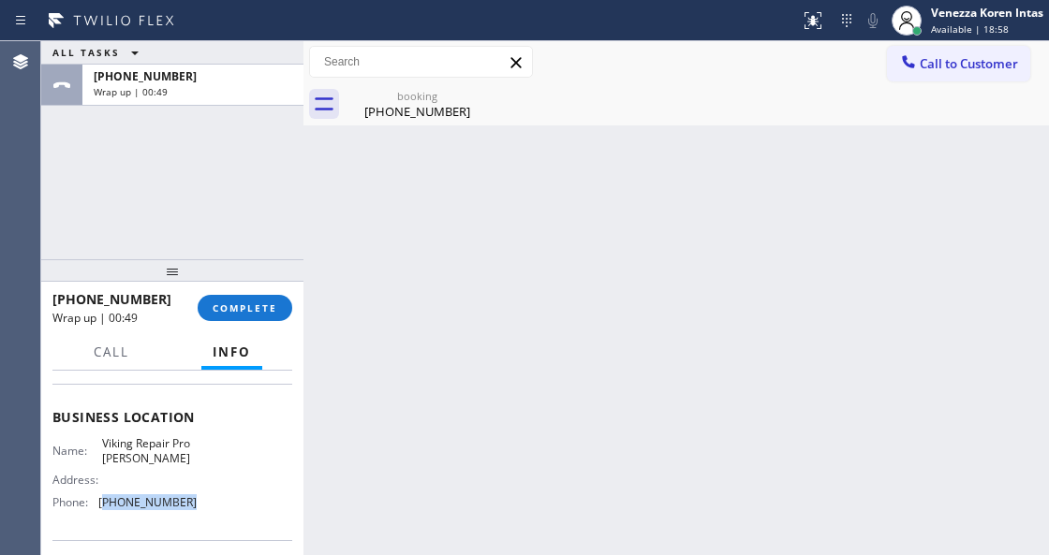
scroll to position [223, 0]
drag, startPoint x: 185, startPoint y: 536, endPoint x: 97, endPoint y: 515, distance: 90.4
click at [97, 515] on div "Name: Viking Repair Pro Gresham Address: Phone: (503) 694-4818" at bounding box center [124, 475] width 144 height 81
copy div "(503) 694-4818"
drag, startPoint x: 270, startPoint y: 307, endPoint x: 372, endPoint y: 314, distance: 102.3
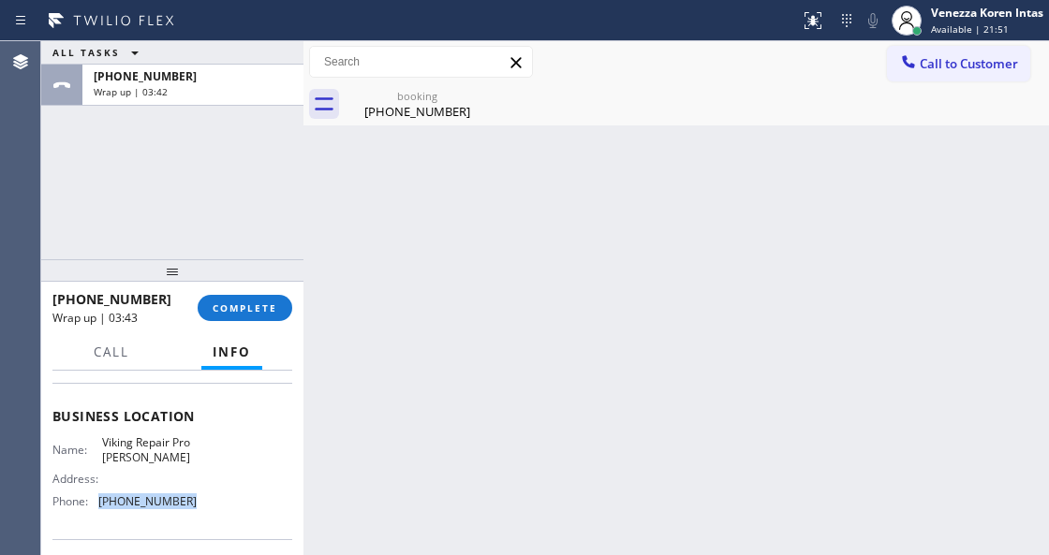
click at [270, 307] on span "COMPLETE" at bounding box center [245, 308] width 65 height 13
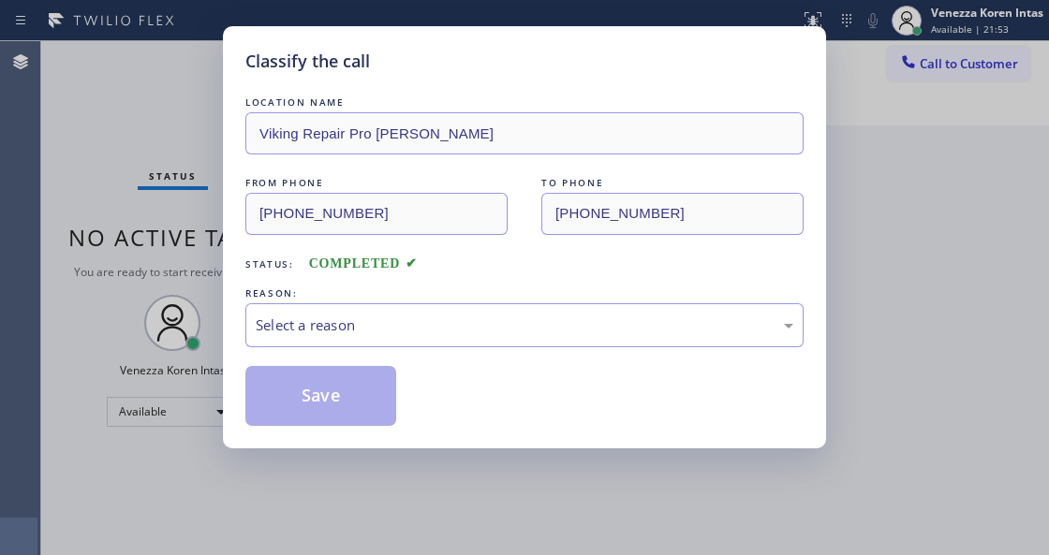
click at [422, 309] on div "Select a reason" at bounding box center [524, 325] width 558 height 44
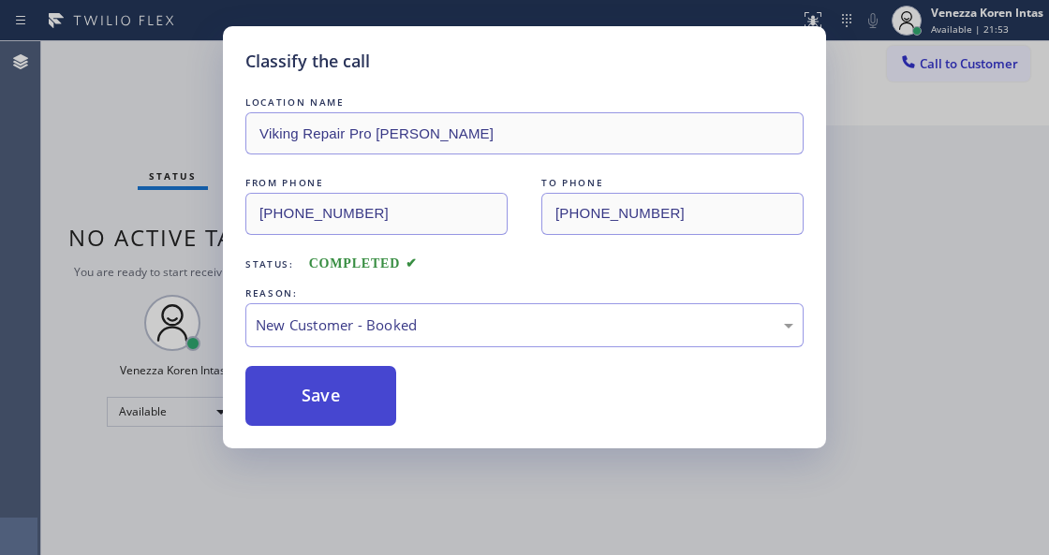
click at [364, 384] on button "Save" at bounding box center [320, 396] width 151 height 60
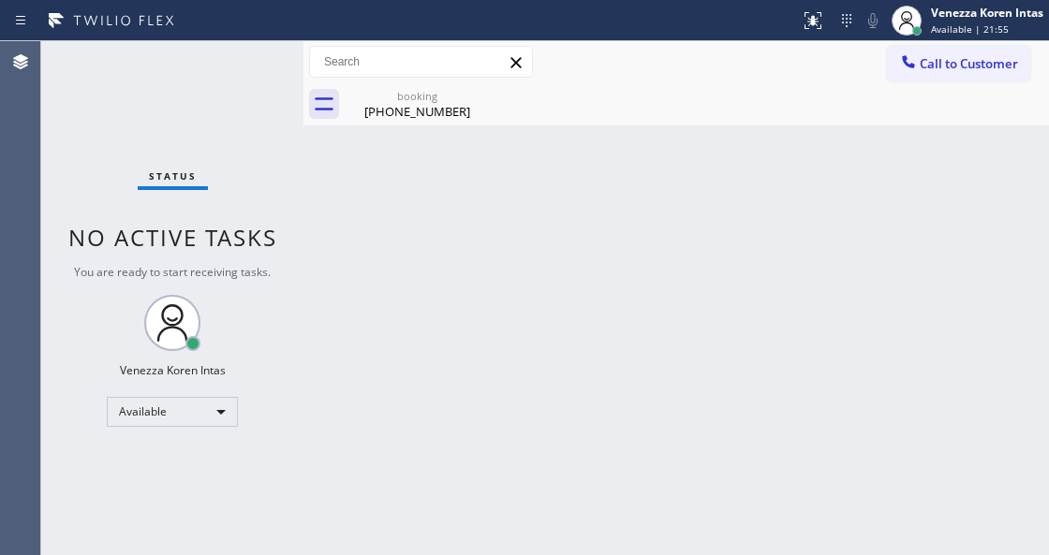
click at [993, 9] on div "Venezza Koren Intas" at bounding box center [987, 13] width 112 height 16
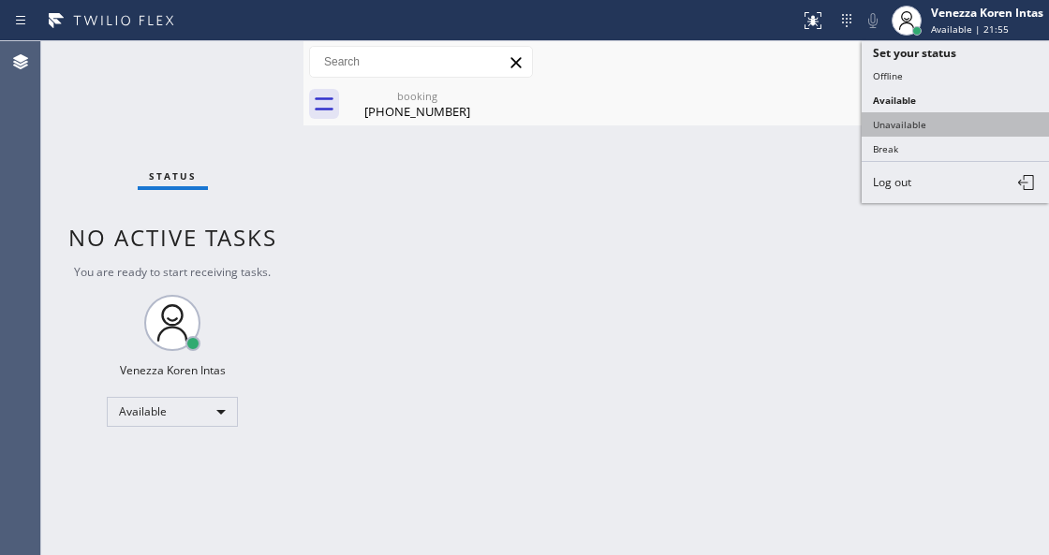
click at [947, 122] on button "Unavailable" at bounding box center [955, 124] width 187 height 24
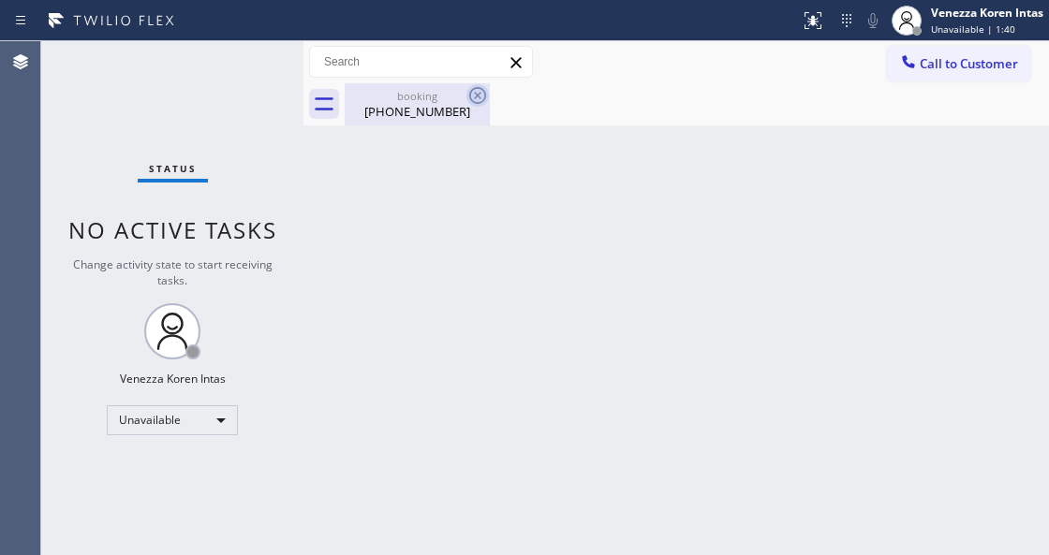
click at [478, 96] on icon at bounding box center [477, 95] width 17 height 17
click at [538, 140] on div "Back to Dashboard Change Sender ID Customers Technicians Select a contact Outbo…" at bounding box center [675, 298] width 745 height 514
click at [469, 103] on icon at bounding box center [477, 95] width 22 height 22
click at [449, 105] on div "(760) 567-5856" at bounding box center [416, 111] width 141 height 17
click at [513, 298] on div "Back to Dashboard Change Sender ID Customers Technicians Select a contact Outbo…" at bounding box center [675, 298] width 745 height 514
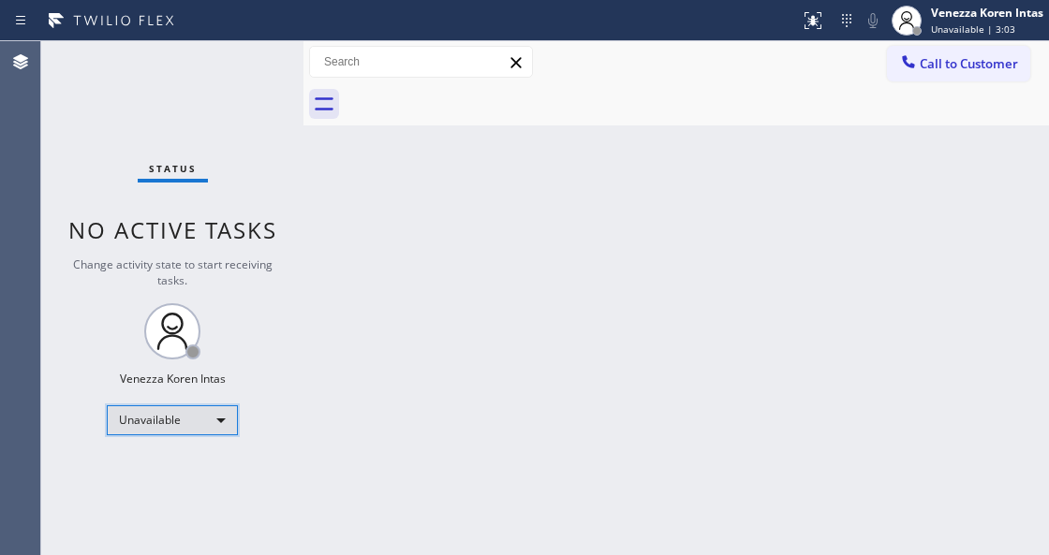
click at [144, 420] on div "Unavailable" at bounding box center [172, 420] width 131 height 30
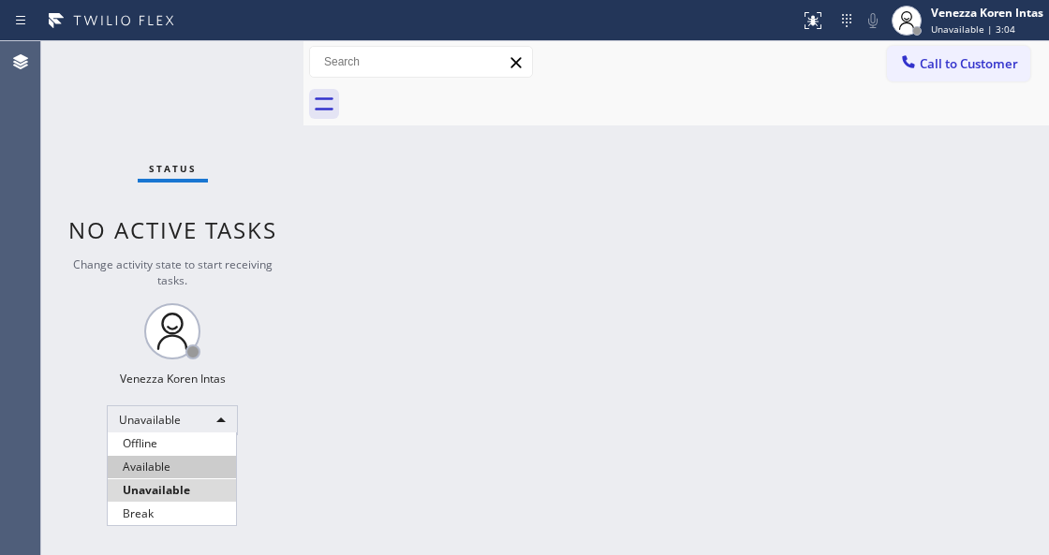
click at [148, 465] on li "Available" at bounding box center [172, 467] width 128 height 22
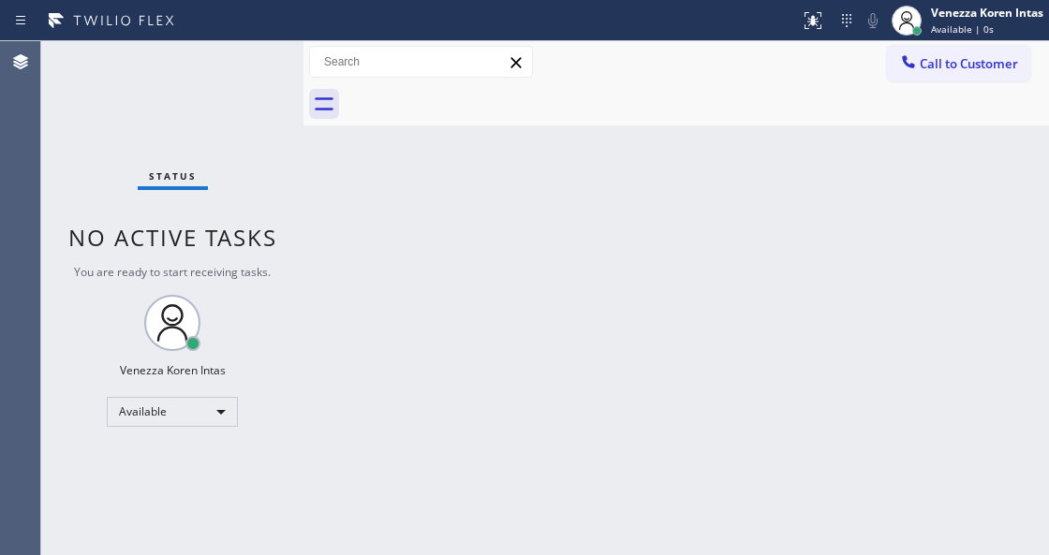
click at [161, 111] on div "Status No active tasks You are ready to start receiving tasks. Venezza Koren In…" at bounding box center [172, 298] width 262 height 514
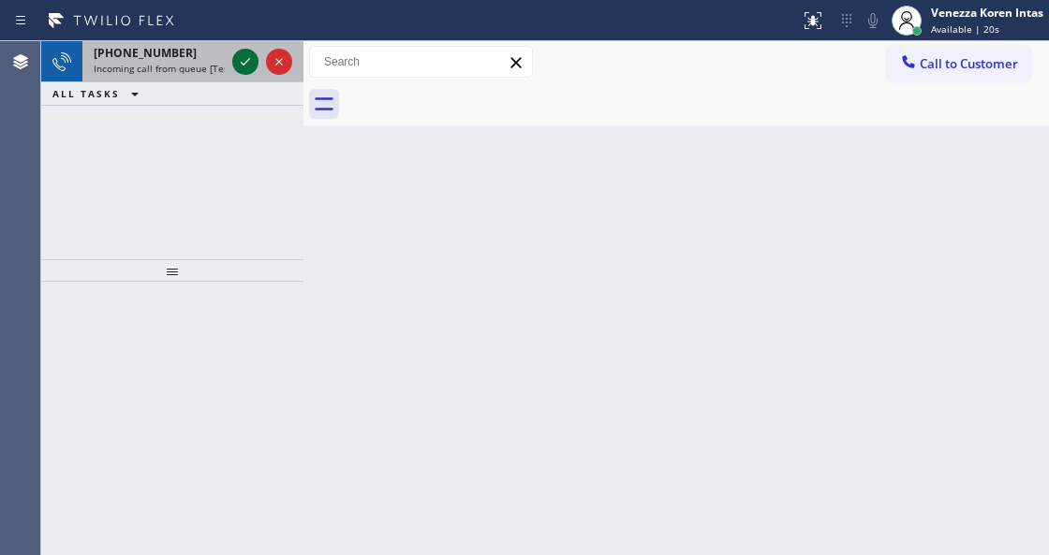
click at [249, 66] on icon at bounding box center [245, 62] width 22 height 22
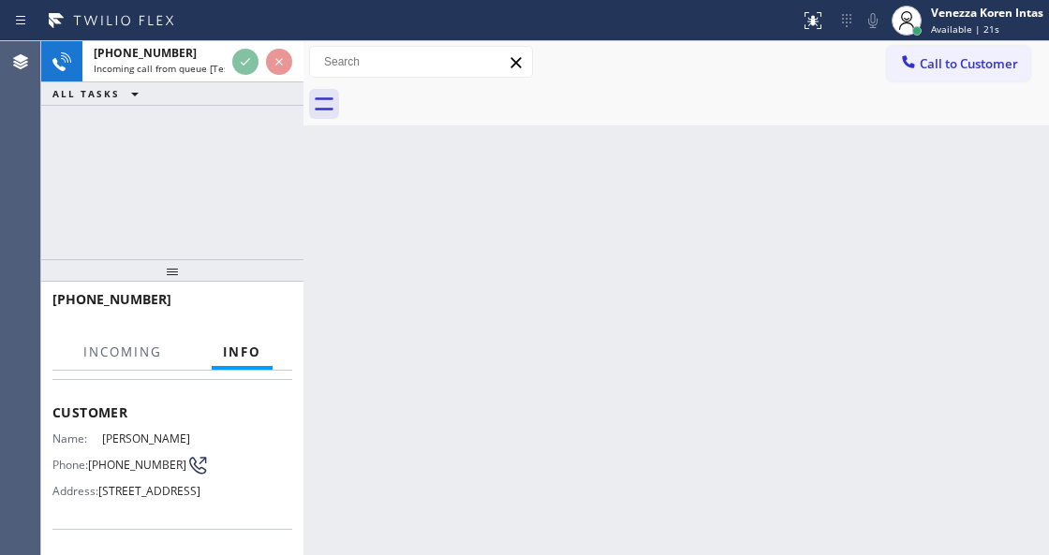
scroll to position [187, 0]
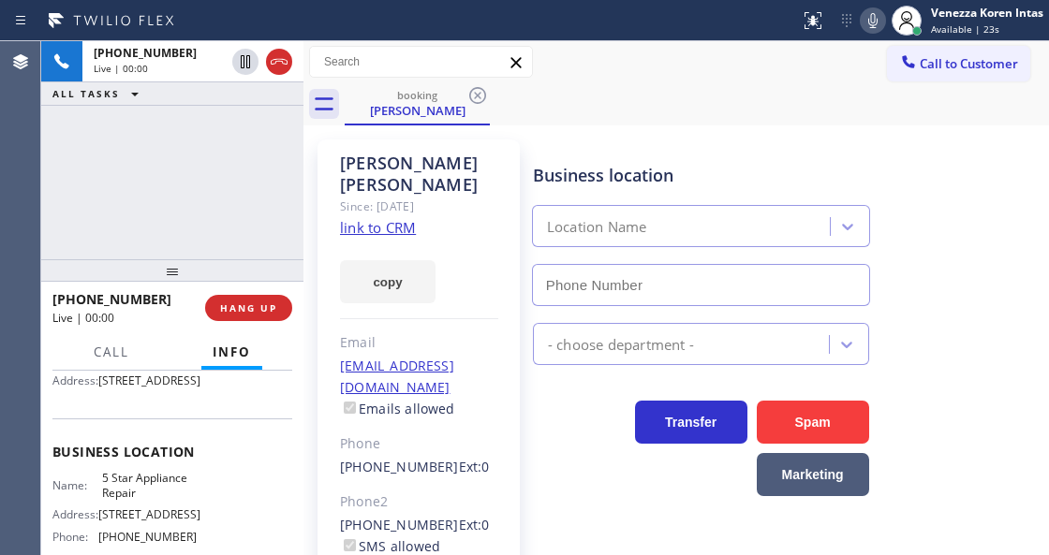
type input "[PHONE_NUMBER]"
click at [403, 218] on link "link to CRM" at bounding box center [378, 227] width 76 height 19
click at [862, 22] on icon at bounding box center [873, 20] width 22 height 22
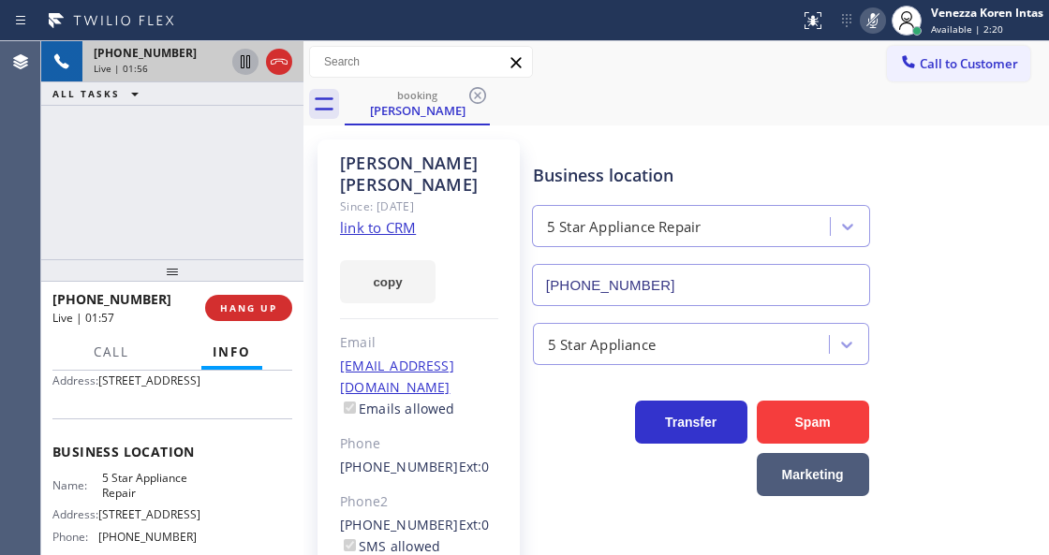
click at [243, 61] on icon at bounding box center [245, 62] width 22 height 22
click at [539, 276] on input "[PHONE_NUMBER]" at bounding box center [701, 285] width 338 height 42
click at [593, 195] on div "Business location 5 Star Appliance Repair (855) 731-4952" at bounding box center [701, 225] width 344 height 162
click at [875, 27] on icon at bounding box center [873, 20] width 22 height 22
click at [239, 52] on icon at bounding box center [245, 62] width 22 height 22
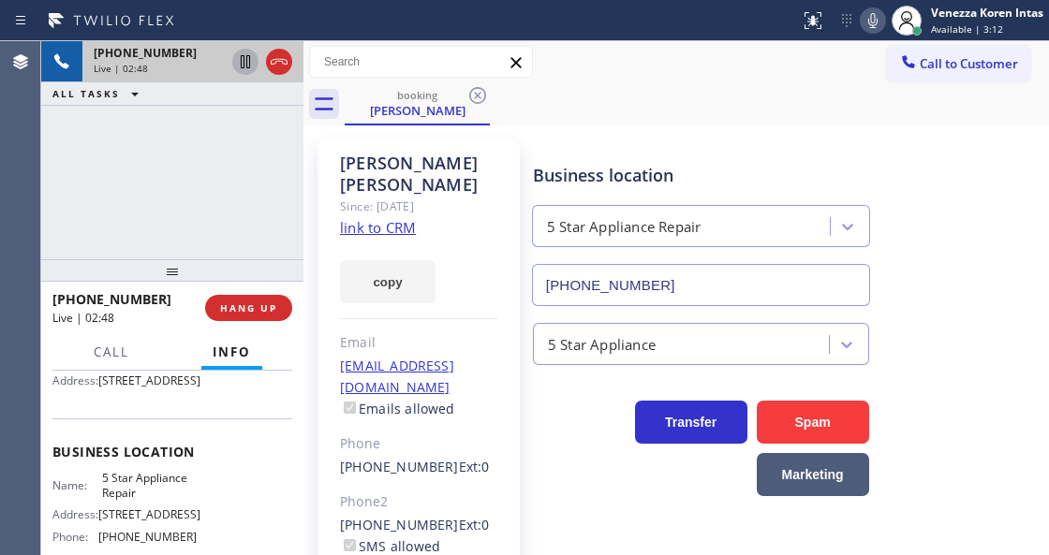
click at [349, 218] on link "link to CRM" at bounding box center [378, 227] width 76 height 19
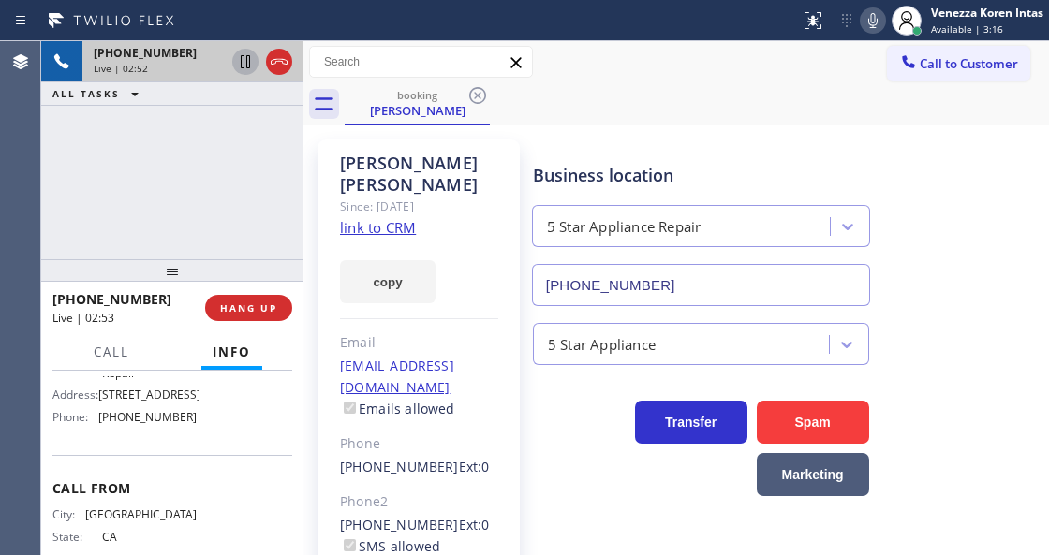
scroll to position [312, 0]
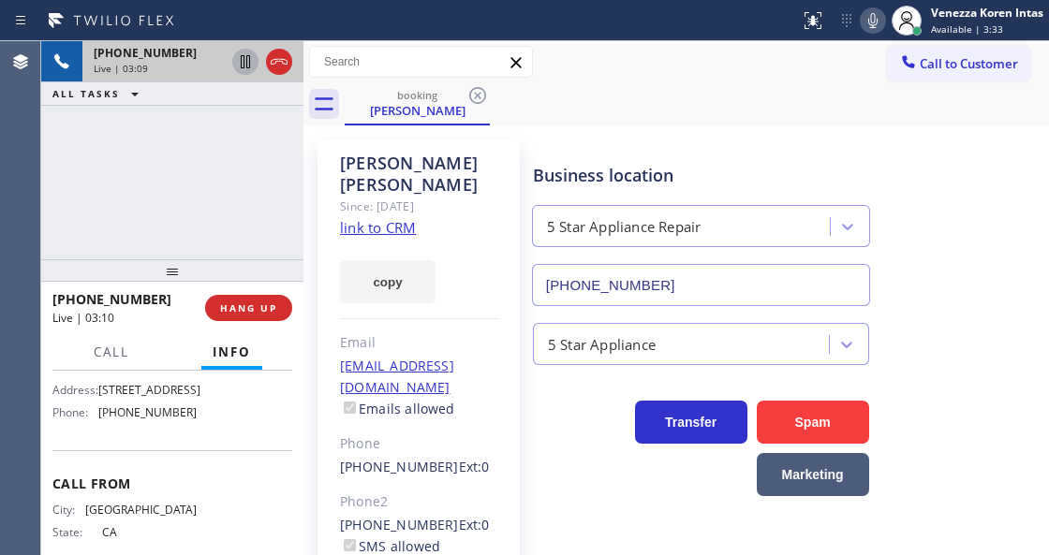
click at [633, 41] on div "Call to Customer Outbound call Location Elite AC Heating Repair Your caller id …" at bounding box center [675, 62] width 745 height 42
click at [659, 170] on div "Business location" at bounding box center [701, 175] width 336 height 25
click at [279, 66] on div "Live | 03:26" at bounding box center [193, 68] width 199 height 13
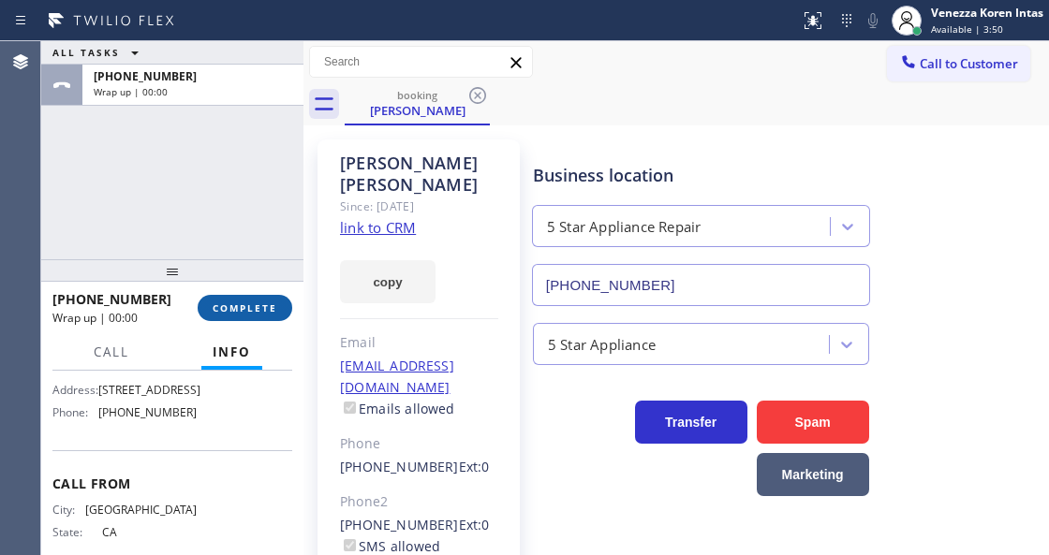
click at [279, 300] on button "COMPLETE" at bounding box center [245, 308] width 95 height 26
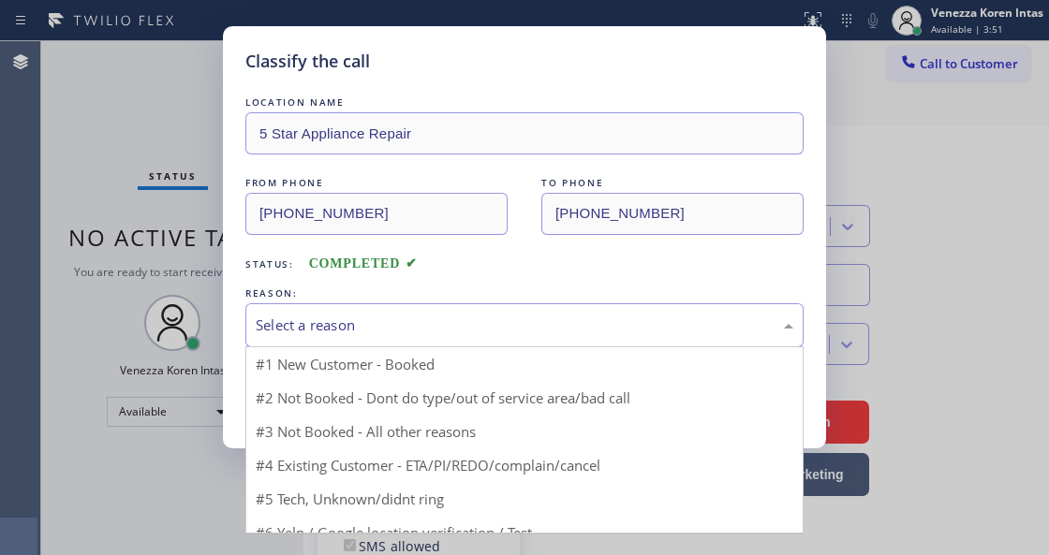
click at [517, 328] on div "Select a reason" at bounding box center [525, 326] width 538 height 22
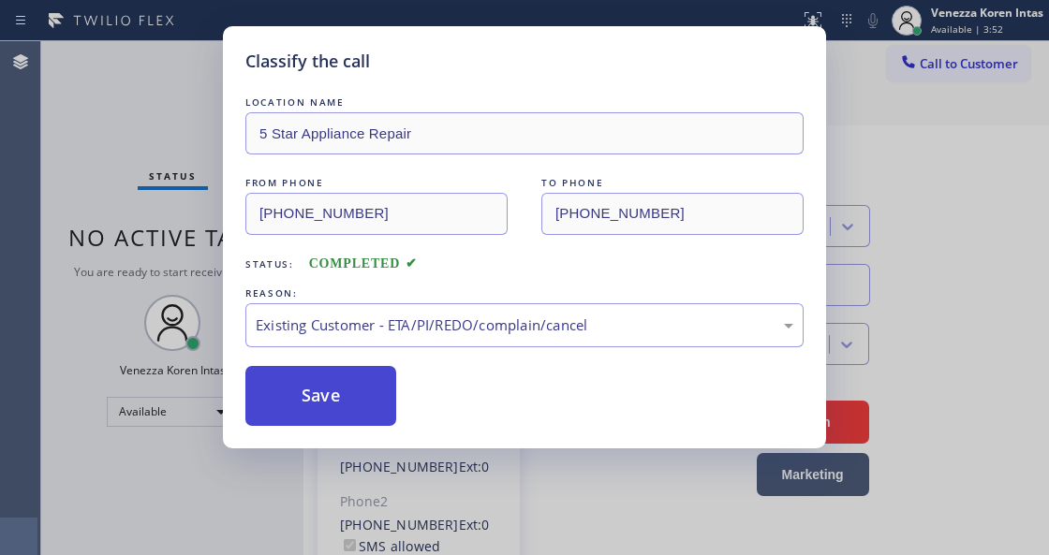
click at [358, 387] on button "Save" at bounding box center [320, 396] width 151 height 60
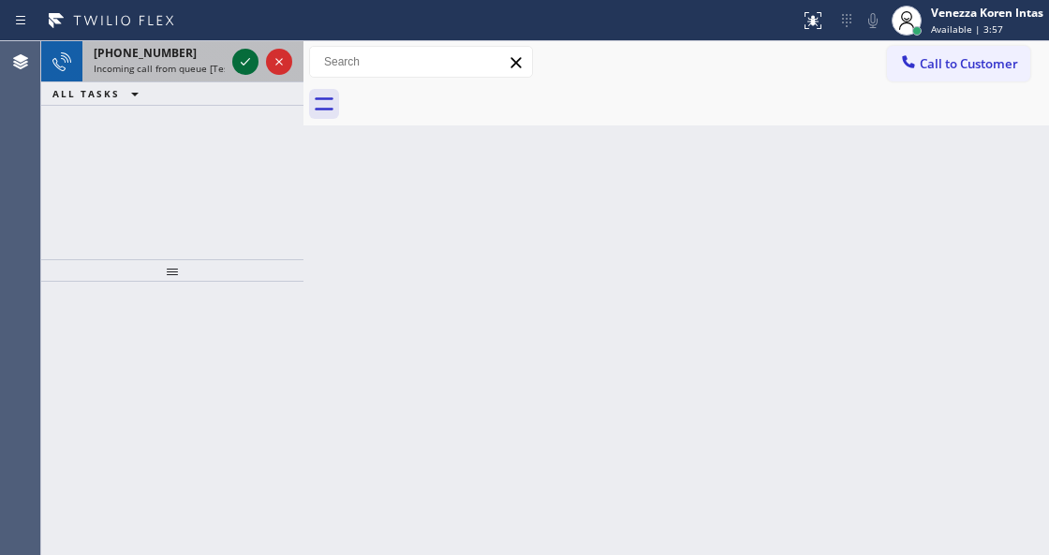
click at [245, 55] on icon at bounding box center [245, 62] width 22 height 22
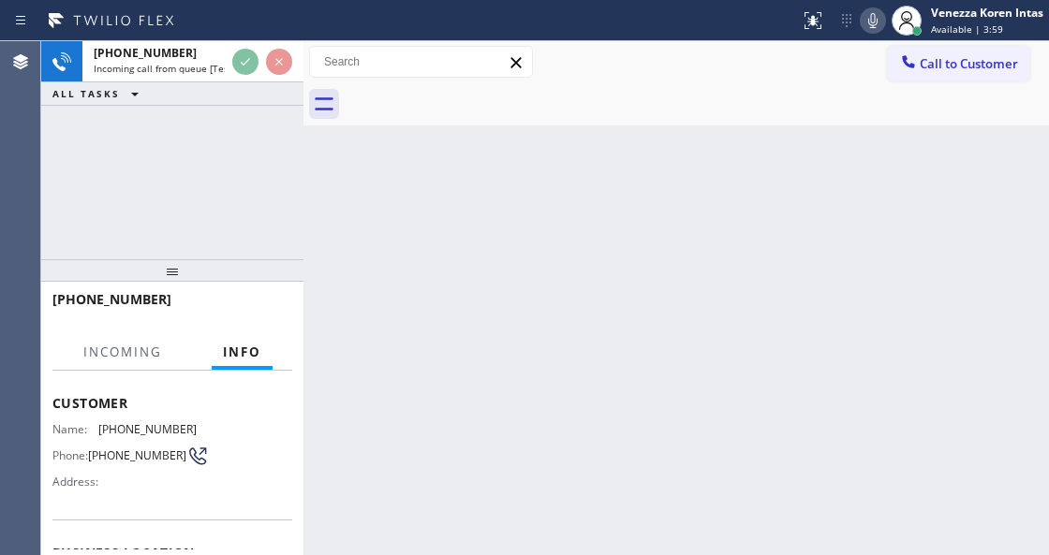
scroll to position [187, 0]
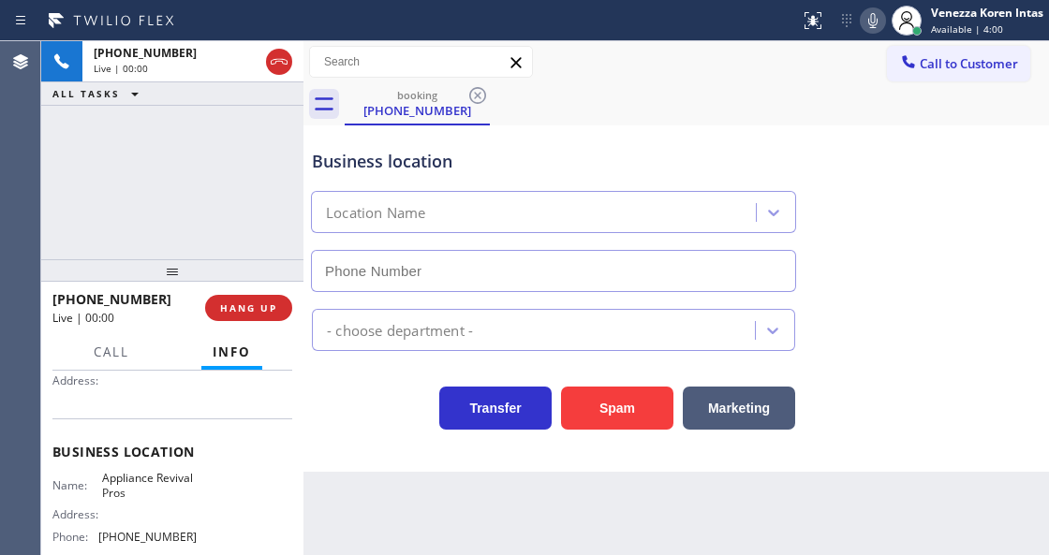
type input "(786) 321-4710"
drag, startPoint x: 169, startPoint y: 181, endPoint x: 245, endPoint y: 271, distance: 118.2
click at [169, 181] on div "+14793244302 Live | 00:01 ALL TASKS ALL TASKS ACTIVE TASKS TASKS IN WRAP UP" at bounding box center [172, 150] width 262 height 218
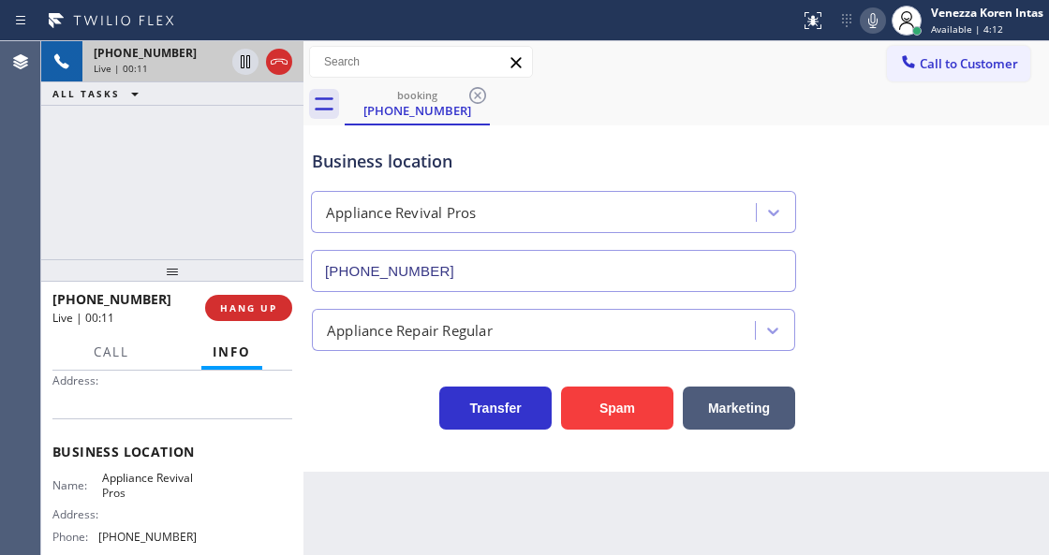
click at [286, 49] on div at bounding box center [261, 61] width 67 height 41
click at [283, 70] on icon at bounding box center [279, 62] width 22 height 22
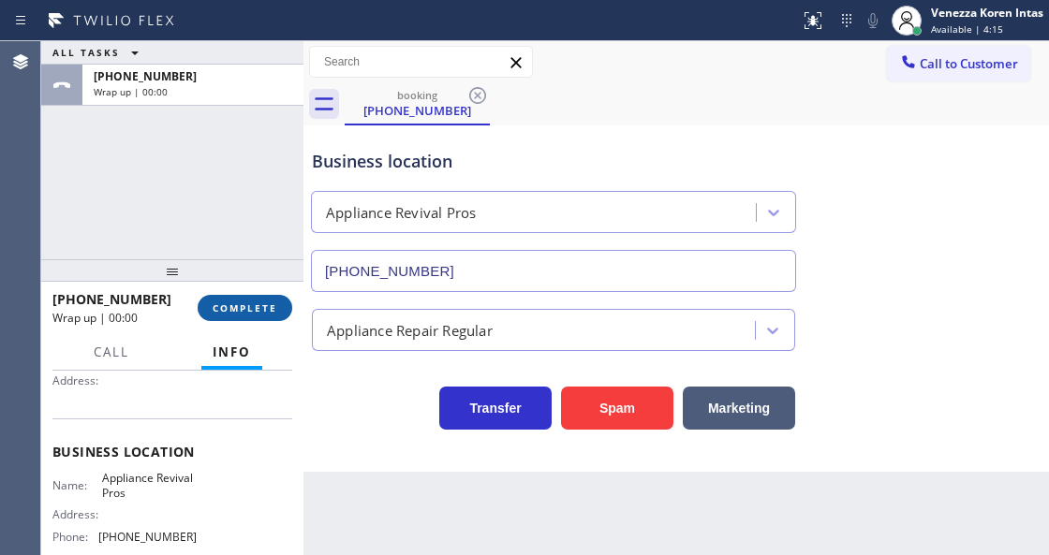
click at [267, 305] on span "COMPLETE" at bounding box center [245, 308] width 65 height 13
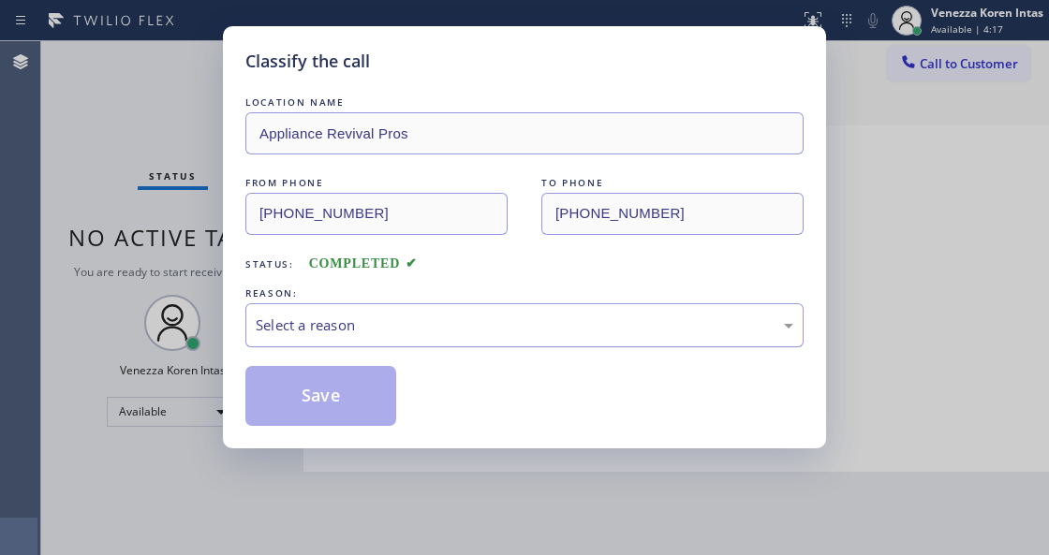
click at [431, 317] on div "Select a reason" at bounding box center [525, 326] width 538 height 22
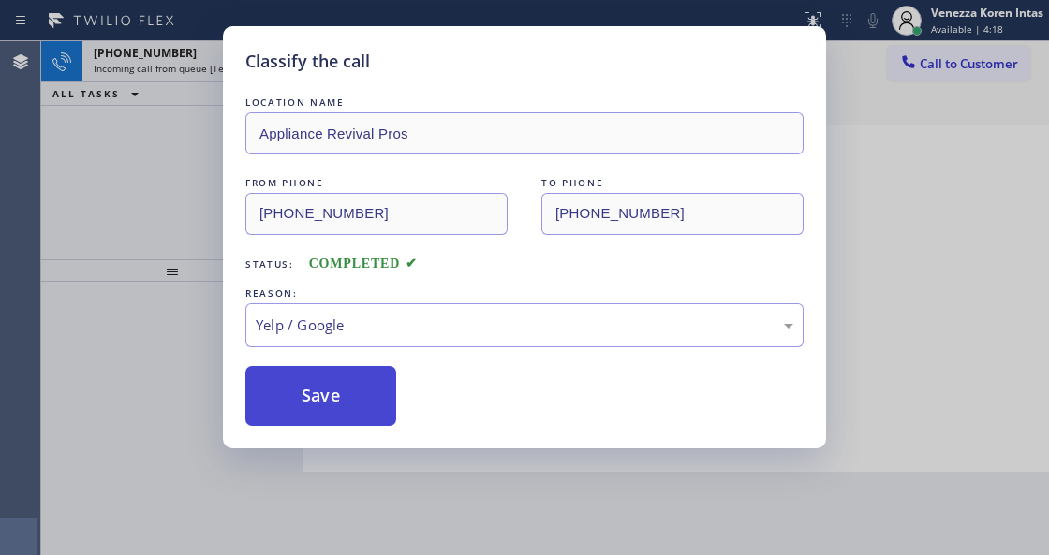
click at [318, 391] on button "Save" at bounding box center [320, 396] width 151 height 60
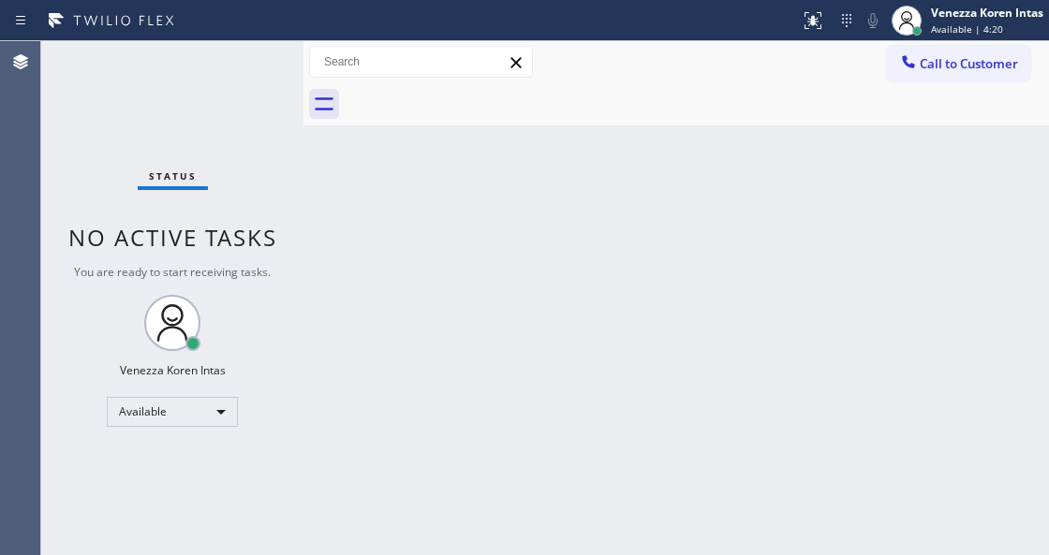
click at [246, 66] on div "Status No active tasks You are ready to start receiving tasks. Venezza Koren In…" at bounding box center [172, 298] width 262 height 514
drag, startPoint x: 996, startPoint y: 21, endPoint x: 968, endPoint y: 120, distance: 103.2
click at [995, 21] on div "Venezza Koren Intas Available | 4:20" at bounding box center [988, 20] width 122 height 33
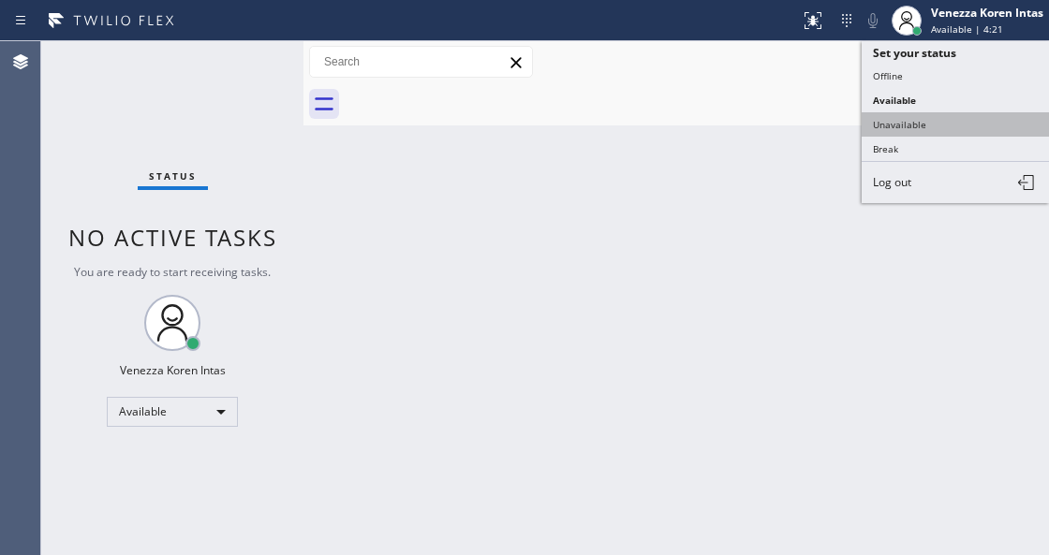
click at [950, 124] on button "Unavailable" at bounding box center [955, 124] width 187 height 24
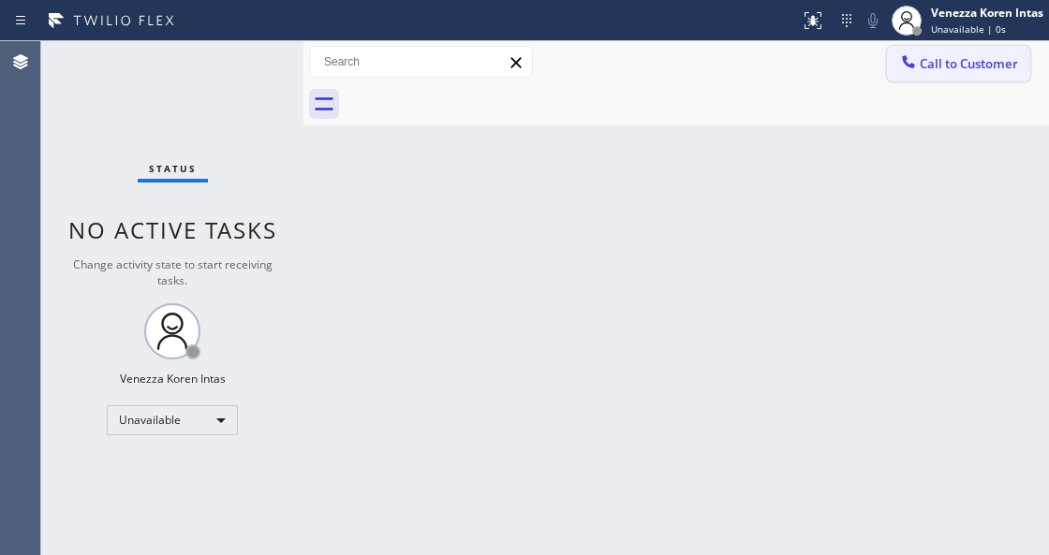
click at [963, 59] on span "Call to Customer" at bounding box center [969, 63] width 98 height 17
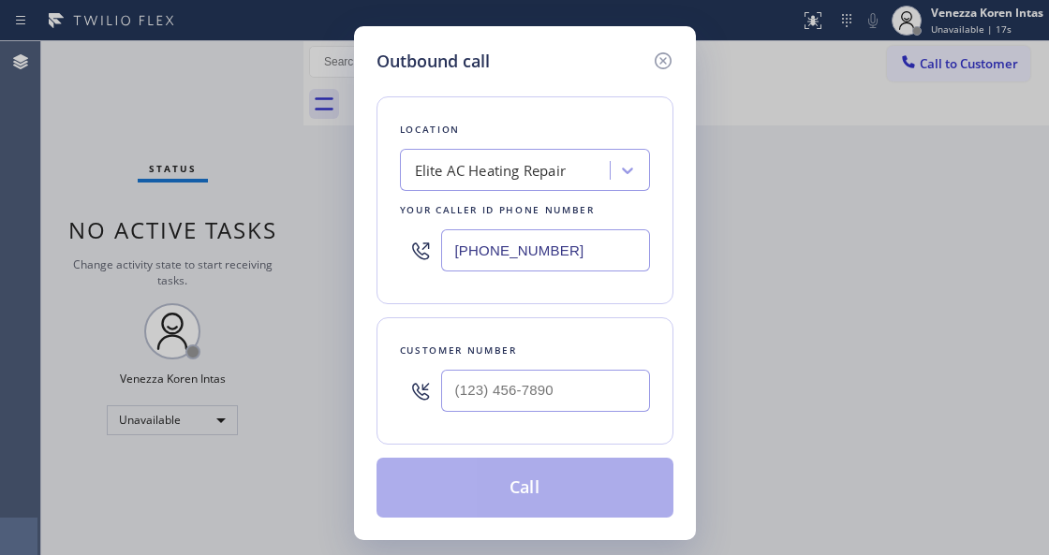
drag, startPoint x: 582, startPoint y: 266, endPoint x: 427, endPoint y: 247, distance: 156.6
click at [406, 253] on div "[PHONE_NUMBER]" at bounding box center [525, 250] width 250 height 61
paste input "858) 800-3094"
type input "(858) 800-3094"
click at [556, 368] on div at bounding box center [545, 391] width 209 height 61
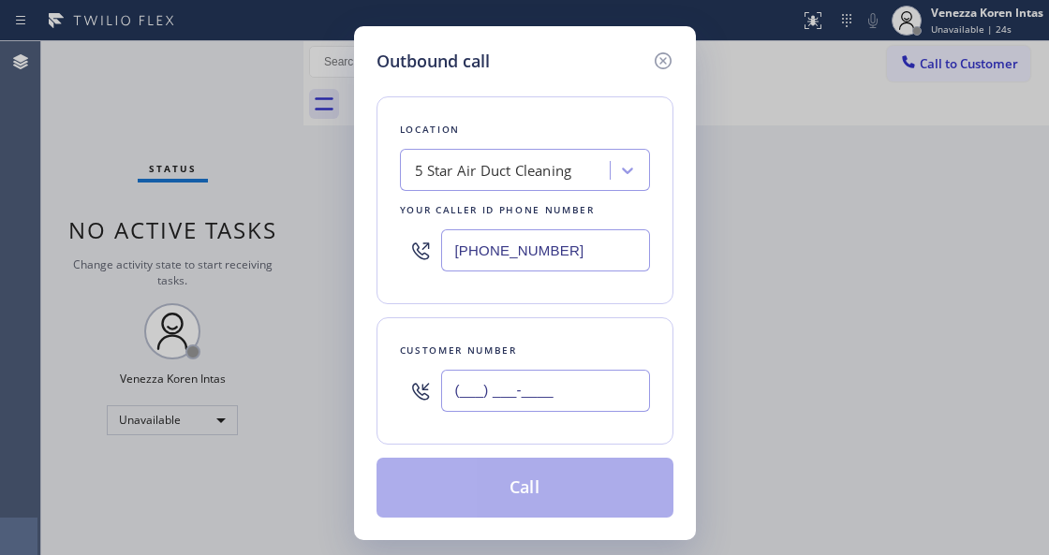
click at [562, 389] on input "(___) ___-____" at bounding box center [545, 391] width 209 height 42
paste input "562) 922-9566"
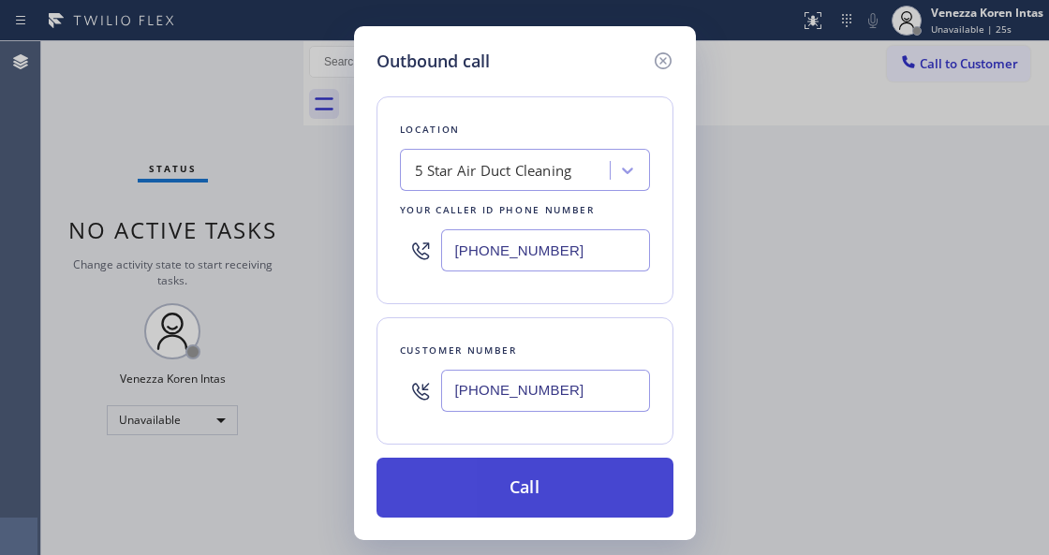
type input "(562) 922-9566"
click at [538, 479] on button "Call" at bounding box center [524, 488] width 297 height 60
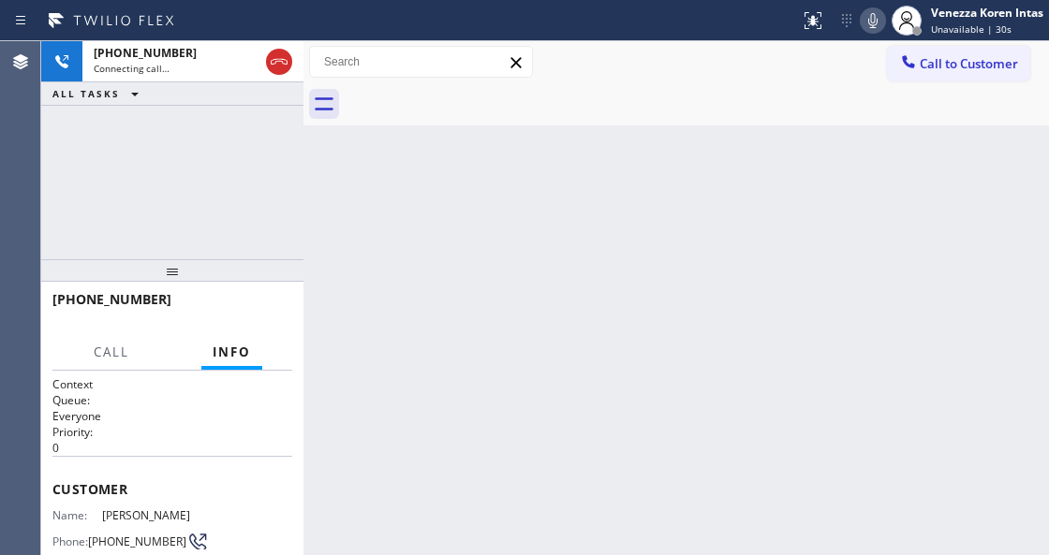
click at [874, 15] on icon at bounding box center [873, 20] width 22 height 22
click at [878, 15] on icon at bounding box center [873, 20] width 22 height 22
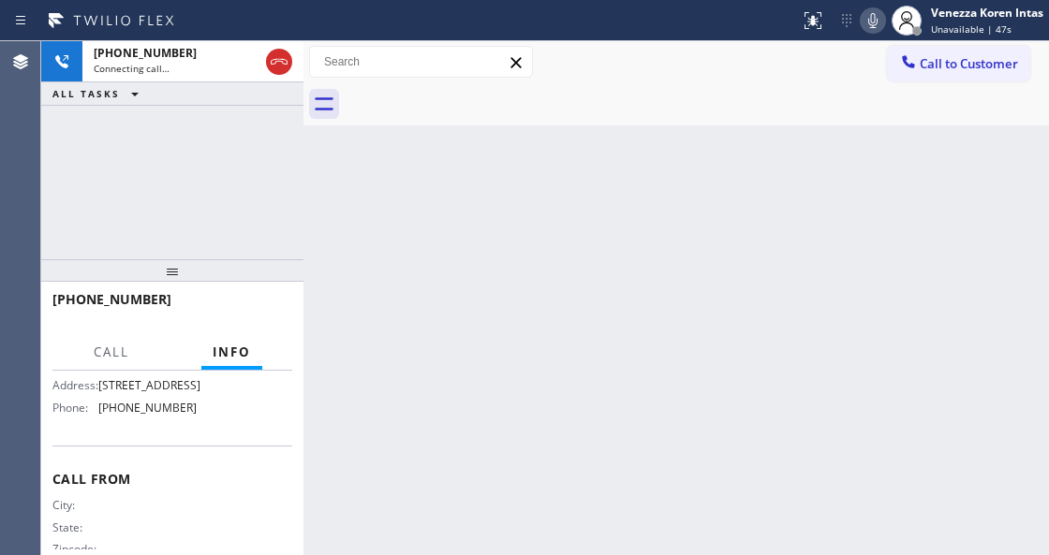
scroll to position [369, 0]
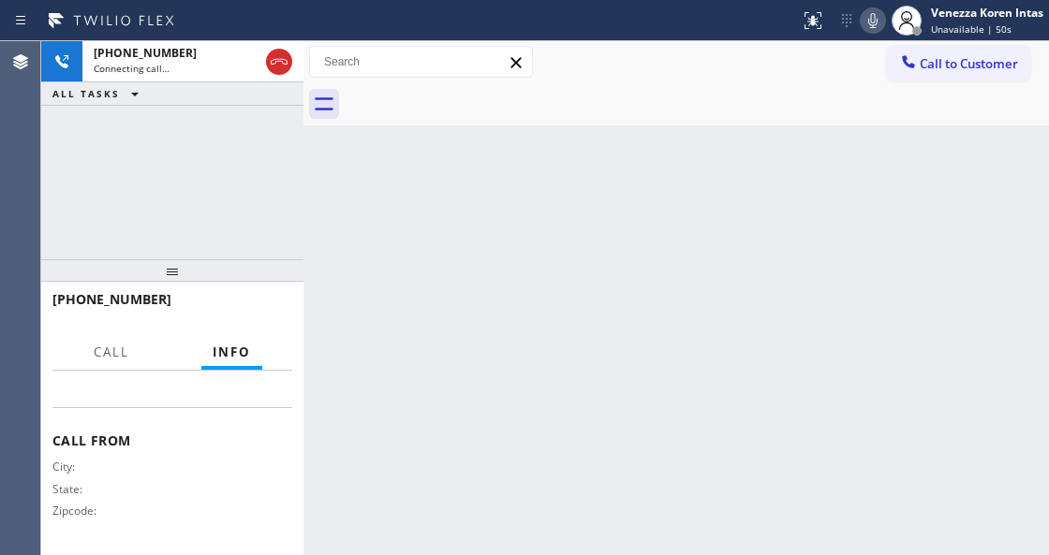
click at [868, 33] on button at bounding box center [873, 20] width 26 height 26
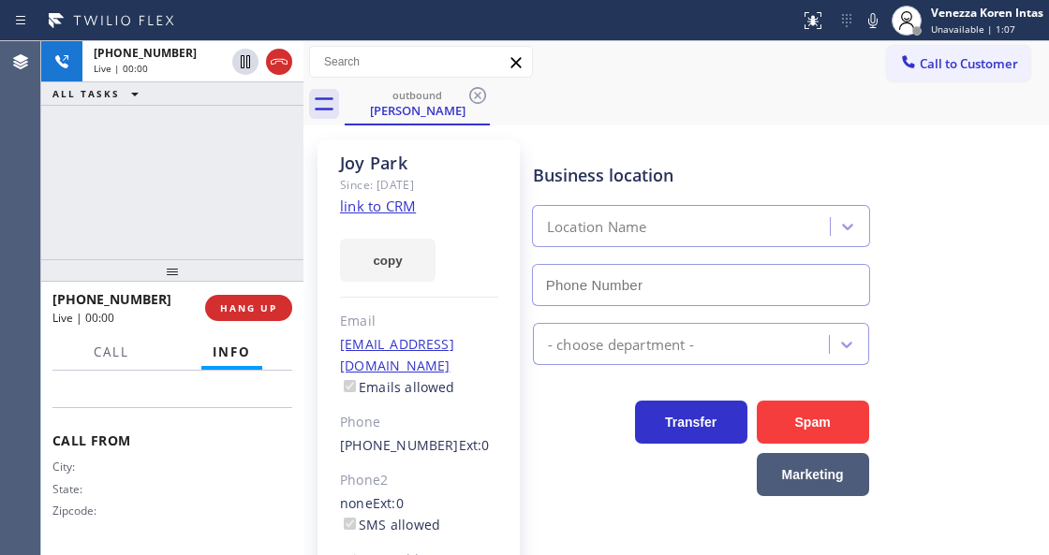
type input "(858) 800-3094"
click at [258, 132] on div "+15629229566 Live | 00:10 ALL TASKS ALL TASKS ACTIVE TASKS TASKS IN WRAP UP" at bounding box center [172, 150] width 262 height 218
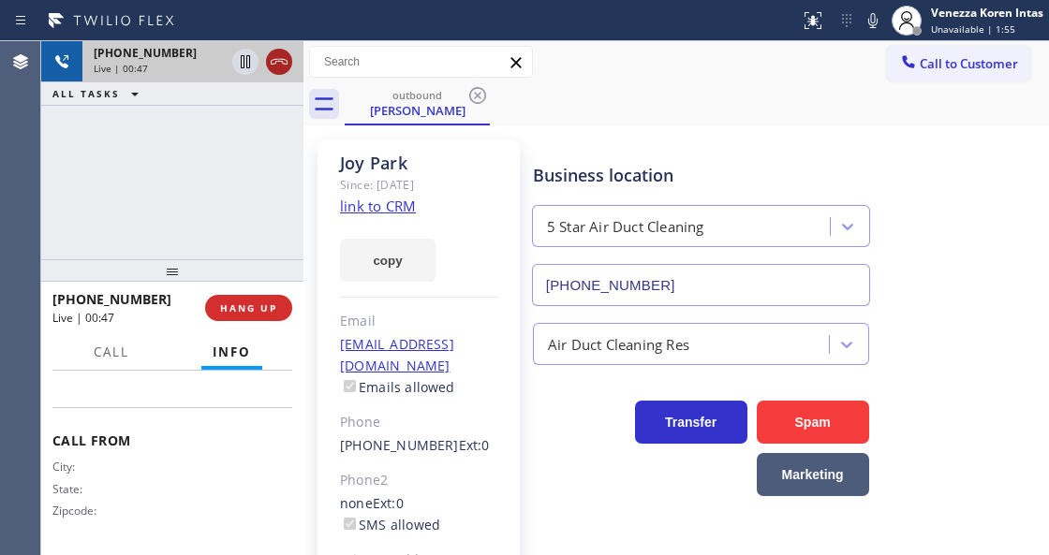
click at [279, 59] on icon at bounding box center [279, 62] width 17 height 6
click at [252, 314] on span "HANG UP" at bounding box center [248, 308] width 57 height 13
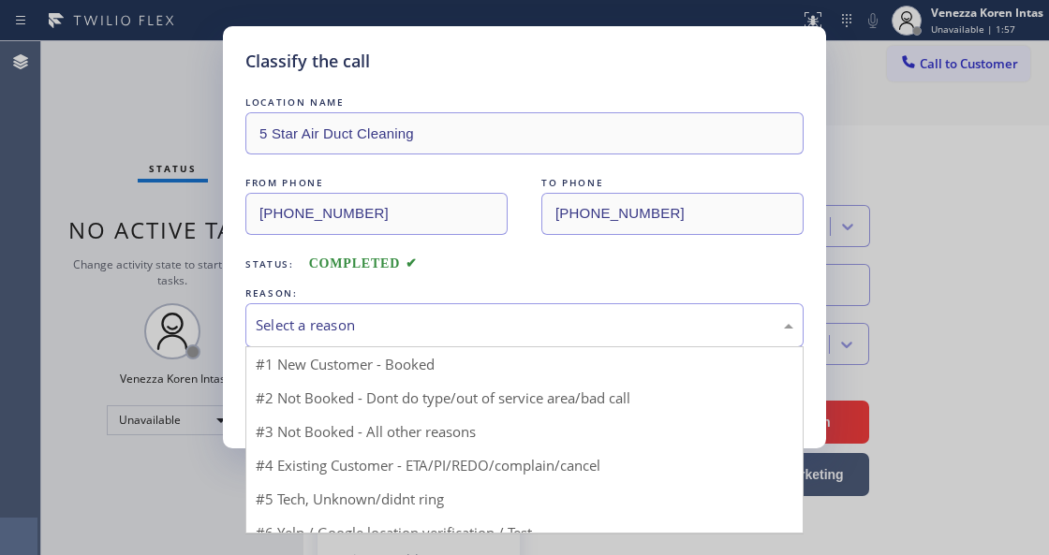
click at [341, 316] on div "Select a reason" at bounding box center [525, 326] width 538 height 22
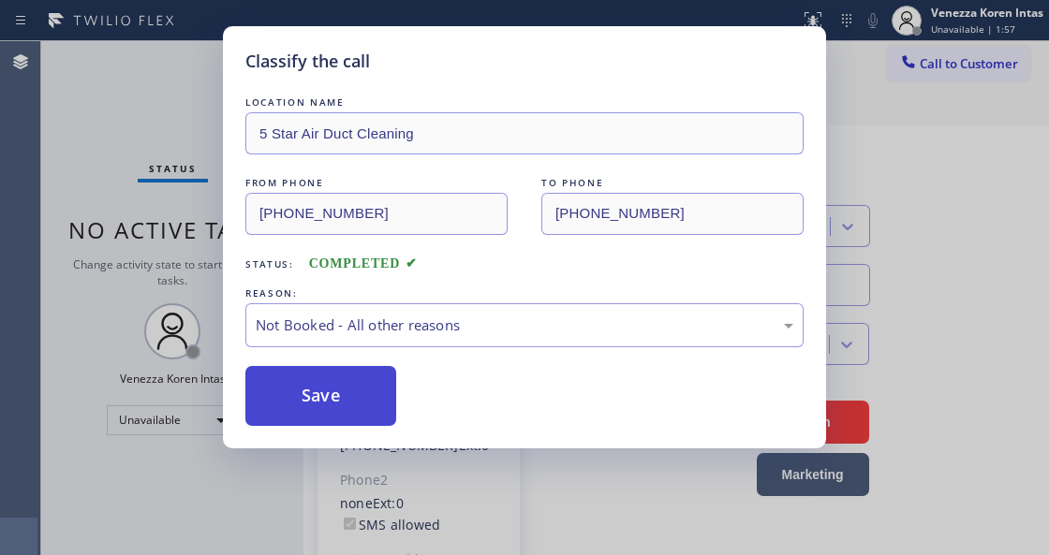
click at [335, 395] on button "Save" at bounding box center [320, 396] width 151 height 60
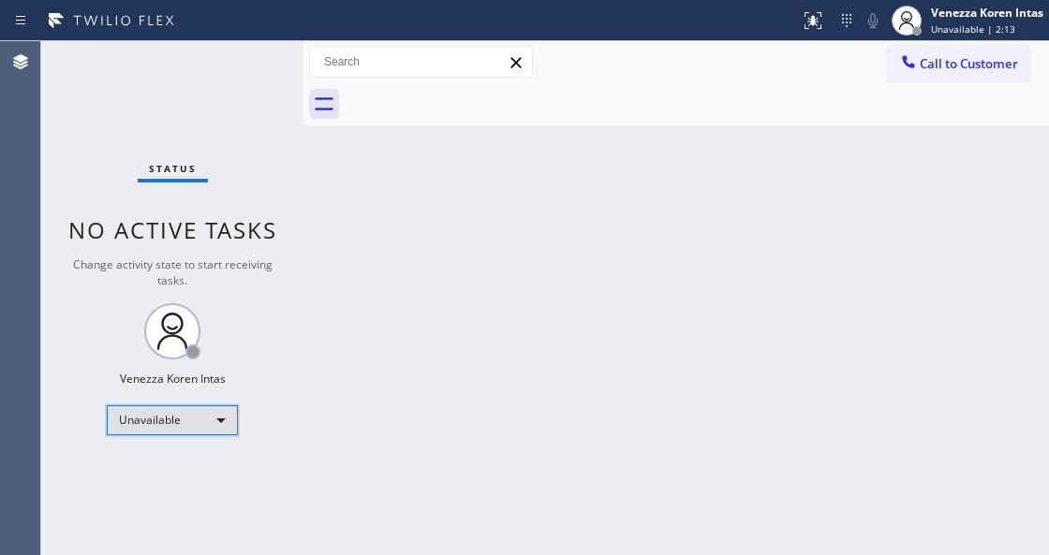
click at [195, 421] on div "Unavailable" at bounding box center [172, 420] width 131 height 30
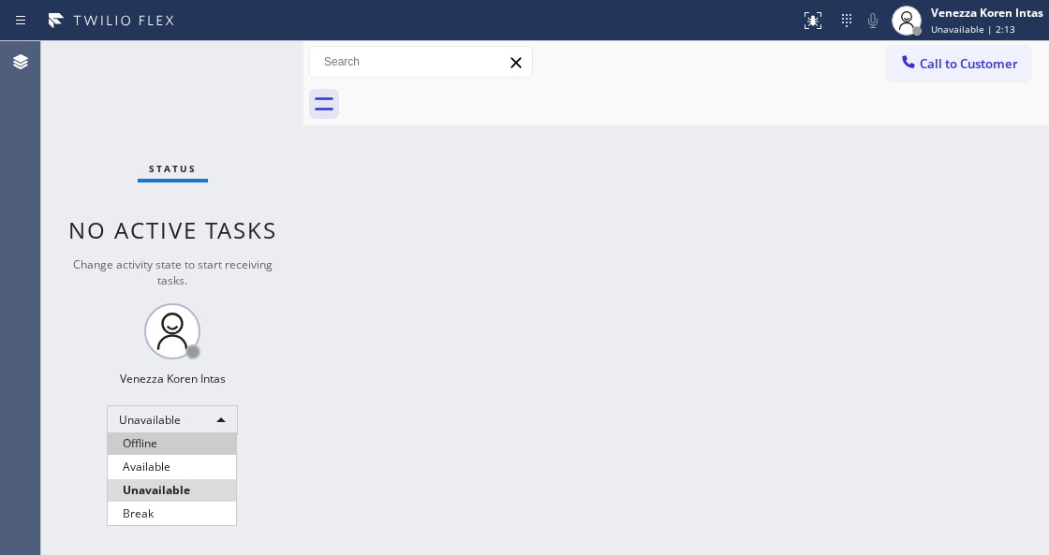
click at [185, 453] on li "Offline" at bounding box center [172, 444] width 128 height 22
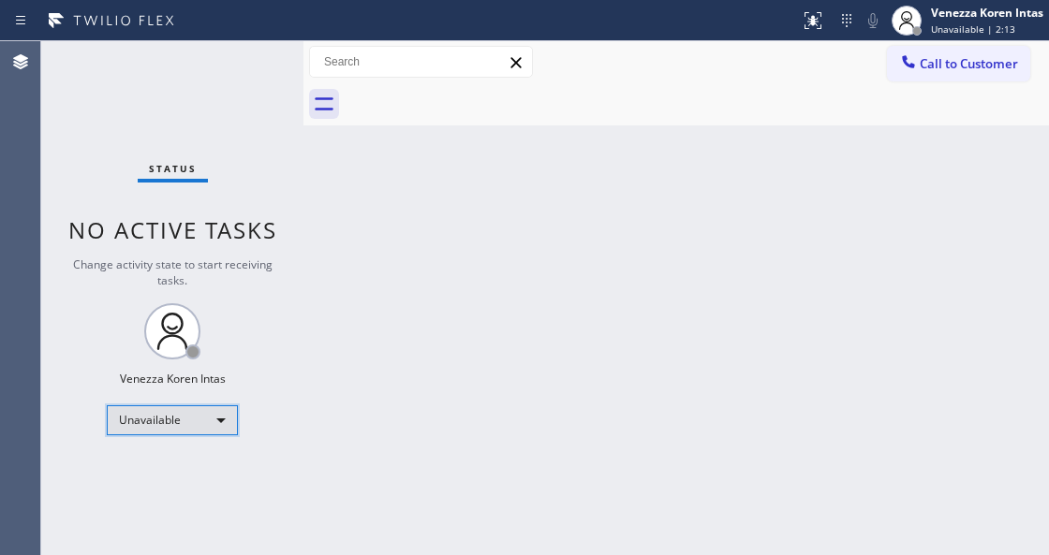
click at [195, 416] on div "Unavailable" at bounding box center [172, 420] width 131 height 30
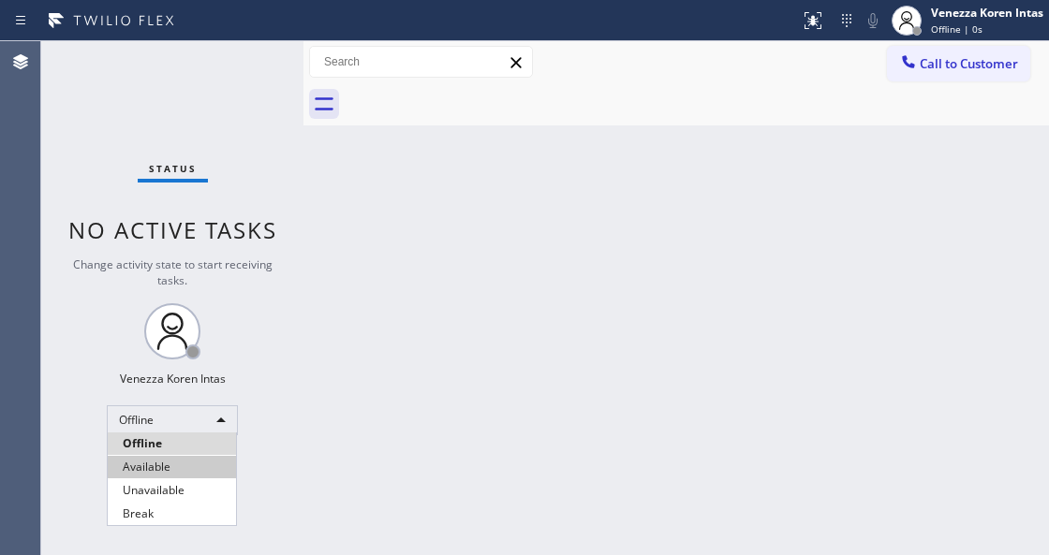
click at [189, 474] on li "Available" at bounding box center [172, 467] width 128 height 22
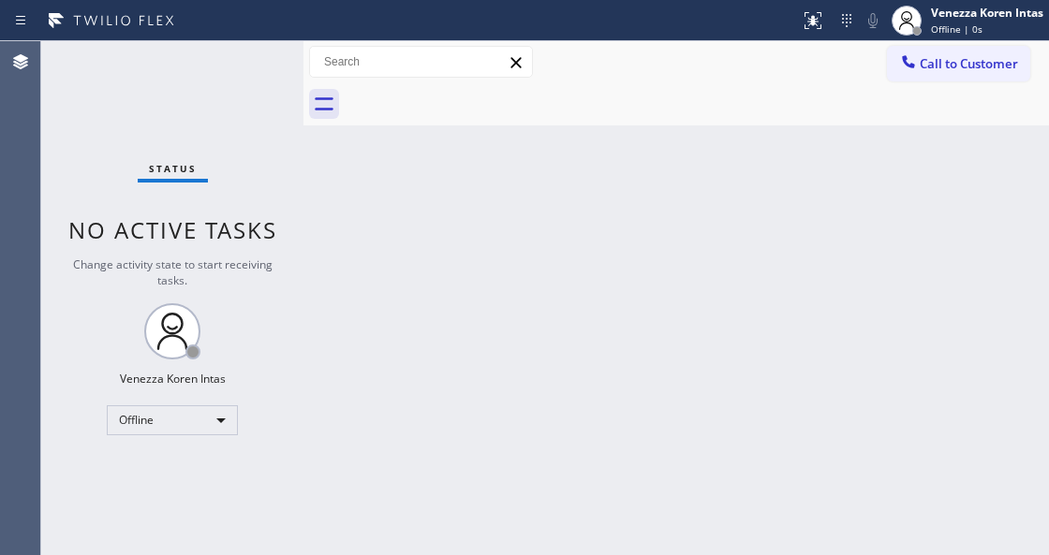
click at [448, 430] on div "Back to Dashboard Change Sender ID Customers Technicians Select a contact Outbo…" at bounding box center [675, 298] width 745 height 514
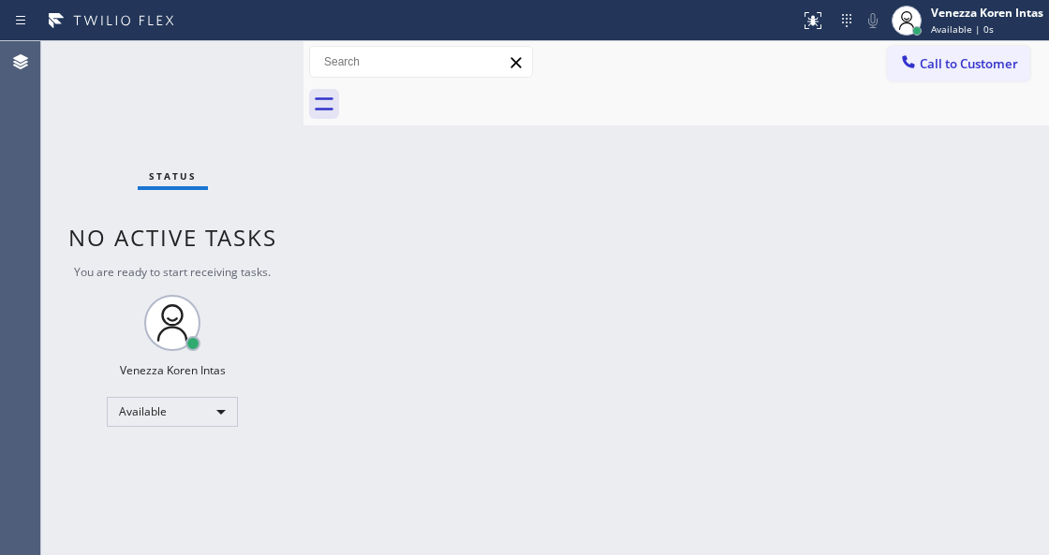
click at [330, 202] on div "Back to Dashboard Change Sender ID Customers Technicians Select a contact Outbo…" at bounding box center [675, 298] width 745 height 514
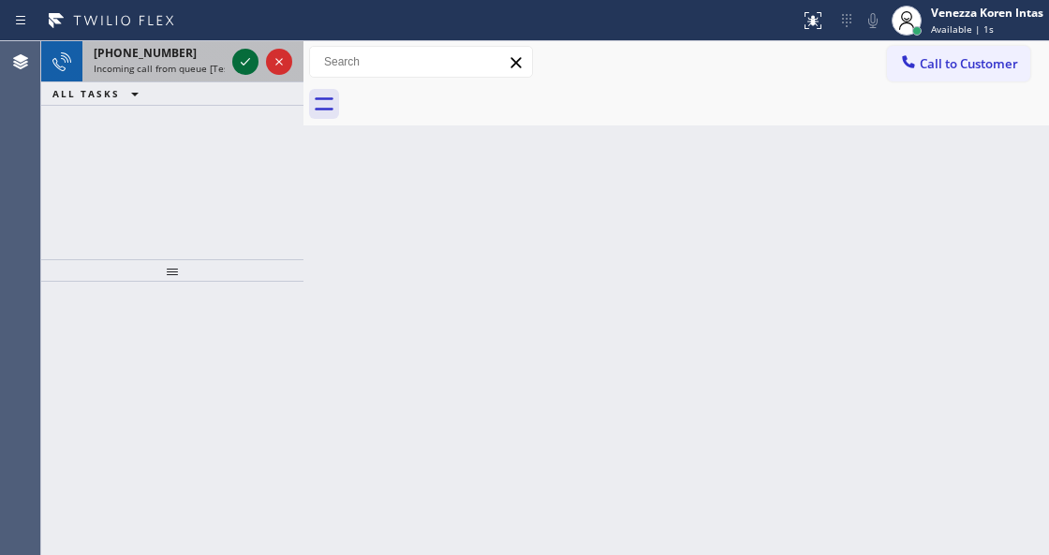
click at [234, 56] on icon at bounding box center [245, 62] width 22 height 22
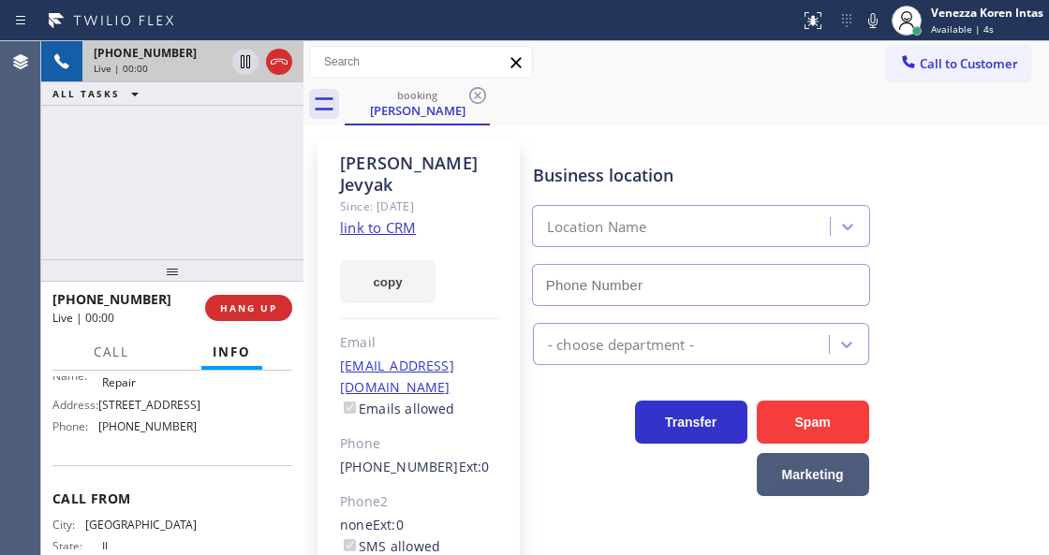
scroll to position [187, 0]
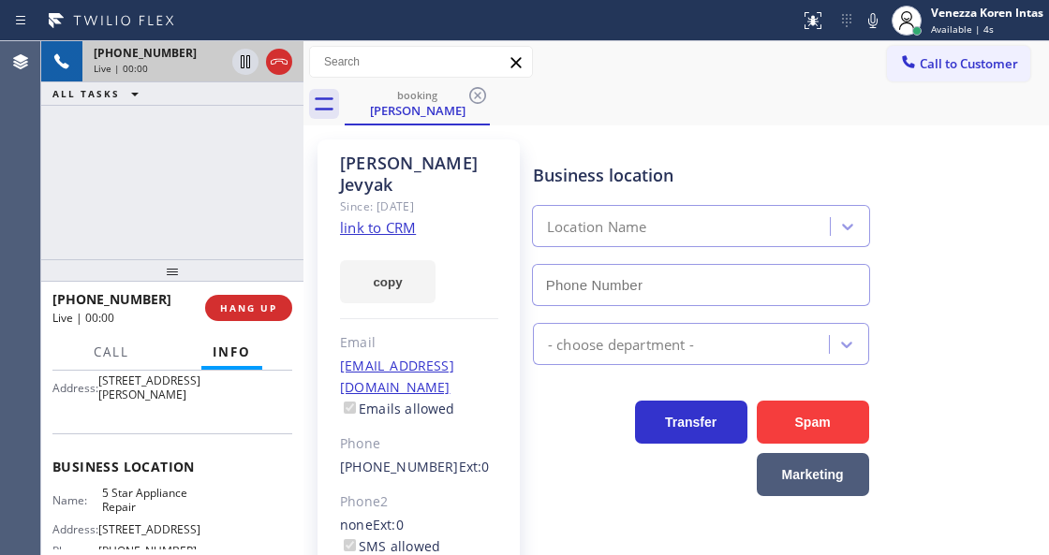
type input "[PHONE_NUMBER]"
click at [388, 218] on link "link to CRM" at bounding box center [378, 227] width 76 height 19
click at [867, 24] on icon at bounding box center [873, 20] width 22 height 22
click at [245, 64] on icon at bounding box center [245, 62] width 22 height 22
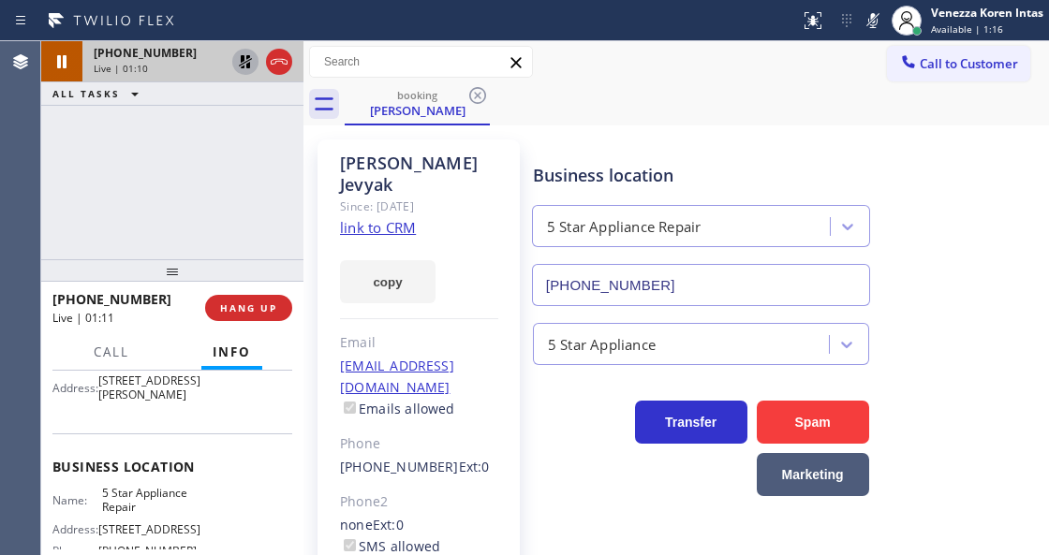
click at [719, 86] on div "booking Steve Jevyak" at bounding box center [697, 104] width 704 height 42
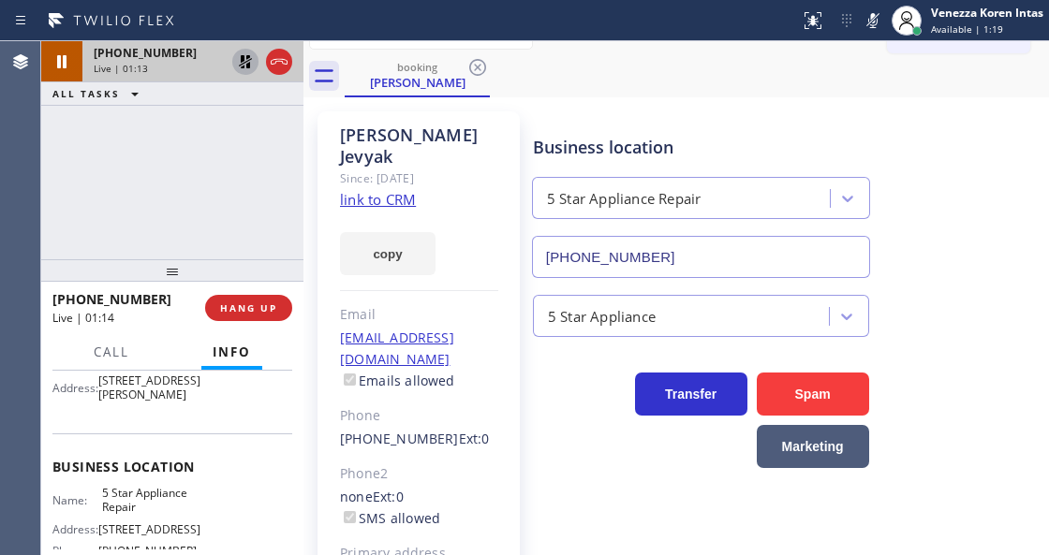
scroll to position [0, 0]
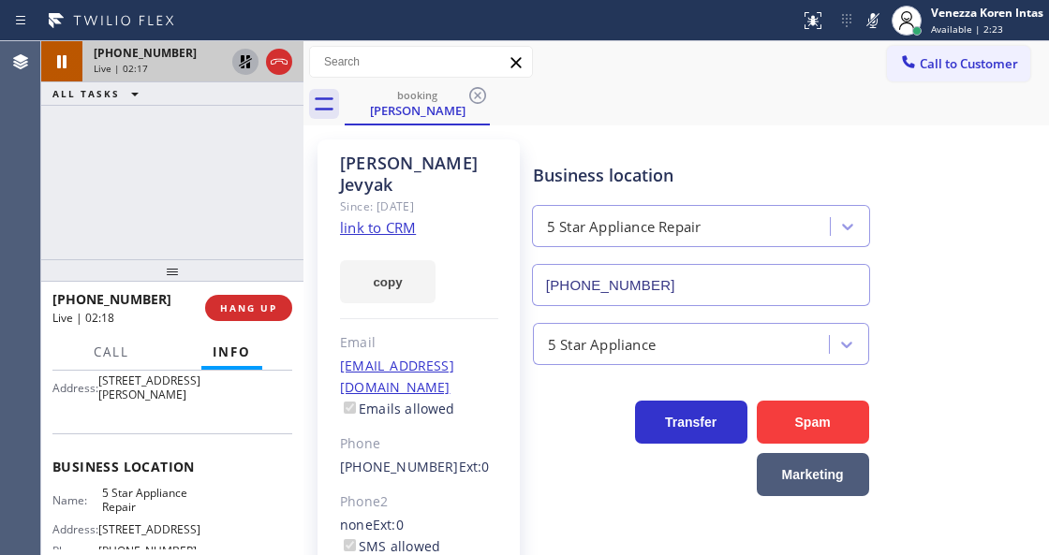
click at [873, 24] on icon at bounding box center [873, 20] width 22 height 22
click at [247, 61] on icon at bounding box center [245, 61] width 13 height 13
click at [277, 221] on div "+13129617717 Live | 02:21 ALL TASKS ALL TASKS ACTIVE TASKS TASKS IN WRAP UP" at bounding box center [172, 150] width 262 height 218
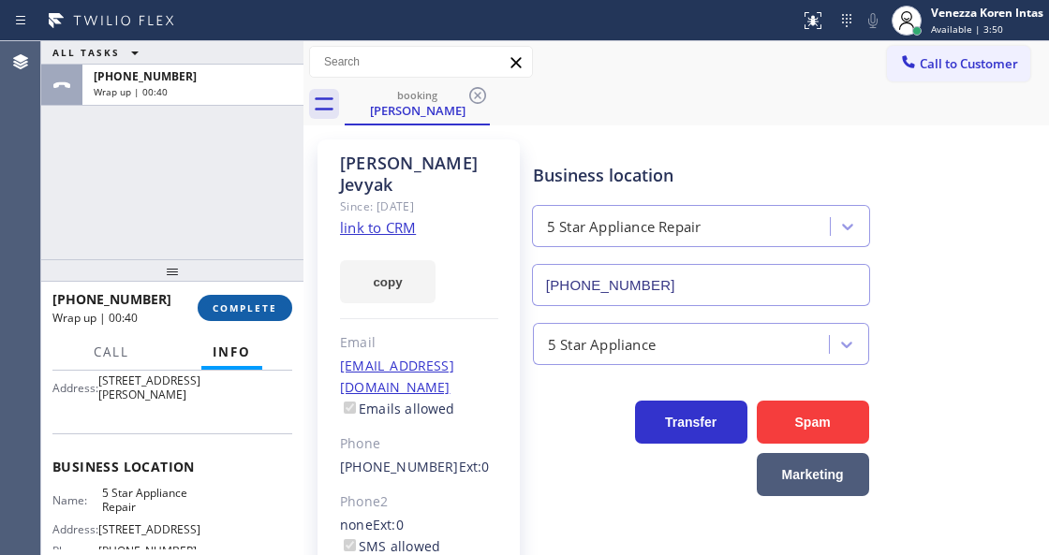
click at [251, 302] on span "COMPLETE" at bounding box center [245, 308] width 65 height 13
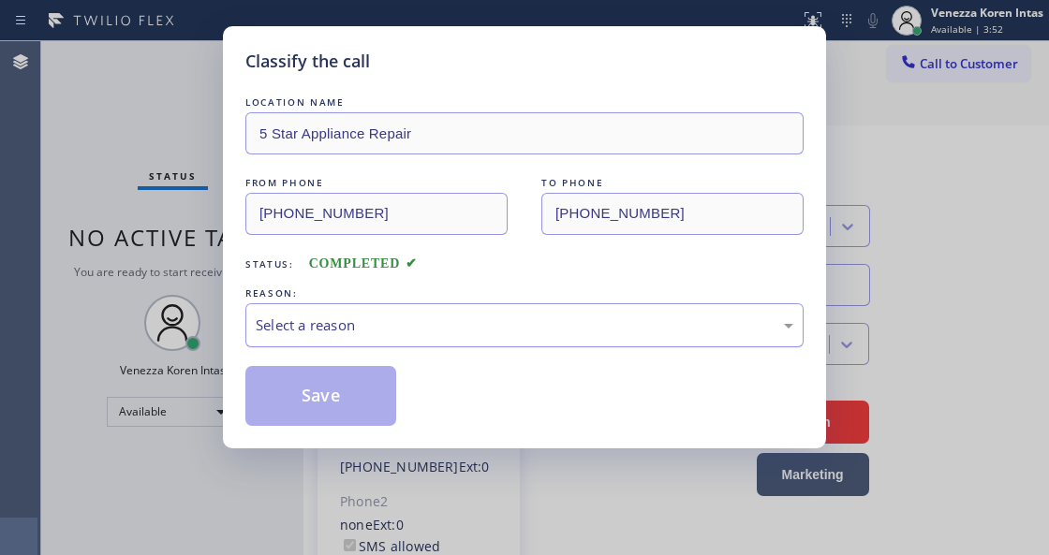
click at [491, 320] on div "Select a reason" at bounding box center [525, 326] width 538 height 22
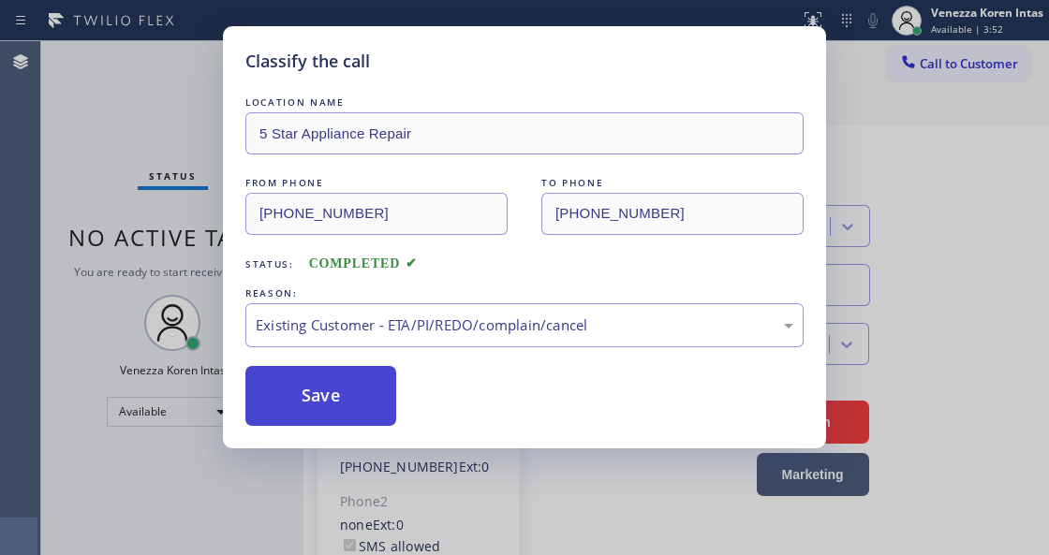
click at [386, 416] on button "Save" at bounding box center [320, 396] width 151 height 60
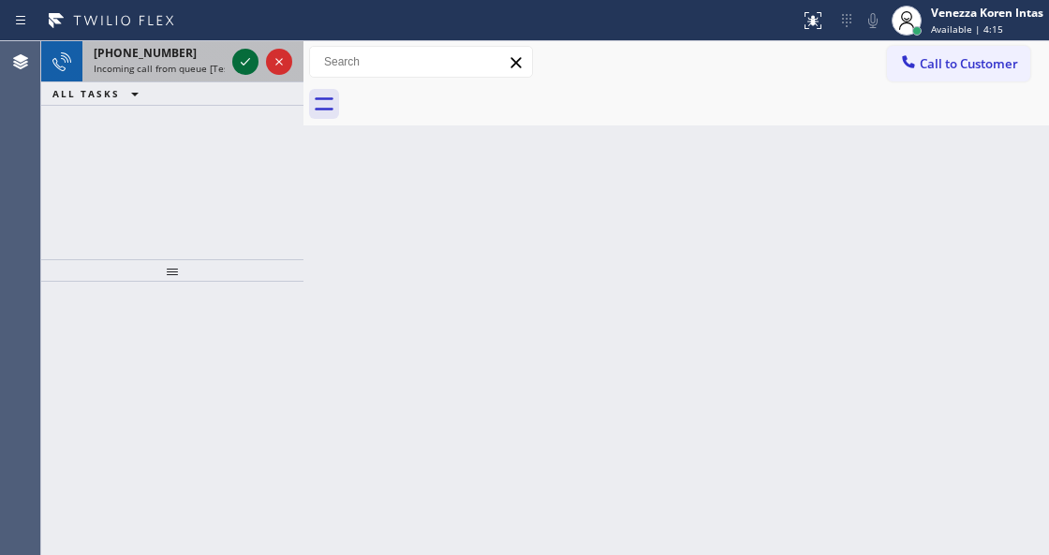
click at [242, 65] on icon at bounding box center [245, 62] width 22 height 22
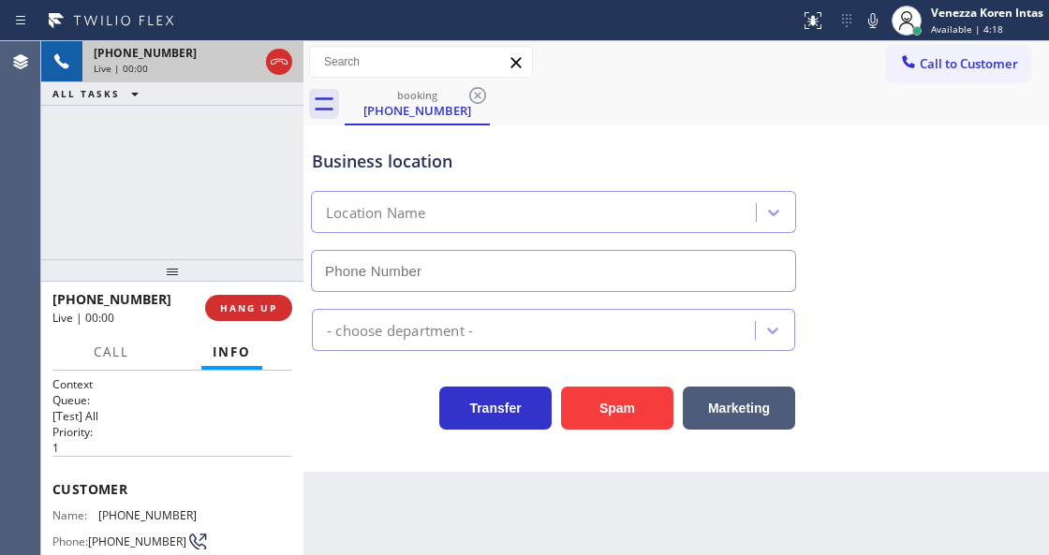
type input "(855) 610-0030"
click at [378, 447] on div "Business location Same Day Subzero Repair (855) 610-0030 Appliance Repair Regul…" at bounding box center [675, 298] width 745 height 346
drag, startPoint x: 470, startPoint y: 482, endPoint x: 418, endPoint y: 552, distance: 87.6
click at [470, 483] on div "Back to Dashboard Change Sender ID Customers Technicians Select a contact Outbo…" at bounding box center [675, 298] width 745 height 514
click at [281, 64] on icon at bounding box center [279, 62] width 22 height 22
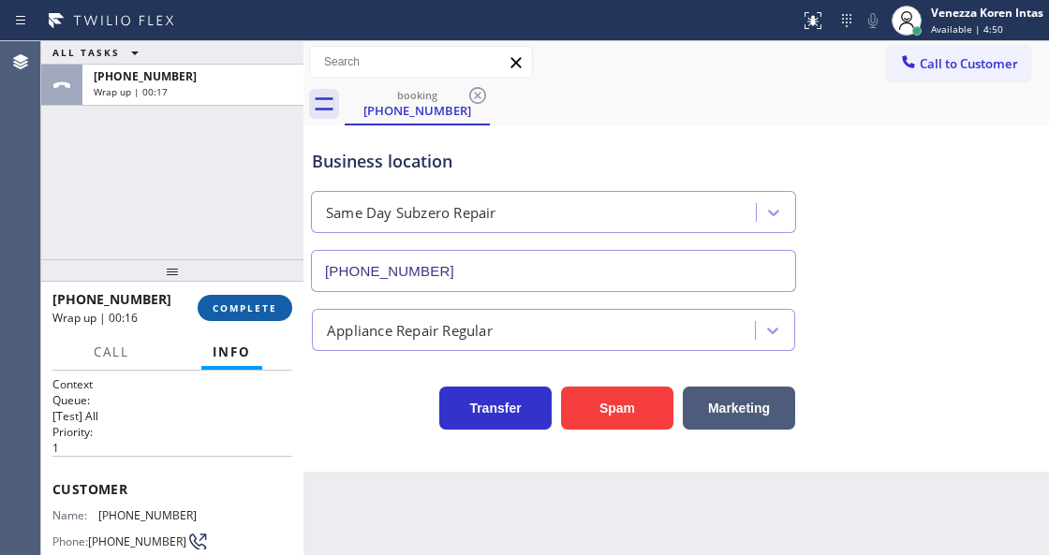
click at [240, 296] on button "COMPLETE" at bounding box center [245, 308] width 95 height 26
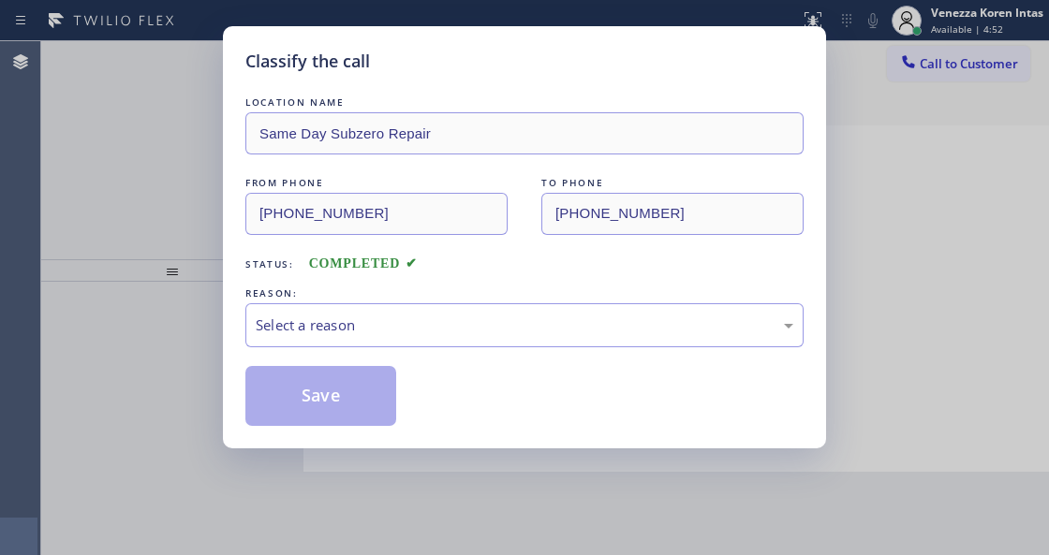
click at [405, 332] on div "Select a reason" at bounding box center [525, 326] width 538 height 22
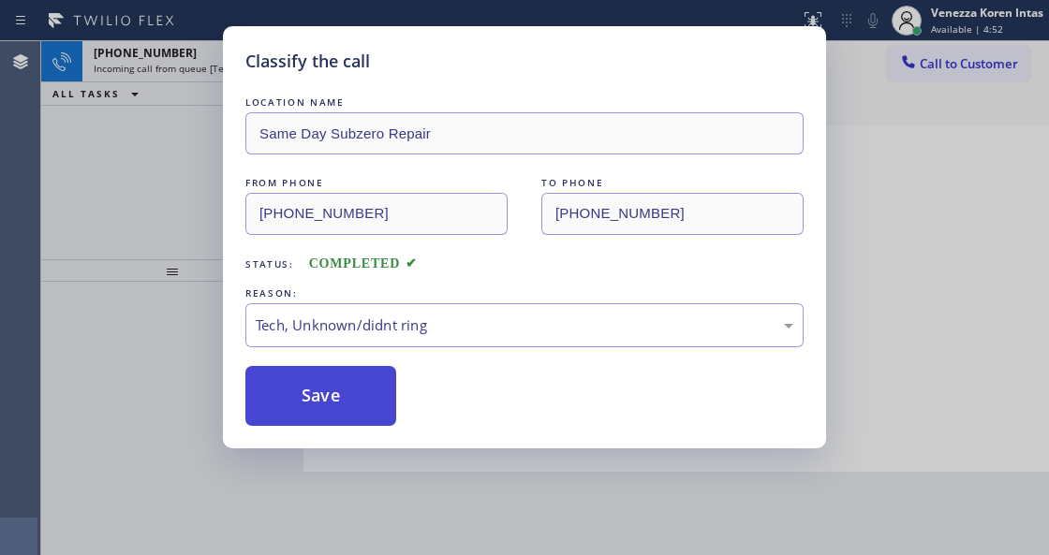
click at [370, 419] on button "Save" at bounding box center [320, 396] width 151 height 60
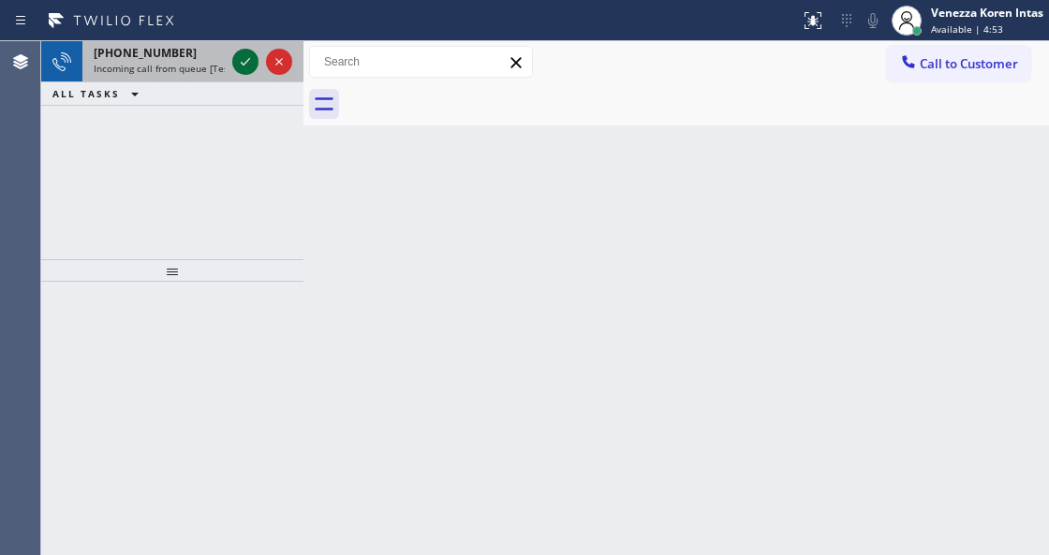
click at [249, 63] on icon at bounding box center [245, 62] width 22 height 22
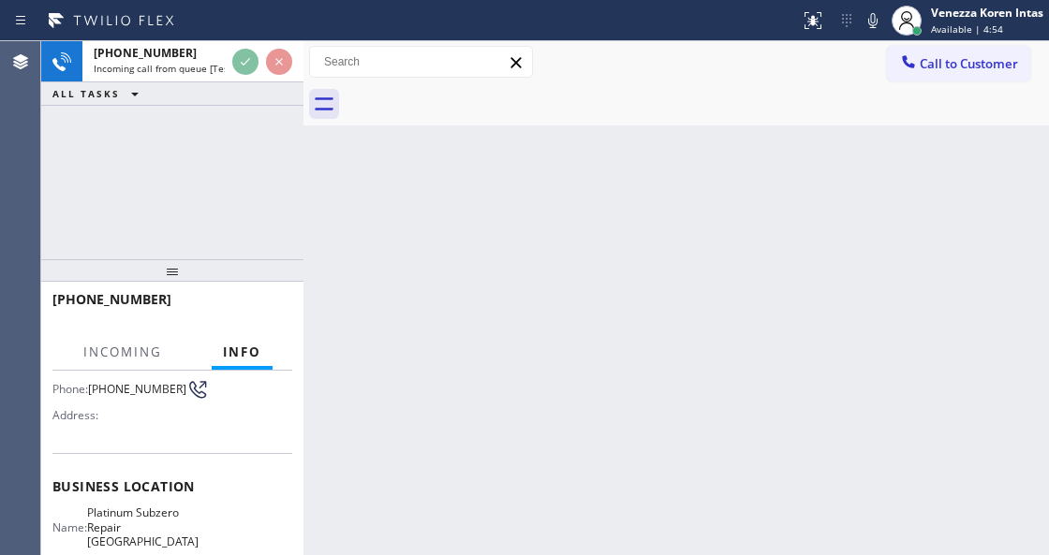
scroll to position [249, 0]
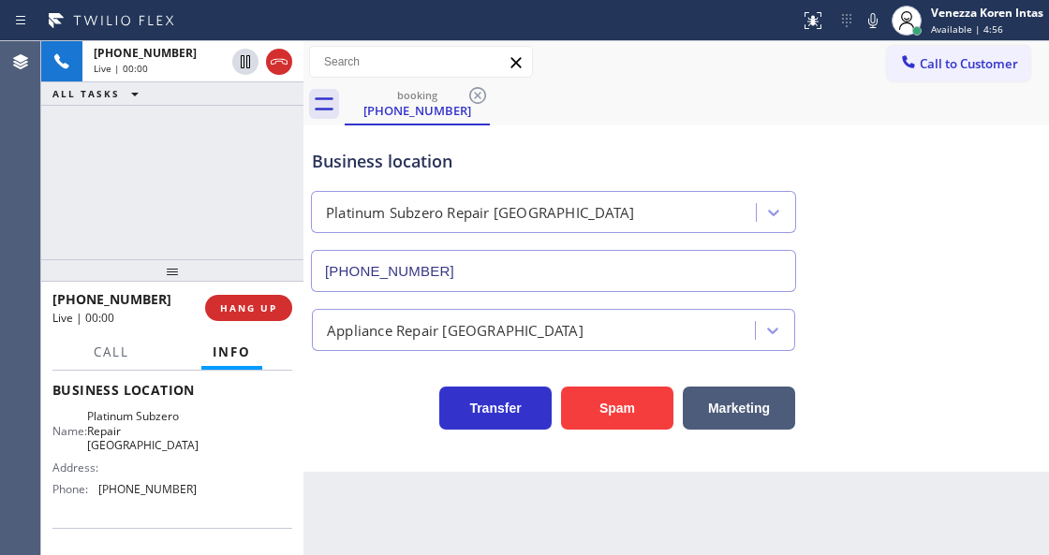
type input "(561) 678-0272"
click at [275, 309] on span "HANG UP" at bounding box center [248, 308] width 57 height 13
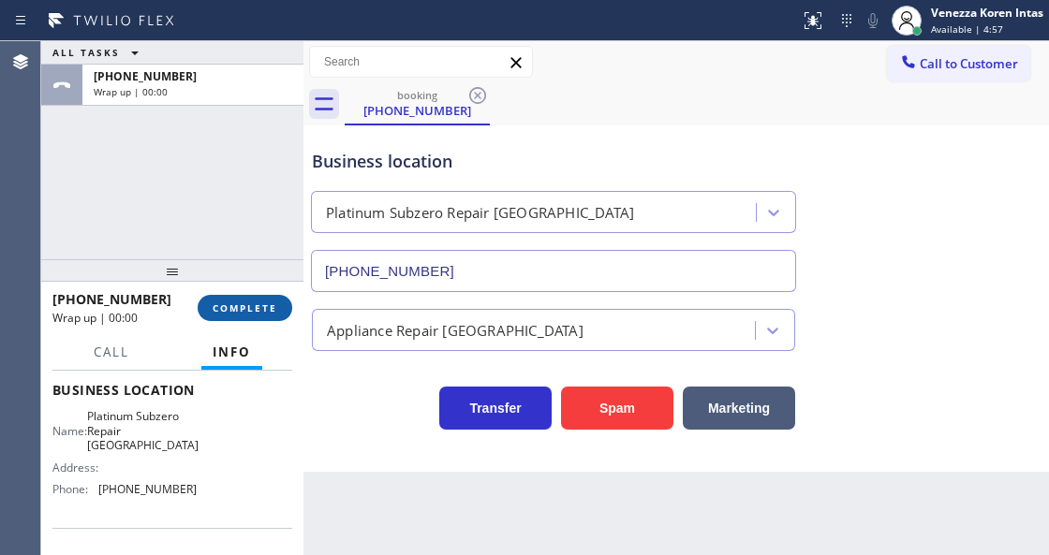
click at [275, 309] on span "COMPLETE" at bounding box center [245, 308] width 65 height 13
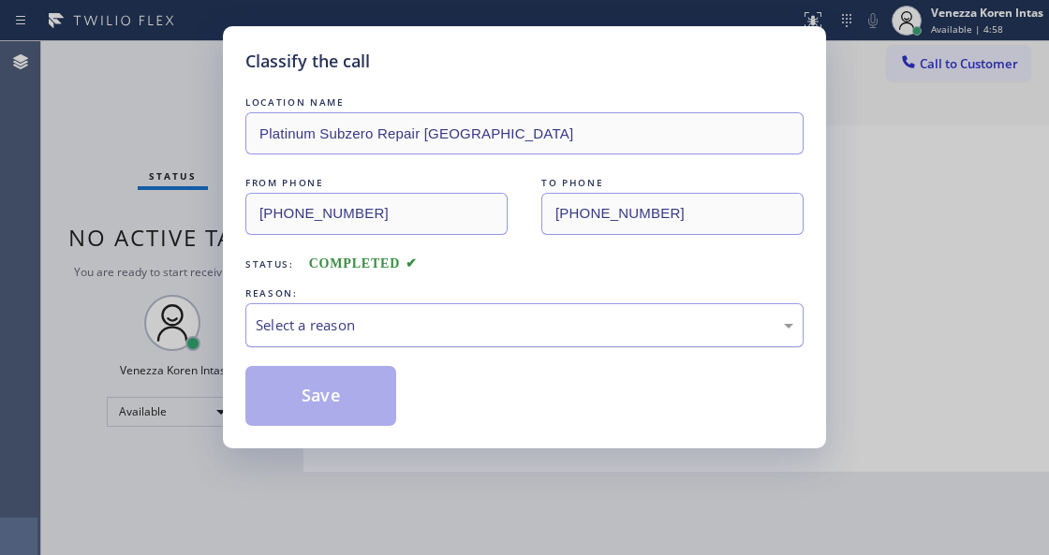
click at [420, 343] on div "Select a reason" at bounding box center [524, 325] width 558 height 44
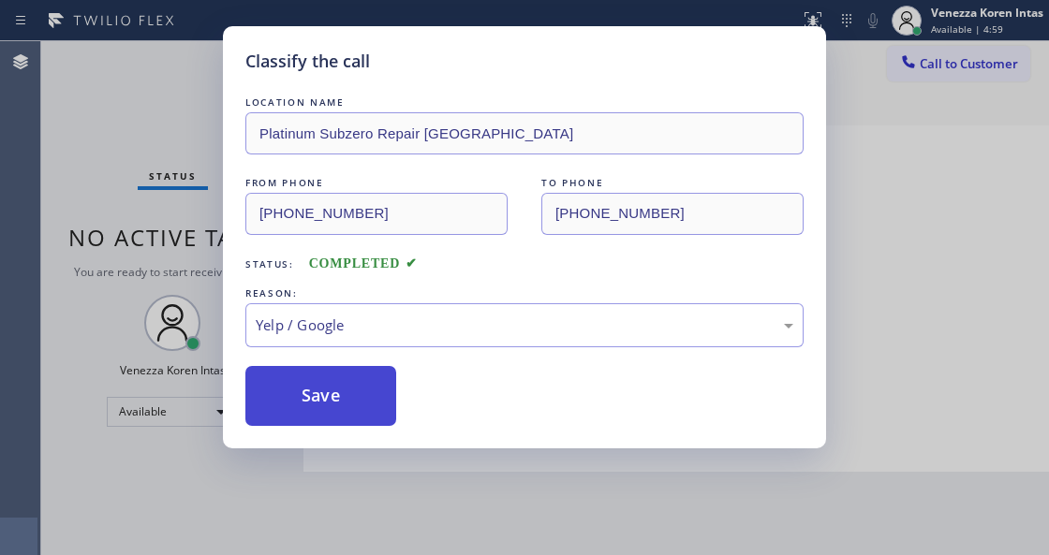
click at [356, 390] on button "Save" at bounding box center [320, 396] width 151 height 60
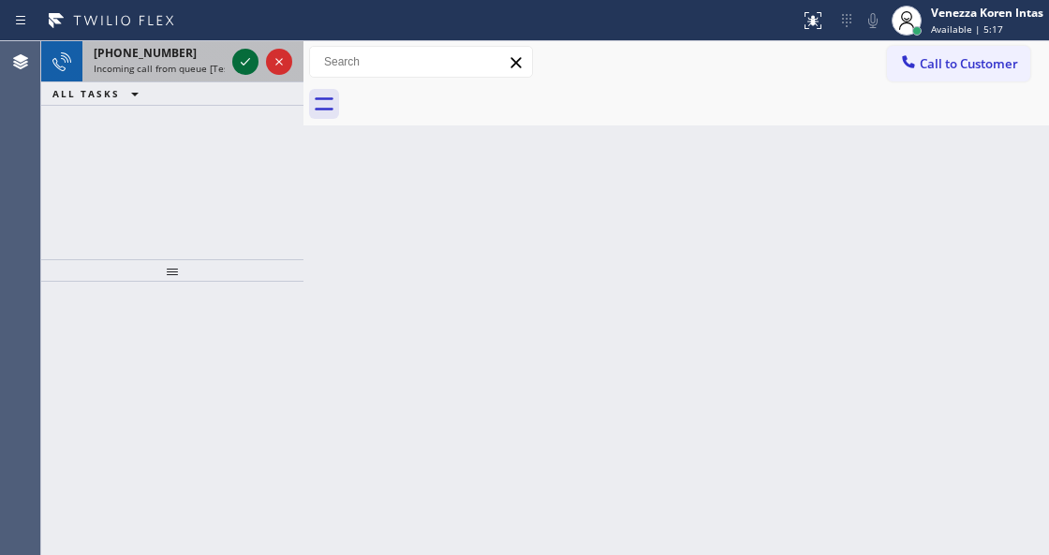
click at [245, 64] on icon at bounding box center [245, 62] width 22 height 22
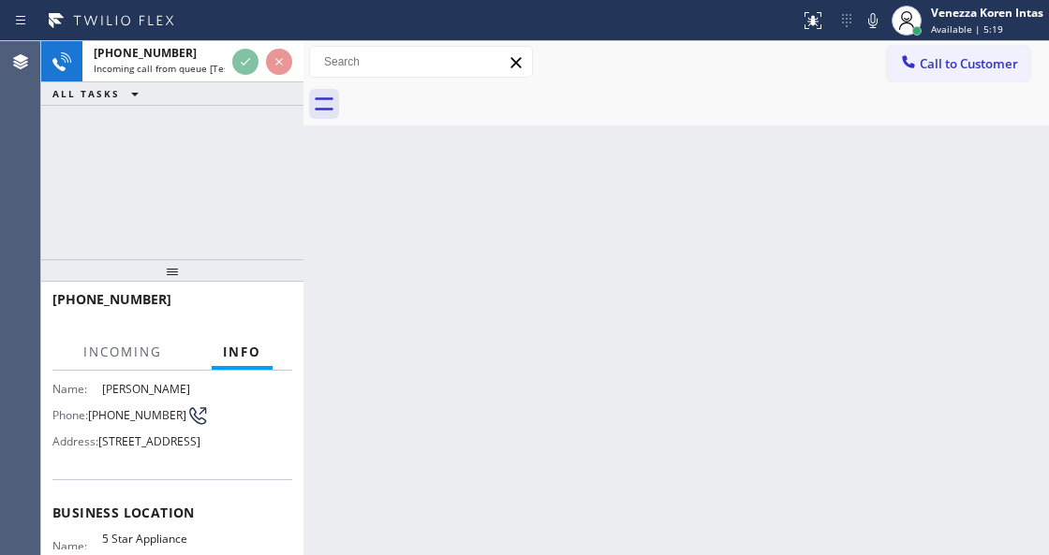
scroll to position [187, 0]
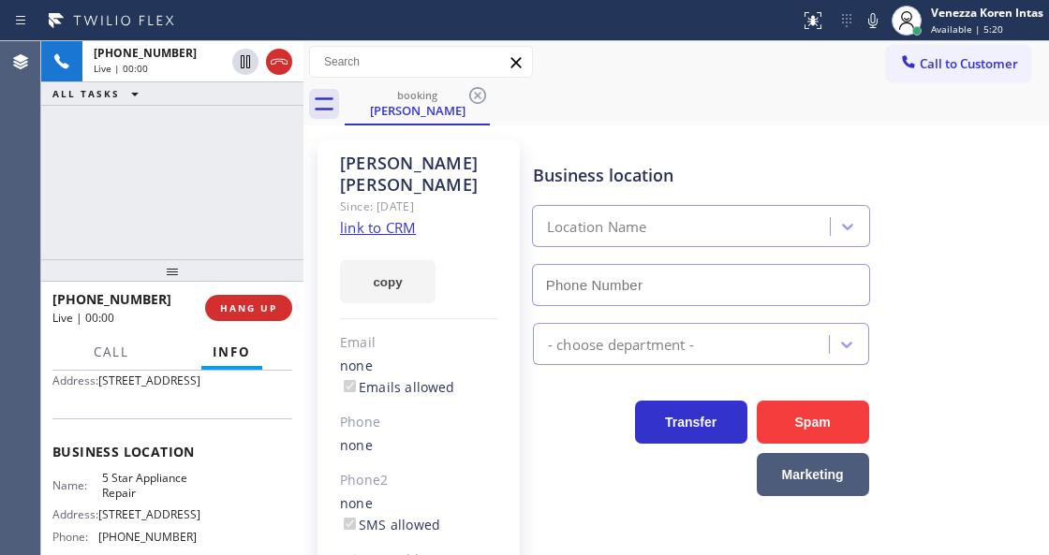
type input "[PHONE_NUMBER]"
click at [375, 218] on link "link to CRM" at bounding box center [378, 227] width 76 height 19
click at [657, 84] on div "booking Sarah Hagen" at bounding box center [697, 104] width 704 height 42
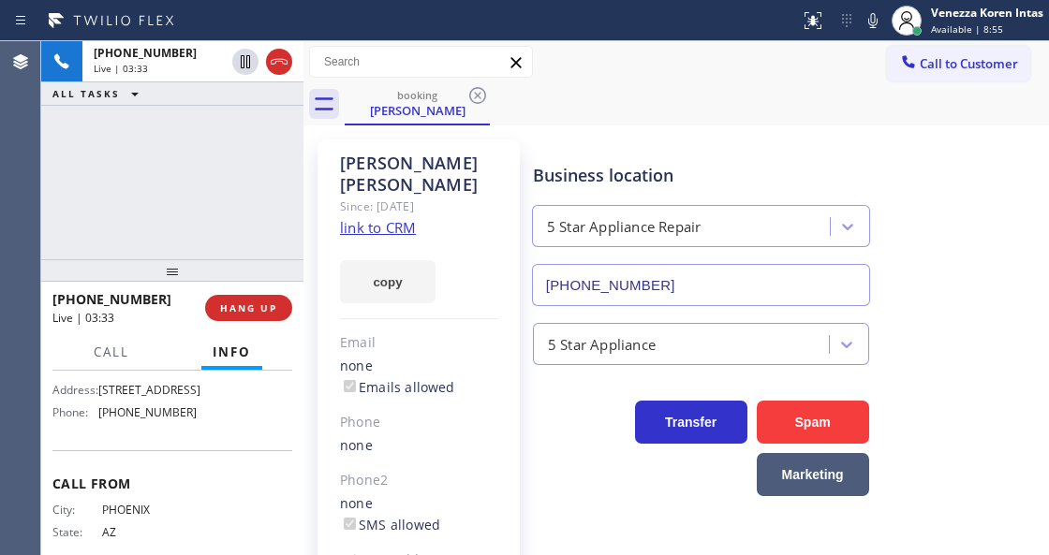
scroll to position [249, 0]
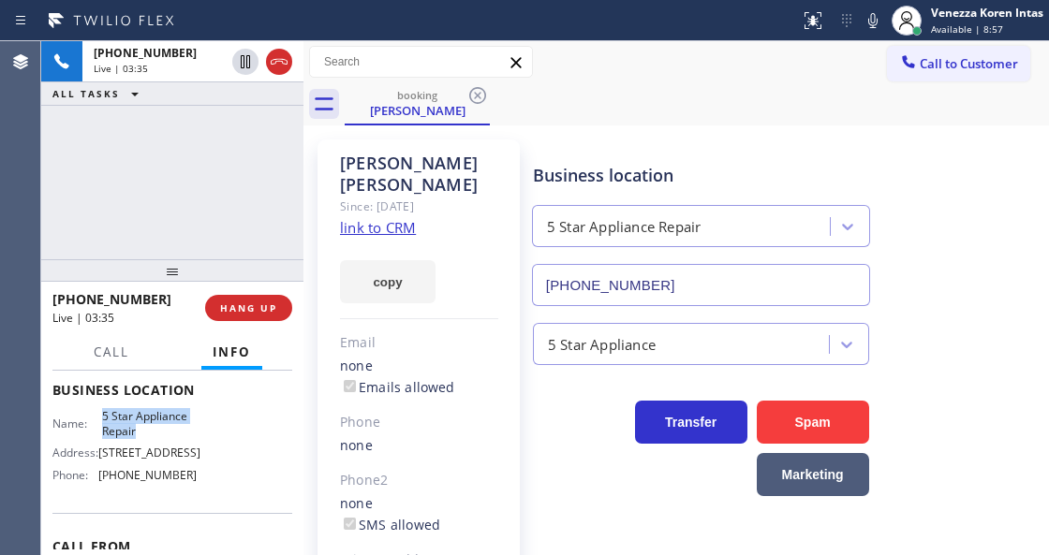
drag, startPoint x: 93, startPoint y: 443, endPoint x: 134, endPoint y: 460, distance: 44.5
click at [134, 438] on div "Name: 5 Star Appliance Repair" at bounding box center [124, 423] width 144 height 29
copy div "5 Star Appliance Repair"
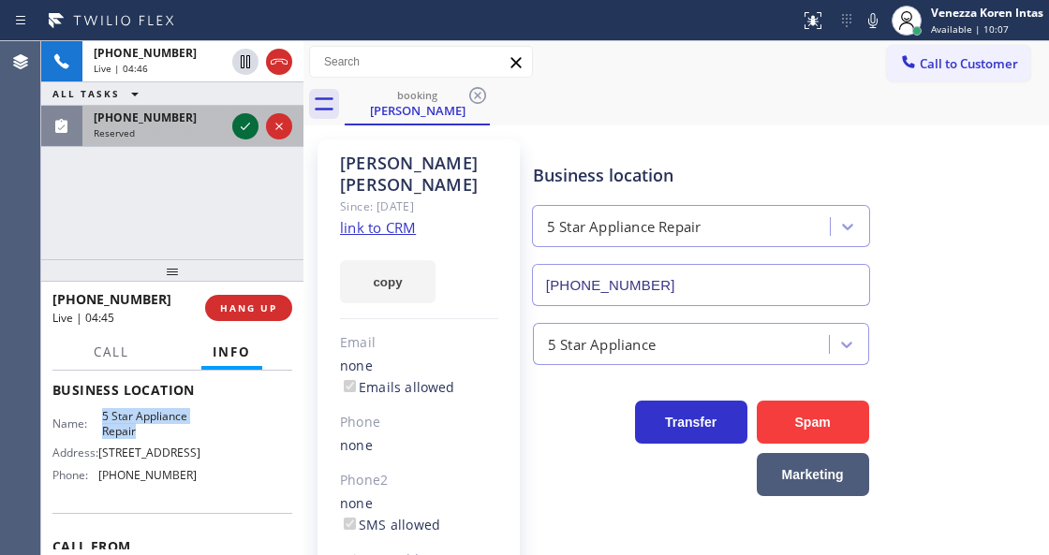
click at [249, 125] on icon at bounding box center [245, 126] width 22 height 22
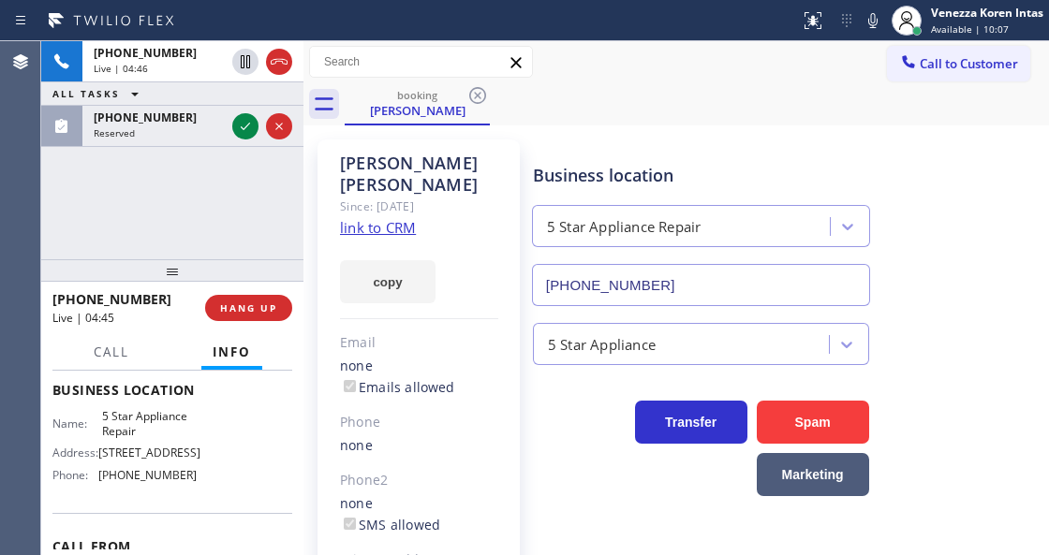
scroll to position [264, 0]
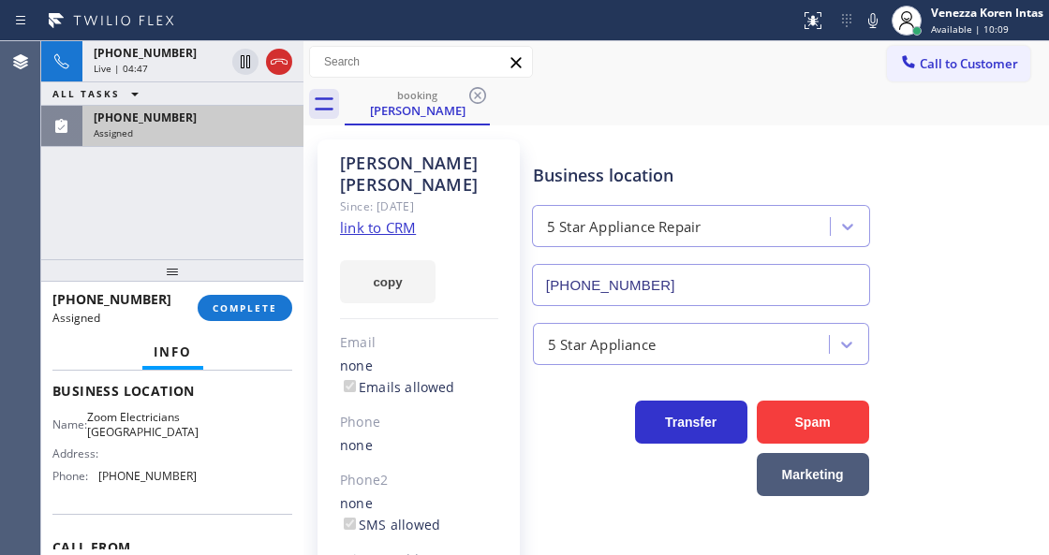
click at [236, 127] on div "Assigned" at bounding box center [193, 132] width 199 height 13
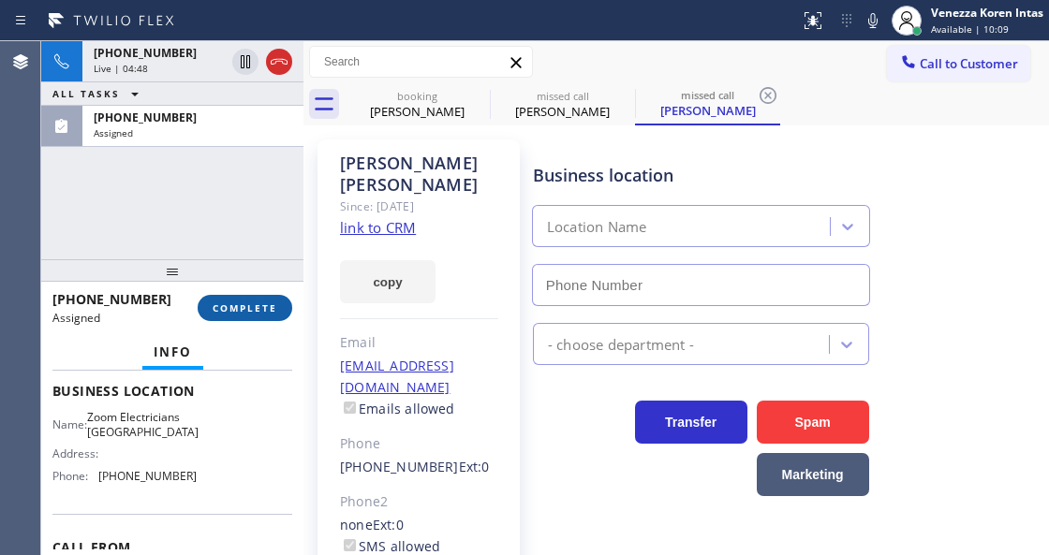
click at [258, 315] on button "COMPLETE" at bounding box center [245, 308] width 95 height 26
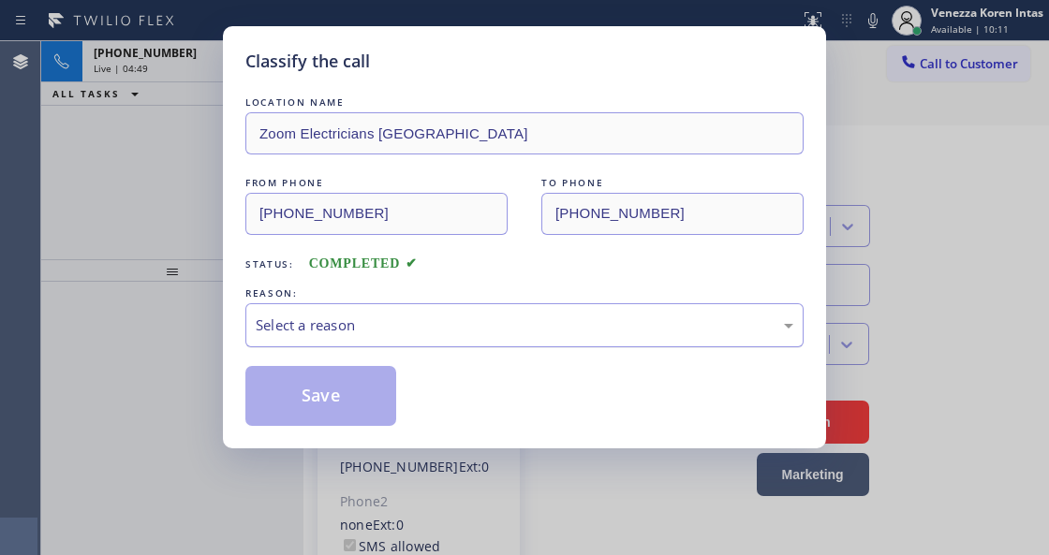
type input "(323) 686-8742"
click at [408, 338] on div "Select a reason" at bounding box center [524, 325] width 558 height 44
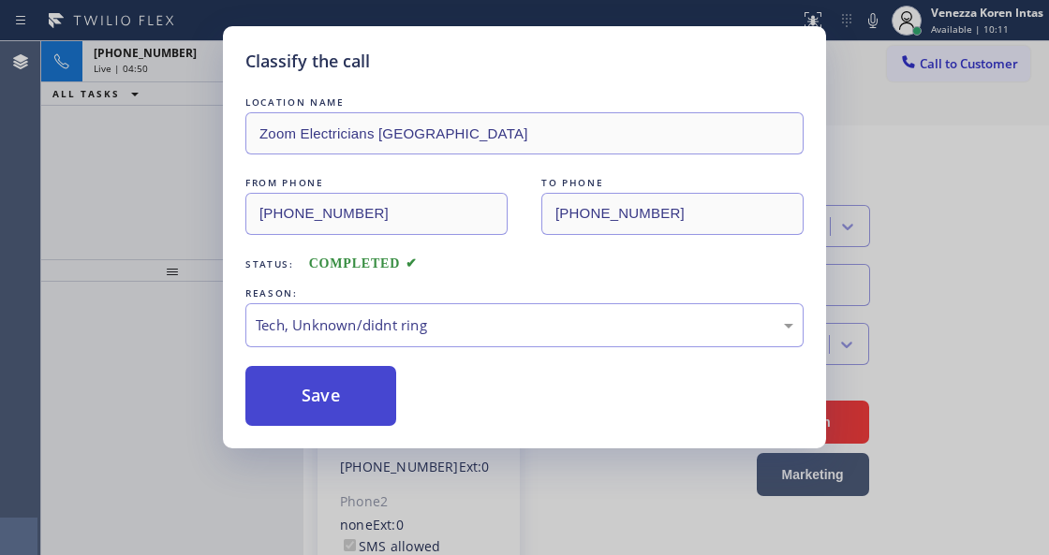
drag, startPoint x: 376, startPoint y: 471, endPoint x: 345, endPoint y: 427, distance: 54.3
click at [343, 420] on button "Save" at bounding box center [320, 396] width 151 height 60
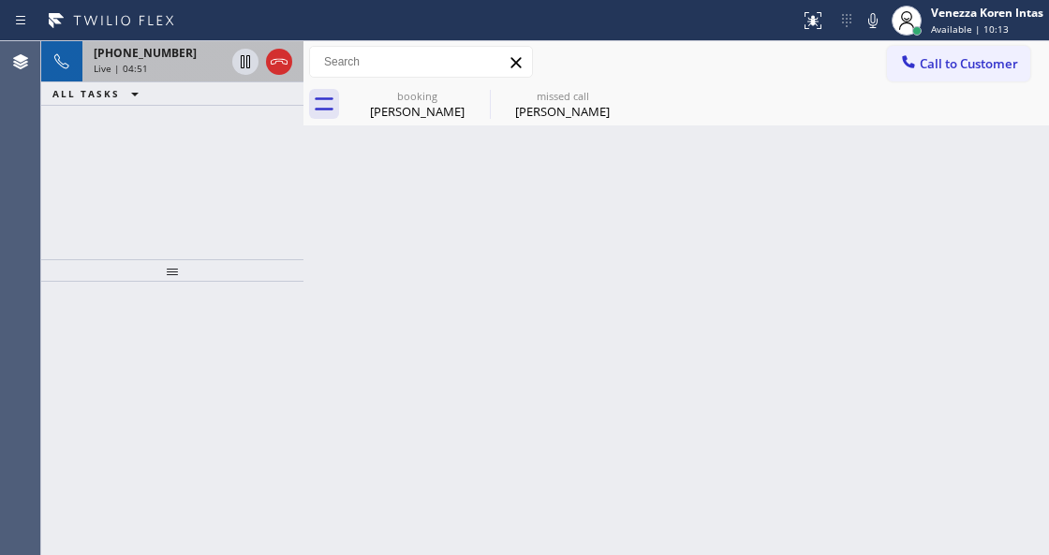
click at [196, 56] on div "+14809469146" at bounding box center [159, 53] width 131 height 16
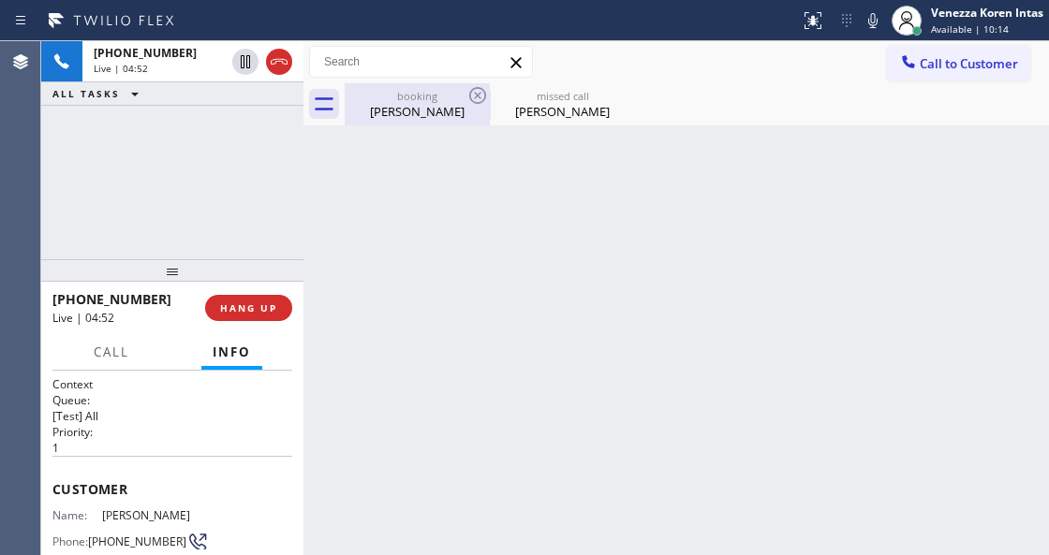
click at [399, 89] on div "booking" at bounding box center [416, 96] width 141 height 14
type input "[PHONE_NUMBER]"
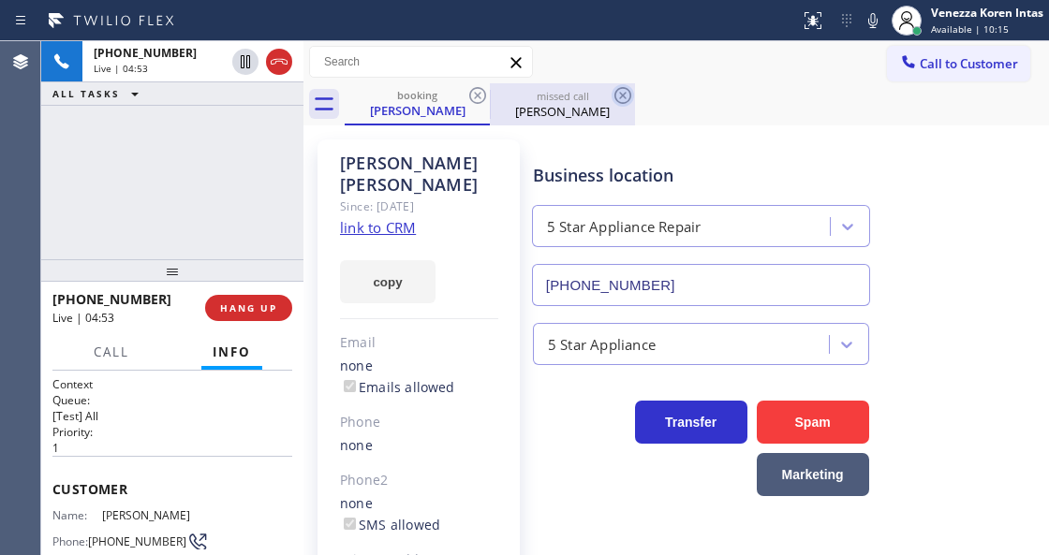
click at [622, 97] on icon at bounding box center [622, 95] width 22 height 22
click at [588, 120] on div "David Karp" at bounding box center [562, 111] width 141 height 17
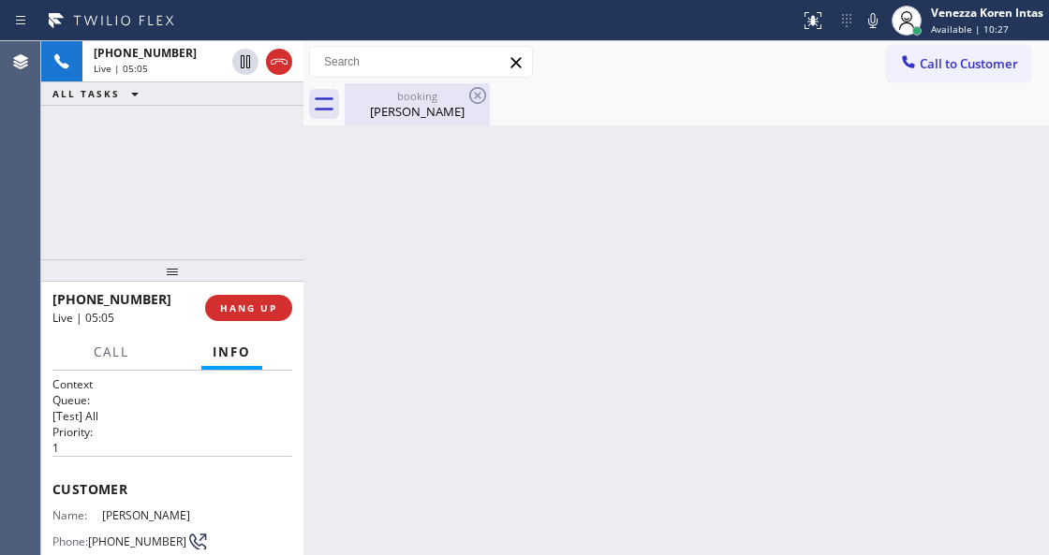
click at [422, 91] on div "booking" at bounding box center [416, 96] width 141 height 14
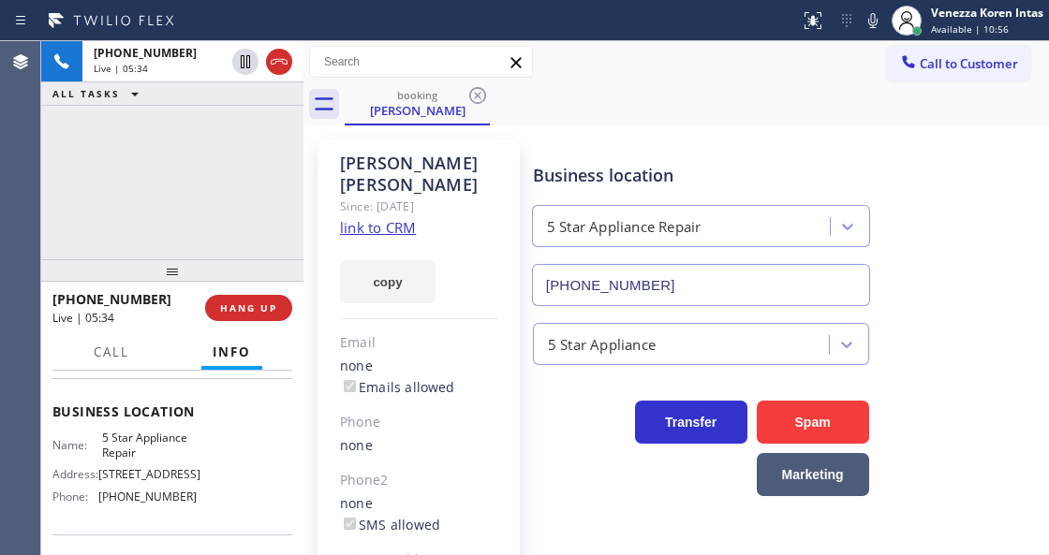
scroll to position [249, 0]
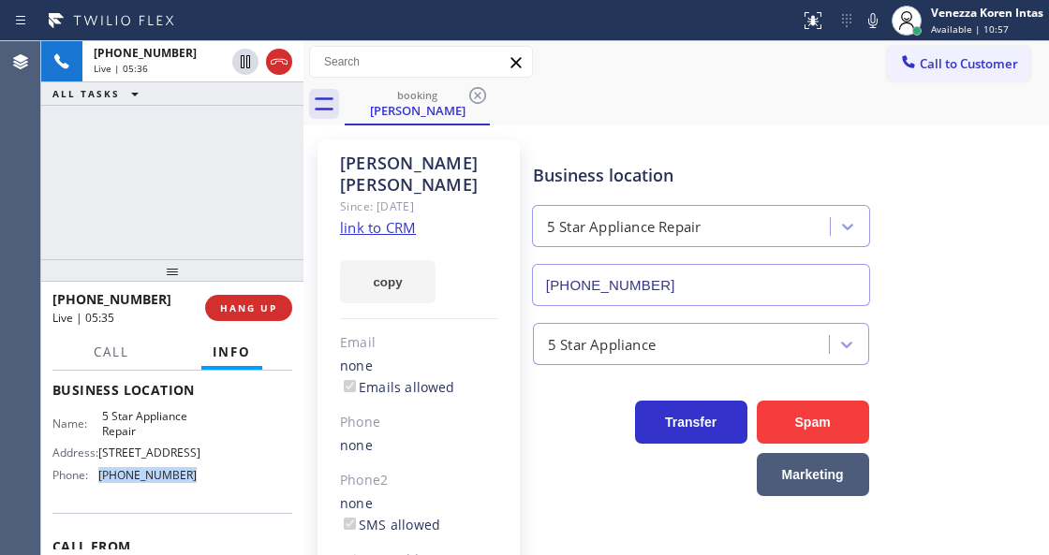
drag, startPoint x: 186, startPoint y: 502, endPoint x: 96, endPoint y: 508, distance: 91.0
click at [96, 482] on div "Phone: (855) 731-4952" at bounding box center [124, 475] width 144 height 14
copy div "[PHONE_NUMBER]"
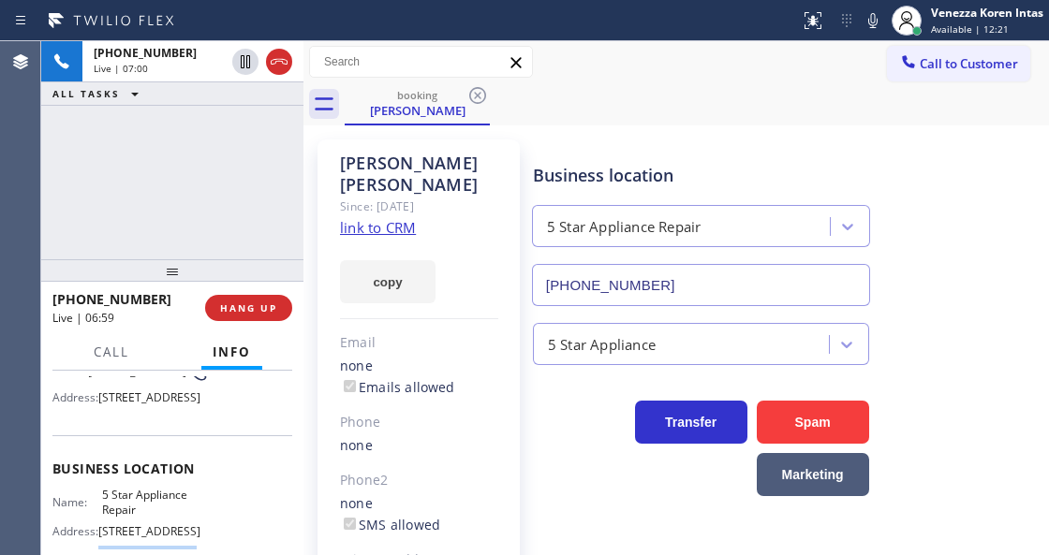
scroll to position [62, 0]
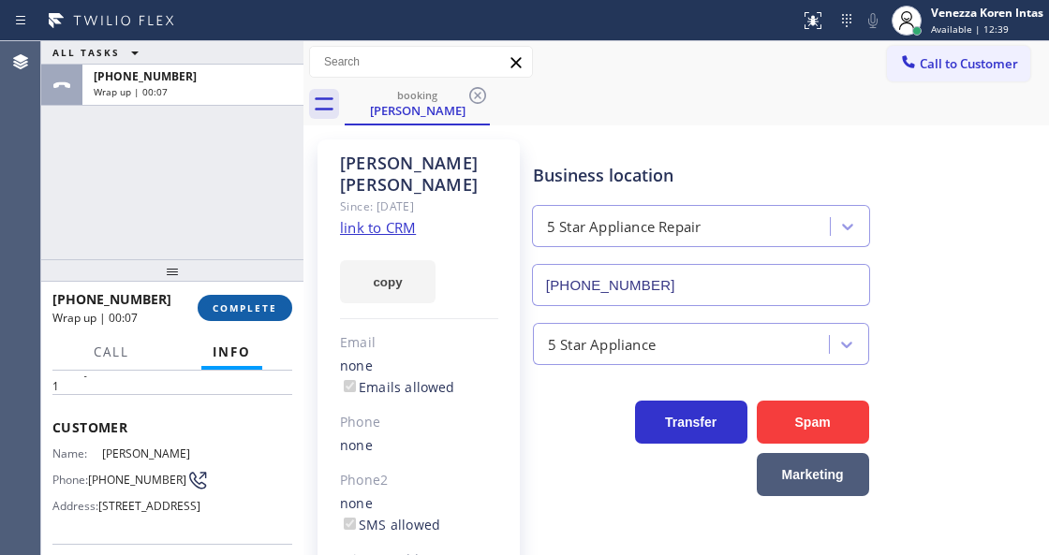
click at [272, 306] on span "COMPLETE" at bounding box center [245, 308] width 65 height 13
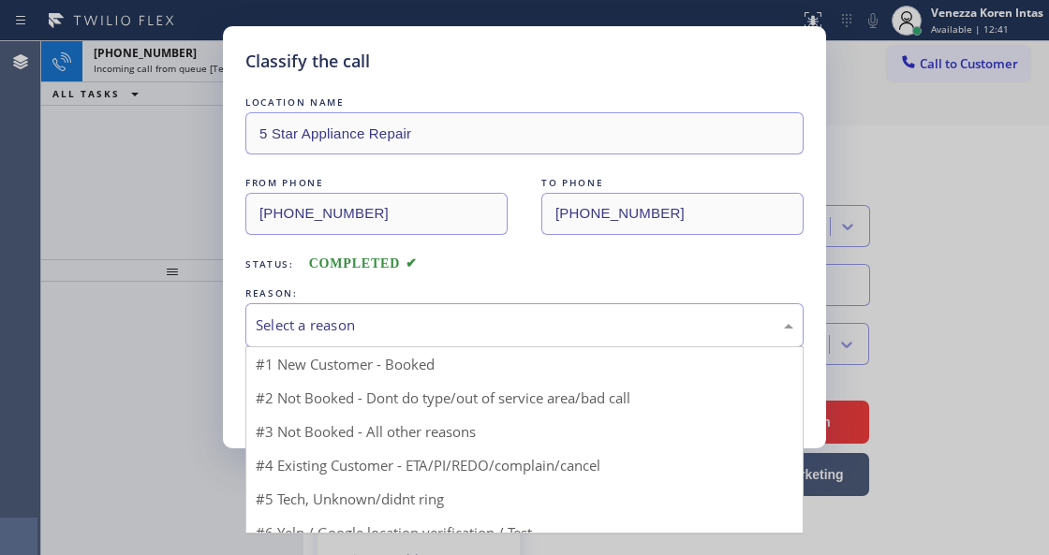
click at [425, 316] on div "Select a reason" at bounding box center [525, 326] width 538 height 22
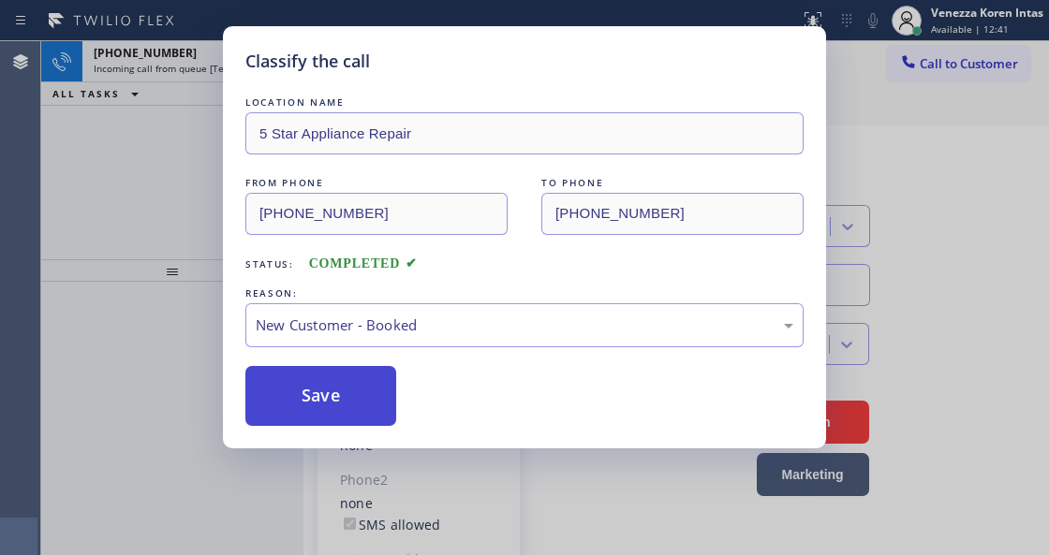
click at [368, 382] on button "Save" at bounding box center [320, 396] width 151 height 60
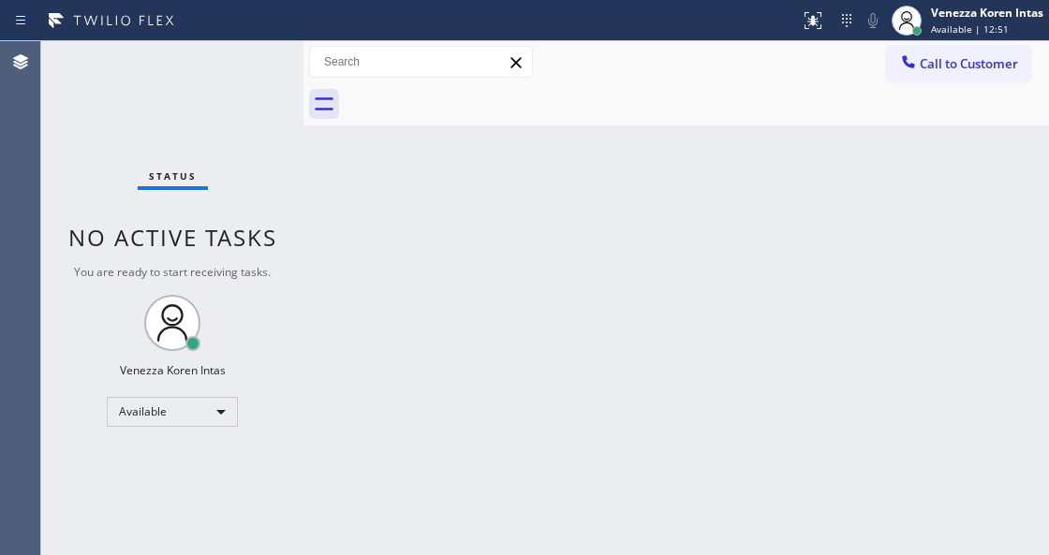
click at [178, 52] on div "Status No active tasks You are ready to start receiving tasks. Venezza Koren In…" at bounding box center [172, 298] width 262 height 514
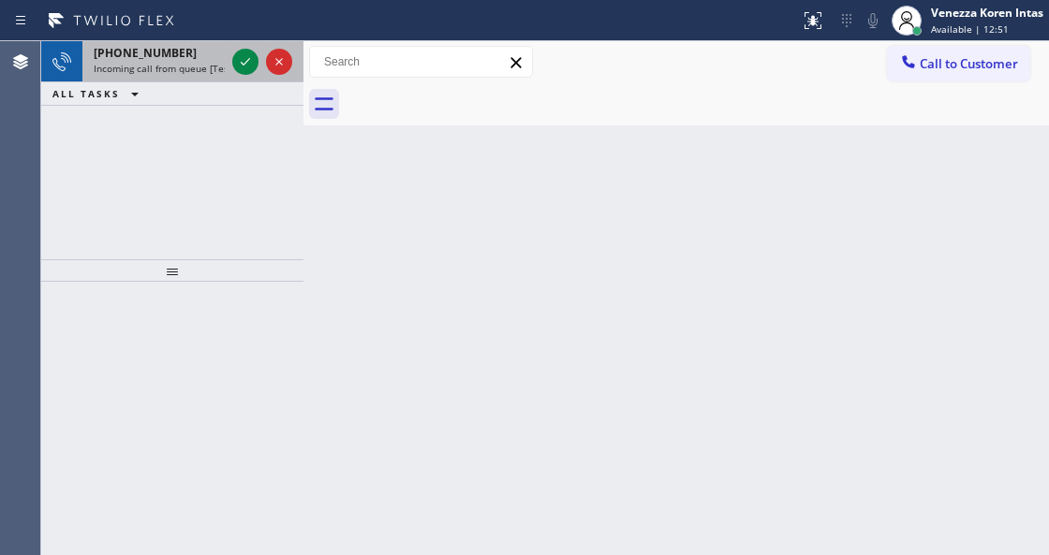
click at [190, 69] on span "Incoming call from queue [Test] All" at bounding box center [171, 68] width 155 height 13
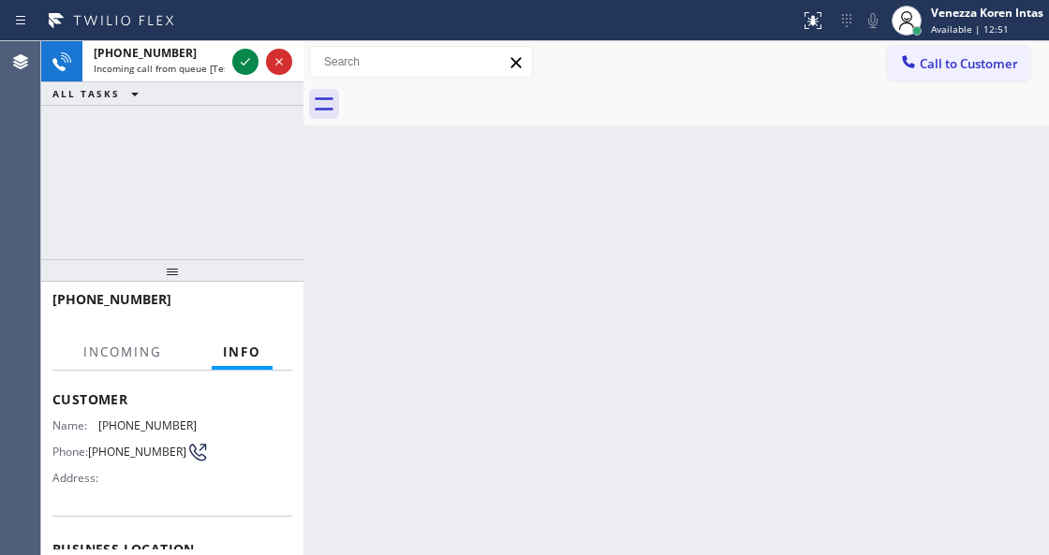
scroll to position [187, 0]
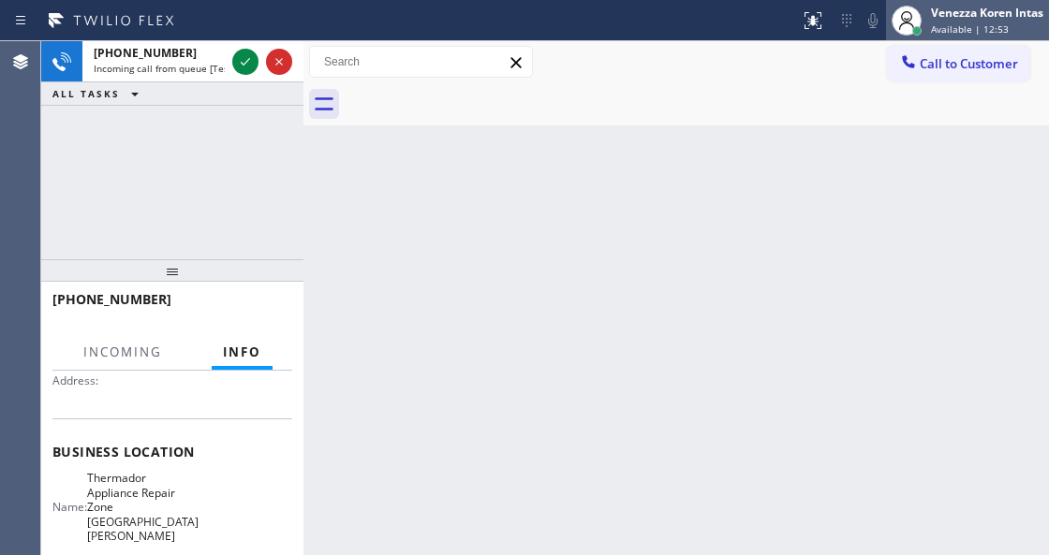
click at [943, 22] on span "Available | 12:53" at bounding box center [970, 28] width 78 height 13
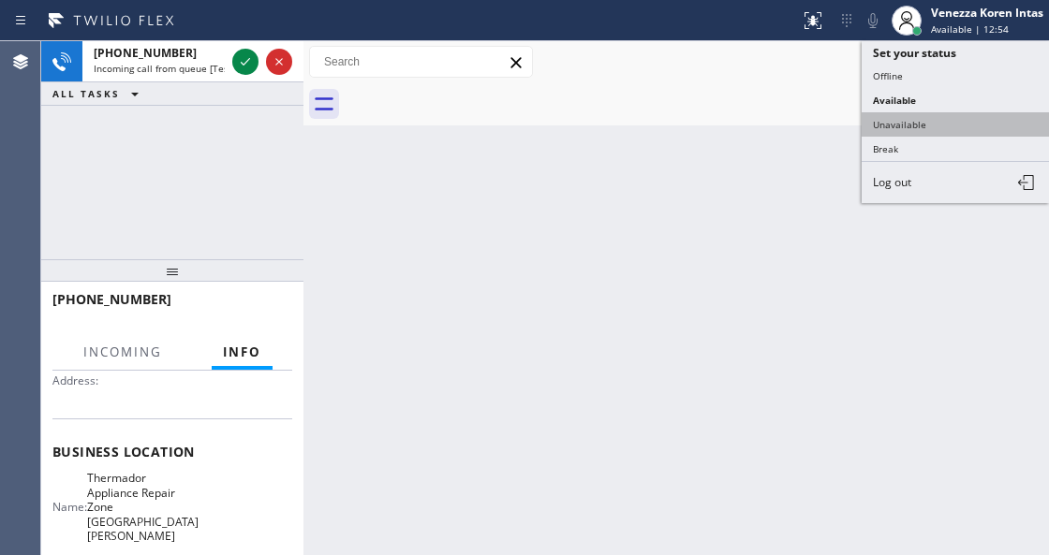
click at [920, 125] on button "Unavailable" at bounding box center [955, 124] width 187 height 24
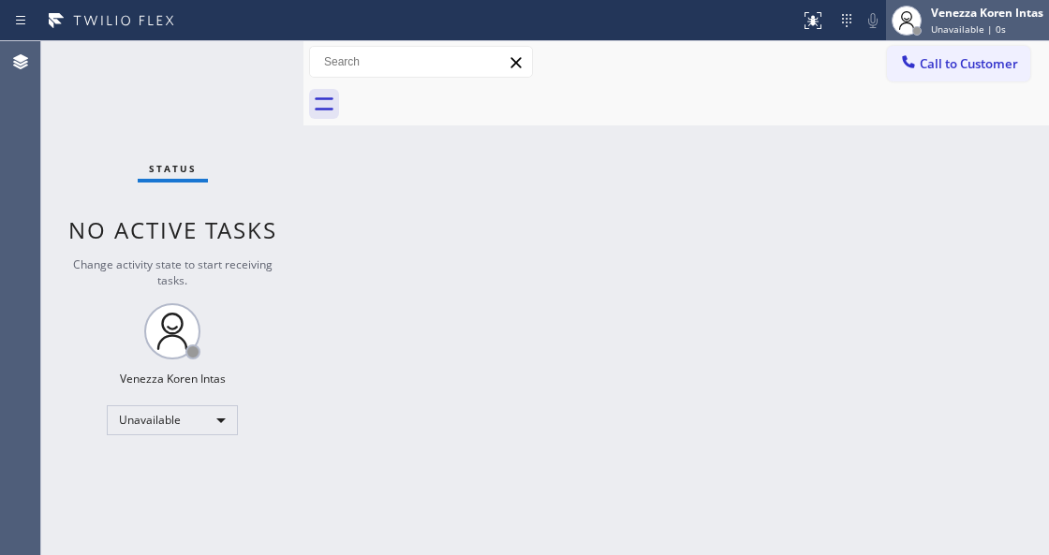
click at [944, 34] on span "Unavailable | 0s" at bounding box center [968, 28] width 75 height 13
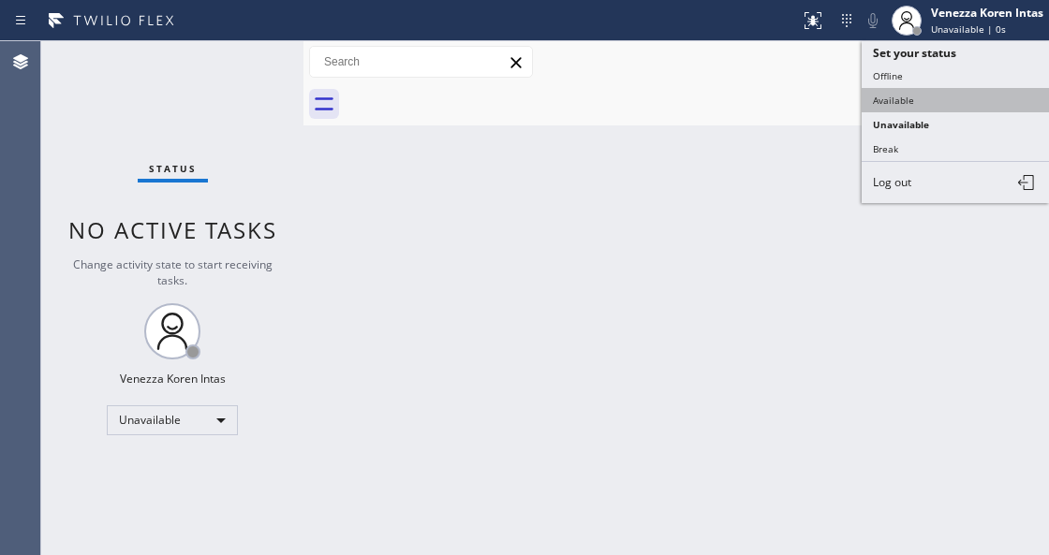
click at [926, 107] on button "Available" at bounding box center [955, 100] width 187 height 24
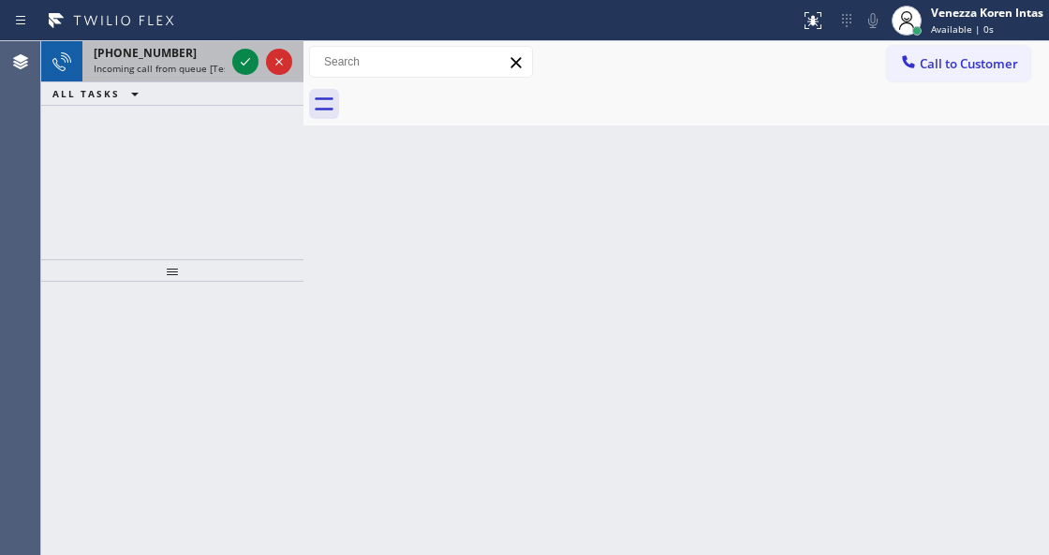
click at [199, 72] on span "Incoming call from queue [Test] All" at bounding box center [171, 68] width 155 height 13
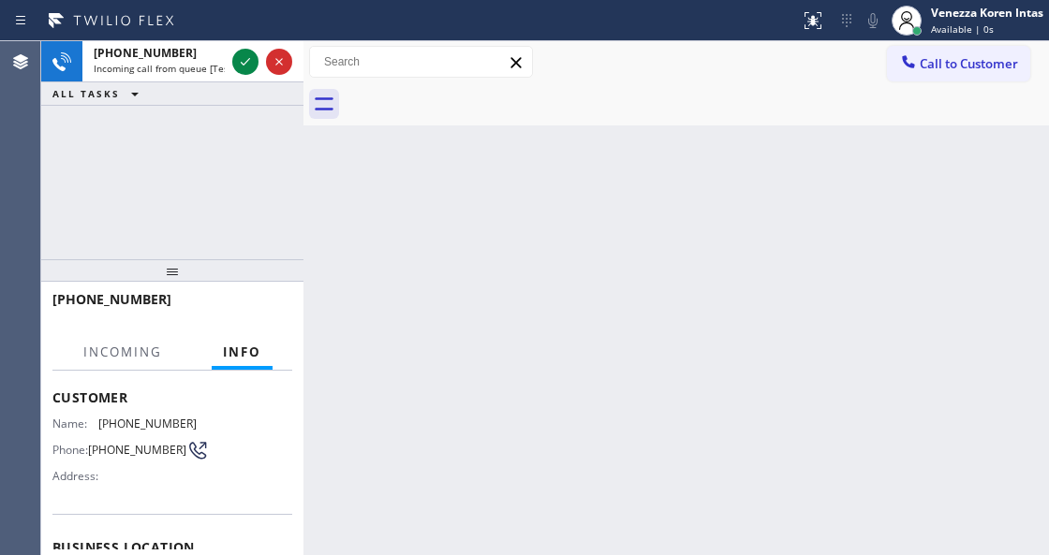
scroll to position [187, 0]
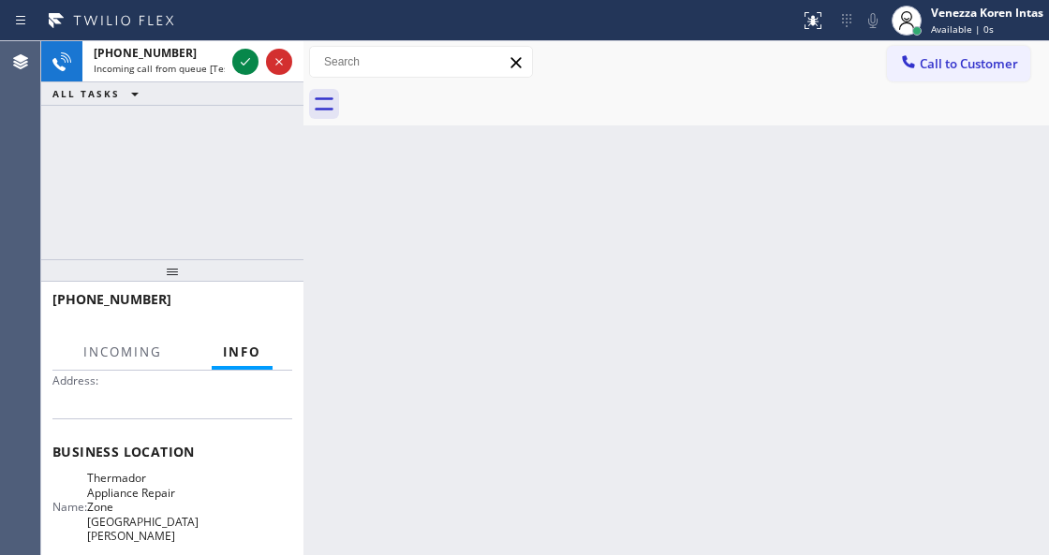
click at [396, 553] on div "Back to Dashboard Change Sender ID Customers Technicians Select a contact Outbo…" at bounding box center [675, 298] width 745 height 514
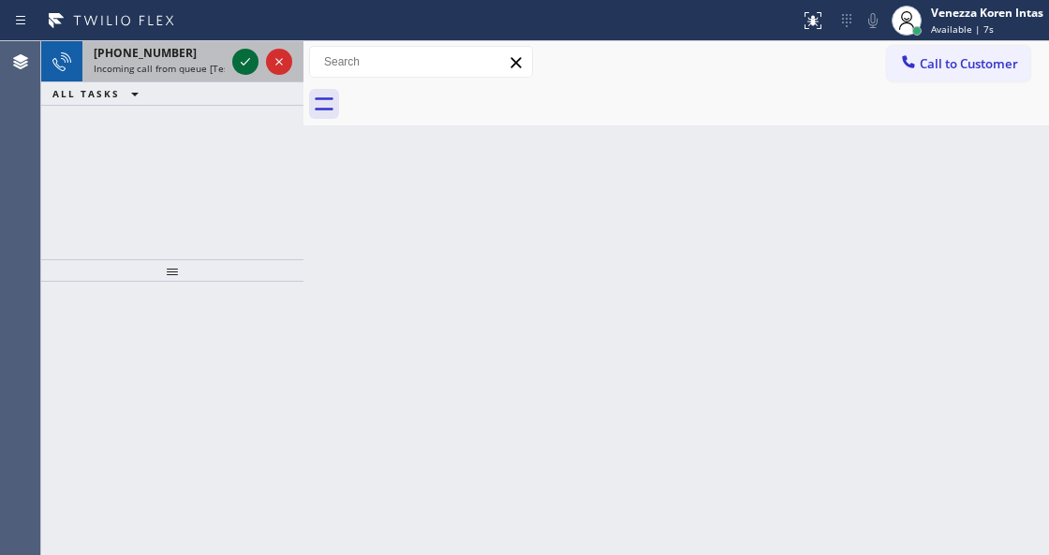
click at [244, 62] on icon at bounding box center [245, 62] width 22 height 22
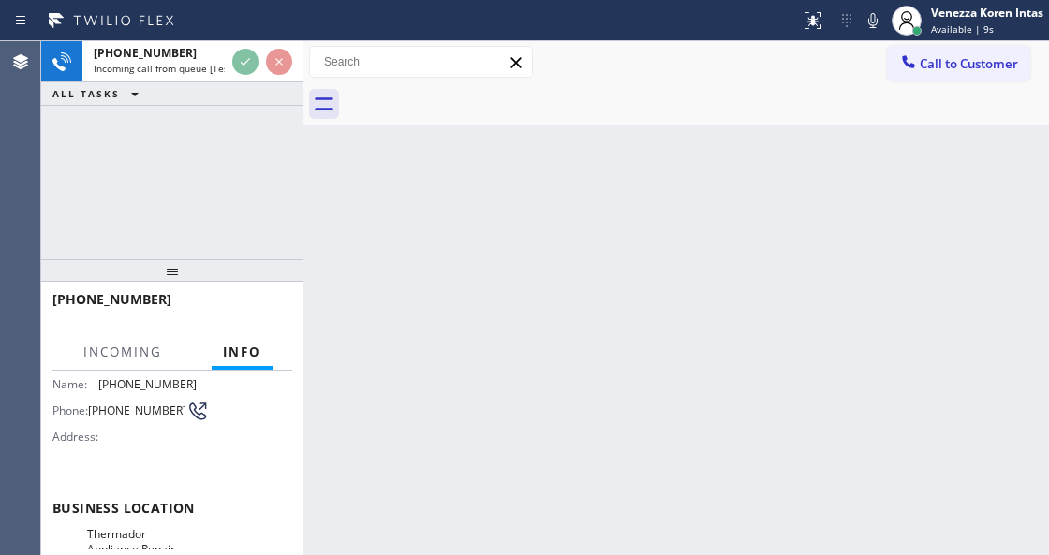
scroll to position [249, 0]
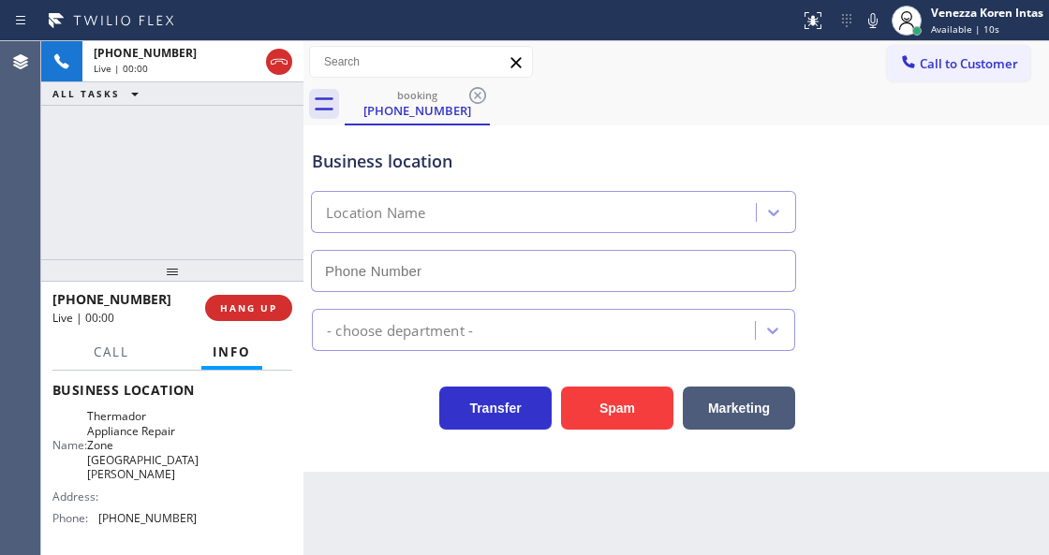
type input "(805) 600-3844"
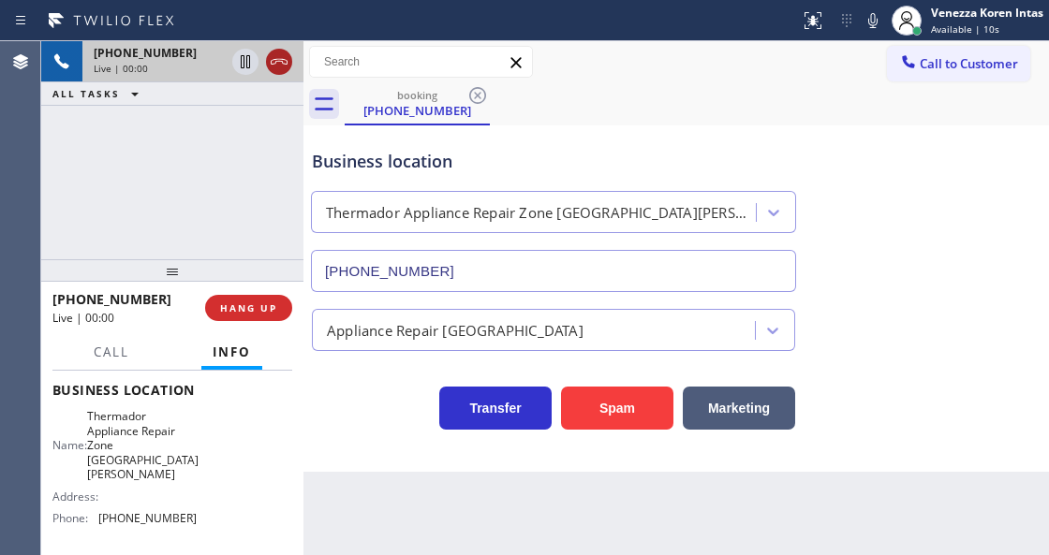
click at [280, 63] on icon at bounding box center [279, 62] width 22 height 22
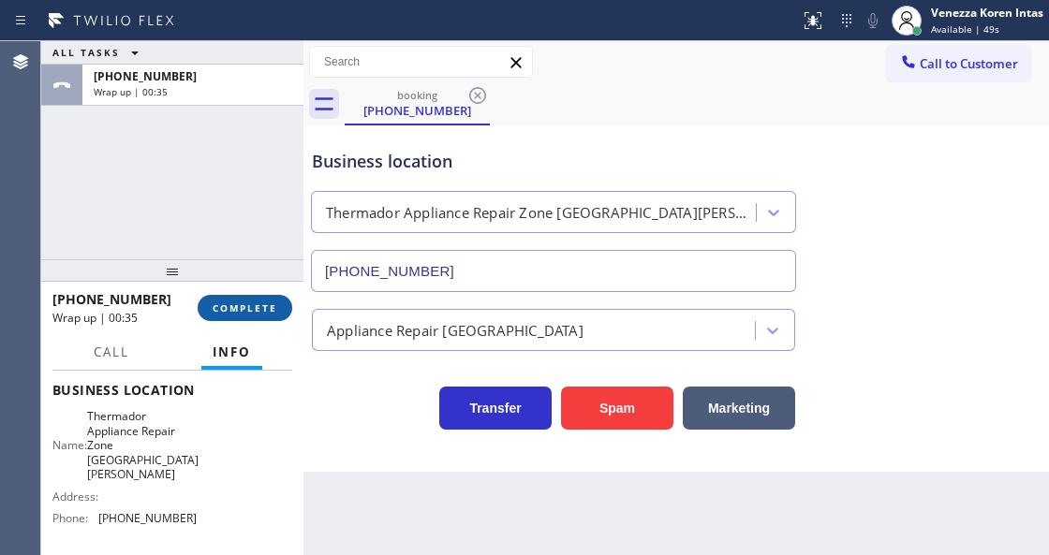
click at [254, 313] on span "COMPLETE" at bounding box center [245, 308] width 65 height 13
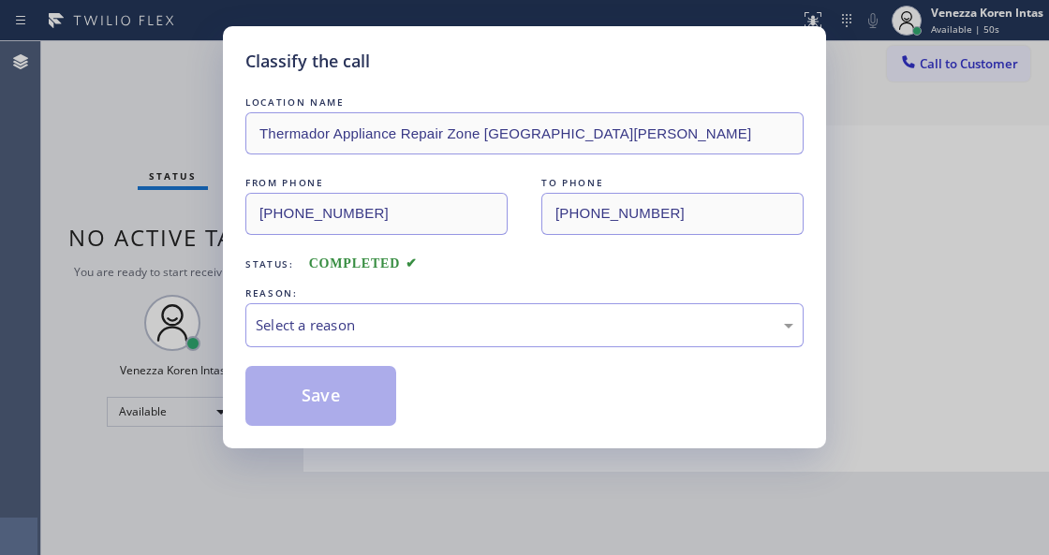
click at [390, 332] on div "Select a reason" at bounding box center [525, 326] width 538 height 22
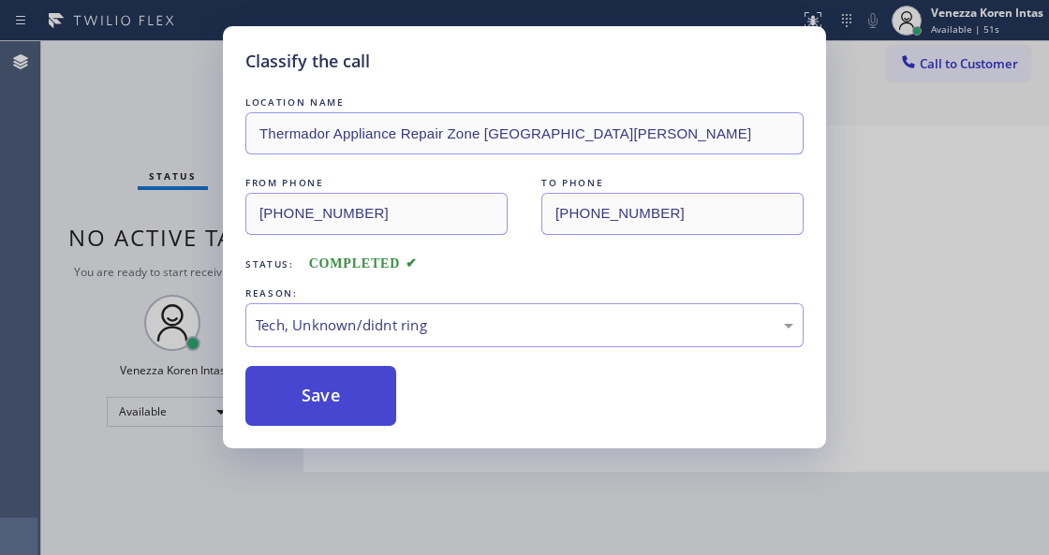
click at [344, 390] on button "Save" at bounding box center [320, 396] width 151 height 60
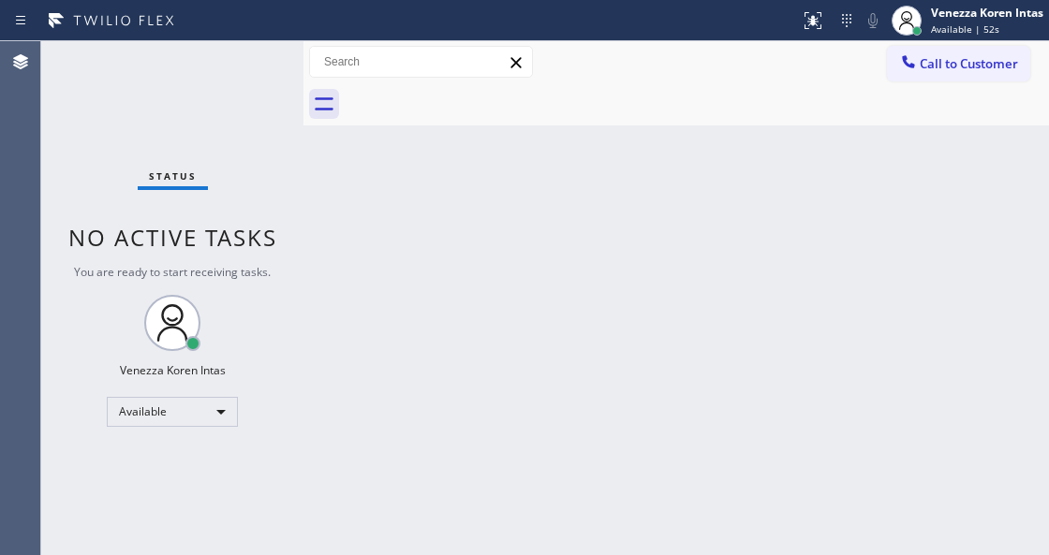
click at [943, 33] on span "Available | 52s" at bounding box center [965, 28] width 68 height 13
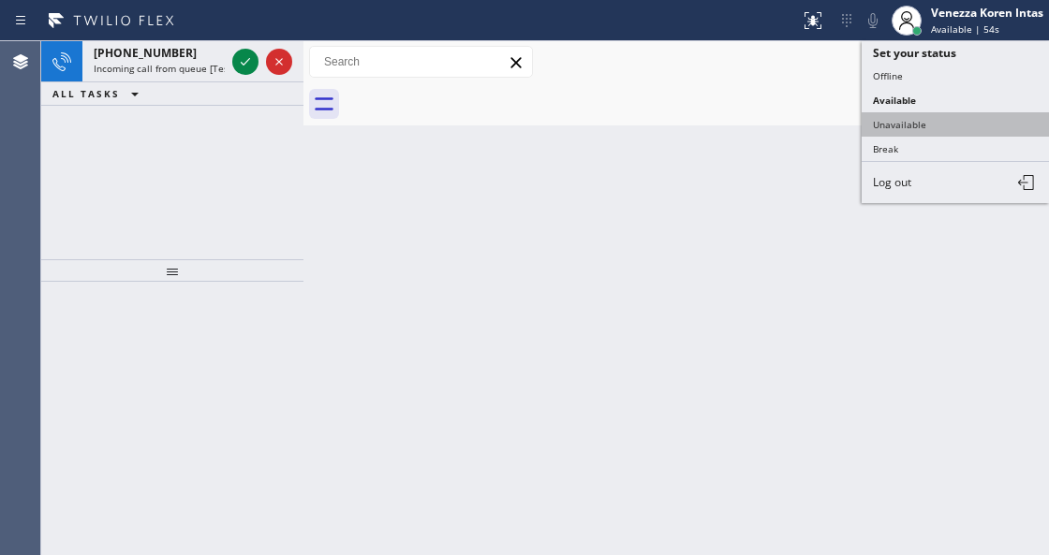
click at [943, 127] on button "Unavailable" at bounding box center [955, 124] width 187 height 24
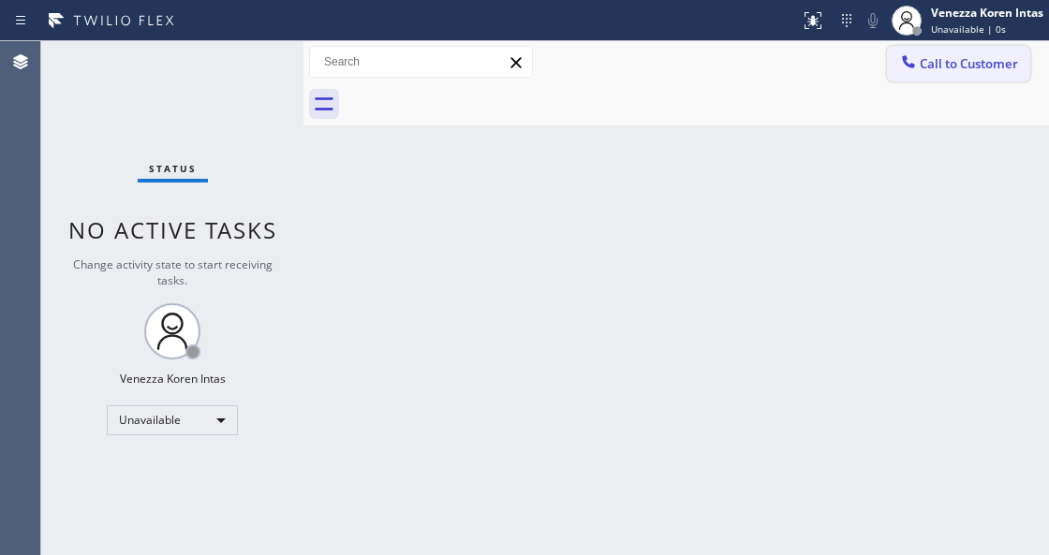
click at [946, 79] on button "Call to Customer" at bounding box center [958, 64] width 143 height 36
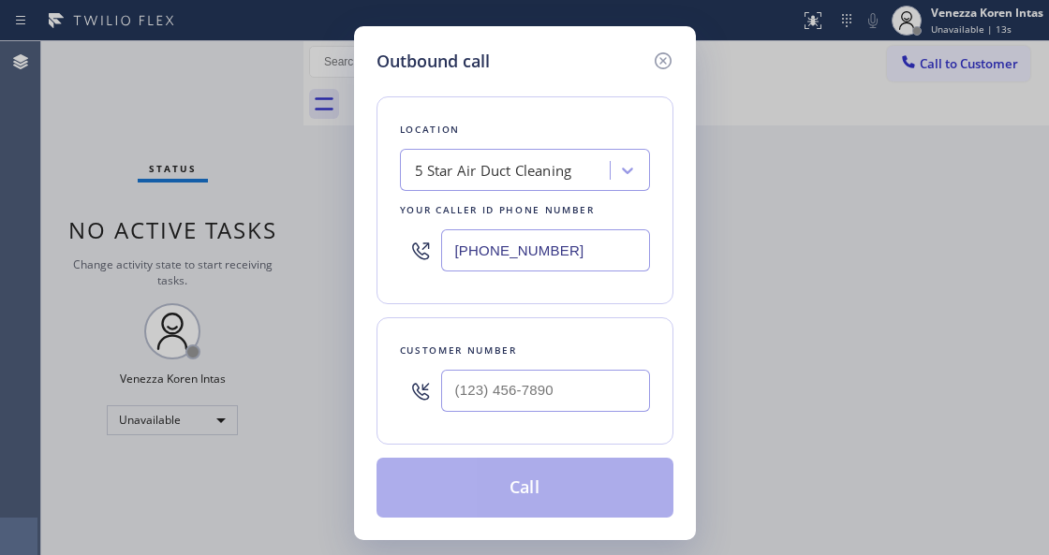
drag, startPoint x: 576, startPoint y: 242, endPoint x: 506, endPoint y: 233, distance: 70.7
click at [448, 239] on input "(858) 800-3094" at bounding box center [545, 250] width 209 height 42
paste input "text"
type input "(858) 800-3094"
type input "(___) ___-____"
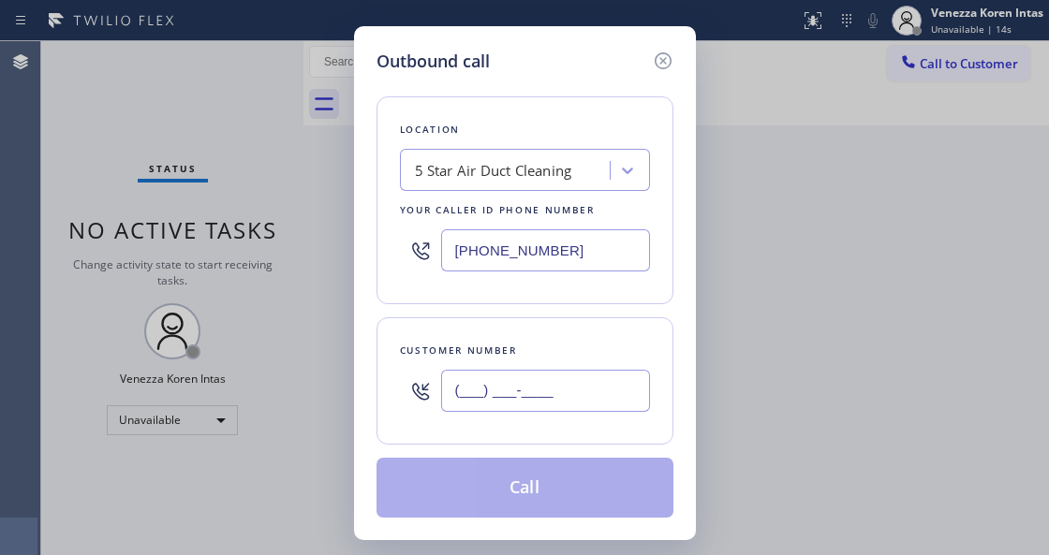
click at [581, 370] on input "(___) ___-____" at bounding box center [545, 391] width 209 height 42
paste input "562) 922-9566"
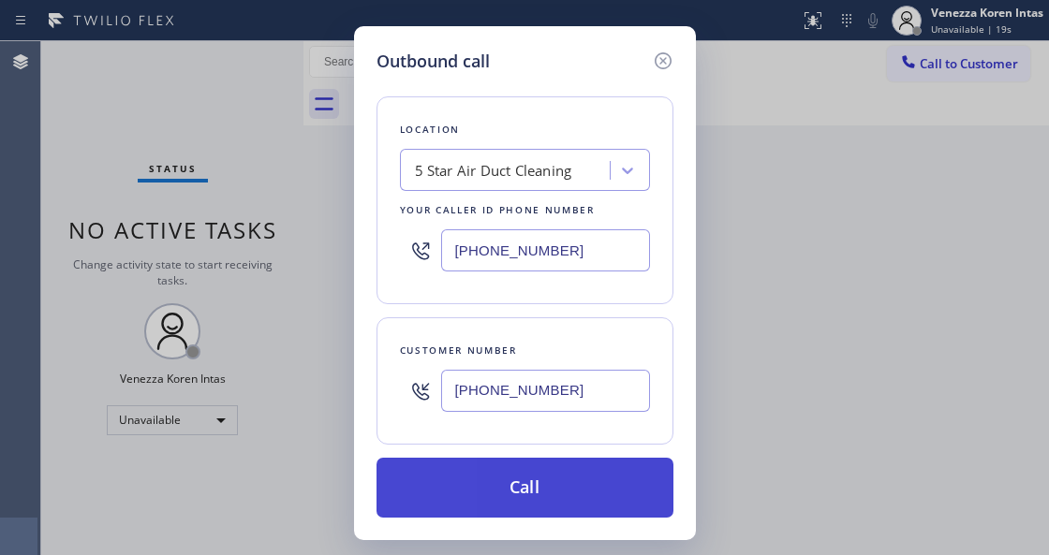
type input "(562) 922-9566"
click at [532, 500] on button "Call" at bounding box center [524, 488] width 297 height 60
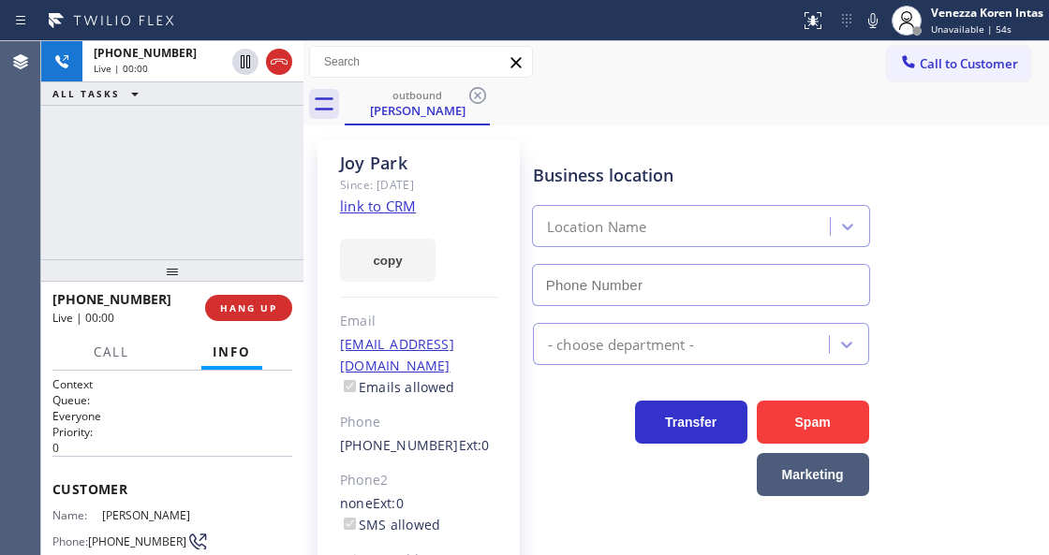
type input "(858) 800-3094"
click at [269, 169] on div "+15629229566 Live | 00:01 ALL TASKS ALL TASKS ACTIVE TASKS TASKS IN WRAP UP" at bounding box center [172, 150] width 262 height 218
click at [496, 225] on div "Joy Park Since: 20 may 2020 link to CRM copy Email no@gmail.com Emails allowed …" at bounding box center [418, 418] width 202 height 557
click at [642, 178] on div "Business location" at bounding box center [701, 175] width 336 height 25
click at [386, 201] on link "link to CRM" at bounding box center [378, 206] width 76 height 19
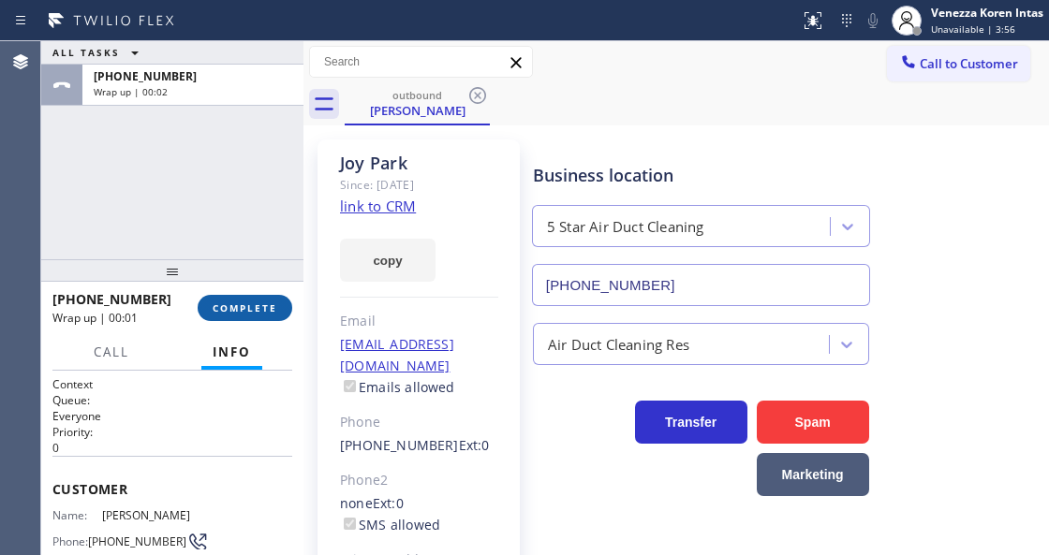
click at [258, 319] on button "COMPLETE" at bounding box center [245, 308] width 95 height 26
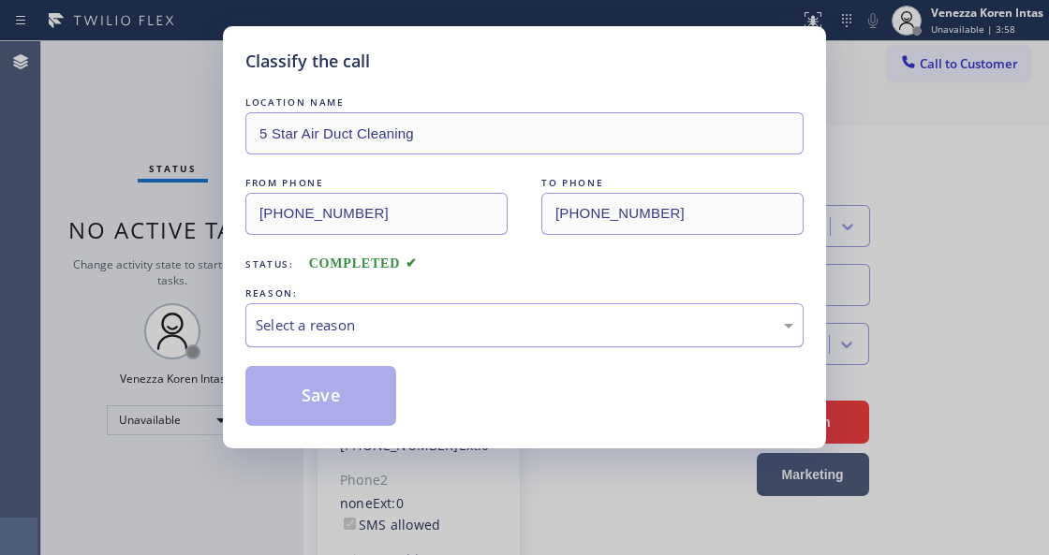
click at [438, 332] on div "Select a reason" at bounding box center [525, 326] width 538 height 22
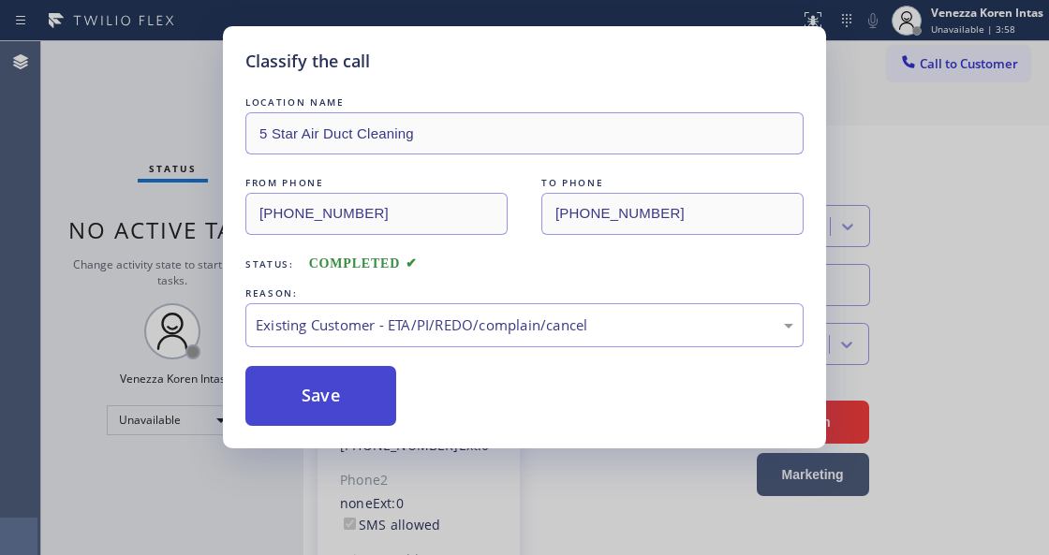
drag, startPoint x: 416, startPoint y: 405, endPoint x: 378, endPoint y: 390, distance: 40.0
click at [415, 405] on div "Save" at bounding box center [524, 396] width 558 height 60
click at [361, 386] on button "Save" at bounding box center [320, 396] width 151 height 60
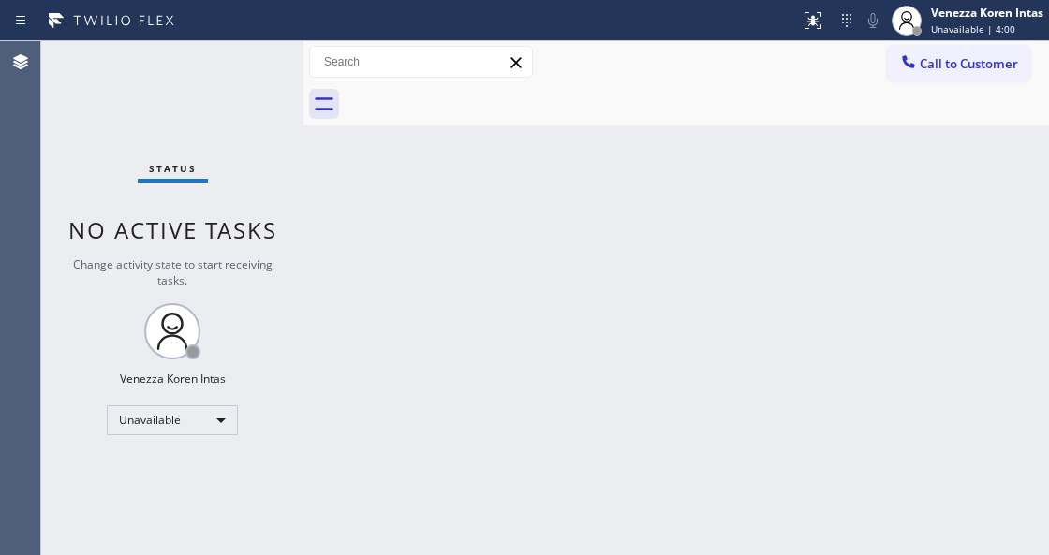
click at [957, 18] on div "Venezza Koren Intas" at bounding box center [987, 13] width 112 height 16
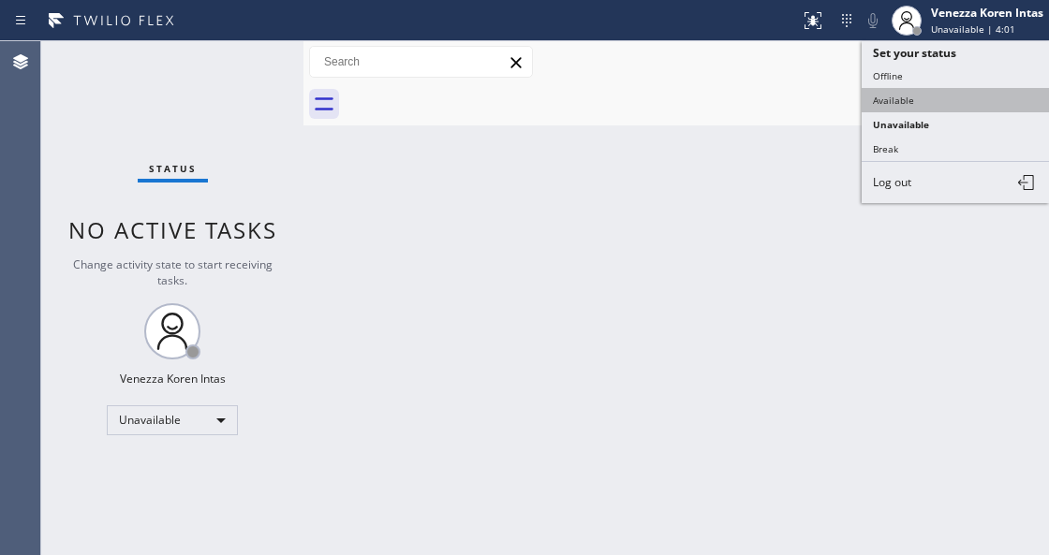
click at [935, 100] on button "Available" at bounding box center [955, 100] width 187 height 24
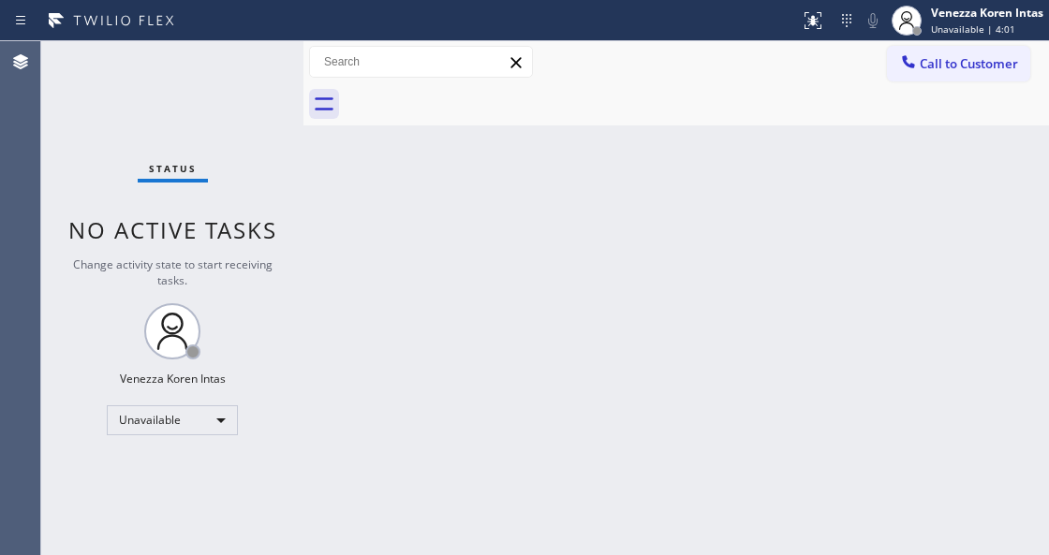
click at [538, 235] on div "Back to Dashboard Change Sender ID Customers Technicians Select a contact Outbo…" at bounding box center [675, 298] width 745 height 514
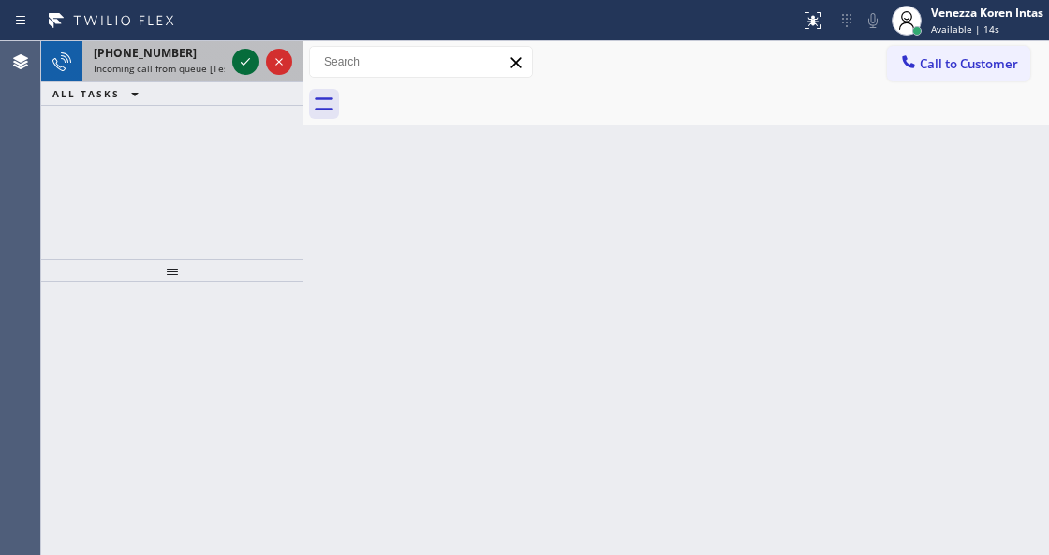
click at [247, 71] on icon at bounding box center [245, 62] width 22 height 22
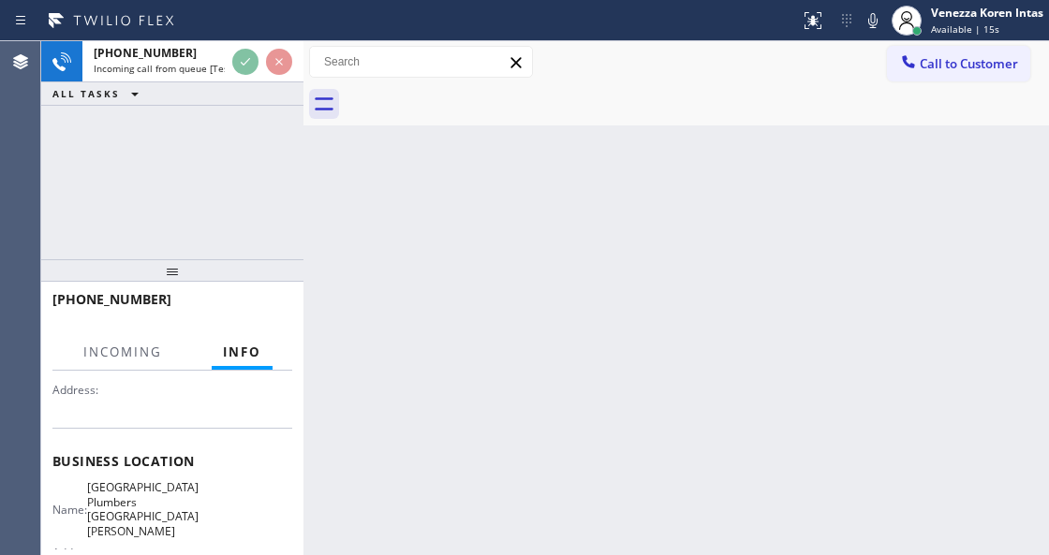
scroll to position [312, 0]
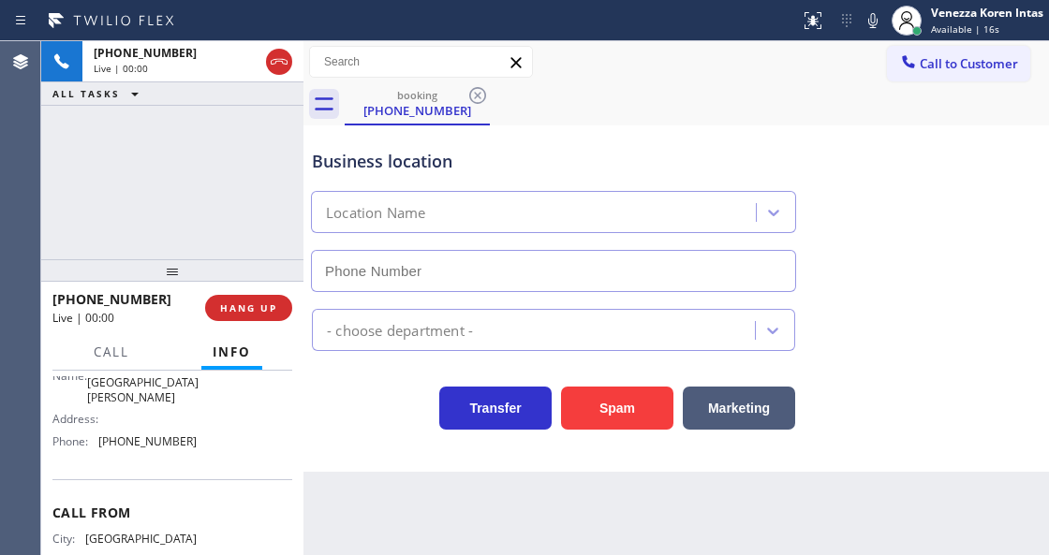
type input "(408) 844-4822"
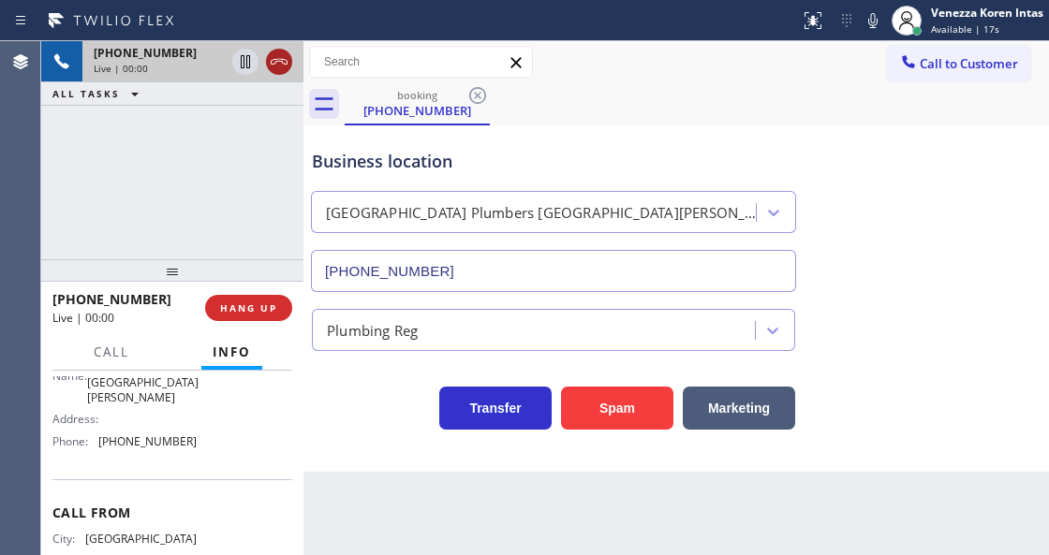
click at [275, 63] on icon at bounding box center [279, 62] width 17 height 6
drag, startPoint x: 258, startPoint y: 300, endPoint x: 288, endPoint y: 306, distance: 31.6
click at [258, 300] on button "HANG UP" at bounding box center [248, 308] width 87 height 26
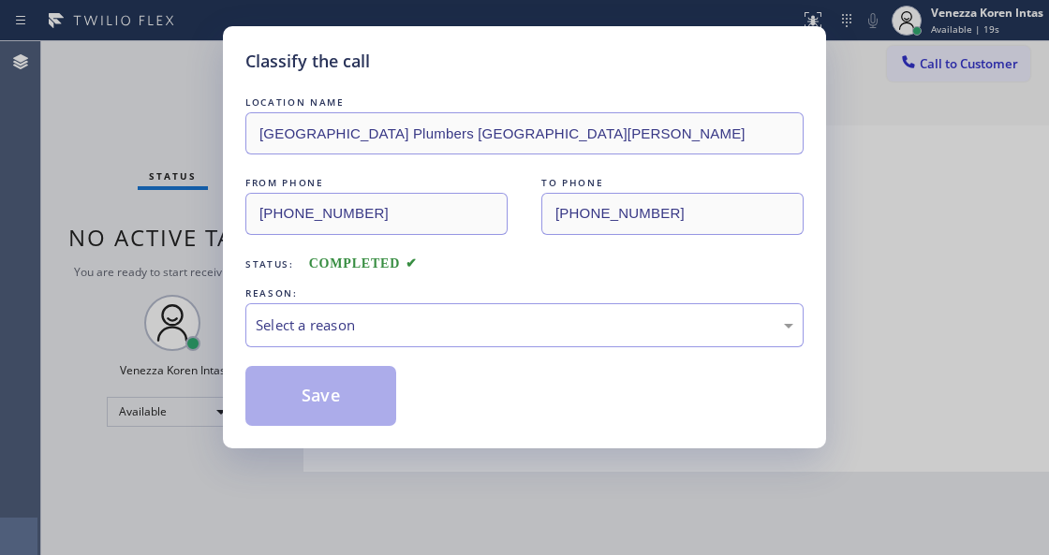
click at [335, 315] on div "Select a reason" at bounding box center [524, 325] width 558 height 44
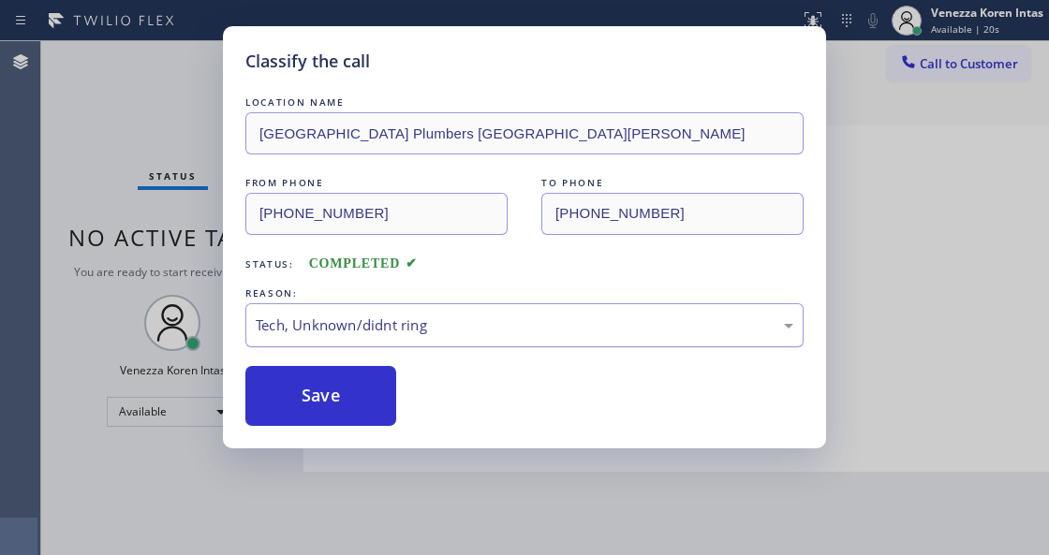
click at [356, 328] on div "Tech, Unknown/didnt ring" at bounding box center [525, 326] width 538 height 22
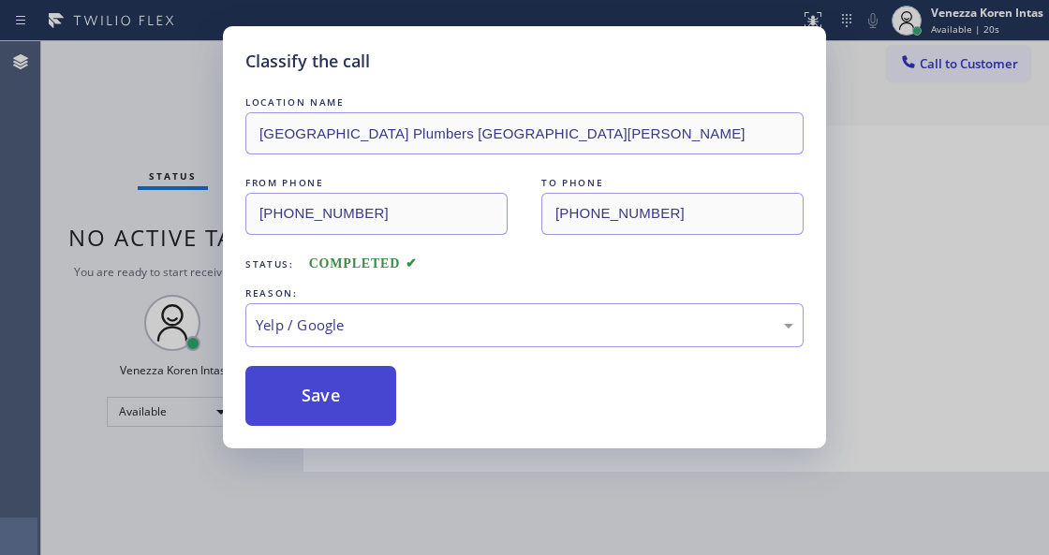
click at [318, 393] on button "Save" at bounding box center [320, 396] width 151 height 60
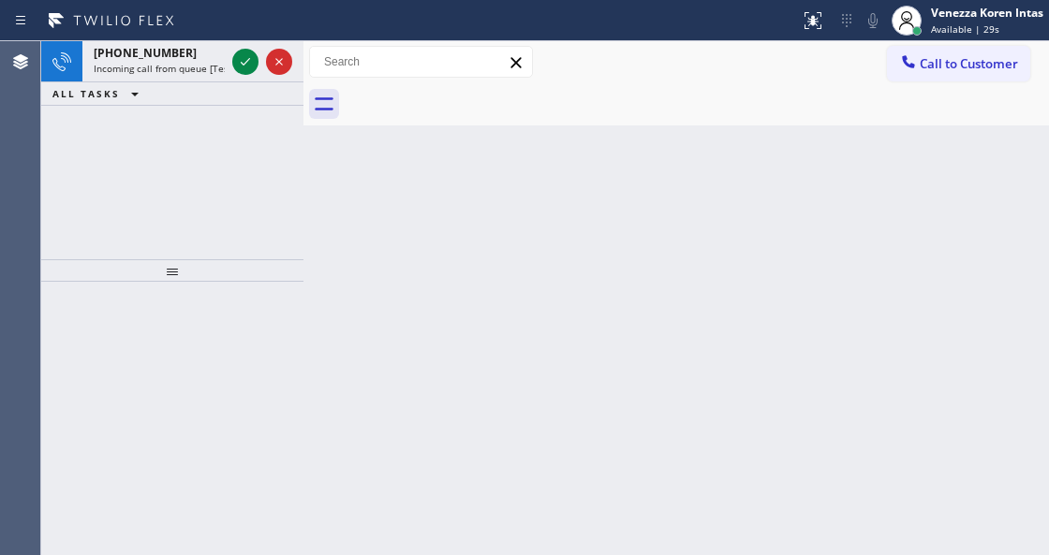
click at [243, 67] on icon at bounding box center [245, 62] width 22 height 22
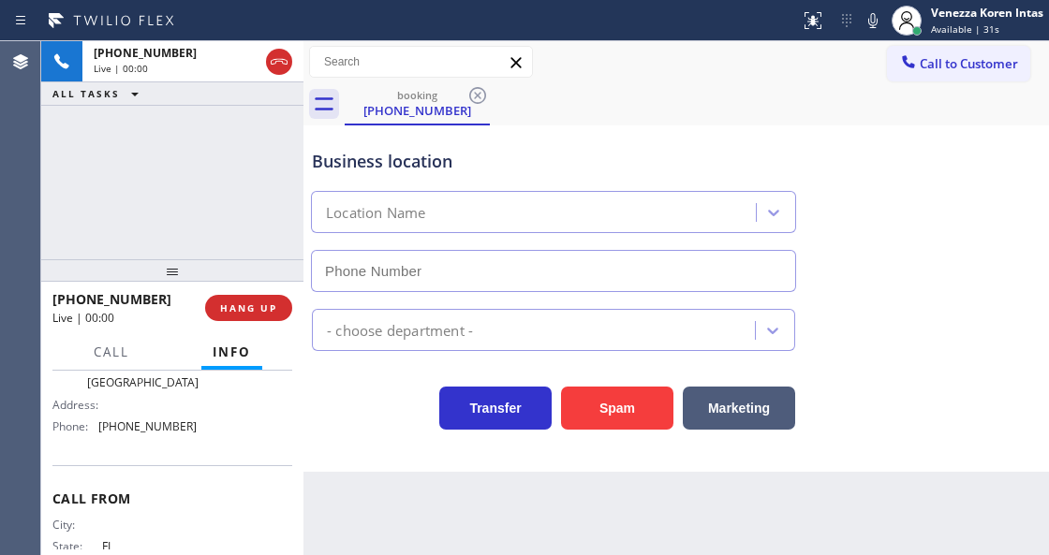
type input "(954) 835-4535"
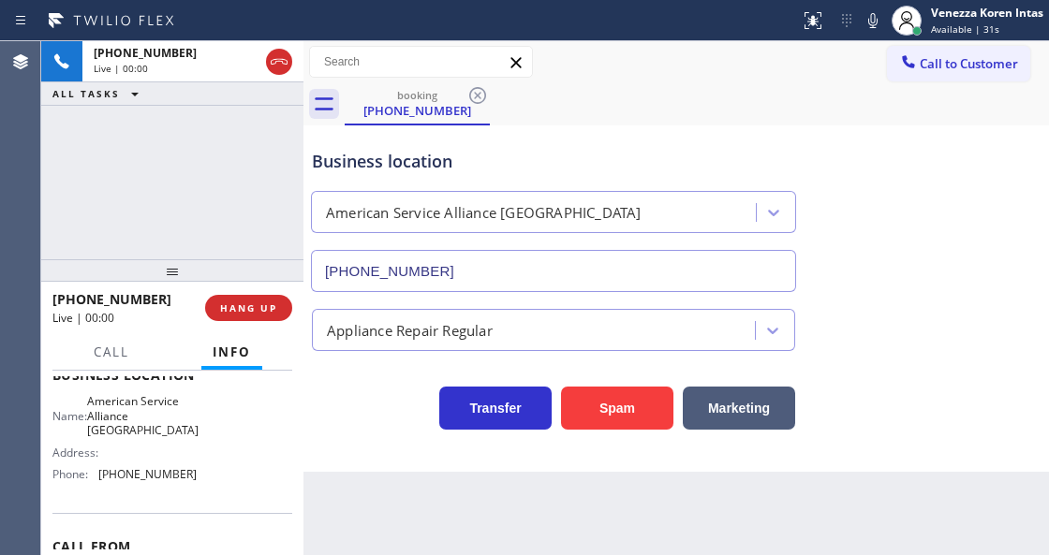
scroll to position [249, 0]
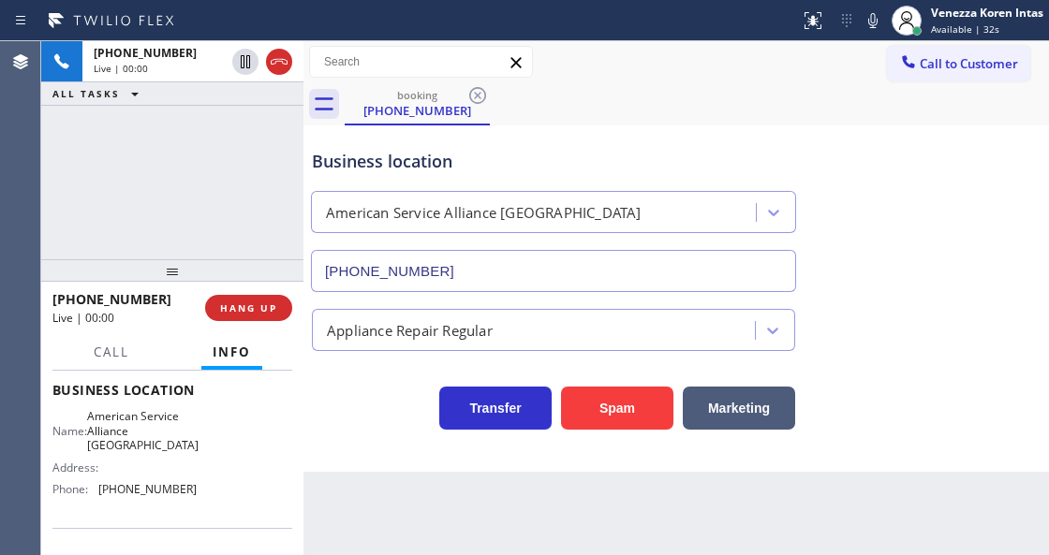
click at [632, 140] on div "Business location American Service Alliance Coral Springs (954) 835-4535" at bounding box center [553, 211] width 491 height 162
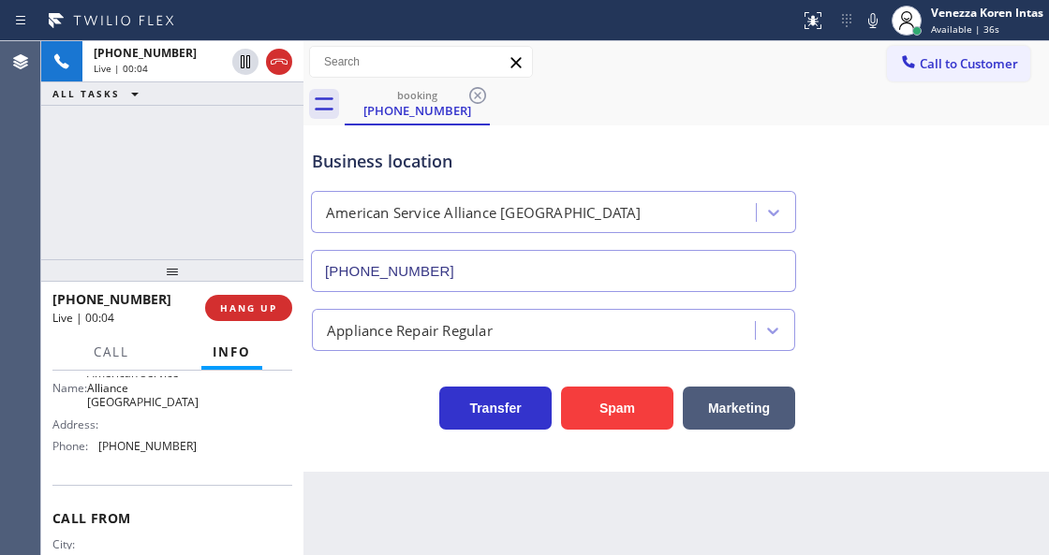
scroll to position [119, 0]
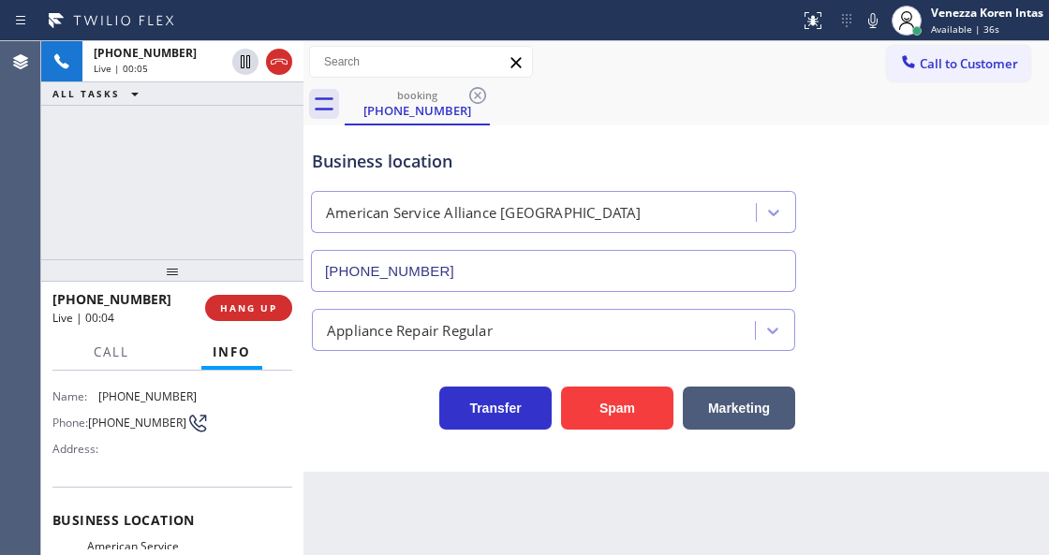
click at [682, 114] on div "booking (754) 215-4447" at bounding box center [697, 104] width 704 height 42
drag, startPoint x: 208, startPoint y: 393, endPoint x: 103, endPoint y: 399, distance: 105.0
click at [103, 399] on div "Name: (754) 215-4447 Phone: (754) 215-4447 Address:" at bounding box center [172, 427] width 240 height 74
copy span "754) 215-4447"
click at [751, 21] on div at bounding box center [399, 21] width 785 height 30
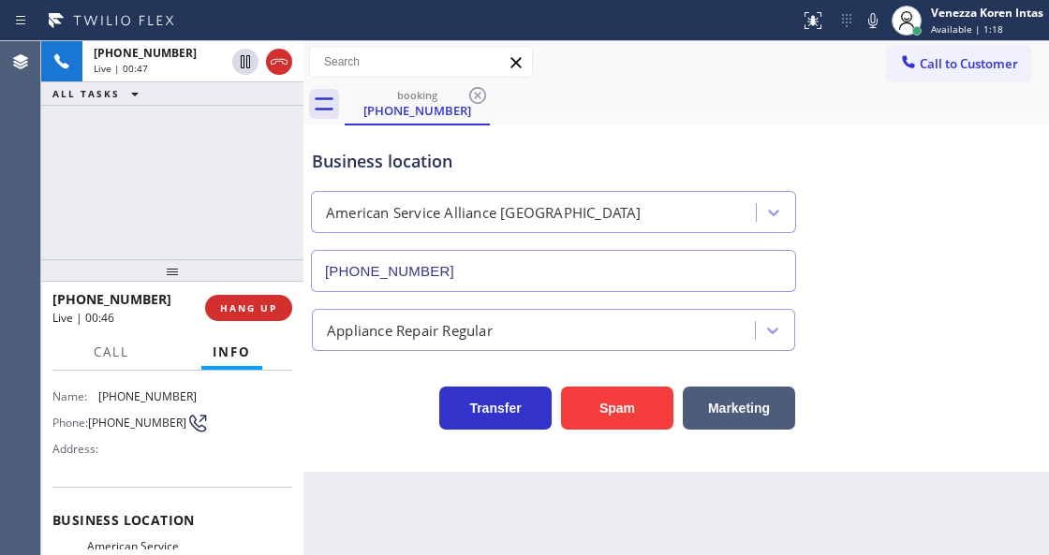
click at [870, 20] on icon at bounding box center [872, 20] width 9 height 15
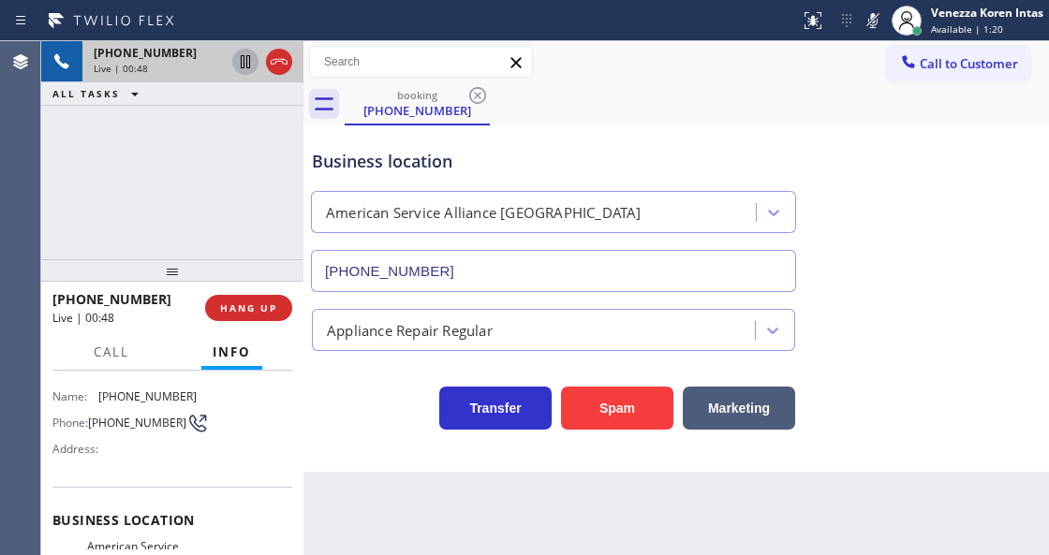
click at [245, 62] on icon at bounding box center [245, 62] width 22 height 22
click at [759, 117] on div "booking (754) 215-4447" at bounding box center [697, 104] width 704 height 42
click at [787, 57] on div "Call to Customer Outbound call Location 5 Star Air Duct Cleaning Your caller id…" at bounding box center [675, 62] width 745 height 33
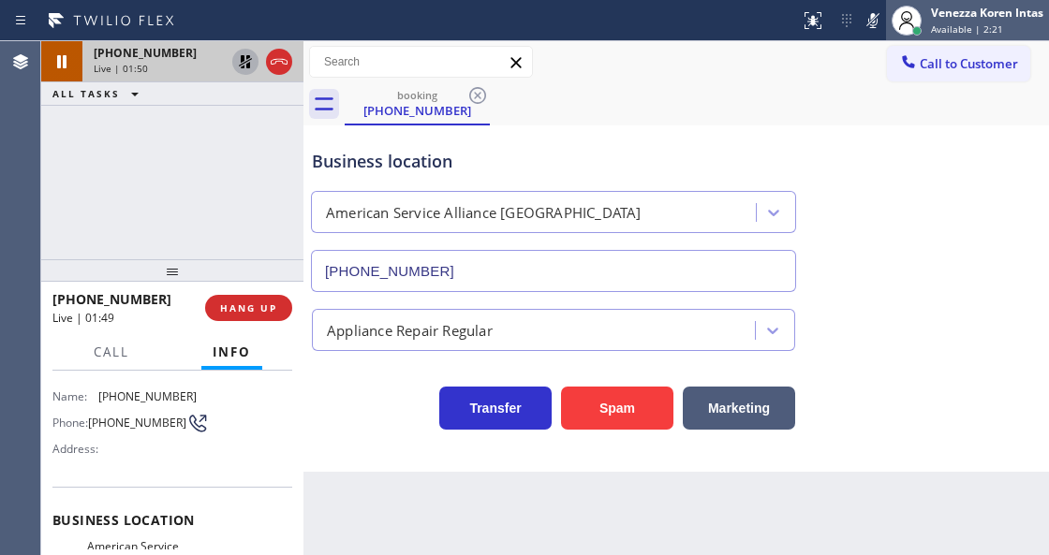
click at [886, 17] on div at bounding box center [906, 20] width 41 height 41
click at [875, 22] on icon at bounding box center [873, 20] width 22 height 22
click at [251, 56] on icon at bounding box center [245, 62] width 22 height 22
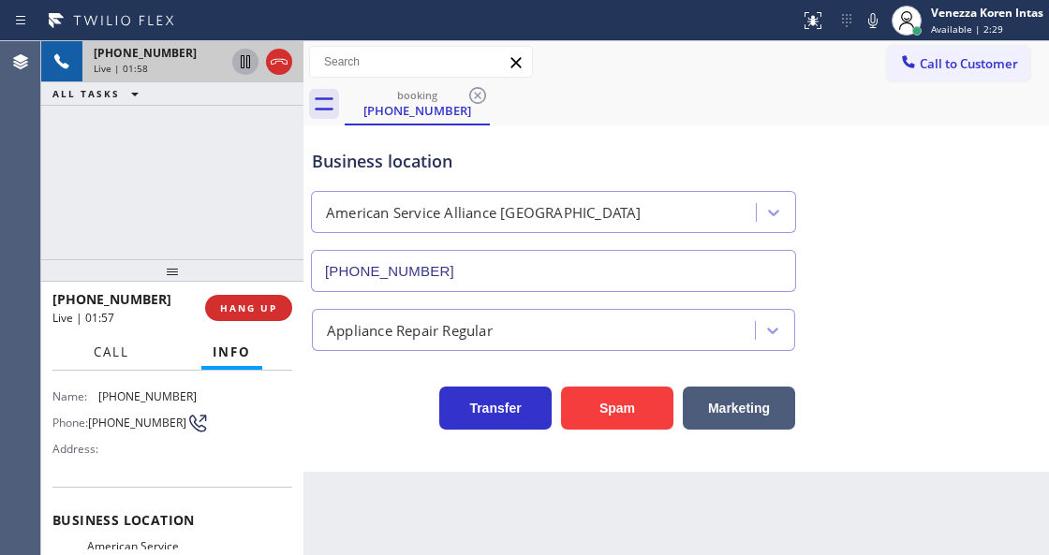
click at [91, 361] on button "Call" at bounding box center [111, 352] width 58 height 37
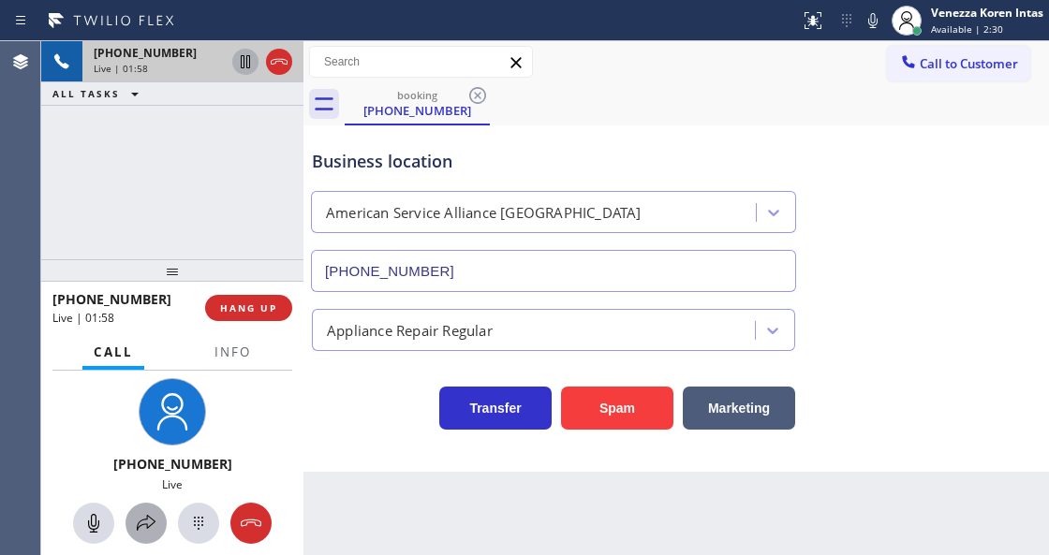
click at [146, 519] on icon at bounding box center [146, 523] width 19 height 16
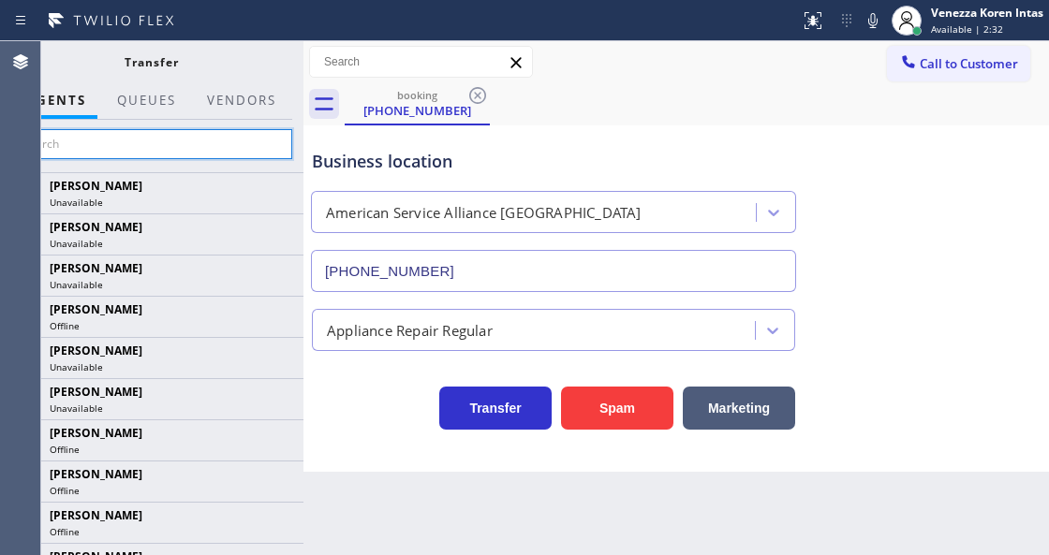
click at [258, 148] on input "text" at bounding box center [151, 144] width 282 height 30
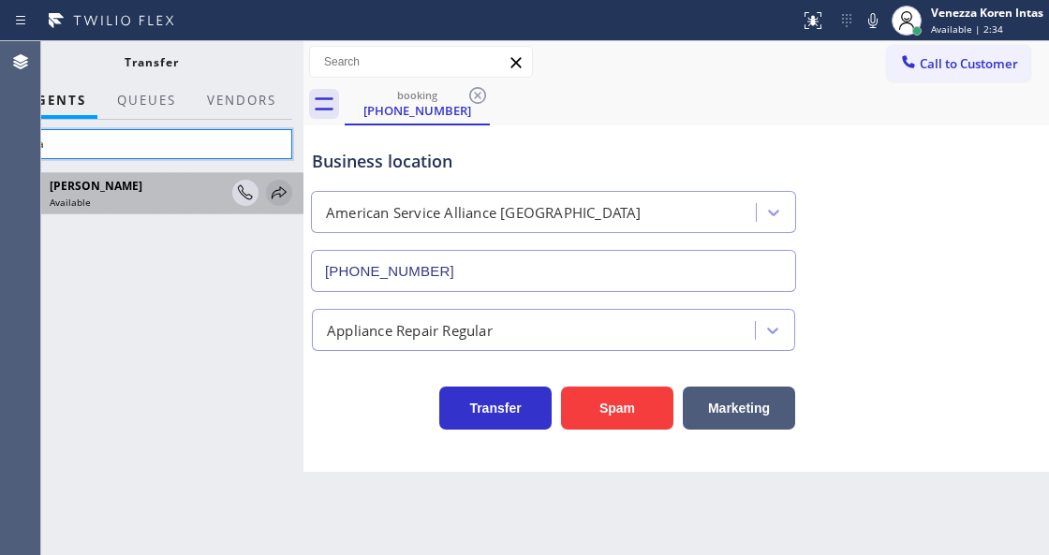
type input "niza"
click at [274, 195] on icon at bounding box center [279, 192] width 15 height 12
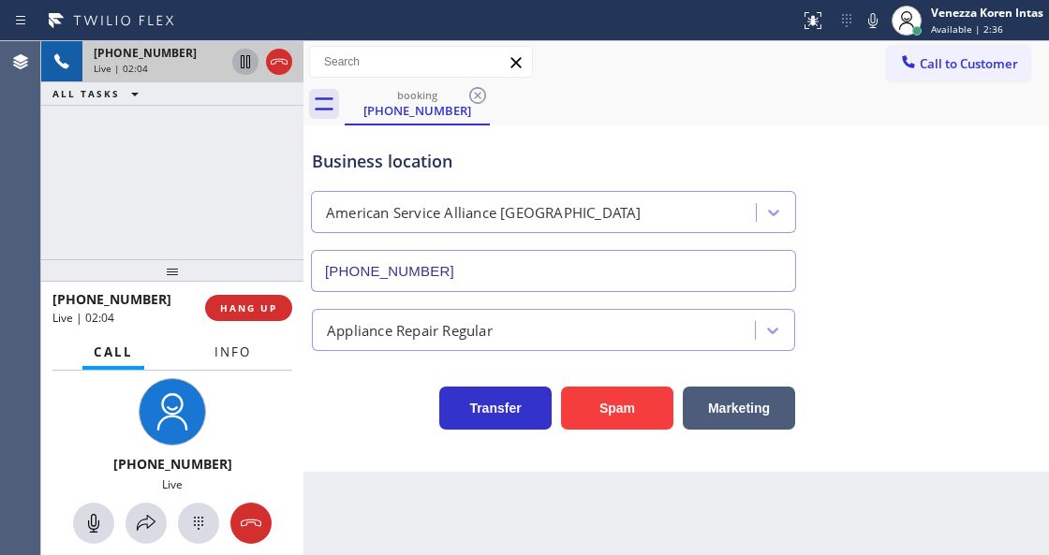
click at [248, 361] on button "Info" at bounding box center [232, 352] width 59 height 37
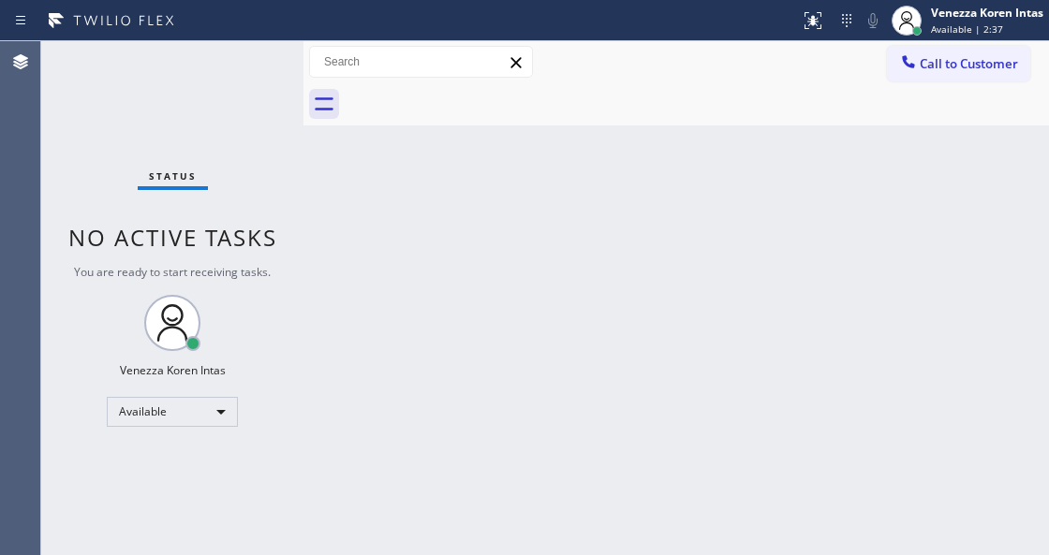
click at [401, 336] on div "Back to Dashboard Change Sender ID Customers Technicians Select a contact Outbo…" at bounding box center [675, 298] width 745 height 514
click at [265, 79] on div "Status No active tasks You are ready to start receiving tasks. Venezza Koren In…" at bounding box center [172, 298] width 262 height 514
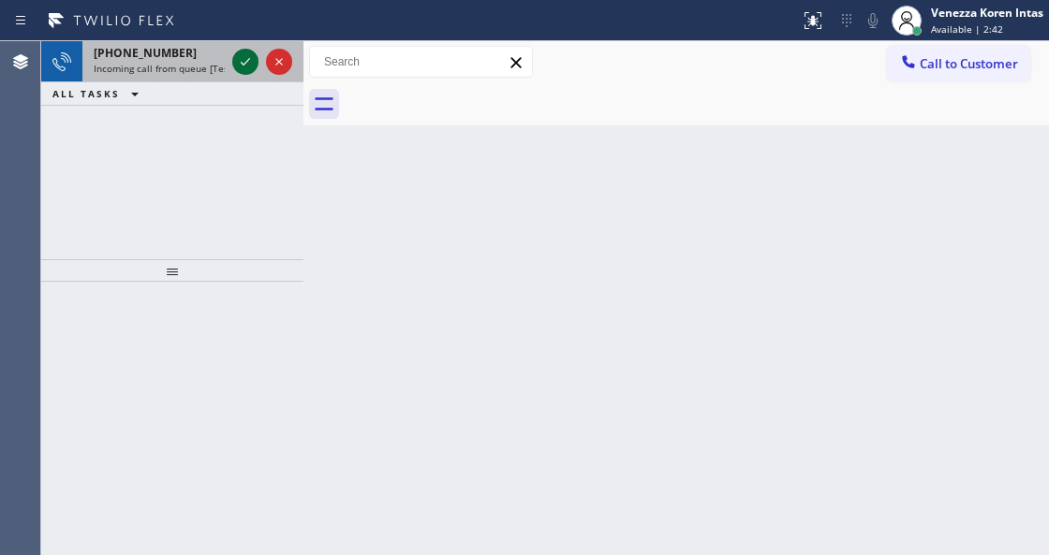
drag, startPoint x: 254, startPoint y: 69, endPoint x: 247, endPoint y: 62, distance: 10.0
click at [252, 71] on icon at bounding box center [245, 62] width 22 height 22
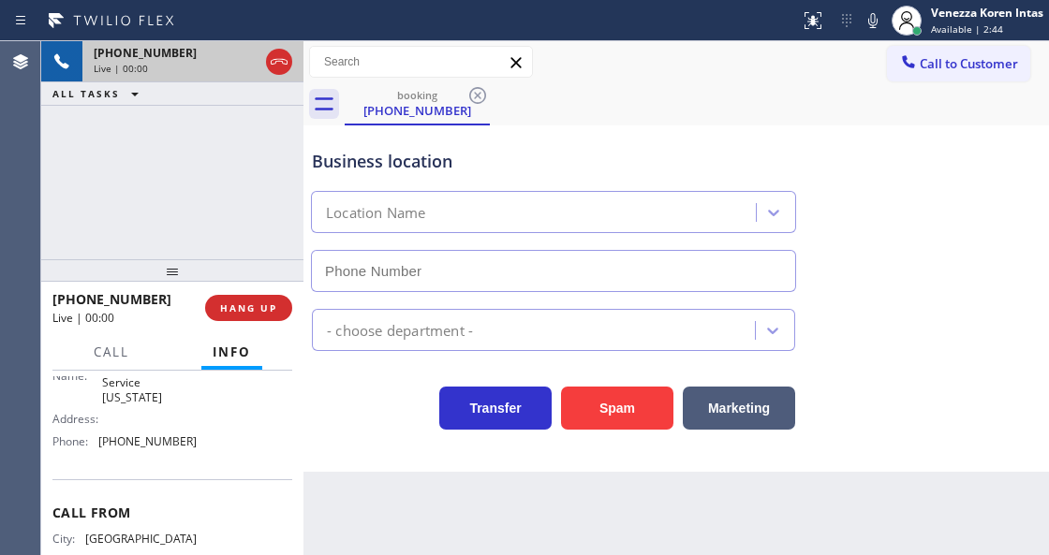
type input "(917) 920-9568"
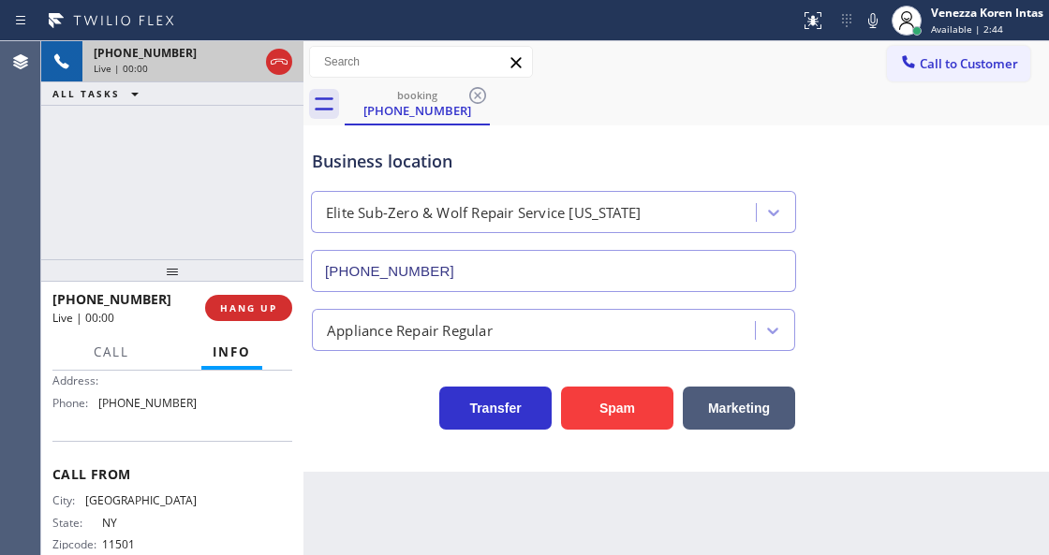
scroll to position [369, 0]
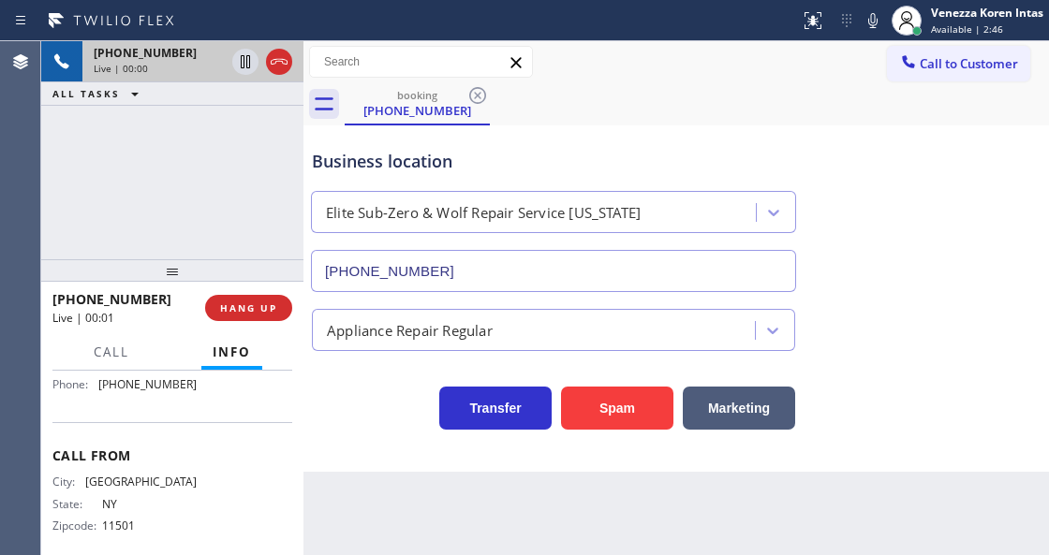
click at [602, 161] on div "Business location" at bounding box center [553, 161] width 483 height 25
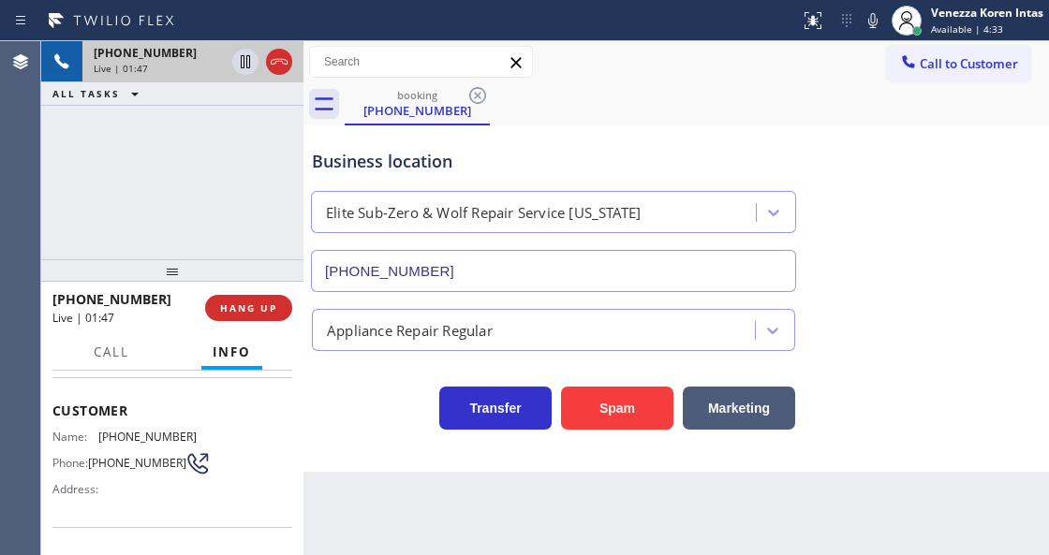
scroll to position [56, 0]
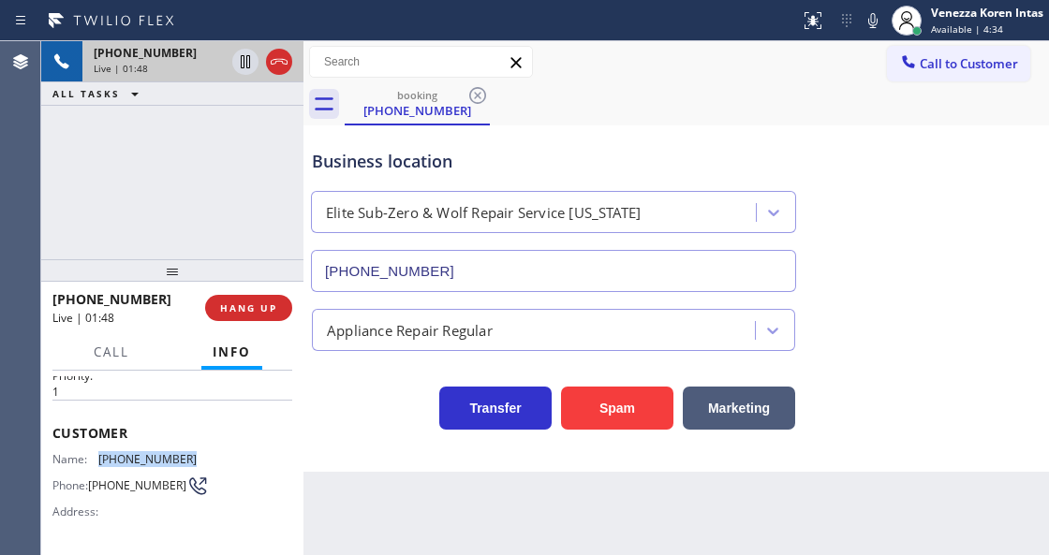
drag, startPoint x: 184, startPoint y: 449, endPoint x: 94, endPoint y: 452, distance: 89.9
click at [94, 452] on div "Name: (516) 567-4919" at bounding box center [124, 459] width 144 height 14
copy div "(516) 567-4919"
click at [706, 13] on div at bounding box center [399, 21] width 785 height 30
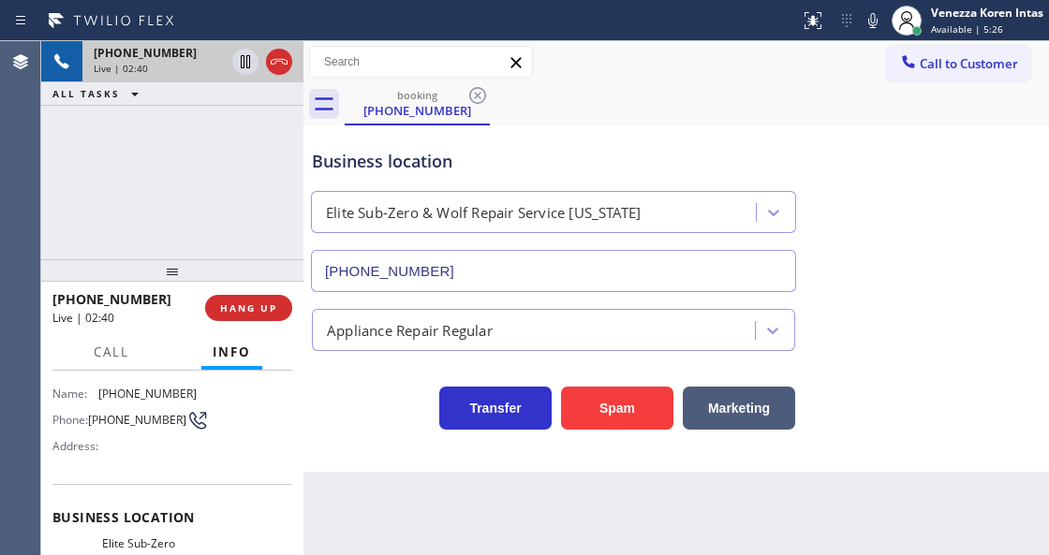
scroll to position [182, 0]
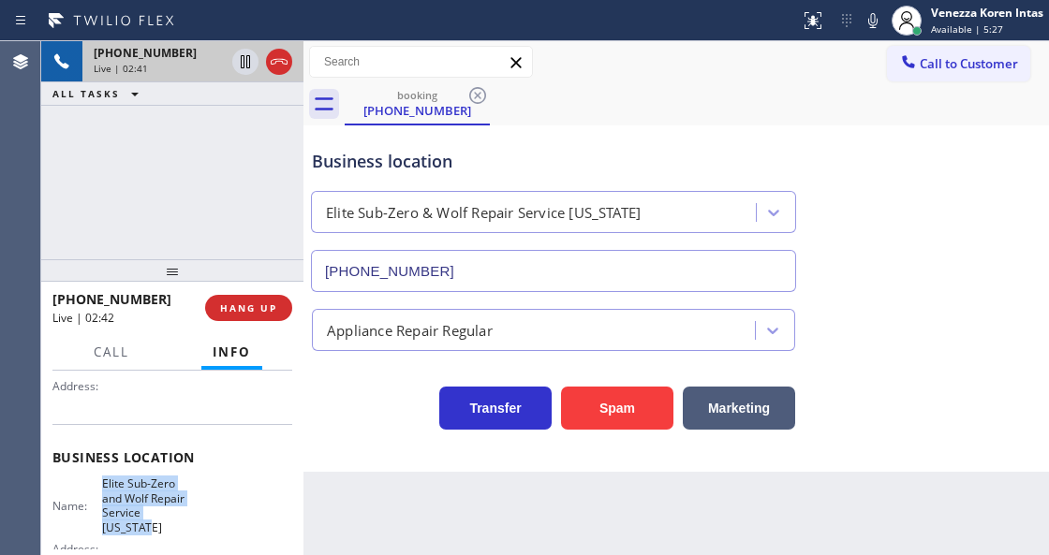
drag, startPoint x: 101, startPoint y: 481, endPoint x: 205, endPoint y: 512, distance: 108.4
click at [205, 512] on div "Name: Elite Sub-Zero and Wolf Repair Service New York Address: Phone: (917) 920…" at bounding box center [172, 532] width 240 height 110
copy span "Elite Sub-Zero and Wolf Repair Service New York"
click at [707, 93] on div "booking (516) 567-4919" at bounding box center [697, 104] width 704 height 42
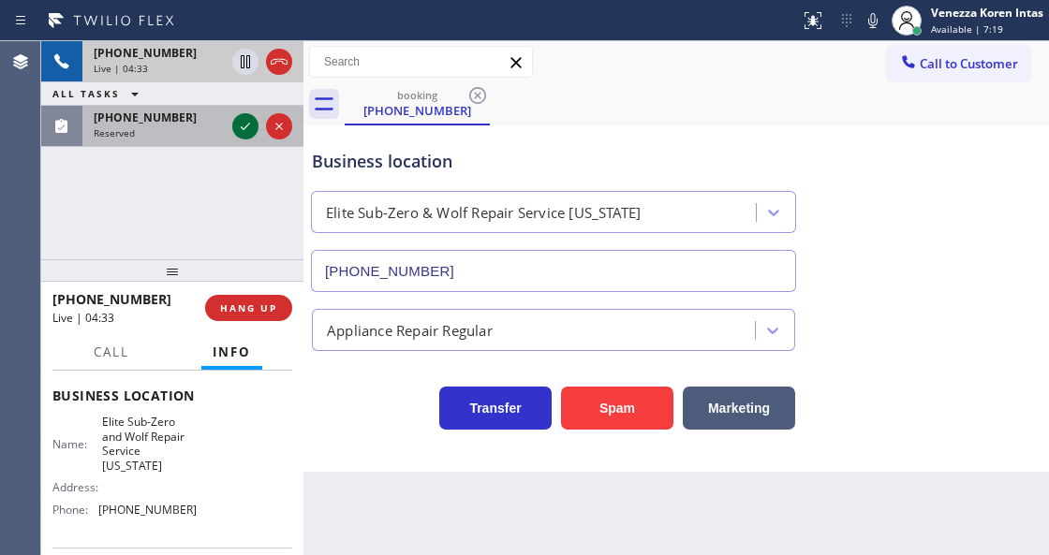
click at [238, 127] on icon at bounding box center [245, 126] width 22 height 22
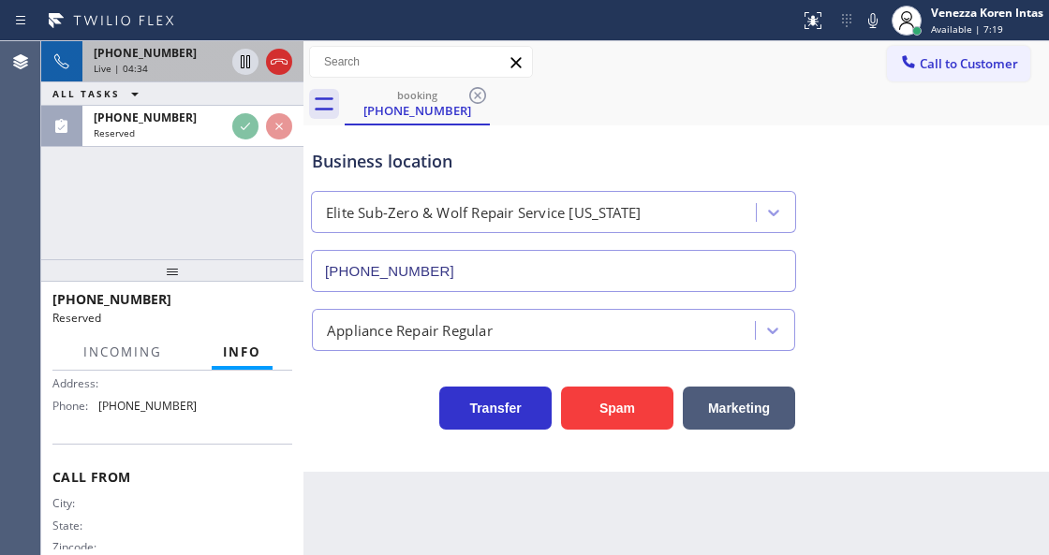
scroll to position [384, 0]
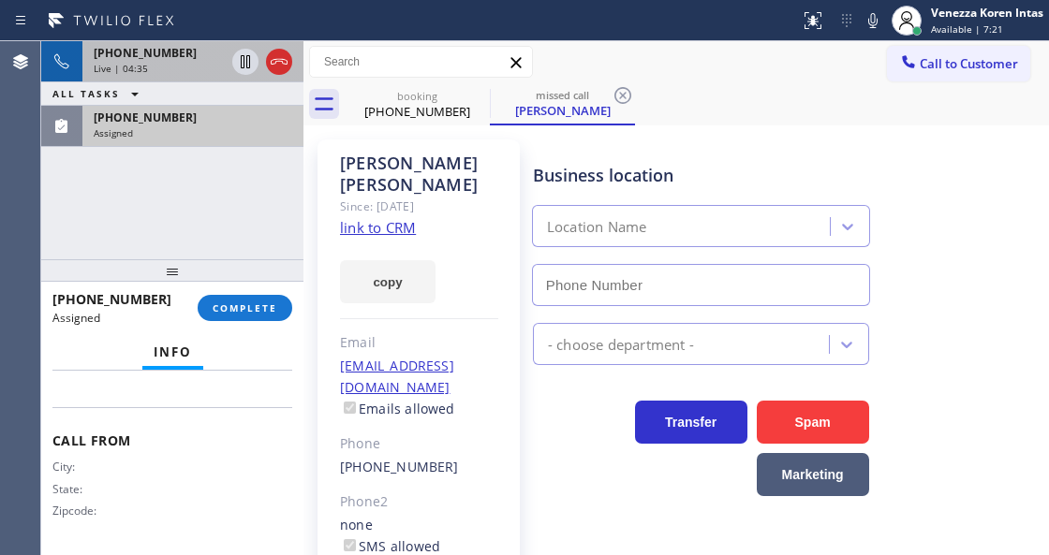
click at [215, 127] on div "Assigned" at bounding box center [193, 132] width 199 height 13
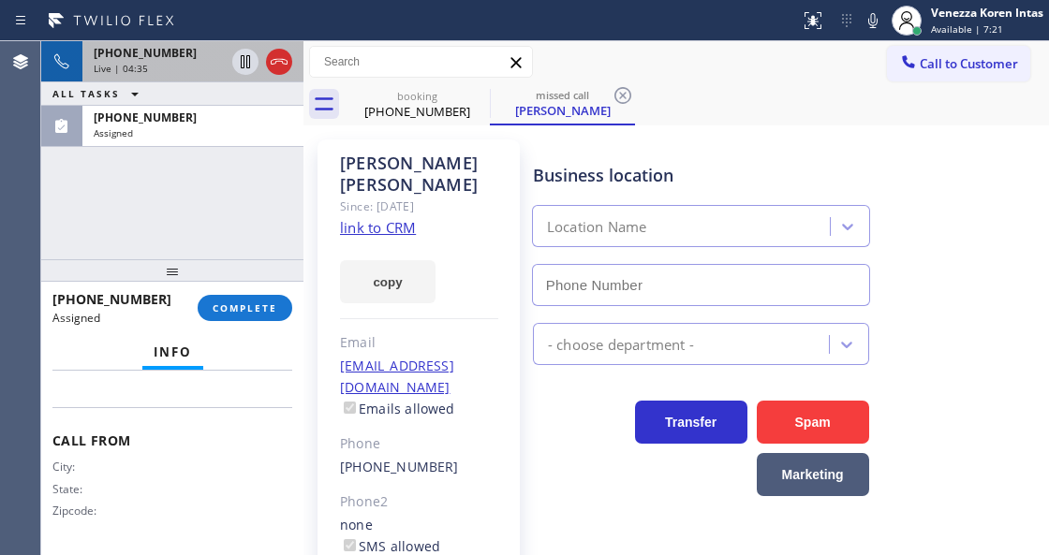
type input "(206) 472-1791"
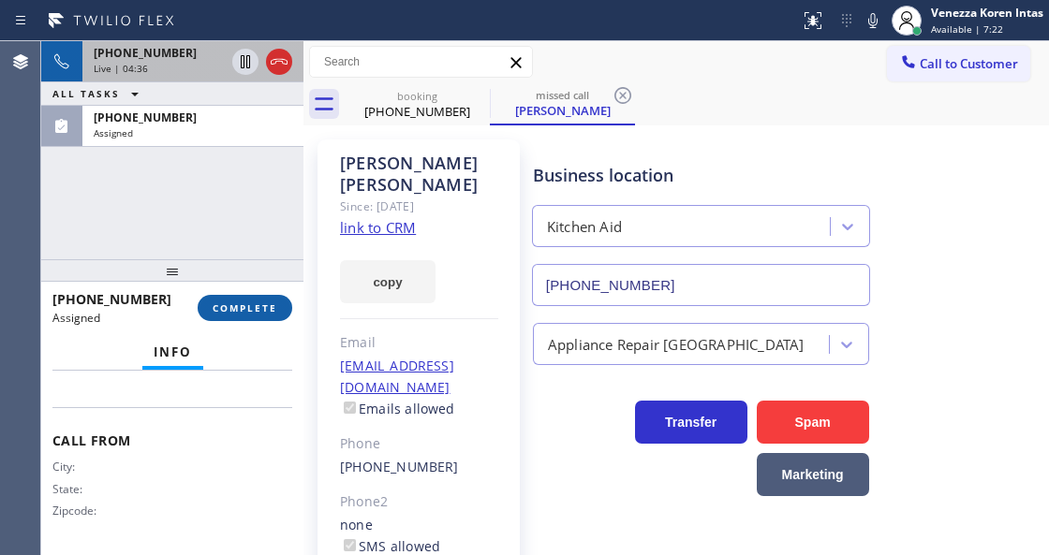
click at [271, 307] on span "COMPLETE" at bounding box center [245, 308] width 65 height 13
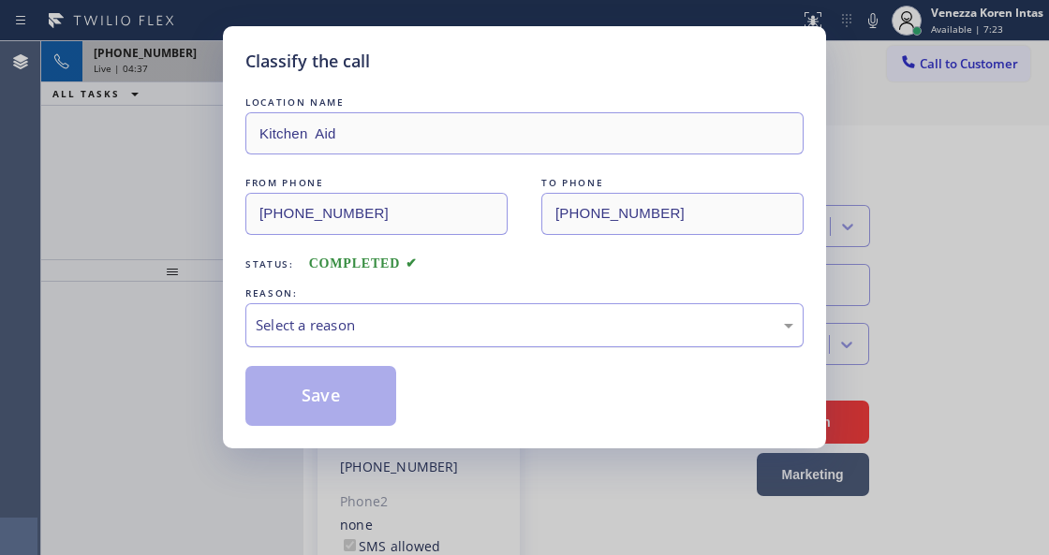
click at [477, 330] on div "Select a reason" at bounding box center [525, 326] width 538 height 22
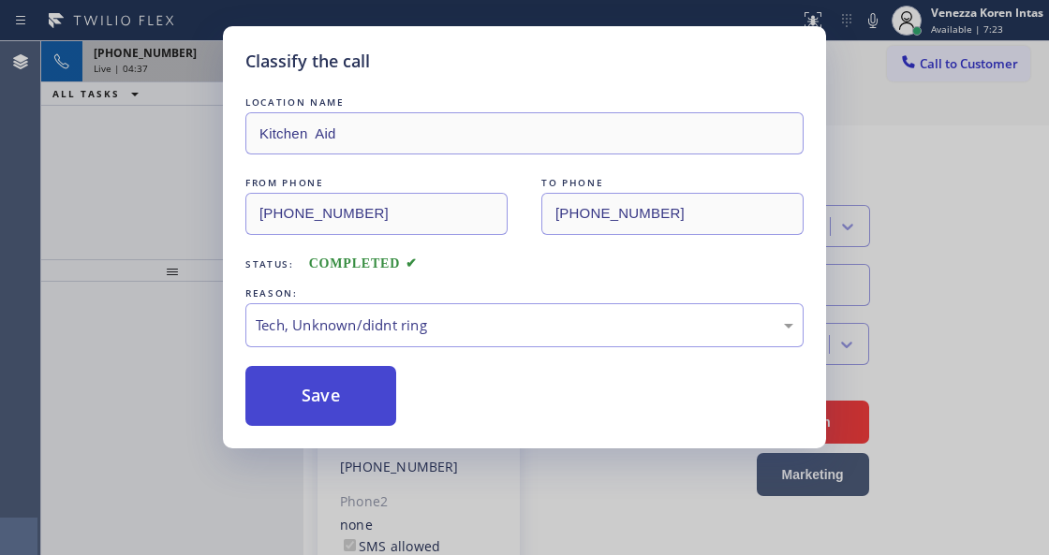
click at [327, 395] on button "Save" at bounding box center [320, 396] width 151 height 60
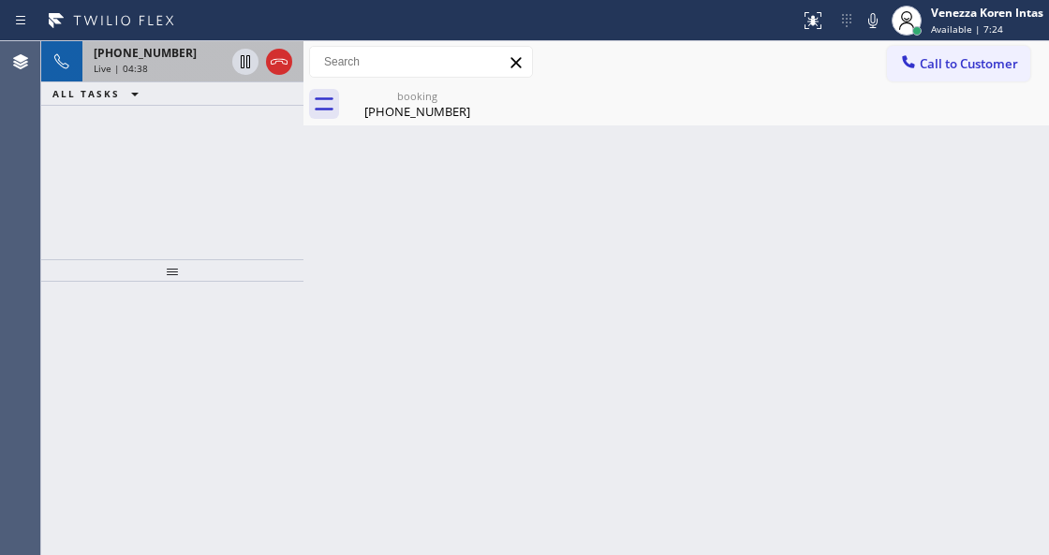
click at [146, 54] on span "+15165674919" at bounding box center [145, 53] width 103 height 16
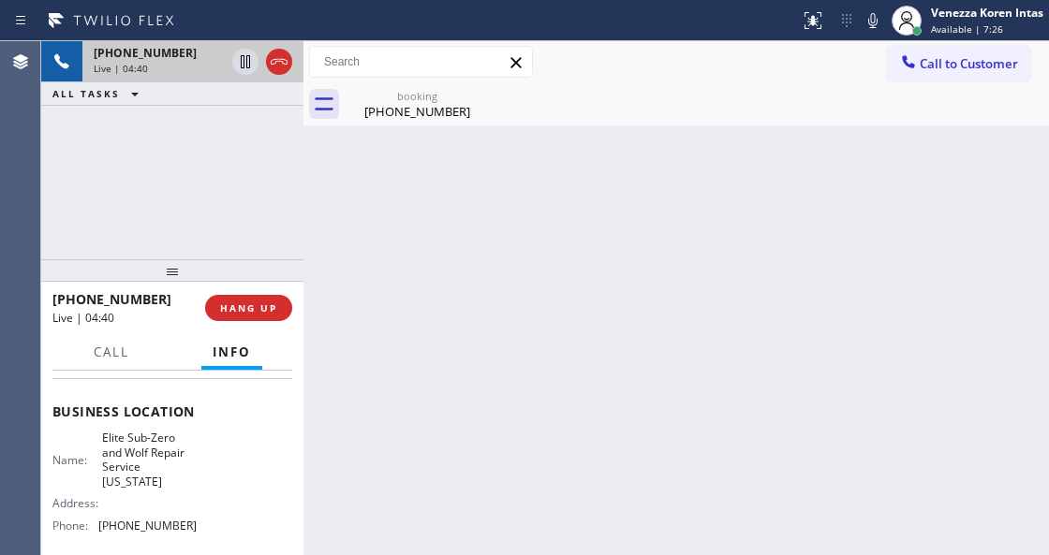
scroll to position [249, 0]
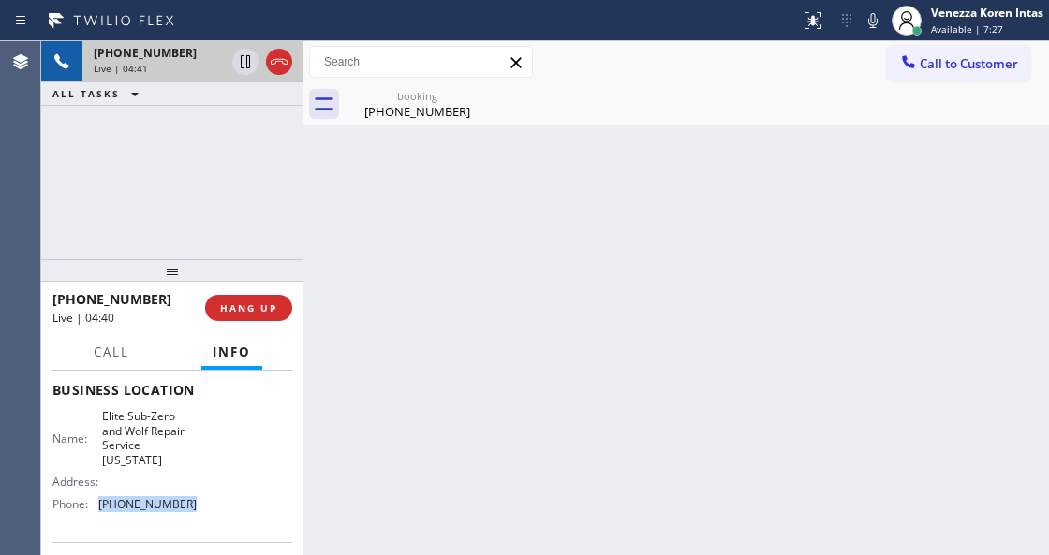
drag, startPoint x: 191, startPoint y: 495, endPoint x: 88, endPoint y: 487, distance: 103.4
click at [88, 487] on div "Name: Elite Sub-Zero and Wolf Repair Service New York Address: Phone: (917) 920…" at bounding box center [172, 464] width 240 height 110
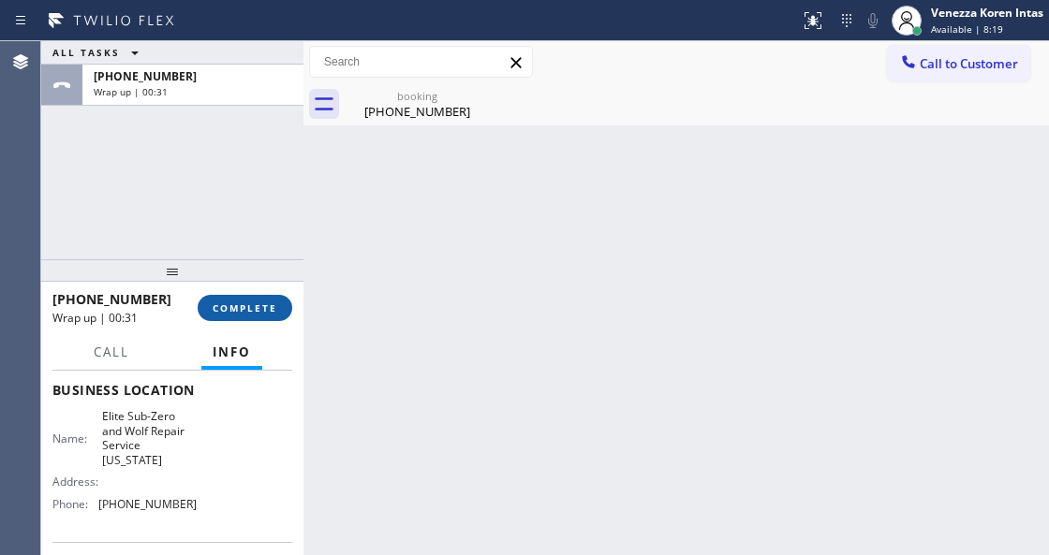
drag, startPoint x: 235, startPoint y: 323, endPoint x: 248, endPoint y: 316, distance: 15.1
click at [236, 322] on div "+15165674919 Wrap up | 00:31 COMPLETE" at bounding box center [172, 308] width 240 height 49
click at [249, 316] on button "COMPLETE" at bounding box center [245, 308] width 95 height 26
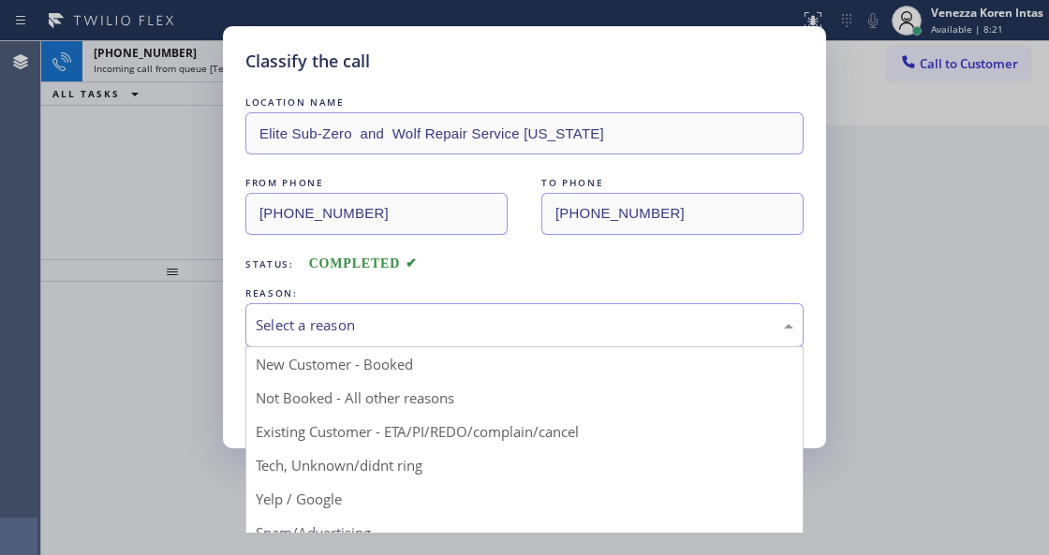
click at [481, 329] on div "Select a reason" at bounding box center [525, 326] width 538 height 22
drag, startPoint x: 398, startPoint y: 395, endPoint x: 331, endPoint y: 388, distance: 67.8
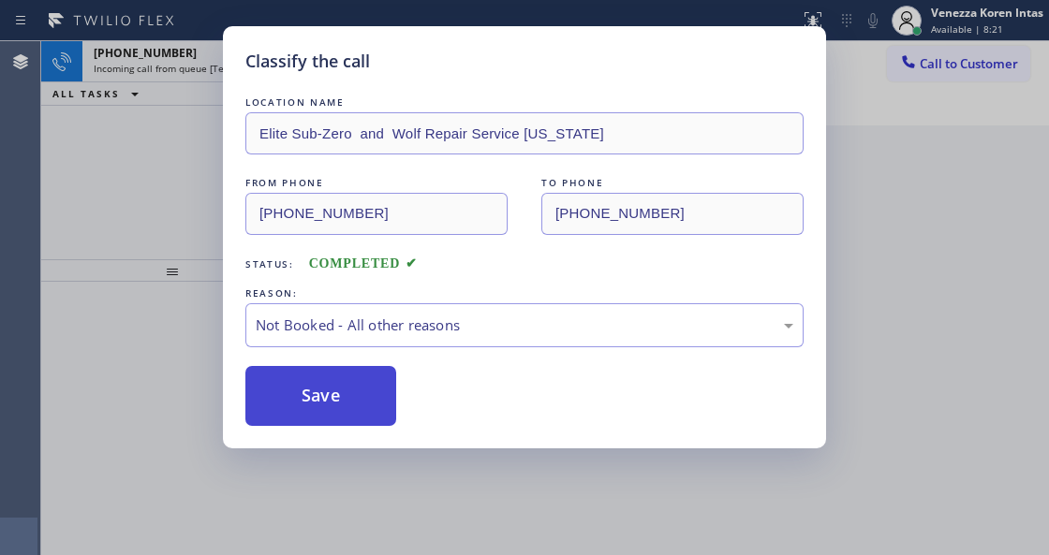
click at [331, 388] on button "Save" at bounding box center [320, 396] width 151 height 60
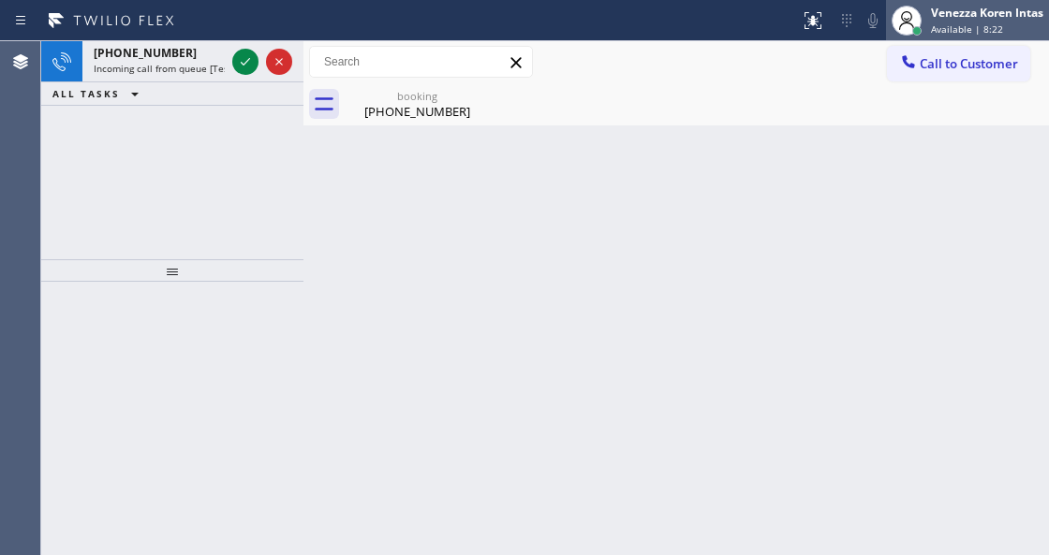
click at [981, 28] on span "Available | 8:22" at bounding box center [967, 28] width 72 height 13
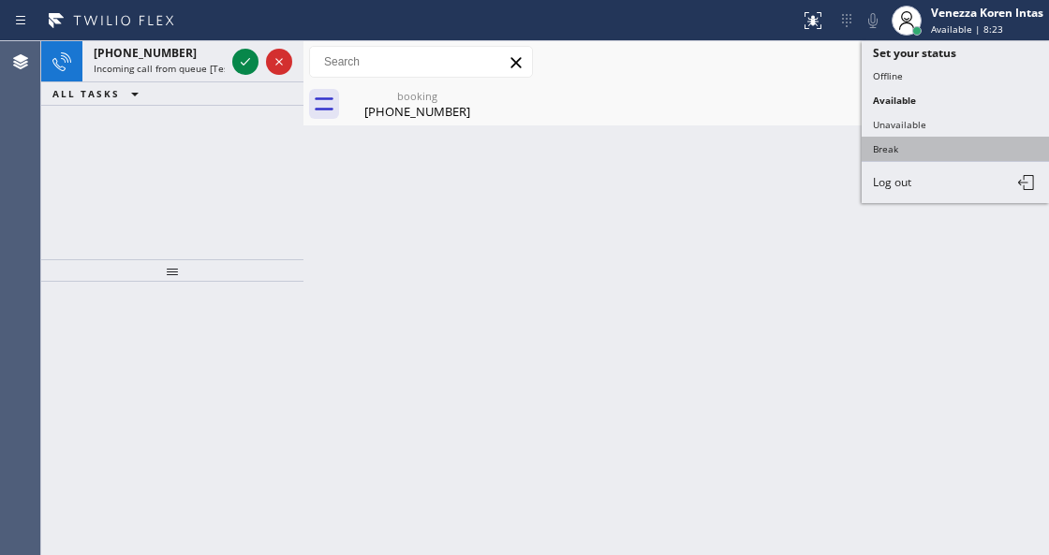
click at [886, 140] on button "Break" at bounding box center [955, 149] width 187 height 24
